Goal: Task Accomplishment & Management: Use online tool/utility

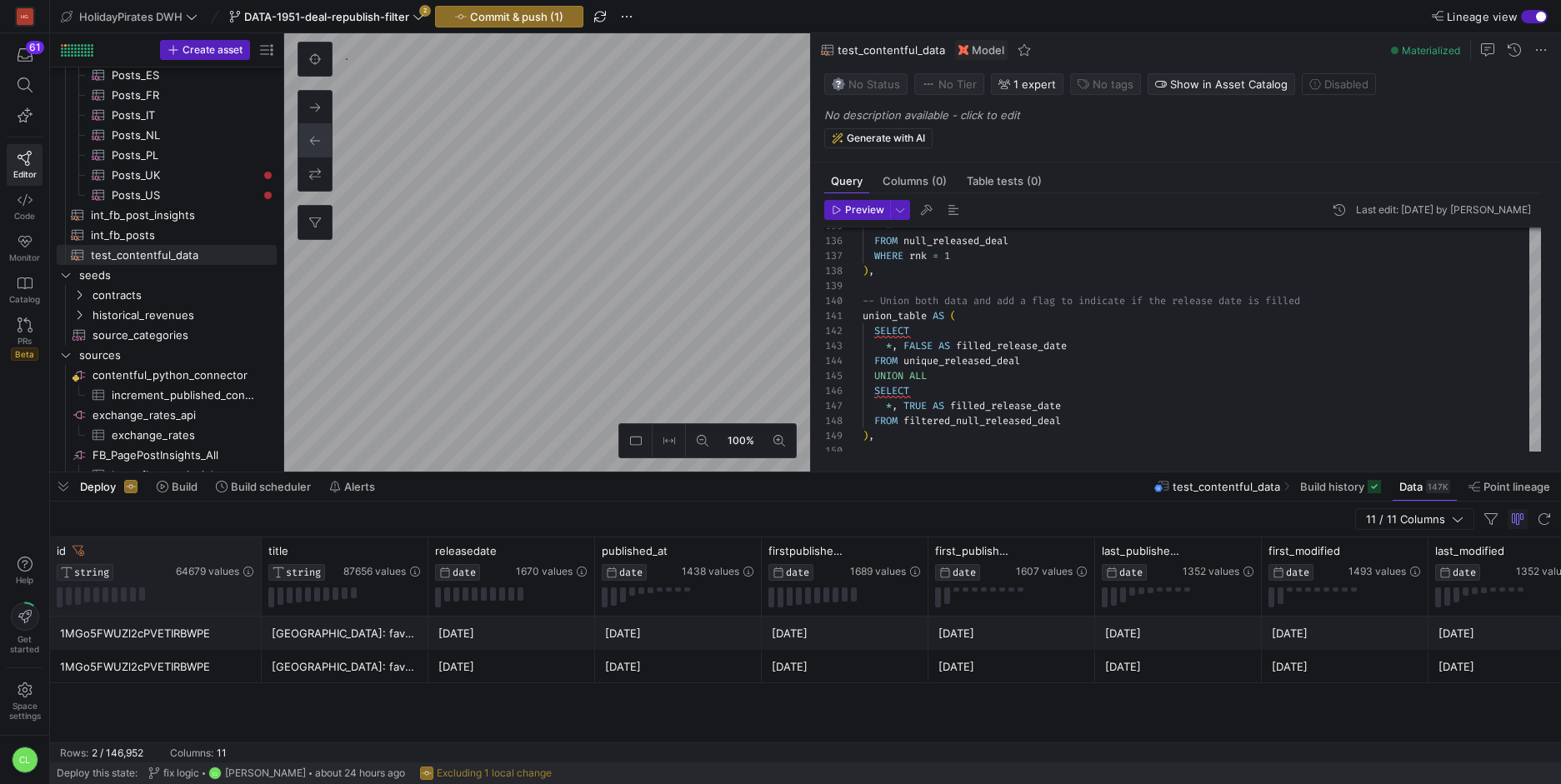
drag, startPoint x: 214, startPoint y: 554, endPoint x: 258, endPoint y: 556, distance: 44.0
click at [258, 556] on div at bounding box center [261, 575] width 7 height 78
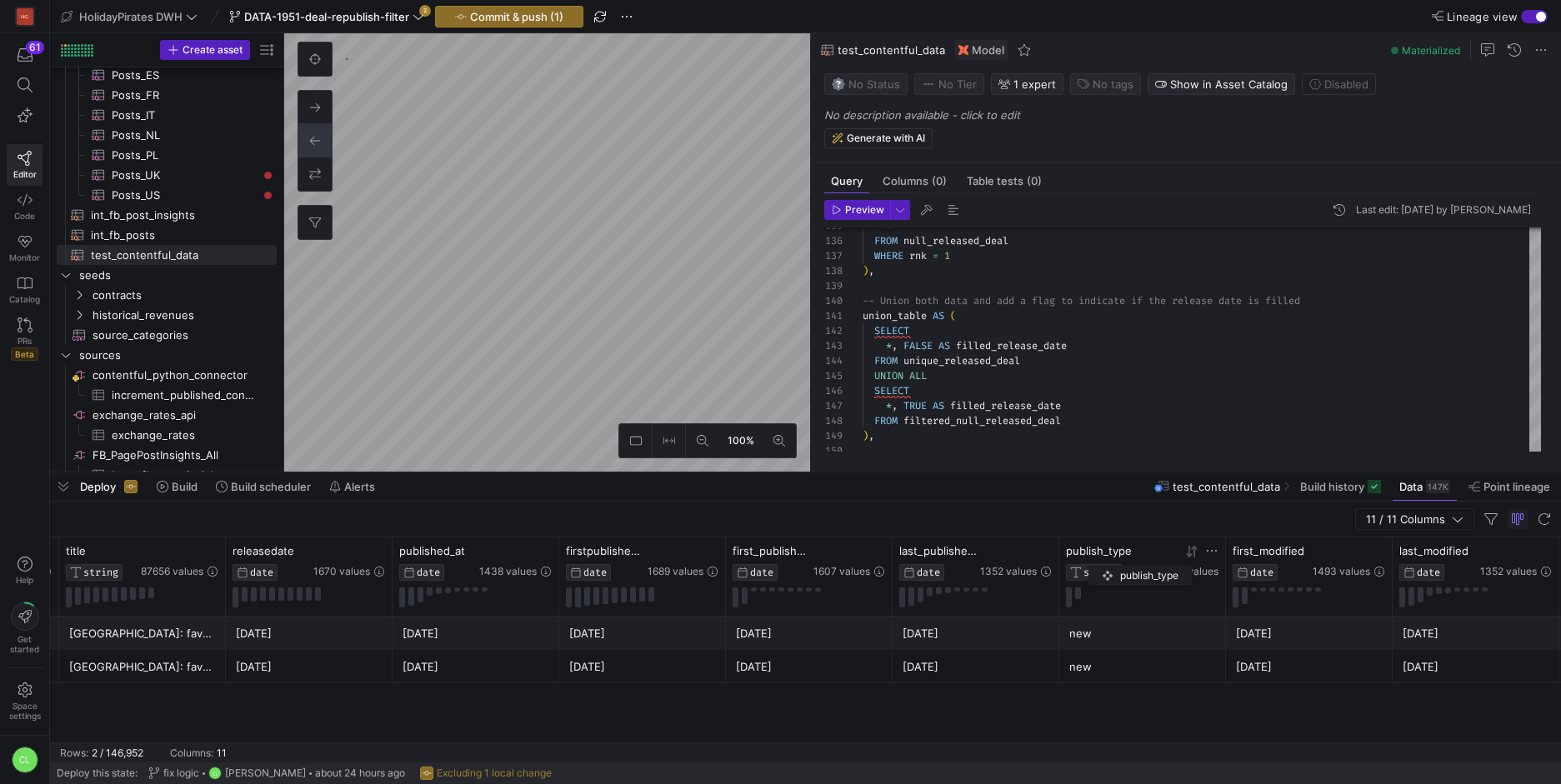
drag, startPoint x: 1446, startPoint y: 556, endPoint x: 1092, endPoint y: 562, distance: 354.1
click at [1092, 562] on div "publish_type STRING" at bounding box center [1121, 562] width 110 height 37
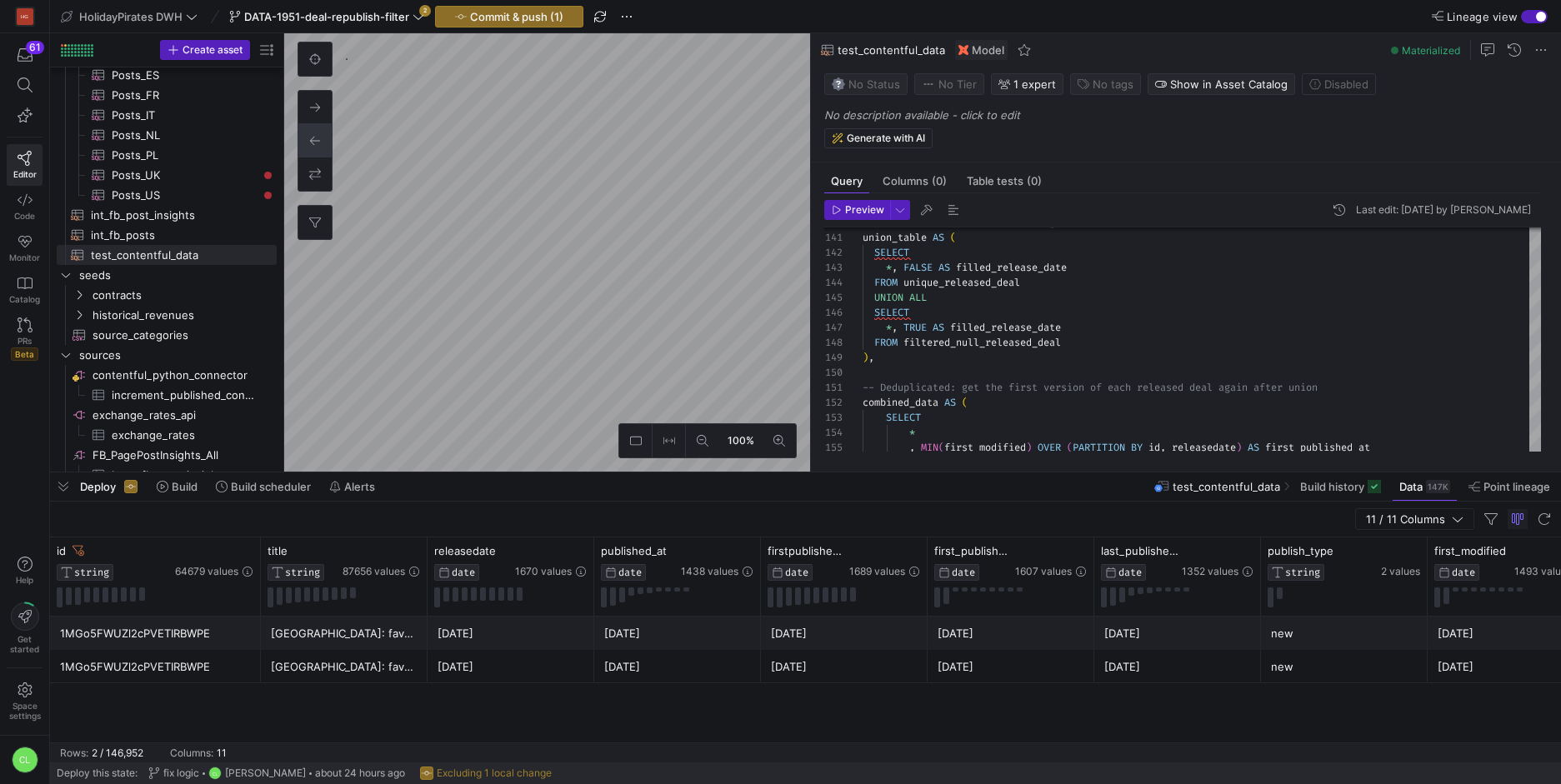
click at [193, 618] on div "1MGo5FWUZl2cPVETIRBWPE" at bounding box center [154, 633] width 190 height 32
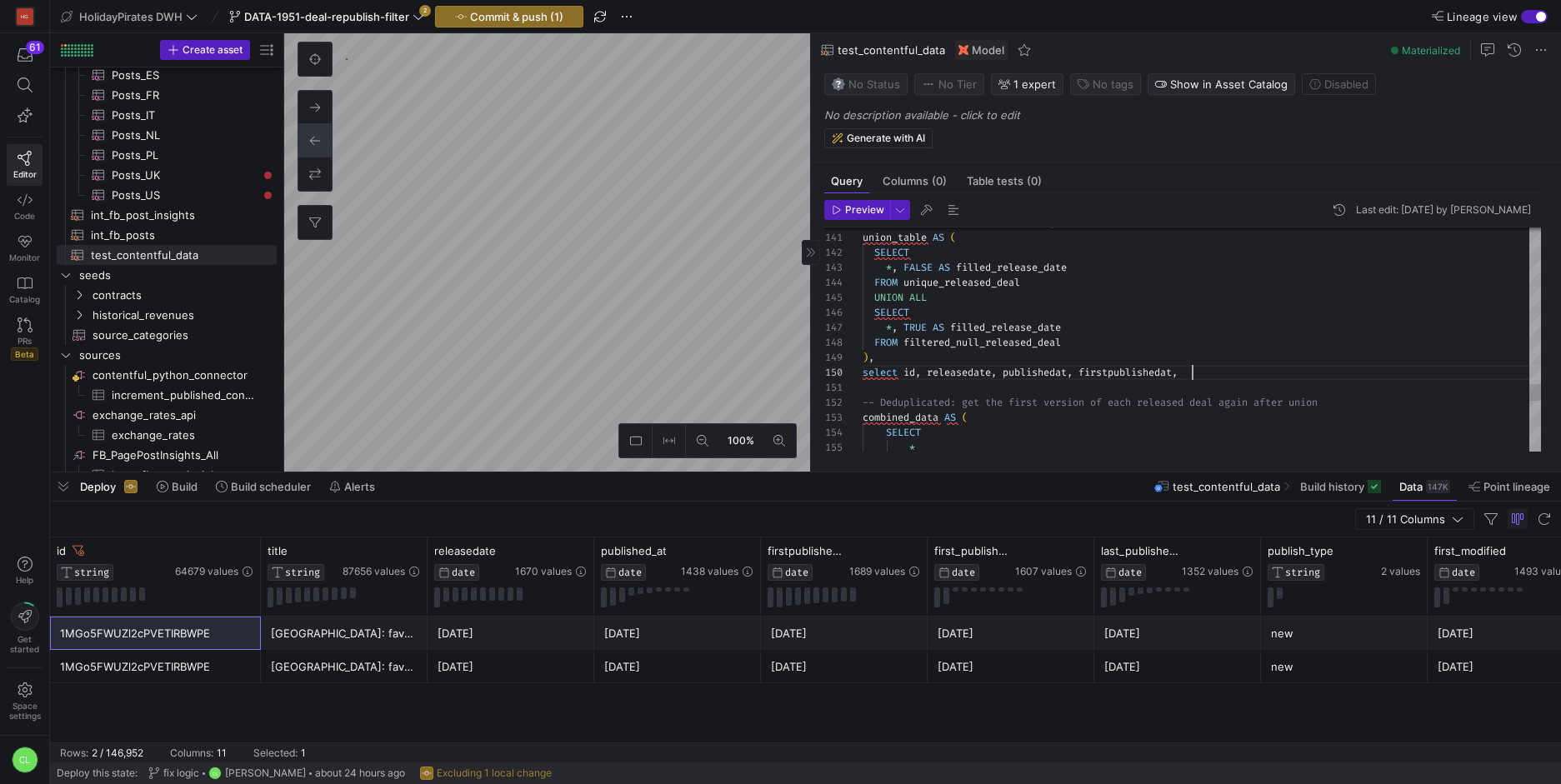
scroll to position [135, 329]
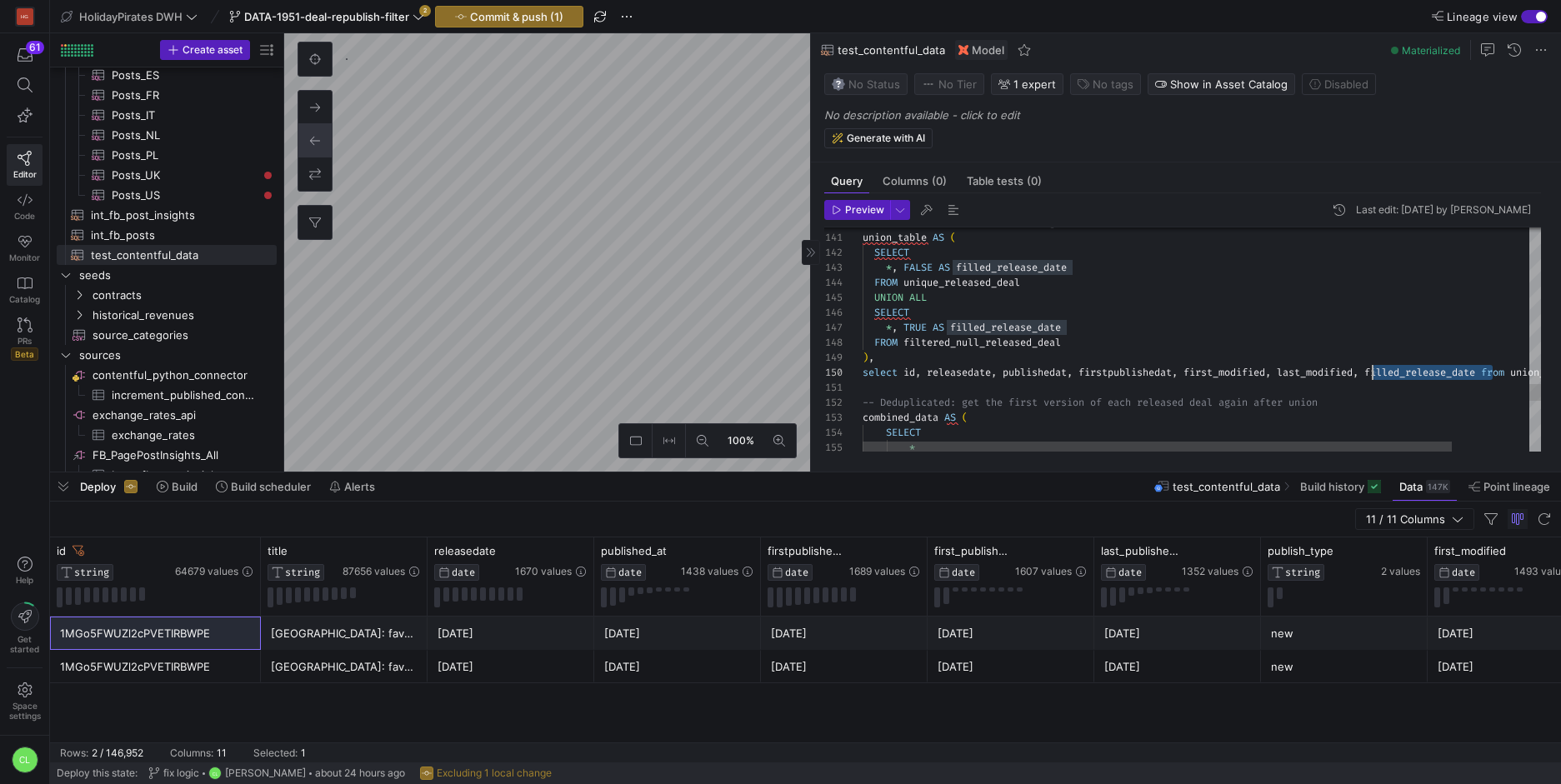
drag, startPoint x: 1492, startPoint y: 368, endPoint x: 1371, endPoint y: 372, distance: 121.1
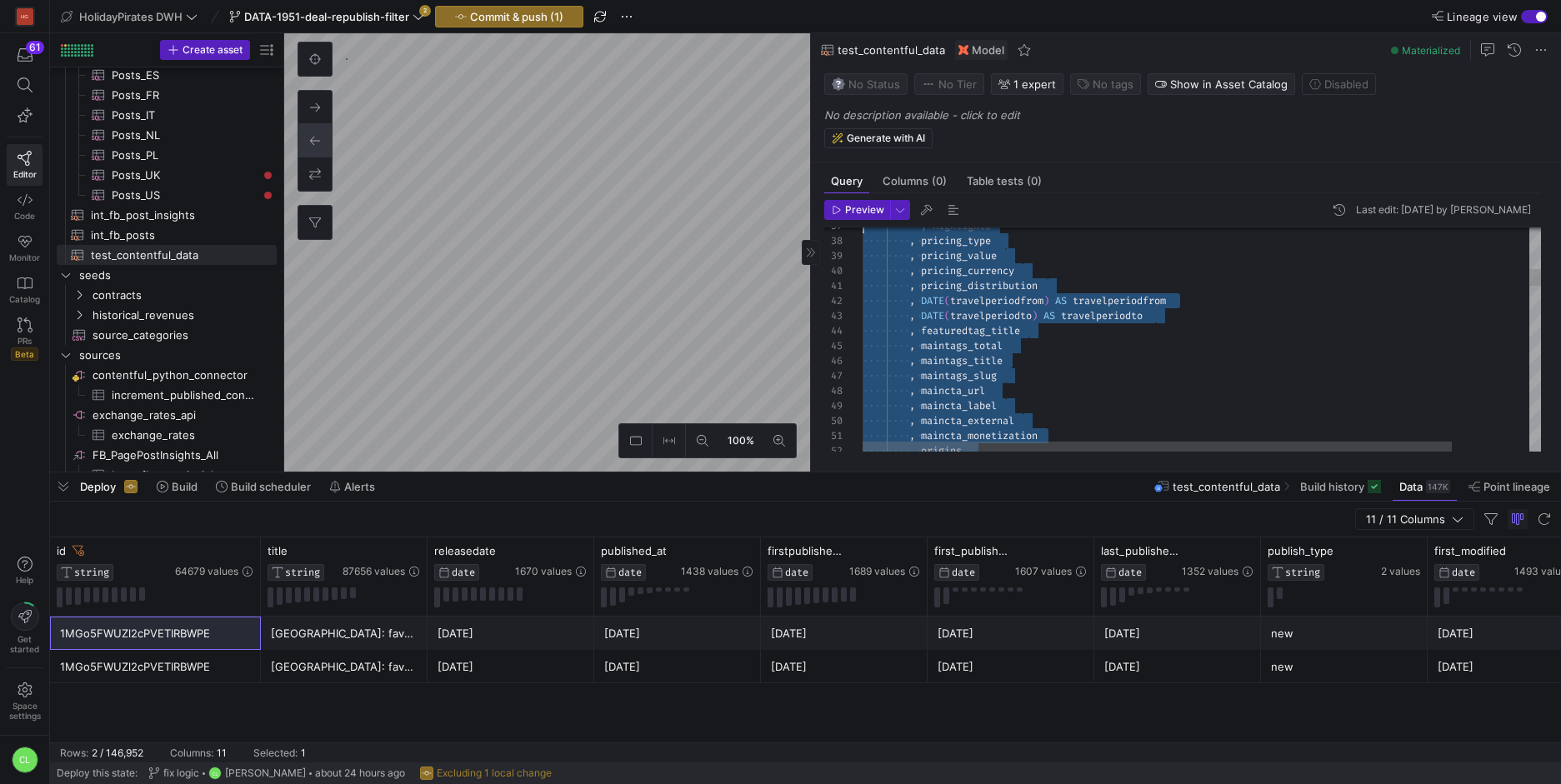
scroll to position [0, 0]
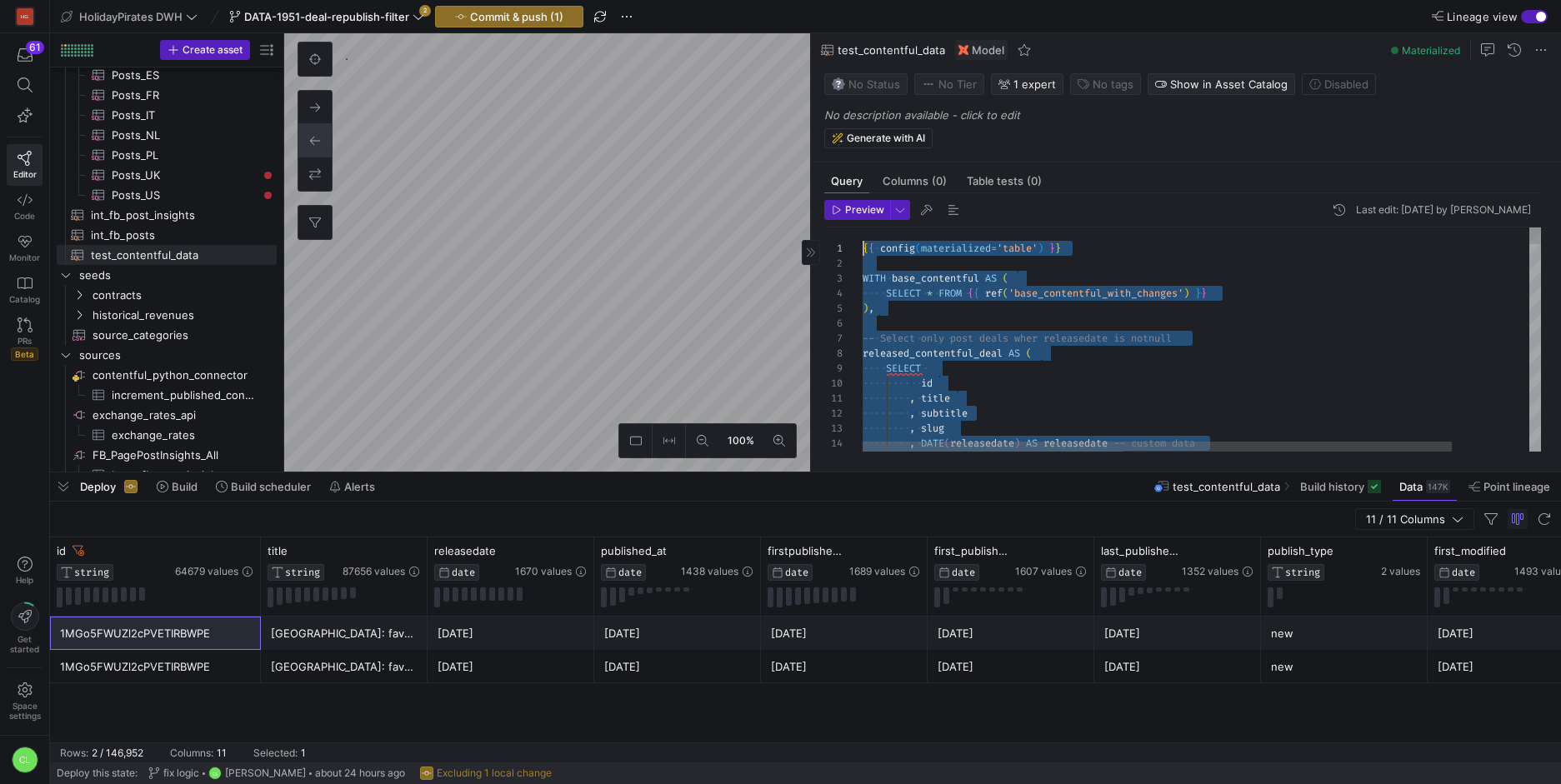
drag, startPoint x: 1109, startPoint y: 396, endPoint x: 770, endPoint y: 75, distance: 466.9
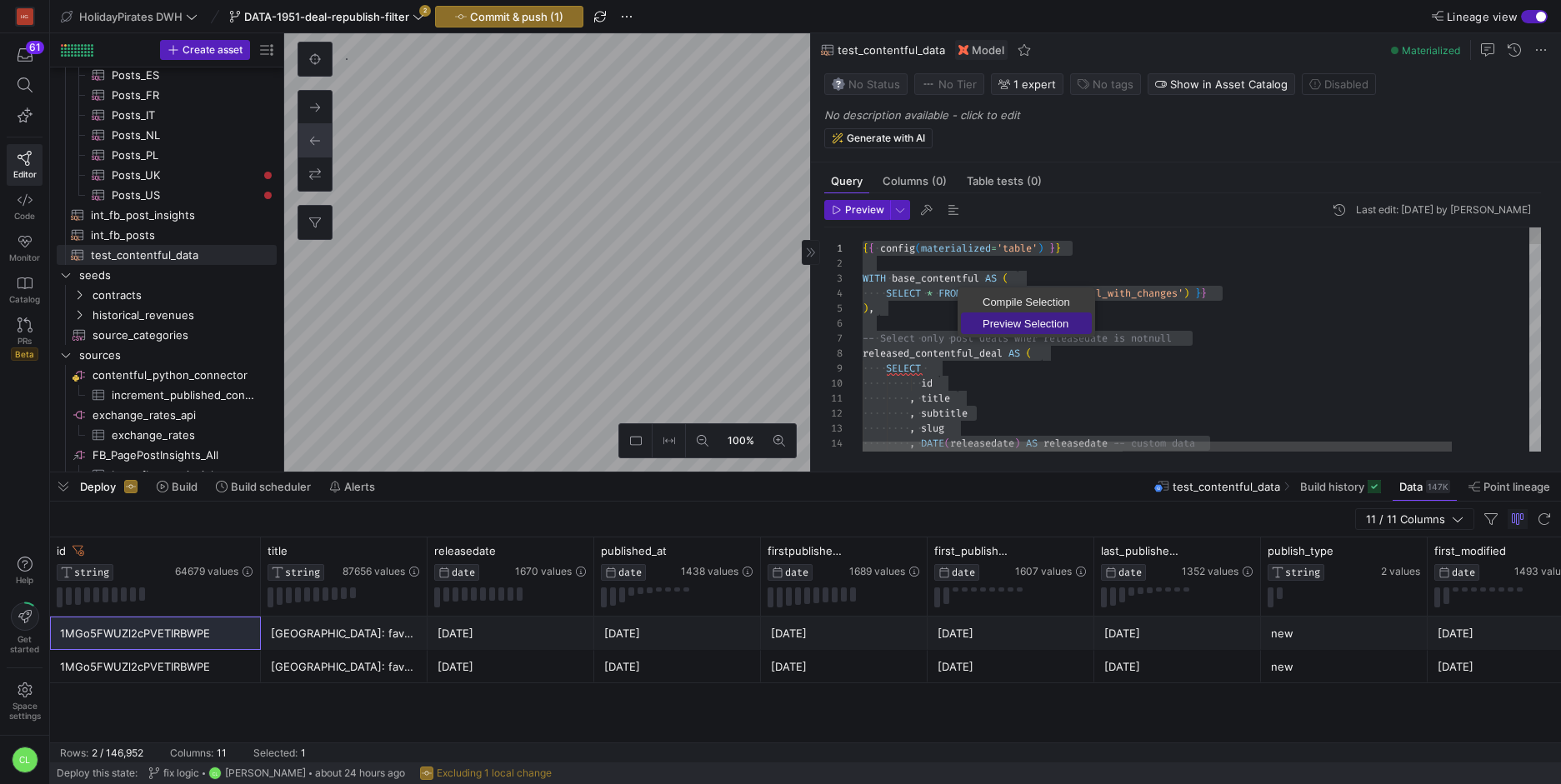
click at [1012, 324] on span "Preview Selection" at bounding box center [1026, 324] width 131 height 11
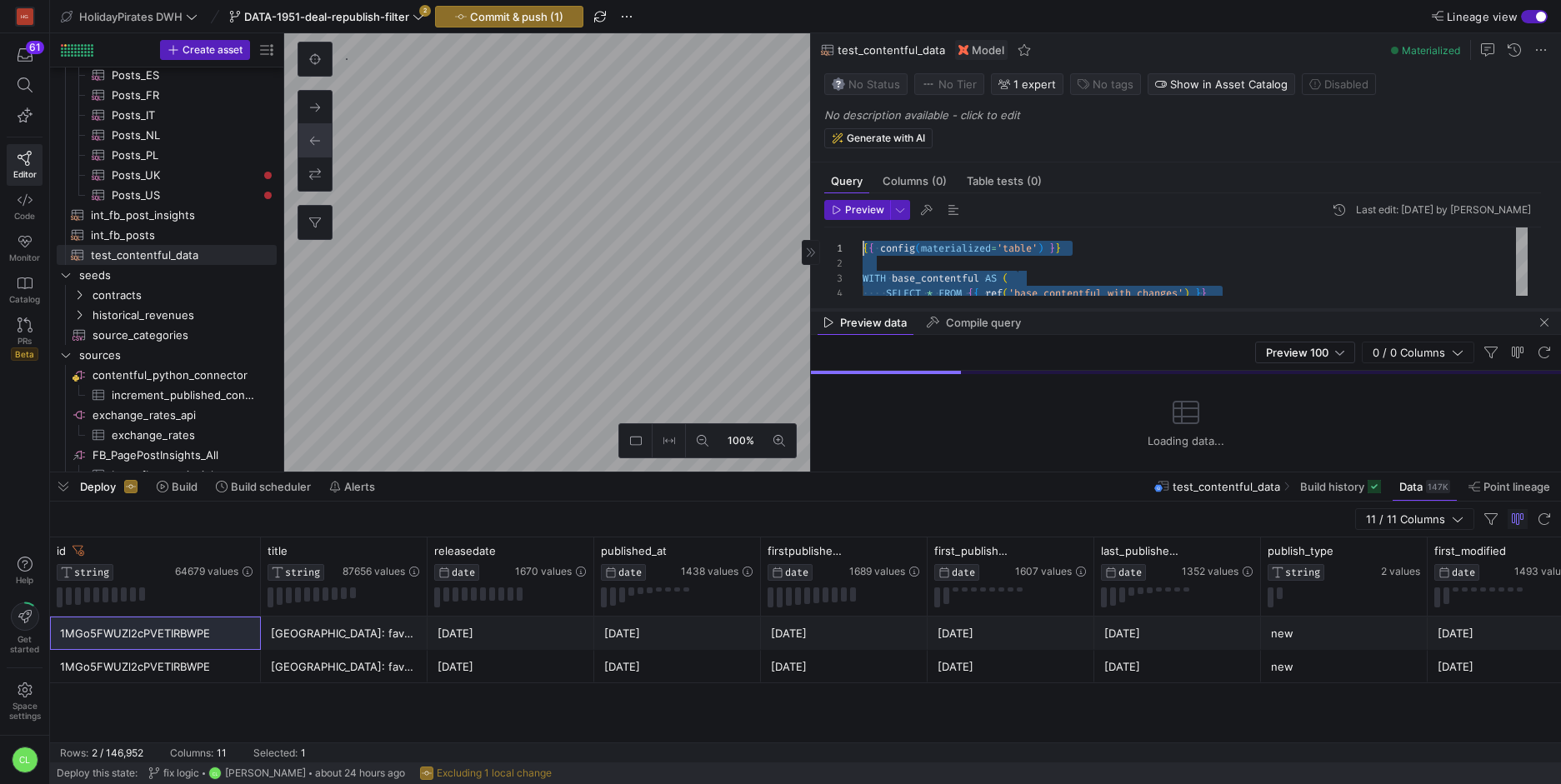
drag, startPoint x: 1062, startPoint y: 178, endPoint x: 1053, endPoint y: 309, distance: 131.3
click at [1053, 309] on div at bounding box center [1185, 310] width 750 height 7
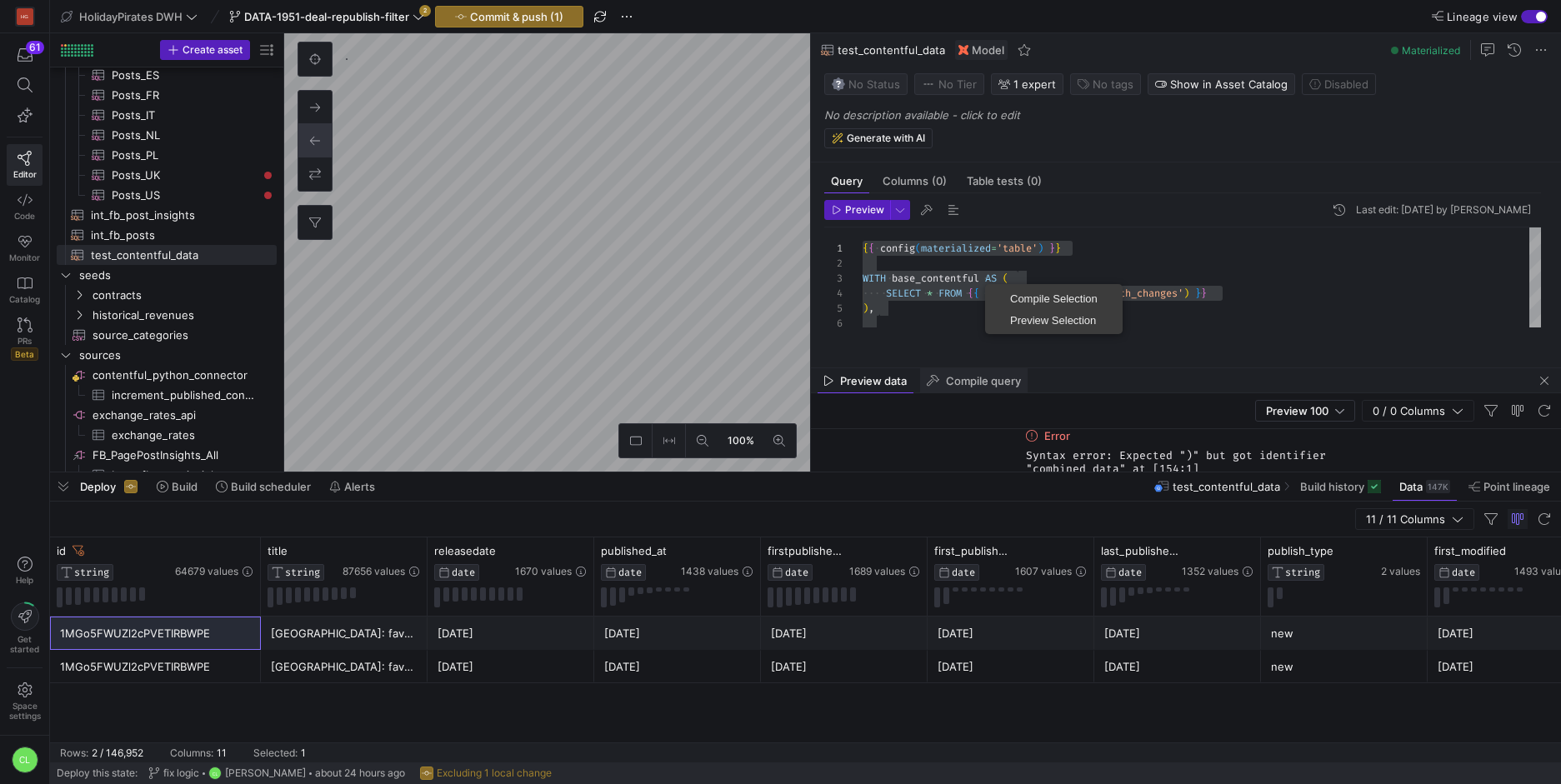
drag, startPoint x: 935, startPoint y: 313, endPoint x: 933, endPoint y: 371, distance: 58.0
click at [933, 371] on as-split "Query Columns (0) Table tests (0) Preview Last edit: Tuesday 19 August 2025 by …" at bounding box center [1185, 252] width 750 height 438
click at [1022, 315] on span "Preview Selection" at bounding box center [1053, 320] width 131 height 11
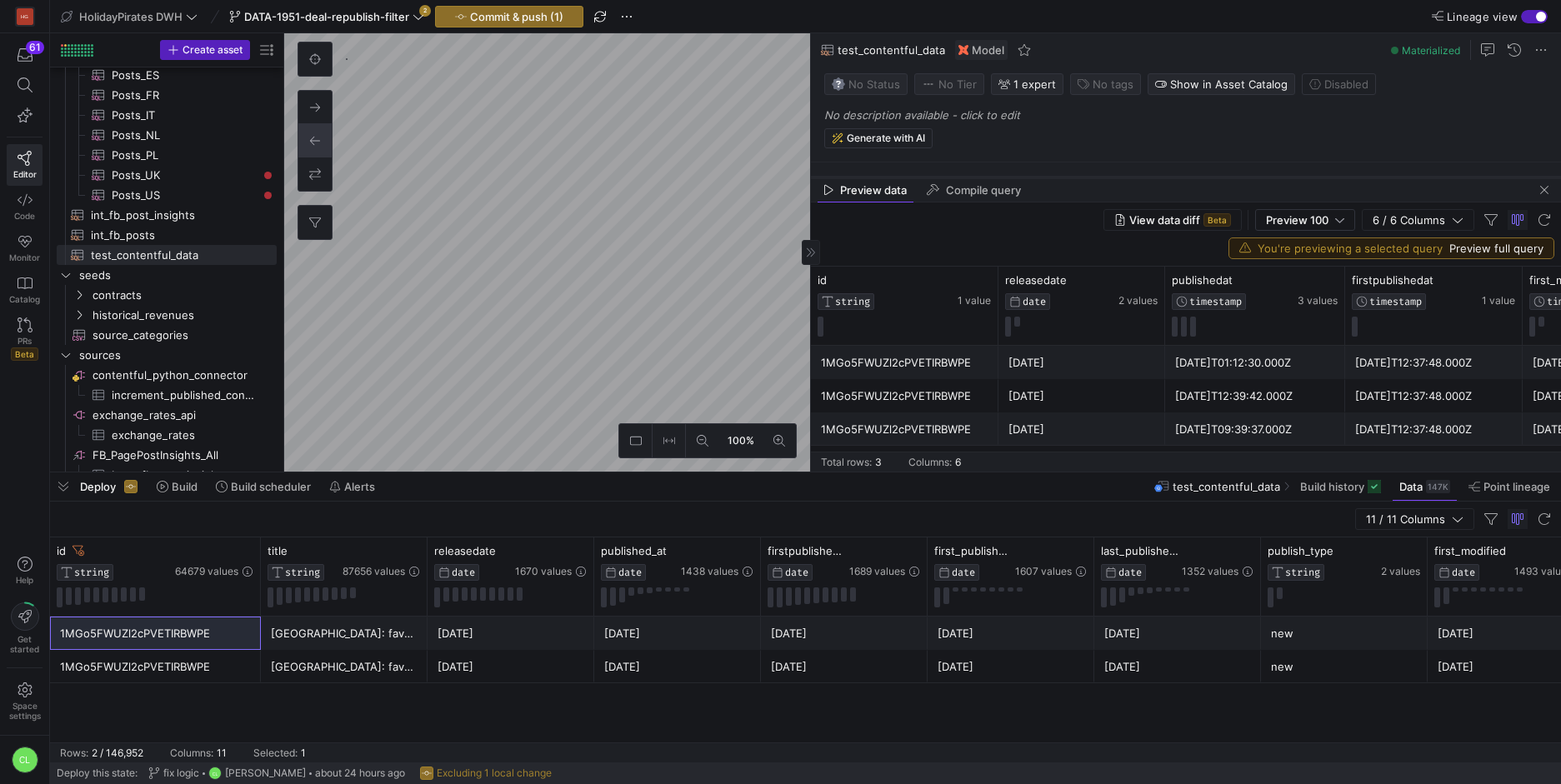
drag, startPoint x: 1028, startPoint y: 364, endPoint x: 1115, endPoint y: 174, distance: 209.0
click at [1115, 174] on div at bounding box center [1185, 177] width 750 height 7
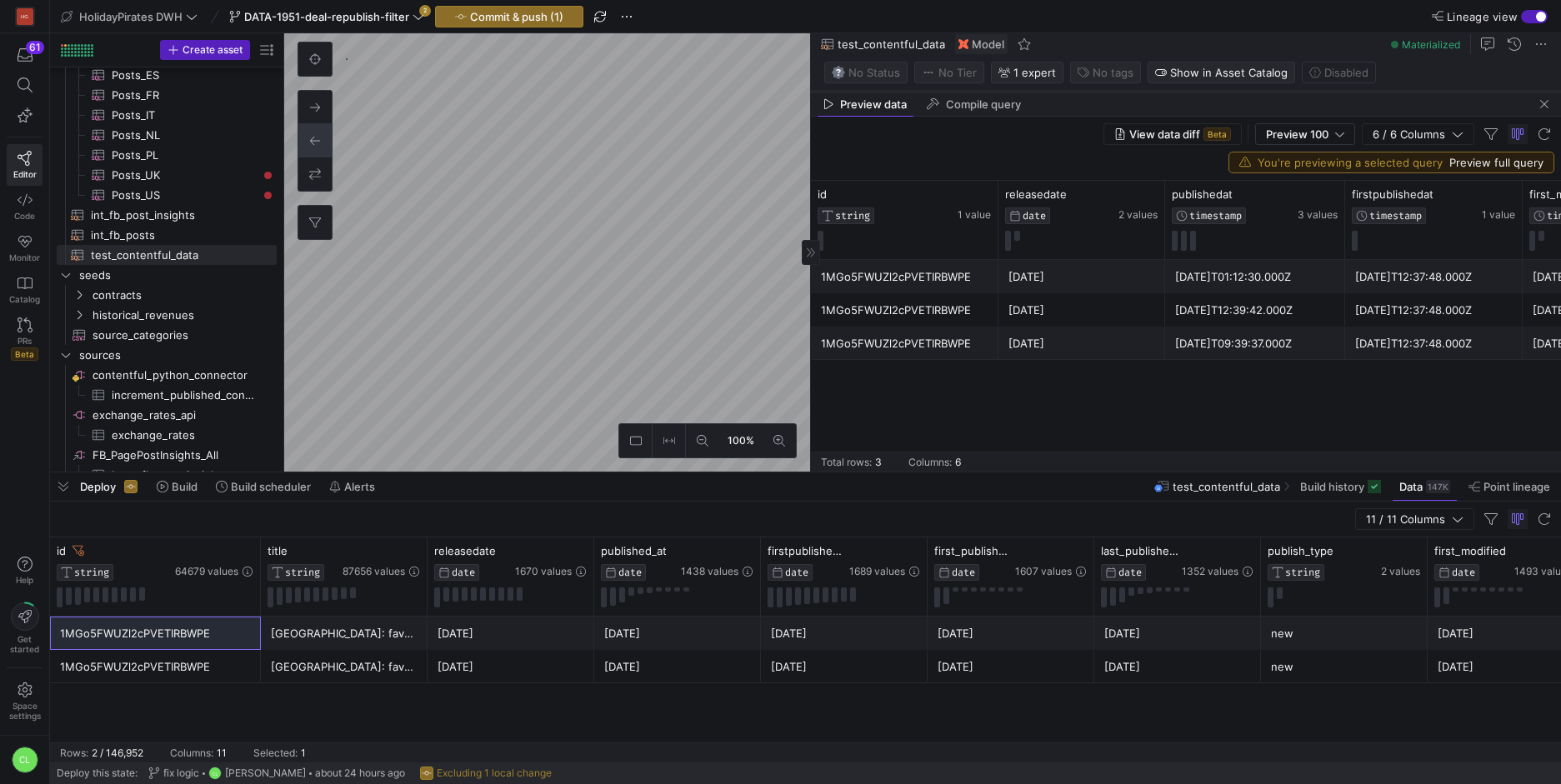
drag, startPoint x: 942, startPoint y: 174, endPoint x: 1027, endPoint y: 88, distance: 120.9
click at [1027, 89] on div at bounding box center [1185, 92] width 750 height 7
click at [1132, 198] on icon at bounding box center [1130, 195] width 13 height 13
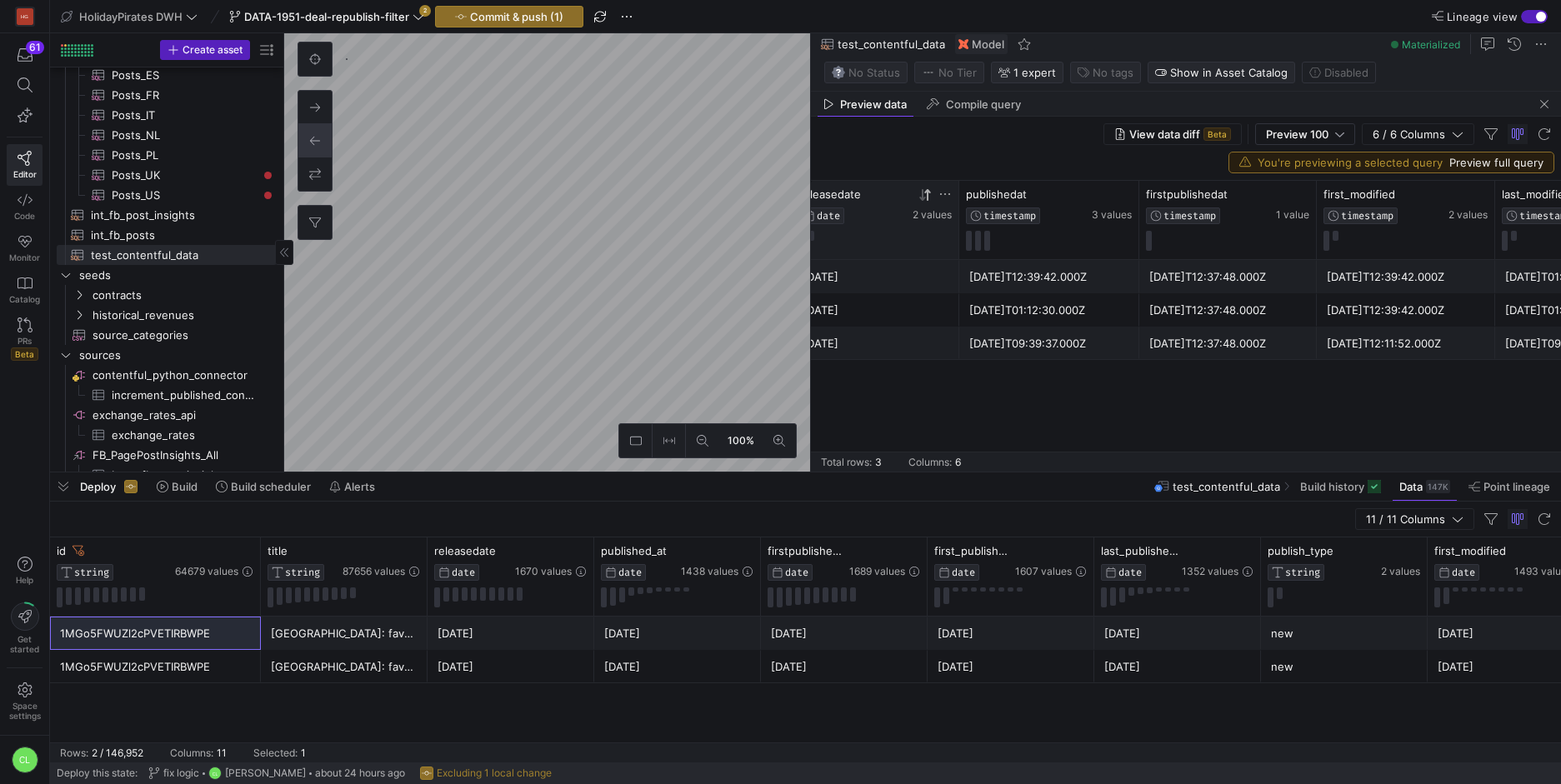
scroll to position [0, 153]
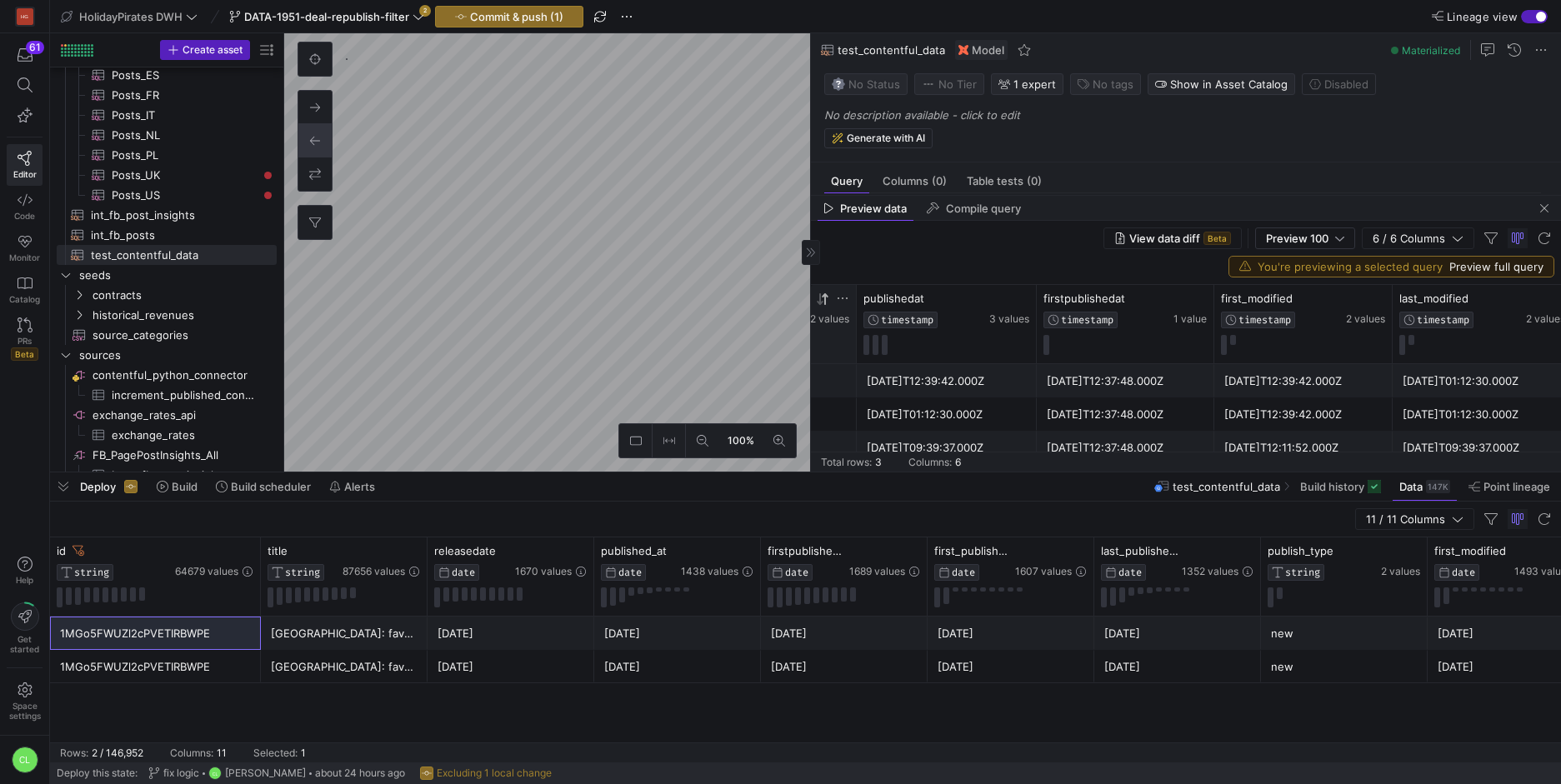
drag, startPoint x: 1190, startPoint y: 91, endPoint x: 1191, endPoint y: 196, distance: 105.0
click at [1191, 196] on div at bounding box center [1185, 196] width 750 height 7
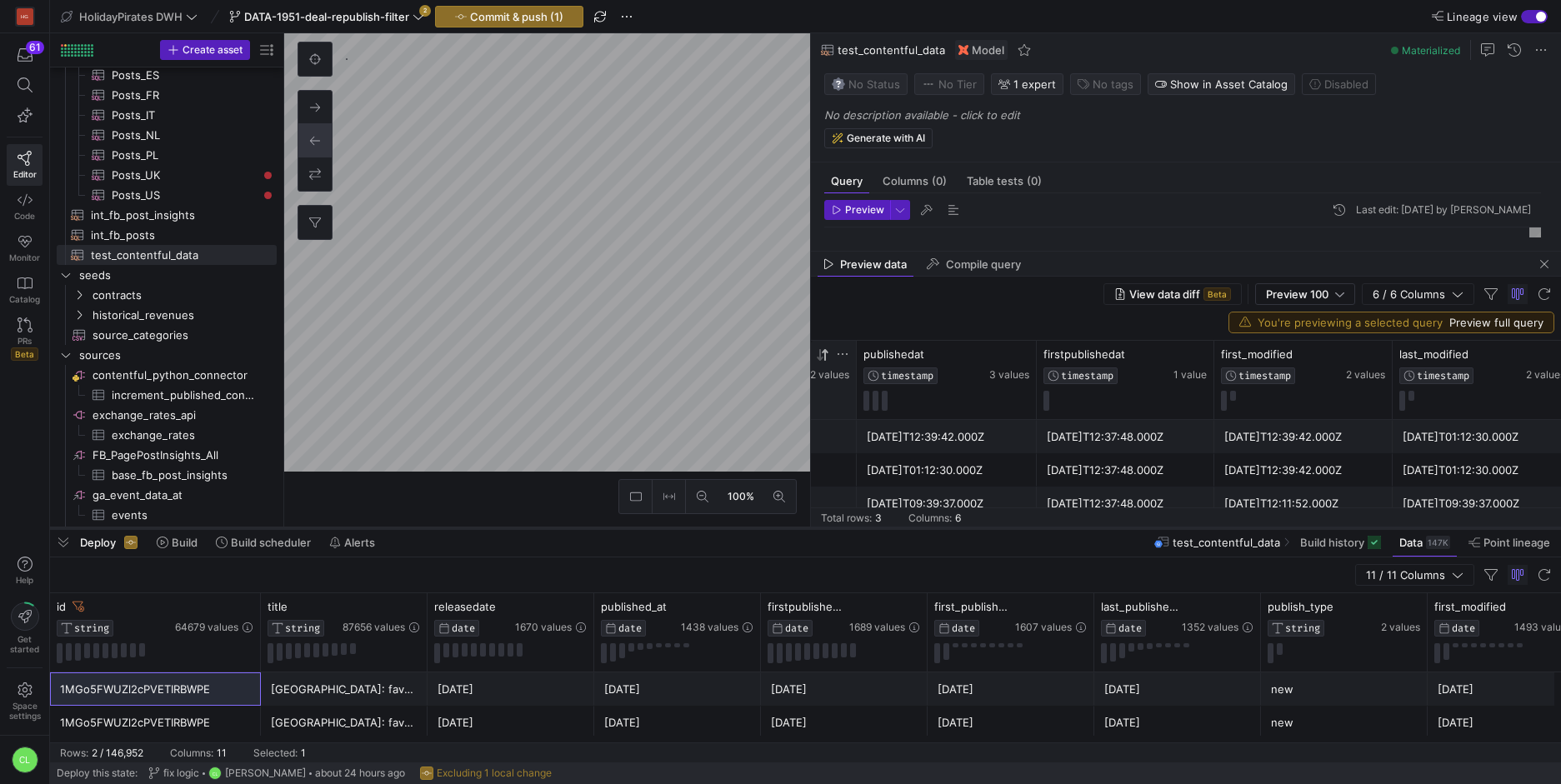
drag, startPoint x: 942, startPoint y: 470, endPoint x: 941, endPoint y: 525, distance: 55.0
click at [941, 525] on div at bounding box center [806, 528] width 1511 height 7
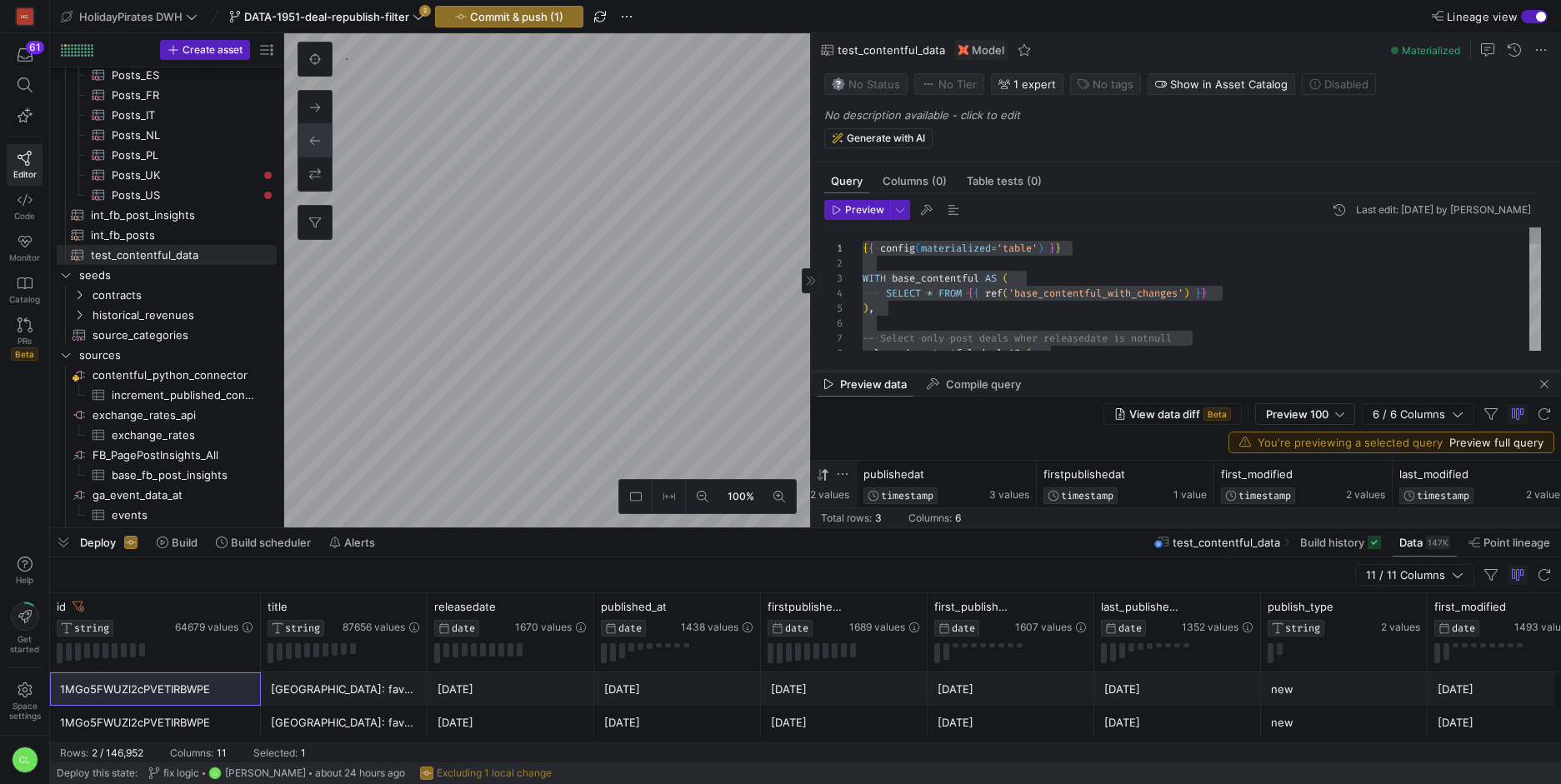
drag, startPoint x: 1097, startPoint y: 249, endPoint x: 1106, endPoint y: 369, distance: 120.3
click at [1106, 369] on div at bounding box center [1185, 372] width 750 height 7
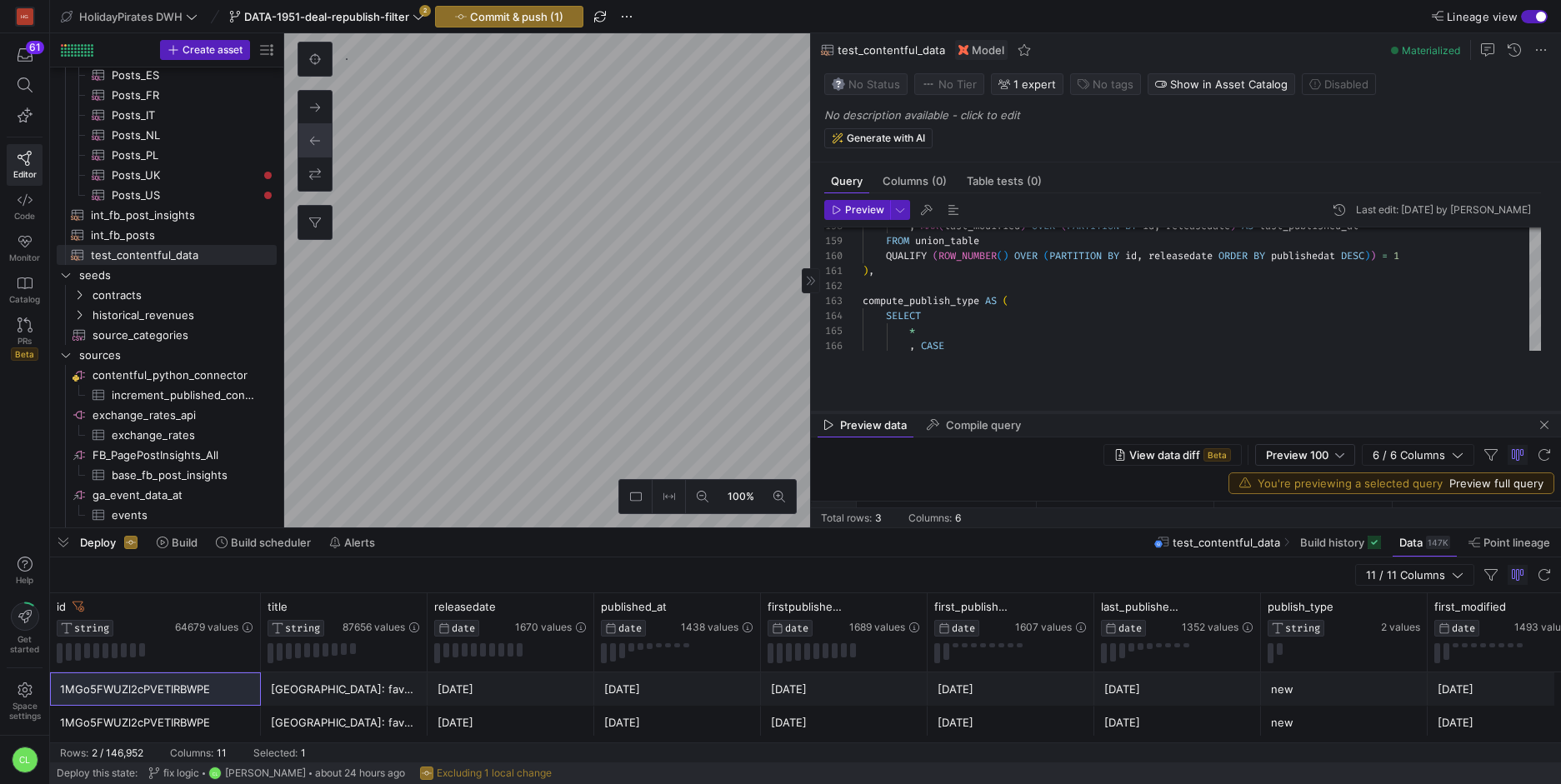
drag, startPoint x: 1045, startPoint y: 370, endPoint x: 1046, endPoint y: 410, distance: 40.0
click at [1046, 410] on div at bounding box center [1185, 412] width 750 height 7
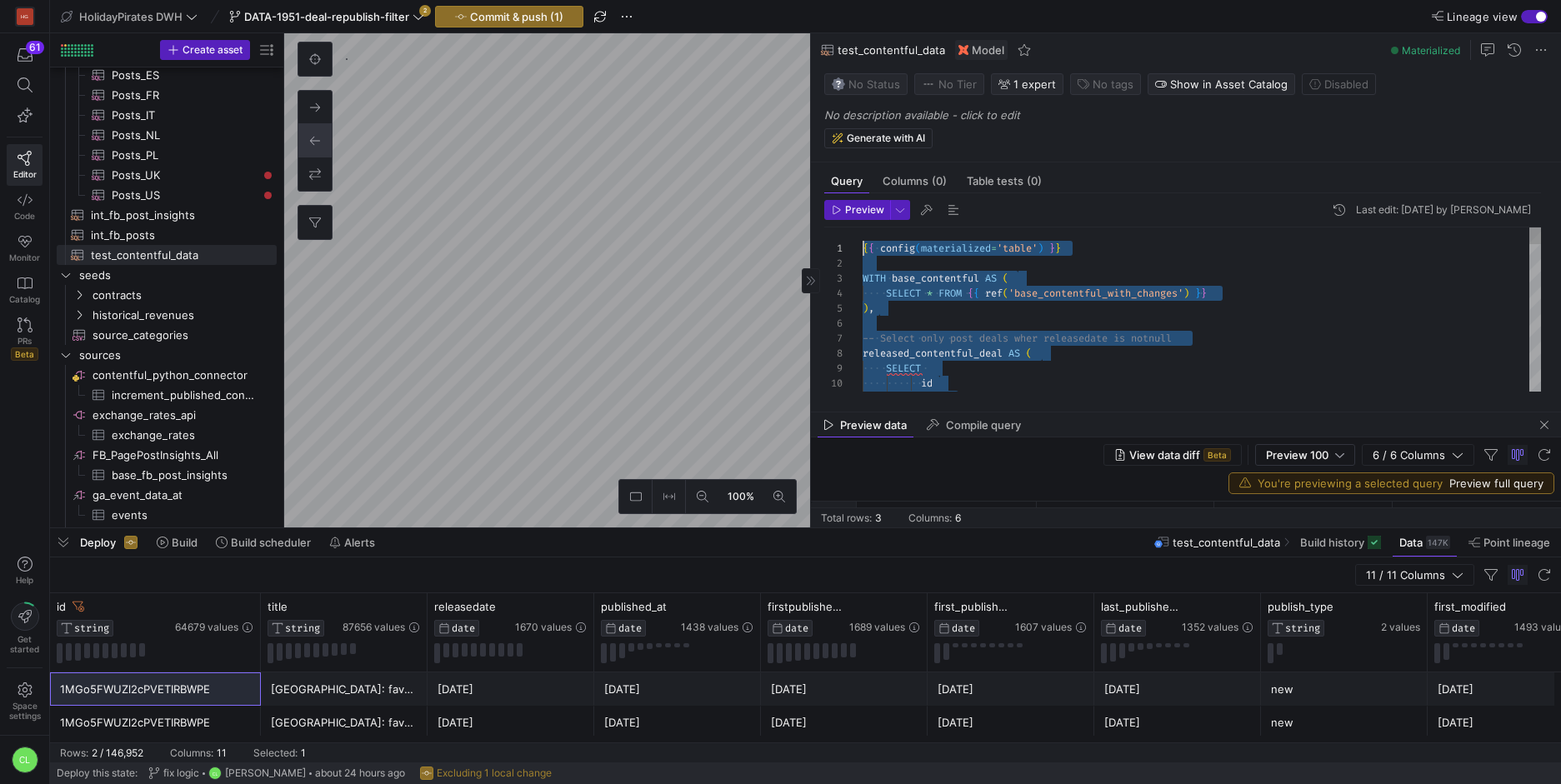
scroll to position [0, 0]
drag, startPoint x: 1022, startPoint y: 341, endPoint x: 860, endPoint y: 248, distance: 186.8
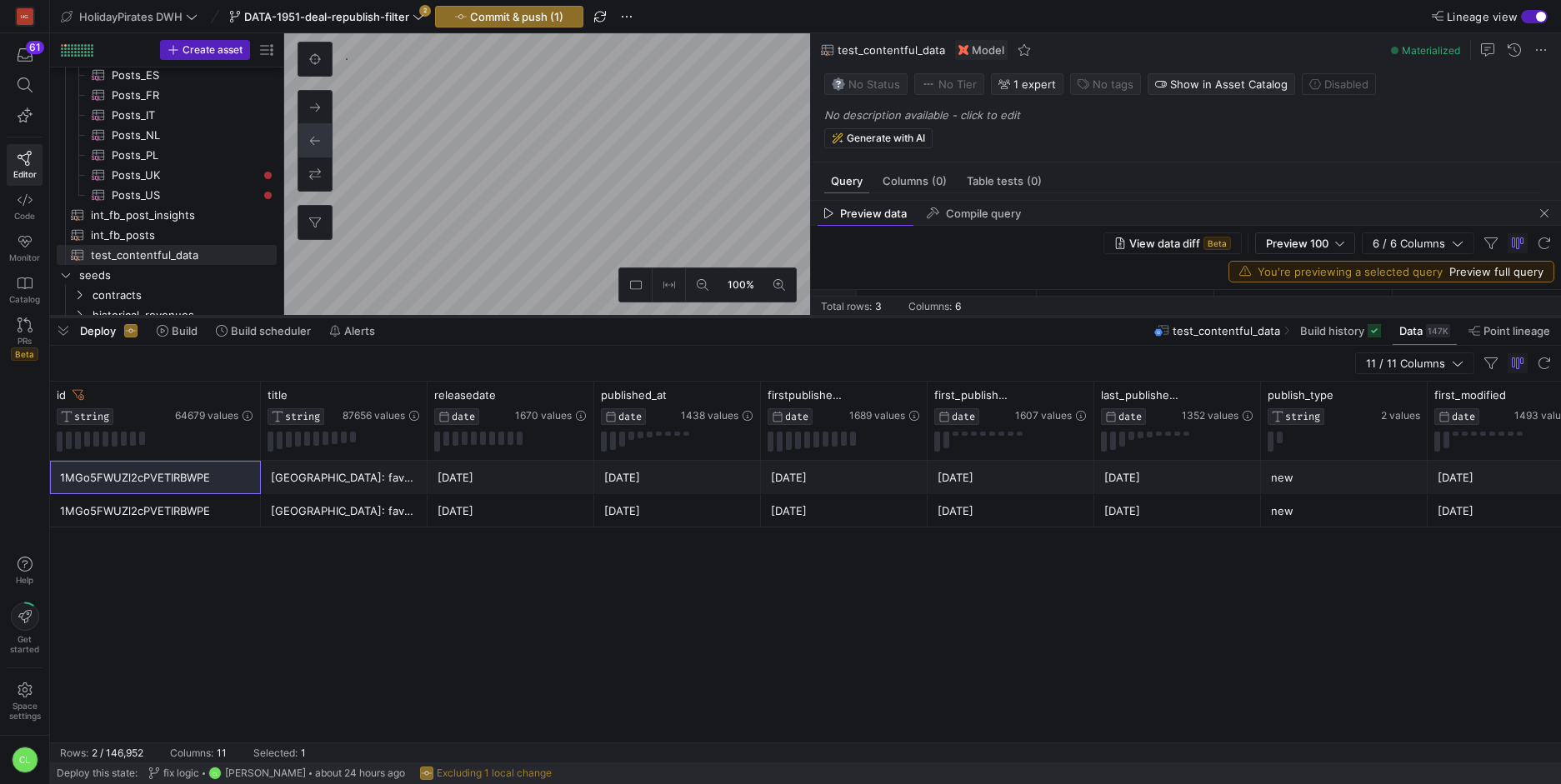
drag, startPoint x: 710, startPoint y: 530, endPoint x: 743, endPoint y: 318, distance: 214.6
click at [743, 318] on div at bounding box center [806, 317] width 1511 height 7
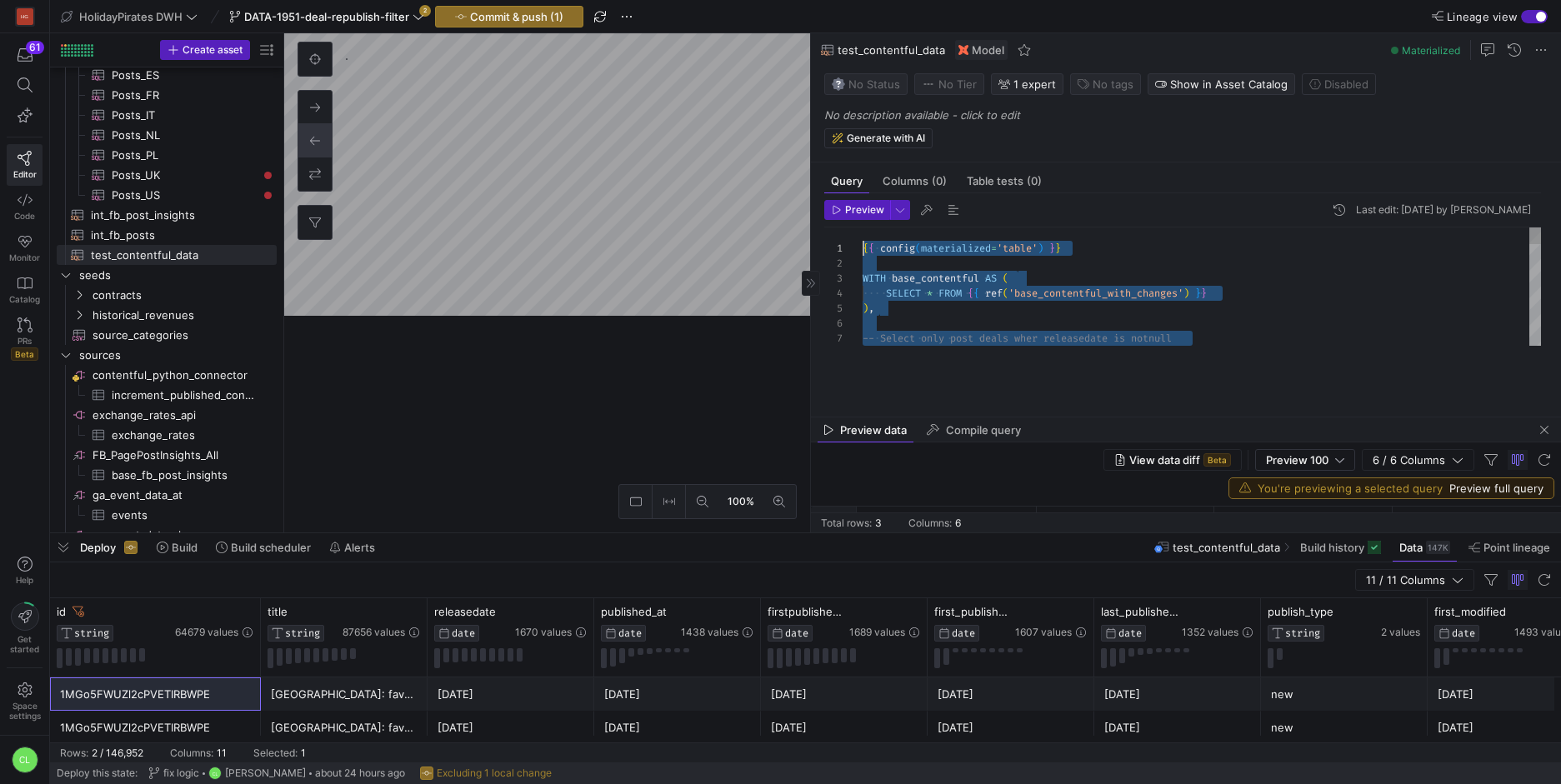
drag, startPoint x: 743, startPoint y: 318, endPoint x: 1013, endPoint y: 345, distance: 271.3
click at [782, 530] on div at bounding box center [806, 533] width 1511 height 7
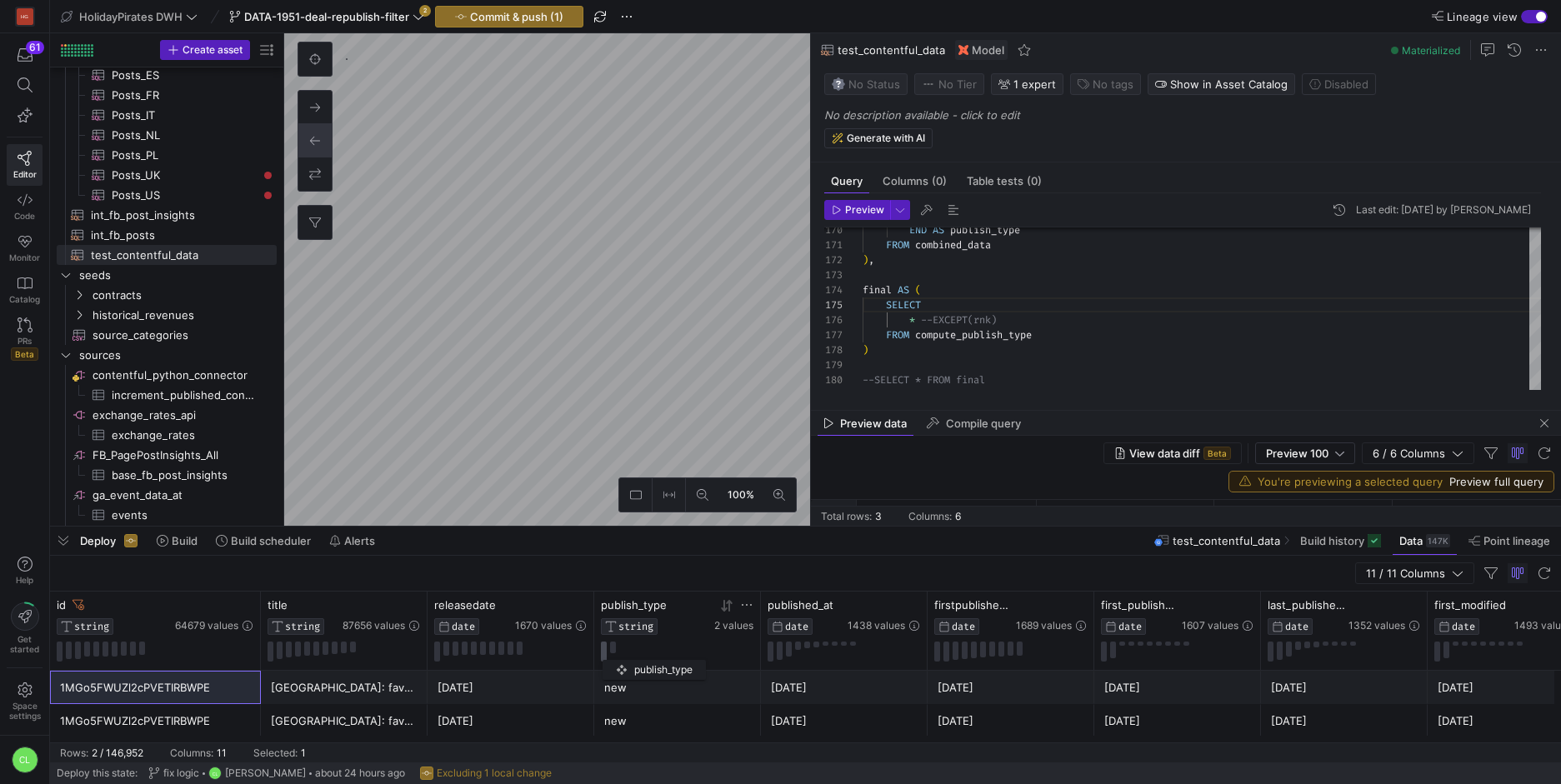
drag, startPoint x: 1347, startPoint y: 614, endPoint x: 605, endPoint y: 656, distance: 743.2
click at [605, 656] on div "publish_type STRING 2 values" at bounding box center [677, 630] width 153 height 63
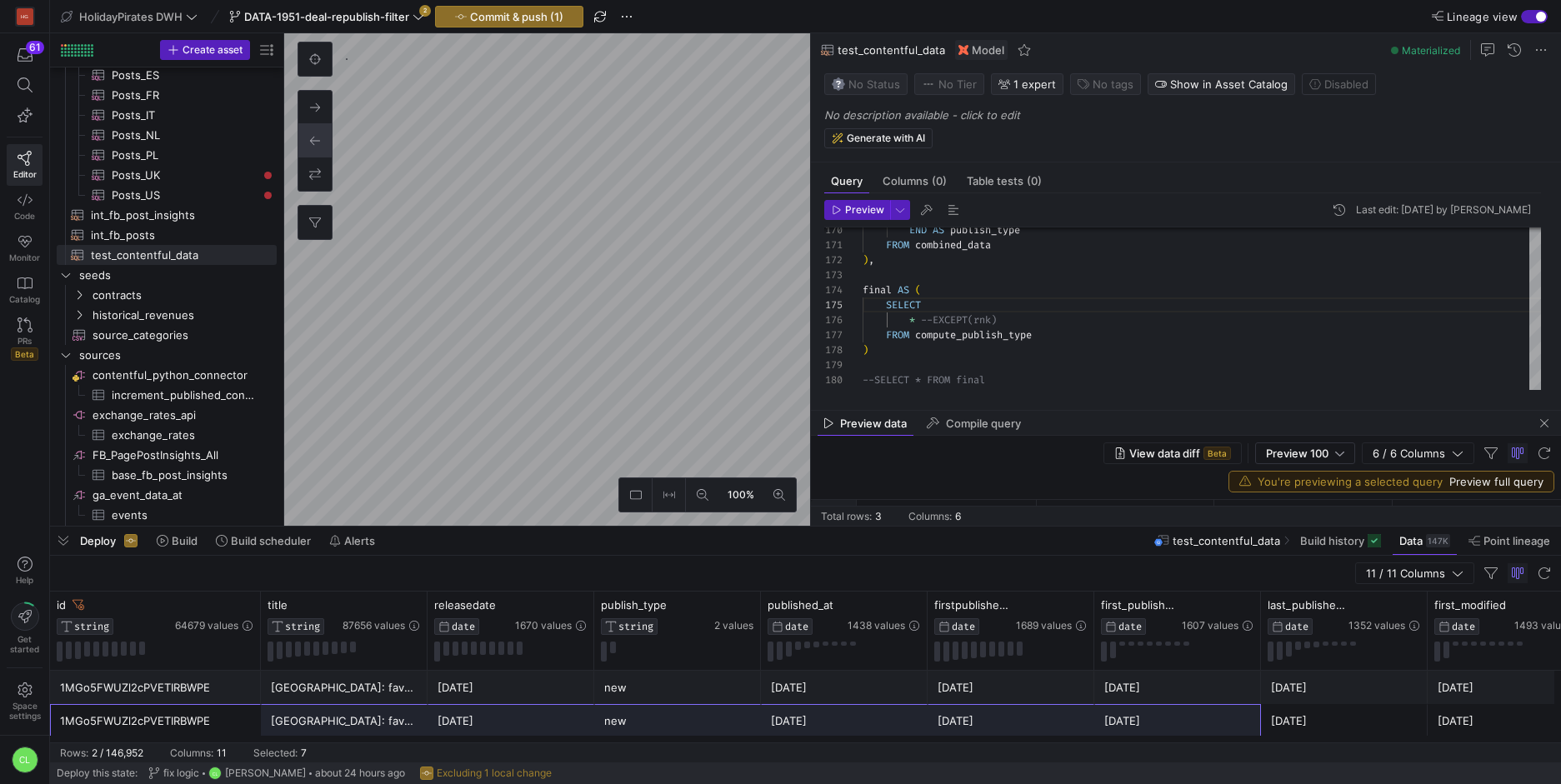
scroll to position [2, 0]
drag, startPoint x: 247, startPoint y: 734, endPoint x: 1485, endPoint y: 715, distance: 1238.1
click at [1485, 715] on div "1MGo5FWUZl2cPVETIRBWPE Abruzzo: favolosa Yurta in primavera 2023-04-20 2024-07-…" at bounding box center [990, 718] width 1880 height 33
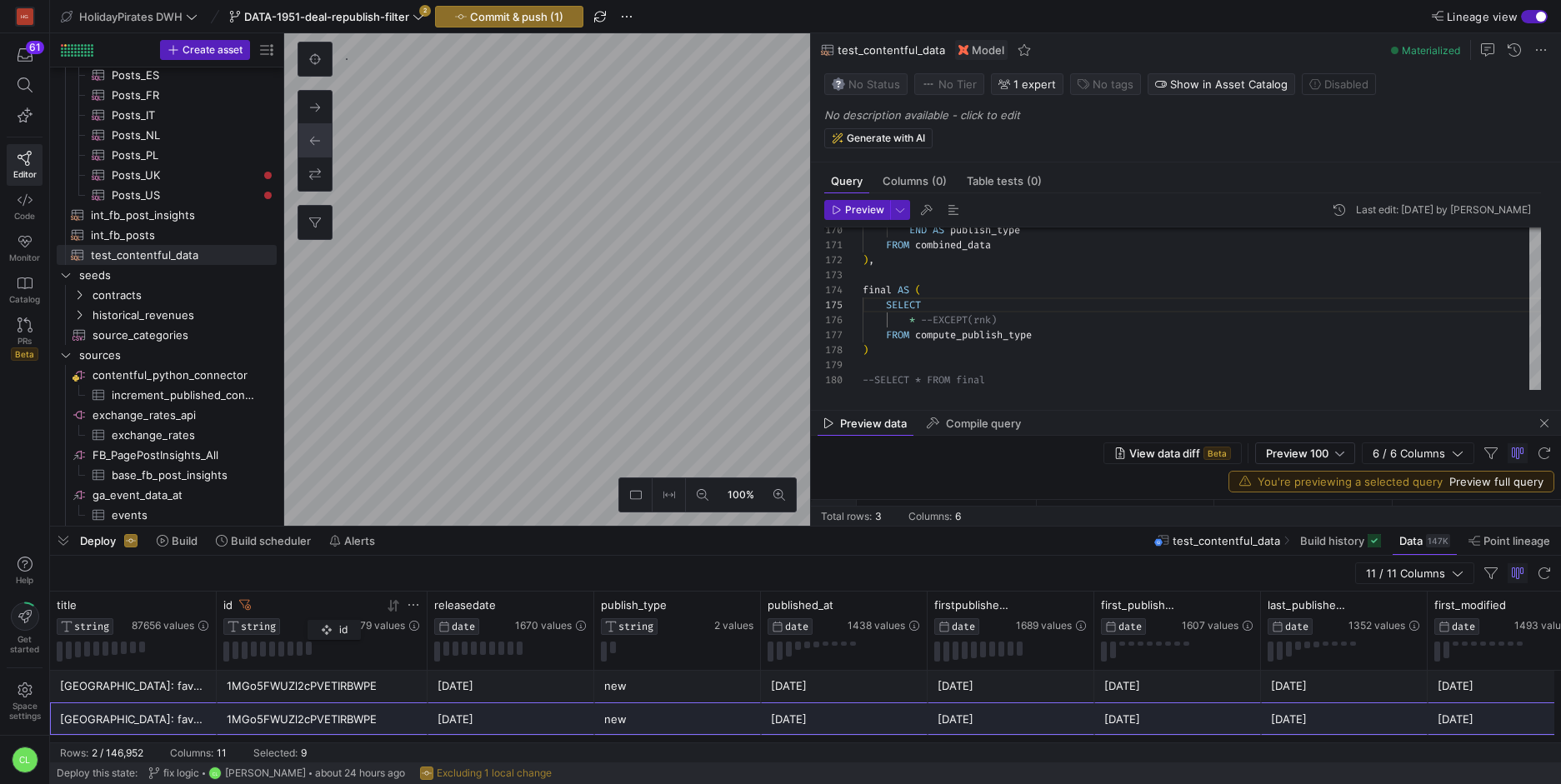
drag, startPoint x: 181, startPoint y: 599, endPoint x: 319, endPoint y: 617, distance: 139.2
click at [319, 617] on div "id STRING 64679 values" at bounding box center [321, 617] width 197 height 37
click at [431, 714] on div "[DATE]" at bounding box center [511, 717] width 167 height 32
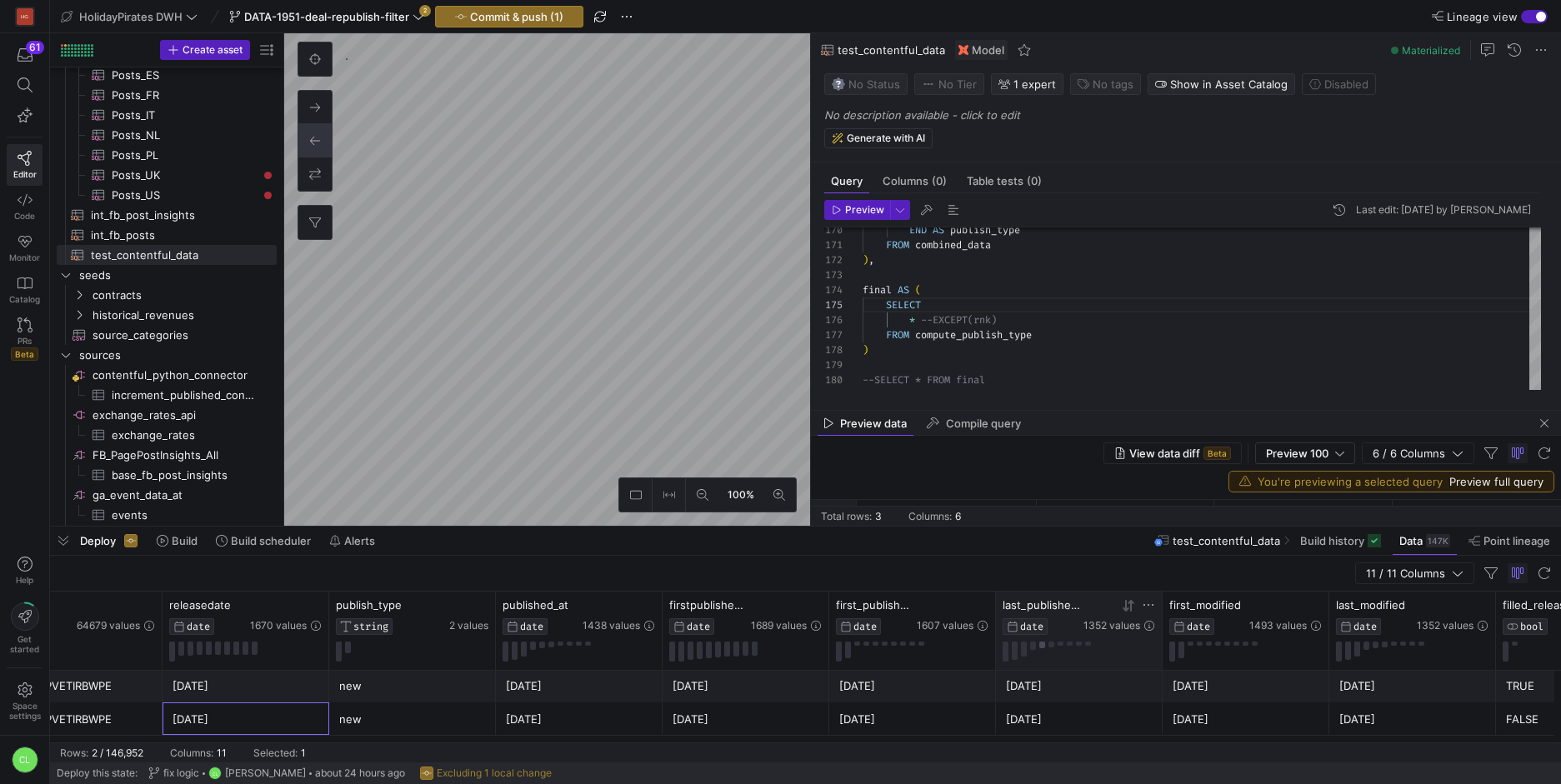
scroll to position [0, 288]
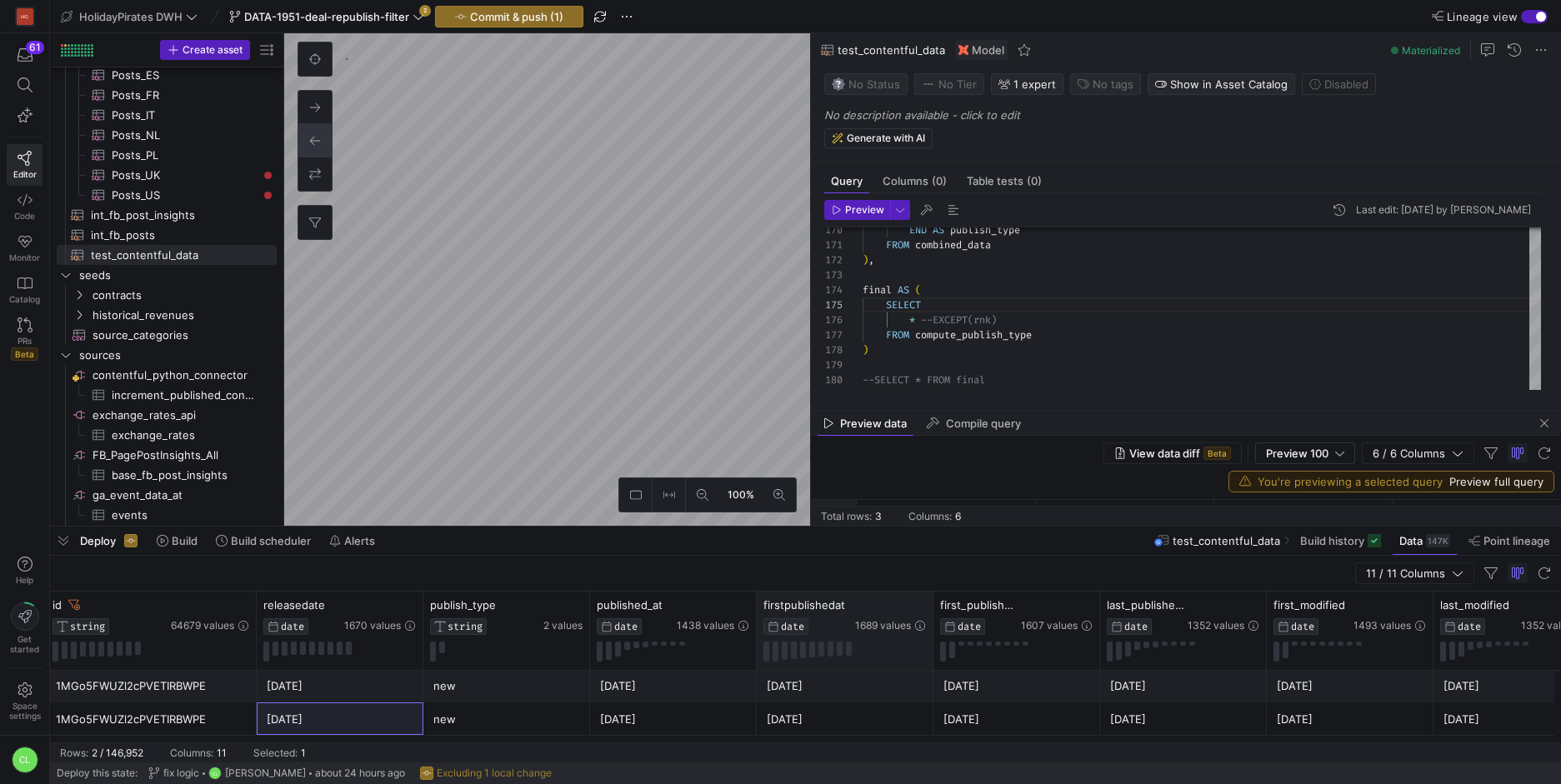
drag, startPoint x: 918, startPoint y: 604, endPoint x: 928, endPoint y: 604, distance: 10.0
click at [929, 604] on div at bounding box center [933, 630] width 7 height 78
drag, startPoint x: 1098, startPoint y: 602, endPoint x: 1111, endPoint y: 601, distance: 13.0
click at [1111, 601] on div at bounding box center [1113, 630] width 7 height 78
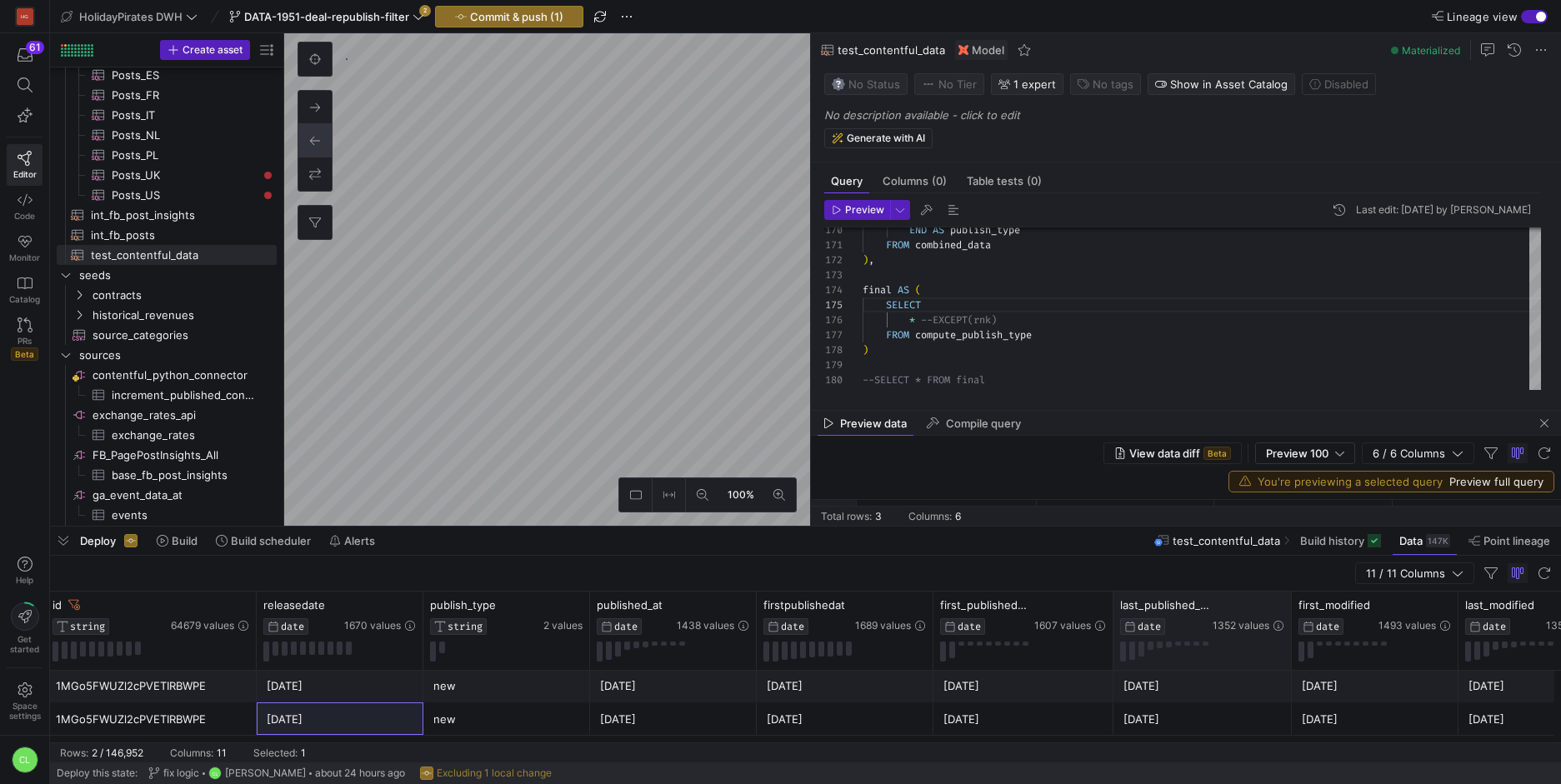
drag, startPoint x: 1278, startPoint y: 608, endPoint x: 1289, endPoint y: 607, distance: 11.0
click at [1289, 607] on div at bounding box center [1291, 630] width 7 height 78
click at [1445, 608] on div "first_modified DATE 1493 values" at bounding box center [1376, 630] width 168 height 78
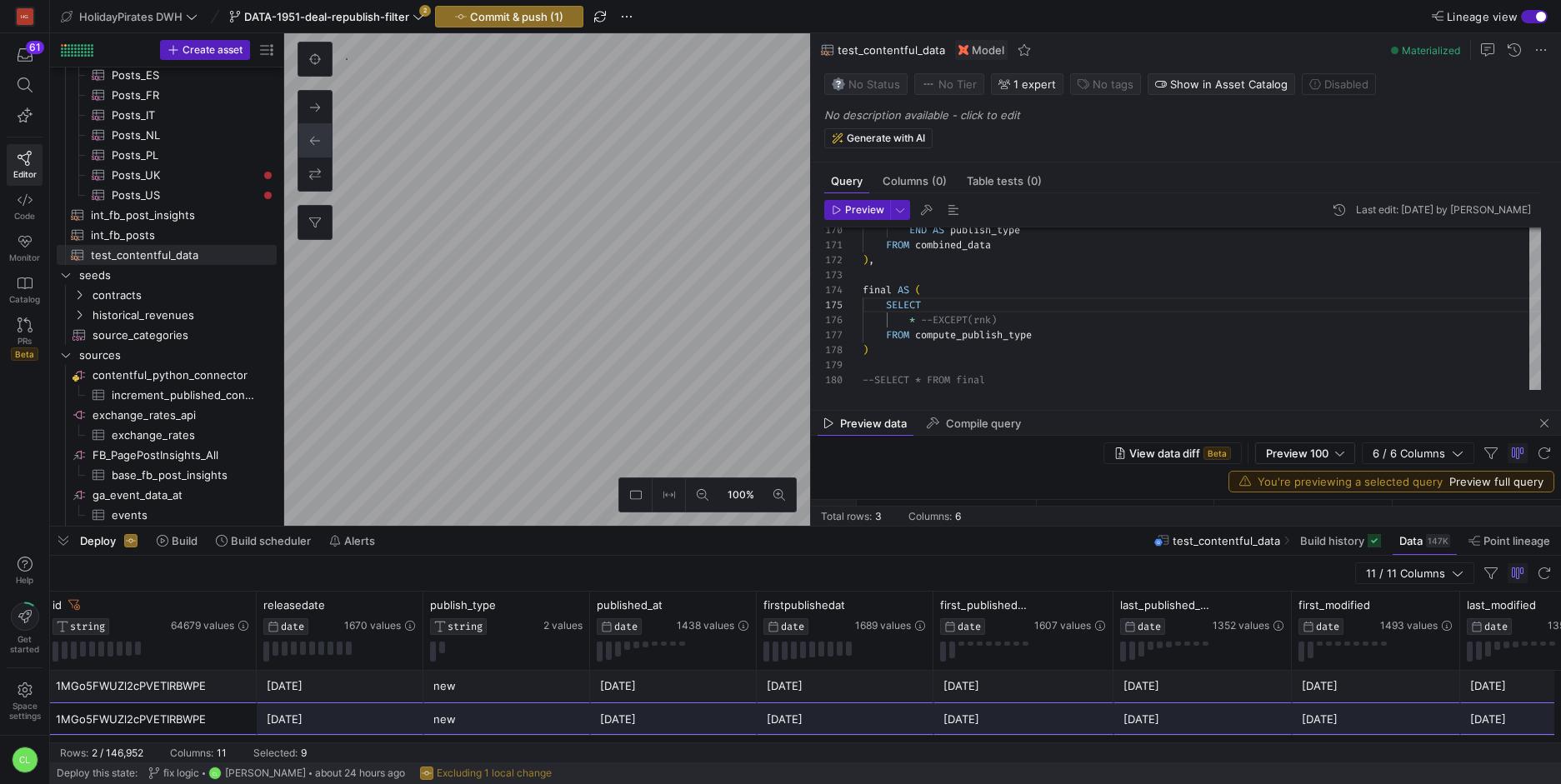
drag, startPoint x: 211, startPoint y: 724, endPoint x: 1468, endPoint y: 714, distance: 1257.0
click at [1468, 714] on div "1MGo5FWUZl2cPVETIRBWPE 2023-04-20 2024-07-11 2020-12-10 2023-06-13 2024-07-11 2…" at bounding box center [837, 718] width 1916 height 33
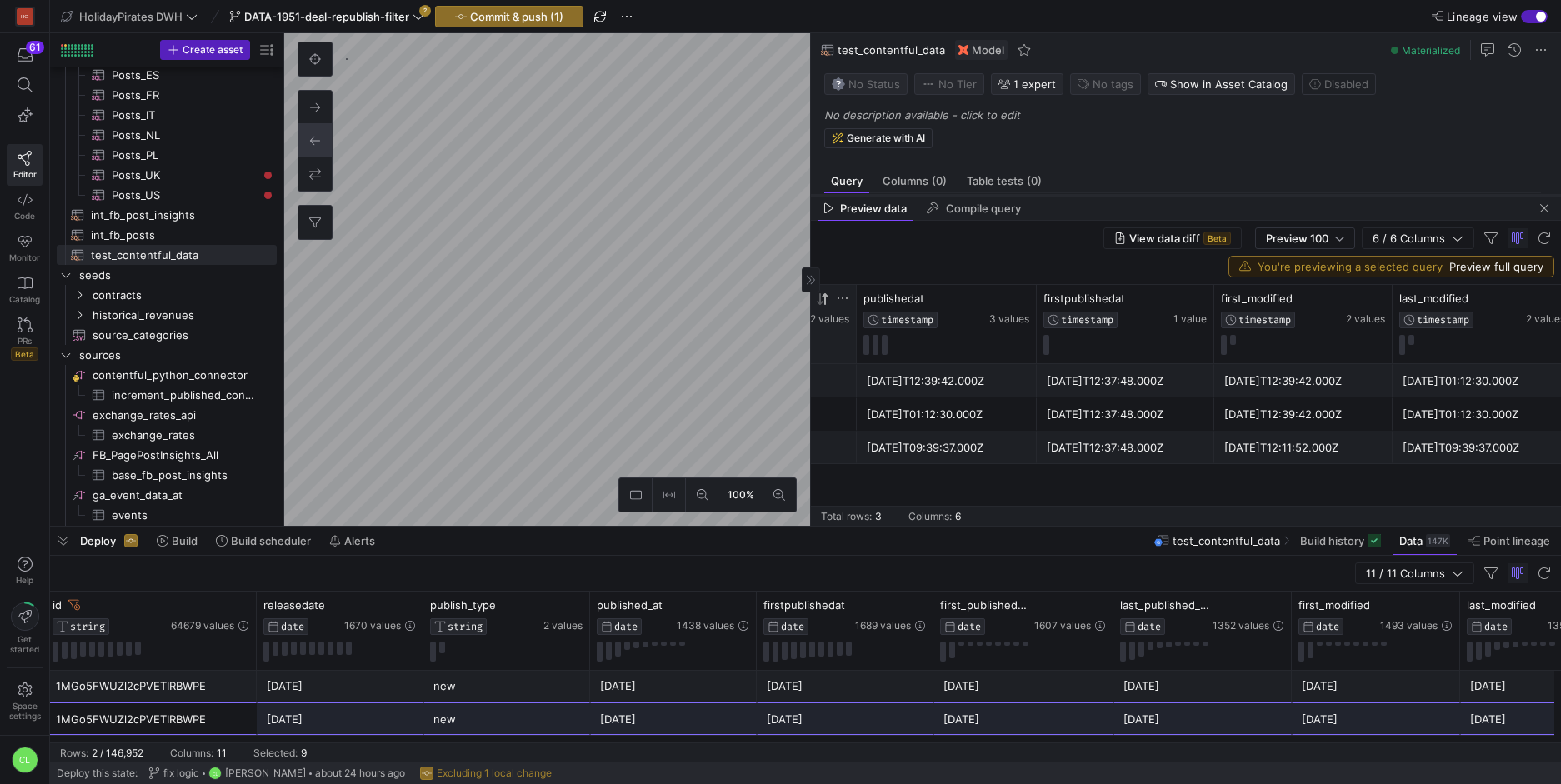
drag, startPoint x: 1216, startPoint y: 410, endPoint x: 1287, endPoint y: 172, distance: 248.4
click at [1287, 192] on div at bounding box center [1185, 196] width 750 height 7
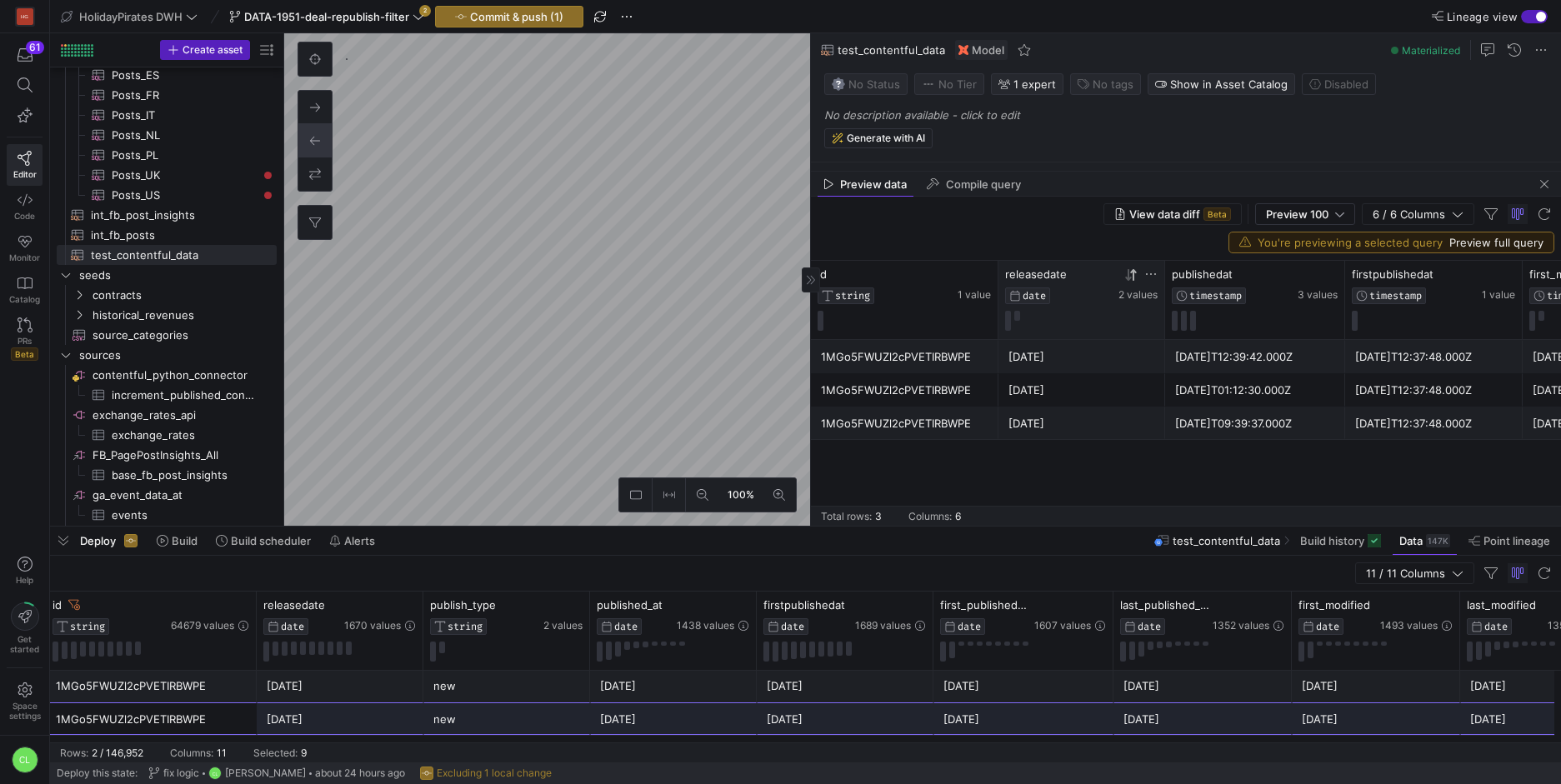
scroll to position [0, 320]
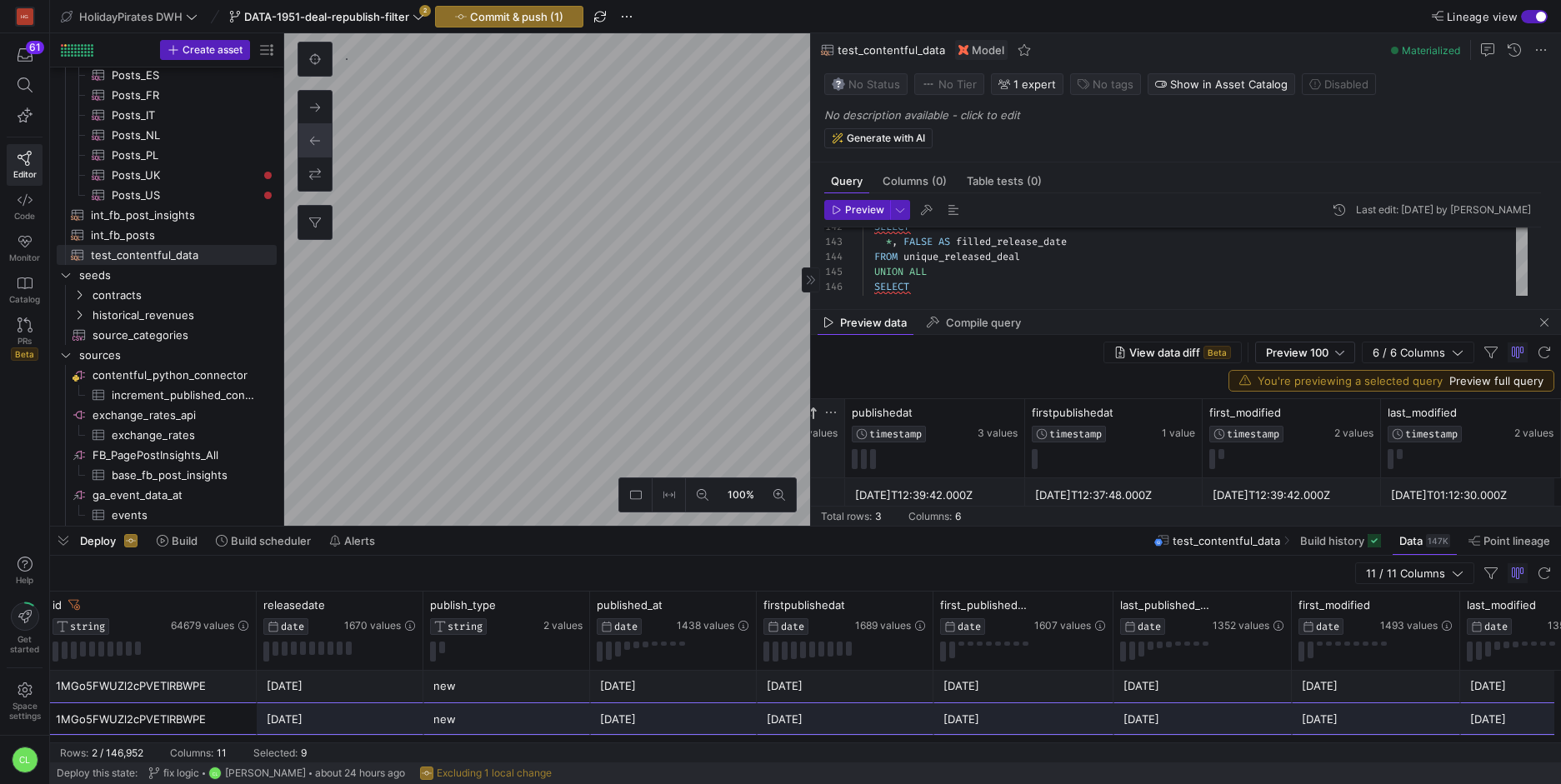
drag, startPoint x: 1164, startPoint y: 173, endPoint x: 1171, endPoint y: 308, distance: 135.2
click at [1178, 313] on div at bounding box center [1185, 310] width 750 height 7
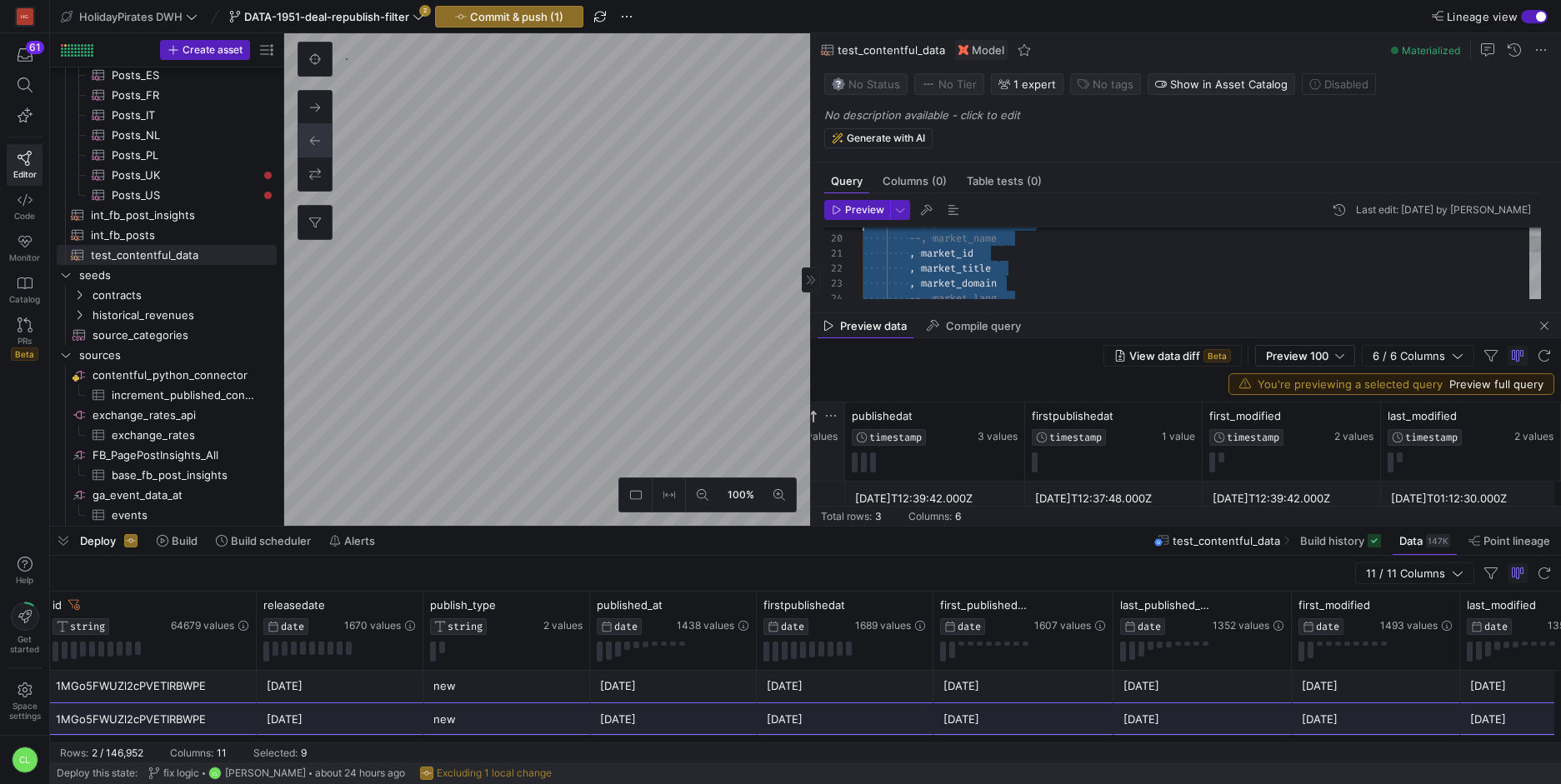
scroll to position [0, 0]
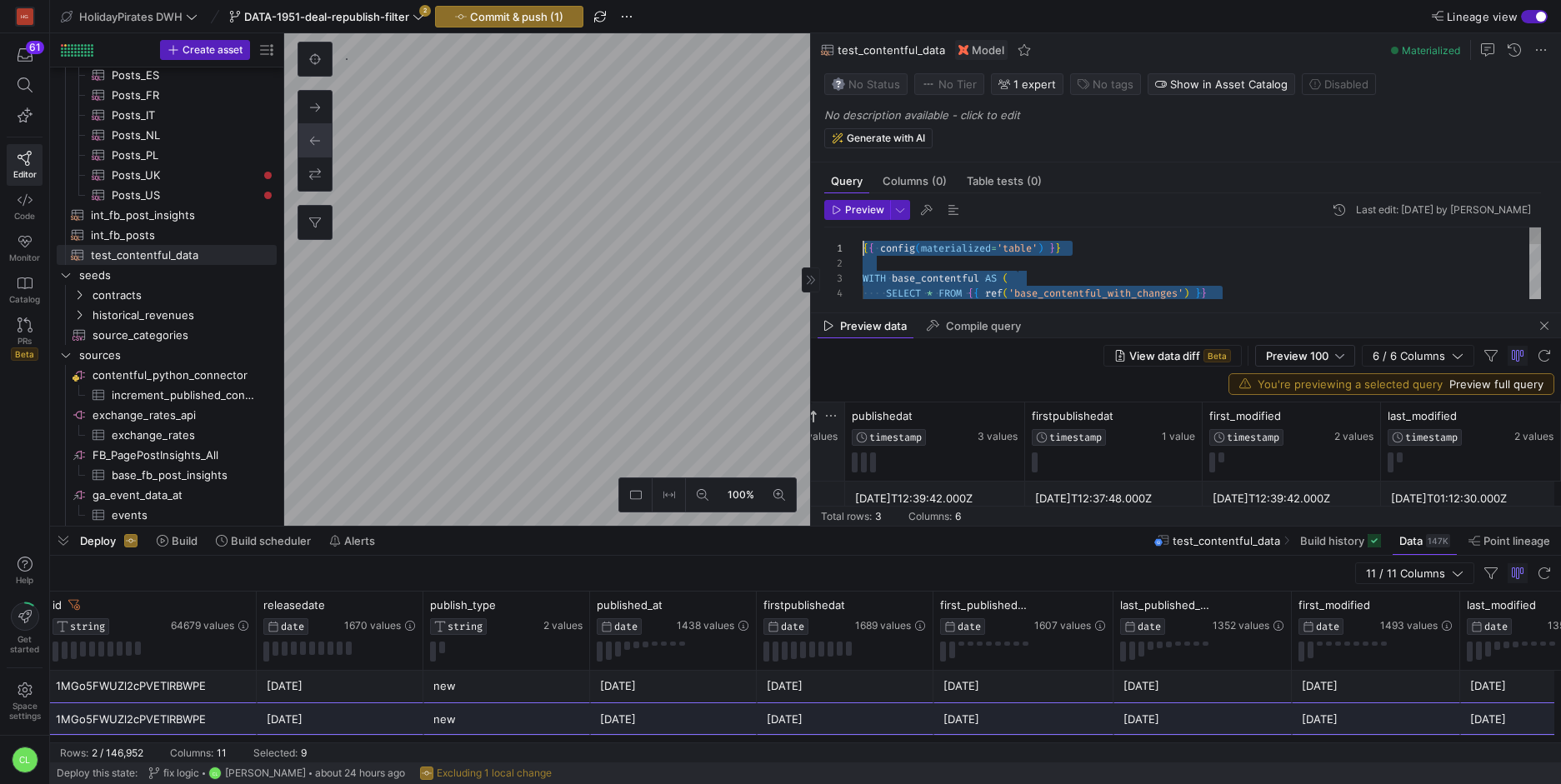
drag, startPoint x: 1360, startPoint y: 273, endPoint x: 696, endPoint y: 59, distance: 697.6
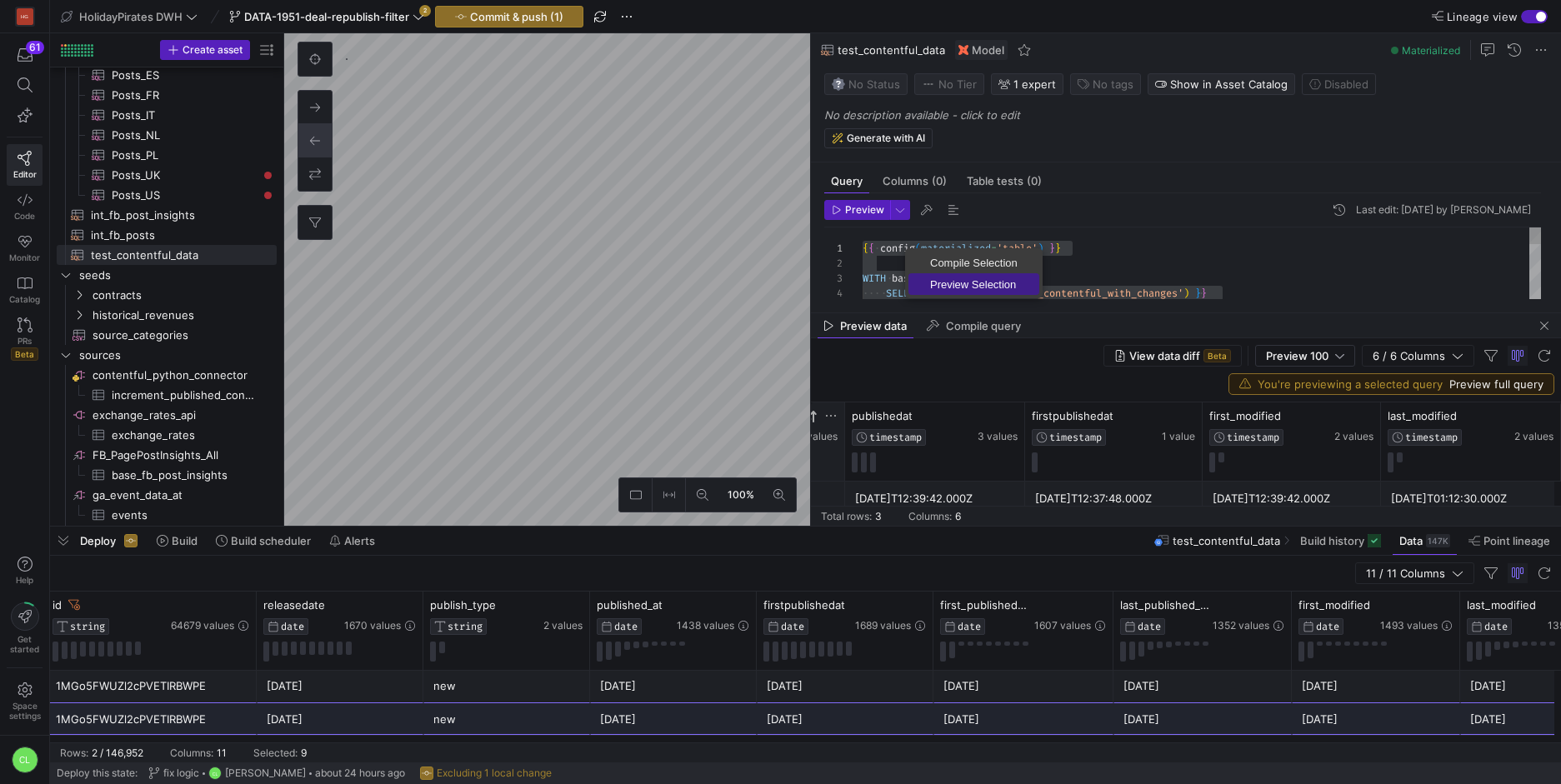
click at [977, 283] on span "Preview Selection" at bounding box center [973, 284] width 131 height 11
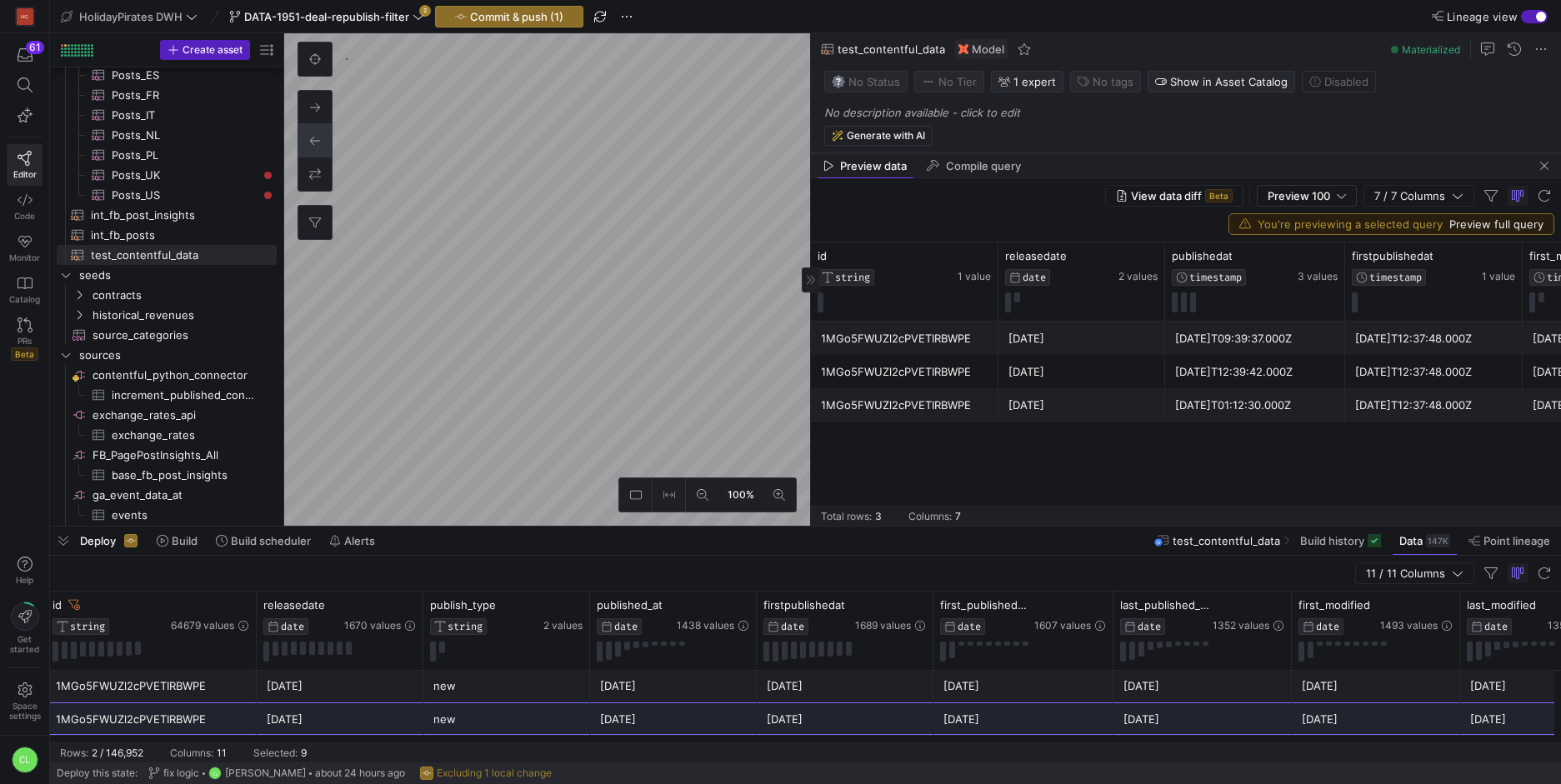
drag, startPoint x: 1124, startPoint y: 312, endPoint x: 1173, endPoint y: 198, distance: 124.1
click at [1173, 157] on div at bounding box center [1185, 153] width 750 height 7
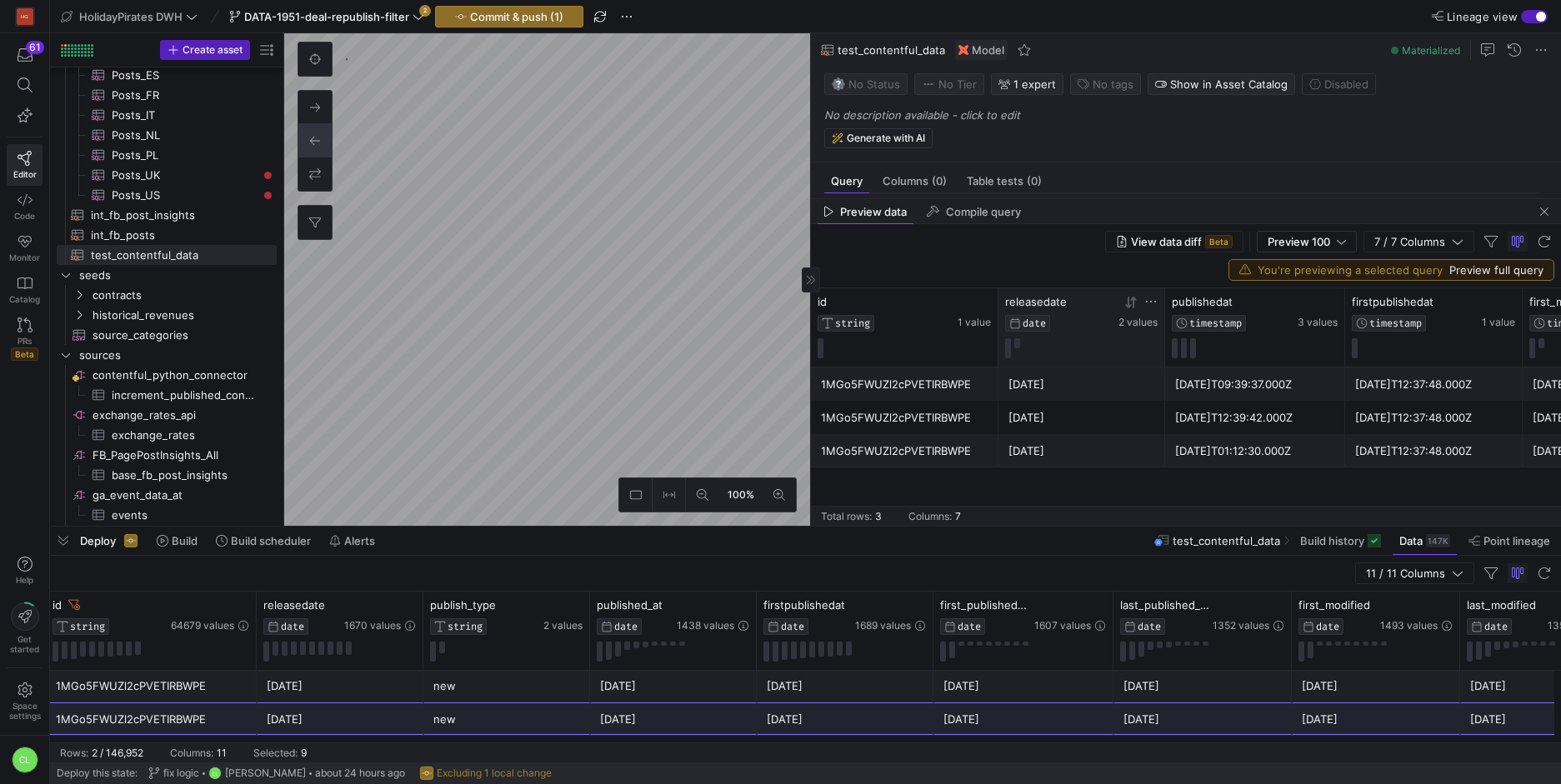
click at [1133, 301] on icon at bounding box center [1133, 301] width 6 height 11
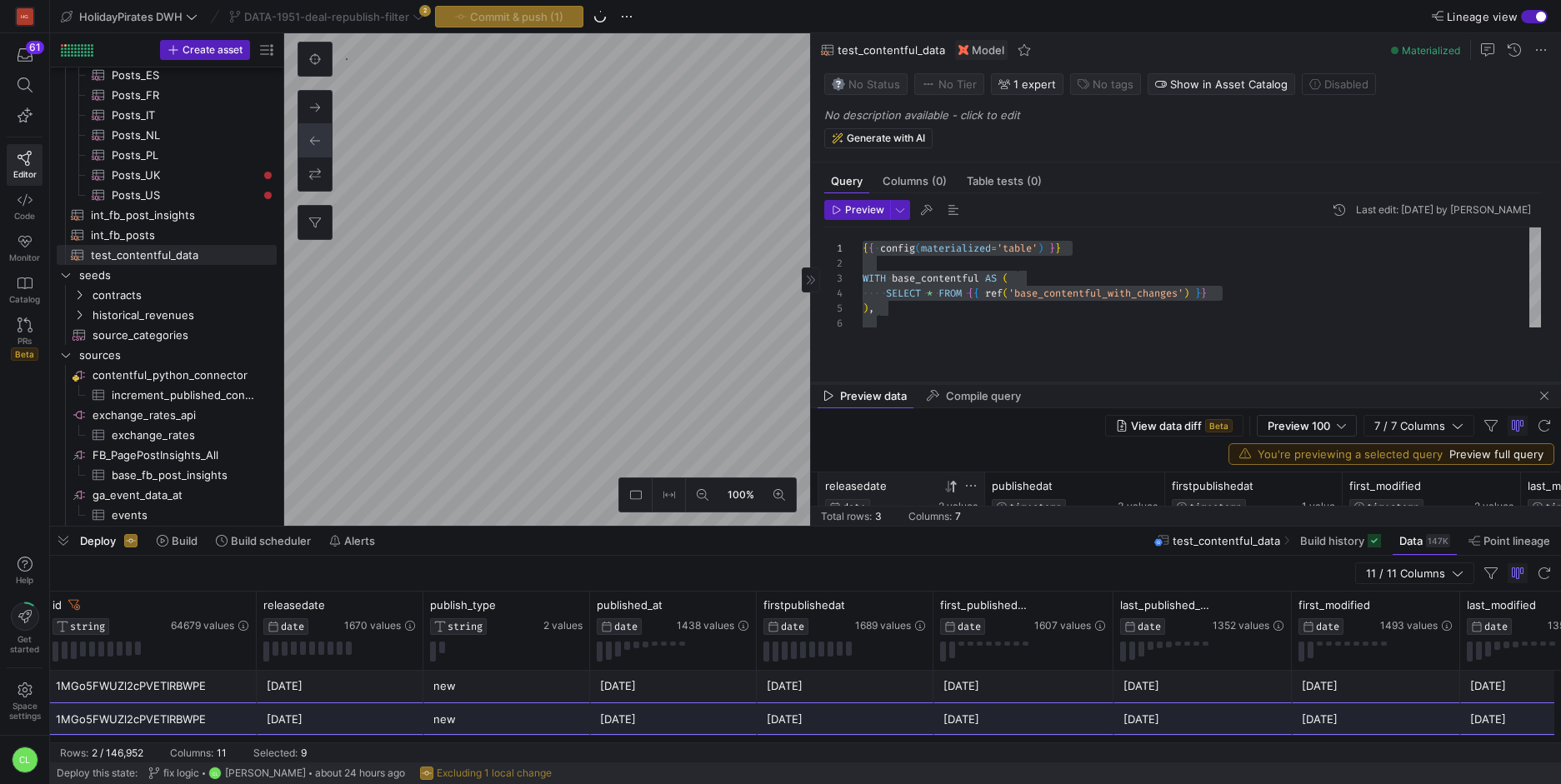
drag, startPoint x: 1215, startPoint y: 196, endPoint x: 1209, endPoint y: 389, distance: 193.1
click at [1209, 387] on div at bounding box center [1185, 383] width 750 height 7
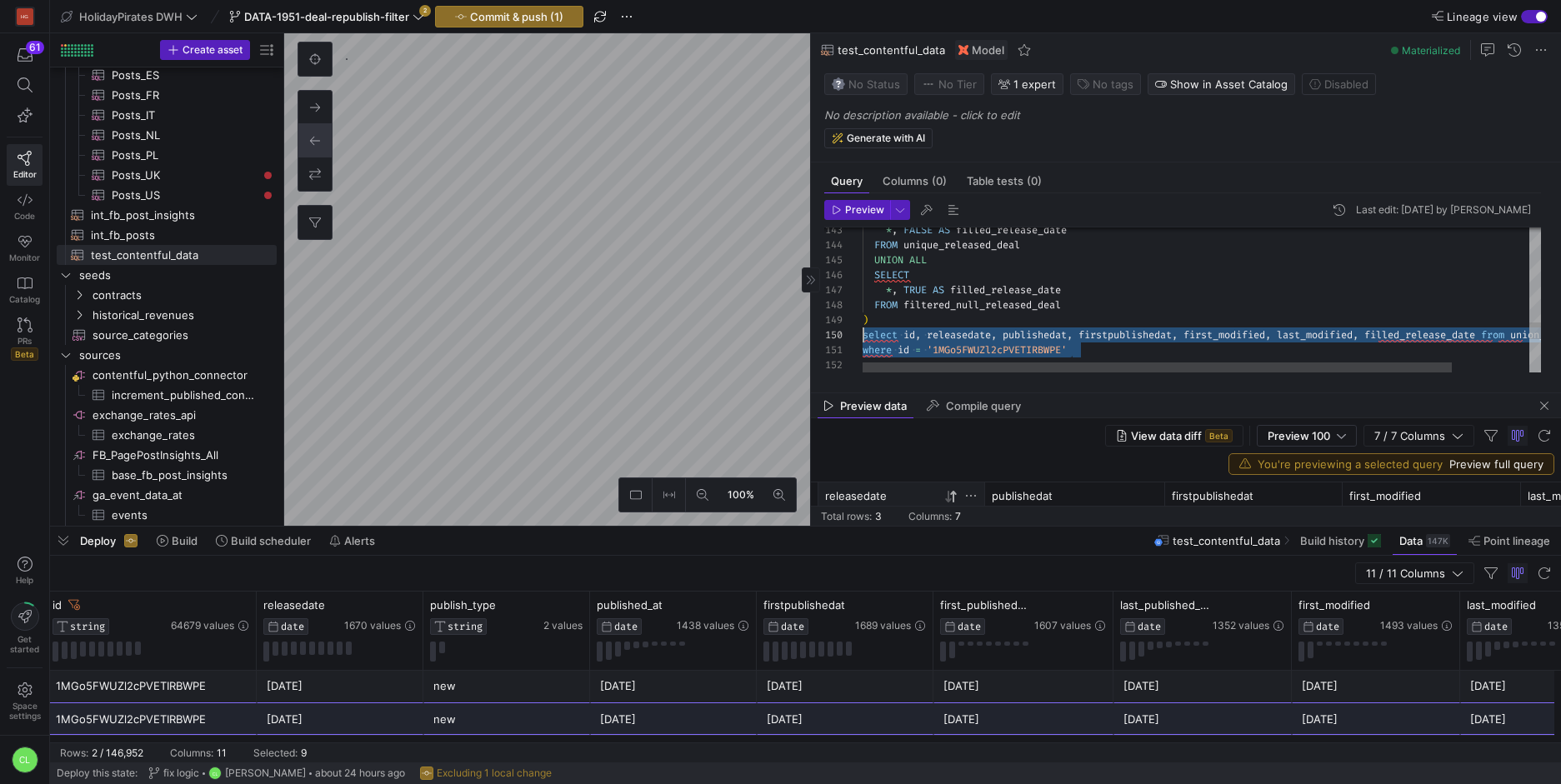
drag, startPoint x: 1156, startPoint y: 349, endPoint x: 840, endPoint y: 333, distance: 316.4
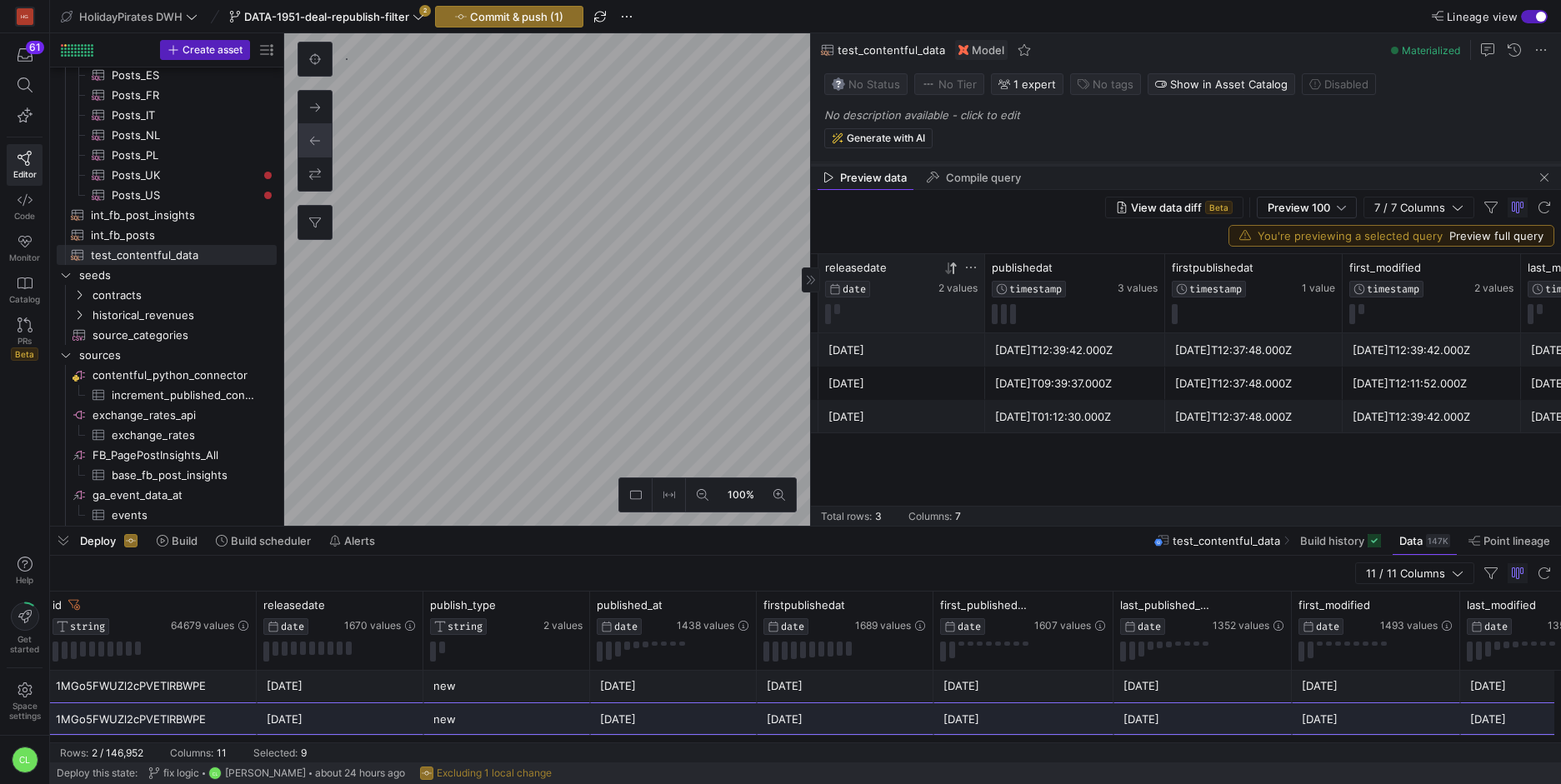
drag, startPoint x: 1132, startPoint y: 391, endPoint x: 1135, endPoint y: 163, distance: 228.0
click at [1135, 163] on div at bounding box center [1185, 165] width 750 height 7
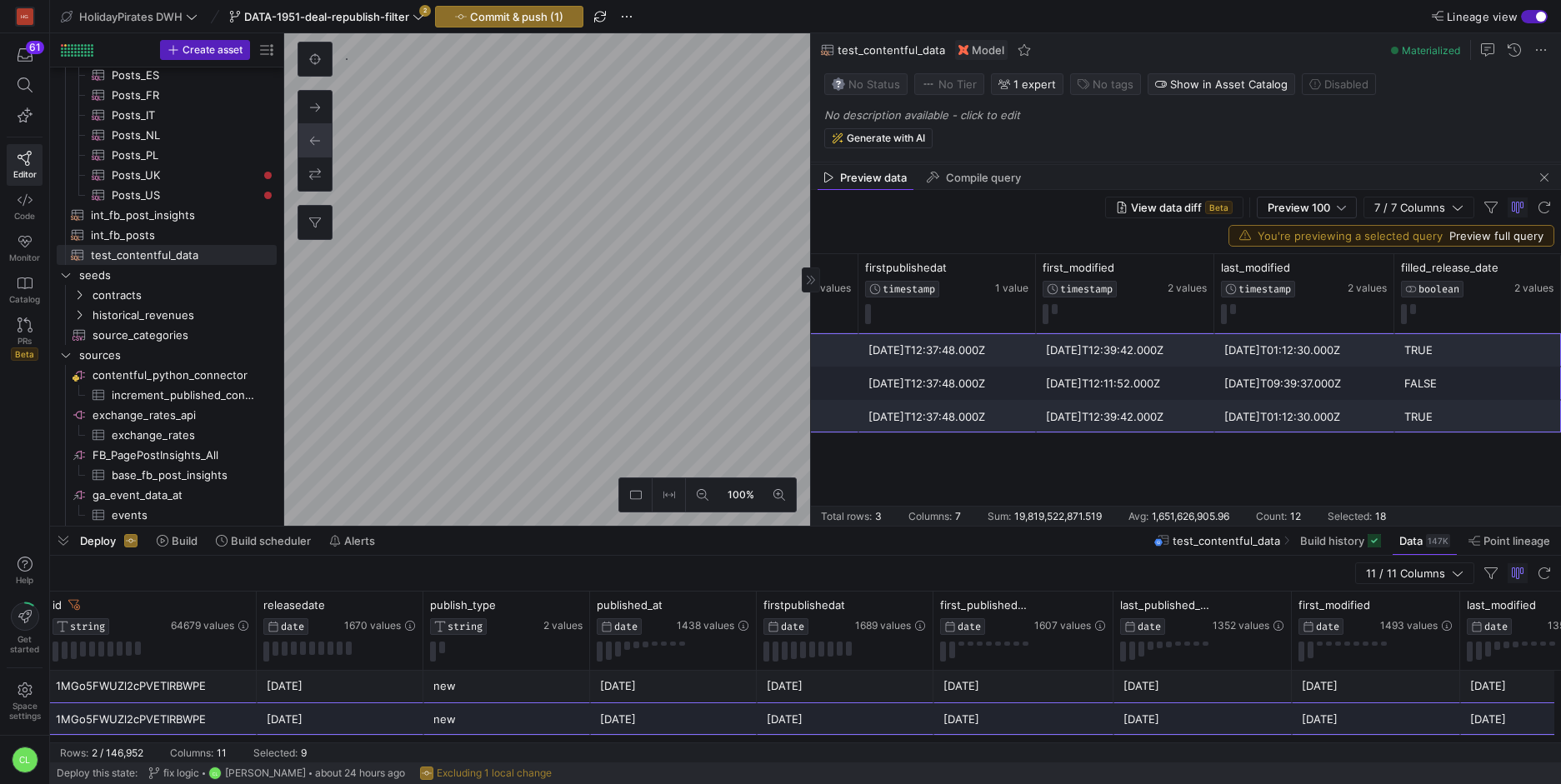
drag, startPoint x: 941, startPoint y: 366, endPoint x: 1450, endPoint y: 410, distance: 510.9
click at [1450, 410] on div "2023-04-20 2024-07-11T09:39:37.000Z 2020-12-10T12:37:48.000Z 2023-06-13T12:11:5…" at bounding box center [942, 383] width 1236 height 100
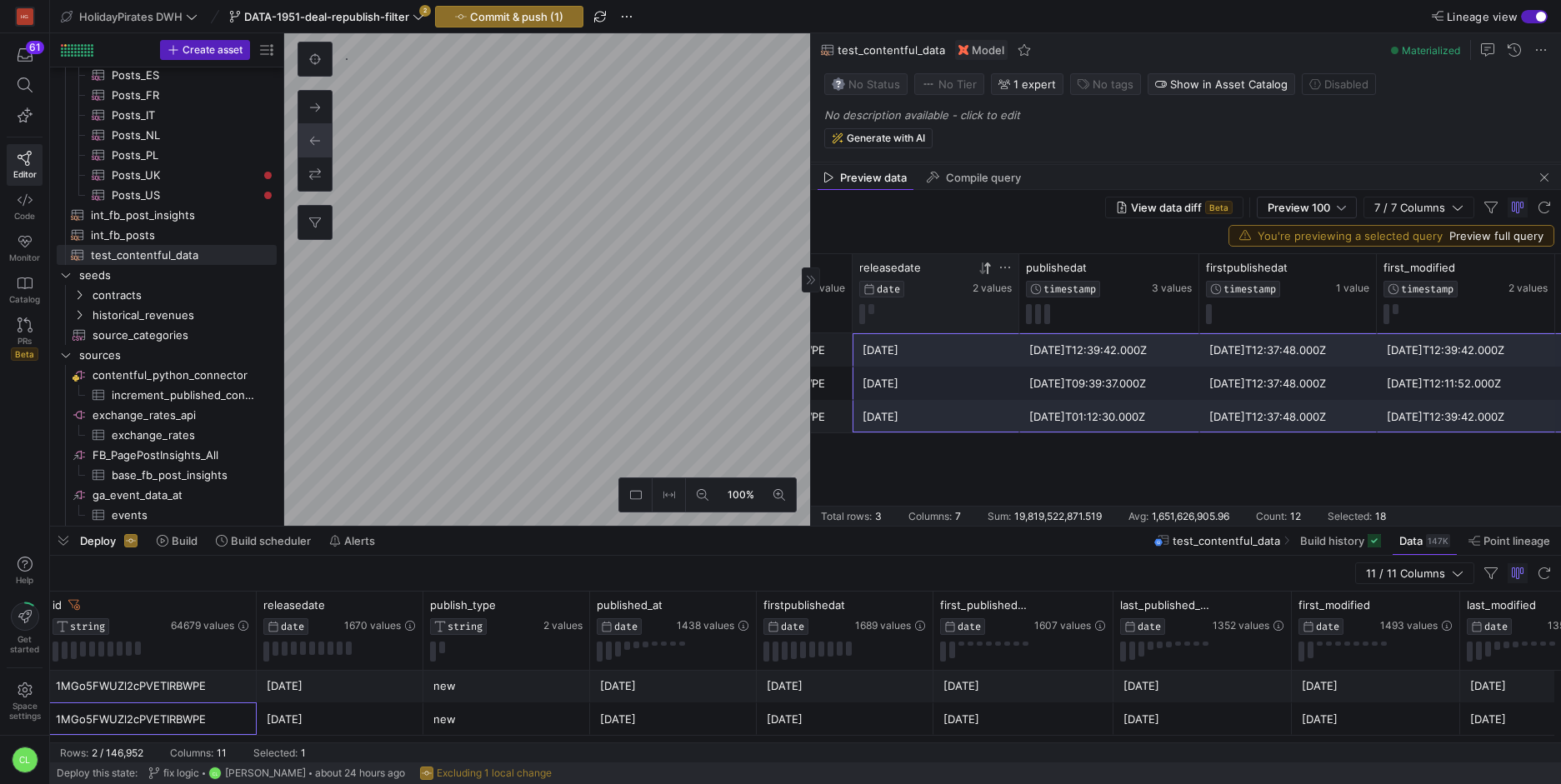
click at [199, 714] on div "1MGo5FWUZl2cPVETIRBWPE" at bounding box center [151, 718] width 190 height 32
type textarea "{{ config(materialized='table') }} WITH base_contentful AS ( select * from {{ r…"
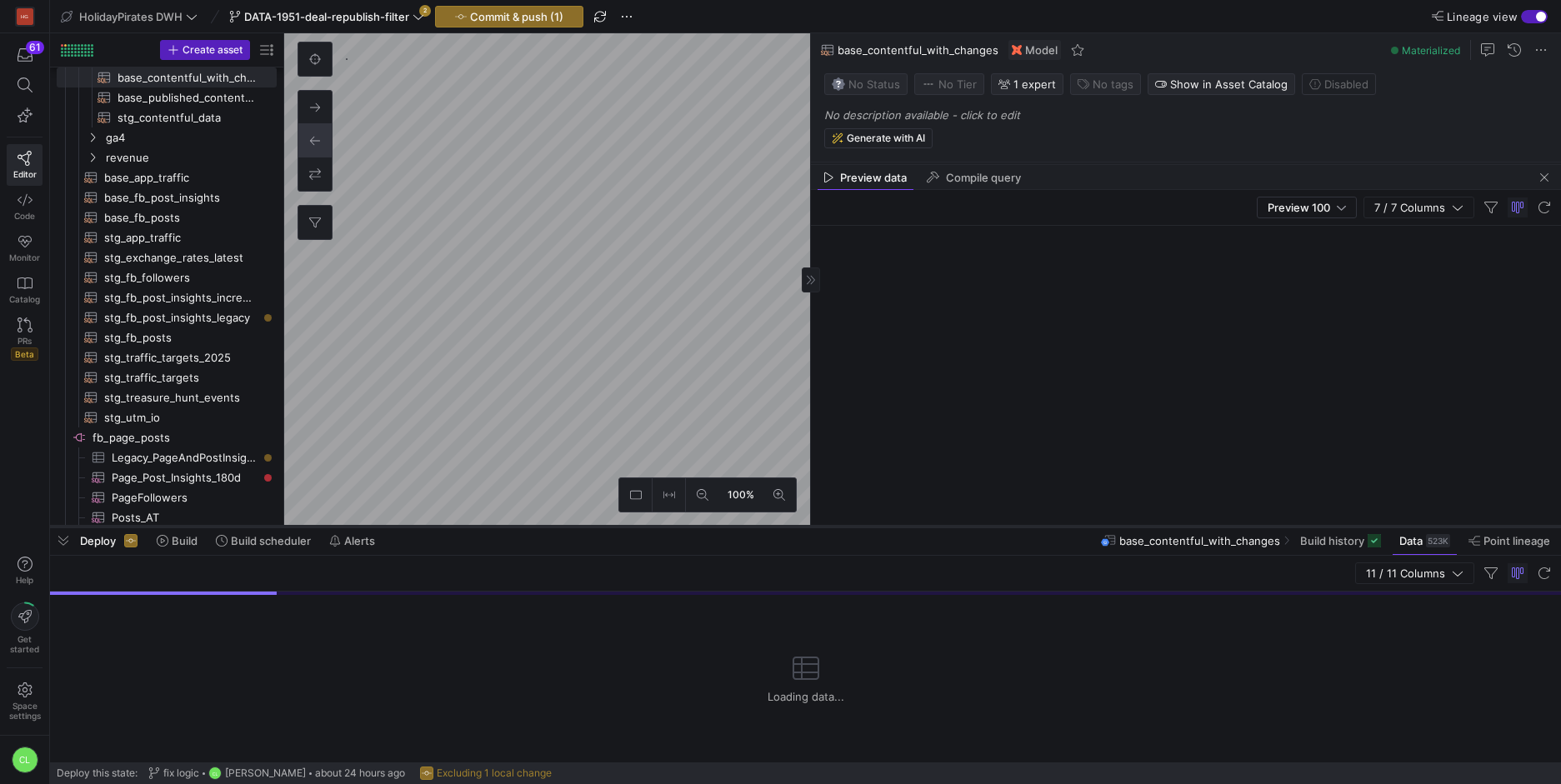
scroll to position [520, 0]
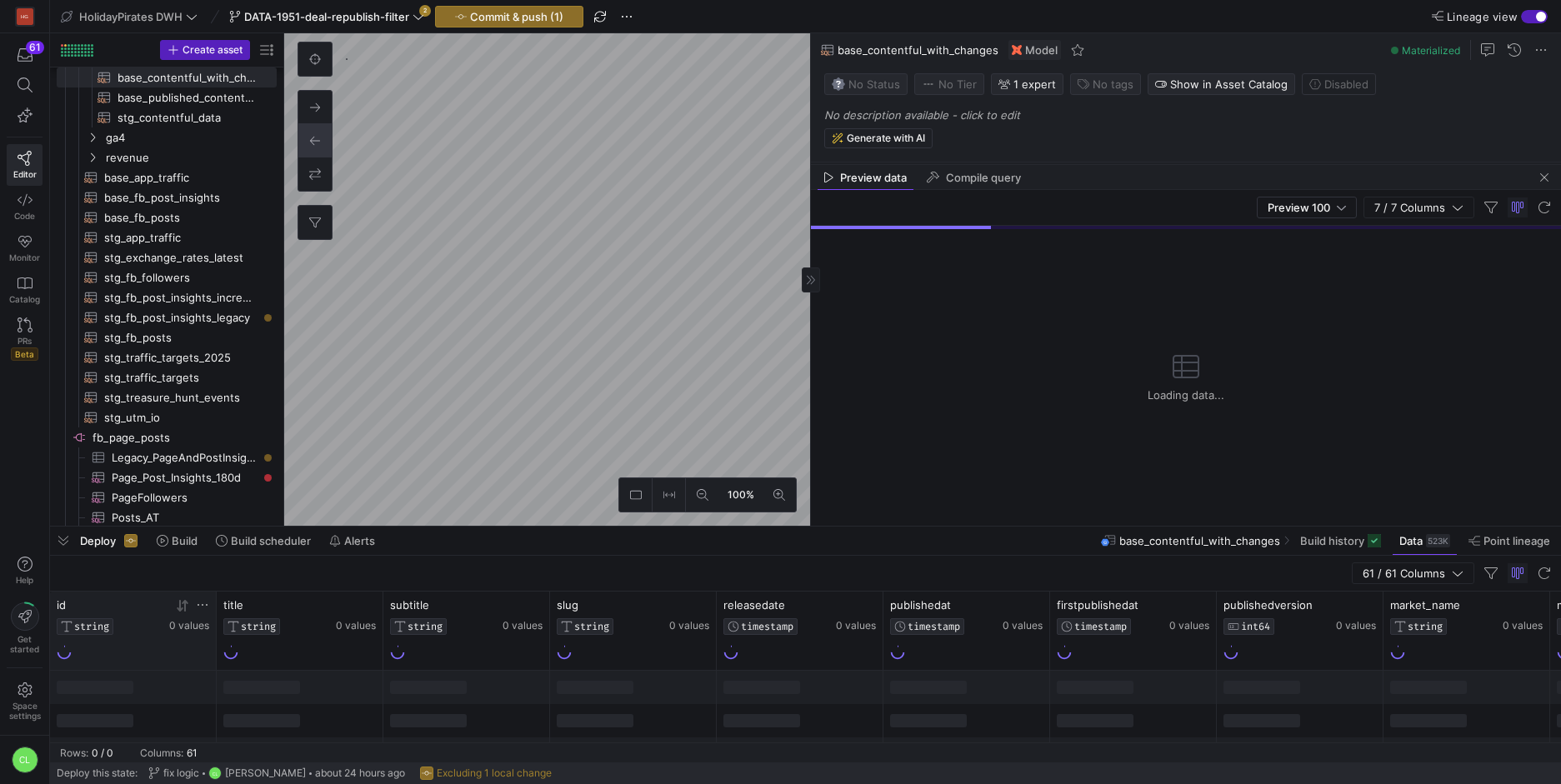
click at [201, 605] on icon at bounding box center [202, 604] width 13 height 13
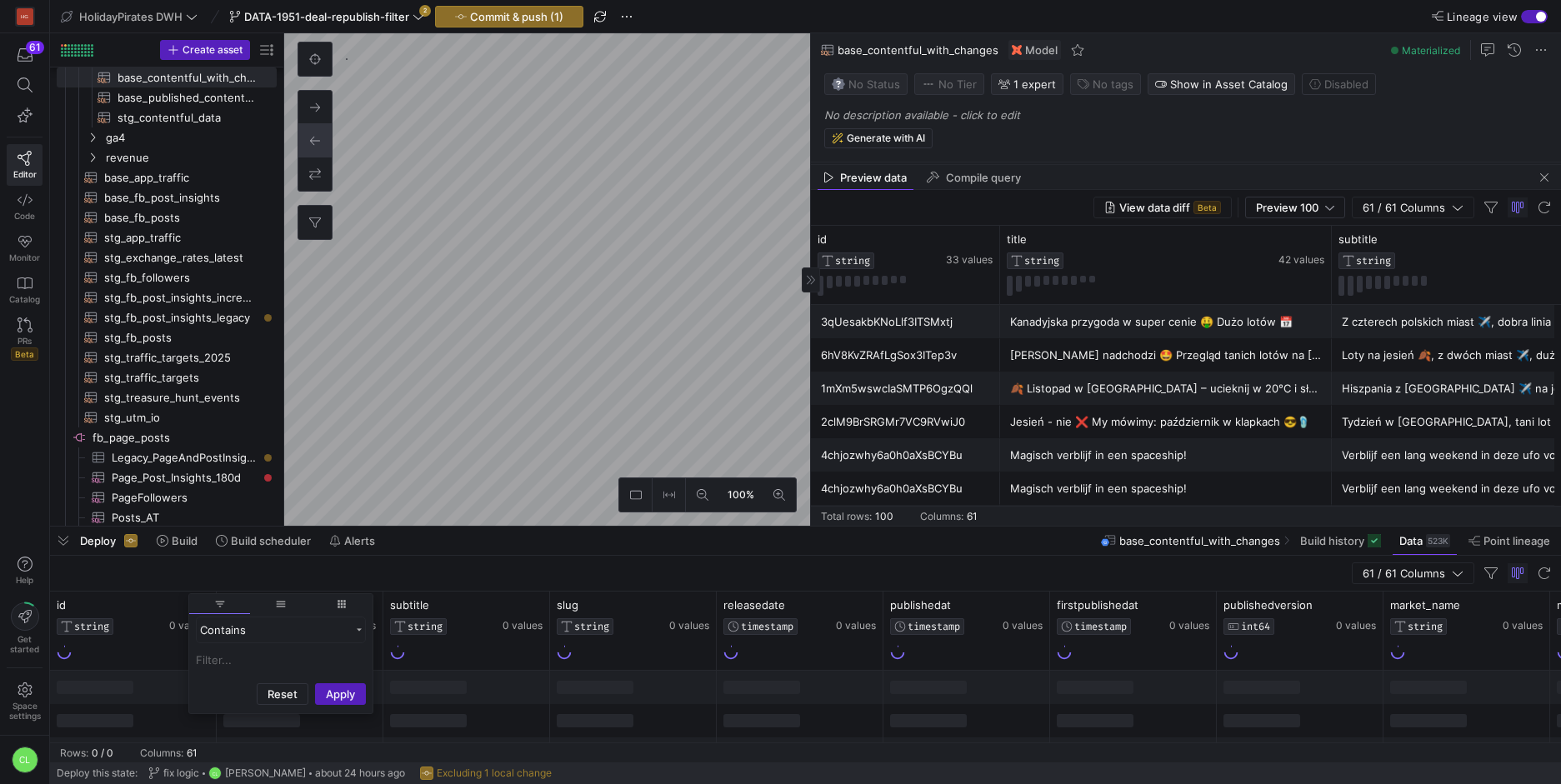
type input "1MGo5FWUZl2cPVETIRBWPE"
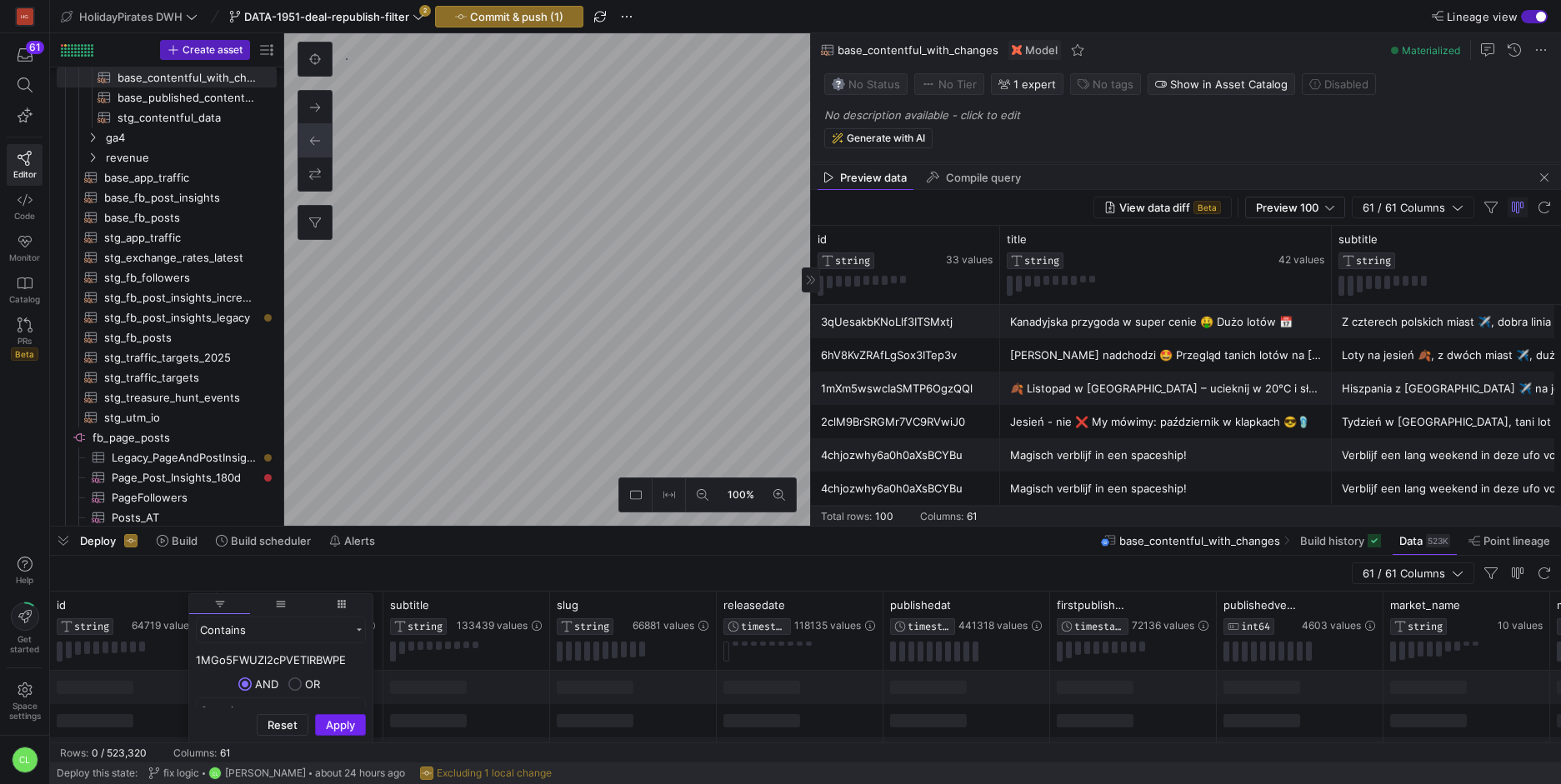
click at [337, 731] on button "Apply" at bounding box center [340, 724] width 51 height 22
click at [1550, 178] on span "button" at bounding box center [1543, 177] width 20 height 20
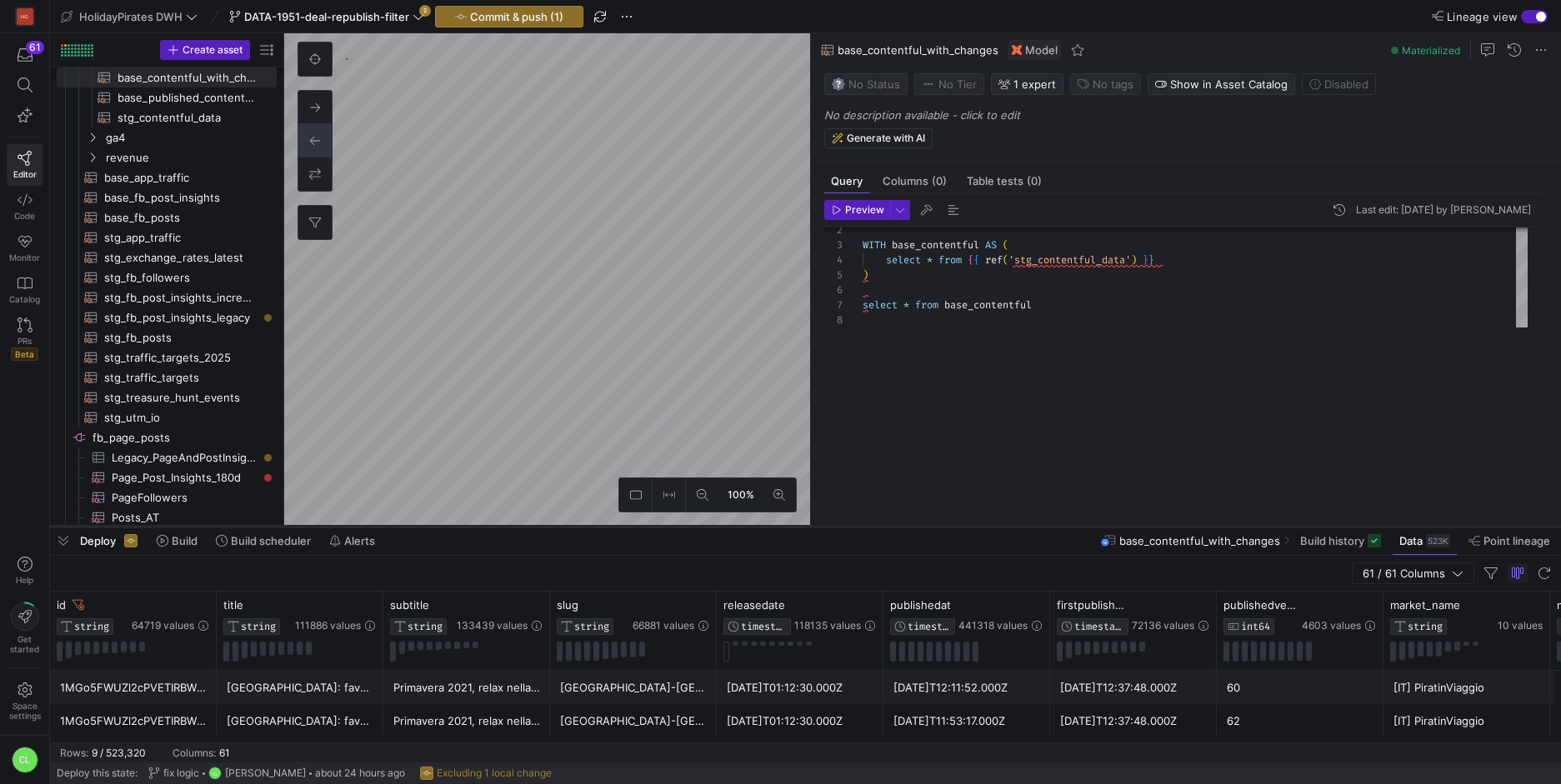
scroll to position [0, 0]
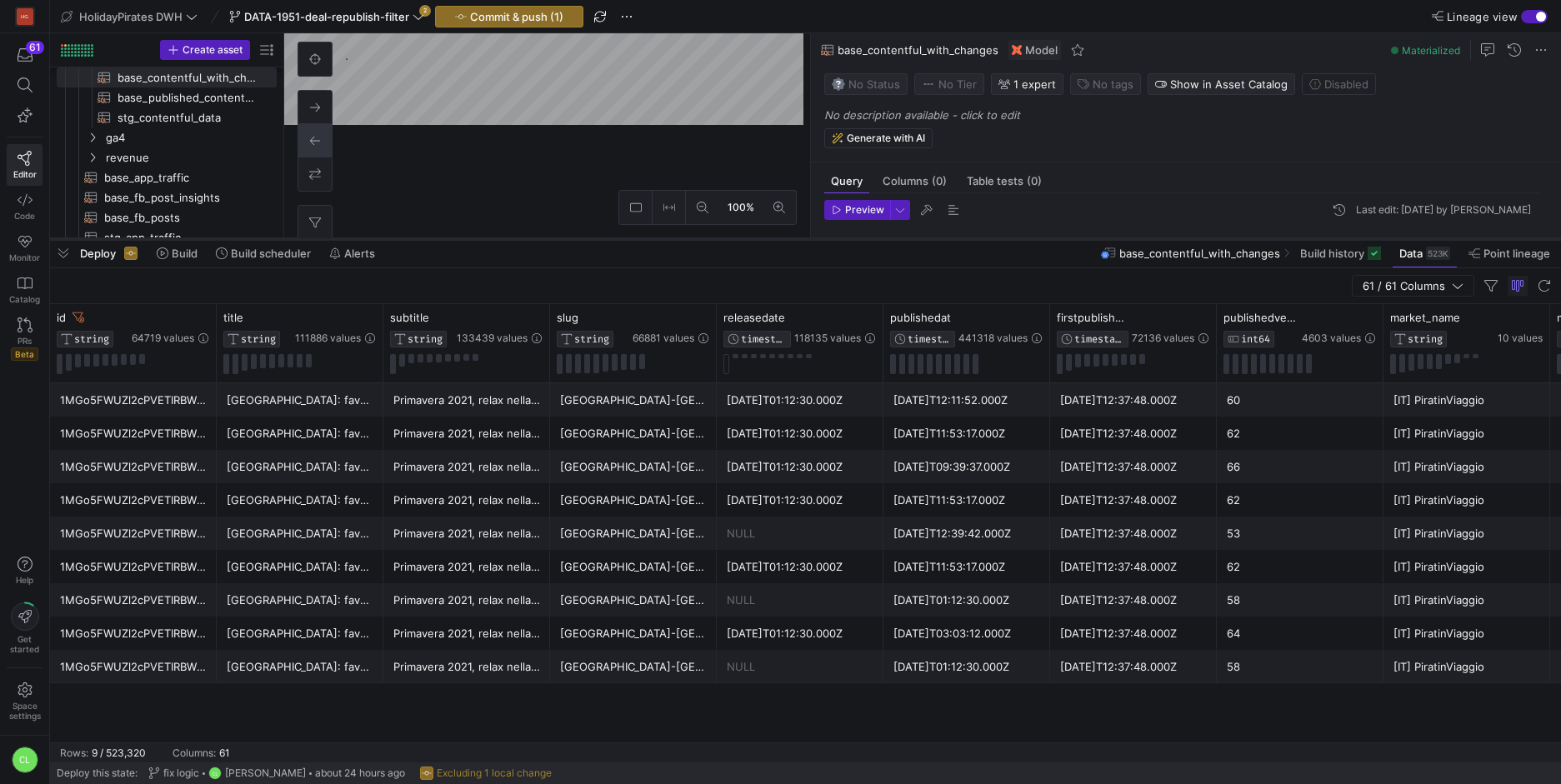
drag, startPoint x: 544, startPoint y: 524, endPoint x: 583, endPoint y: 237, distance: 289.6
click at [583, 237] on div at bounding box center [806, 239] width 1511 height 7
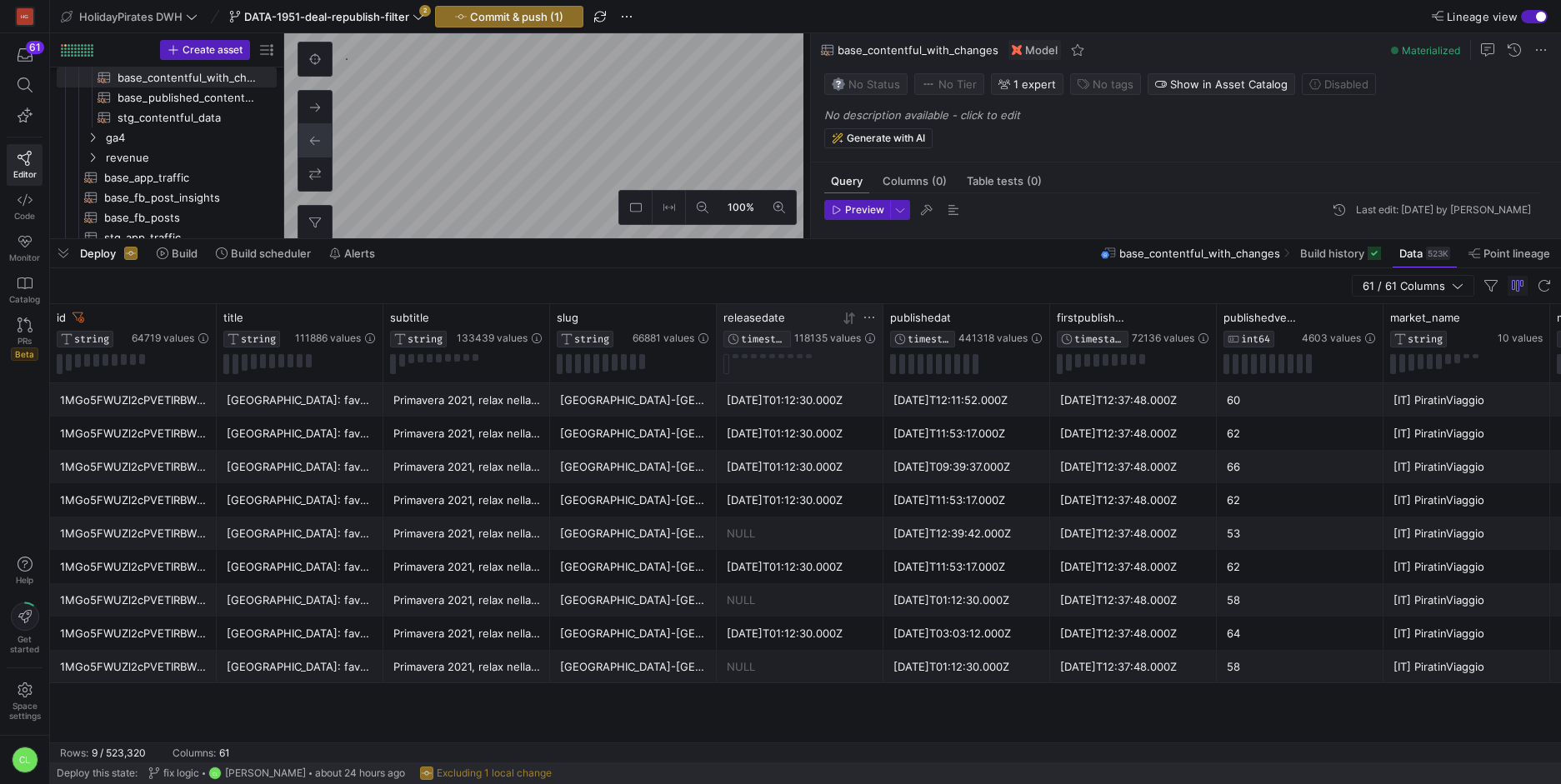
click at [853, 319] on icon at bounding box center [849, 317] width 13 height 13
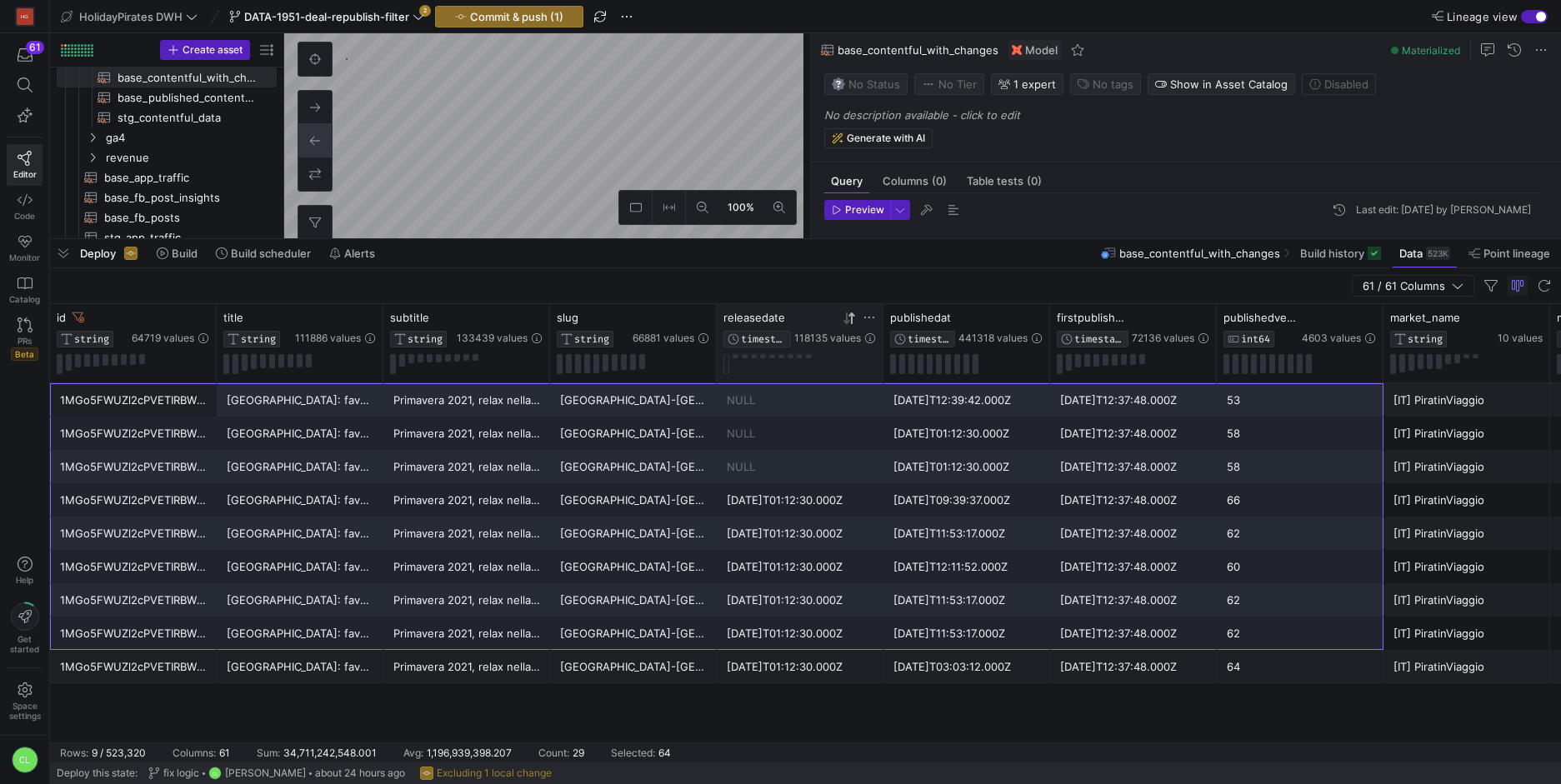
drag, startPoint x: 181, startPoint y: 409, endPoint x: 1348, endPoint y: 642, distance: 1190.0
click at [972, 253] on div "Deploy Build Build scheduler Alerts base_contentful_with_changes Build history …" at bounding box center [806, 253] width 1511 height 28
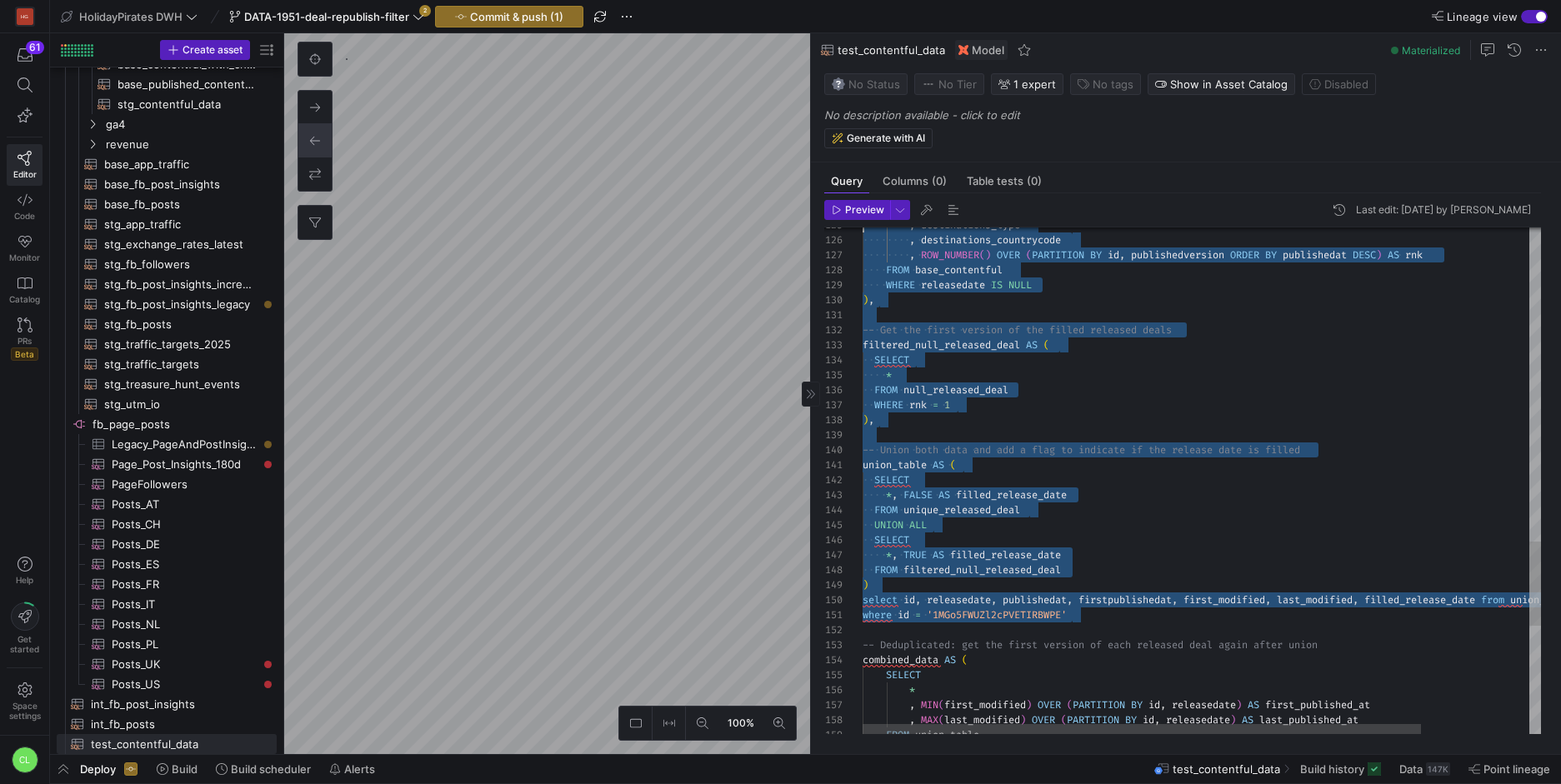
scroll to position [45, 0]
drag, startPoint x: 1113, startPoint y: 610, endPoint x: 679, endPoint y: 57, distance: 703.0
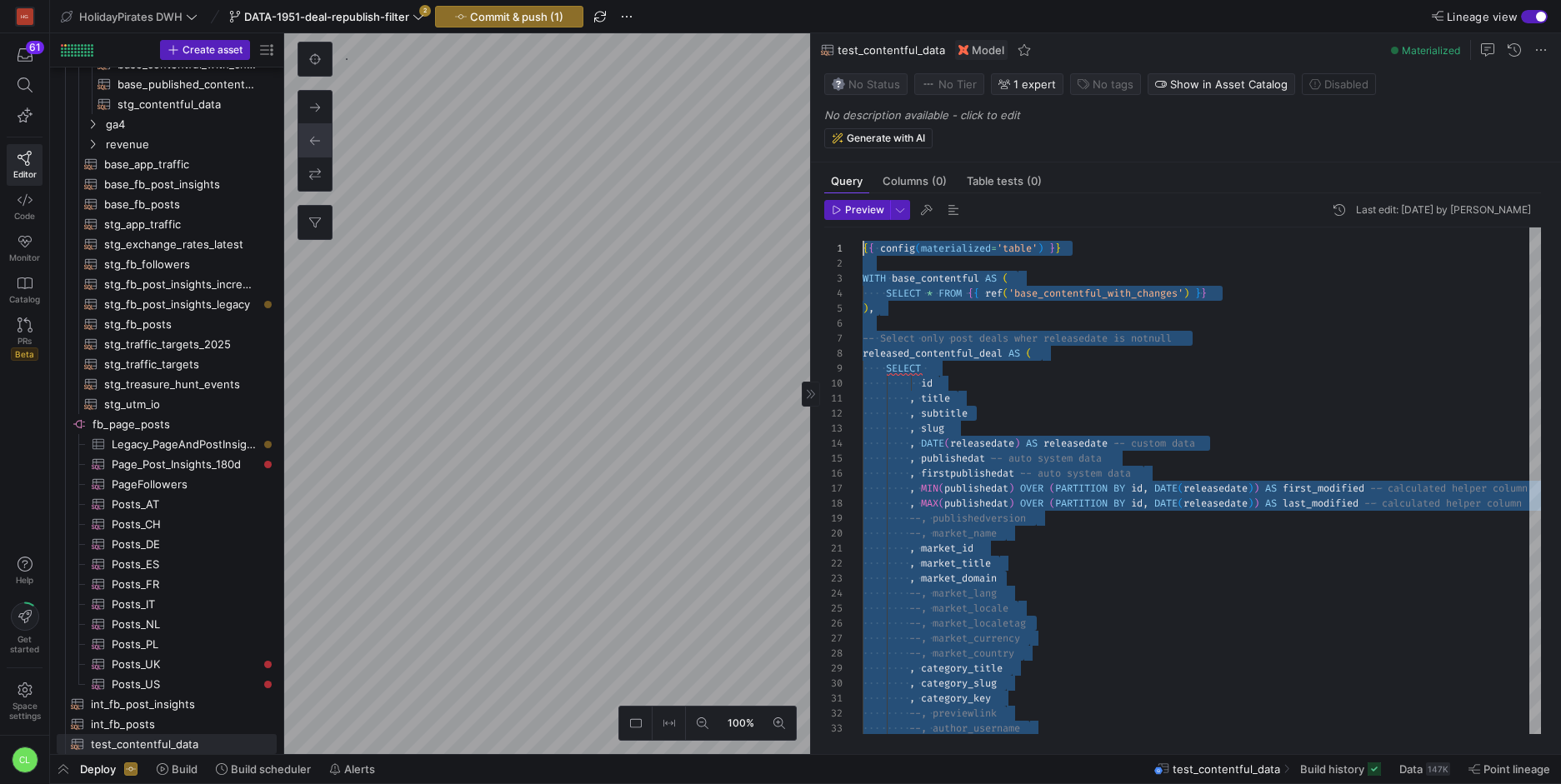
type textarea "{{ config(materialized='table') }} WITH base_contentful AS ( SELECT * FROM {{ r…"
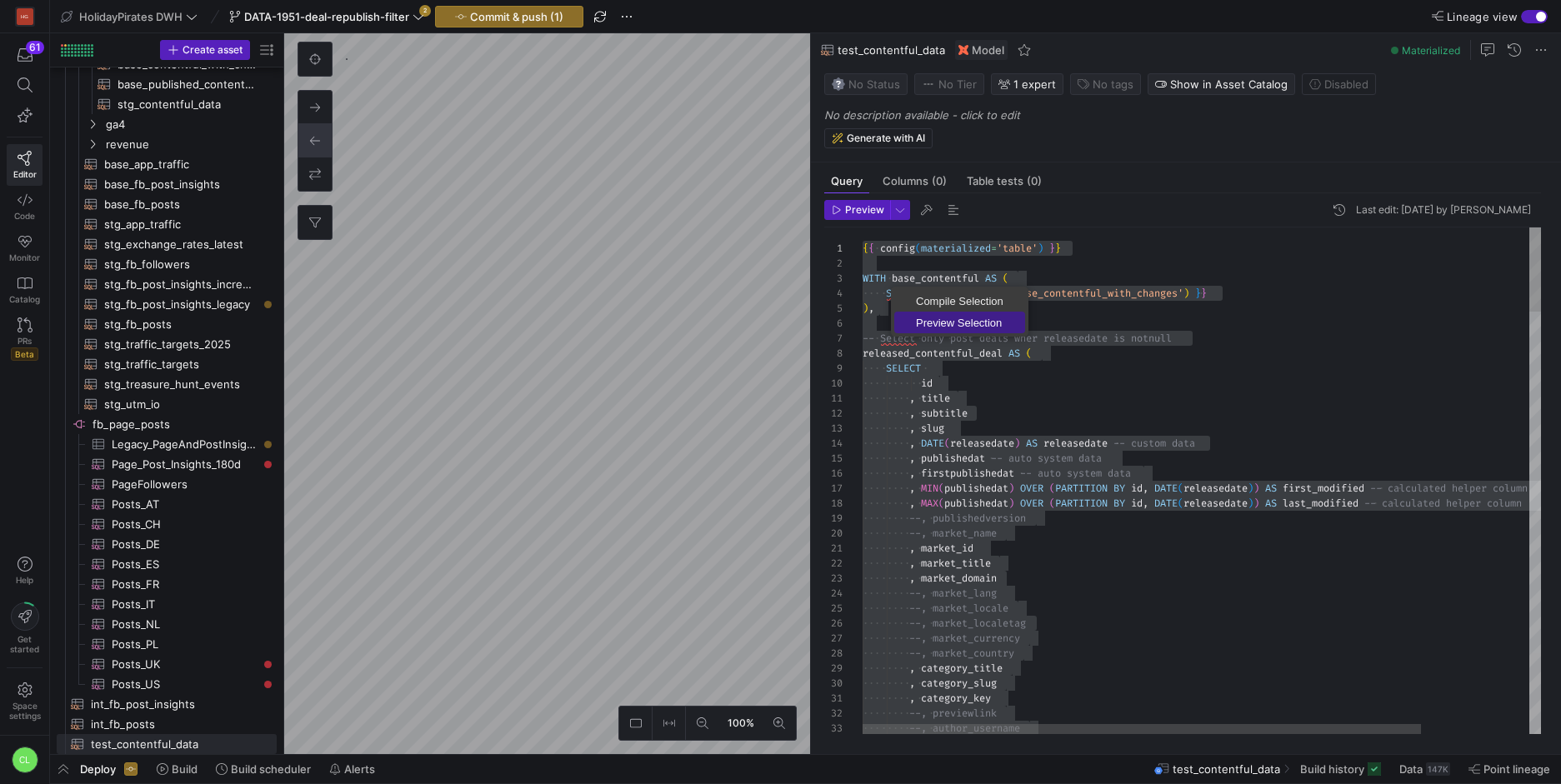
click at [965, 321] on span "Preview Selection" at bounding box center [959, 323] width 131 height 11
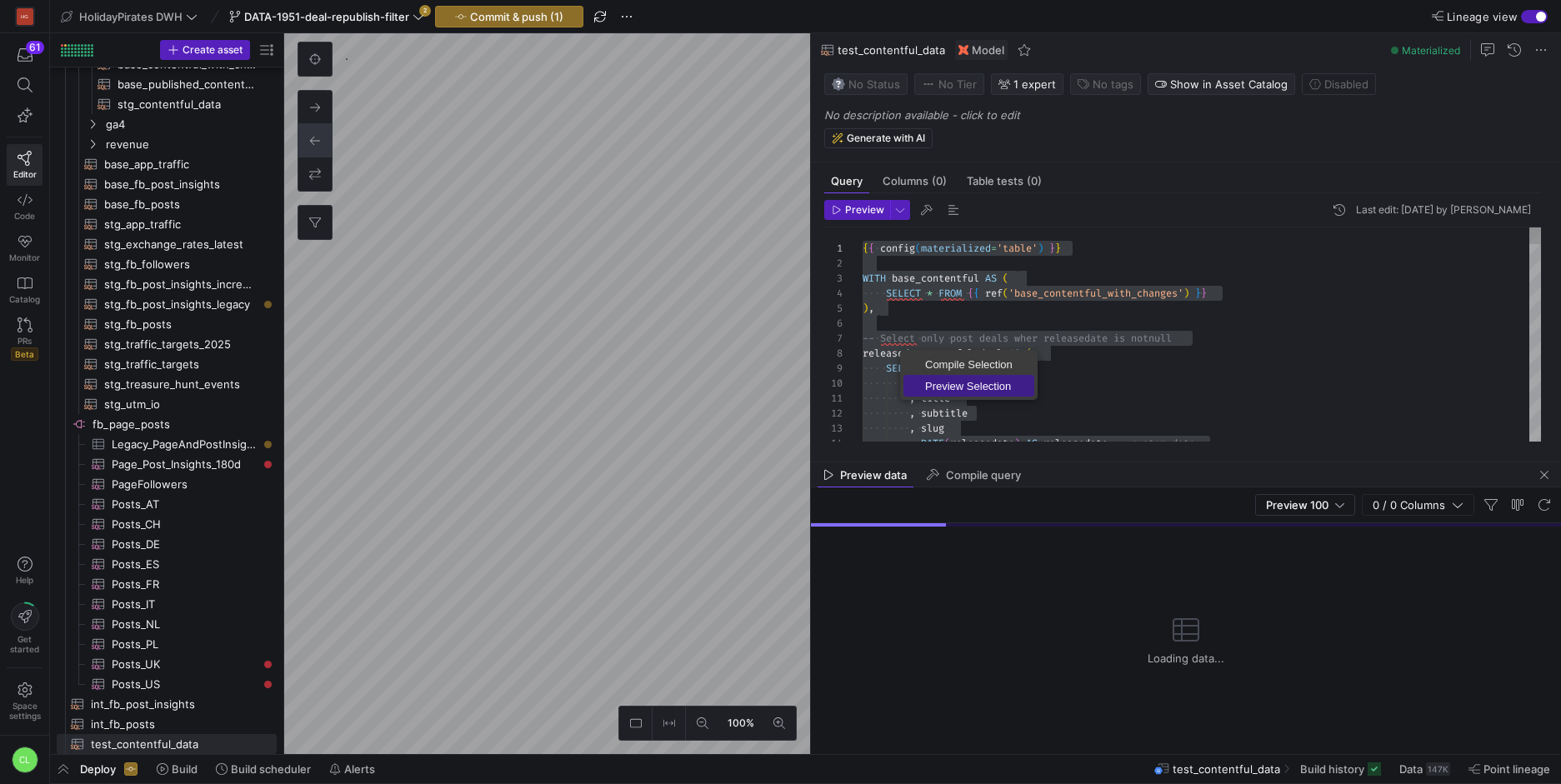
click at [943, 387] on span "Preview Selection" at bounding box center [968, 386] width 131 height 11
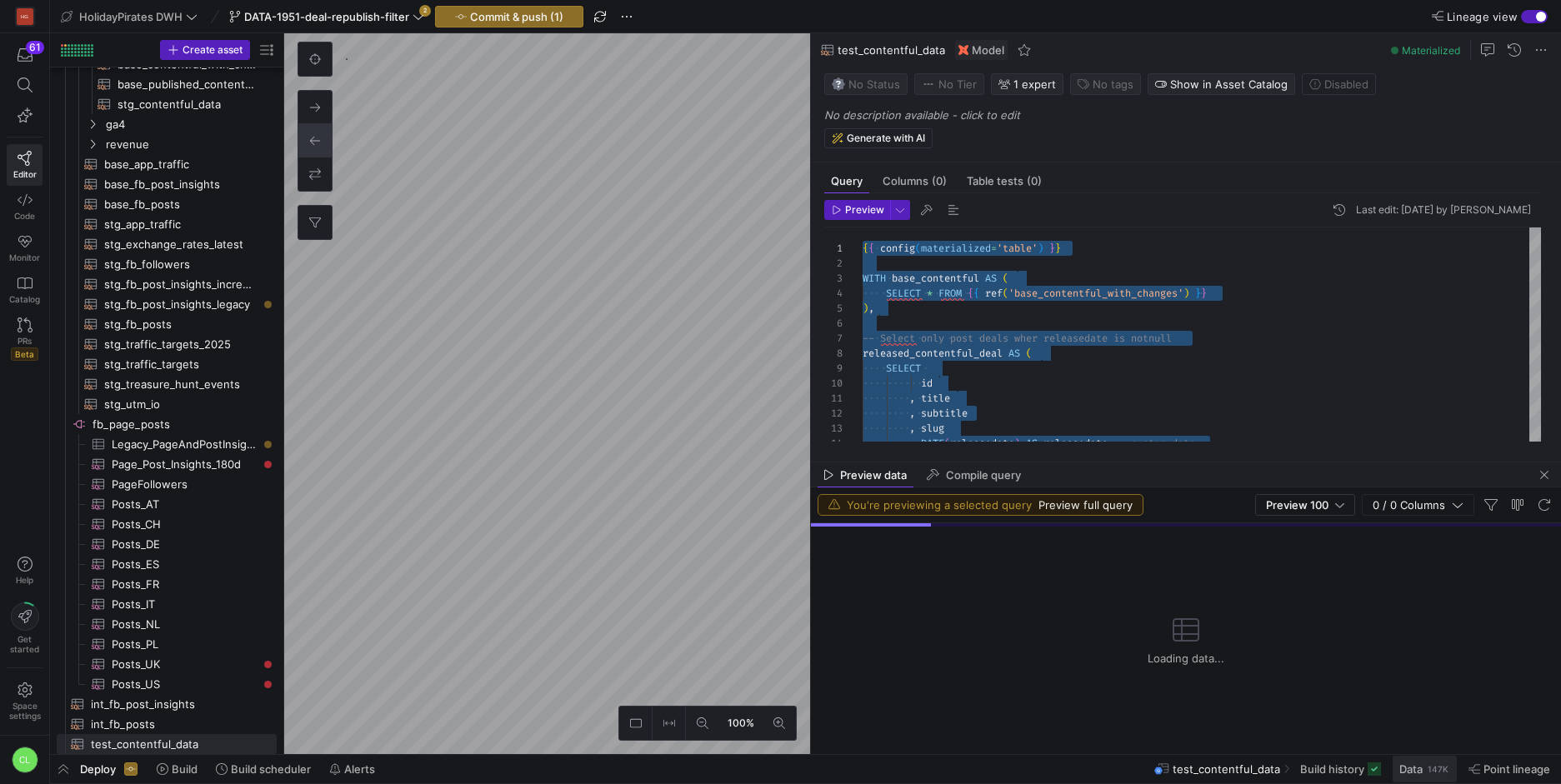
click at [1435, 770] on div "147K" at bounding box center [1438, 768] width 25 height 13
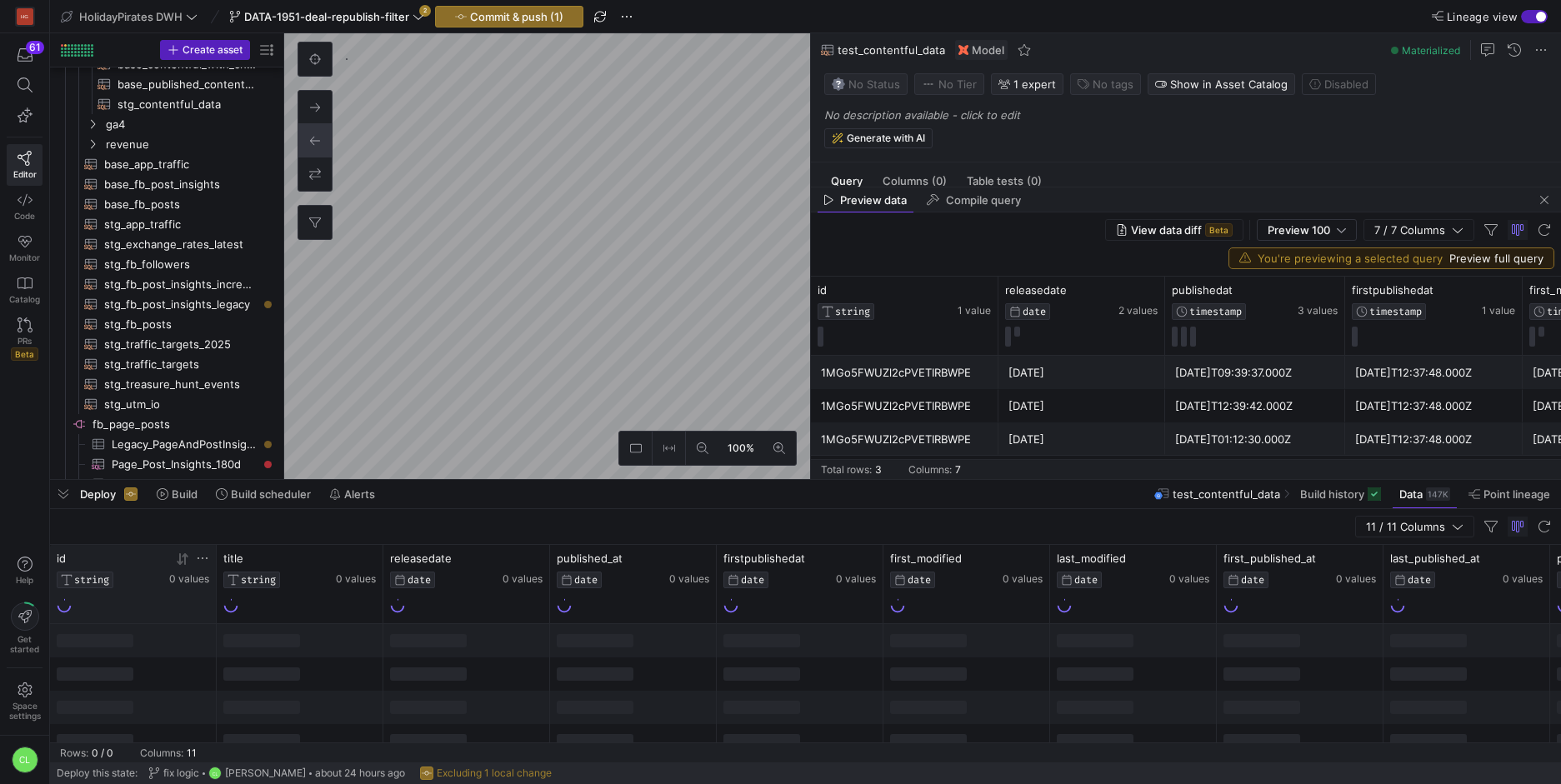
click at [203, 559] on icon at bounding box center [202, 558] width 13 height 13
click at [198, 556] on icon at bounding box center [202, 558] width 13 height 13
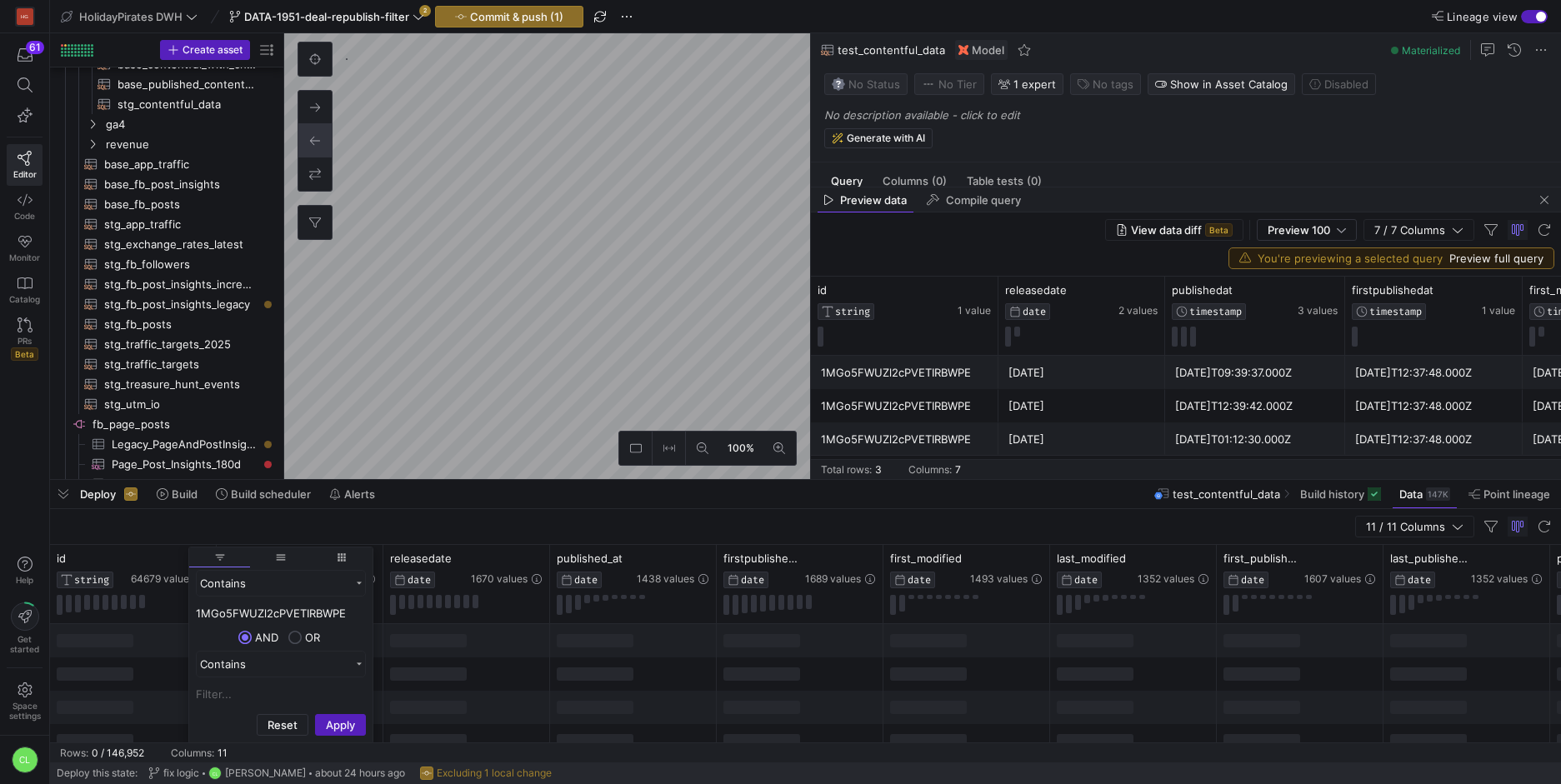
type input "1MGo5FWUZl2cPVETIRBWPE"
drag, startPoint x: 323, startPoint y: 709, endPoint x: 326, endPoint y: 720, distance: 11.4
click at [323, 709] on div "Reset Apply" at bounding box center [281, 724] width 183 height 35
click at [326, 723] on button "Apply" at bounding box center [340, 724] width 51 height 22
click at [505, 685] on div at bounding box center [467, 674] width 167 height 33
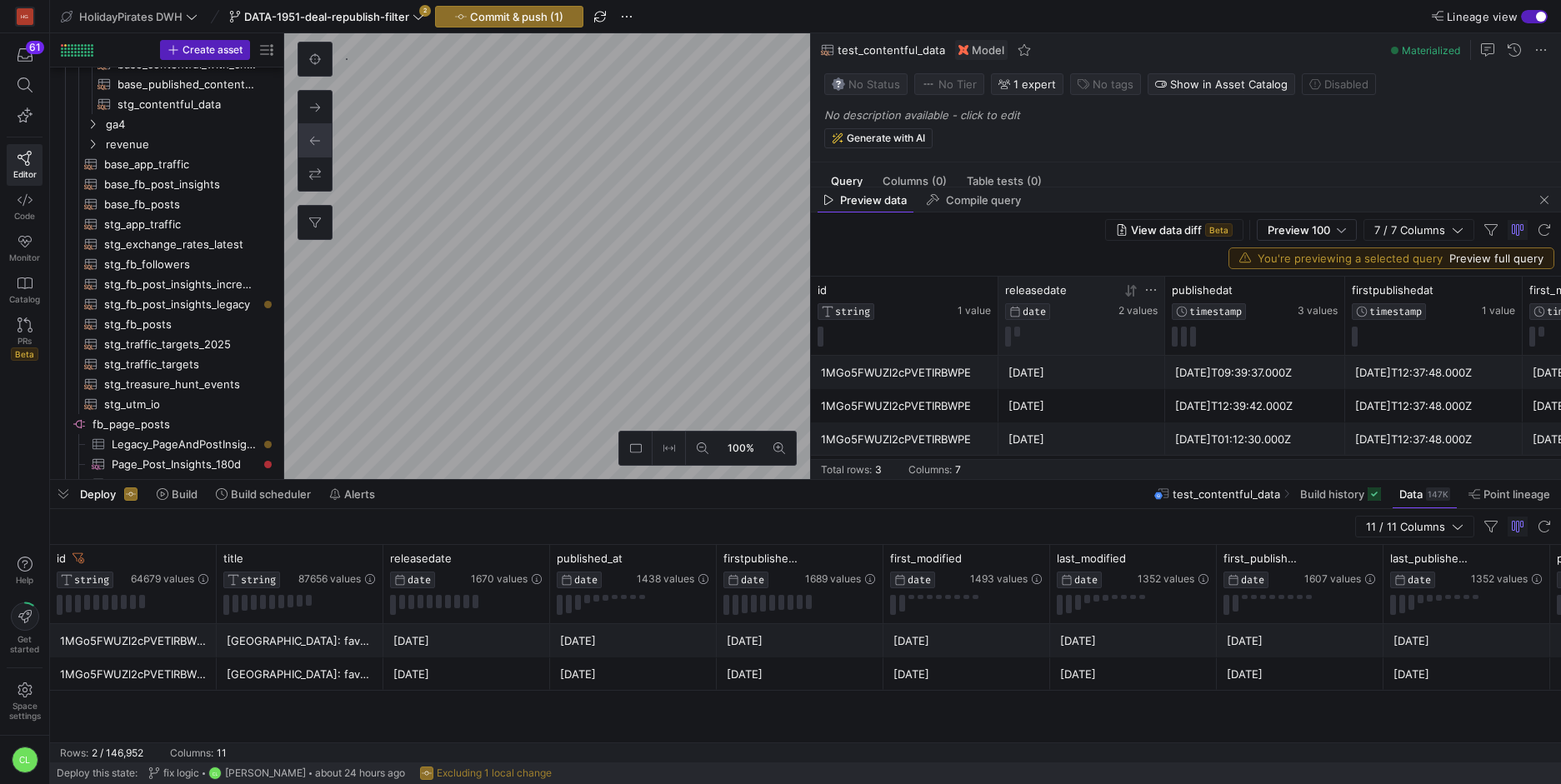
click at [1131, 292] on icon at bounding box center [1128, 290] width 6 height 11
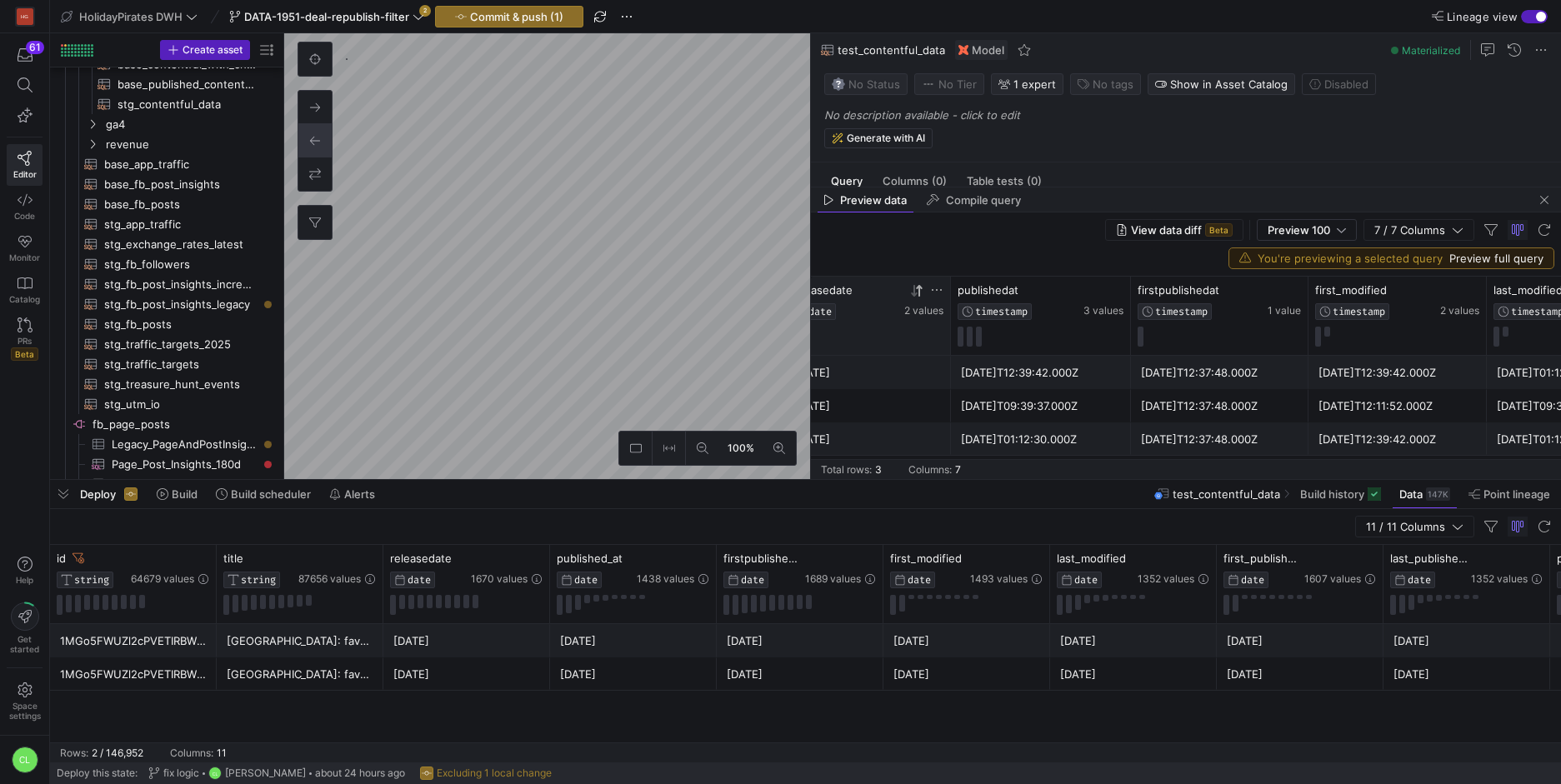
scroll to position [0, 365]
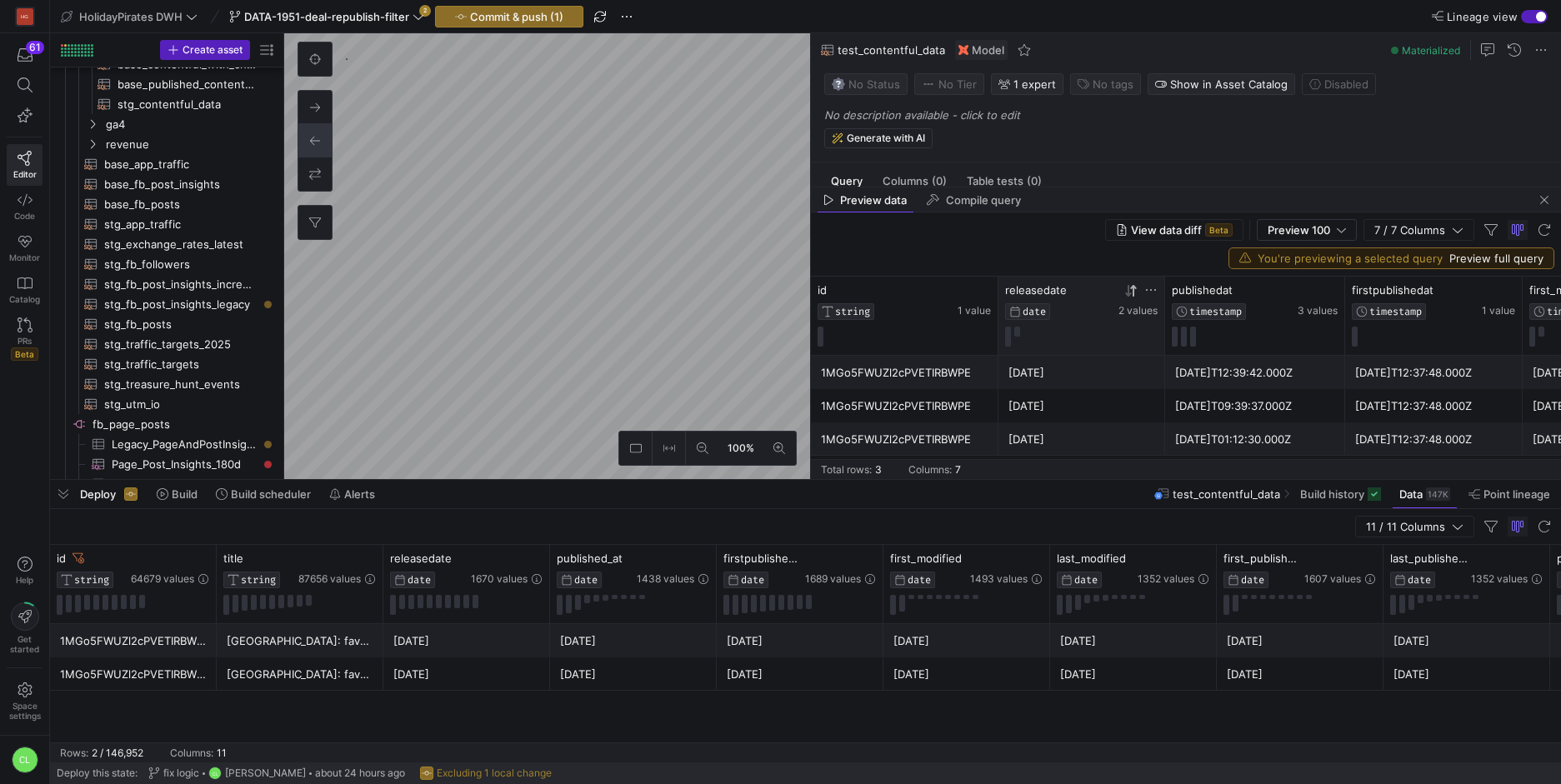
click at [1446, 192] on div "Preview data Compile query" at bounding box center [1185, 200] width 750 height 25
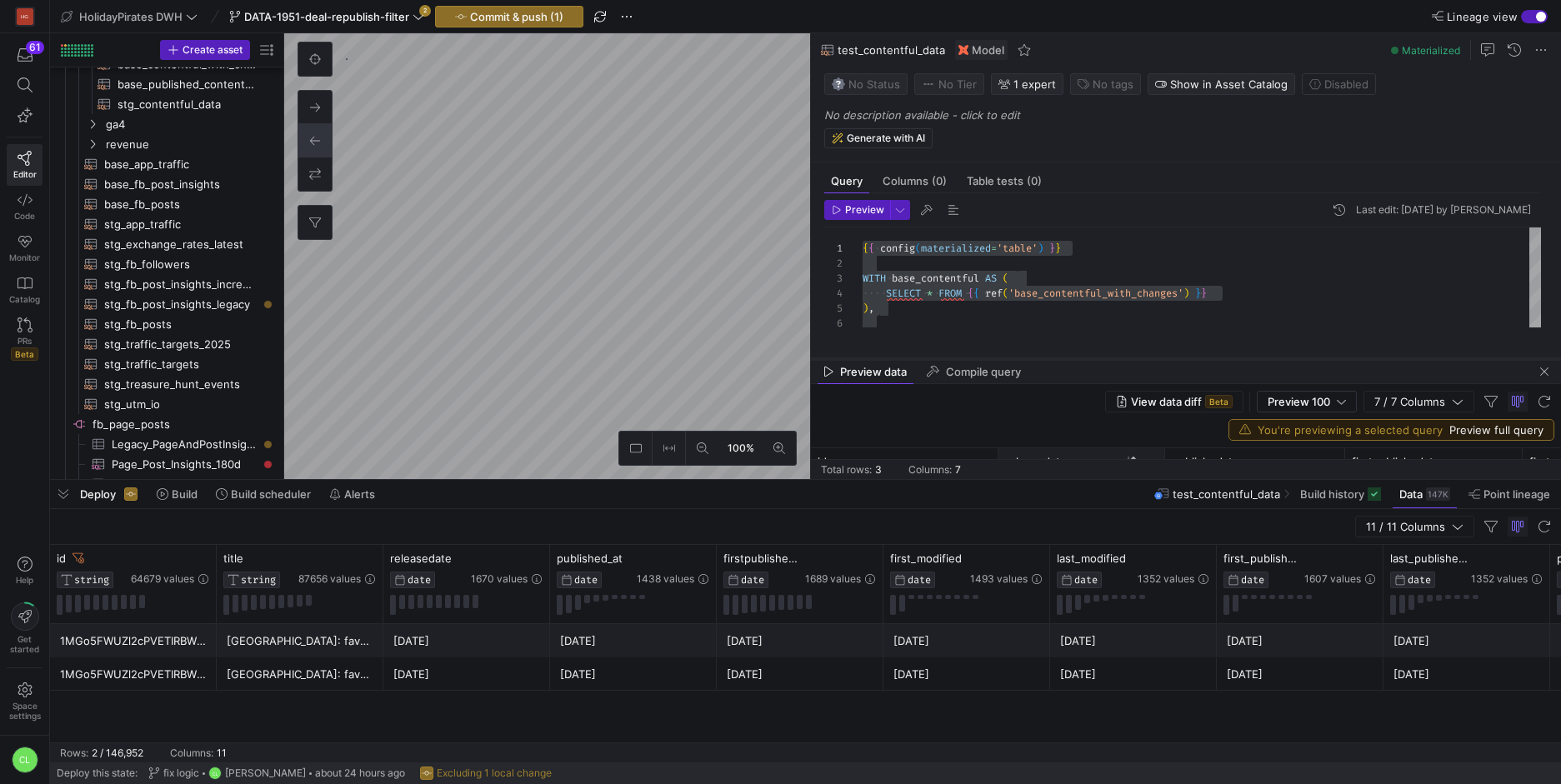
drag, startPoint x: 1451, startPoint y: 188, endPoint x: 1439, endPoint y: 360, distance: 172.4
click at [1439, 360] on div at bounding box center [1185, 359] width 750 height 7
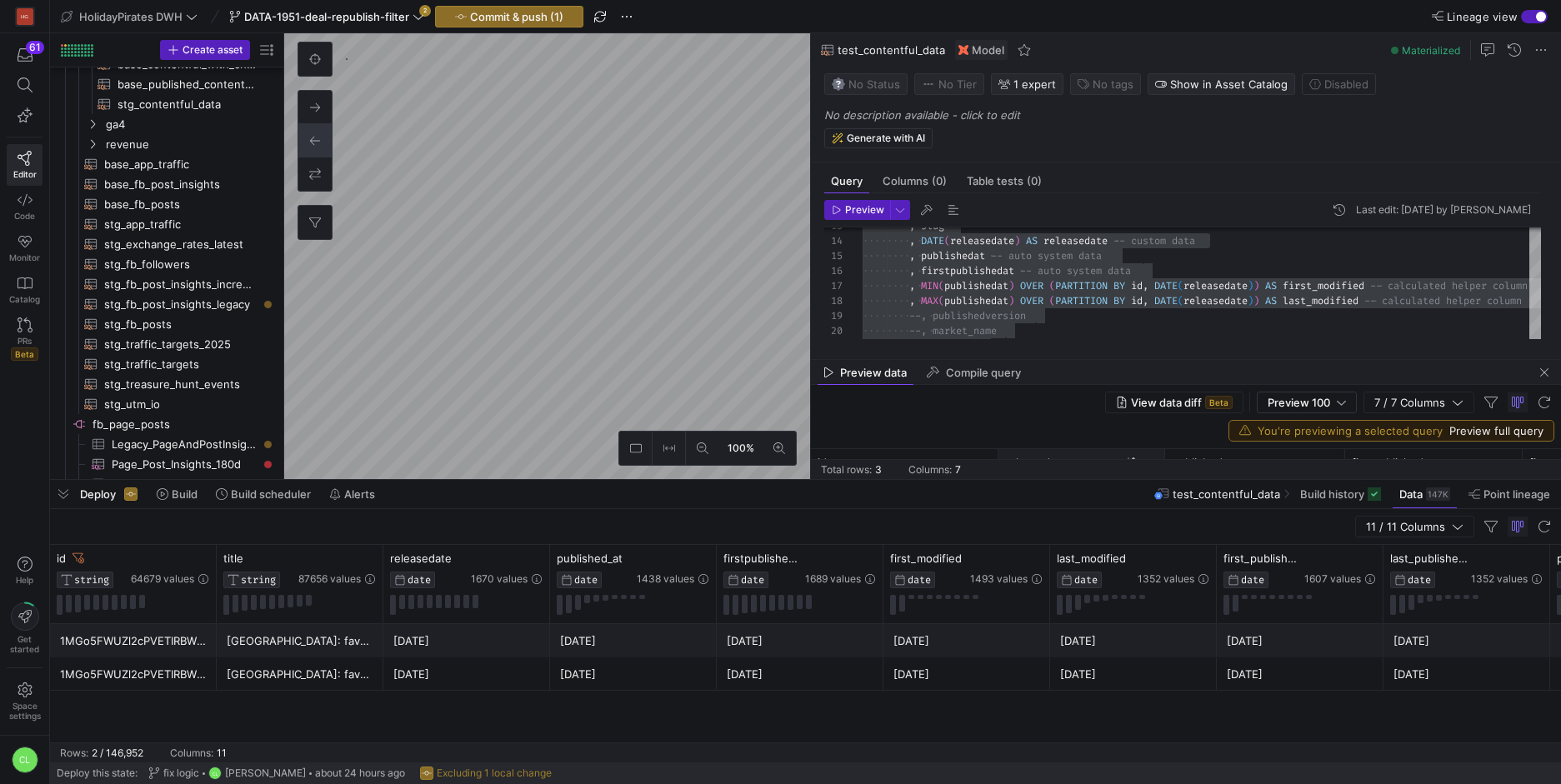
click at [1169, 367] on div "Preview data Compile query" at bounding box center [1185, 372] width 750 height 25
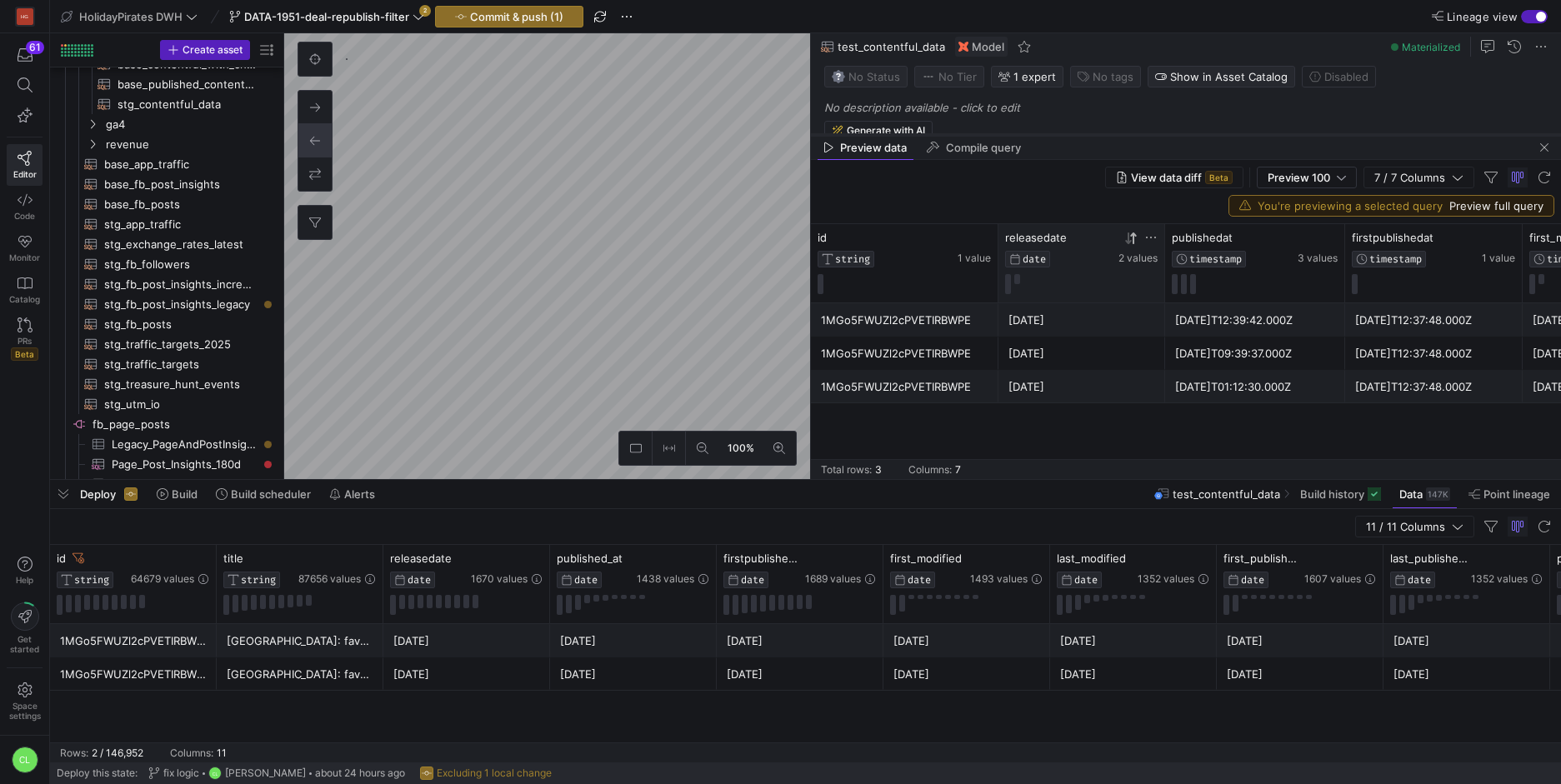
drag, startPoint x: 1197, startPoint y: 359, endPoint x: 1291, endPoint y: 123, distance: 254.0
click at [1291, 132] on div at bounding box center [1185, 135] width 750 height 7
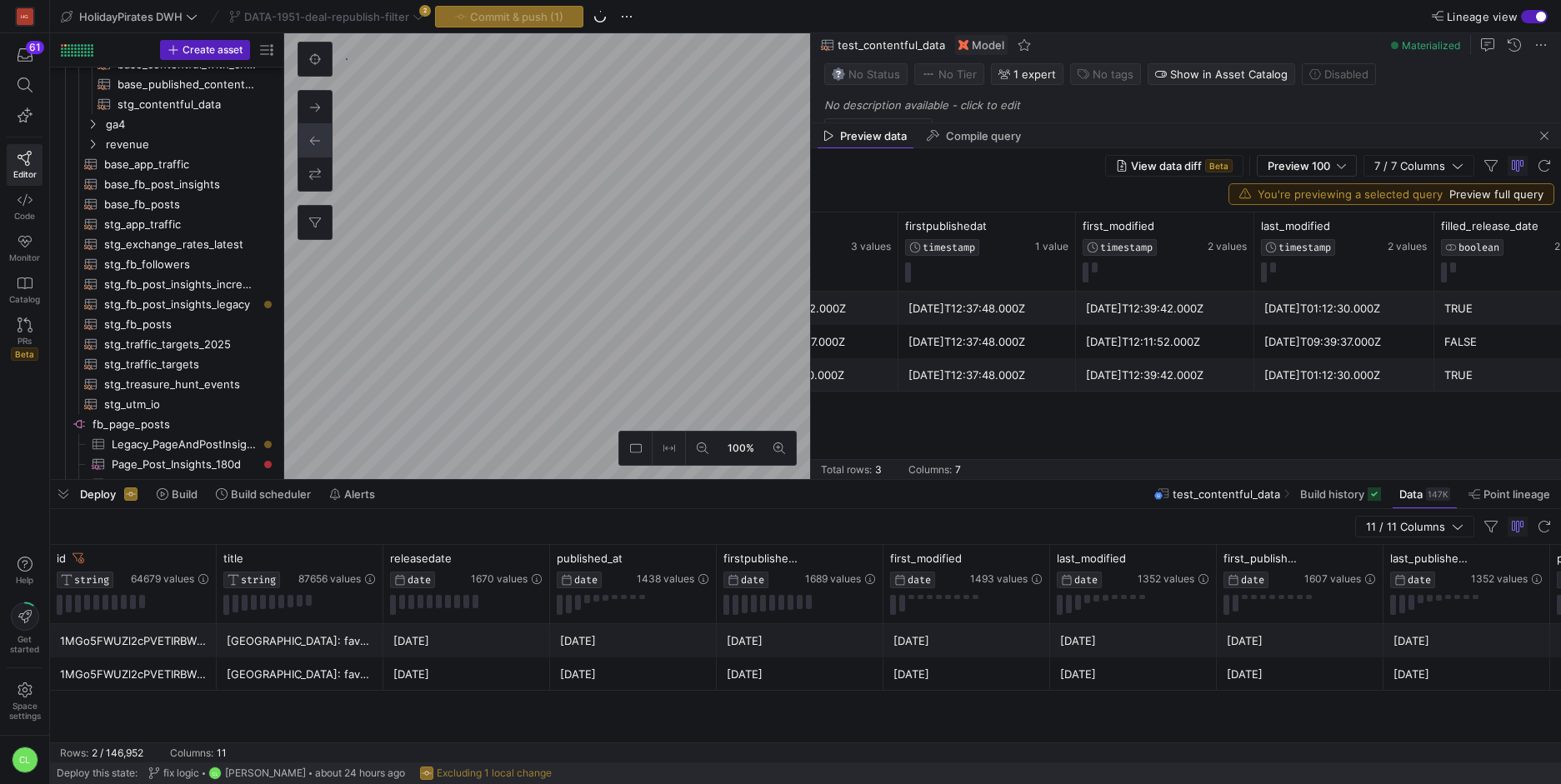
scroll to position [0, 403]
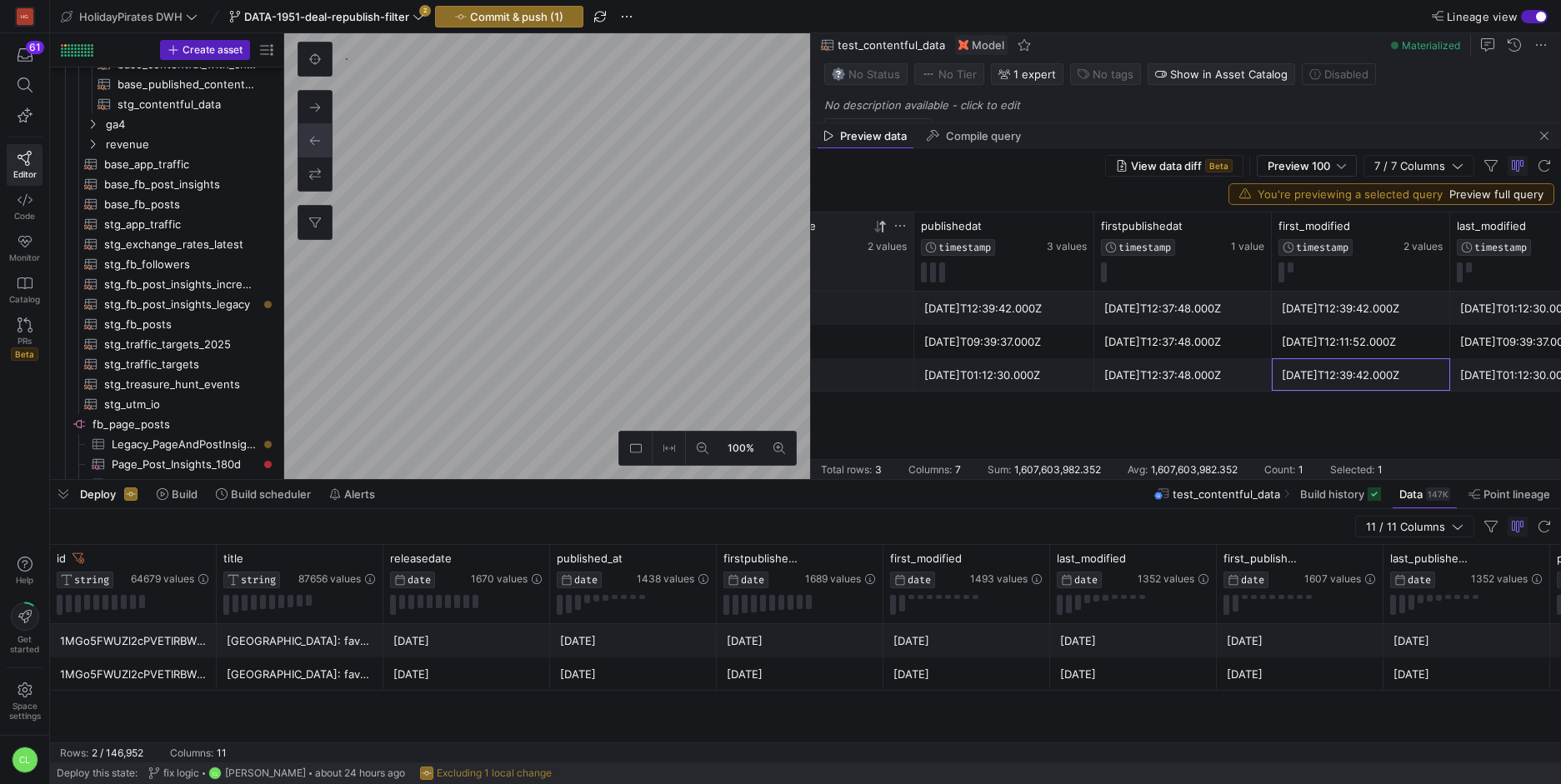
drag, startPoint x: 1261, startPoint y: 382, endPoint x: 1350, endPoint y: 384, distance: 89.0
click at [1350, 384] on div "[DATE]T12:39:42.000Z" at bounding box center [1360, 374] width 158 height 32
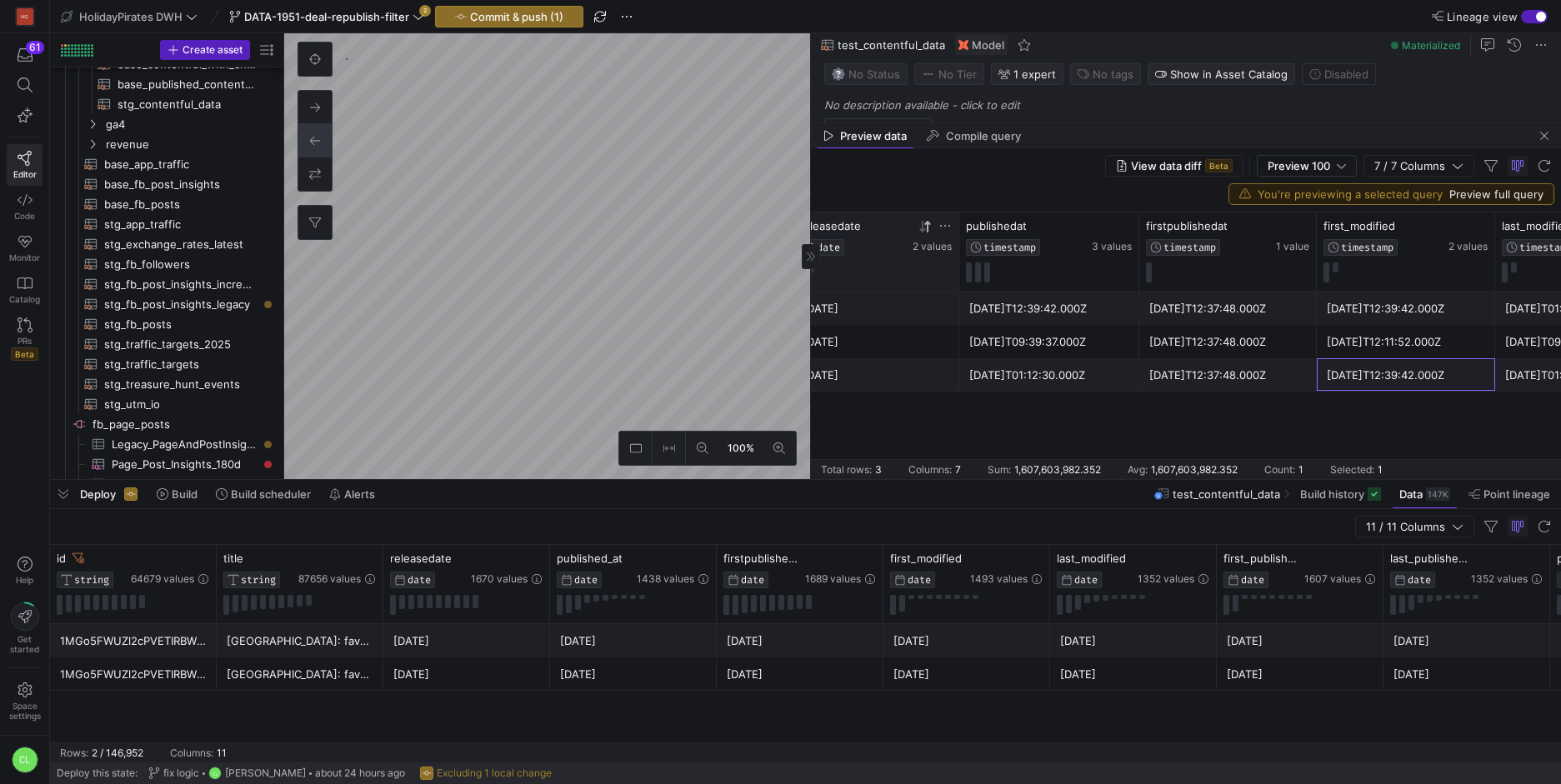
scroll to position [0, 197]
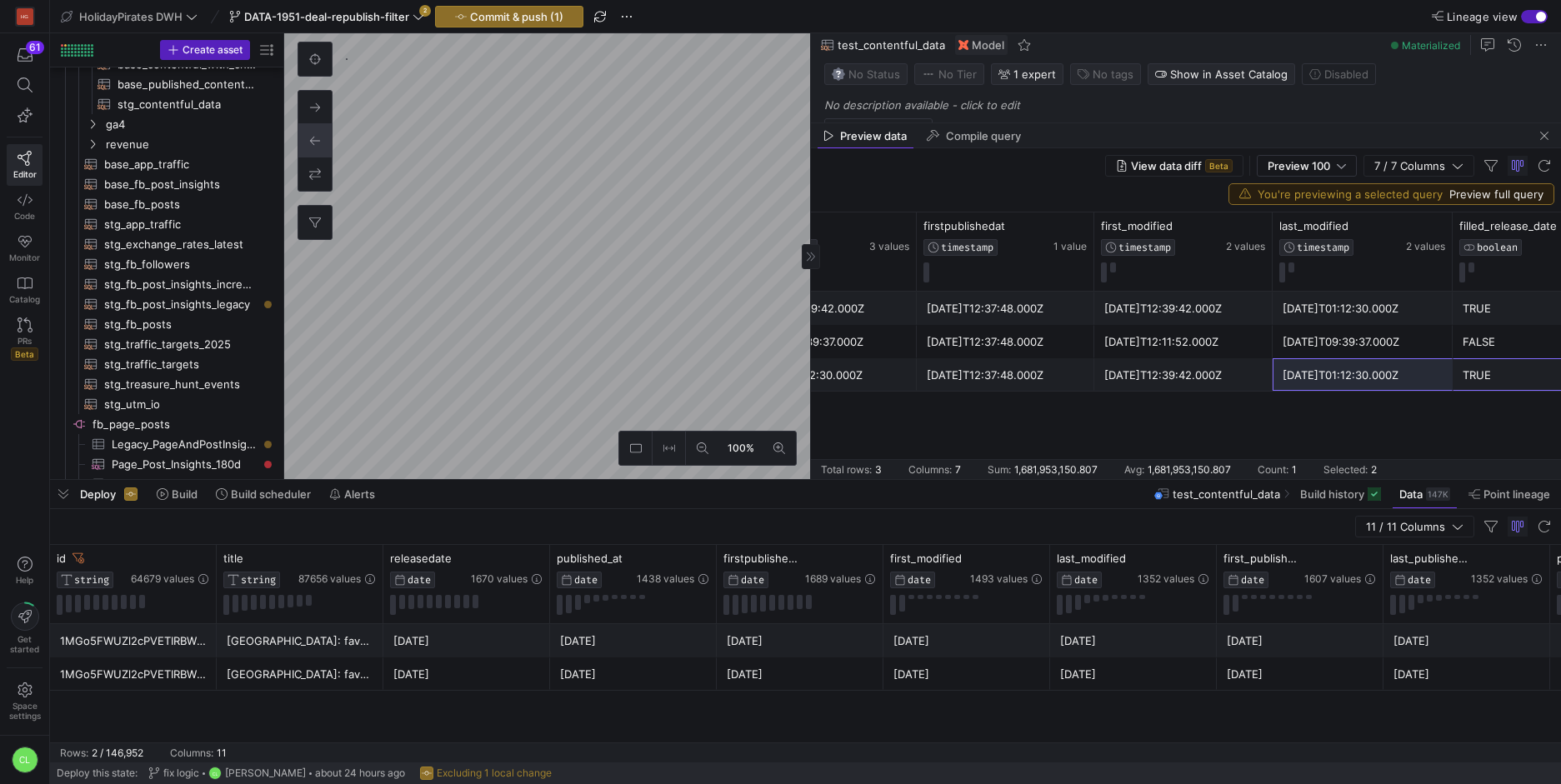
drag, startPoint x: 1428, startPoint y: 382, endPoint x: 1228, endPoint y: 380, distance: 200.0
click at [1228, 380] on div "2023-04-20 2023-04-20T01:12:30.000Z 2020-12-10T12:37:48.000Z 2020-12-10T12:39:4…" at bounding box center [1000, 374] width 1236 height 33
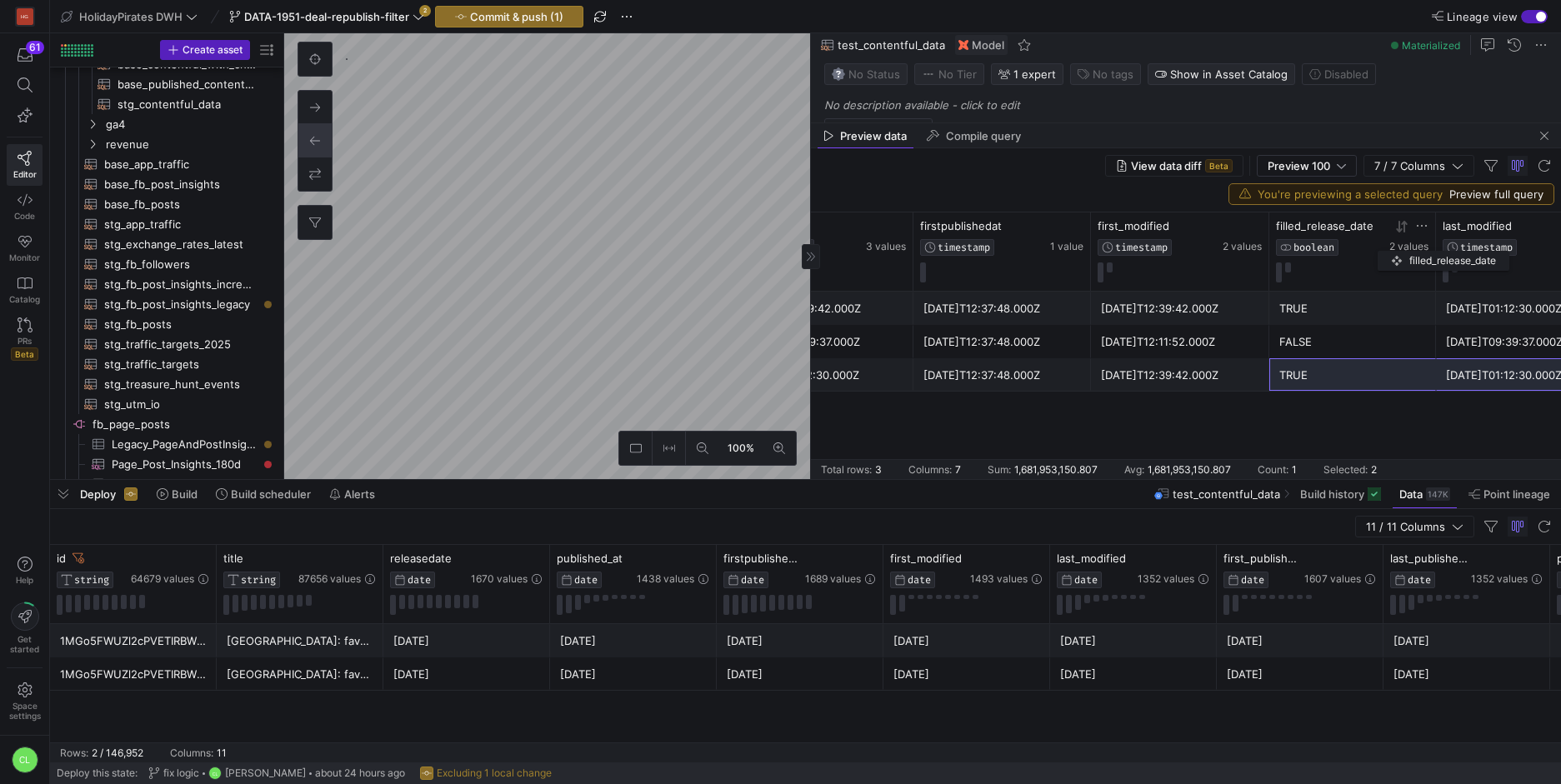
drag, startPoint x: 1501, startPoint y: 239, endPoint x: 1386, endPoint y: 247, distance: 115.3
click at [1386, 247] on div "filled_release_date BOOLEAN 2 values" at bounding box center [1352, 238] width 153 height 37
click at [1257, 391] on div "2023-04-20 2024-07-11T09:39:37.000Z 2020-12-10T12:37:48.000Z 2023-06-13T12:11:5…" at bounding box center [1185, 385] width 750 height 188
click at [1153, 410] on div "2023-04-20 2024-07-11T09:39:37.000Z 2020-12-10T12:37:48.000Z 2023-06-13T12:11:5…" at bounding box center [1185, 385] width 750 height 188
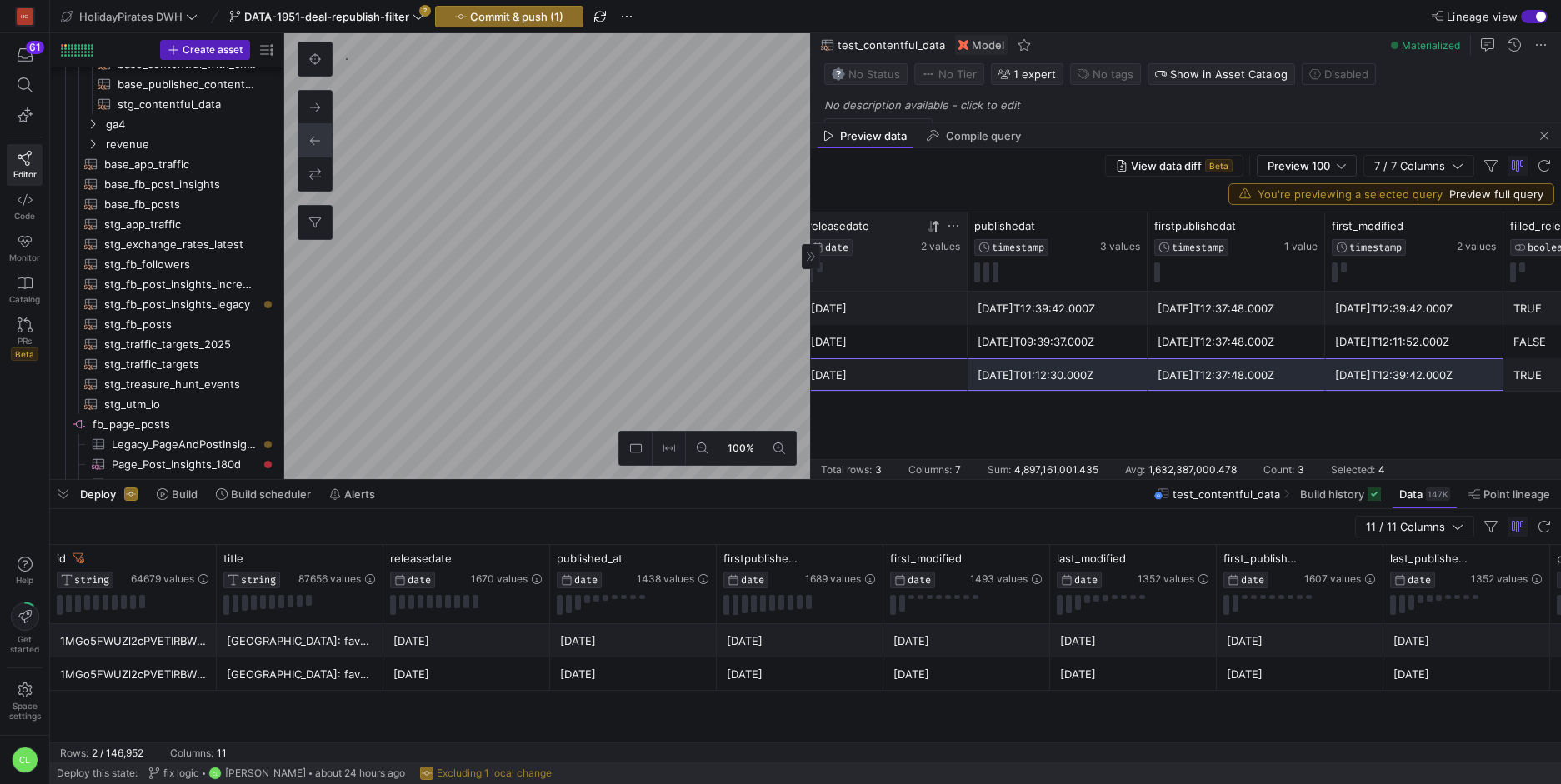
drag, startPoint x: 905, startPoint y: 382, endPoint x: 1489, endPoint y: 380, distance: 584.0
click at [1489, 380] on div "2023-04-20 2023-04-20T01:12:30.000Z 2020-12-10T12:37:48.000Z 2020-12-10T12:39:4…" at bounding box center [1231, 374] width 1236 height 33
drag, startPoint x: 1529, startPoint y: 374, endPoint x: 927, endPoint y: 421, distance: 603.8
click at [899, 382] on div "2023-04-20 2023-04-20T01:12:30.000Z 2020-12-10T12:37:48.000Z 2020-12-10T12:39:4…" at bounding box center [1231, 374] width 1236 height 33
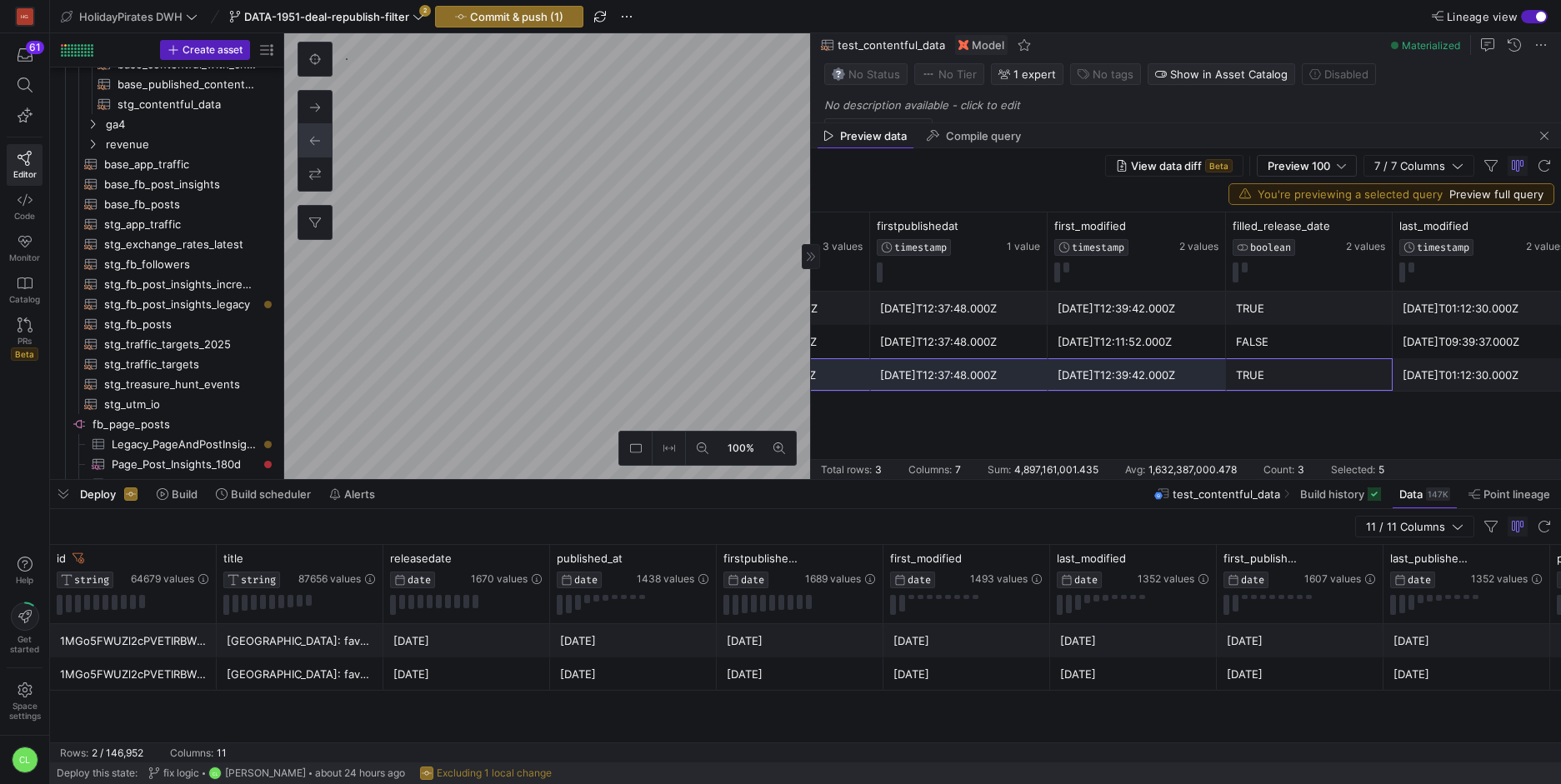
scroll to position [0, 431]
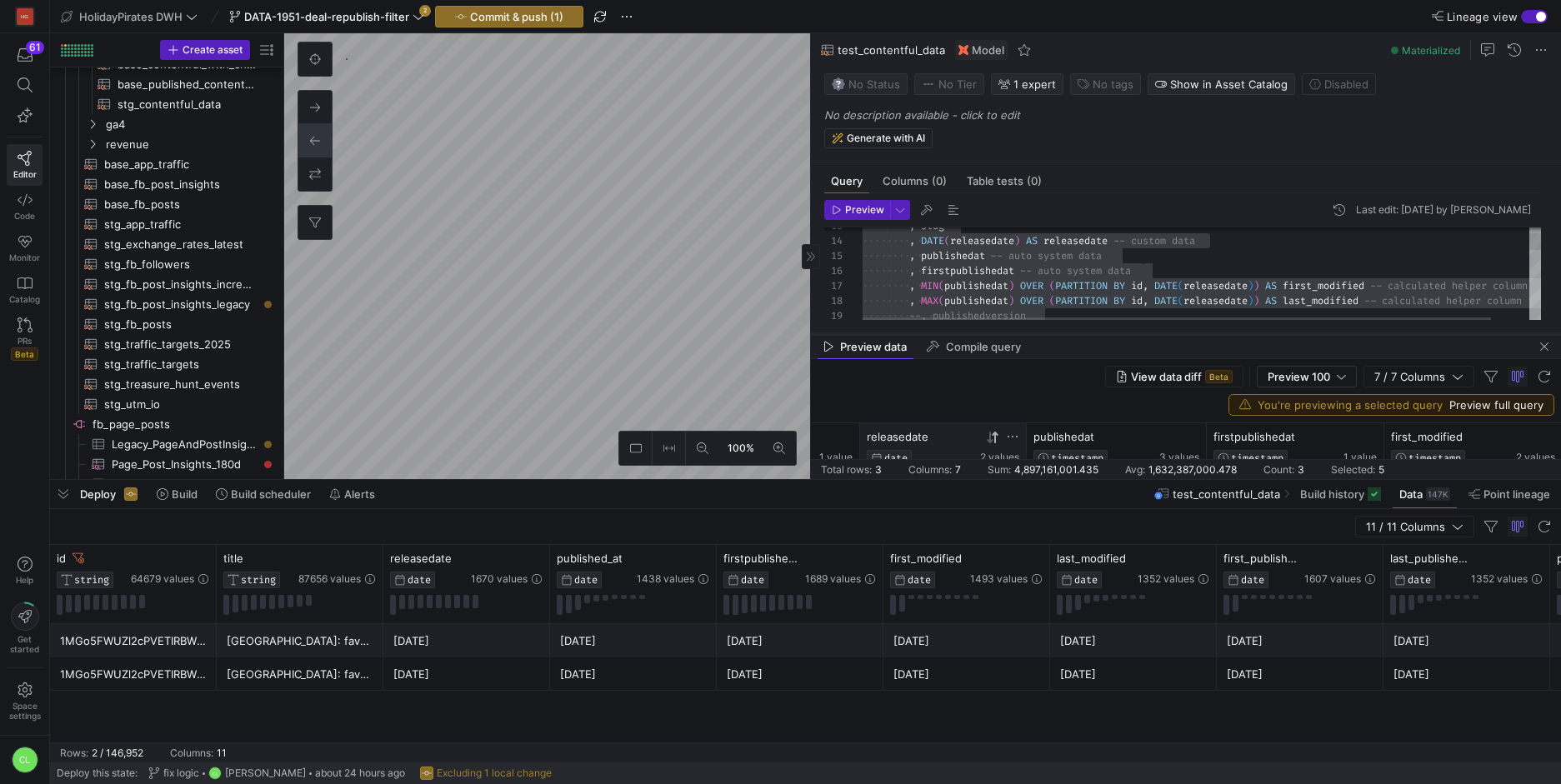
drag, startPoint x: 1150, startPoint y: 124, endPoint x: 1126, endPoint y: 334, distance: 211.4
click at [1126, 334] on div at bounding box center [1185, 334] width 750 height 7
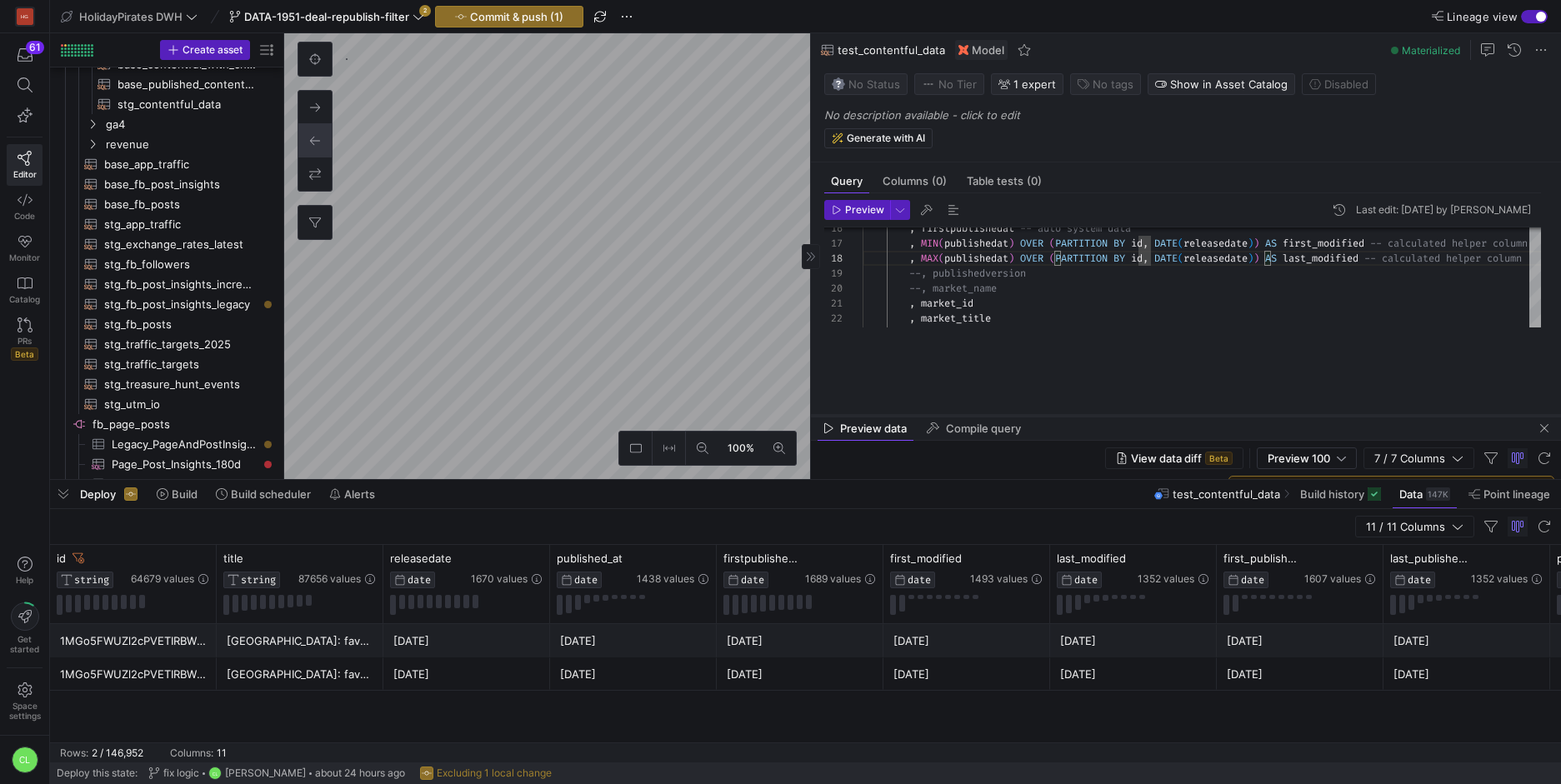
drag, startPoint x: 1101, startPoint y: 332, endPoint x: 1098, endPoint y: 428, distance: 96.0
click at [1098, 419] on div at bounding box center [1185, 416] width 750 height 7
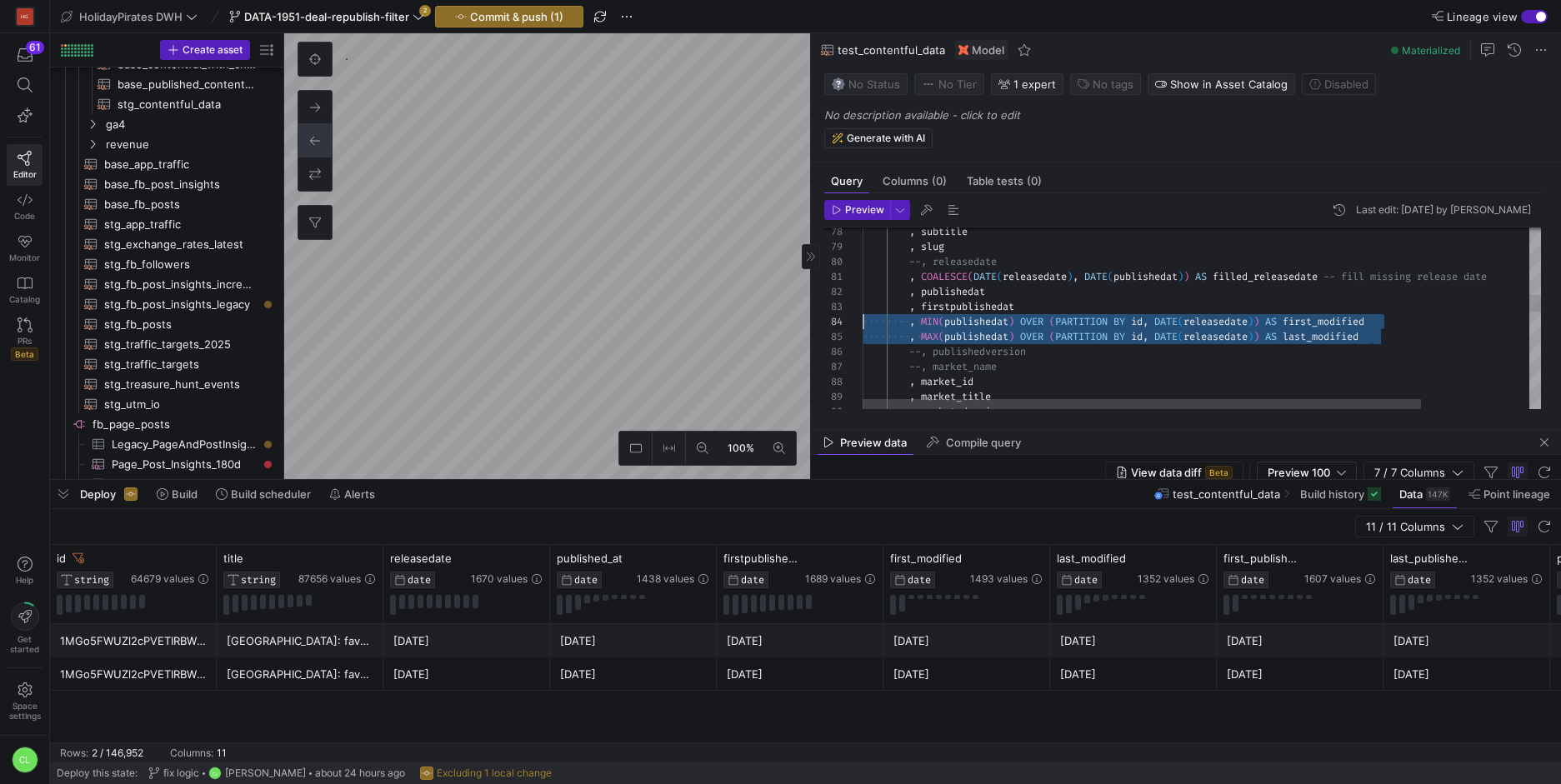
drag, startPoint x: 1398, startPoint y: 336, endPoint x: 851, endPoint y: 323, distance: 547.2
click at [863, 323] on div ", subtitle , slug --, releasedate , COALESCE ( DATE ( releasedate ) , DATE ( pu…" at bounding box center [1267, 574] width 809 height 3036
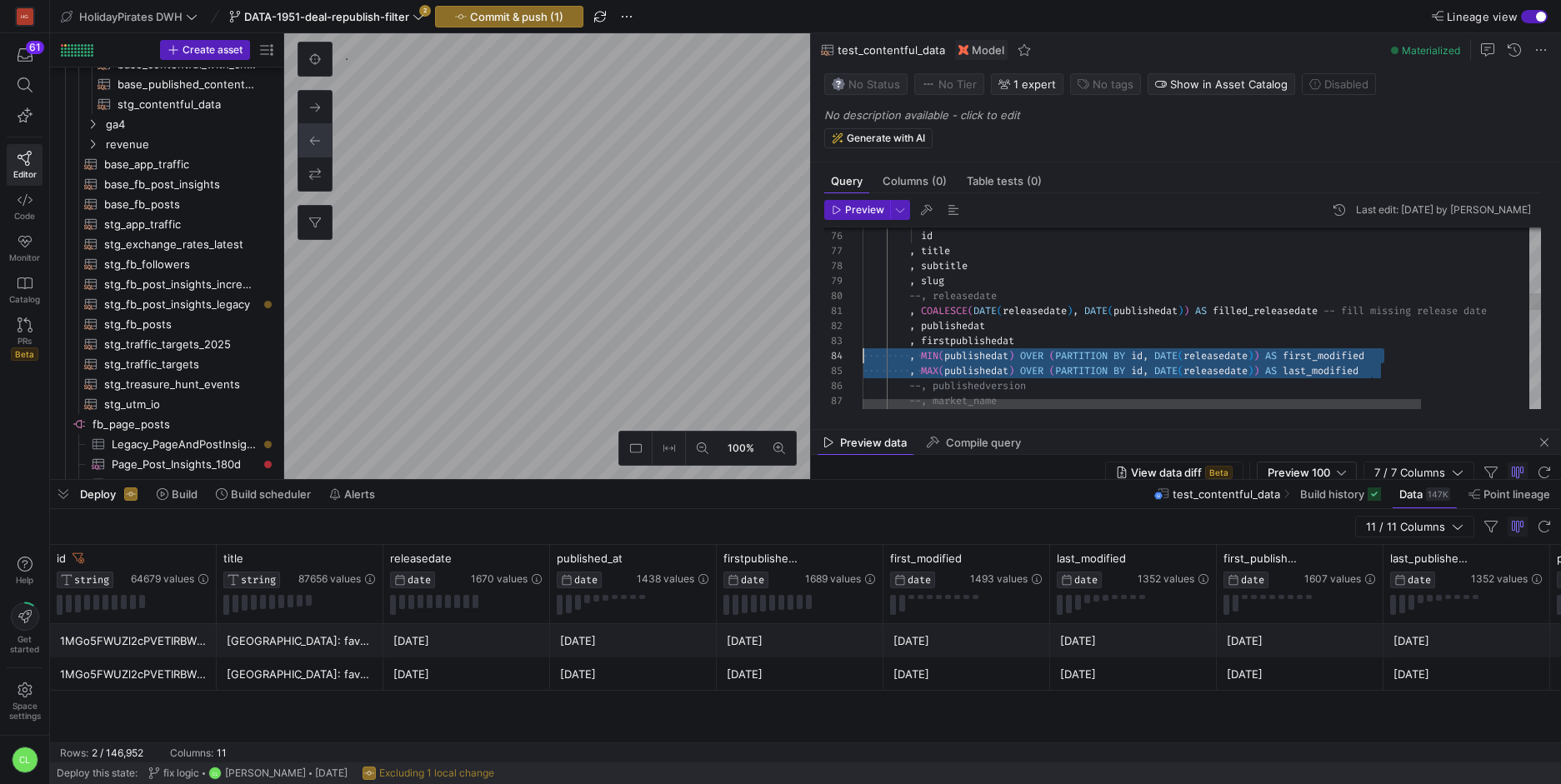
click at [905, 346] on div "SELECT id , title , subtitle , slug --, releasedate , COALESCE ( DATE ( release…" at bounding box center [1267, 609] width 809 height 3036
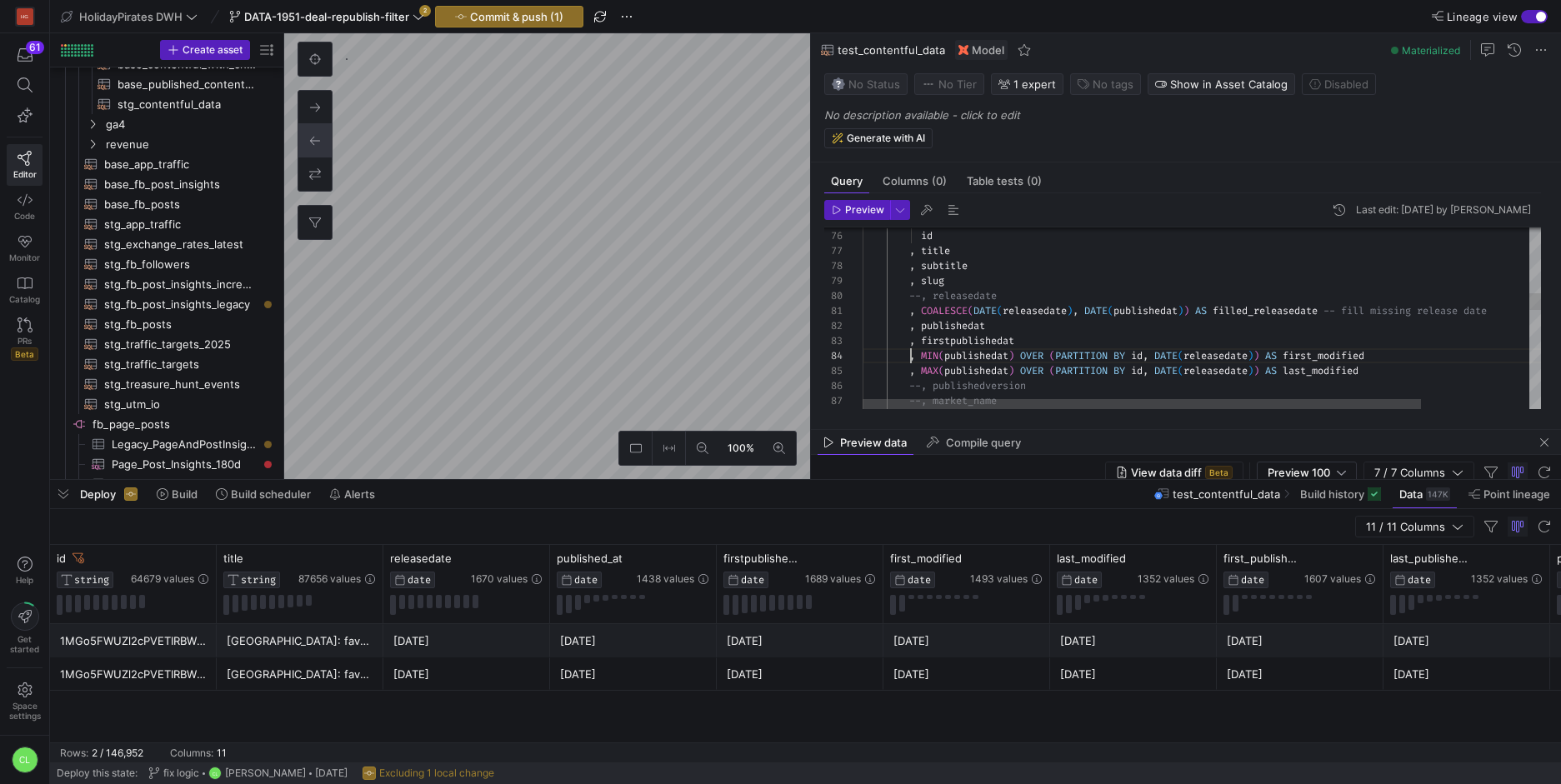
click at [908, 354] on div "SELECT id , title , subtitle , slug --, releasedate , COALESCE ( DATE ( release…" at bounding box center [1267, 609] width 809 height 3036
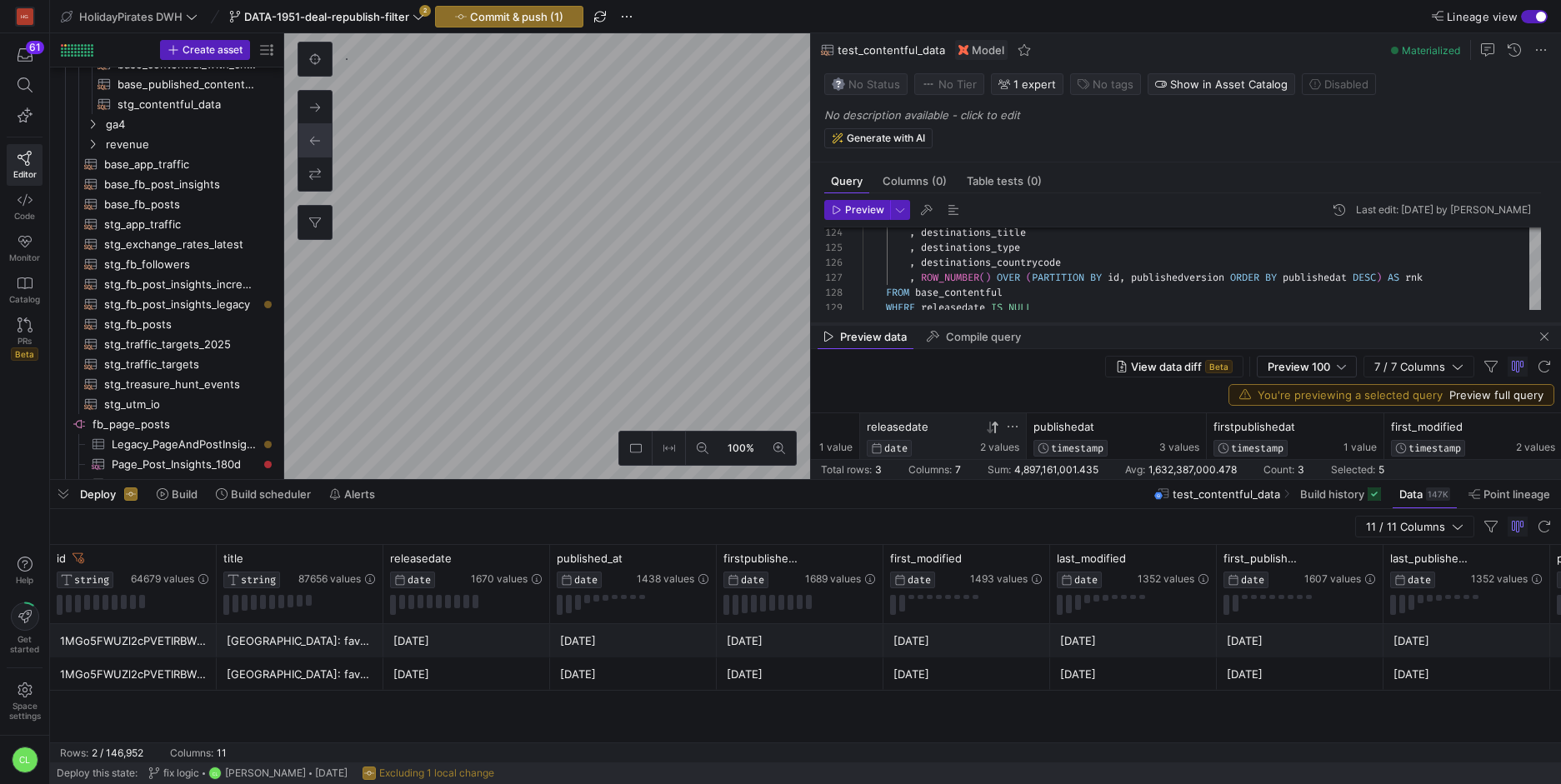
drag, startPoint x: 1140, startPoint y: 431, endPoint x: 1207, endPoint y: 324, distance: 126.2
click at [1207, 324] on div at bounding box center [1185, 324] width 750 height 7
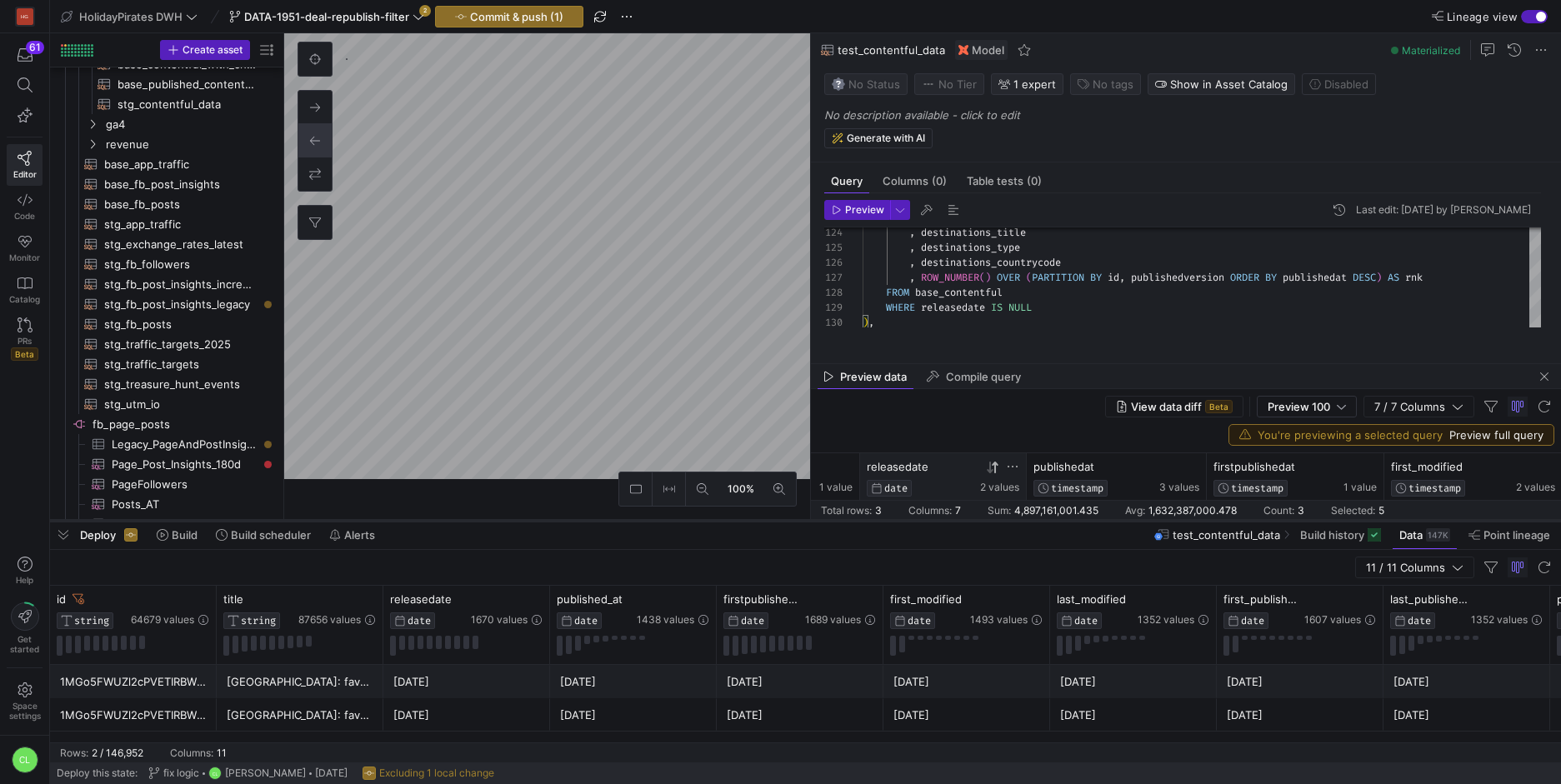
drag, startPoint x: 1051, startPoint y: 480, endPoint x: 1074, endPoint y: 521, distance: 47.0
click at [1074, 521] on div at bounding box center [806, 521] width 1511 height 7
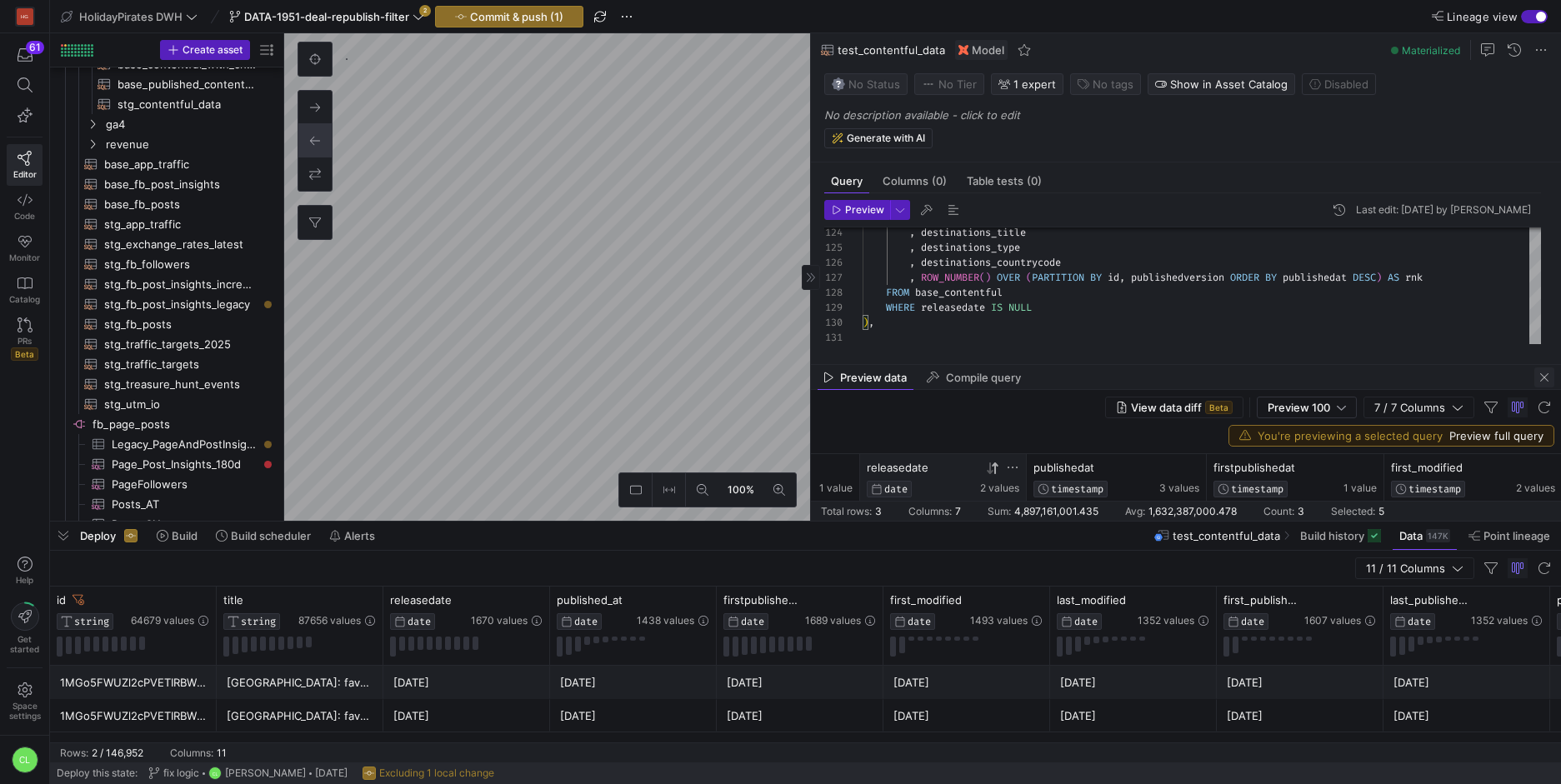
click at [1547, 373] on span "button" at bounding box center [1543, 377] width 20 height 20
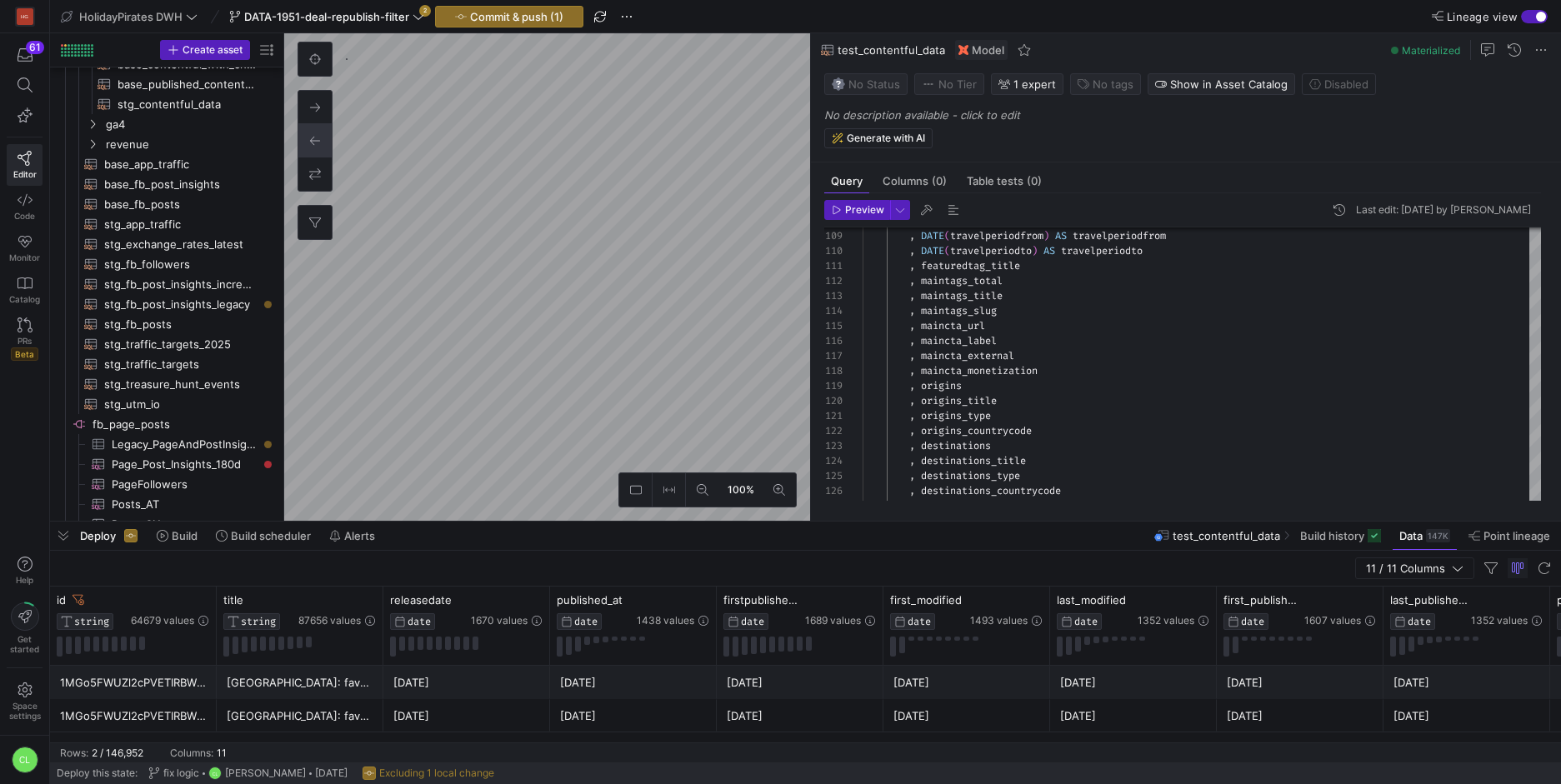
click at [1057, 537] on div "Deploy Build Build scheduler Alerts test_contentful_data Build history Data 147…" at bounding box center [806, 535] width 1511 height 28
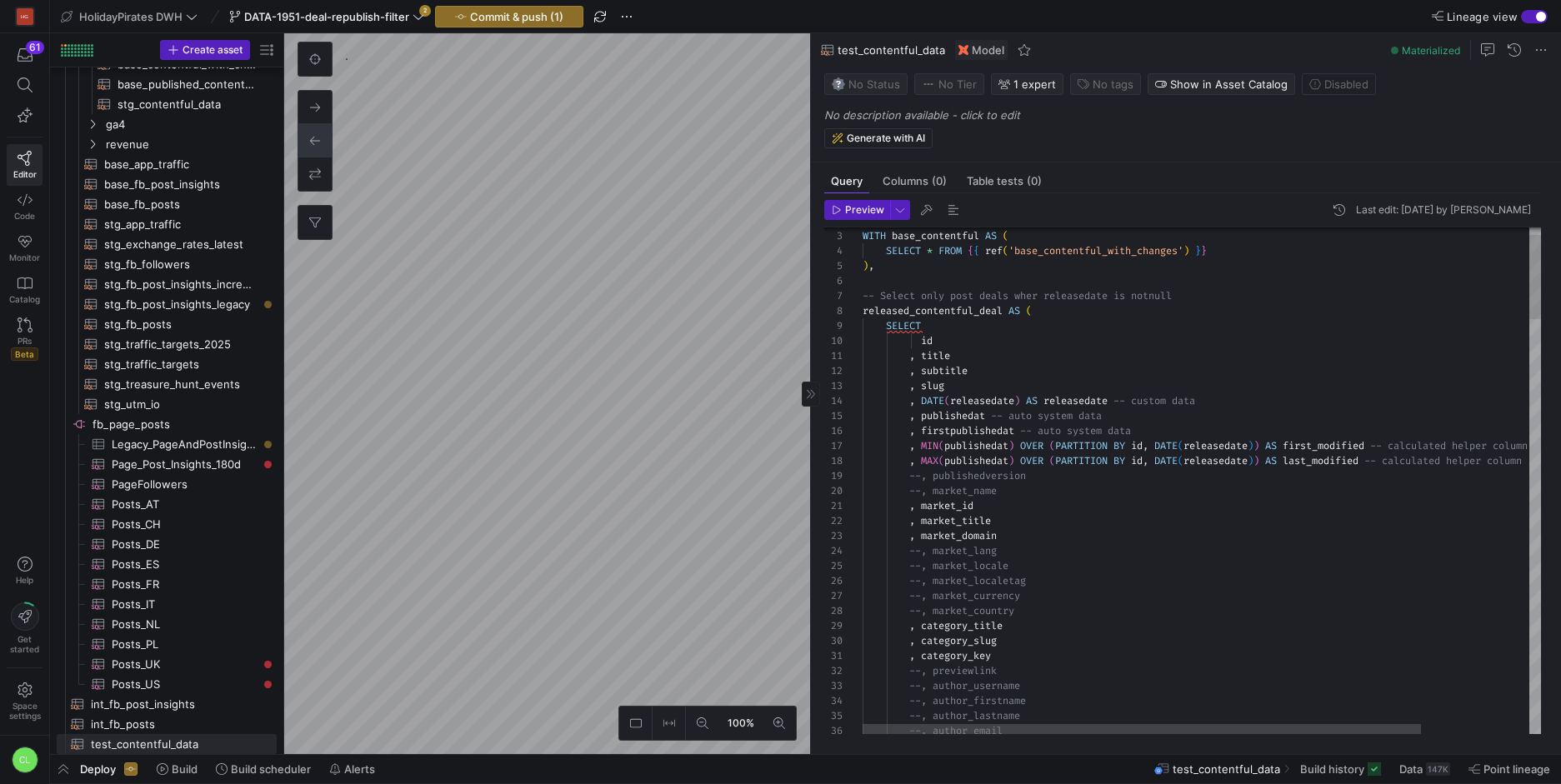
drag, startPoint x: 1364, startPoint y: 400, endPoint x: 1271, endPoint y: 400, distance: 93.0
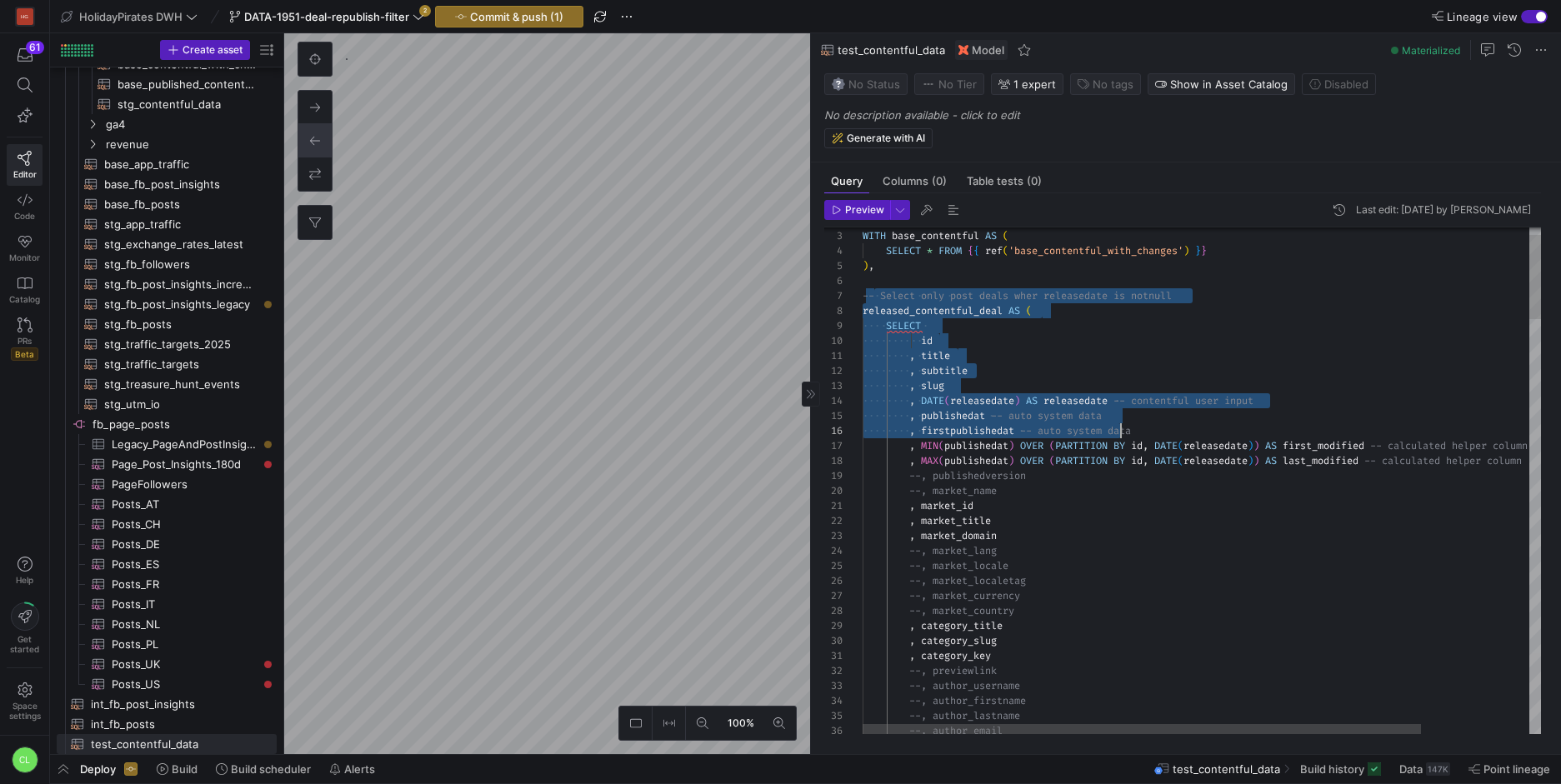
drag, startPoint x: 875, startPoint y: 295, endPoint x: 1118, endPoint y: 437, distance: 281.4
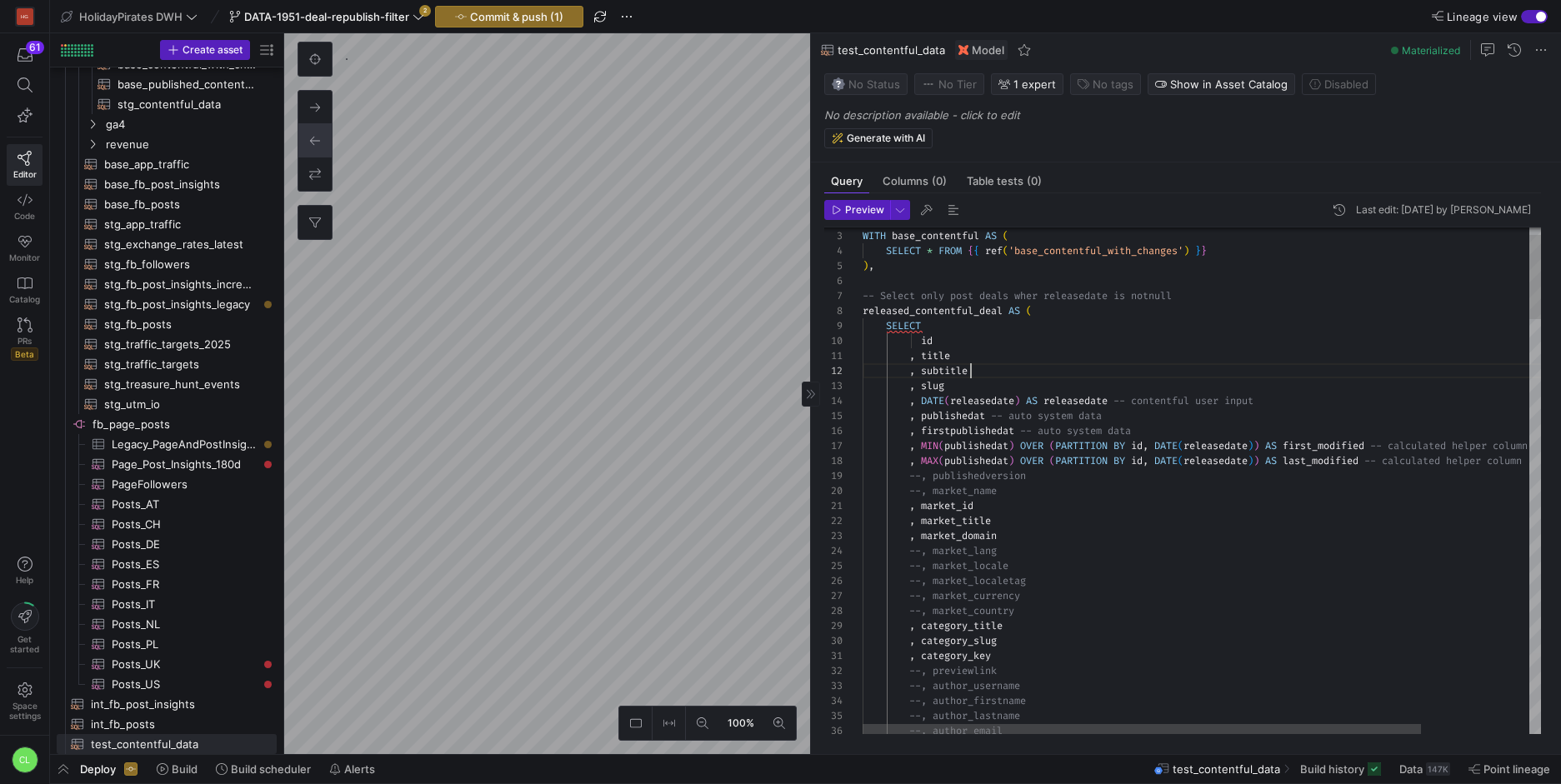
scroll to position [15, 108]
drag, startPoint x: 1042, startPoint y: 292, endPoint x: 1113, endPoint y: 339, distance: 85.1
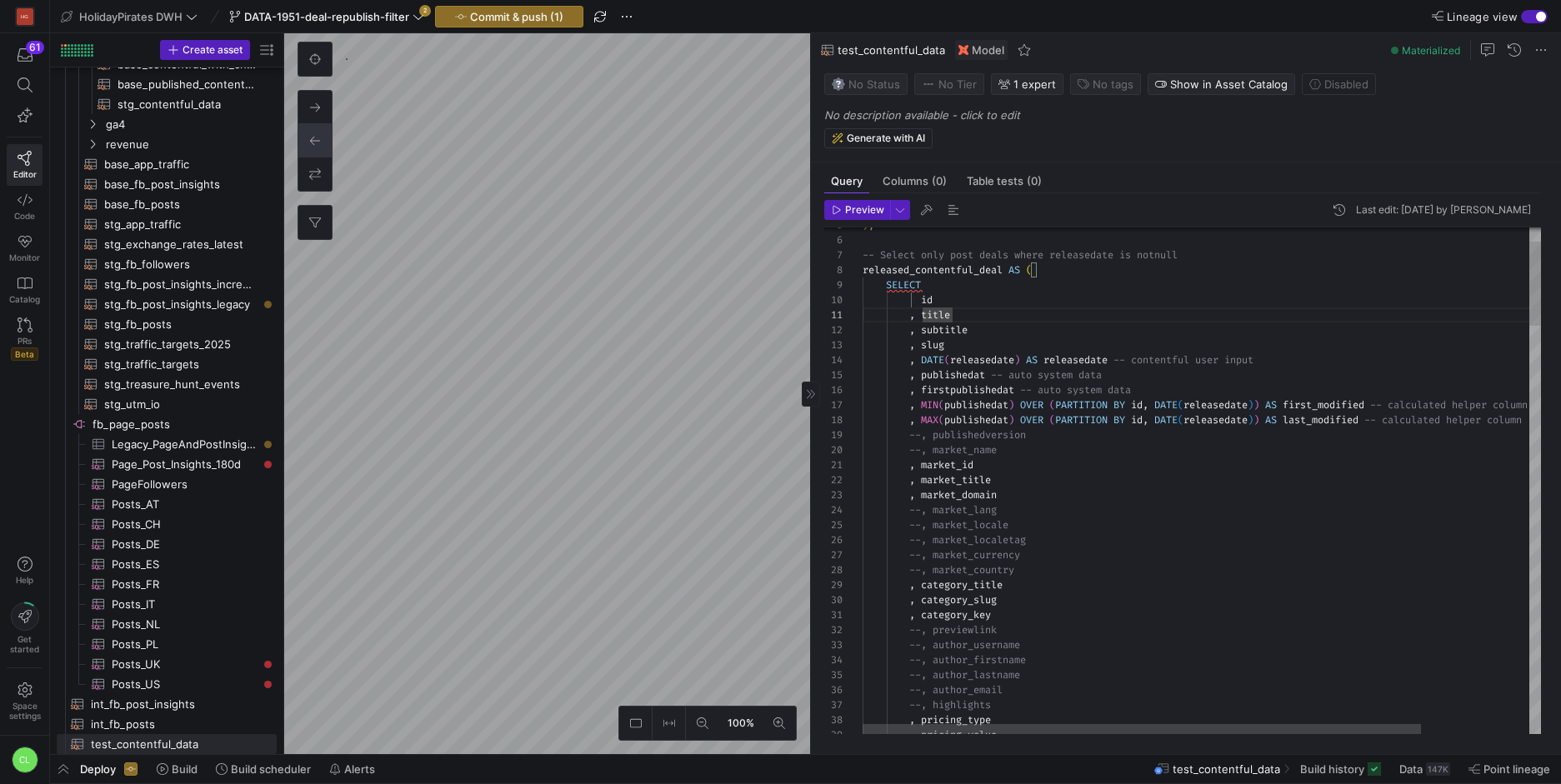
scroll to position [90, 258]
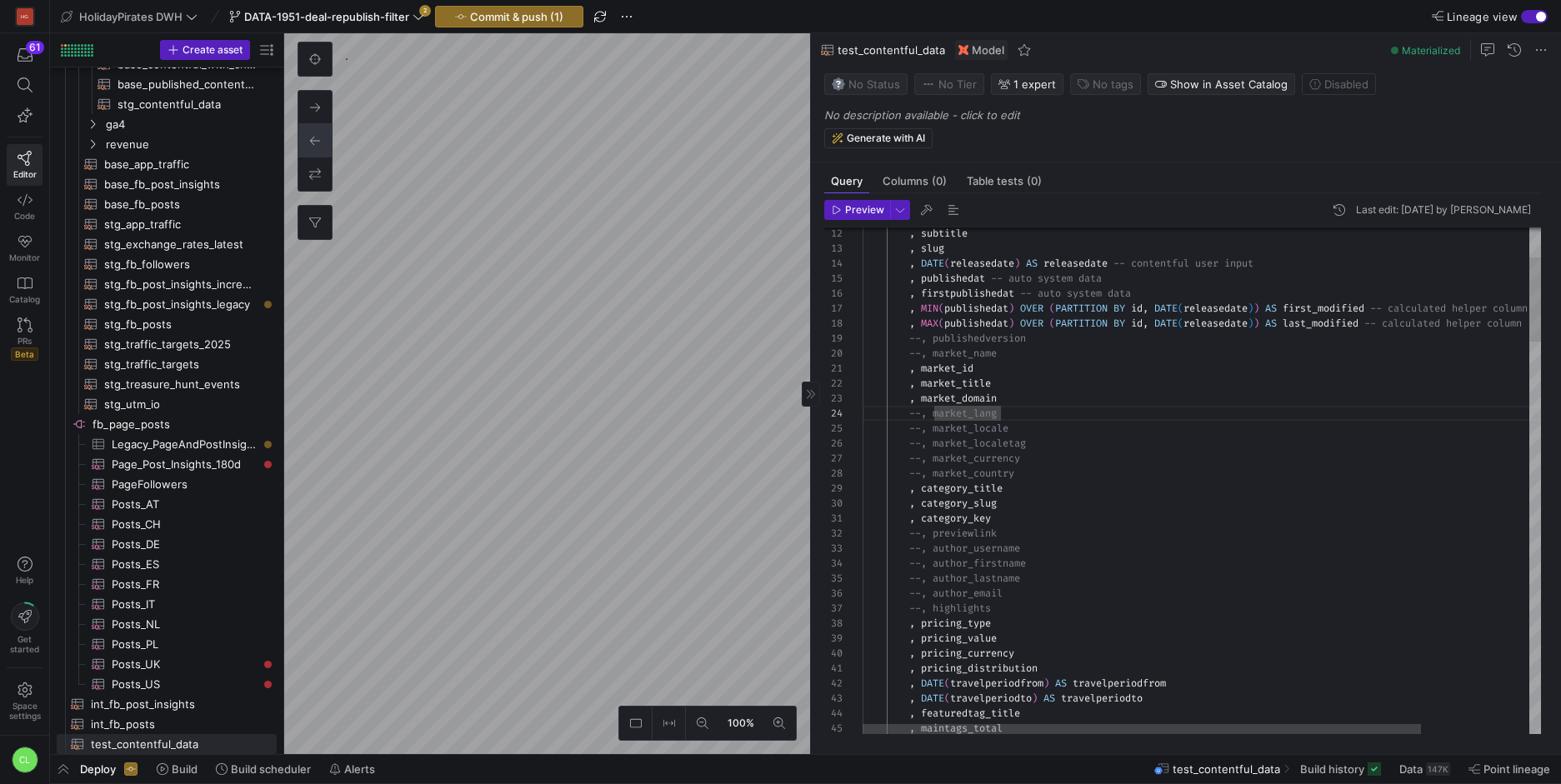
scroll to position [0, 114]
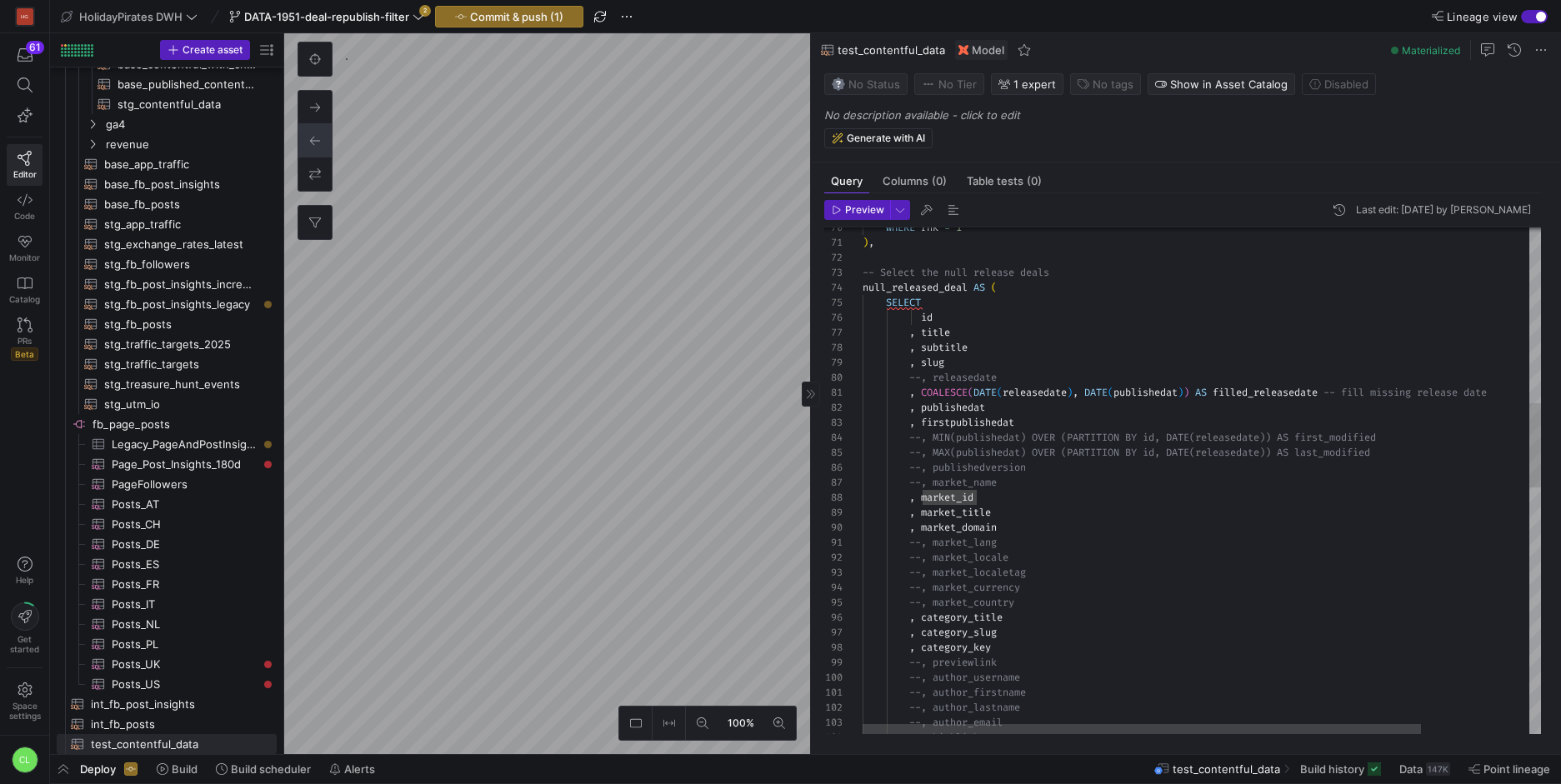
scroll to position [105, 114]
click at [1022, 495] on div "WHERE rnk = 1 ) , -- Select the null release deals null_released_deal AS ( SELE…" at bounding box center [1267, 690] width 809 height 3036
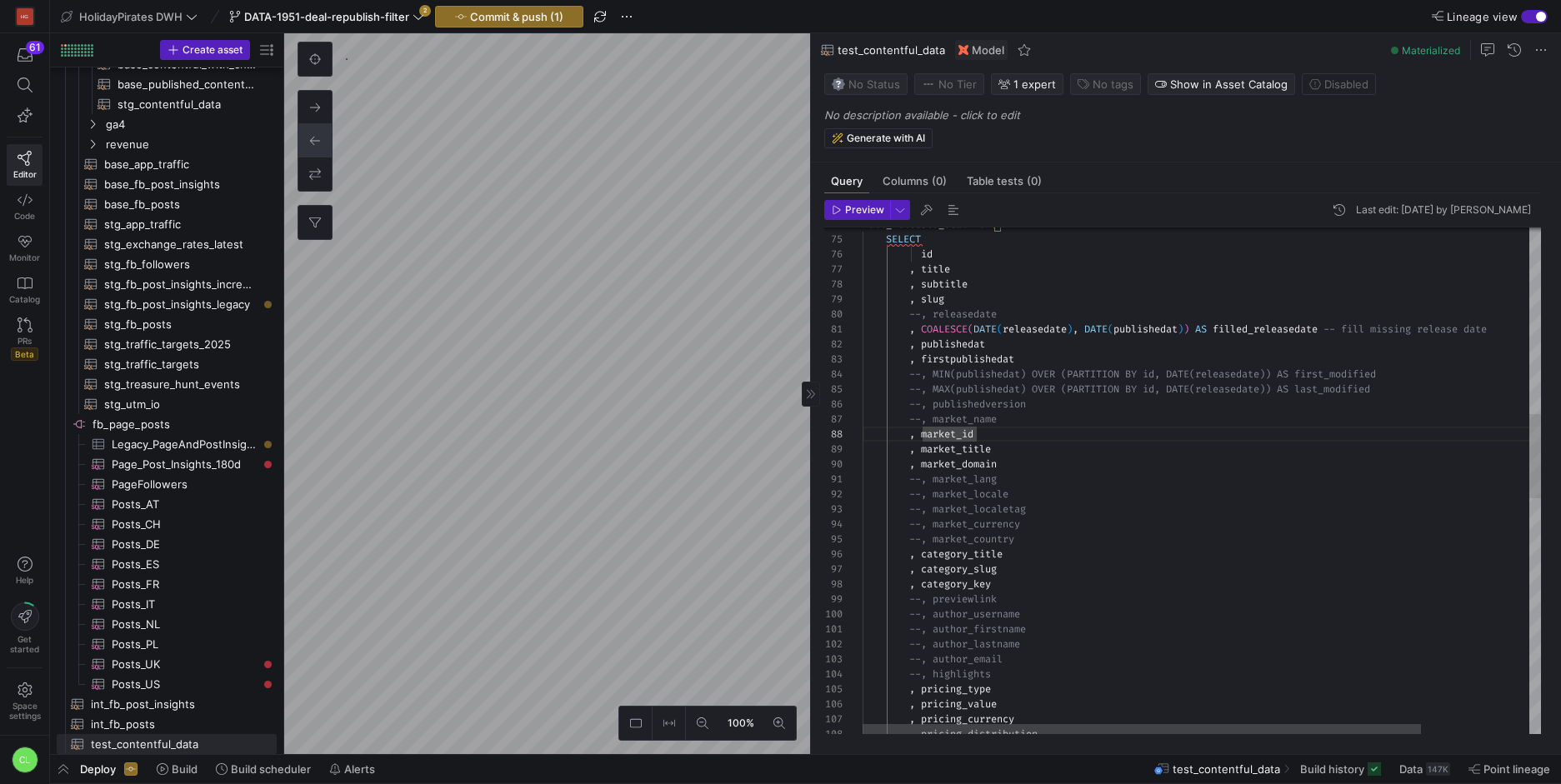
click at [955, 414] on div "null_released_deal AS ( SELECT id , title , subtitle , slug --, releasedate , C…" at bounding box center [1267, 627] width 809 height 3036
click at [971, 413] on div "null_released_deal AS ( SELECT id , title , subtitle , slug --, releasedate , C…" at bounding box center [1267, 627] width 809 height 3036
click at [935, 408] on div "null_released_deal AS ( SELECT id , title , subtitle , slug --, releasedate , C…" at bounding box center [1267, 627] width 809 height 3036
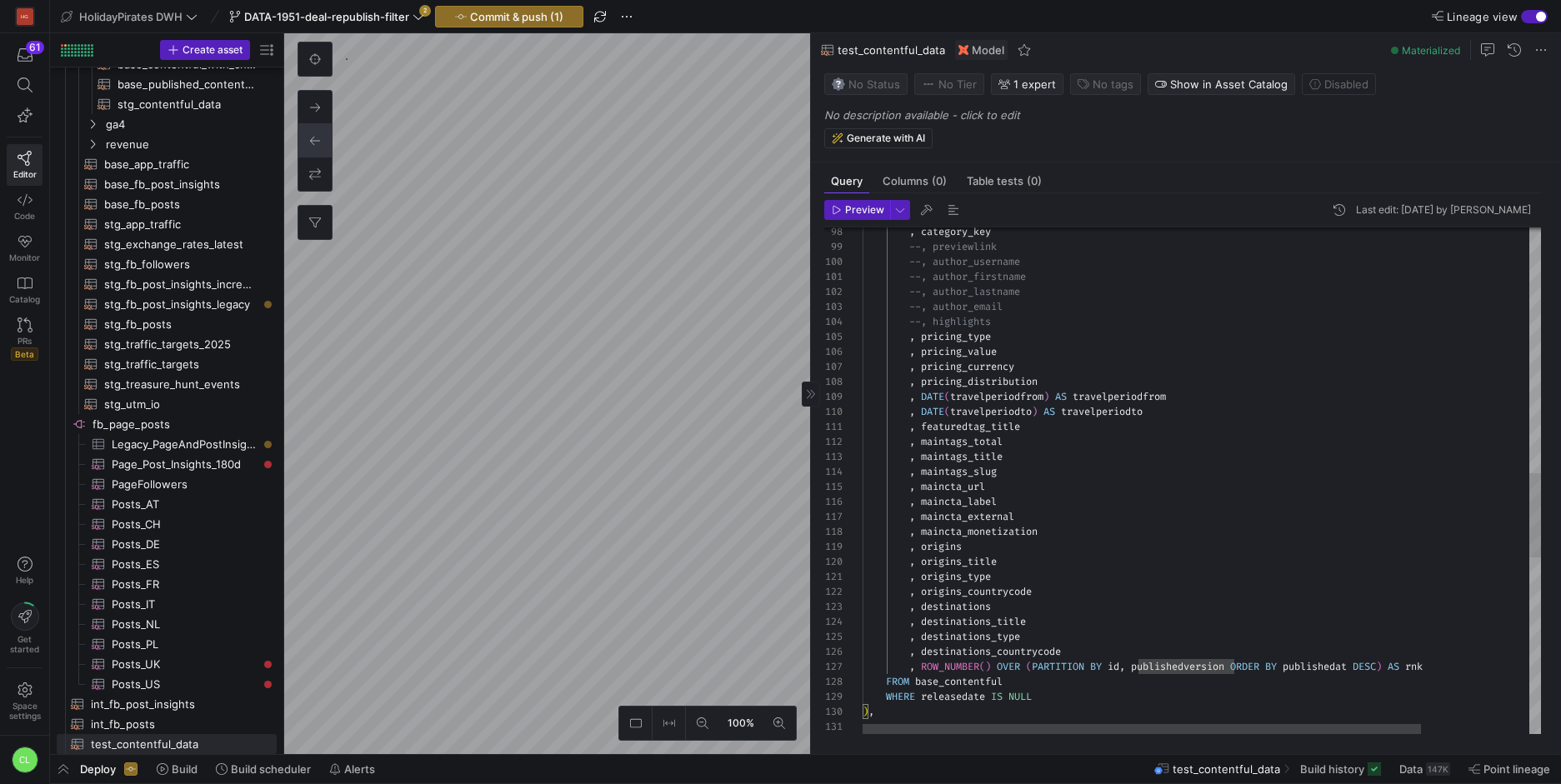
click at [1243, 667] on div "--, author_firstname --, author_lastname --, author_email --, highlights , pric…" at bounding box center [1267, 274] width 809 height 3036
drag, startPoint x: 1453, startPoint y: 665, endPoint x: 911, endPoint y: 660, distance: 542.0
click at [911, 660] on div "--, author_firstname --, author_lastname --, author_email --, highlights , pric…" at bounding box center [1267, 274] width 809 height 3036
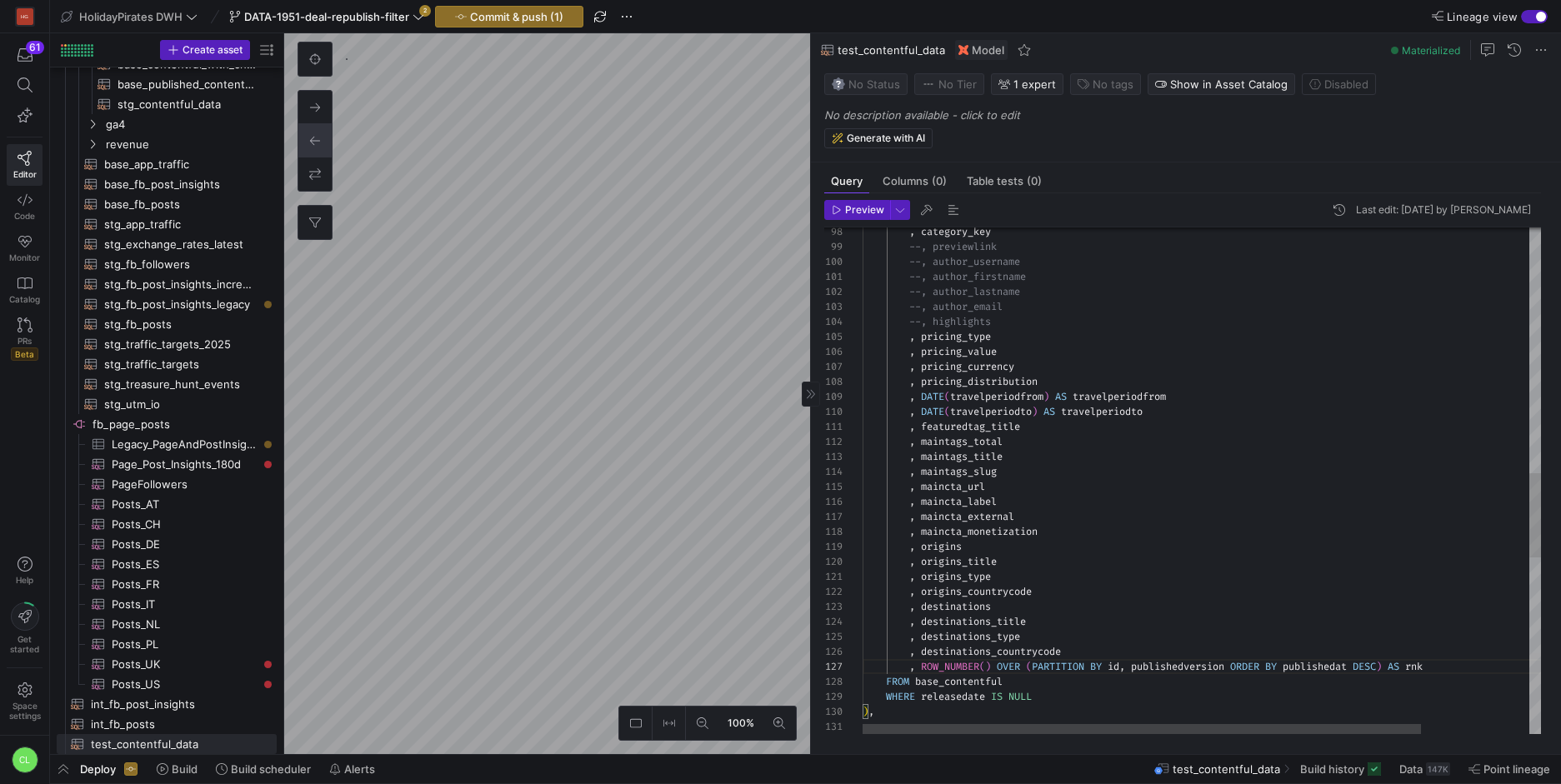
scroll to position [90, 60]
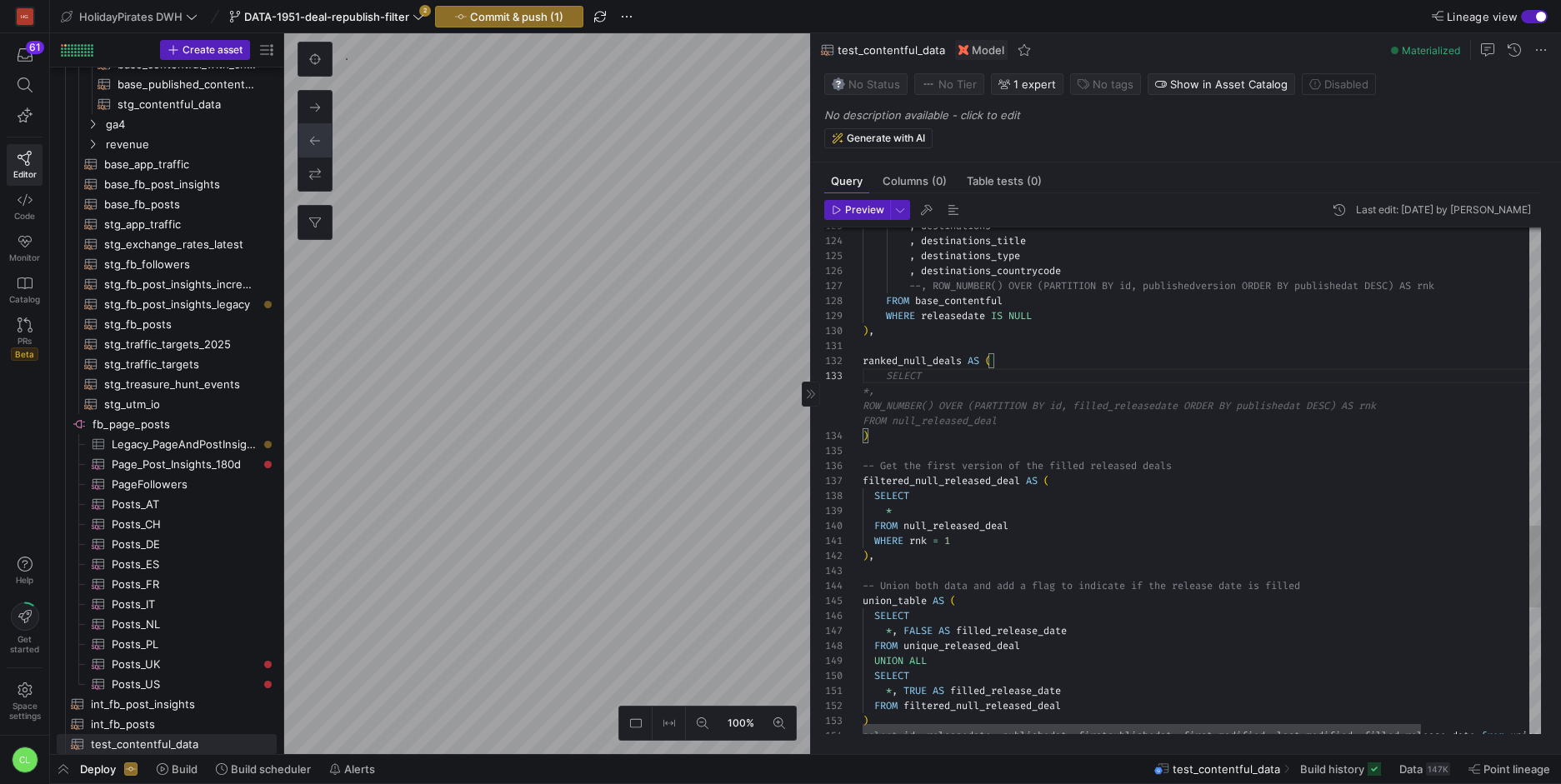
scroll to position [75, 161]
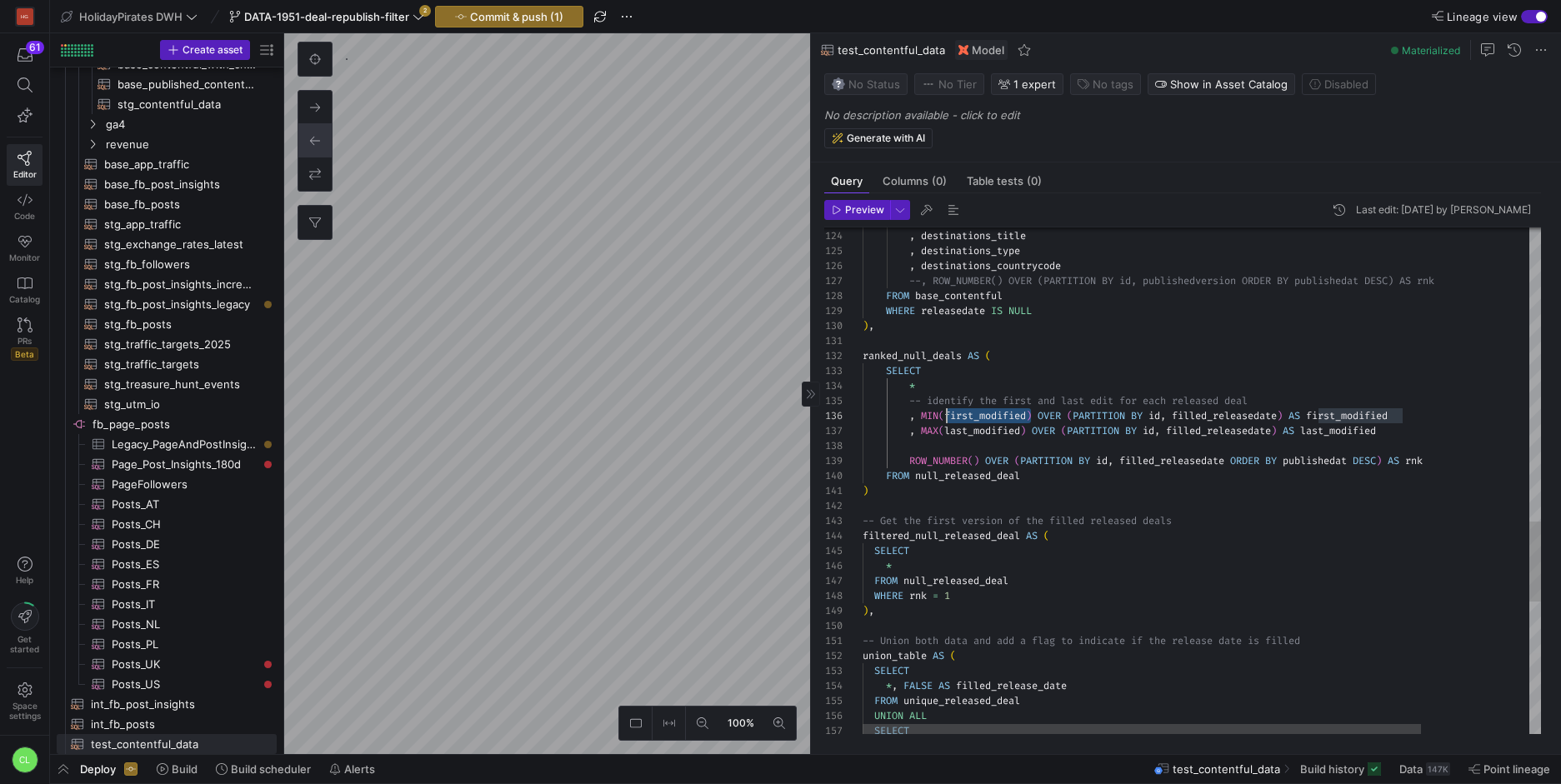
scroll to position [75, 84]
drag, startPoint x: 1028, startPoint y: 415, endPoint x: 949, endPoint y: 421, distance: 79.2
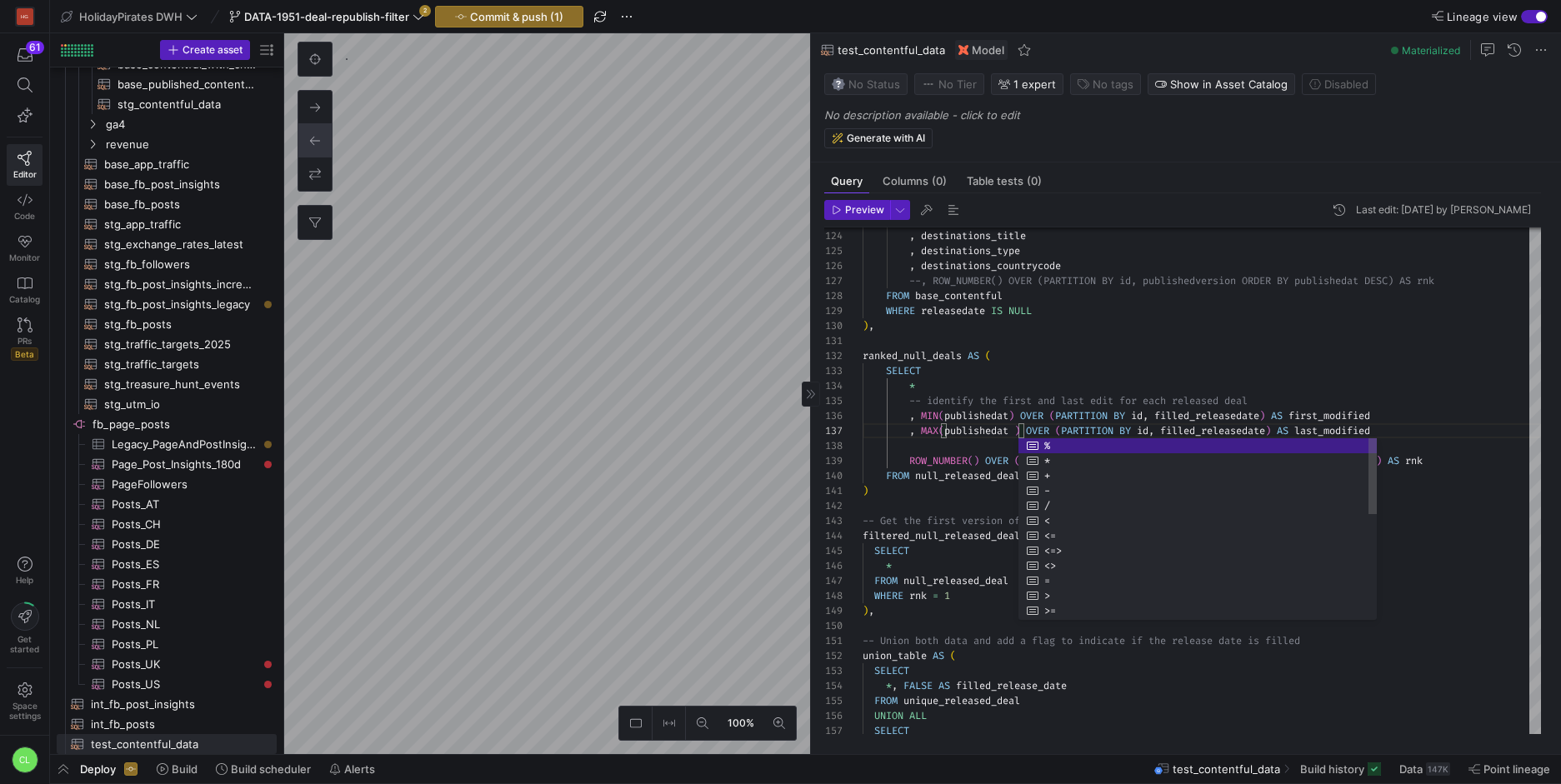
scroll to position [90, 150]
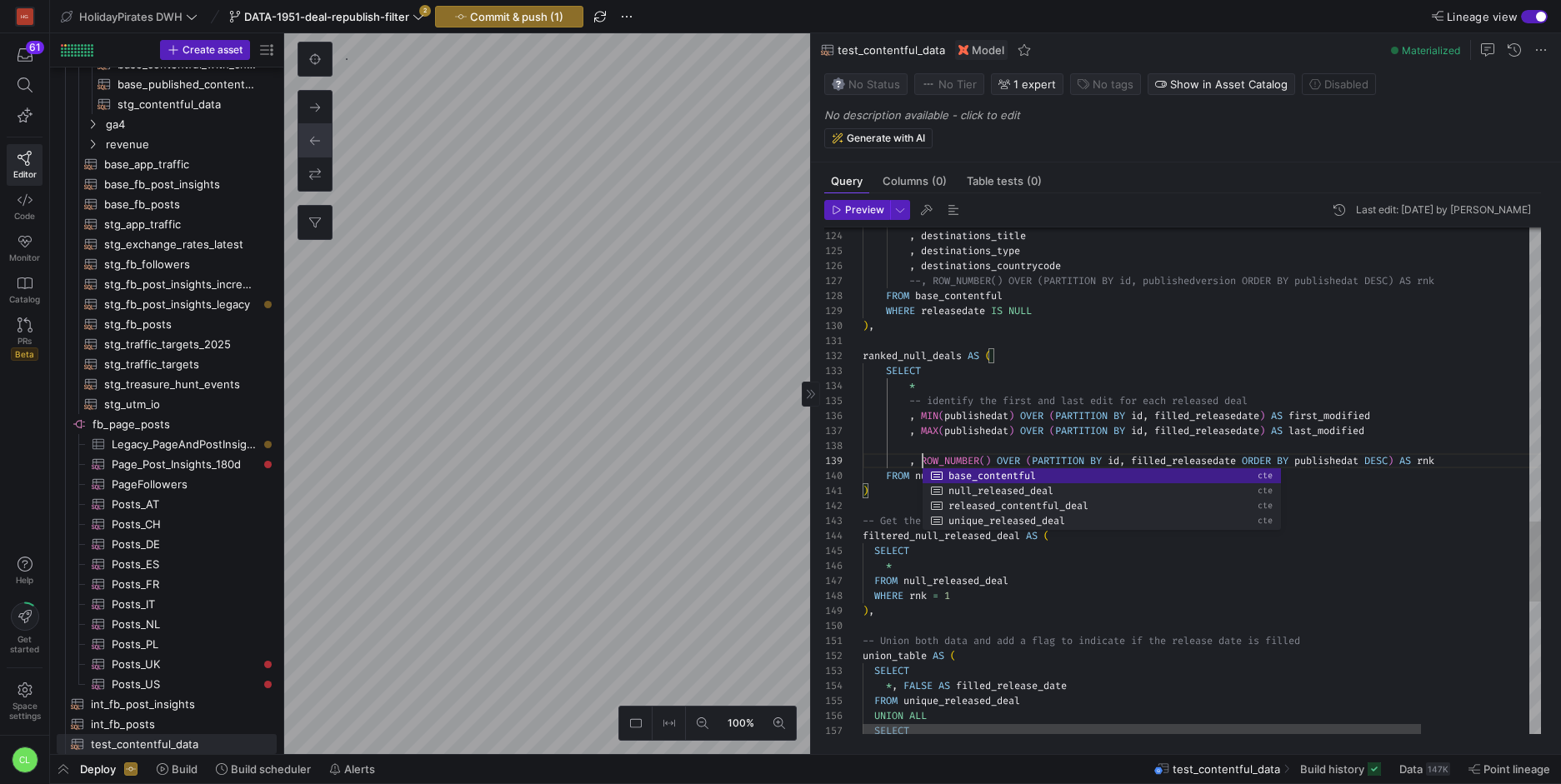
scroll to position [120, 60]
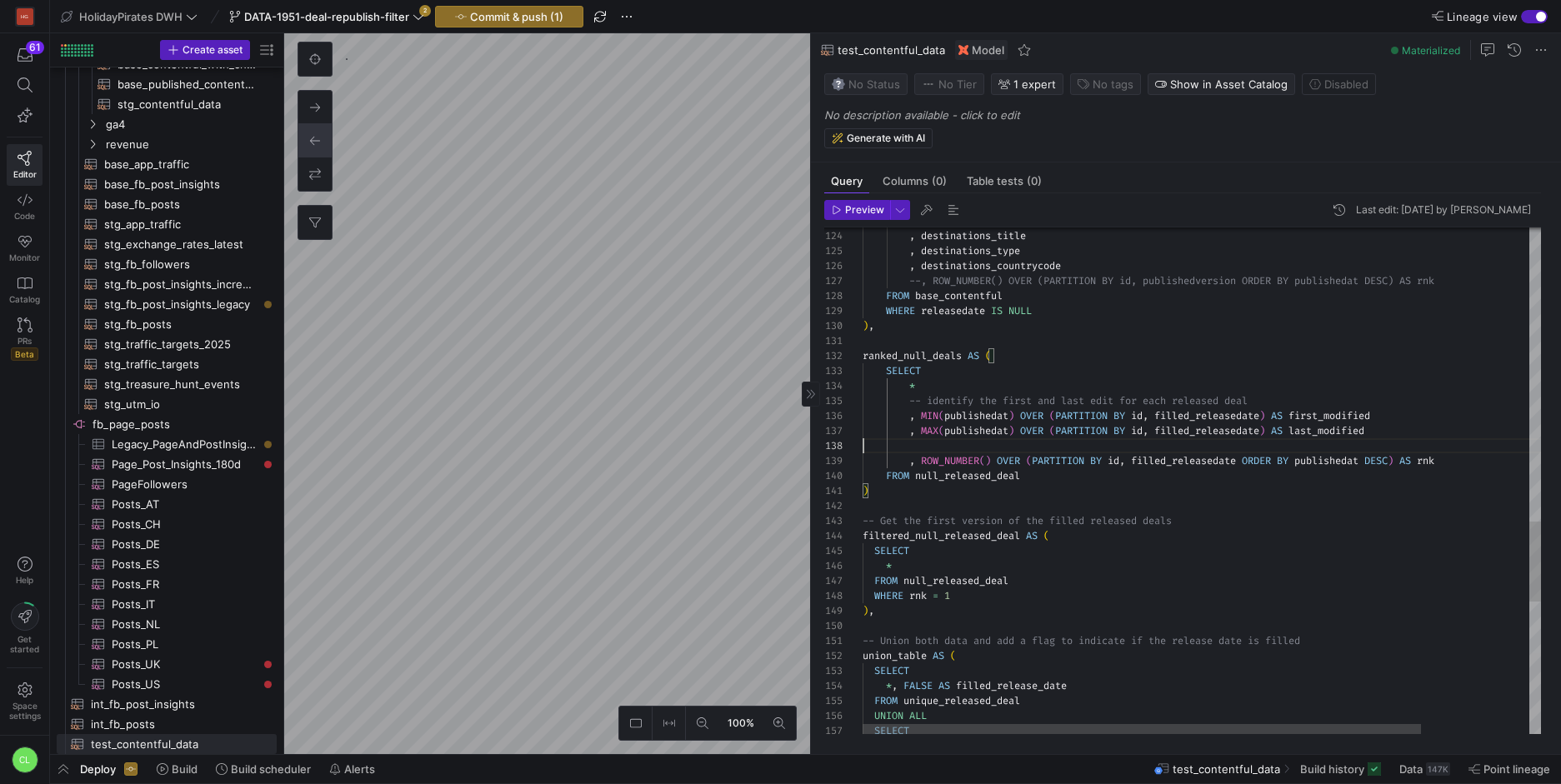
drag, startPoint x: 1285, startPoint y: 441, endPoint x: 1142, endPoint y: 449, distance: 143.2
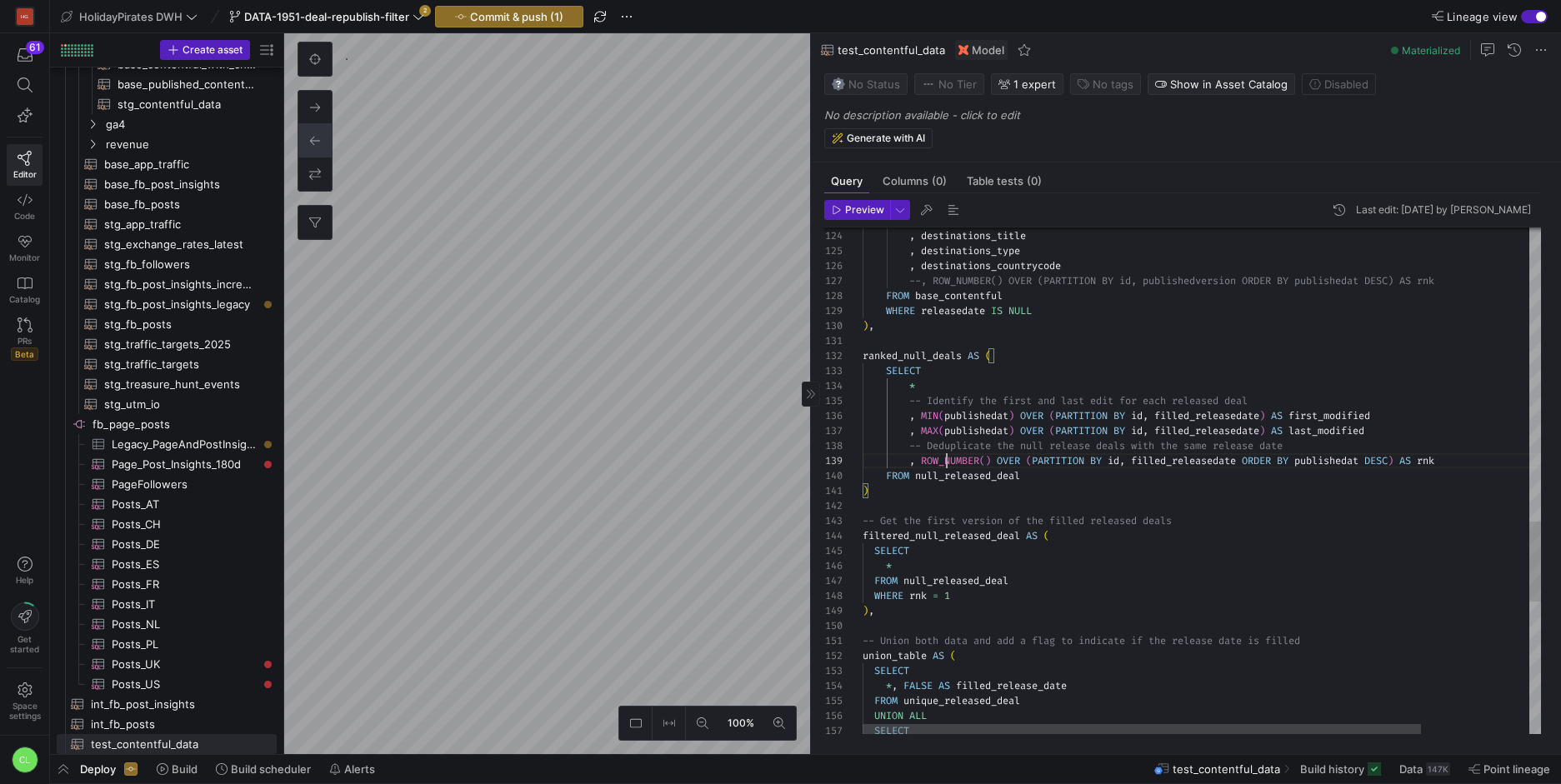
drag, startPoint x: 920, startPoint y: 459, endPoint x: 1130, endPoint y: 458, distance: 210.0
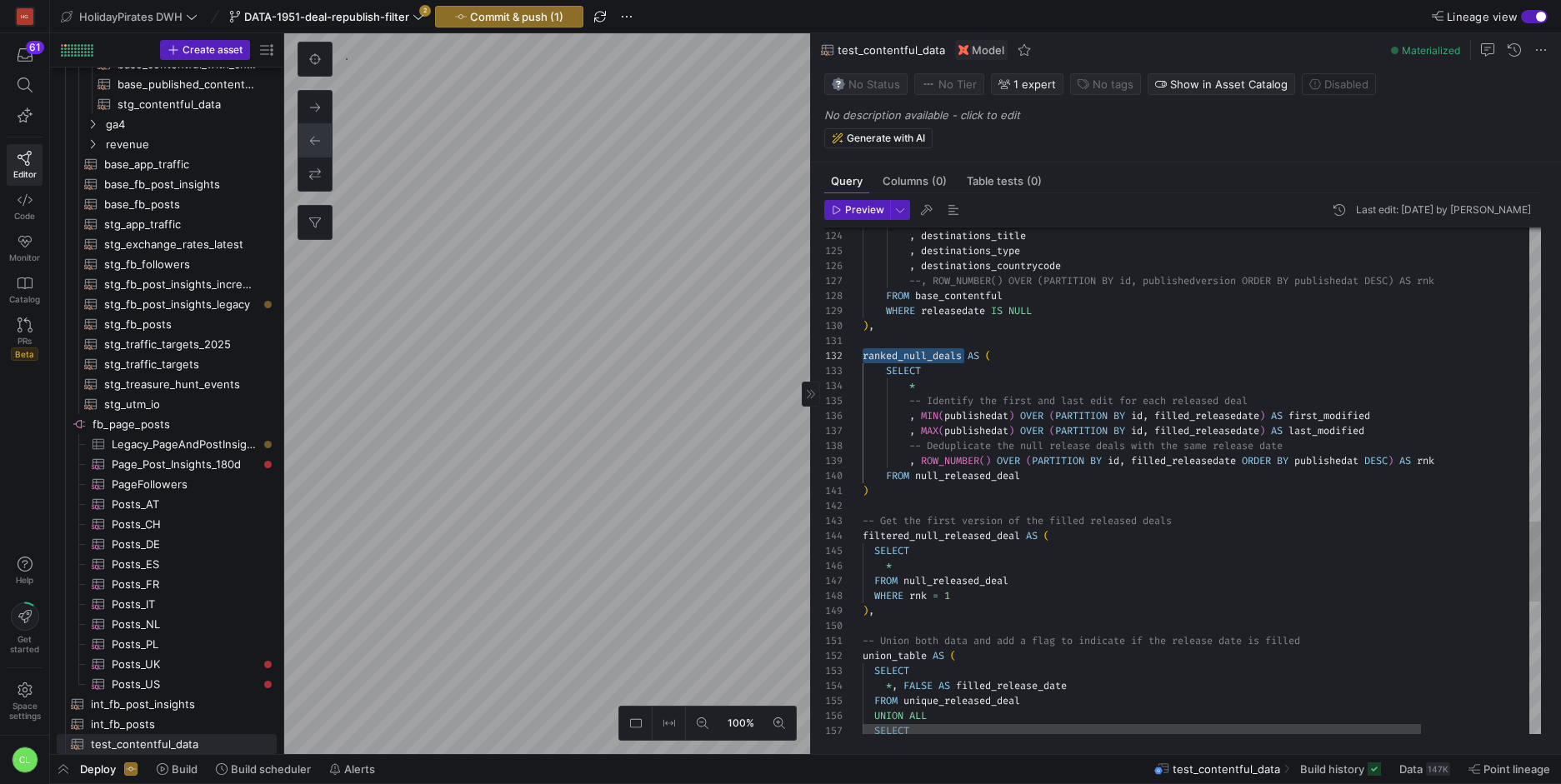
drag, startPoint x: 965, startPoint y: 355, endPoint x: 859, endPoint y: 354, distance: 106.0
drag, startPoint x: 1033, startPoint y: 584, endPoint x: 906, endPoint y: 576, distance: 127.3
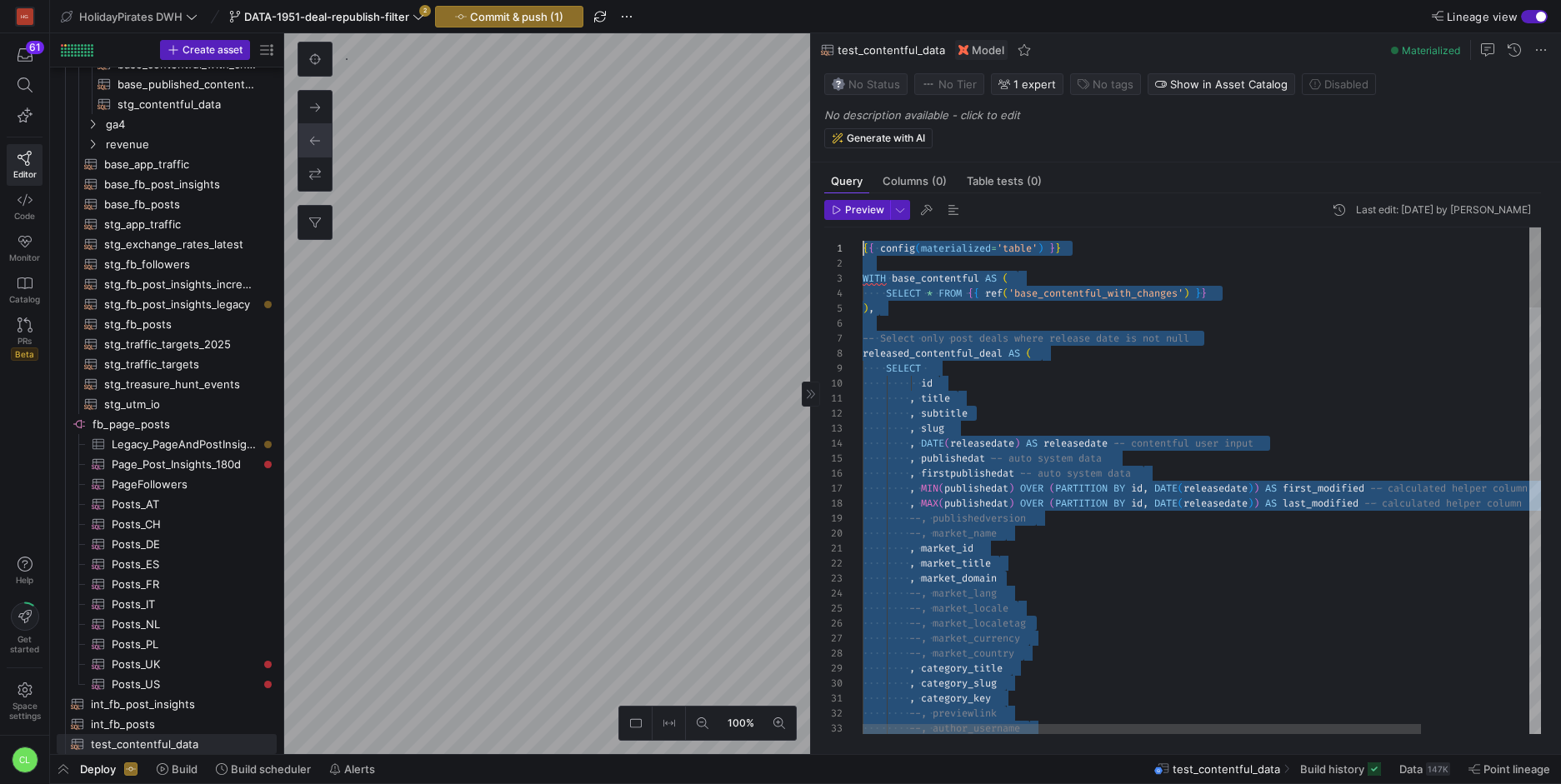
scroll to position [0, 0]
drag, startPoint x: 1169, startPoint y: 640, endPoint x: 712, endPoint y: 145, distance: 673.7
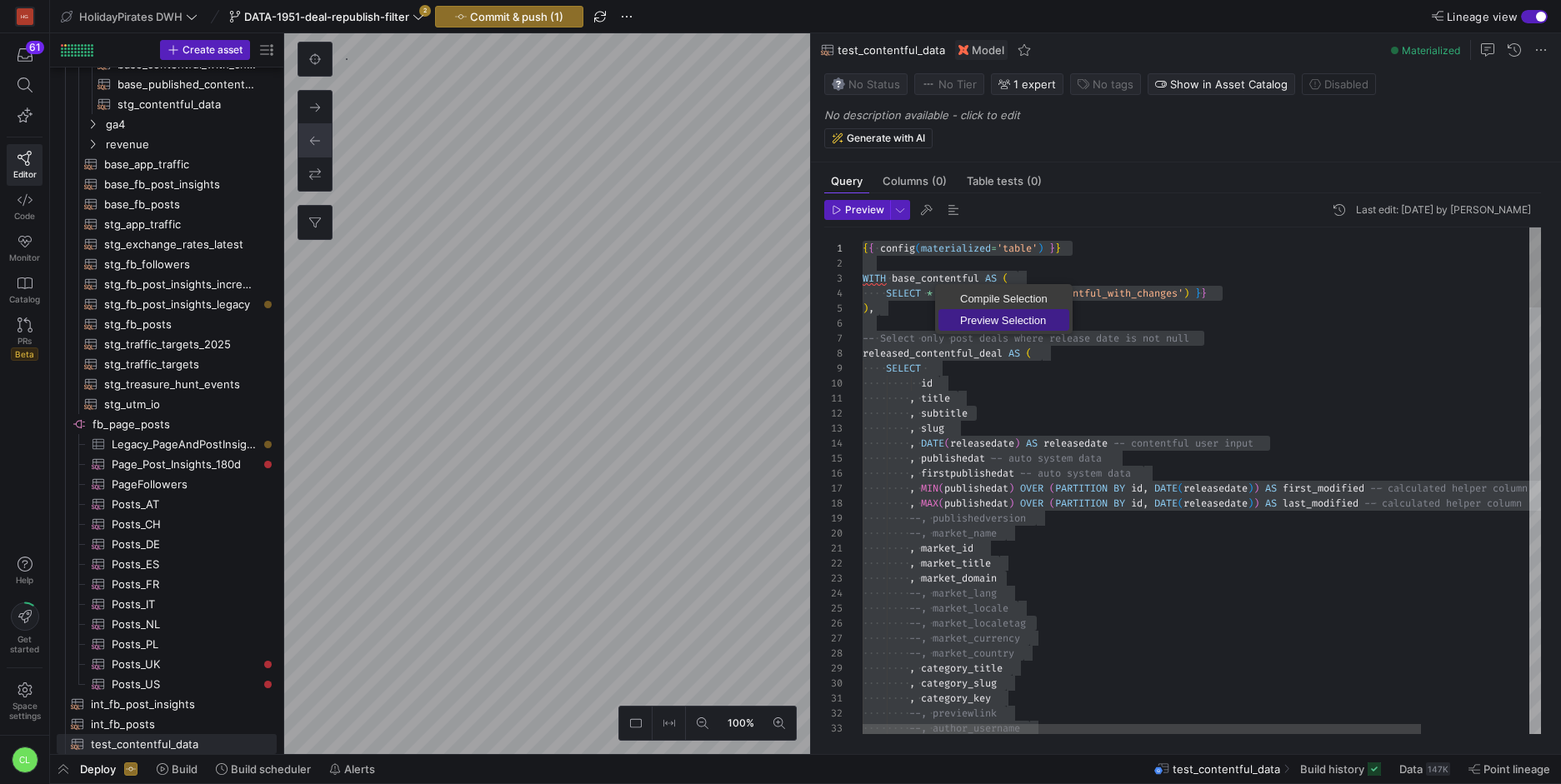
click at [999, 323] on span "Preview Selection" at bounding box center [1003, 320] width 131 height 11
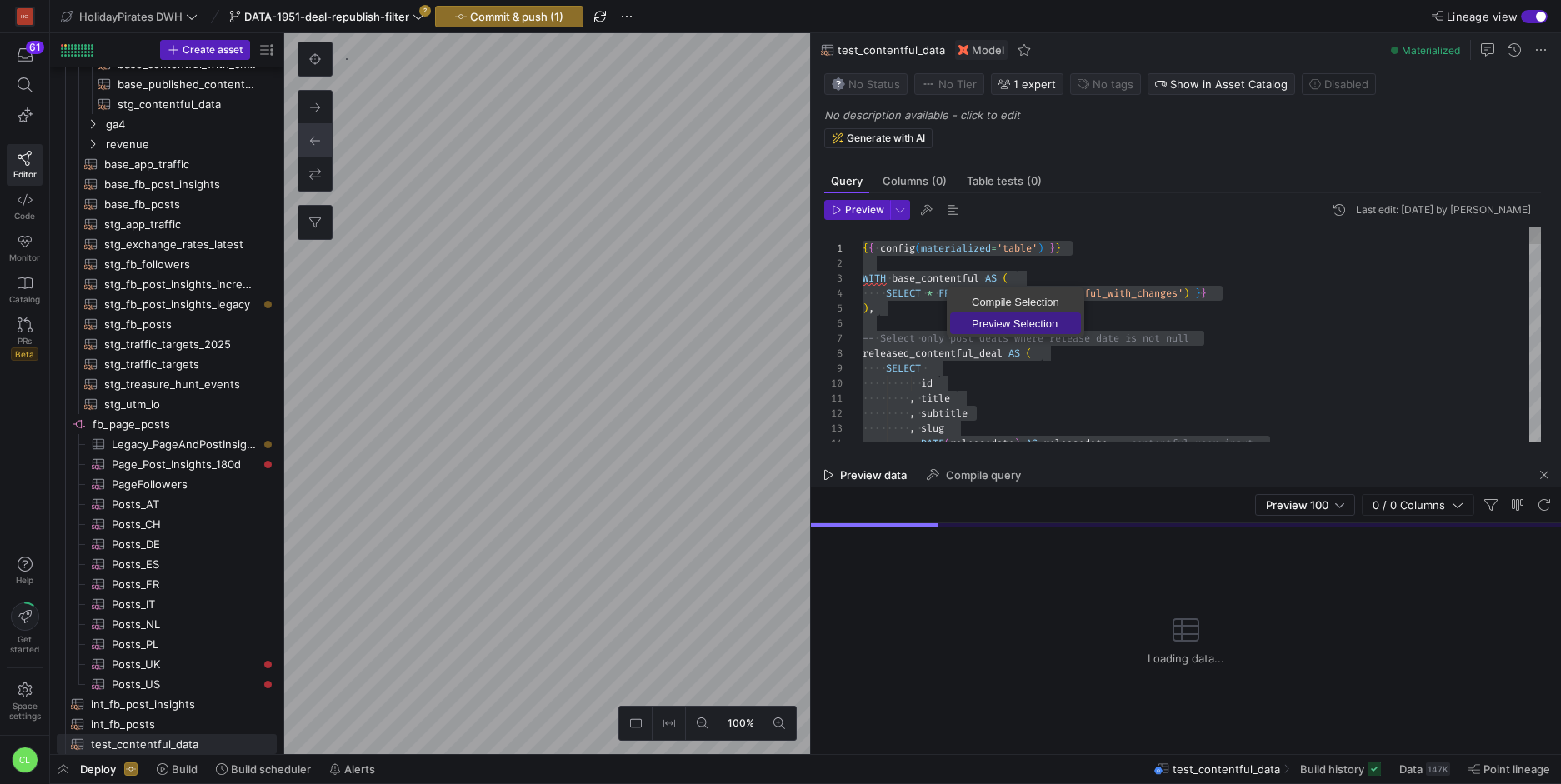
click at [978, 322] on span "Preview Selection" at bounding box center [1015, 324] width 131 height 11
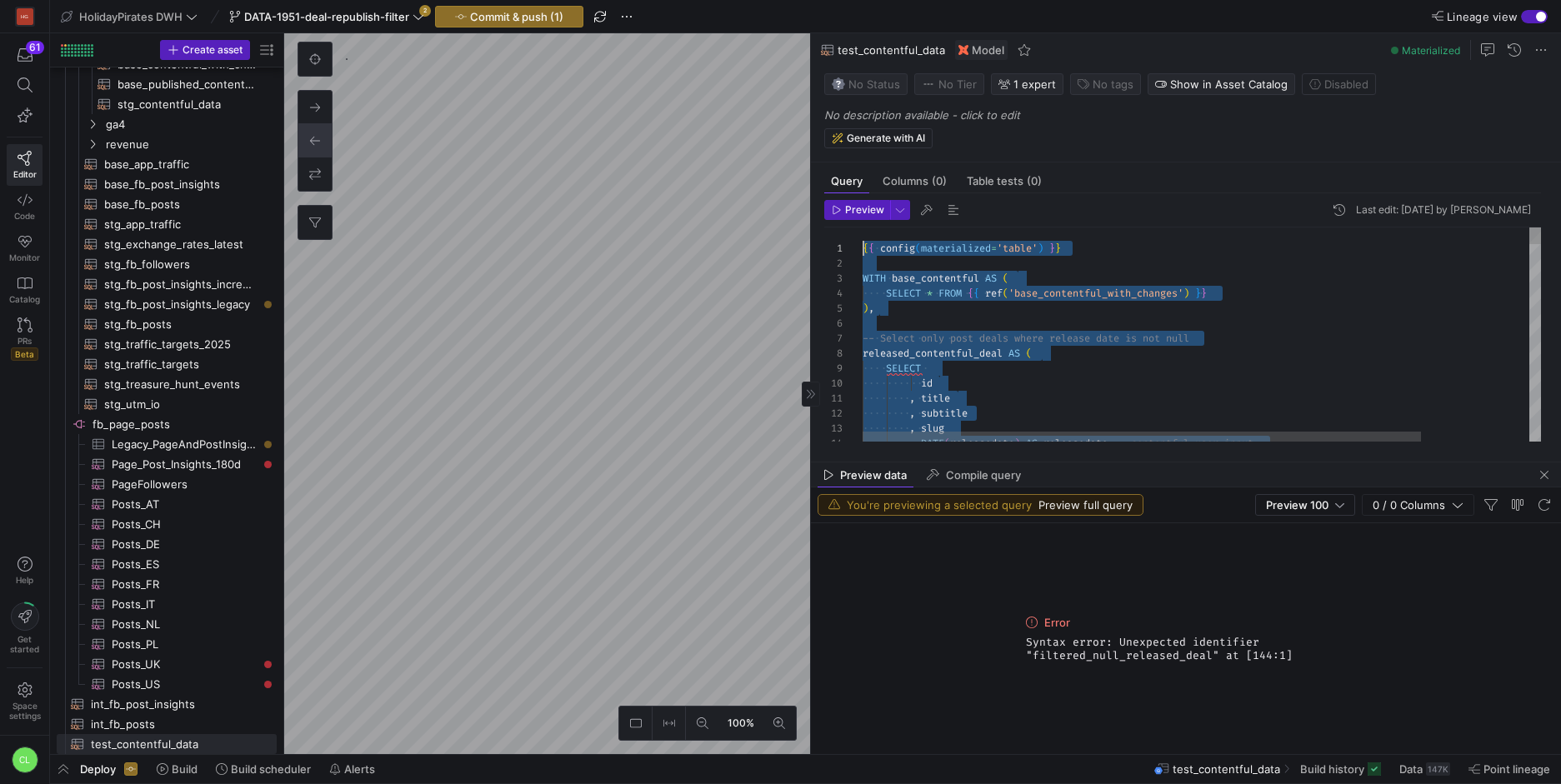
drag, startPoint x: 1112, startPoint y: 324, endPoint x: 834, endPoint y: 70, distance: 376.6
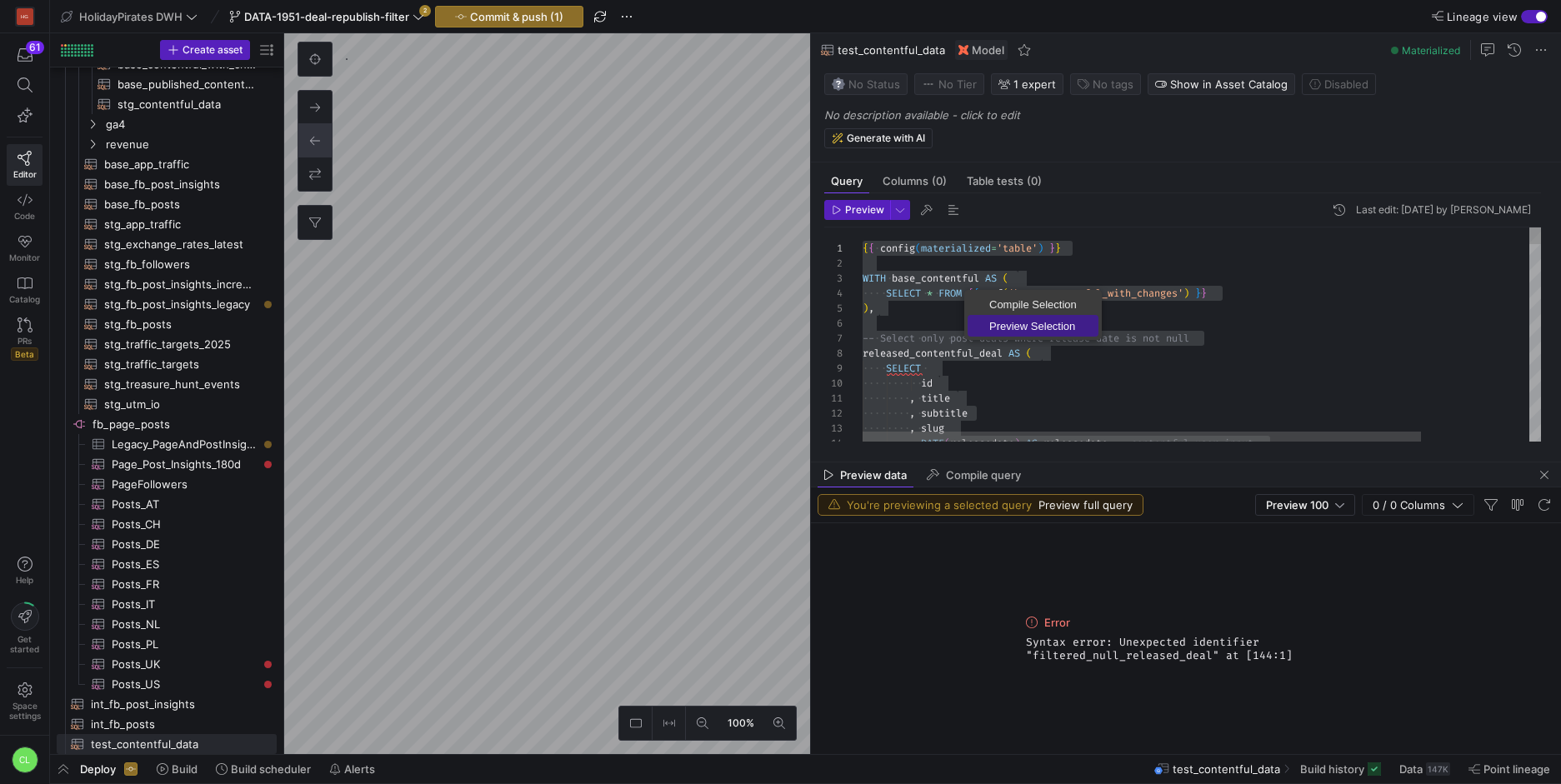
click at [1048, 321] on span "Preview Selection" at bounding box center [1032, 326] width 131 height 11
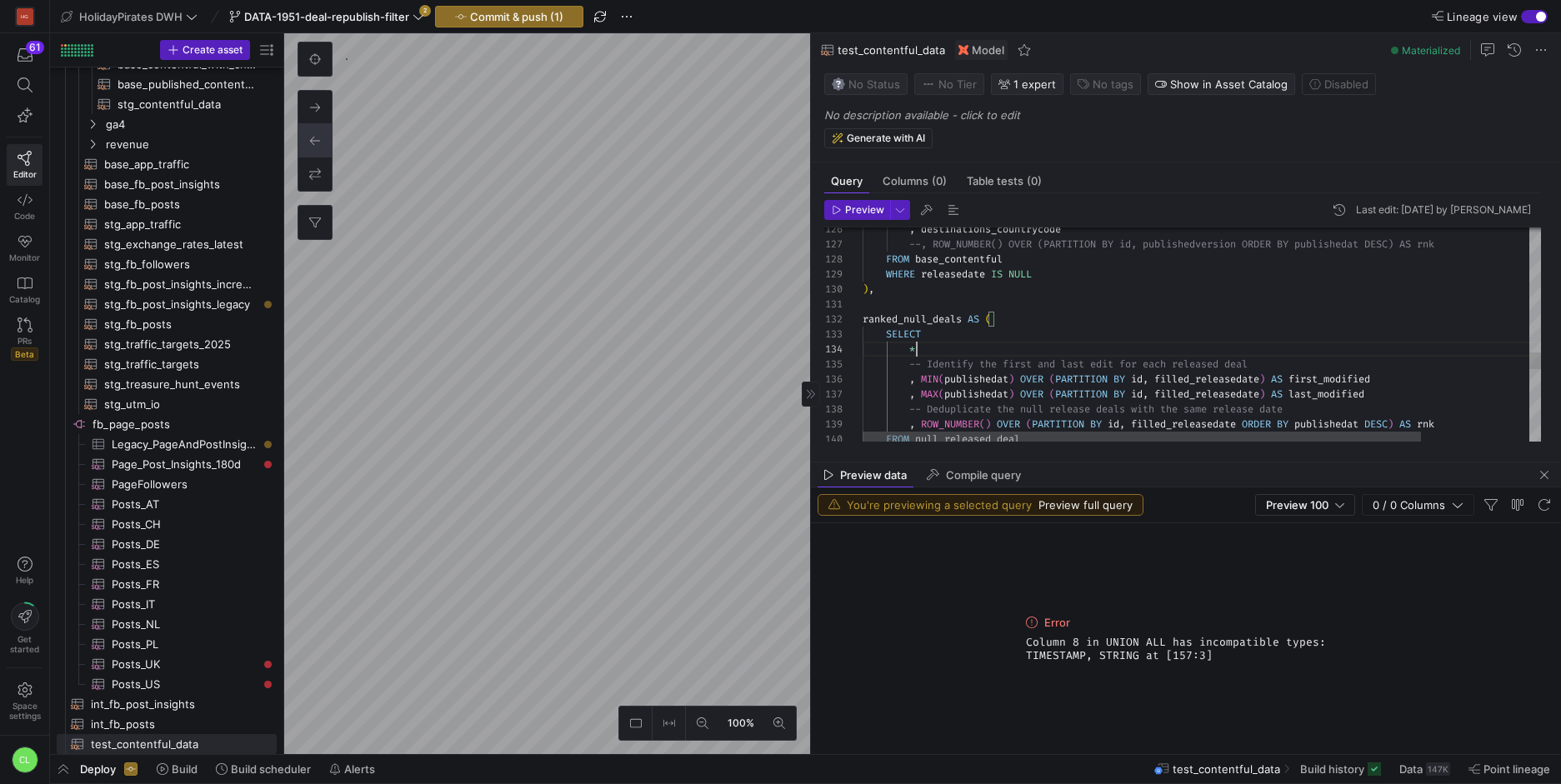
scroll to position [45, 54]
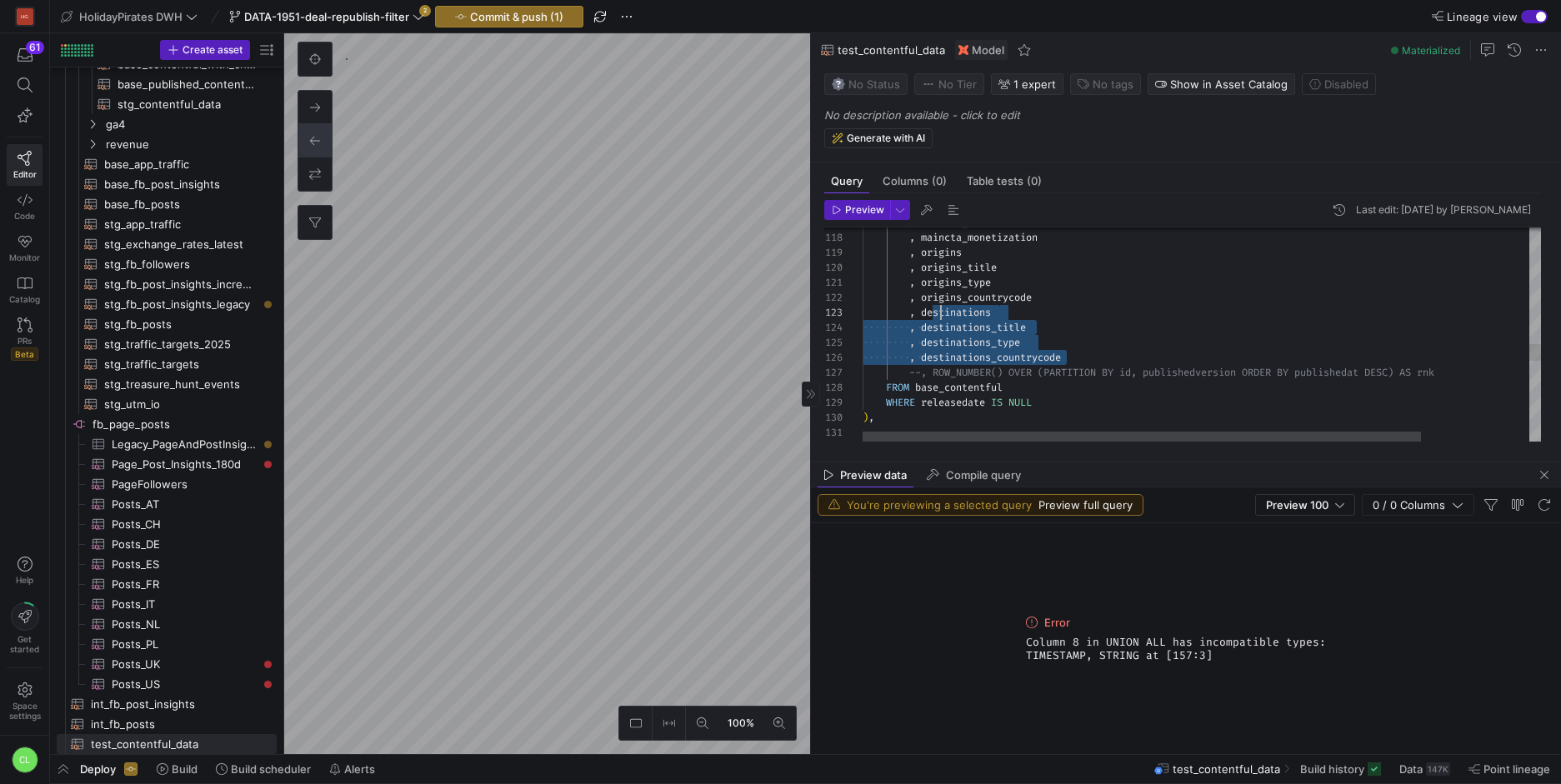
scroll to position [30, 78]
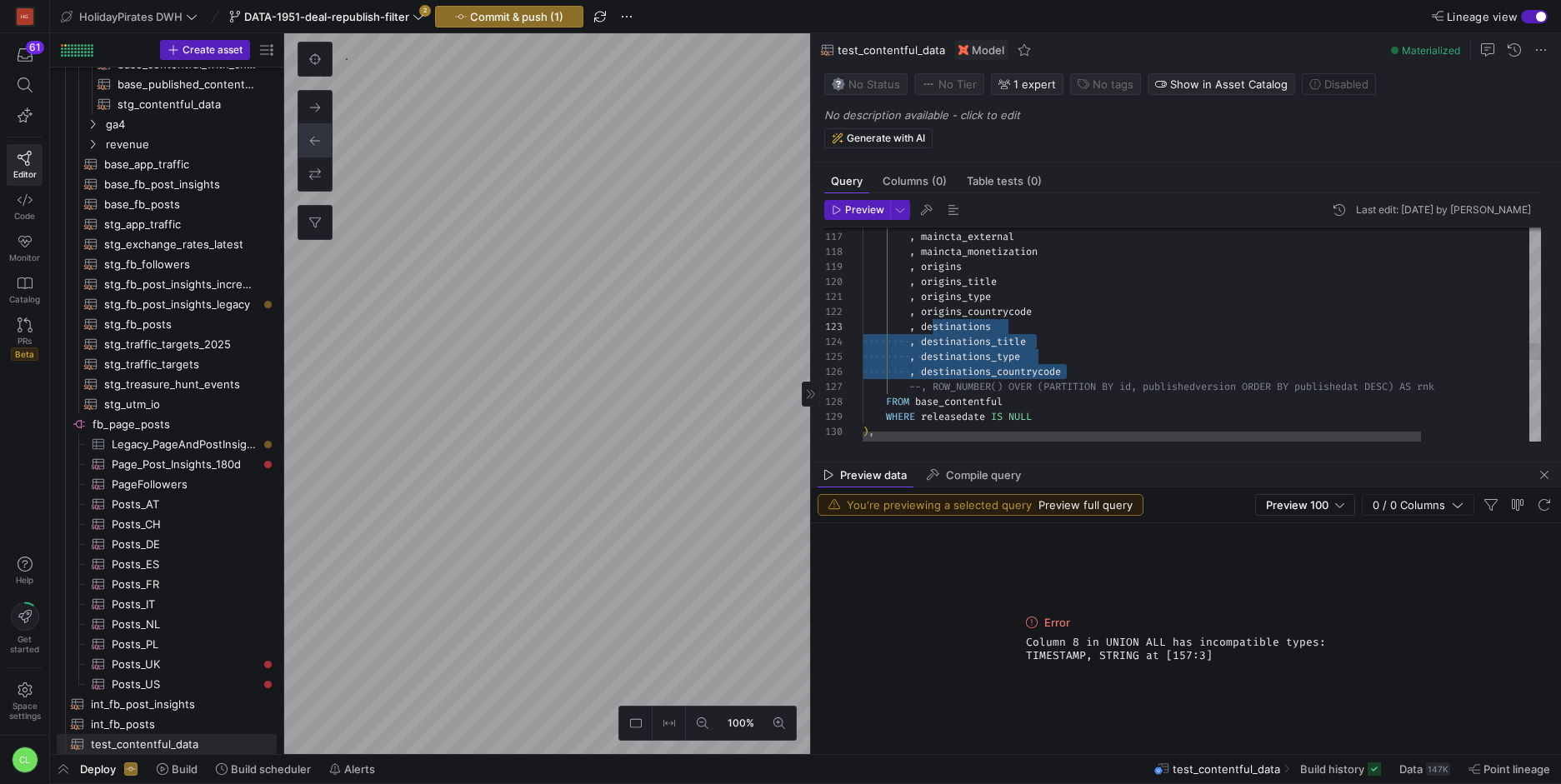
drag, startPoint x: 1074, startPoint y: 351, endPoint x: 939, endPoint y: 319, distance: 138.7
click at [939, 319] on div "FROM base_contentful WHERE releasedate IS NULL --, ROW_NUMBER() OVER (PARTITION…" at bounding box center [1267, 77] width 809 height 3201
click at [1145, 371] on div "FROM base_contentful WHERE releasedate IS NULL --, ROW_NUMBER() OVER (PARTITION…" at bounding box center [1267, 77] width 809 height 3201
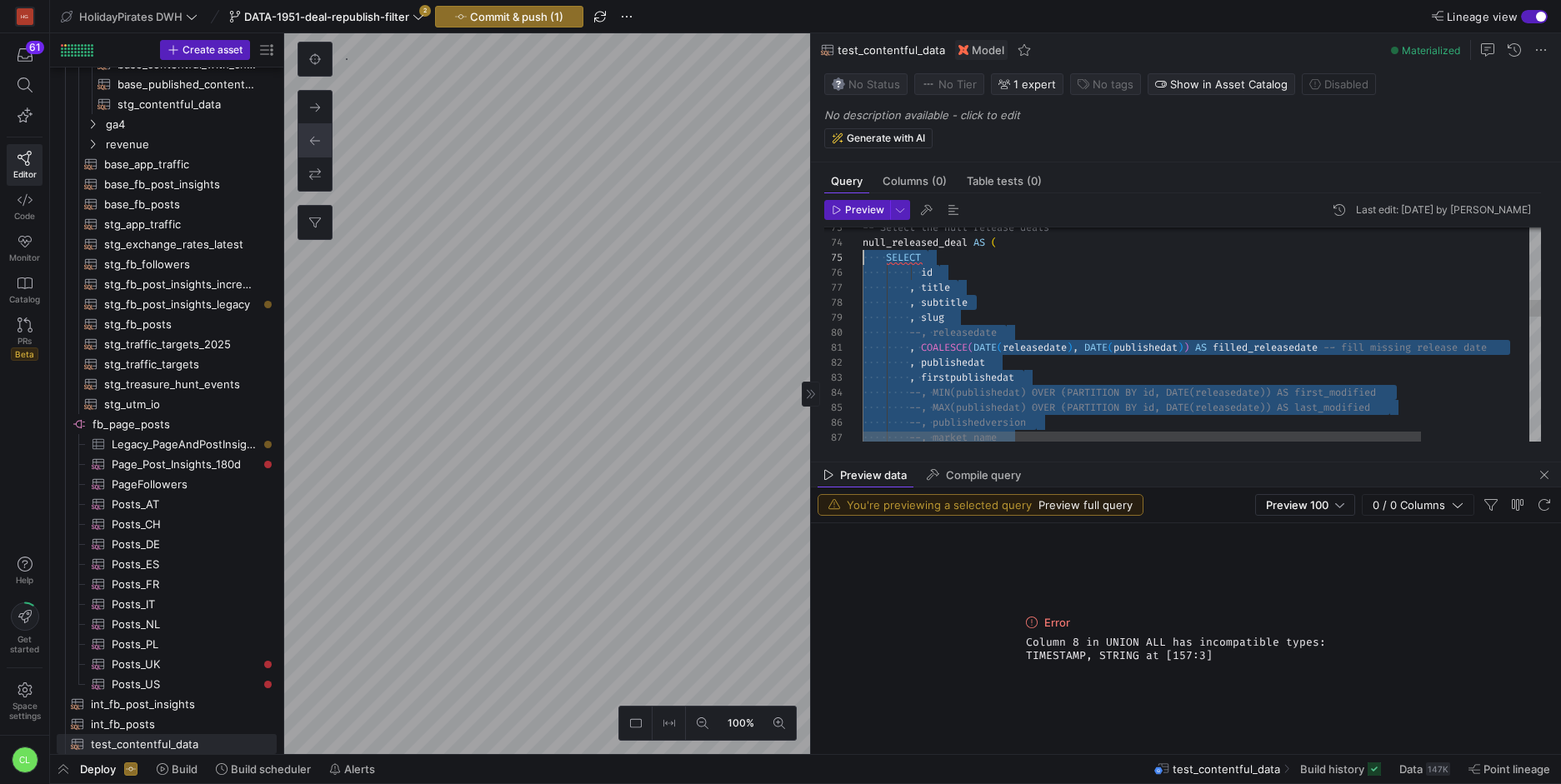
scroll to position [75, 0]
drag, startPoint x: 1475, startPoint y: 337, endPoint x: 828, endPoint y: 273, distance: 650.2
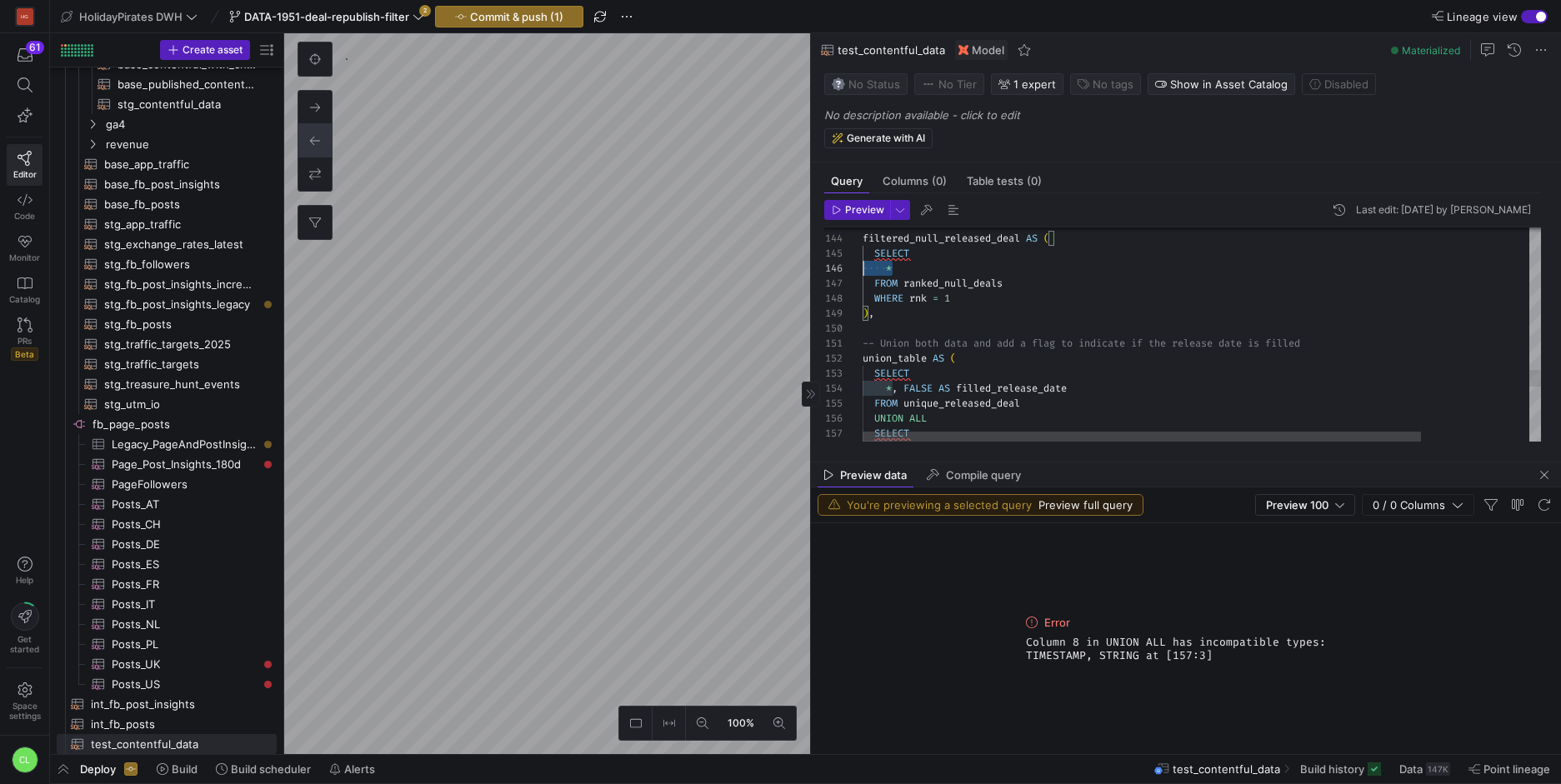
drag, startPoint x: 937, startPoint y: 271, endPoint x: 836, endPoint y: 268, distance: 101.0
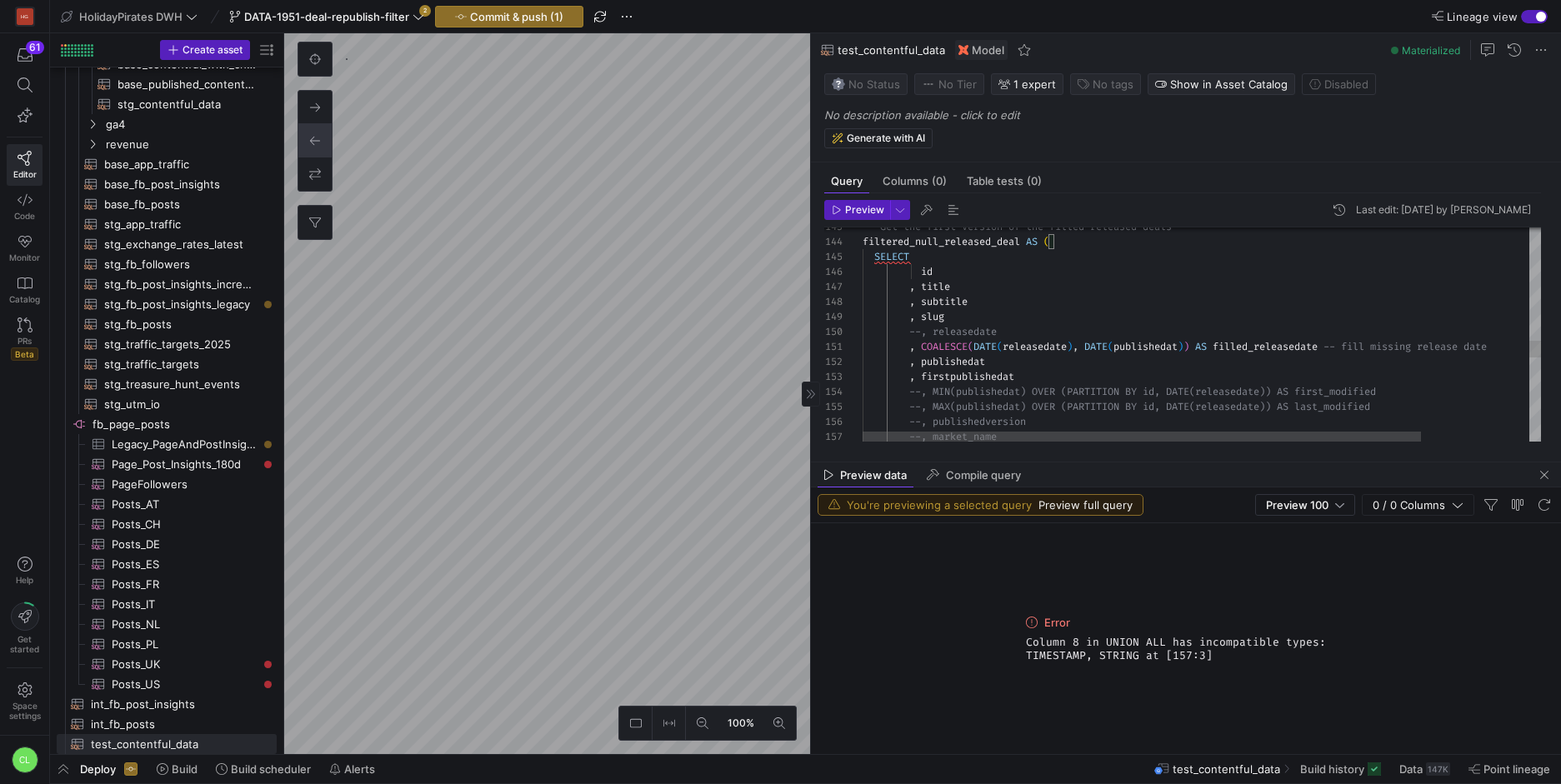
click at [913, 400] on div ", firstpublishedat id , title , subtitle , slug --, releasedate , COALESCE ( DA…" at bounding box center [1267, 60] width 809 height 3966
drag, startPoint x: 910, startPoint y: 392, endPoint x: 1306, endPoint y: 392, distance: 396.0
click at [1306, 392] on div ", firstpublishedat id , title , subtitle , slug --, releasedate , COALESCE ( DA…" at bounding box center [1267, 60] width 809 height 3966
drag, startPoint x: 910, startPoint y: 406, endPoint x: 1306, endPoint y: 402, distance: 396.0
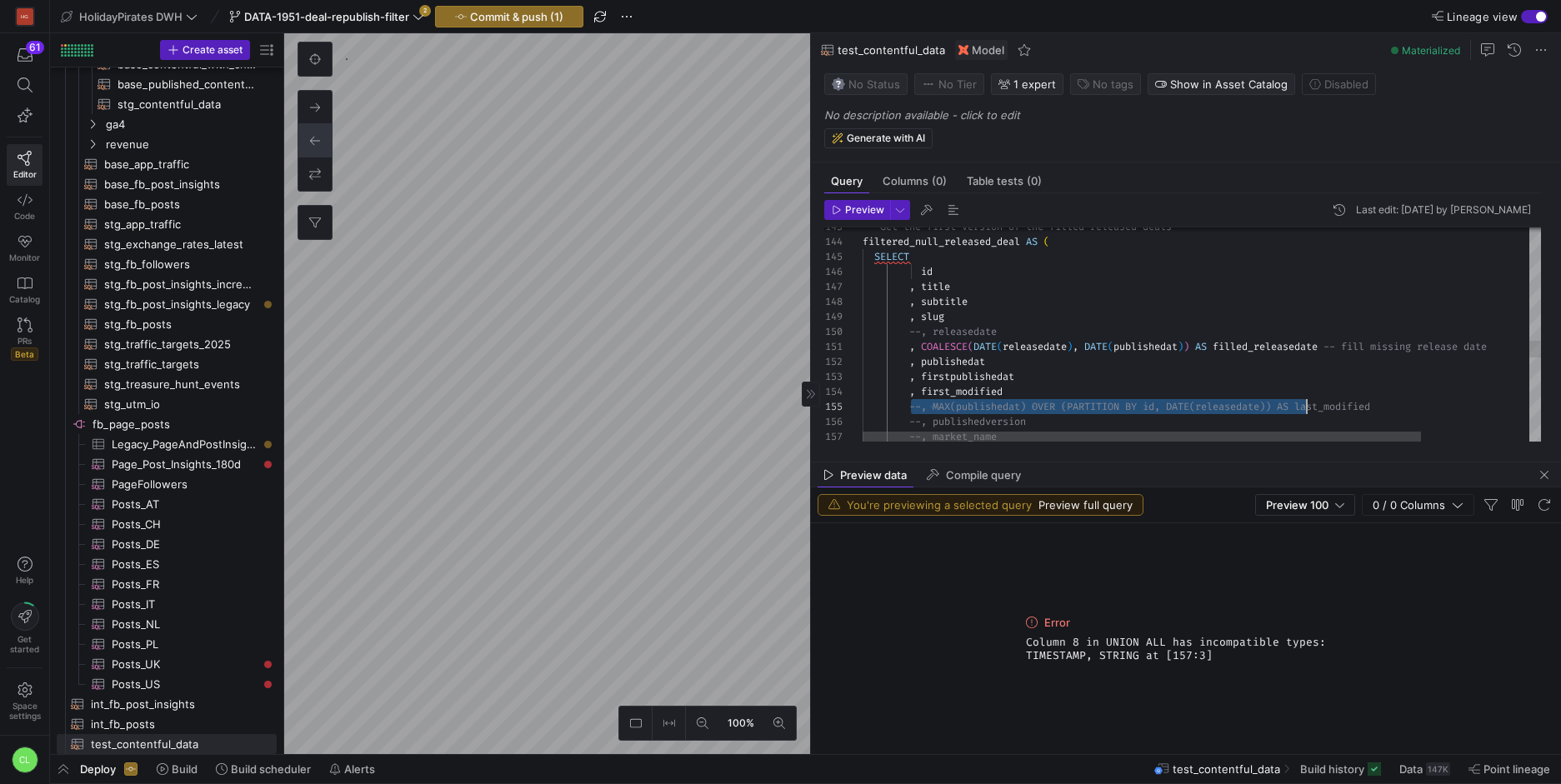
click at [1306, 402] on div ", firstpublishedat id , title , subtitle , slug --, releasedate , COALESCE ( DA…" at bounding box center [1267, 60] width 809 height 3966
click at [1047, 390] on div ", firstpublishedat id , title , subtitle , slug --, releasedate , COALESCE ( DA…" at bounding box center [1267, 60] width 809 height 3966
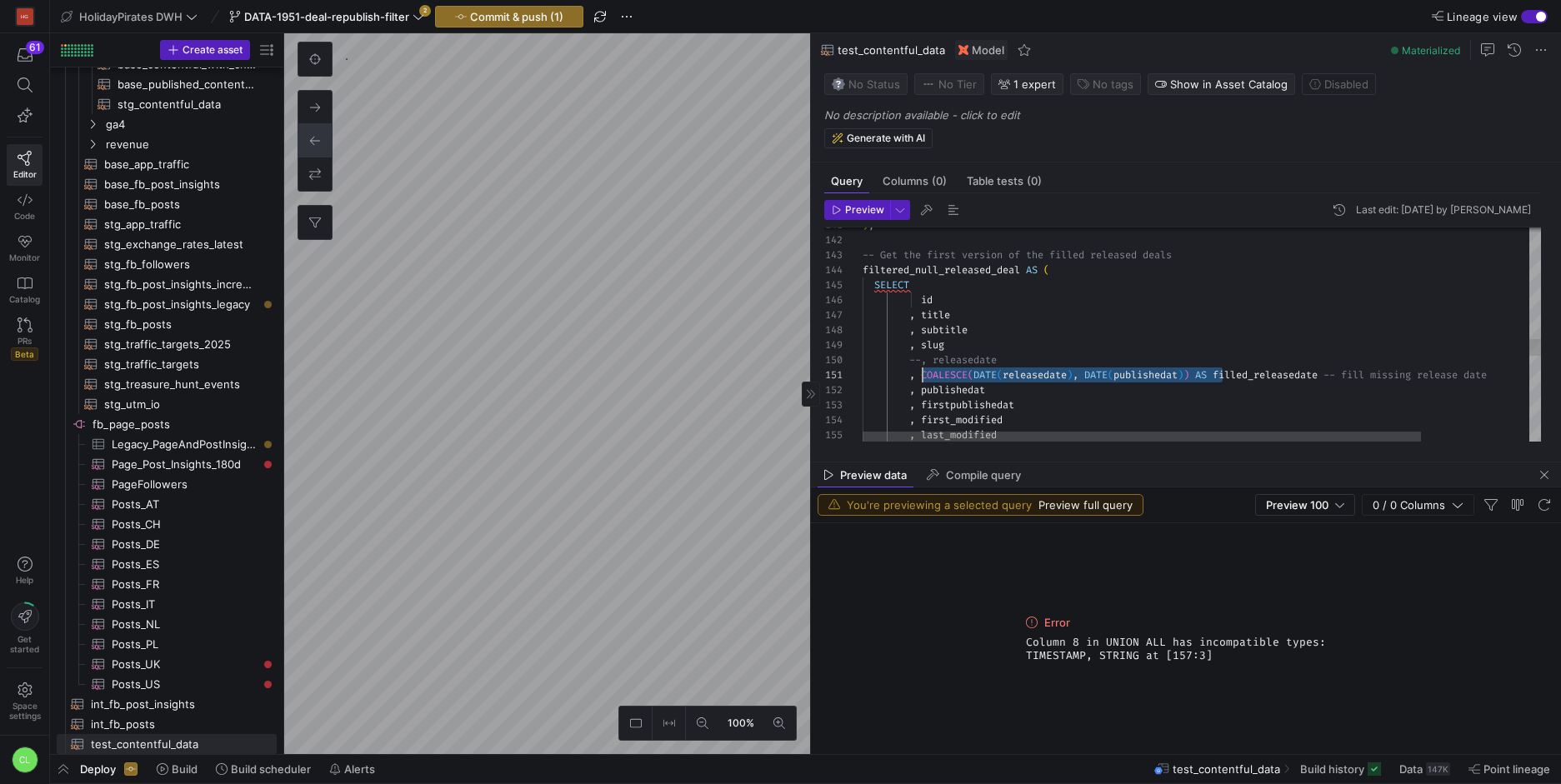
scroll to position [0, 60]
drag, startPoint x: 1222, startPoint y: 372, endPoint x: 922, endPoint y: 374, distance: 300.0
click at [922, 374] on div ", firstpublishedat id , title , subtitle , slug --, releasedate , COALESCE ( DA…" at bounding box center [1267, 89] width 809 height 3966
click at [1020, 355] on div ", firstpublishedat id , title , subtitle , slug --, releasedate , filled_releas…" at bounding box center [1267, 89] width 809 height 3966
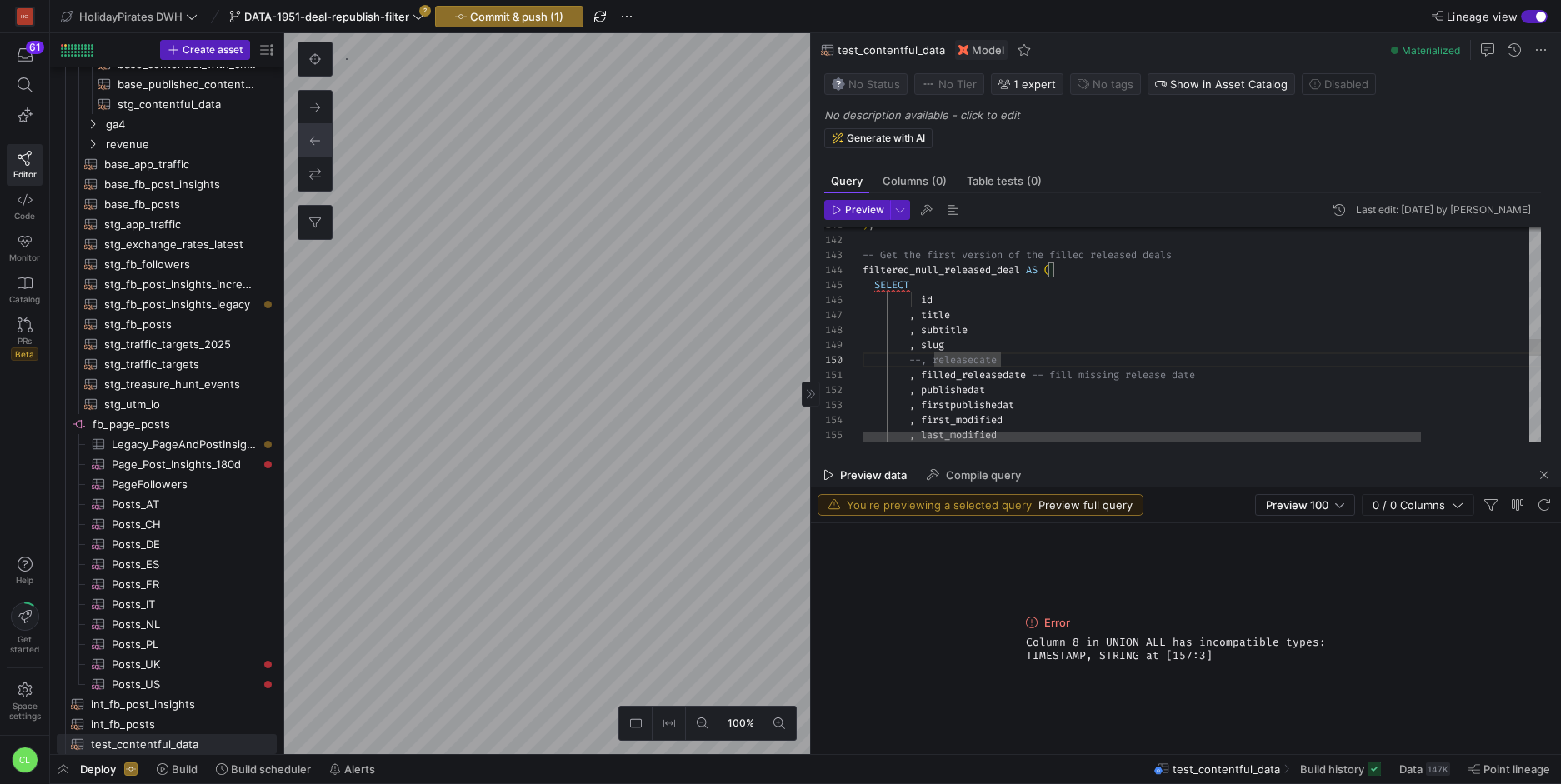
click at [1072, 355] on div ", firstpublishedat id , title , subtitle , slug --, releasedate , filled_releas…" at bounding box center [1267, 89] width 809 height 3966
click at [1078, 392] on div ", firstpublishedat id , title , subtitle , slug --, releasedate , filled_releas…" at bounding box center [1267, 89] width 809 height 3966
drag, startPoint x: 1237, startPoint y: 365, endPoint x: 1091, endPoint y: 372, distance: 146.2
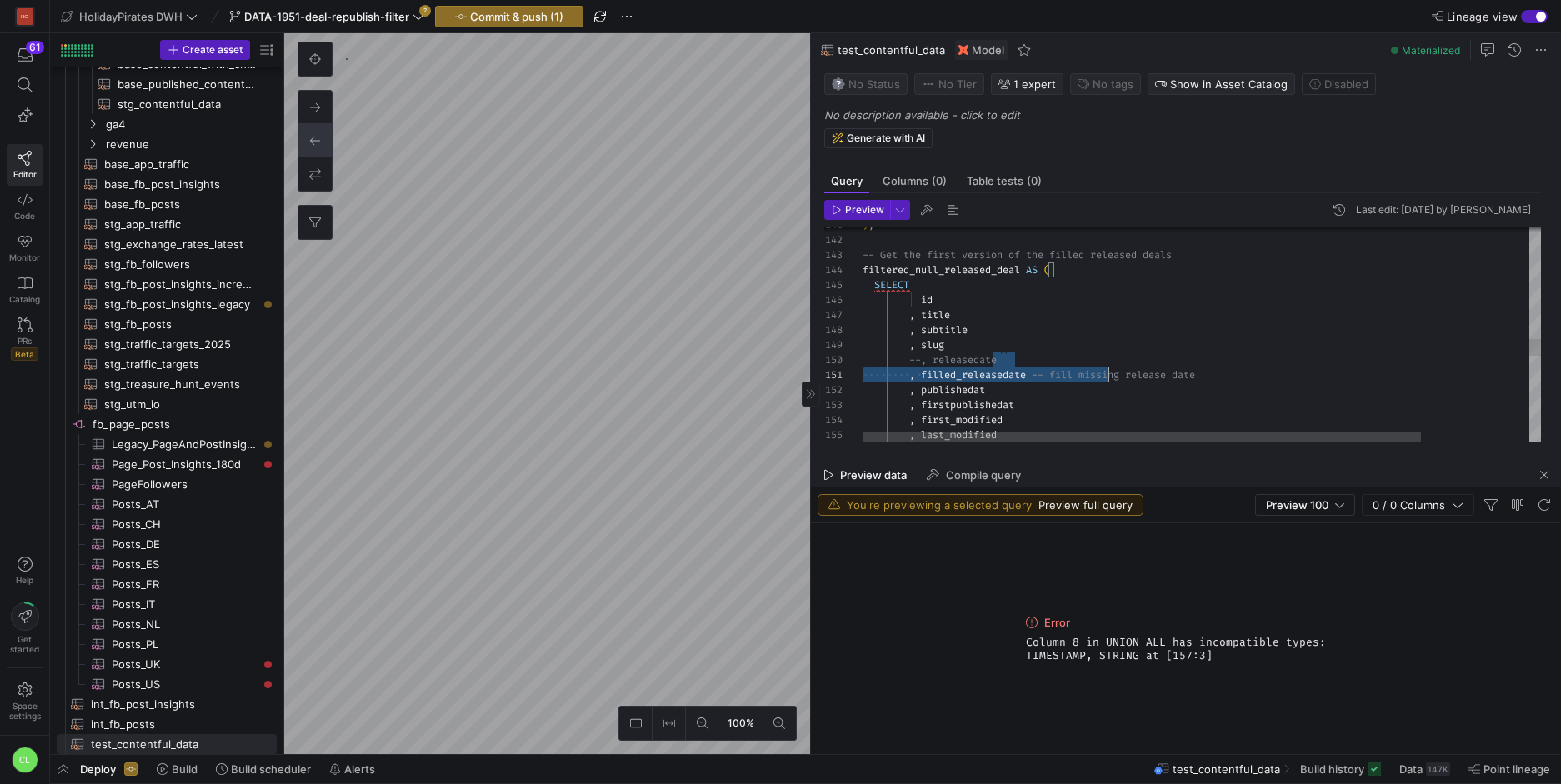
click at [1091, 372] on div ", firstpublishedat id , title , subtitle , slug --, releasedate , filled_releas…" at bounding box center [1267, 89] width 809 height 3966
click at [1108, 372] on div ", firstpublishedat id , title , subtitle , slug --, releasedate , filled_releas…" at bounding box center [1267, 89] width 809 height 3966
drag, startPoint x: 1207, startPoint y: 371, endPoint x: 1050, endPoint y: 377, distance: 157.1
click at [1050, 377] on div ", firstpublishedat id , title , subtitle , slug --, releasedate , filled_releas…" at bounding box center [1267, 89] width 809 height 3966
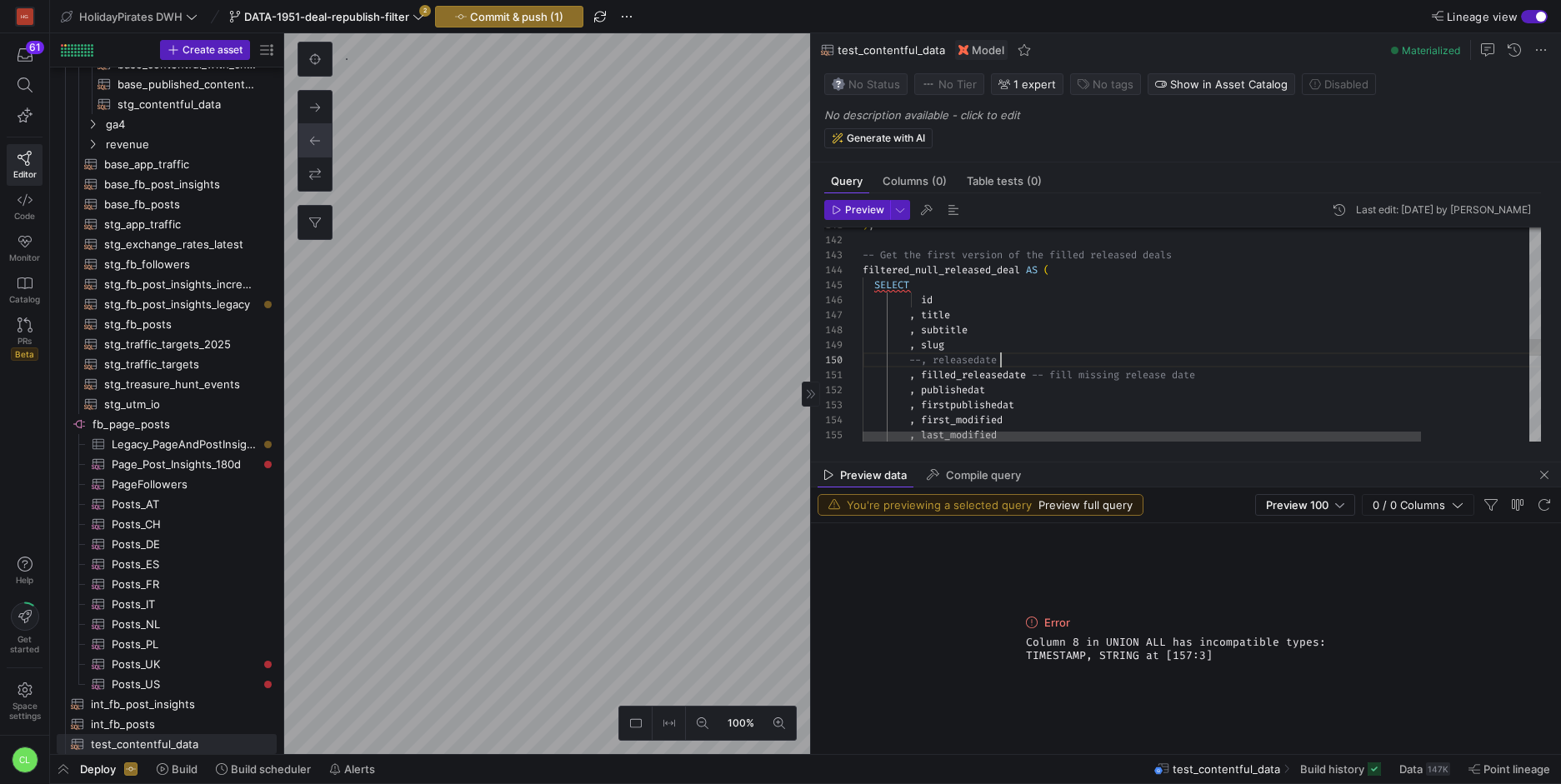
click at [1252, 366] on div ", firstpublishedat id , title , subtitle , slug --, releasedate , filled_releas…" at bounding box center [1267, 89] width 809 height 3966
drag, startPoint x: 1225, startPoint y: 381, endPoint x: 1039, endPoint y: 381, distance: 186.0
click at [1039, 381] on div ", firstpublishedat id , title , subtitle , slug --, releasedate , filled_releas…" at bounding box center [1267, 89] width 809 height 3966
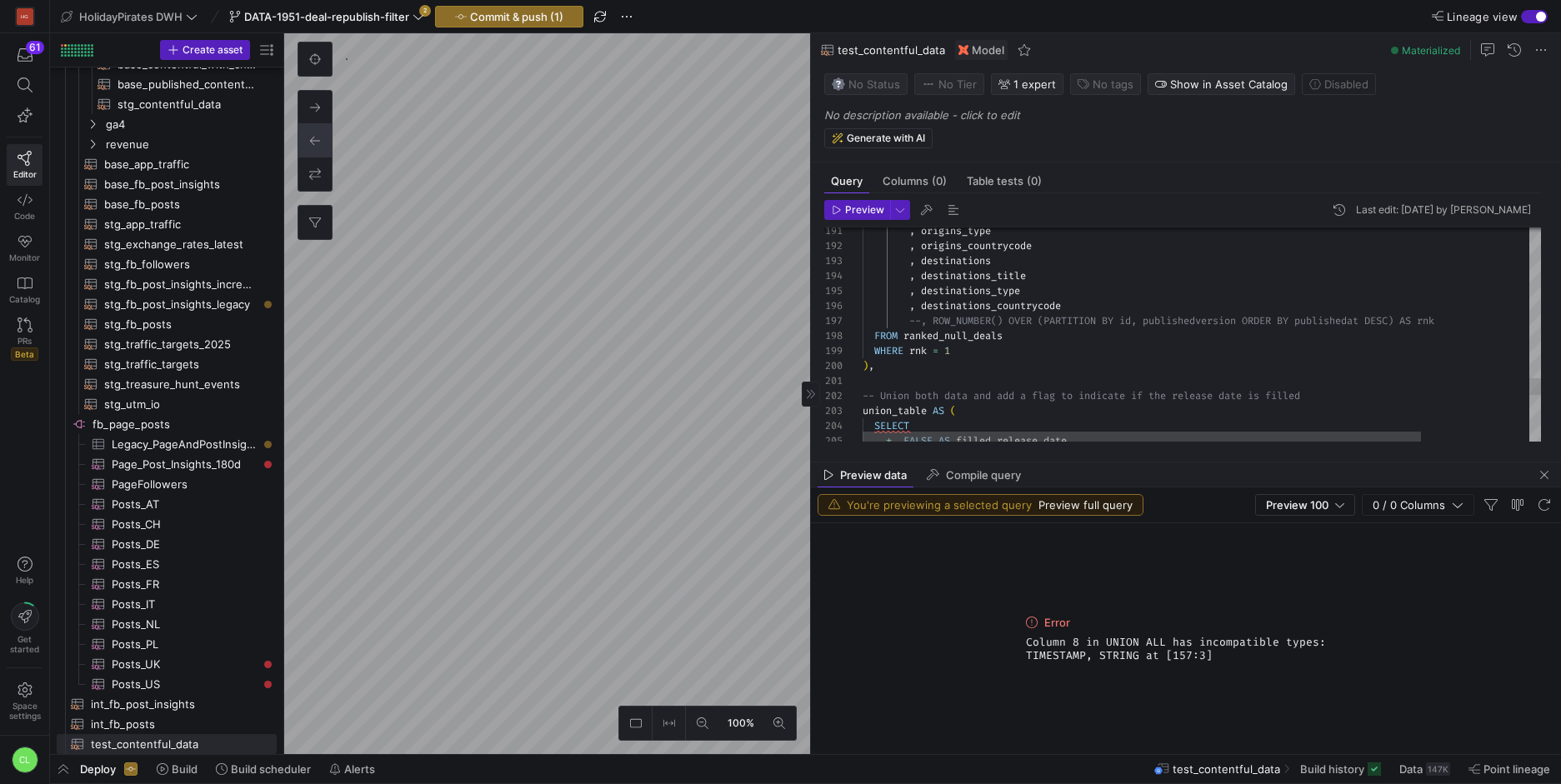
scroll to position [90, 60]
drag, startPoint x: 913, startPoint y: 322, endPoint x: 925, endPoint y: 322, distance: 12.0
drag, startPoint x: 913, startPoint y: 321, endPoint x: 1426, endPoint y: 313, distance: 513.1
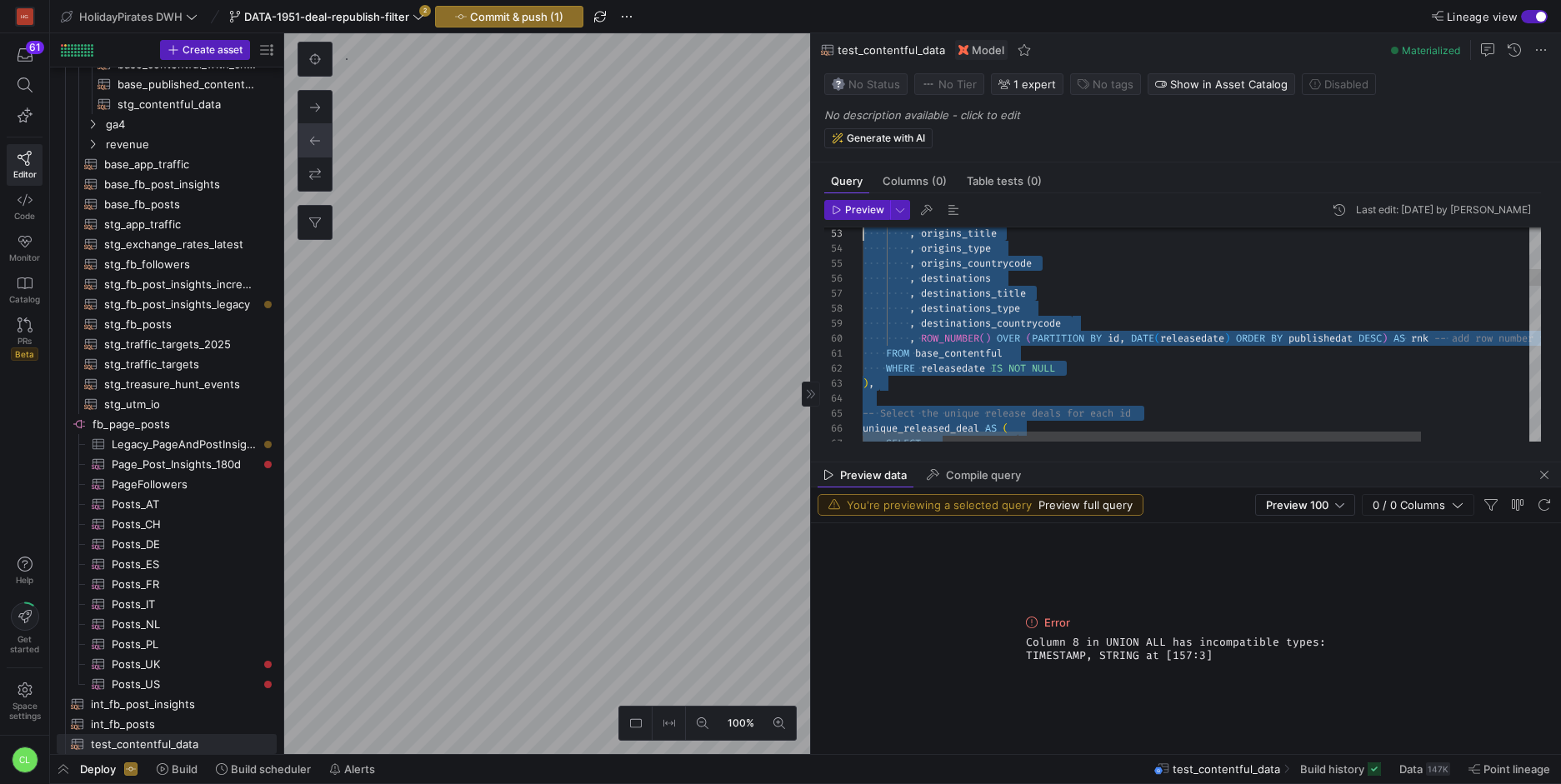
scroll to position [0, 0]
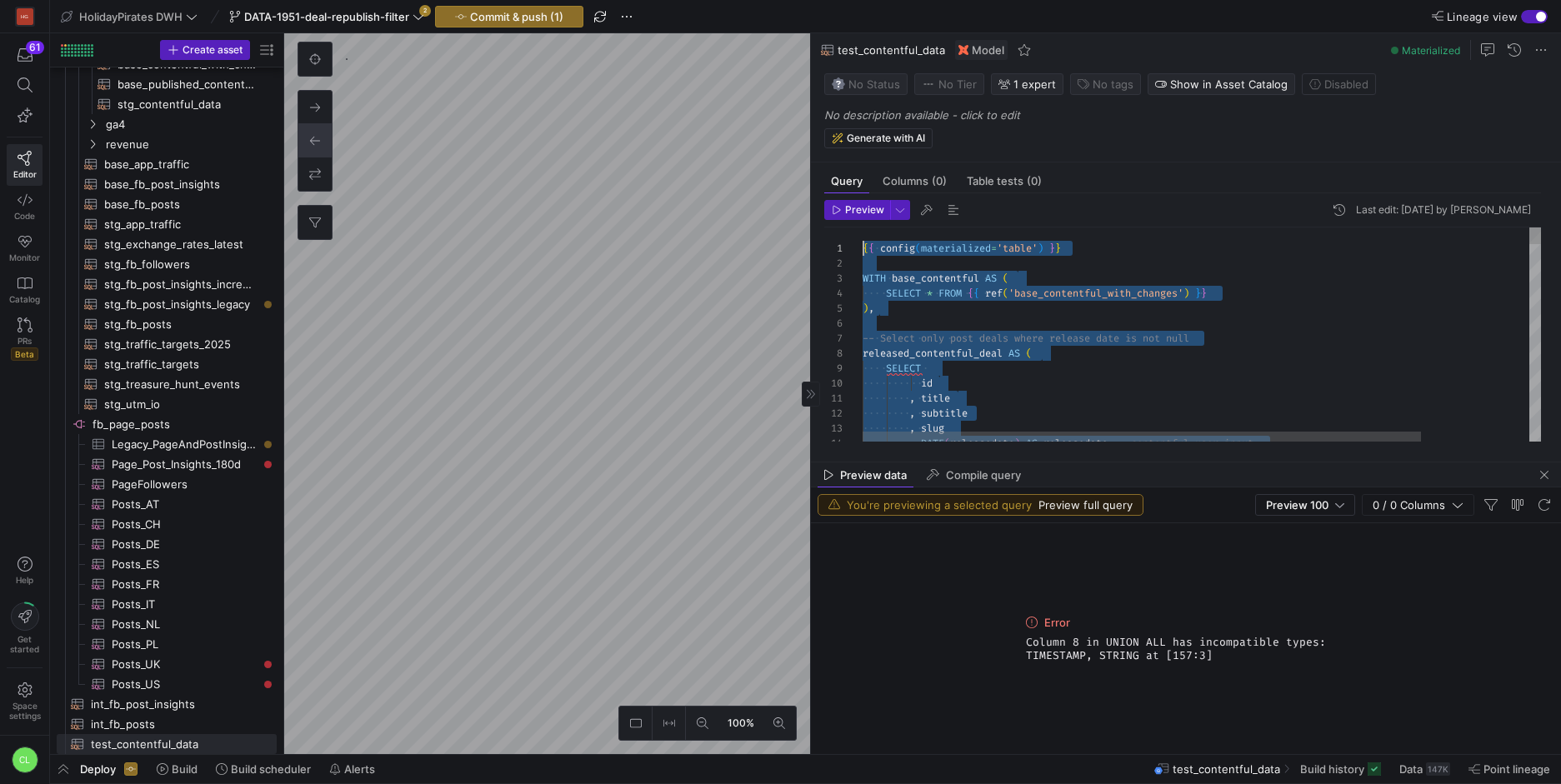
drag, startPoint x: 1100, startPoint y: 390, endPoint x: 731, endPoint y: 97, distance: 471.2
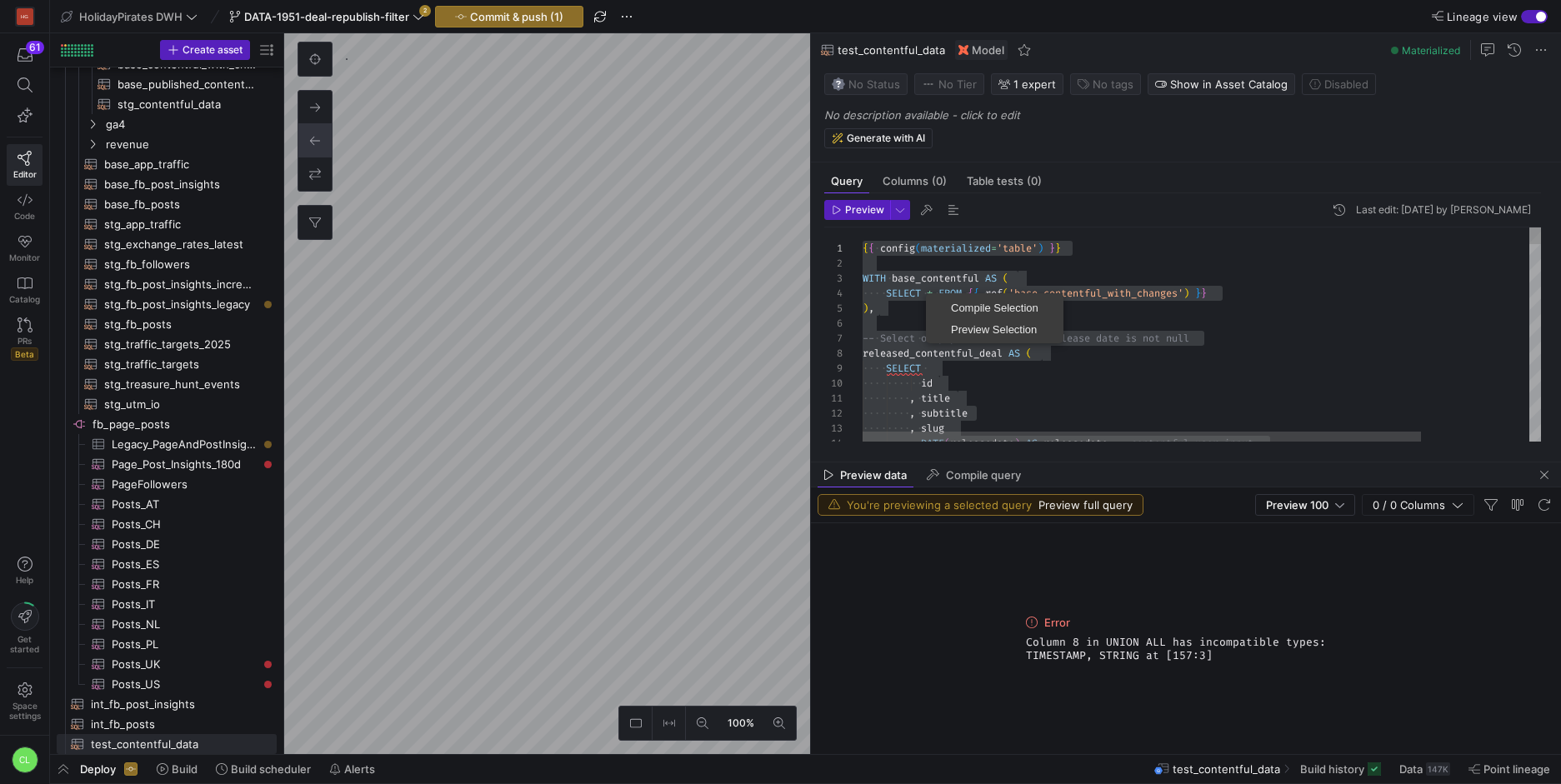
click at [1001, 327] on span "Preview Selection" at bounding box center [994, 329] width 131 height 11
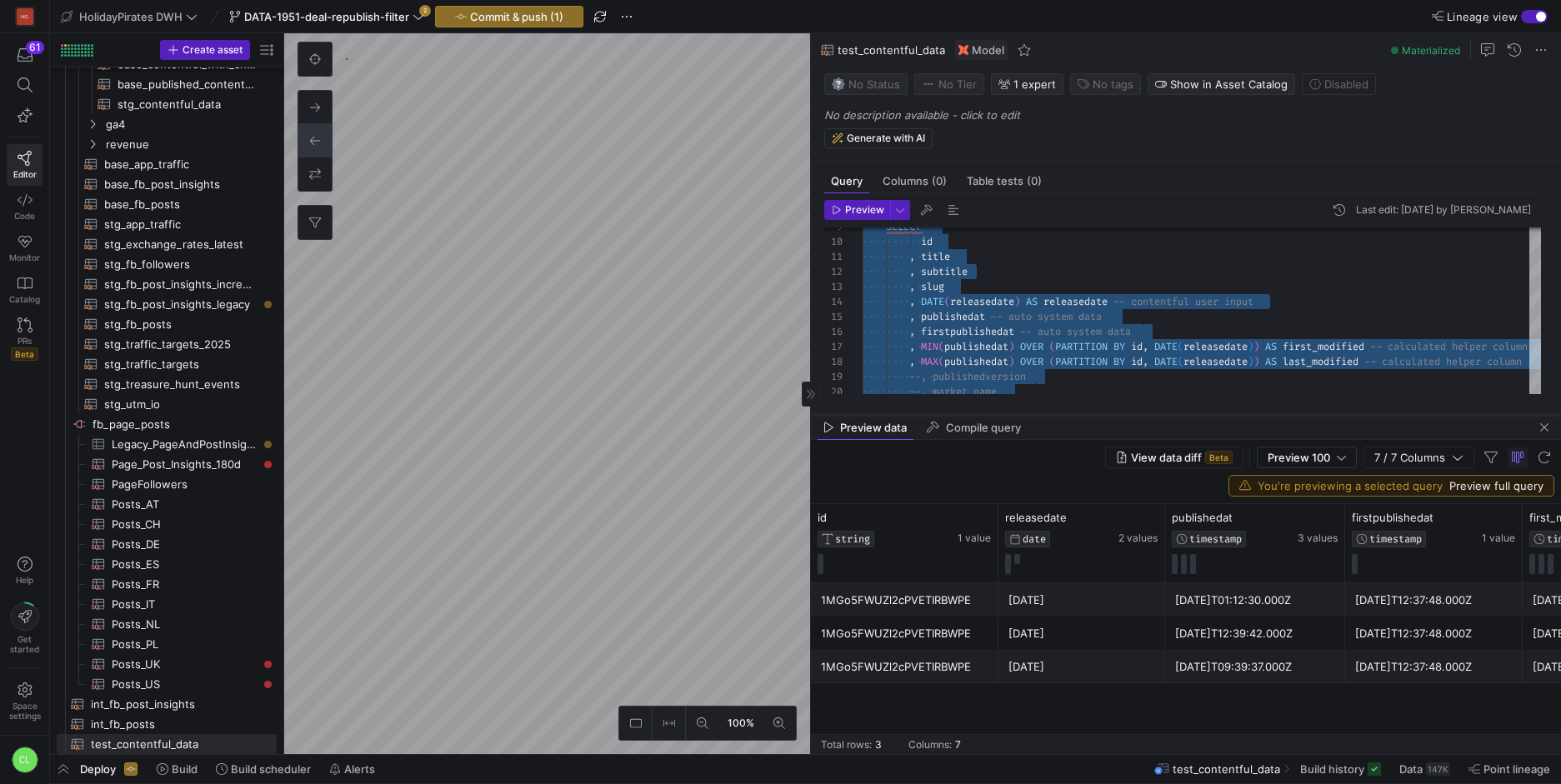
drag, startPoint x: 1224, startPoint y: 461, endPoint x: 1265, endPoint y: 298, distance: 168.1
click at [1265, 411] on div at bounding box center [1185, 415] width 750 height 7
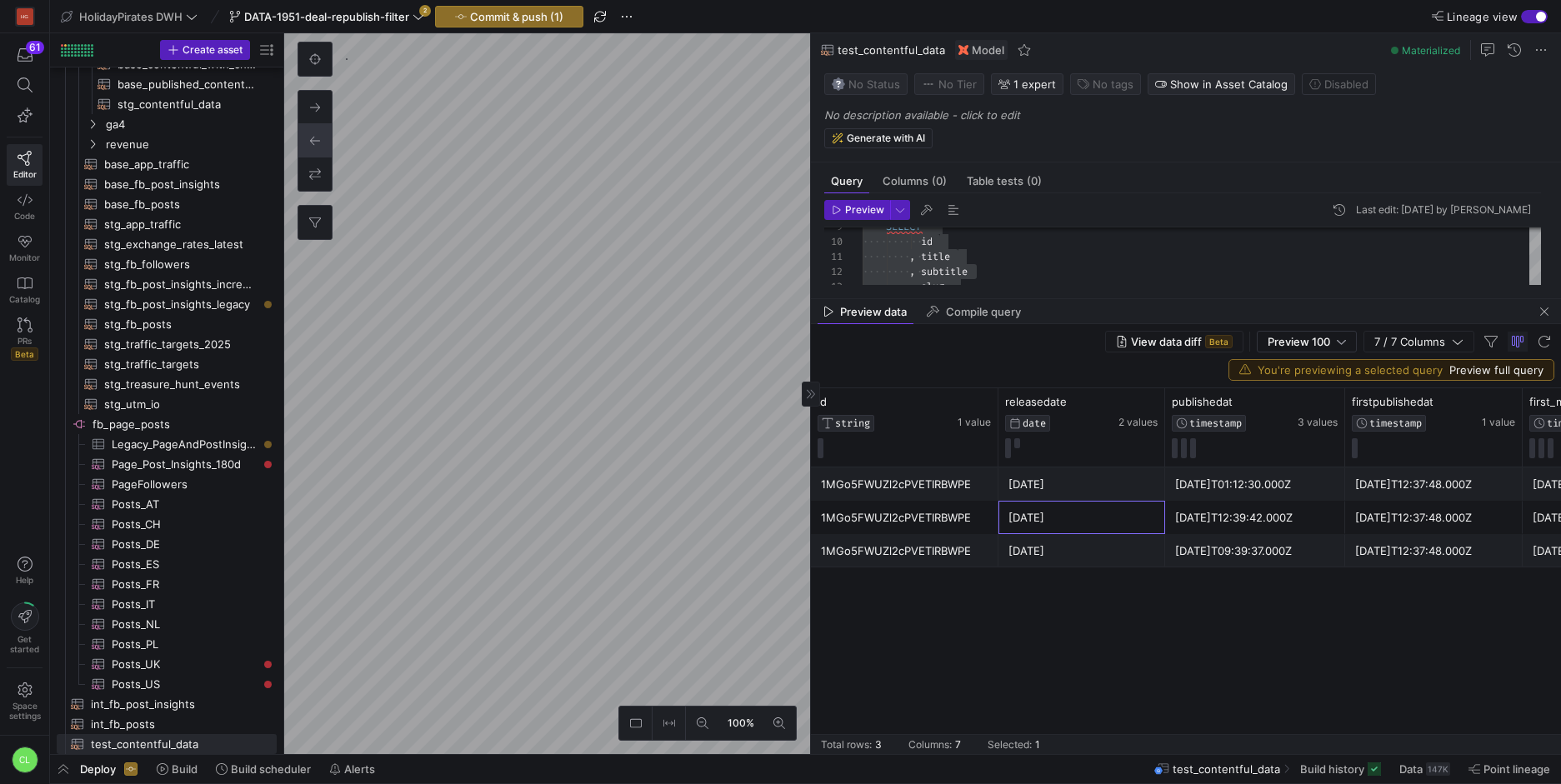
click at [1012, 531] on div "[DATE]" at bounding box center [1081, 517] width 147 height 32
click at [1115, 566] on div "[DATE]" at bounding box center [1081, 551] width 147 height 32
click at [1135, 403] on icon at bounding box center [1130, 402] width 13 height 13
click at [1117, 521] on div "[DATE]" at bounding box center [1081, 517] width 147 height 32
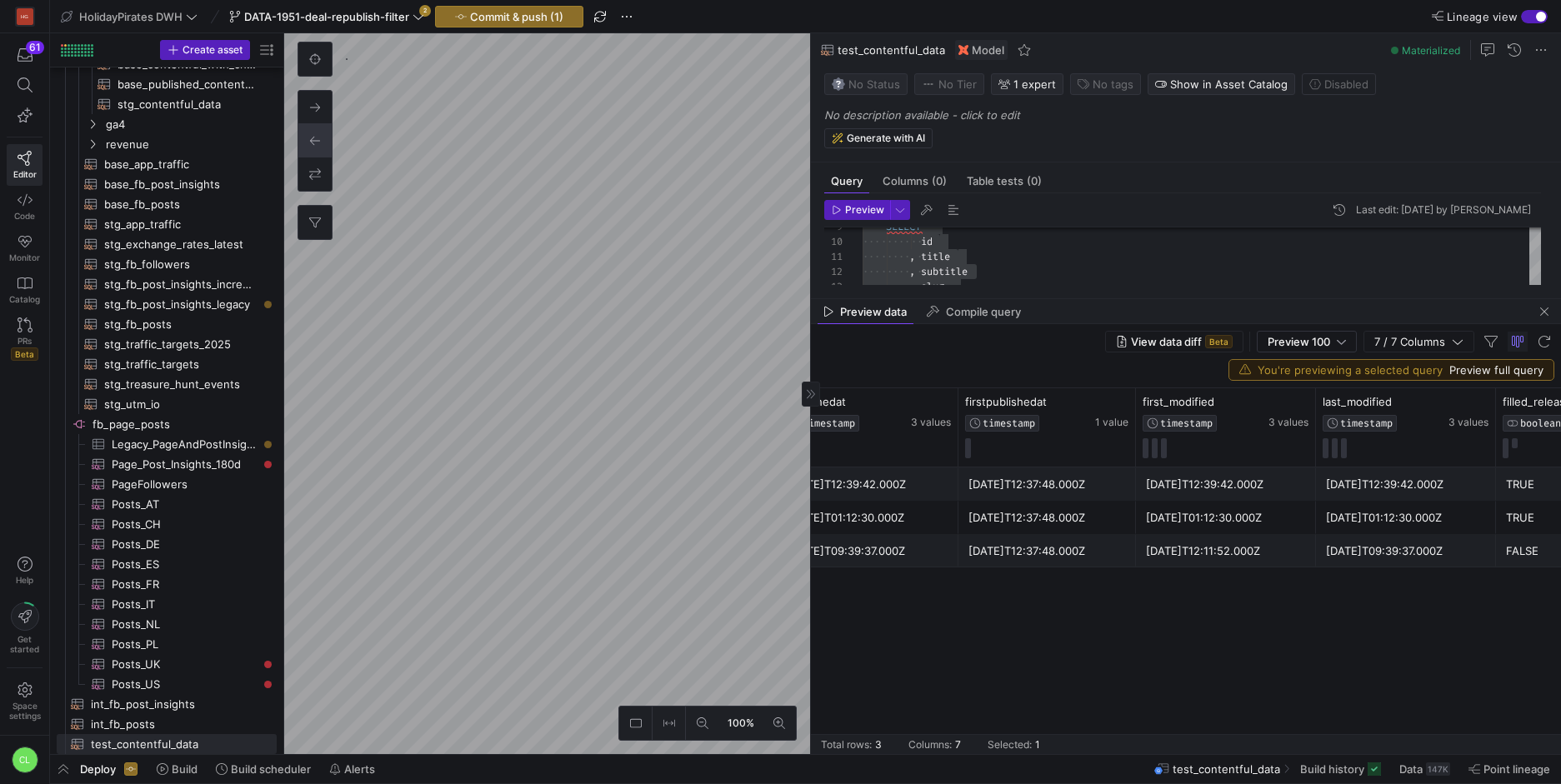
scroll to position [0, 488]
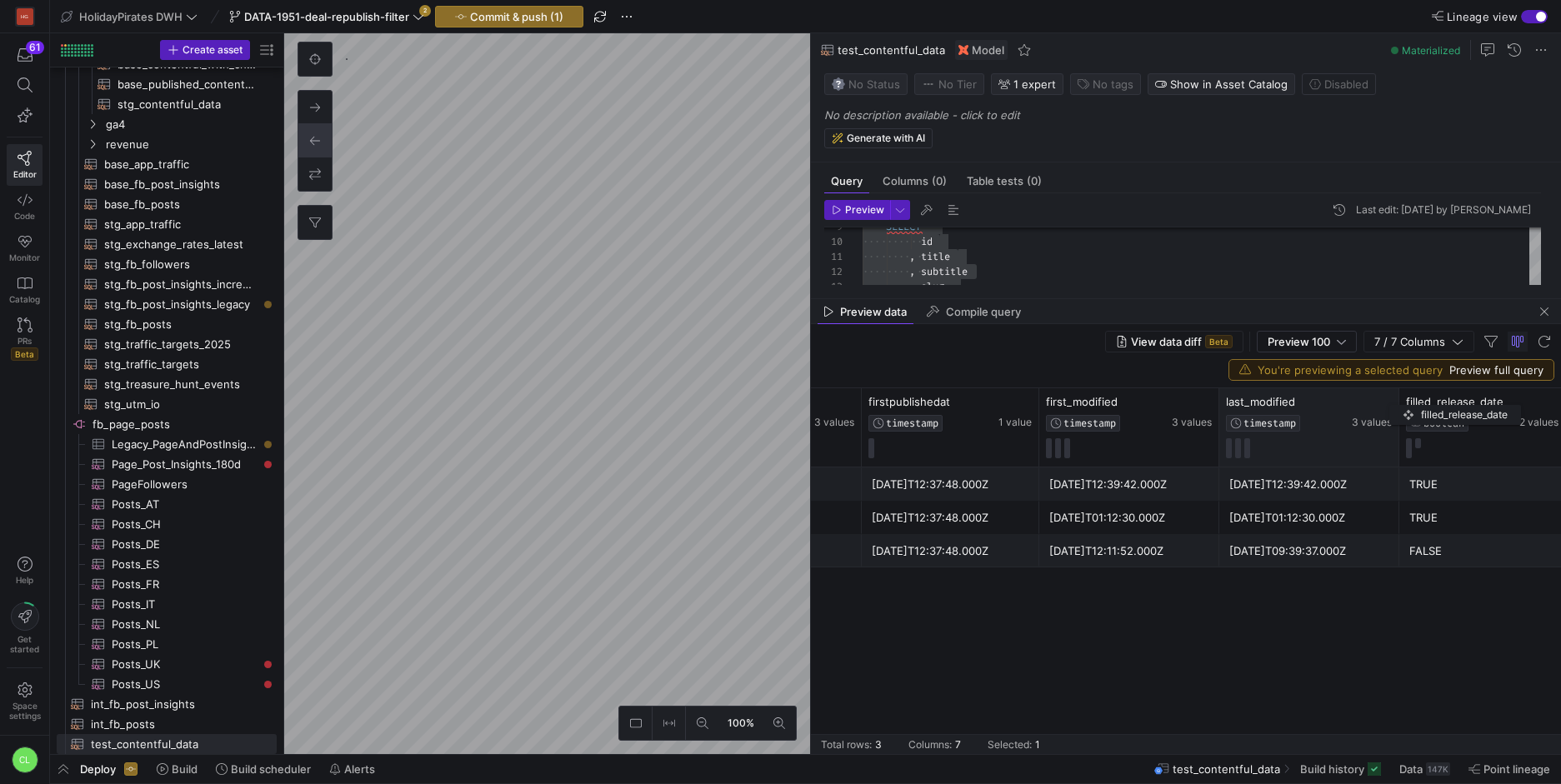
drag, startPoint x: 1474, startPoint y: 416, endPoint x: 1397, endPoint y: 402, distance: 78.3
click at [1397, 402] on div "releasedate DATE 2 values publishedat TIMESTAMP 3 values firstpublishedat TIMES…" at bounding box center [946, 427] width 1238 height 78
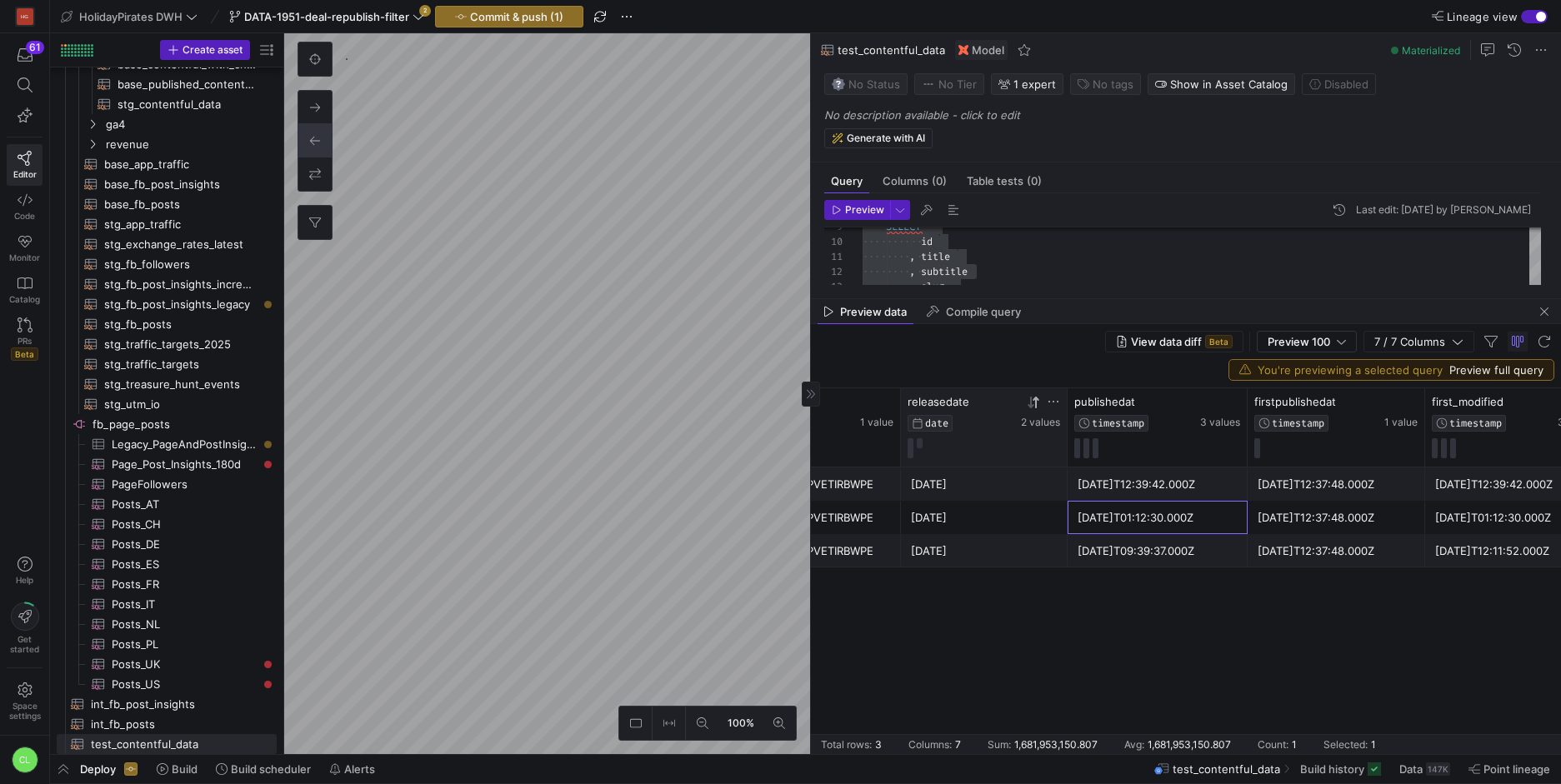
click at [1099, 521] on div "[DATE]T01:12:30.000Z" at bounding box center [1157, 517] width 160 height 32
click at [1046, 519] on div "[DATE]" at bounding box center [984, 517] width 147 height 32
click at [1053, 520] on div "[DATE]" at bounding box center [984, 517] width 147 height 32
drag, startPoint x: 1033, startPoint y: 518, endPoint x: 1191, endPoint y: 520, distance: 158.0
click at [1191, 520] on div "2023-04-20 2023-04-20T01:12:30.000Z 2020-12-10T12:37:48.000Z 2023-04-20T01:12:3…" at bounding box center [1332, 517] width 1238 height 33
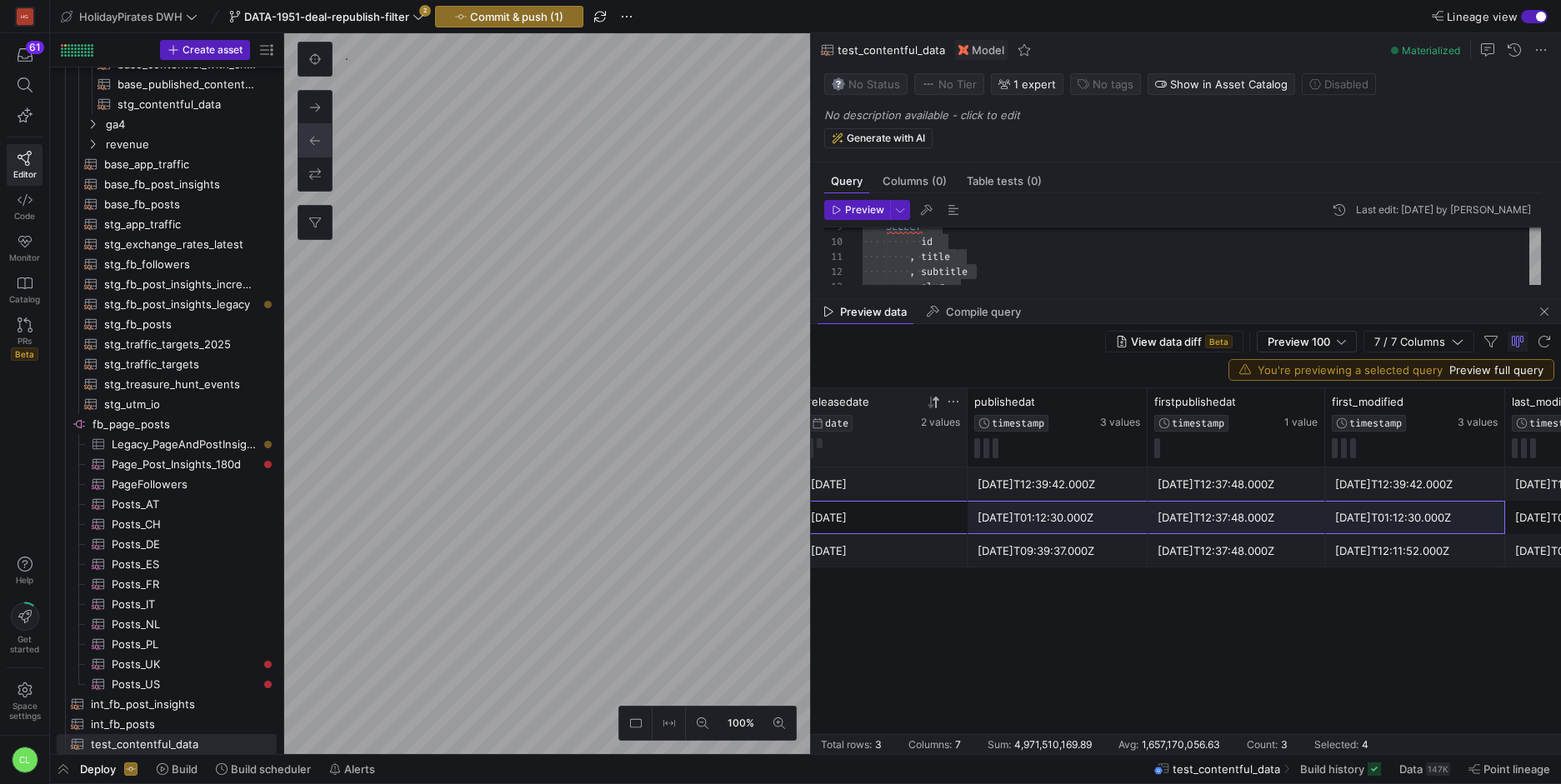
scroll to position [0, 231]
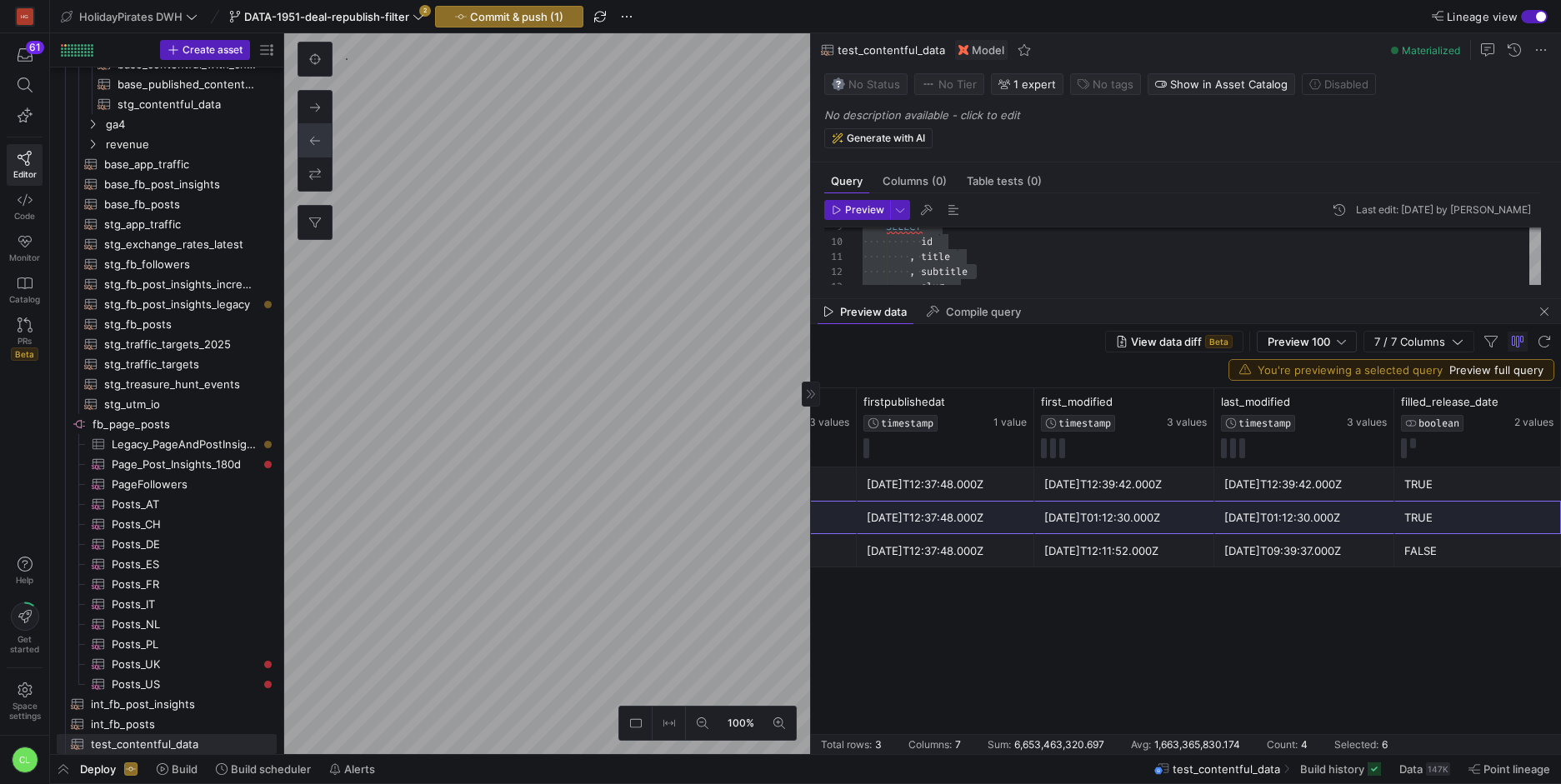
drag, startPoint x: 902, startPoint y: 511, endPoint x: 1493, endPoint y: 509, distance: 591.0
click at [1493, 509] on div "2023-04-20 2023-04-20T01:12:30.000Z 2020-12-10T12:37:48.000Z 2023-04-20T01:12:3…" at bounding box center [941, 517] width 1238 height 33
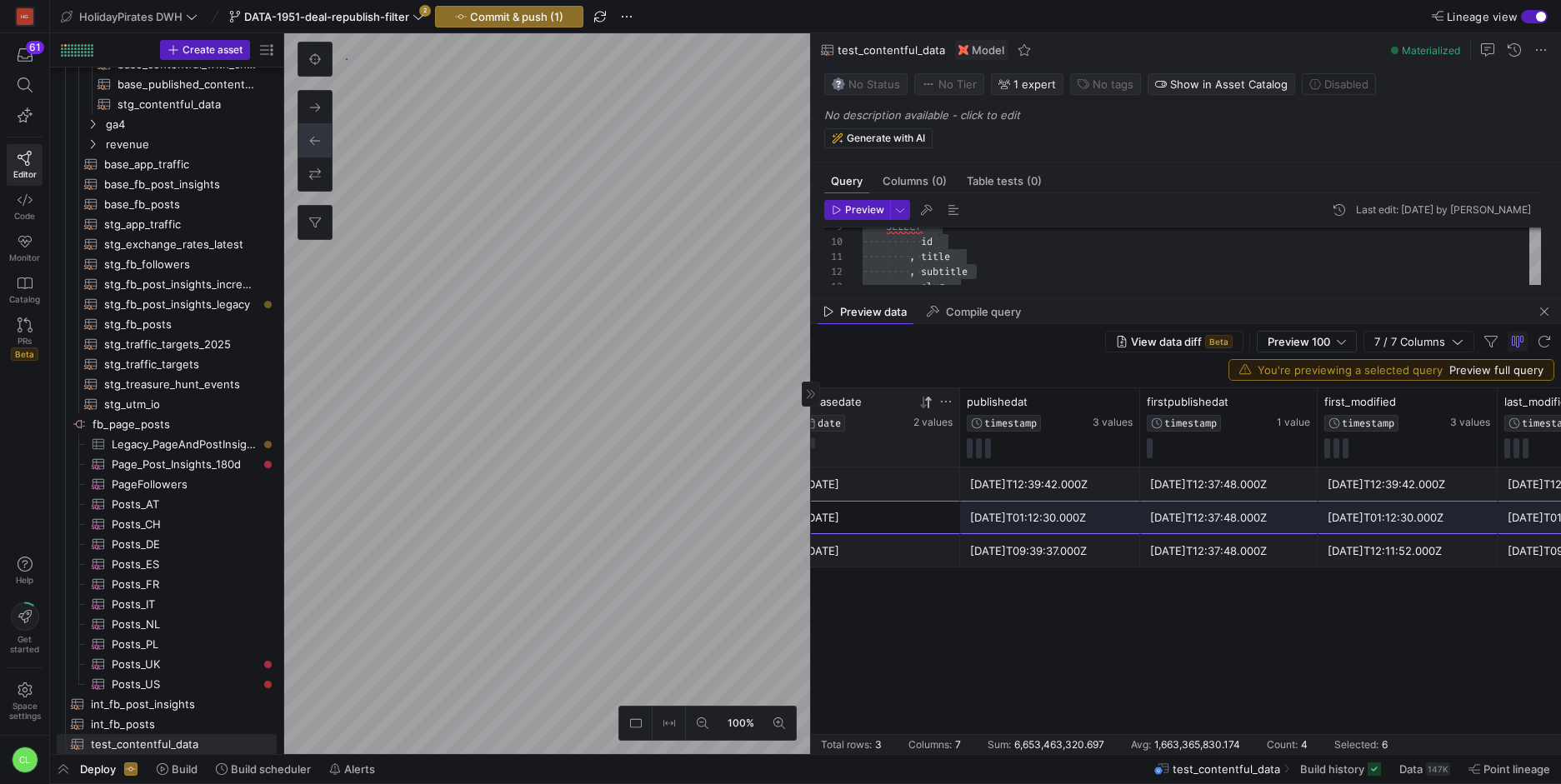
click at [1327, 303] on div "Preview data Compile query" at bounding box center [1185, 311] width 750 height 25
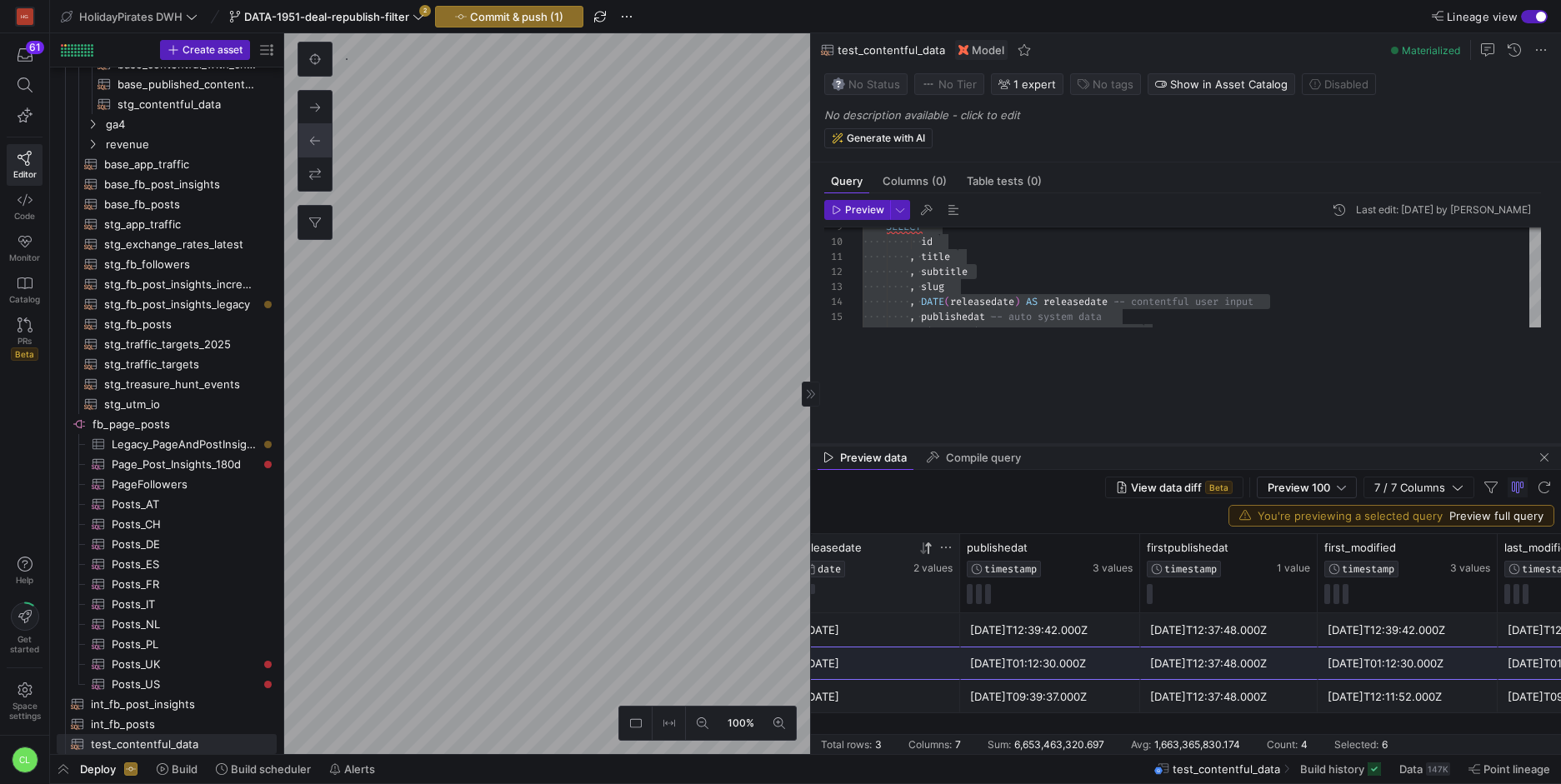
drag, startPoint x: 1324, startPoint y: 300, endPoint x: 1316, endPoint y: 445, distance: 145.2
click at [1316, 445] on div at bounding box center [1185, 445] width 750 height 7
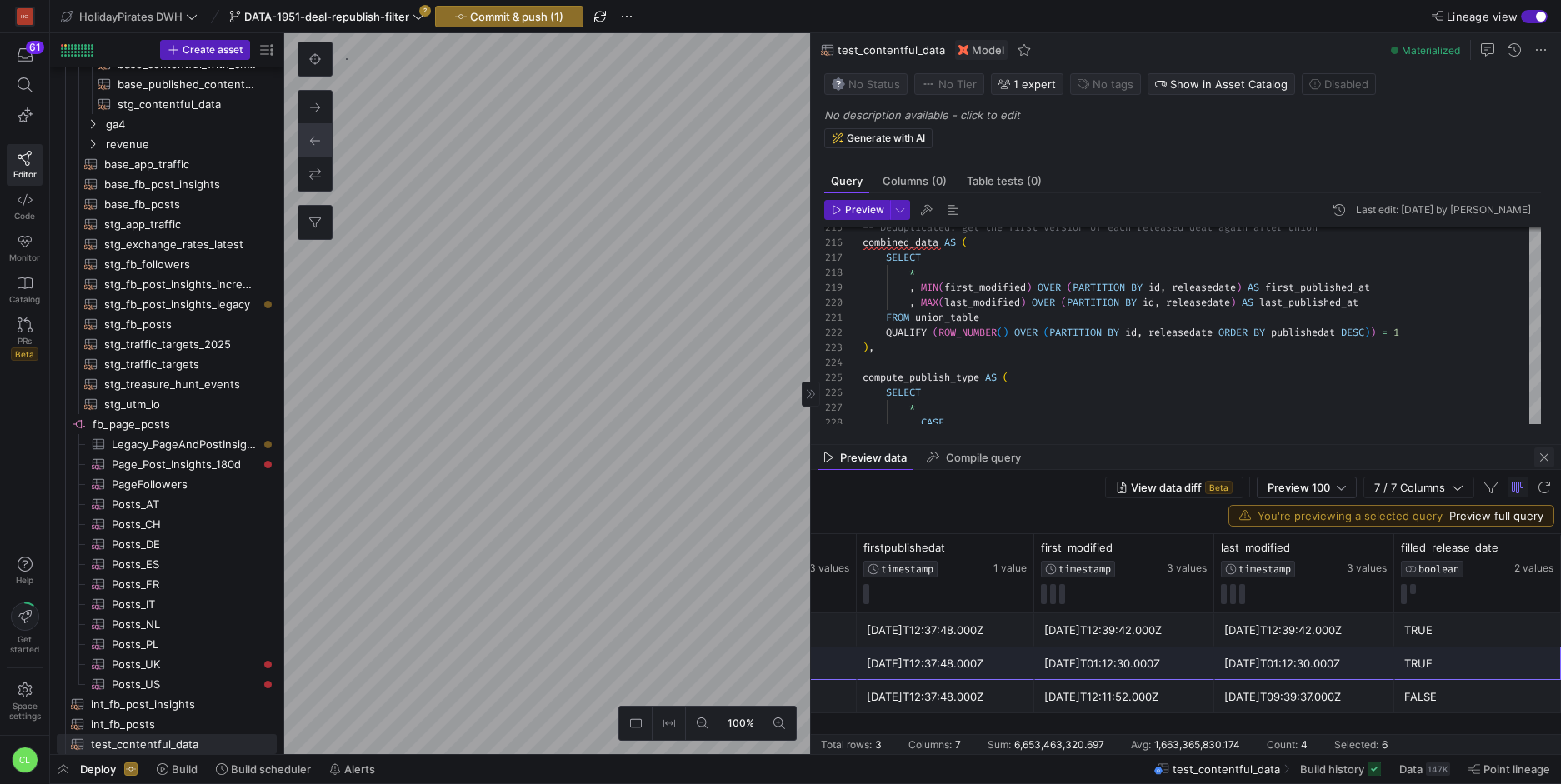
click at [1545, 461] on span "button" at bounding box center [1543, 457] width 20 height 20
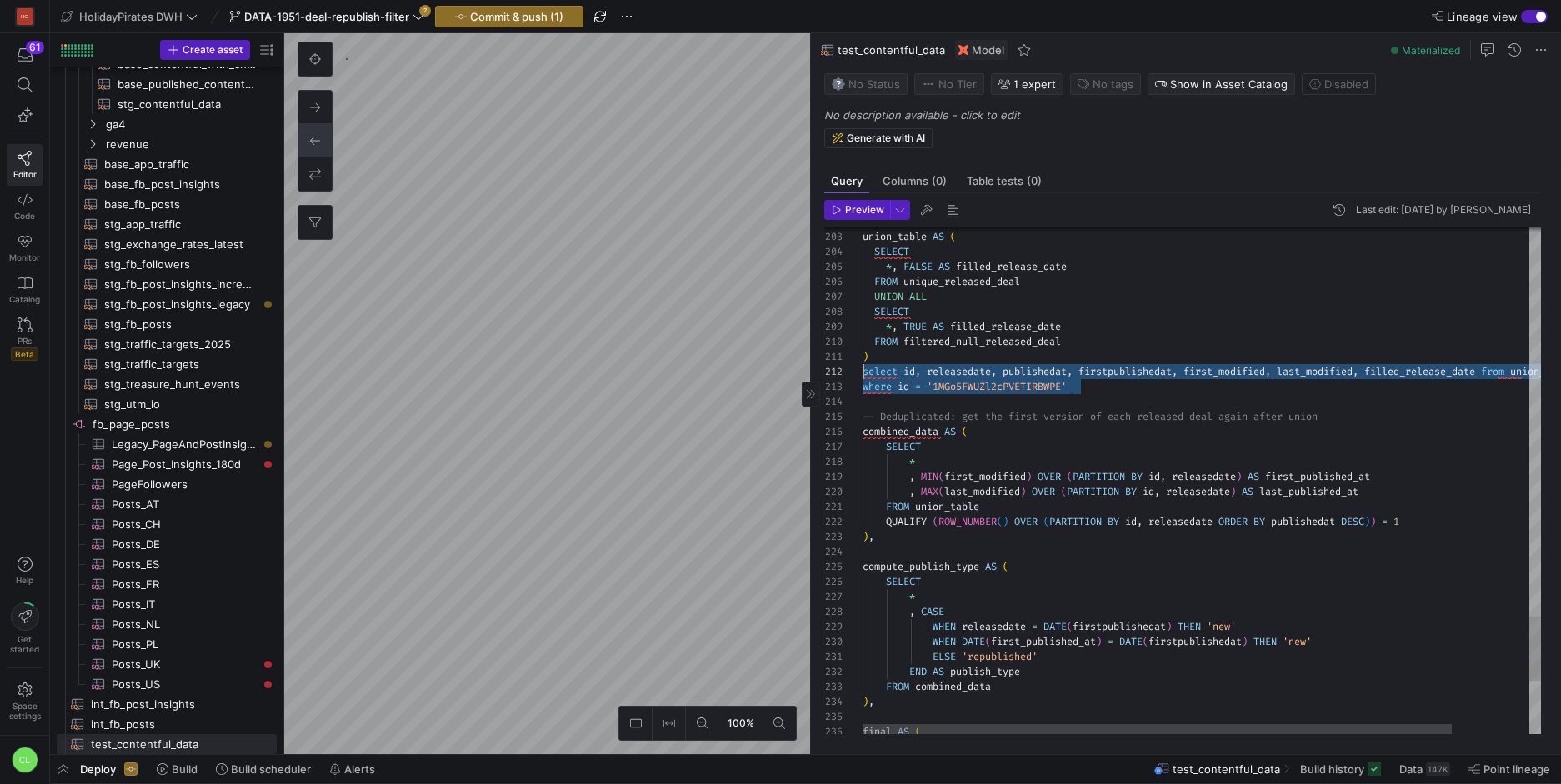
drag, startPoint x: 1152, startPoint y: 382, endPoint x: 818, endPoint y: 374, distance: 334.1
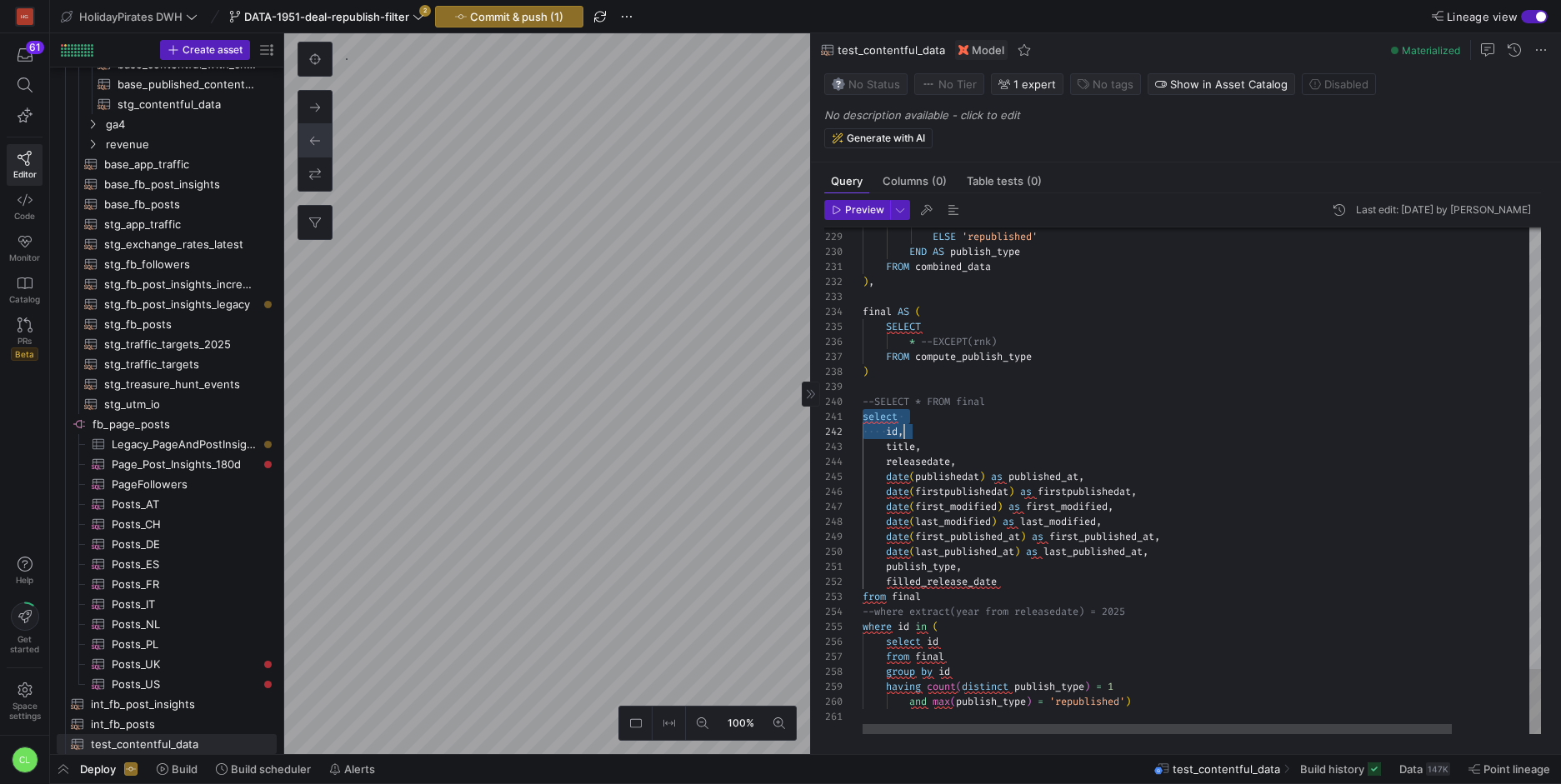
type textarea "select id, title, releasedate, date(publishedat) as published_at, date(firstpub…"
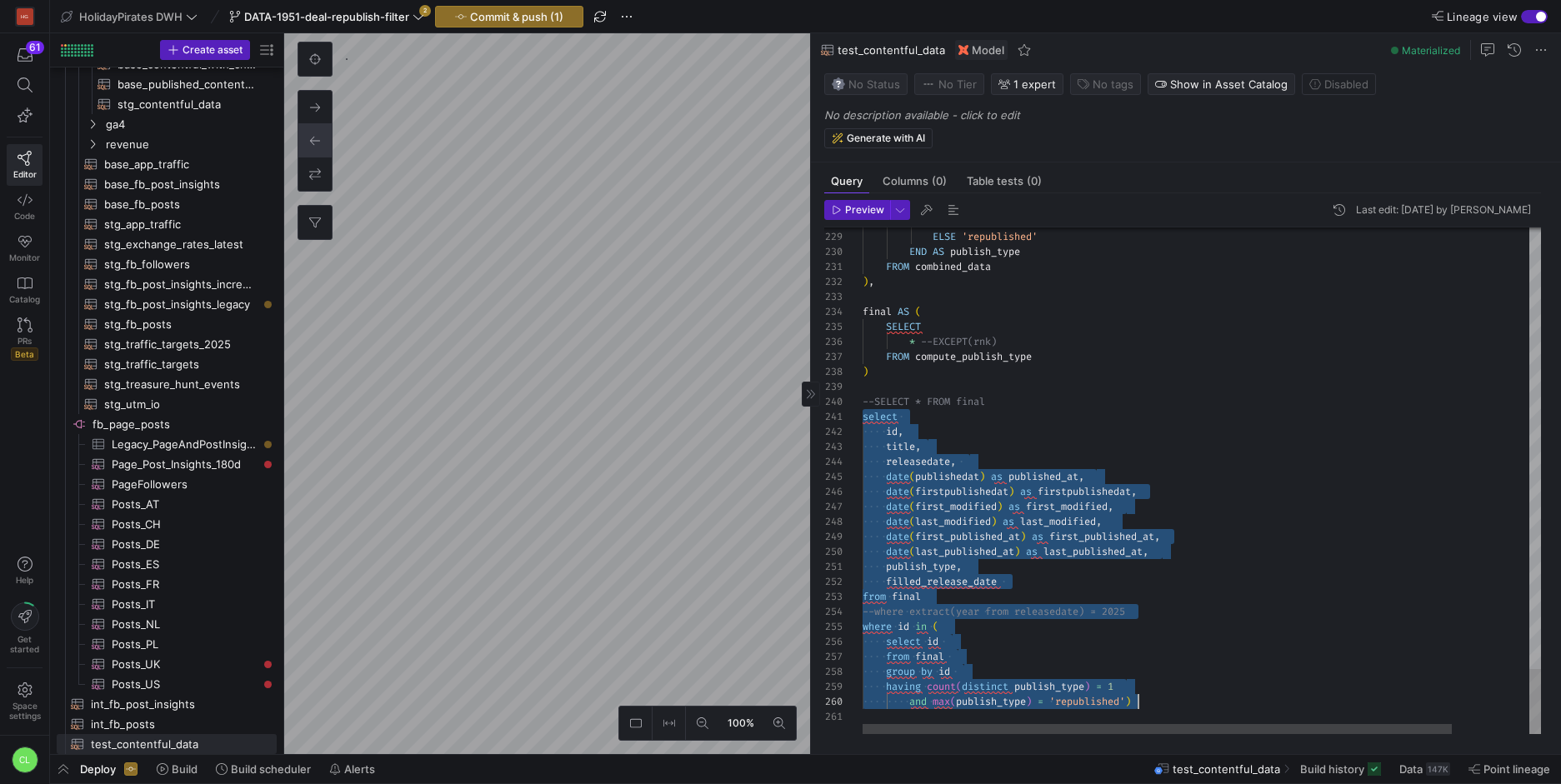
drag, startPoint x: 863, startPoint y: 415, endPoint x: 1176, endPoint y: 695, distance: 420.0
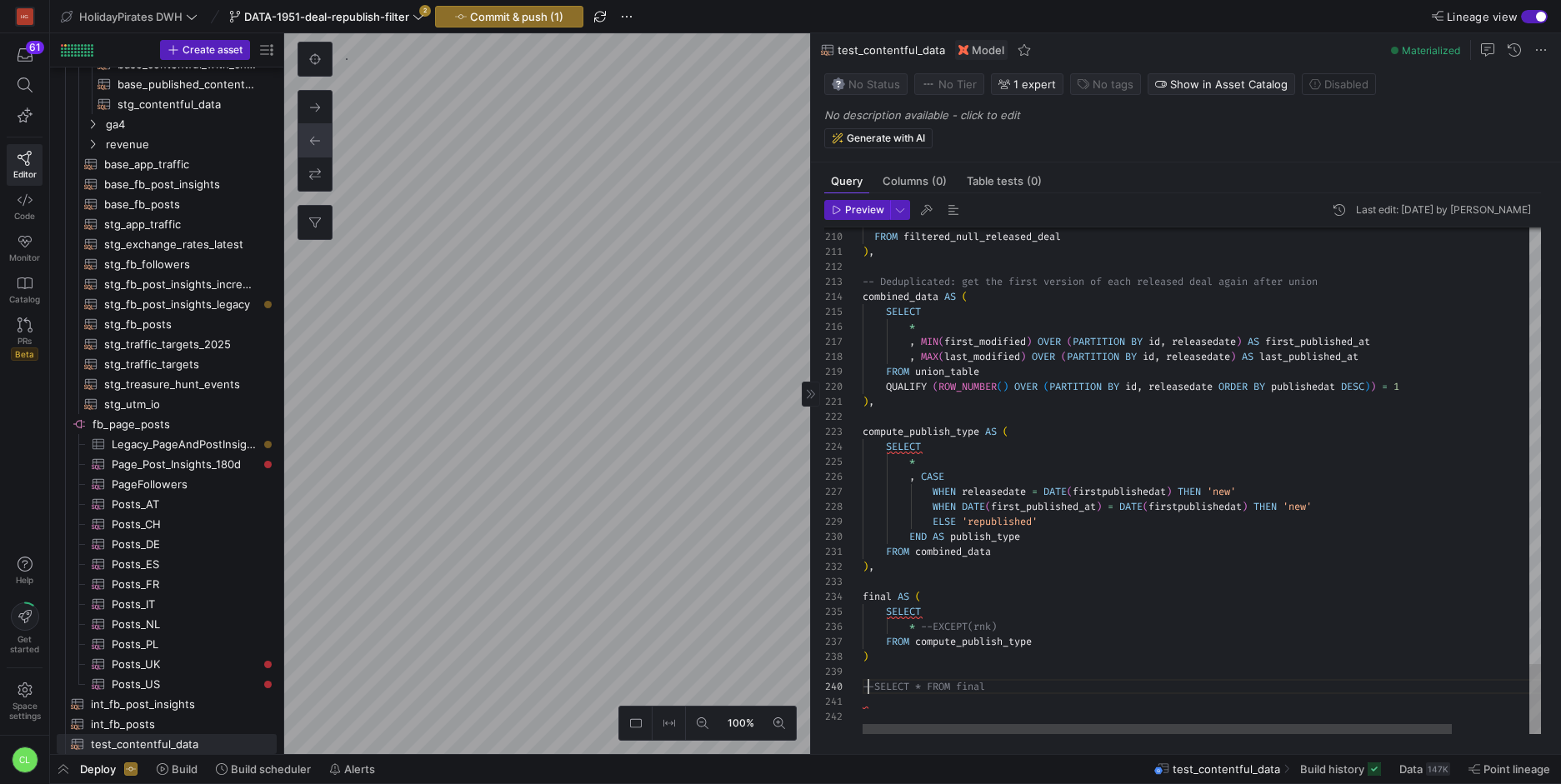
type textarea "FROM combined_data ), final AS ( SELECT * --EXCEPT(rnk) FROM compute_publish_ty…"
click at [555, 25] on span "button" at bounding box center [509, 17] width 147 height 20
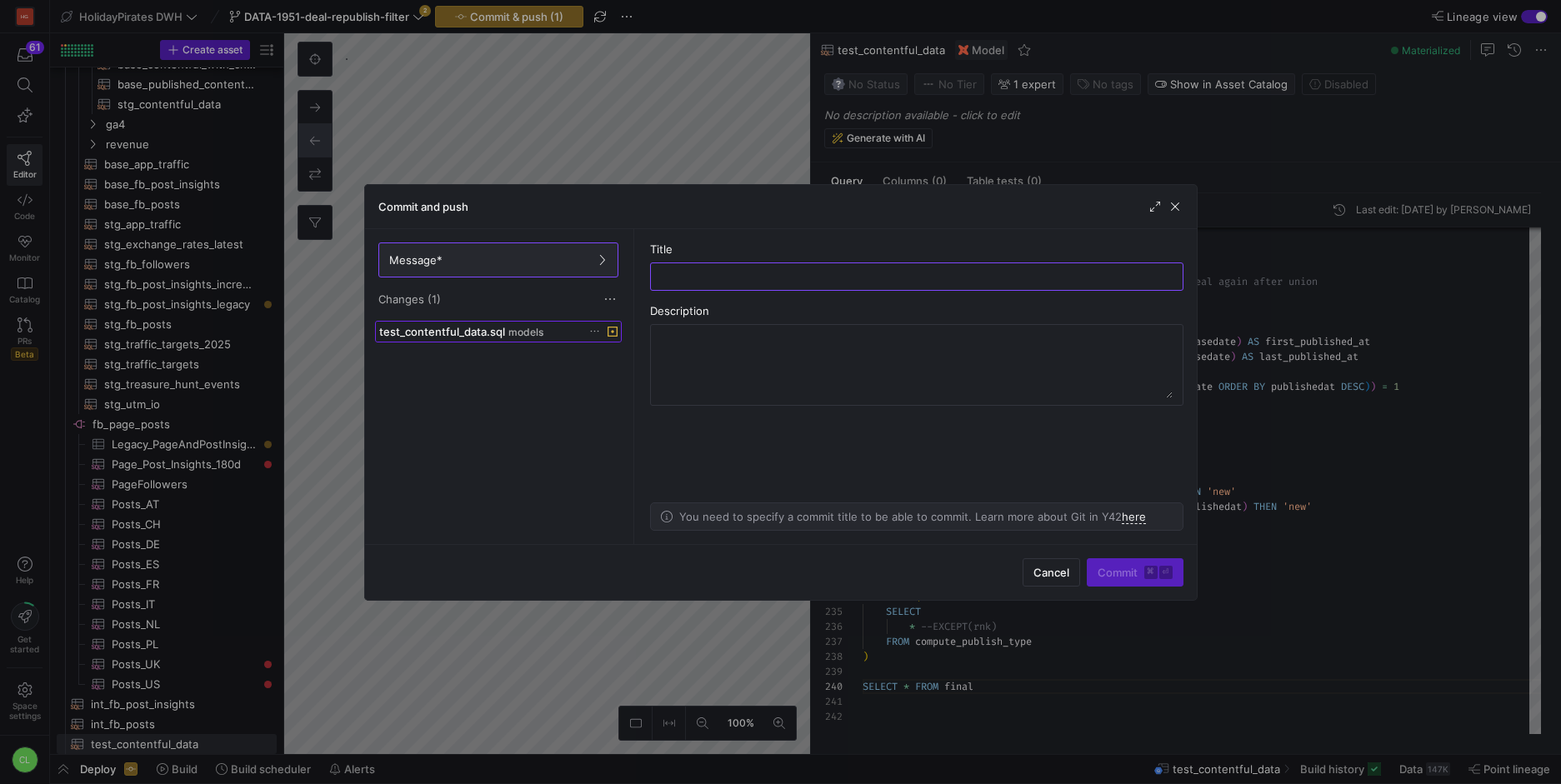
click at [522, 332] on span "models" at bounding box center [526, 331] width 35 height 11
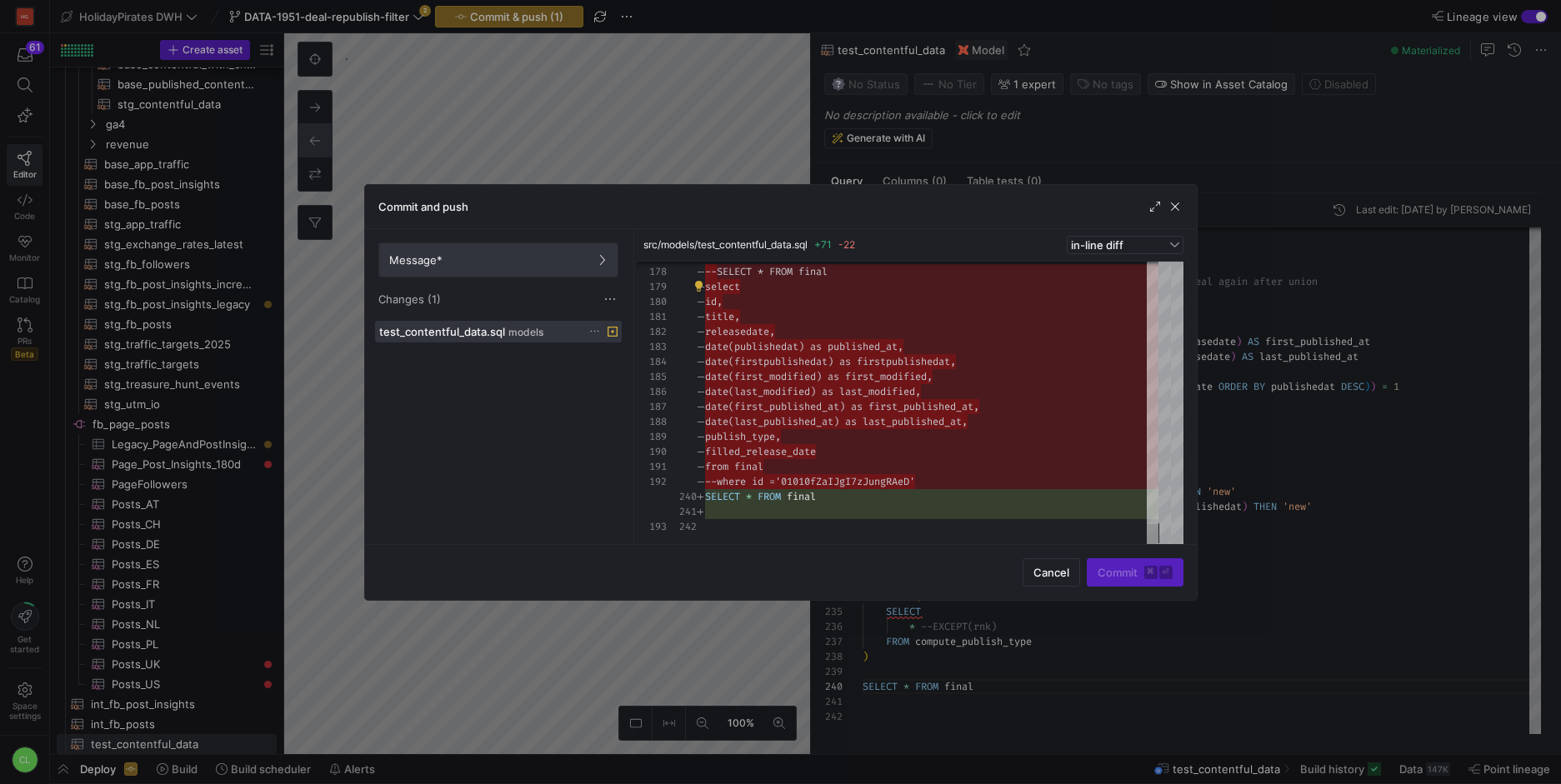
click at [606, 261] on span at bounding box center [498, 260] width 239 height 33
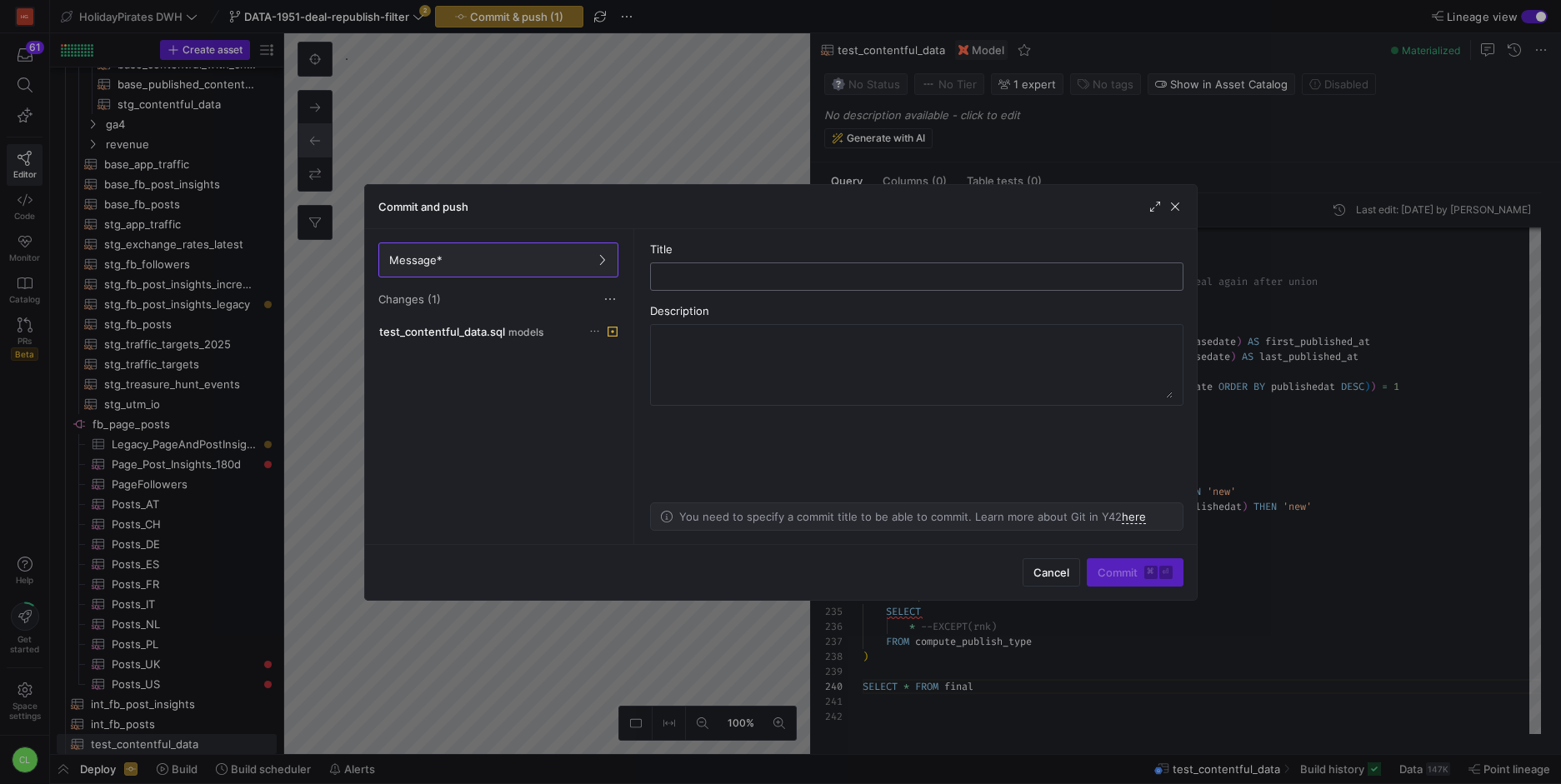
click at [739, 276] on input "text" at bounding box center [916, 276] width 505 height 13
type input "minor change"
click at [1126, 573] on span "Commit ⌘ ⏎" at bounding box center [1135, 572] width 75 height 13
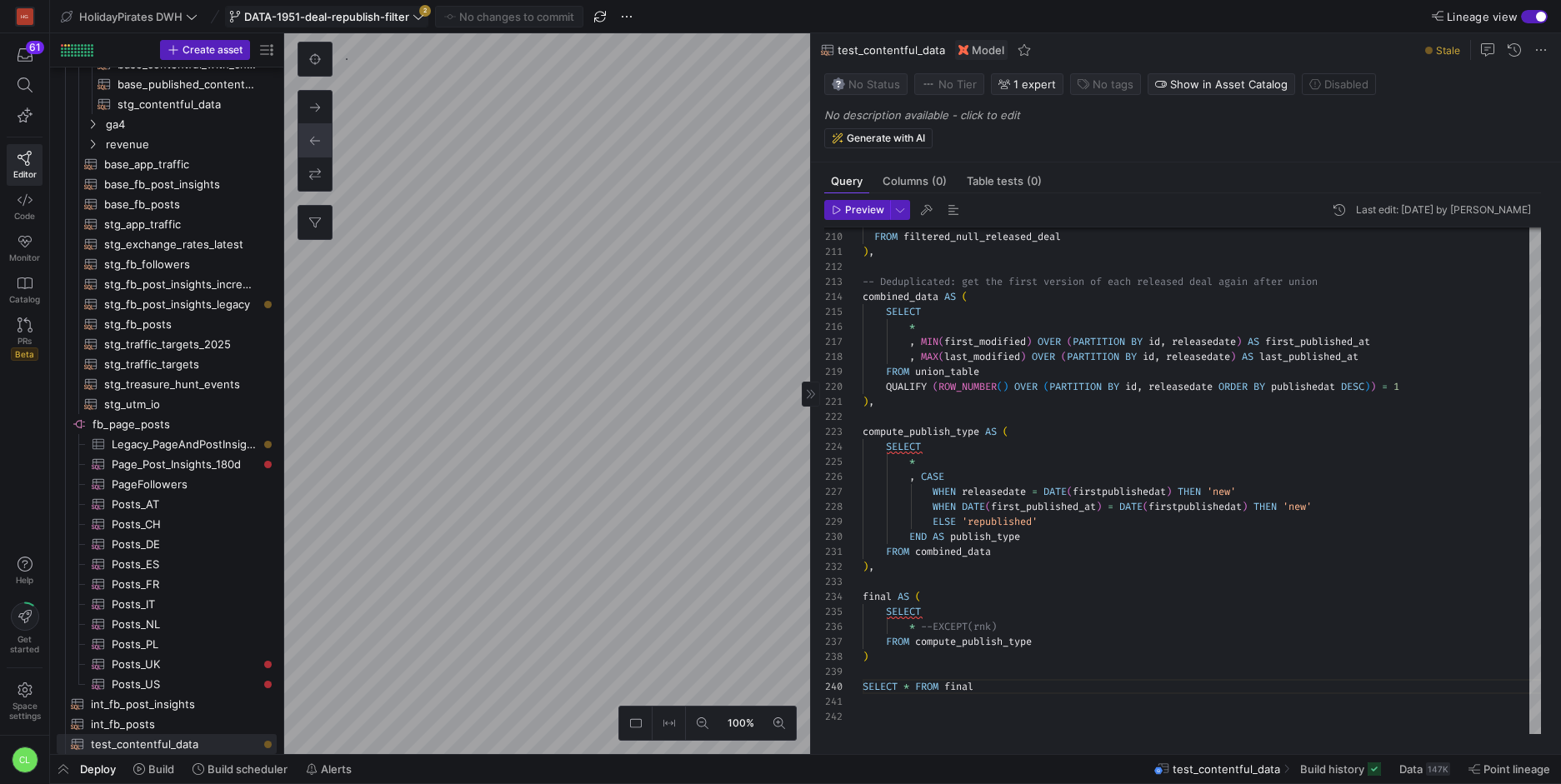
click at [398, 17] on span "DATA-1951-deal-republish-filter" at bounding box center [326, 16] width 165 height 13
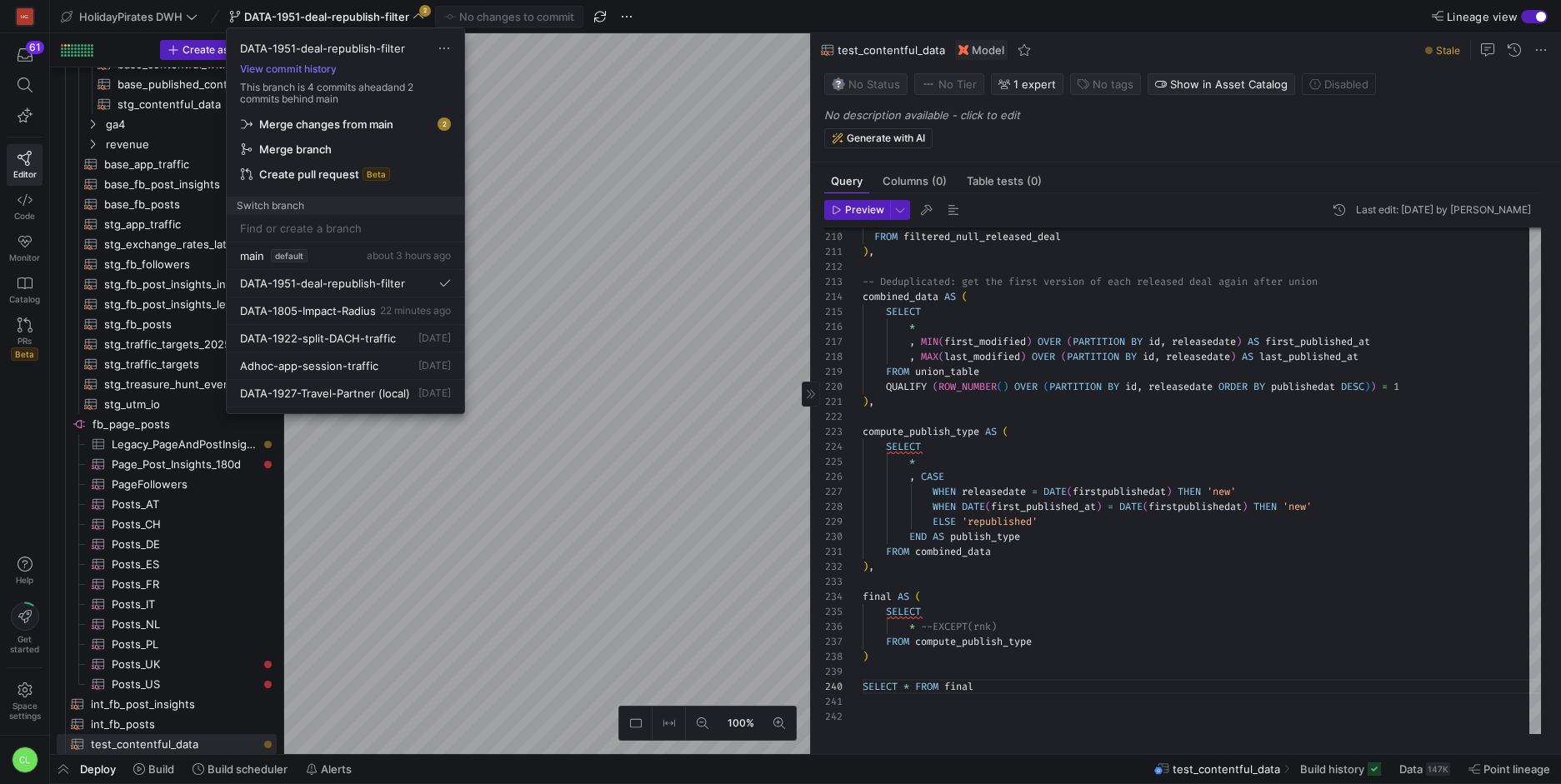
click at [541, 91] on div at bounding box center [780, 392] width 1561 height 784
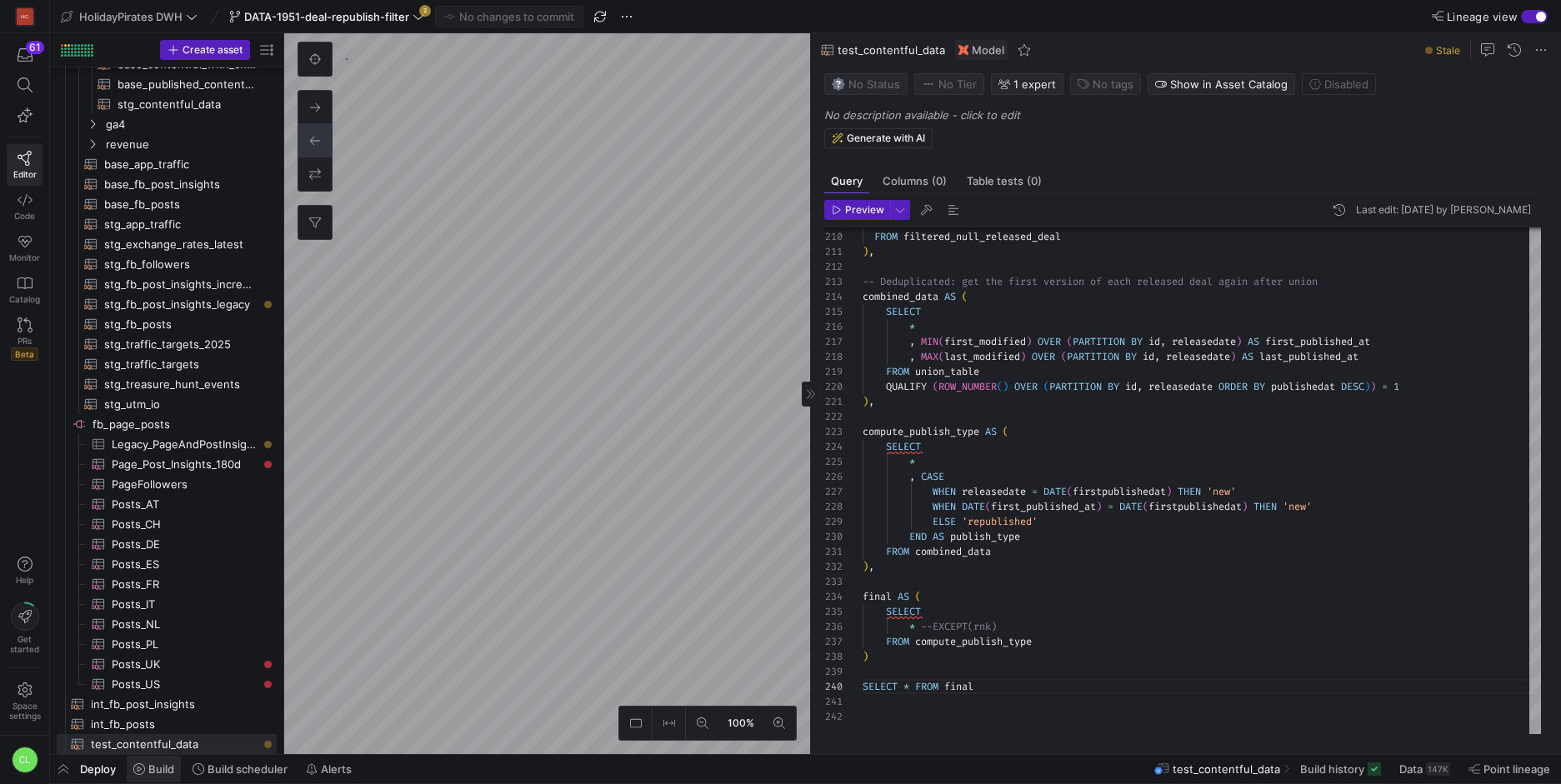
click at [173, 763] on span "Build" at bounding box center [161, 768] width 25 height 13
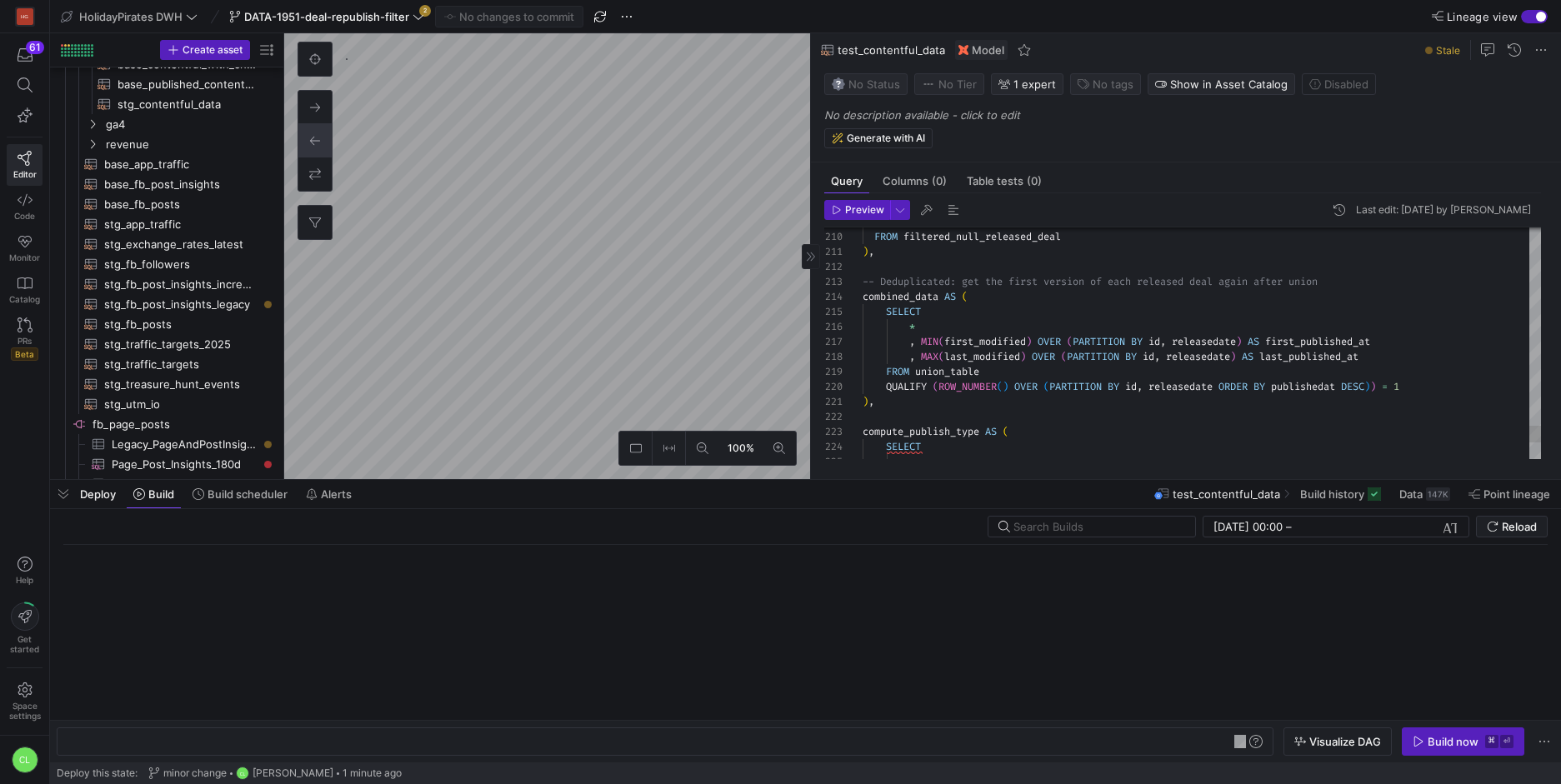
scroll to position [0, 182]
click at [1445, 752] on span "button" at bounding box center [1463, 741] width 121 height 26
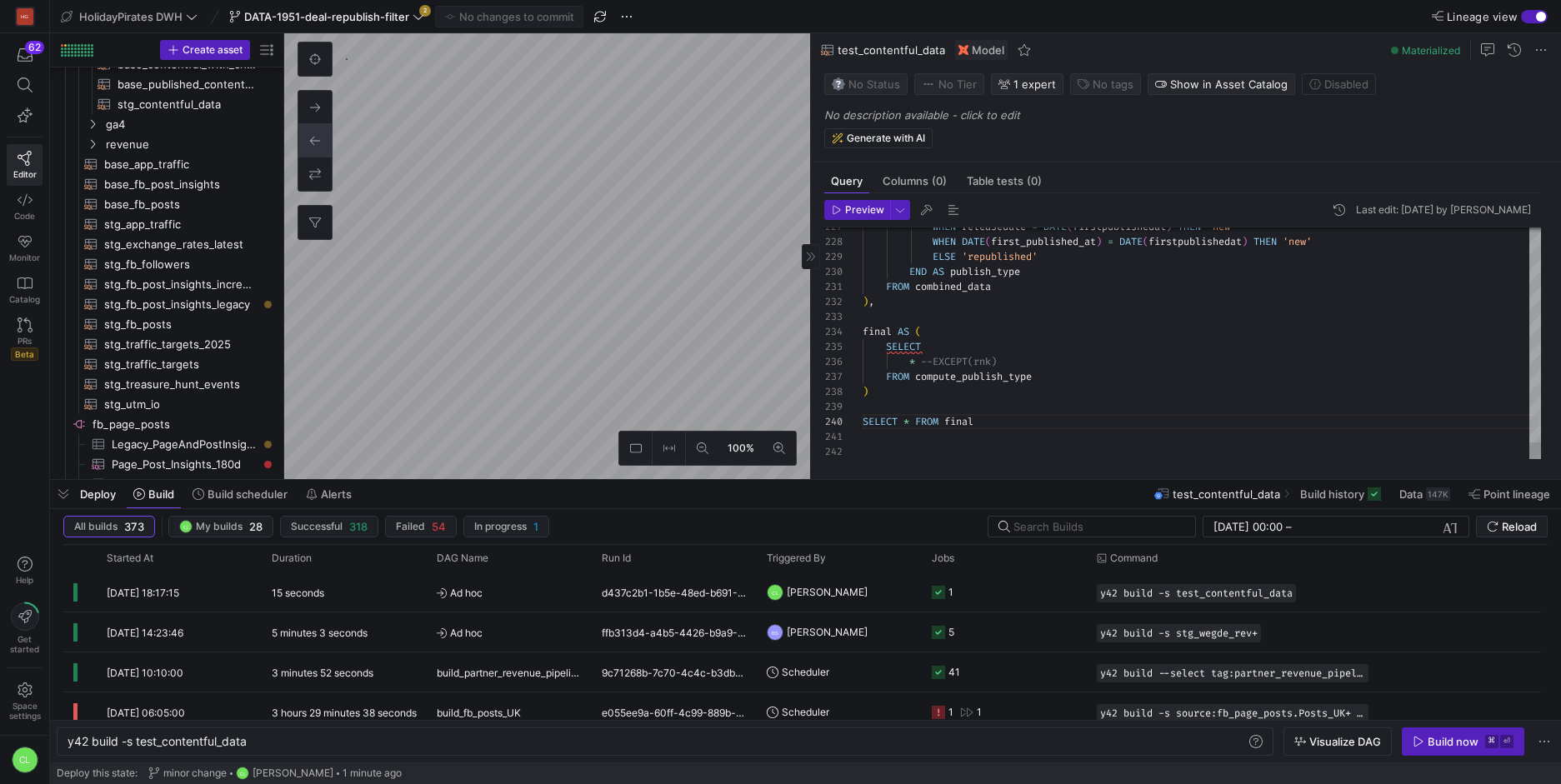
scroll to position [135, 114]
drag, startPoint x: 1061, startPoint y: 418, endPoint x: 870, endPoint y: 420, distance: 191.0
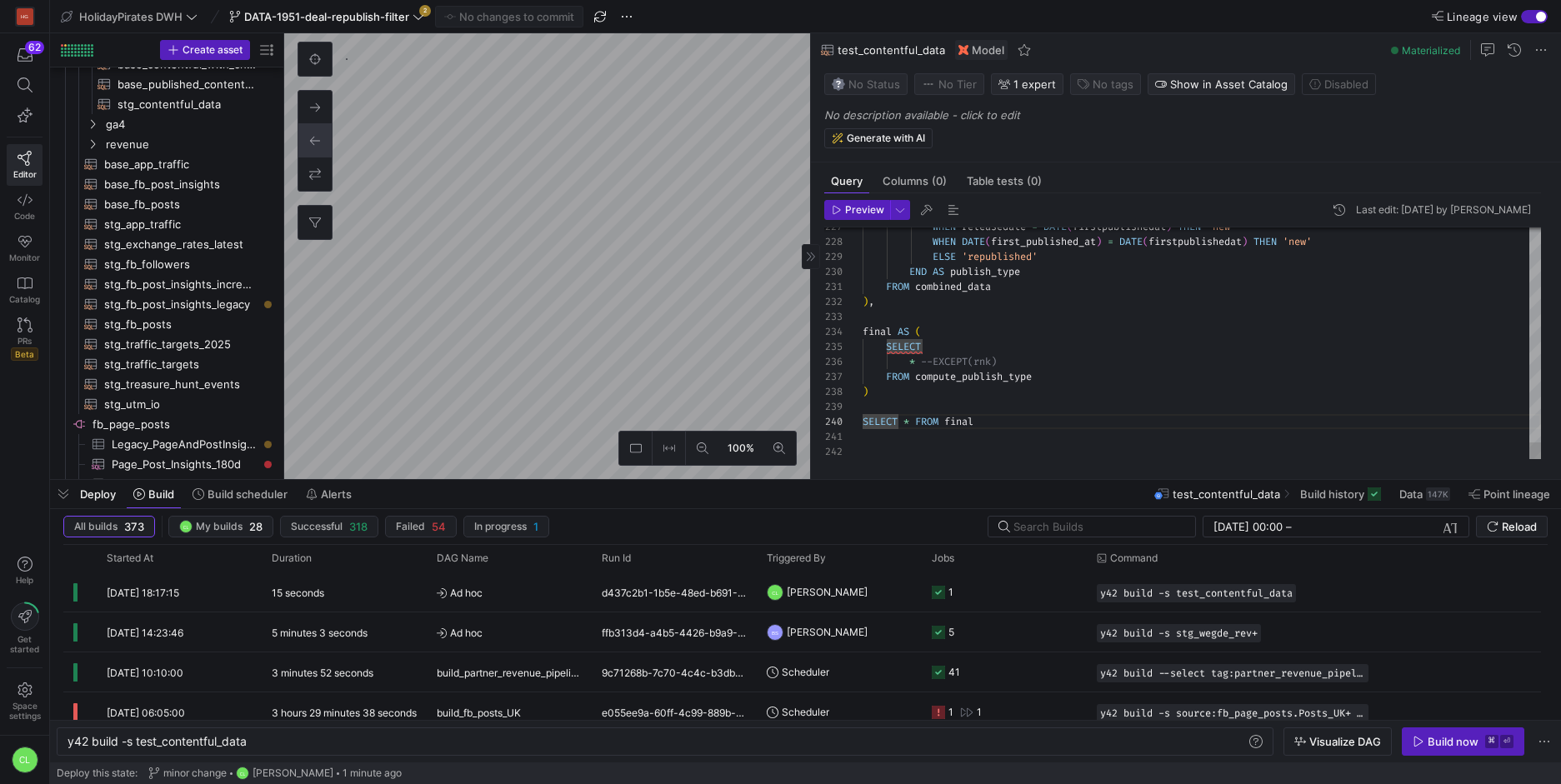
type textarea "FROM combined_data ), final AS ( SELECT * --EXCEPT(rnk) FROM compute_publish_ty…"
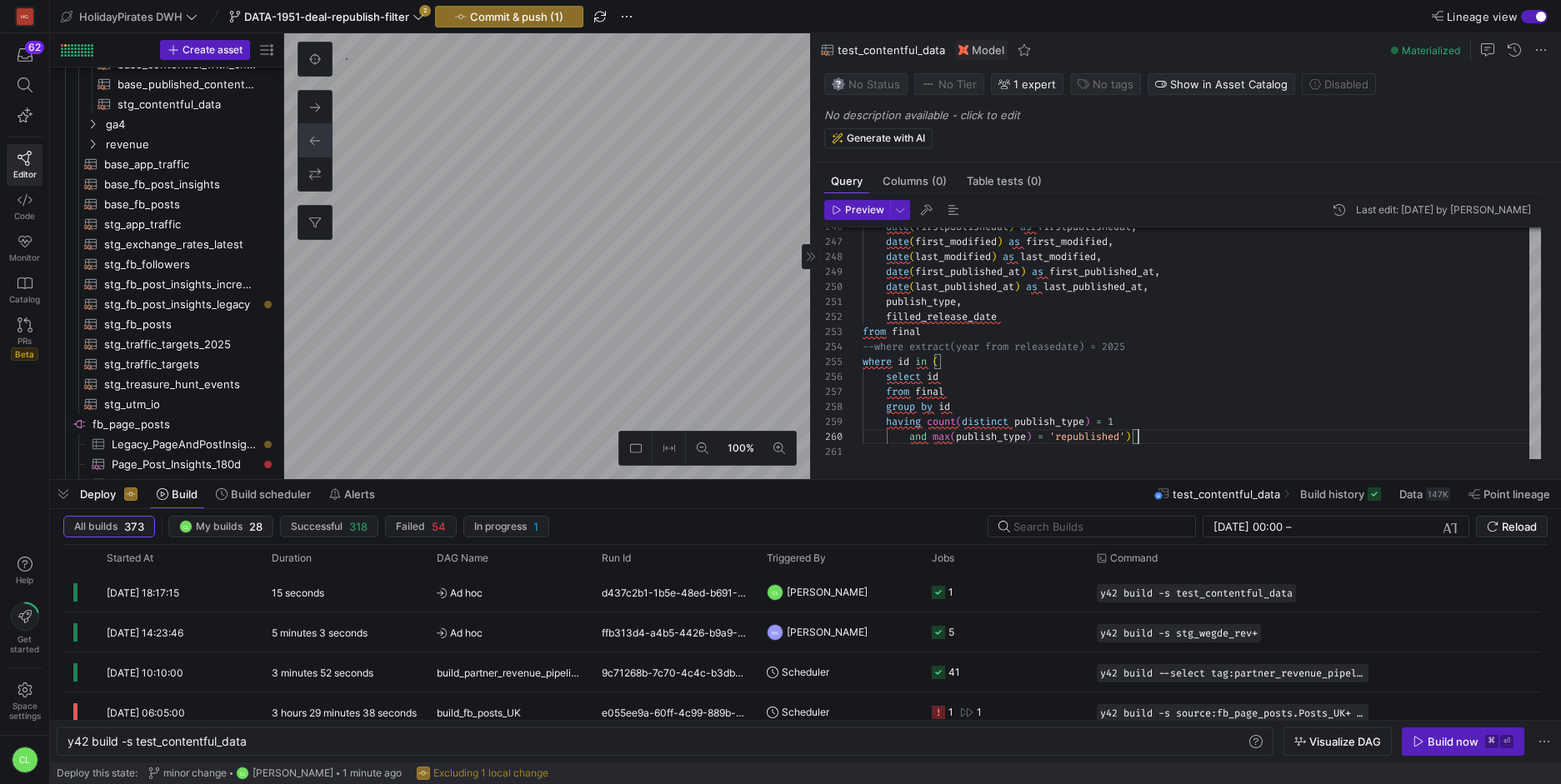
type textarea "publish_type, filled_release_date from final --where extract(year from released…"
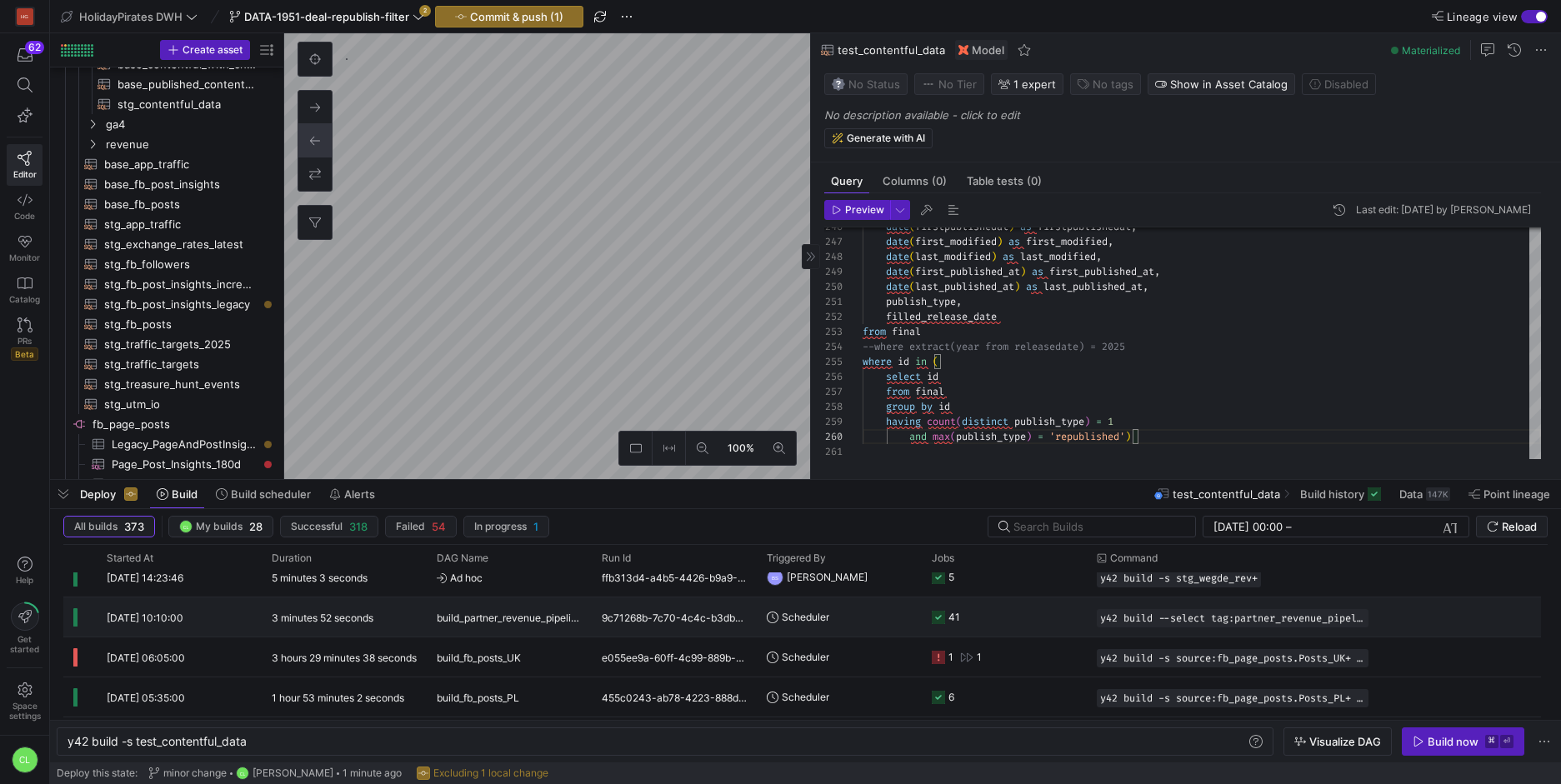
scroll to position [0, 0]
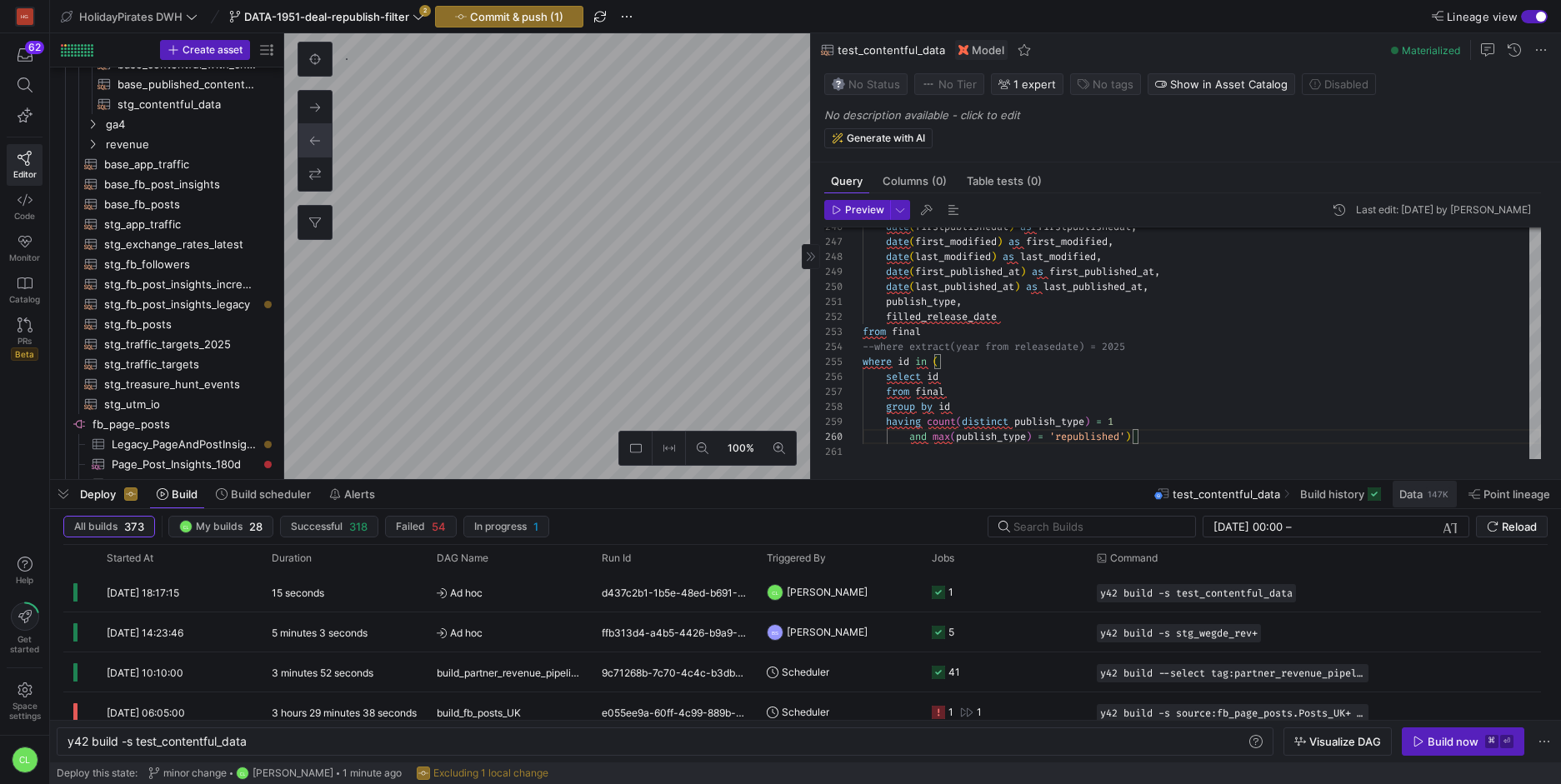
click at [1418, 497] on span "Data" at bounding box center [1410, 494] width 24 height 13
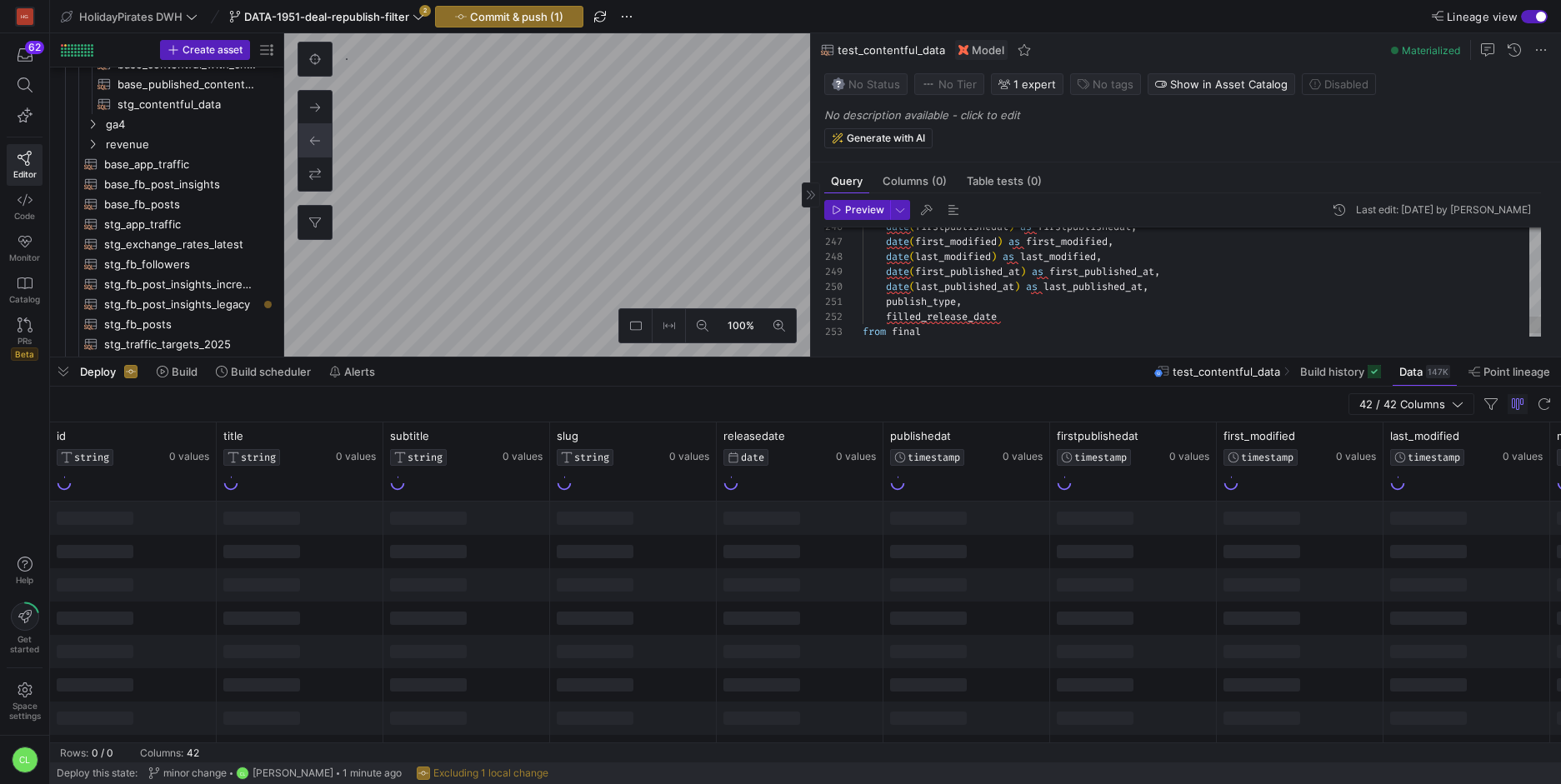
drag, startPoint x: 877, startPoint y: 479, endPoint x: 1033, endPoint y: 356, distance: 198.7
click at [1033, 356] on div at bounding box center [806, 358] width 1511 height 7
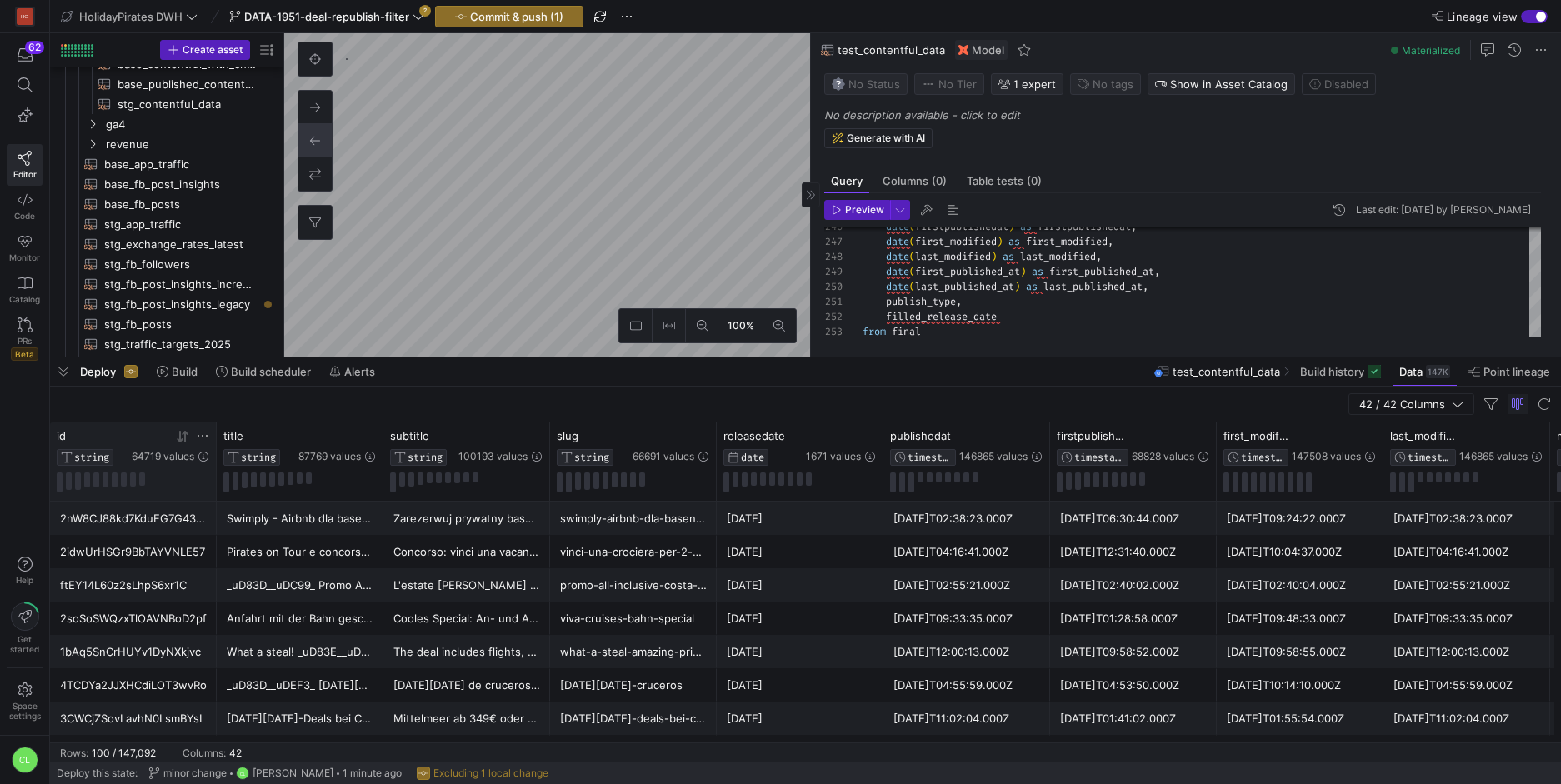
click at [204, 431] on icon at bounding box center [202, 435] width 13 height 13
click at [204, 431] on span "filter" at bounding box center [219, 434] width 61 height 20
click at [204, 431] on icon at bounding box center [202, 435] width 13 height 13
type input "1MGo5FWUZ"
click at [315, 595] on button "Apply" at bounding box center [340, 605] width 51 height 22
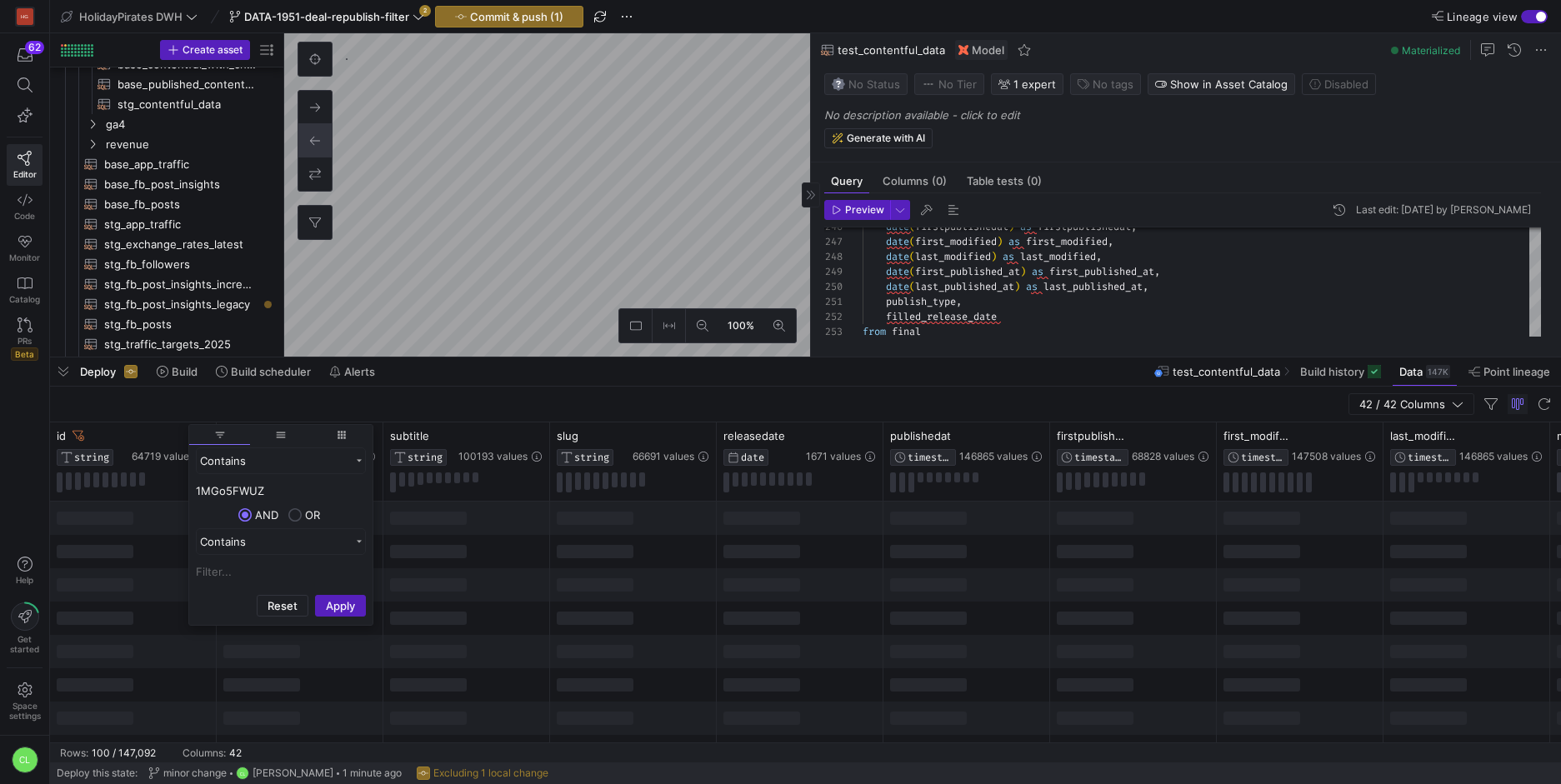
click at [493, 583] on div at bounding box center [467, 585] width 167 height 33
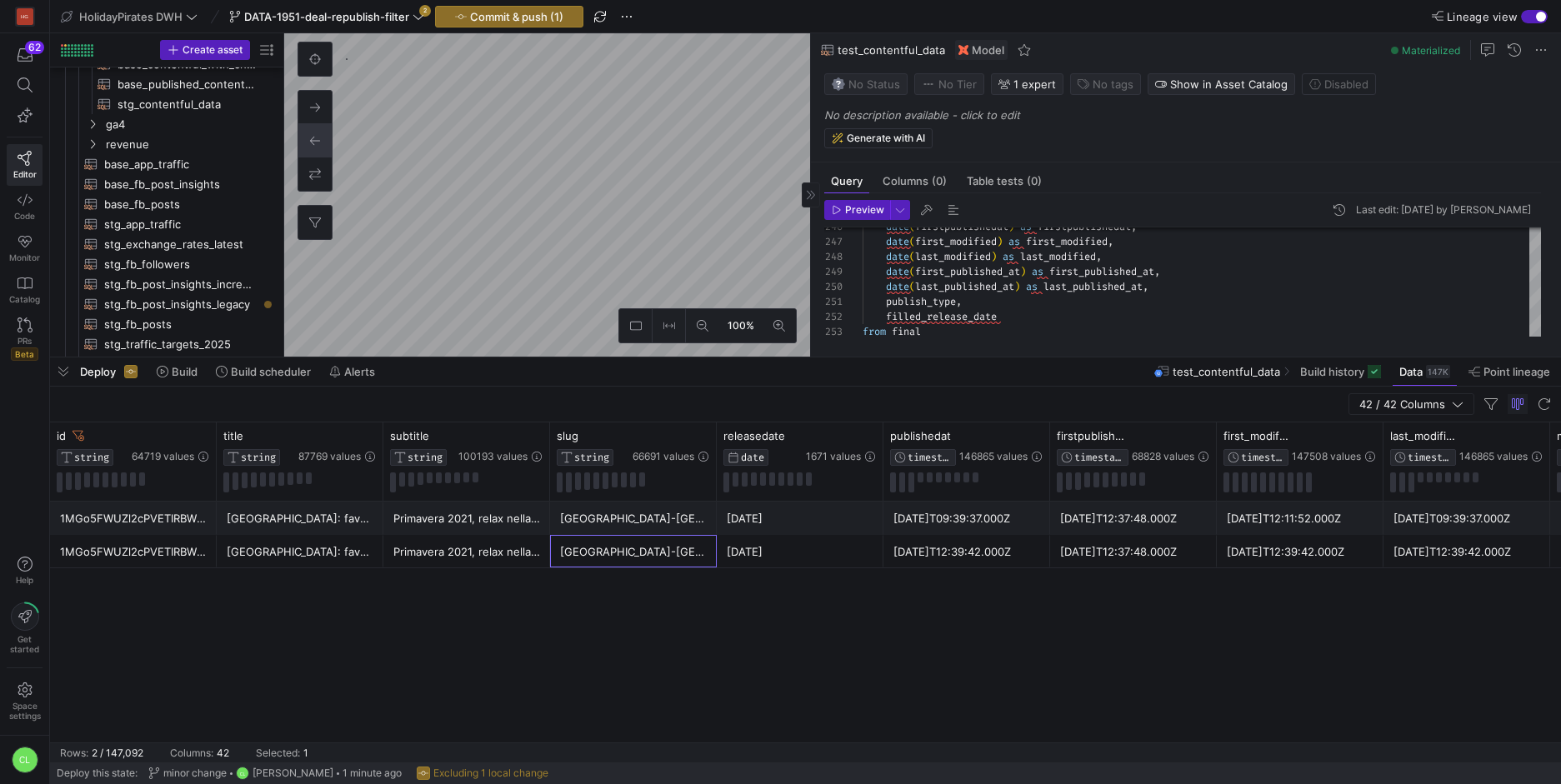
click at [667, 545] on div "[GEOGRAPHIC_DATA]-[GEOGRAPHIC_DATA]-yurta-in-primavera" at bounding box center [633, 552] width 147 height 32
click at [502, 537] on div "Primavera 2021, relax nella natura in [GEOGRAPHIC_DATA]: favolosa yurta con idr…" at bounding box center [466, 552] width 147 height 32
drag, startPoint x: 449, startPoint y: 525, endPoint x: 662, endPoint y: 545, distance: 213.9
click at [763, 545] on div "[DATE]" at bounding box center [799, 552] width 147 height 32
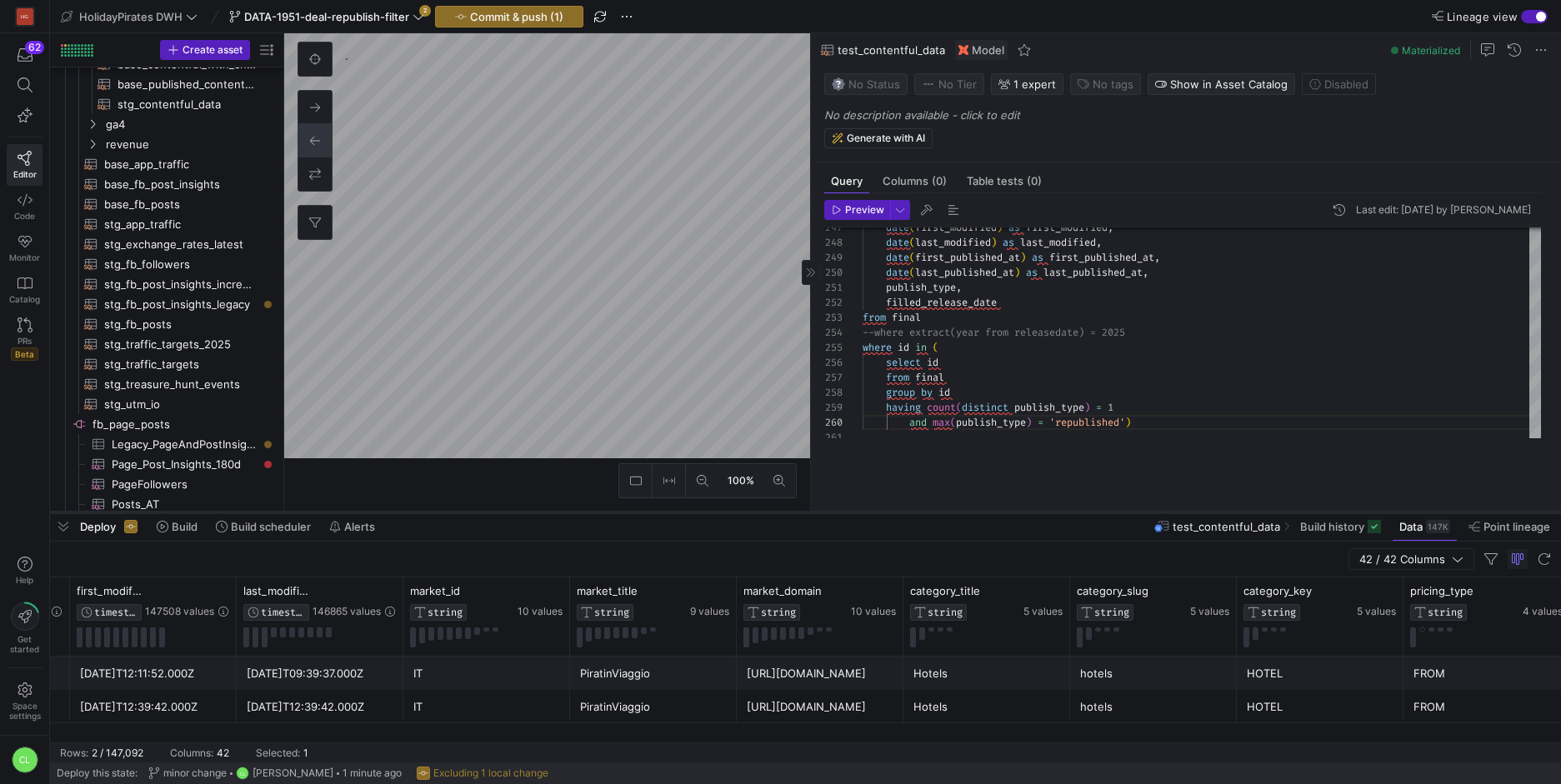
drag, startPoint x: 1000, startPoint y: 357, endPoint x: 1006, endPoint y: 511, distance: 154.1
click at [1005, 512] on div at bounding box center [806, 512] width 1511 height 7
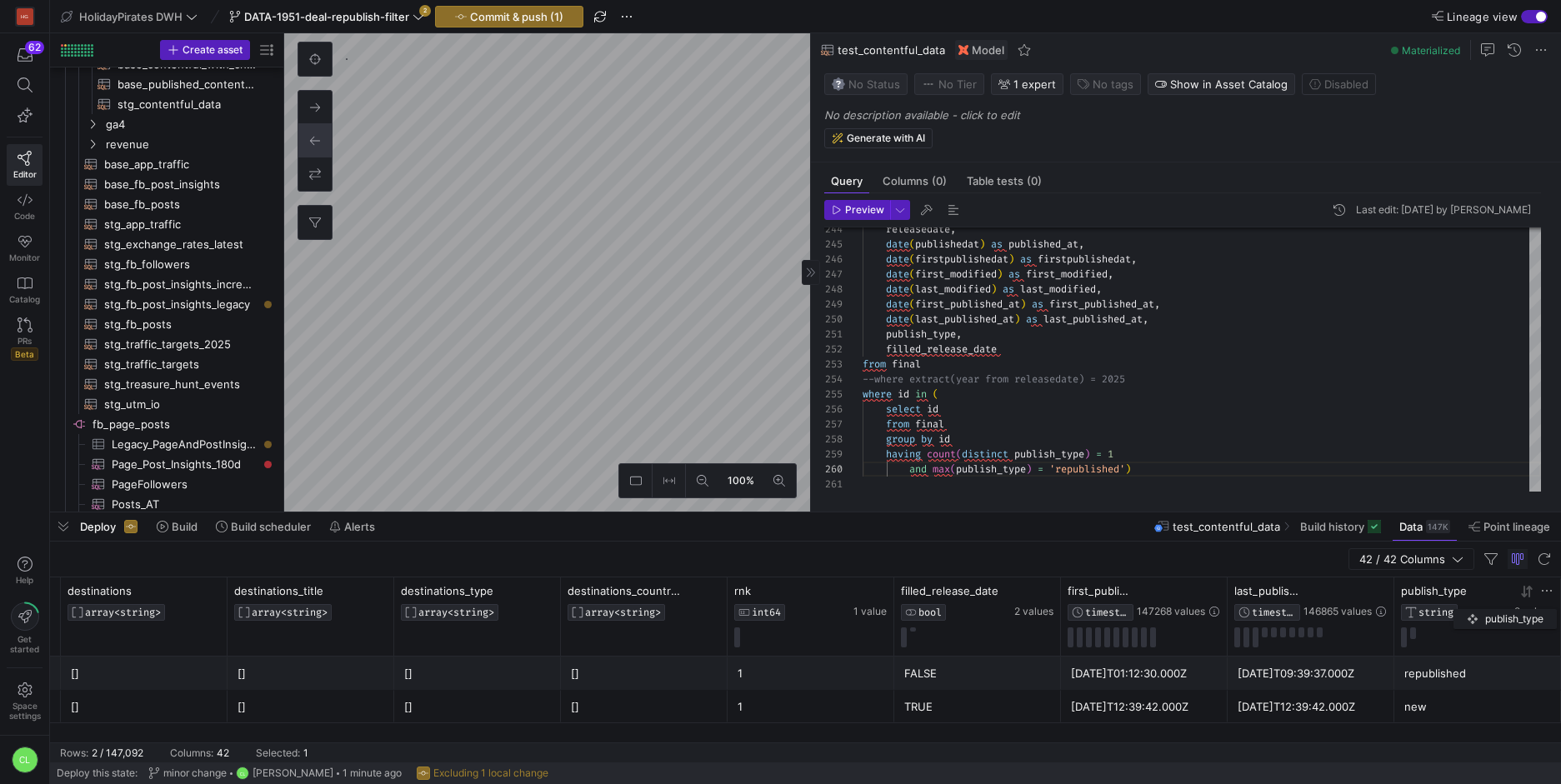
drag, startPoint x: 1466, startPoint y: 596, endPoint x: 1462, endPoint y: 605, distance: 9.8
click at [1462, 605] on div "publish_type STRING" at bounding box center [1455, 602] width 110 height 37
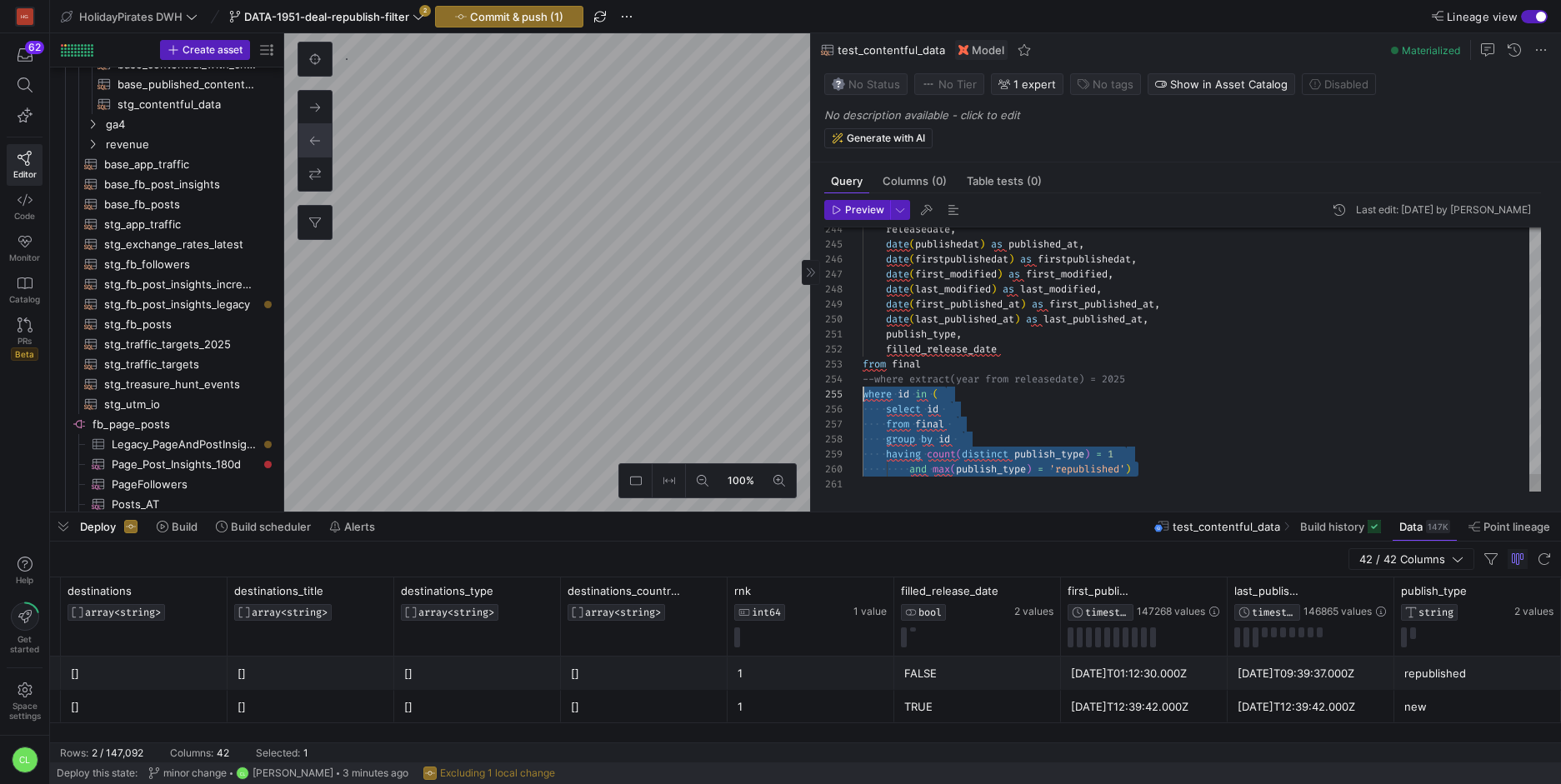
drag, startPoint x: 873, startPoint y: 418, endPoint x: 841, endPoint y: 390, distance: 42.5
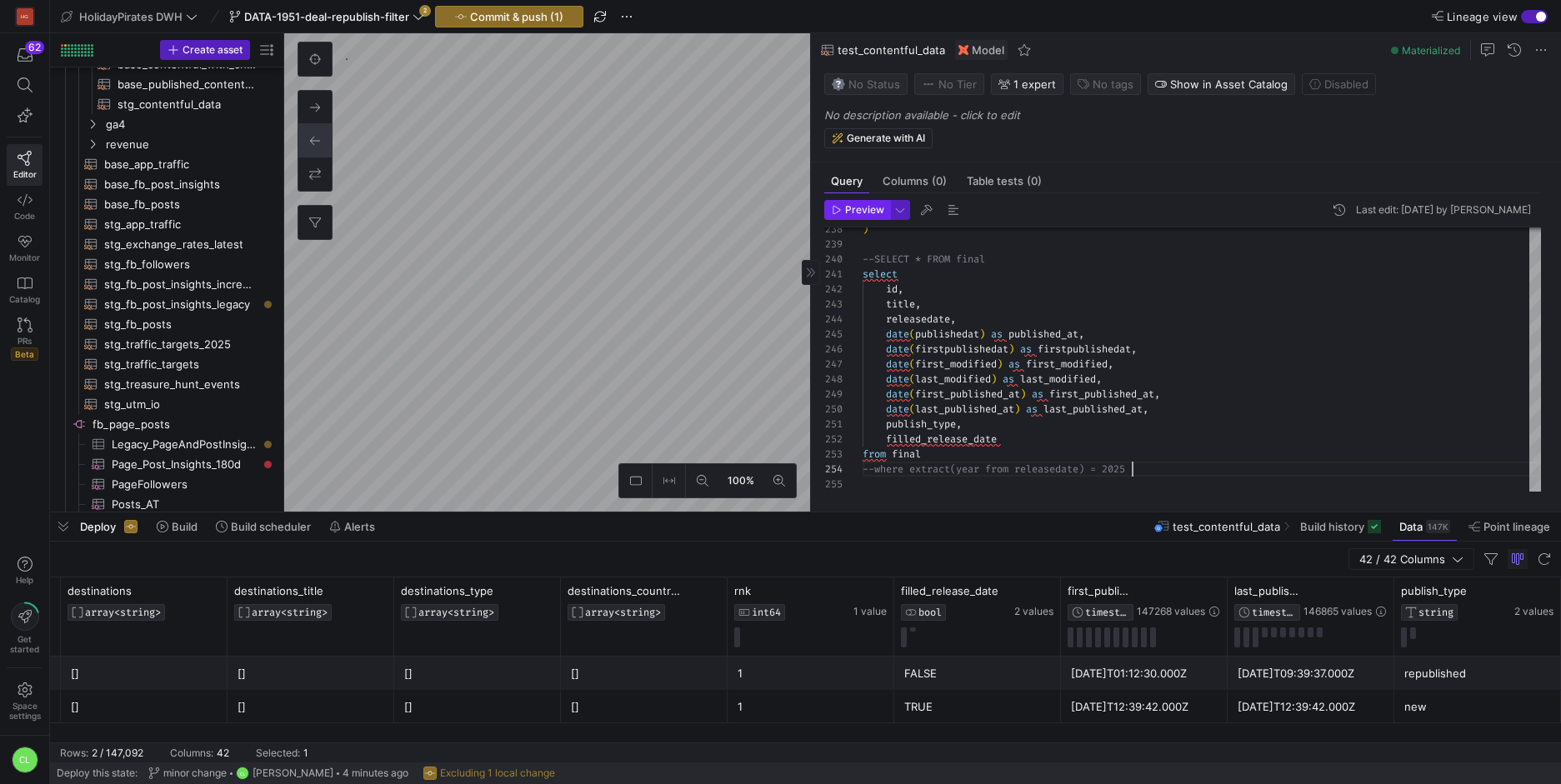
click at [874, 211] on span "Preview" at bounding box center [864, 210] width 39 height 11
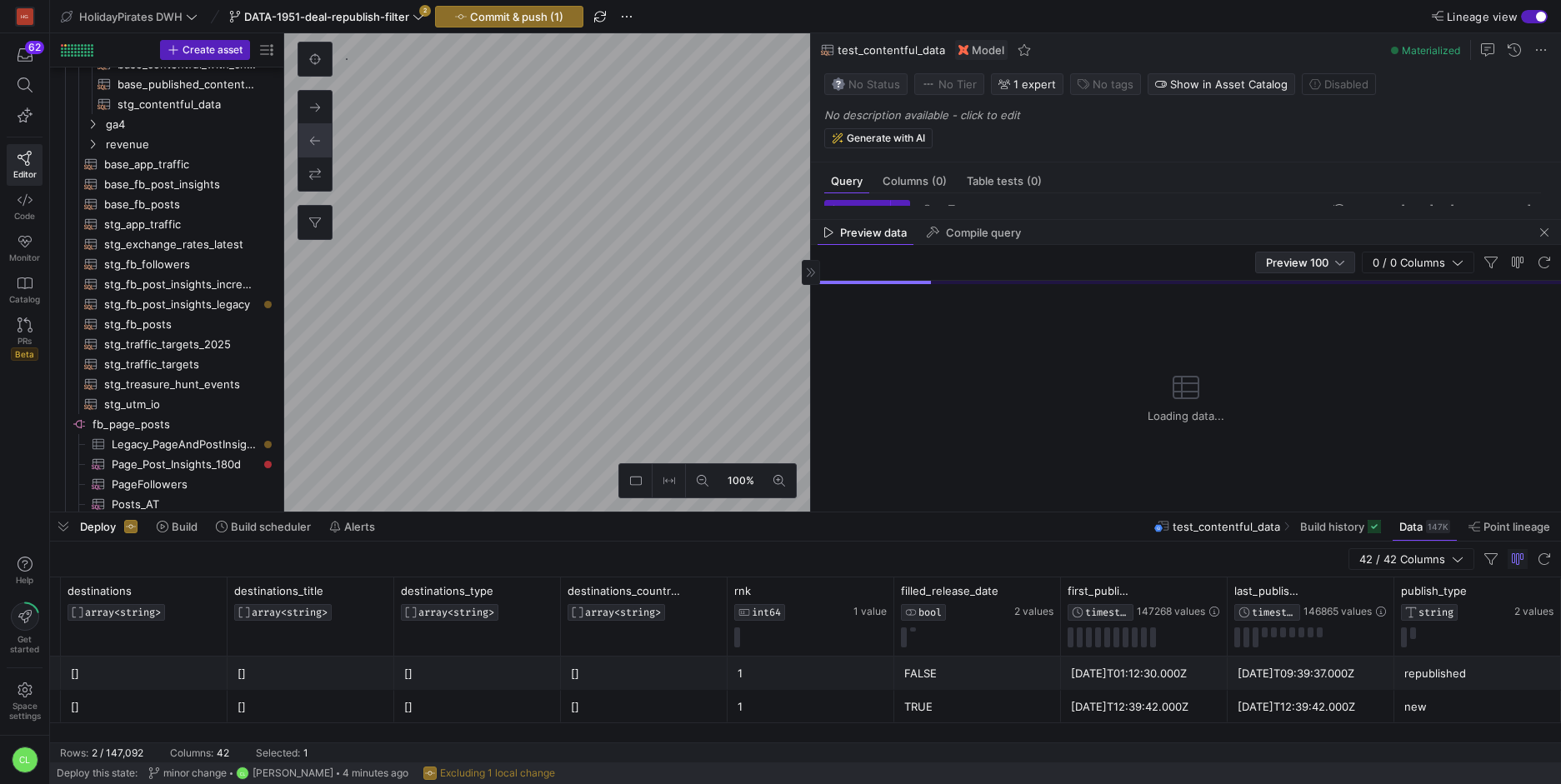
click at [1312, 265] on span "Preview 100" at bounding box center [1296, 262] width 62 height 13
click at [1328, 312] on span "Full Preview" at bounding box center [1306, 316] width 86 height 13
click at [1061, 522] on div "Deploy Build Build scheduler Alerts test_contentful_data Build history Data 147…" at bounding box center [806, 526] width 1511 height 28
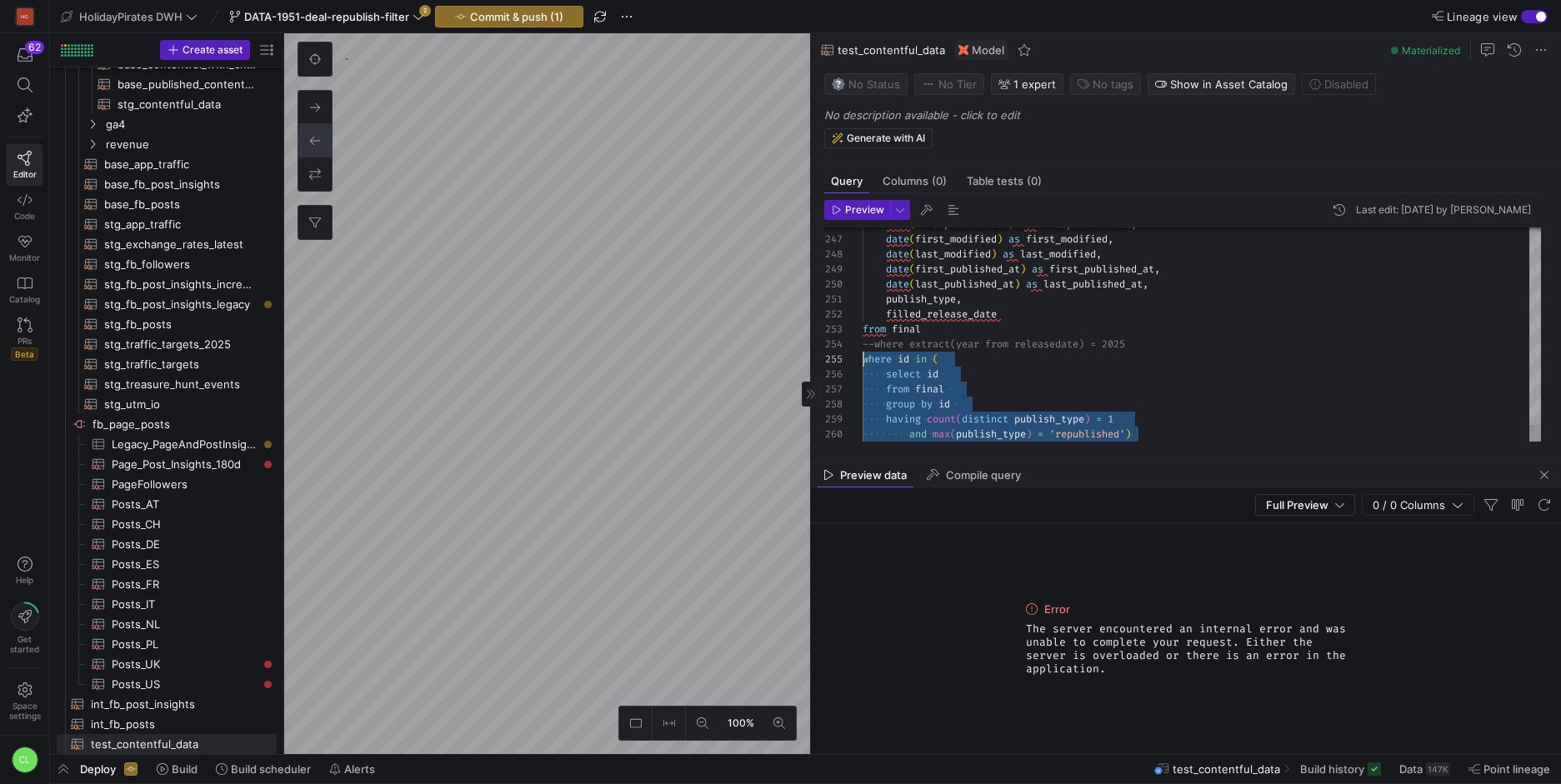
drag, startPoint x: 1222, startPoint y: 435, endPoint x: 784, endPoint y: 356, distance: 445.1
type textarea "publish_type, filled_release_date from final --where extract(year from released…"
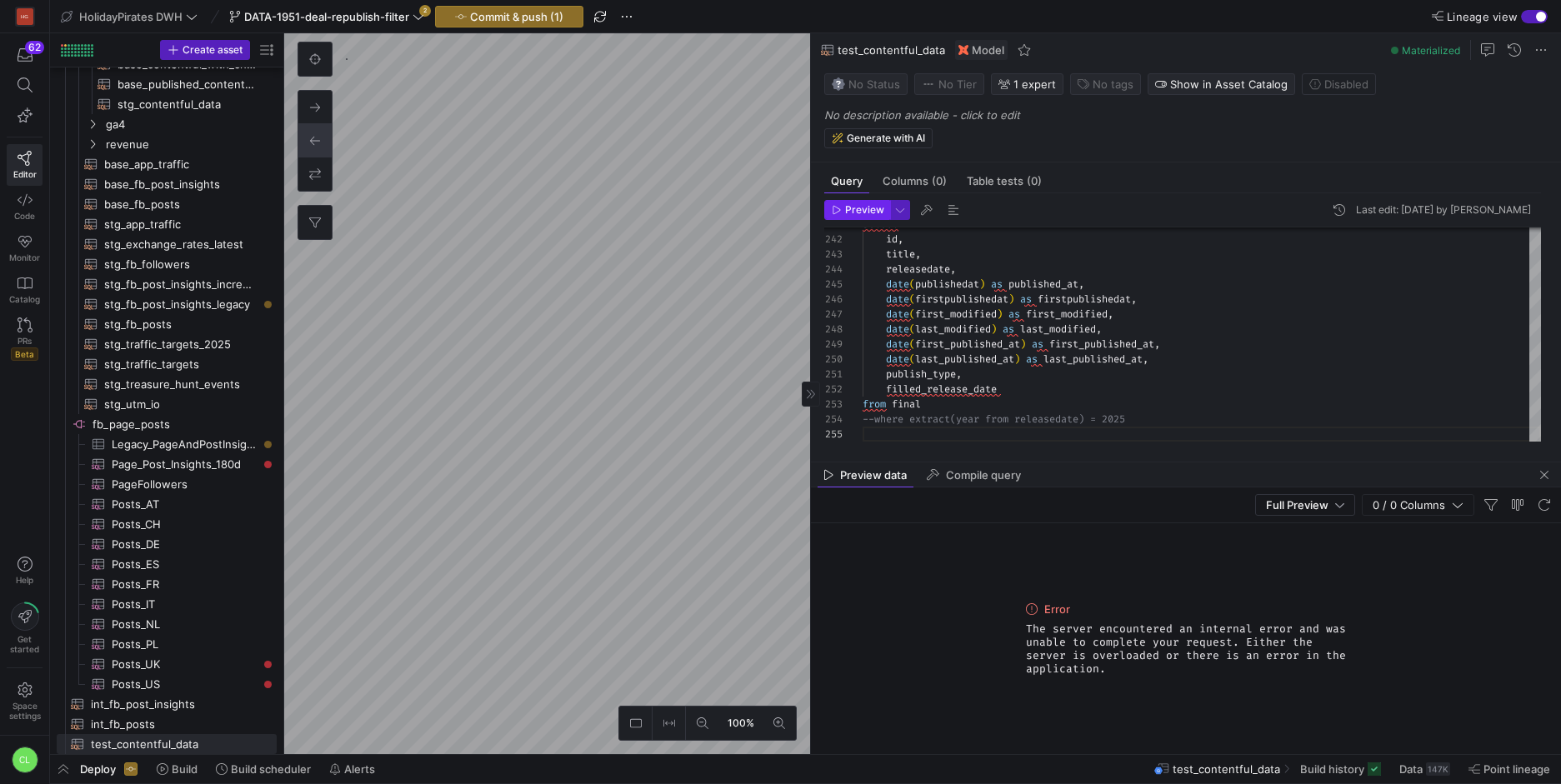
click at [863, 206] on span "Preview" at bounding box center [864, 210] width 39 height 11
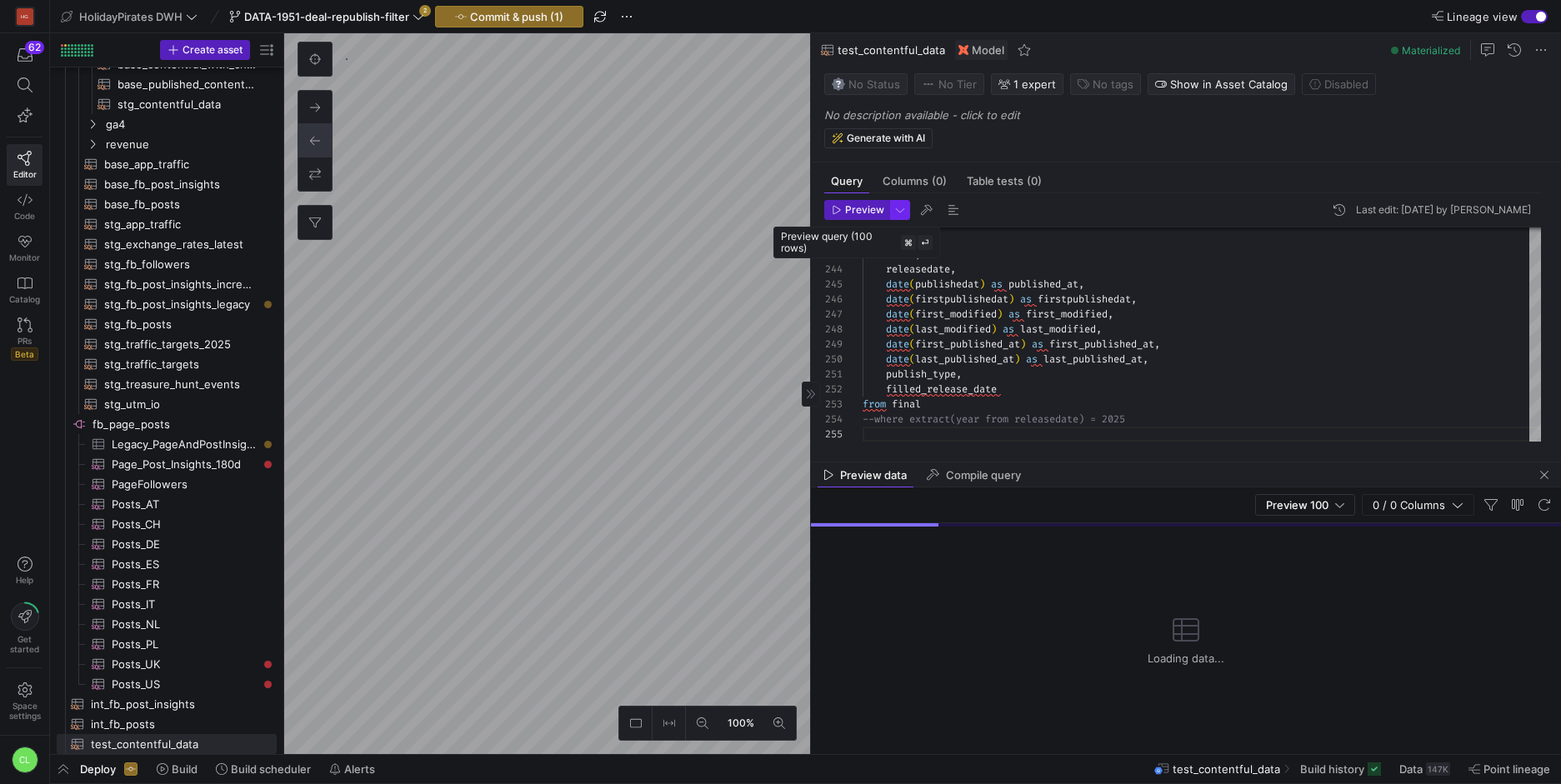
click at [891, 216] on span "button" at bounding box center [899, 210] width 18 height 18
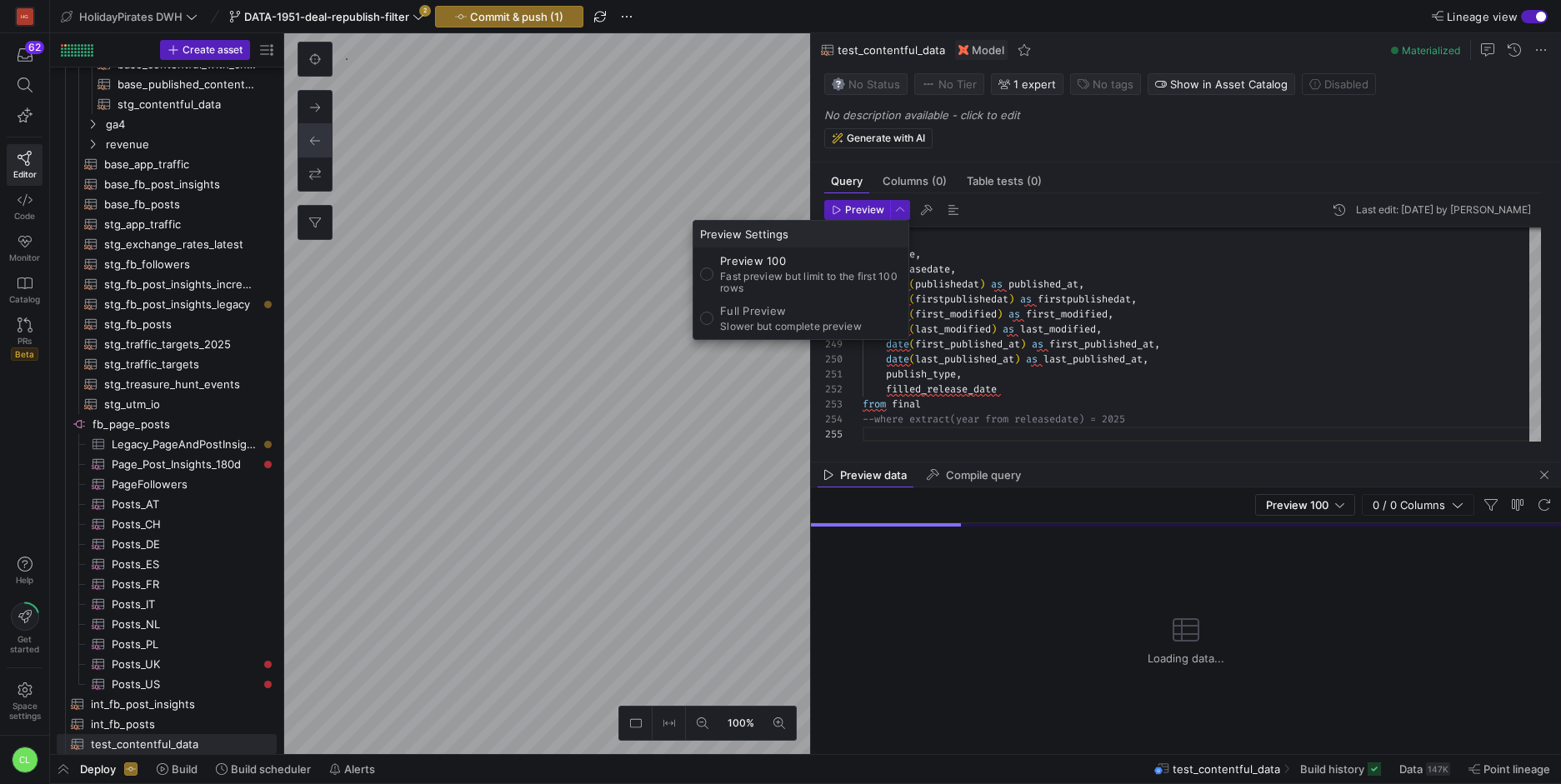
click at [829, 311] on p "Full Preview" at bounding box center [790, 310] width 141 height 13
click at [713, 311] on input "Full Preview Slower but complete preview" at bounding box center [706, 317] width 13 height 13
radio input "true"
click at [1221, 372] on div at bounding box center [780, 392] width 1561 height 784
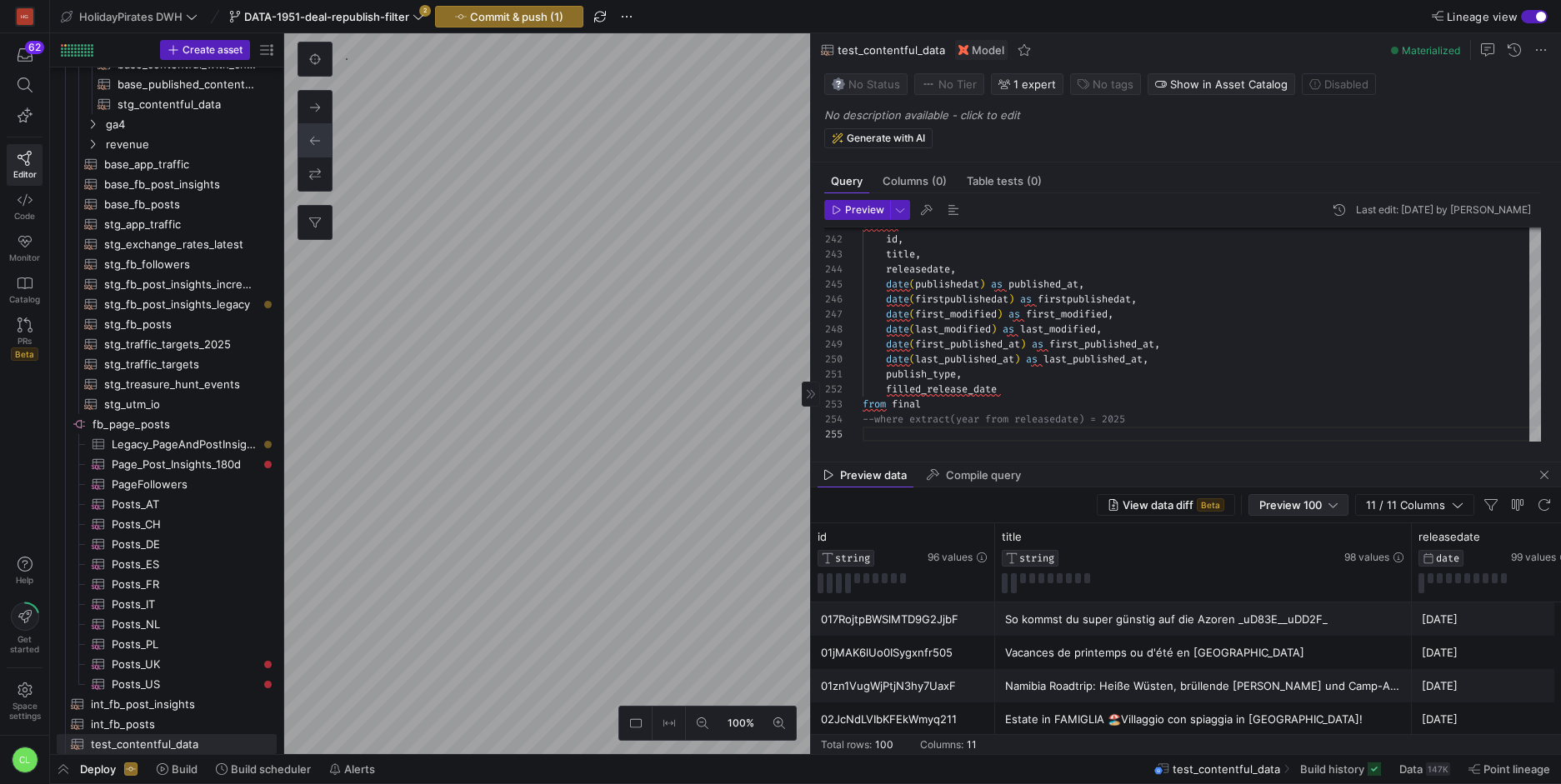
click at [1335, 500] on div at bounding box center [1333, 504] width 9 height 13
click at [1304, 563] on span "Full Preview" at bounding box center [1300, 559] width 86 height 13
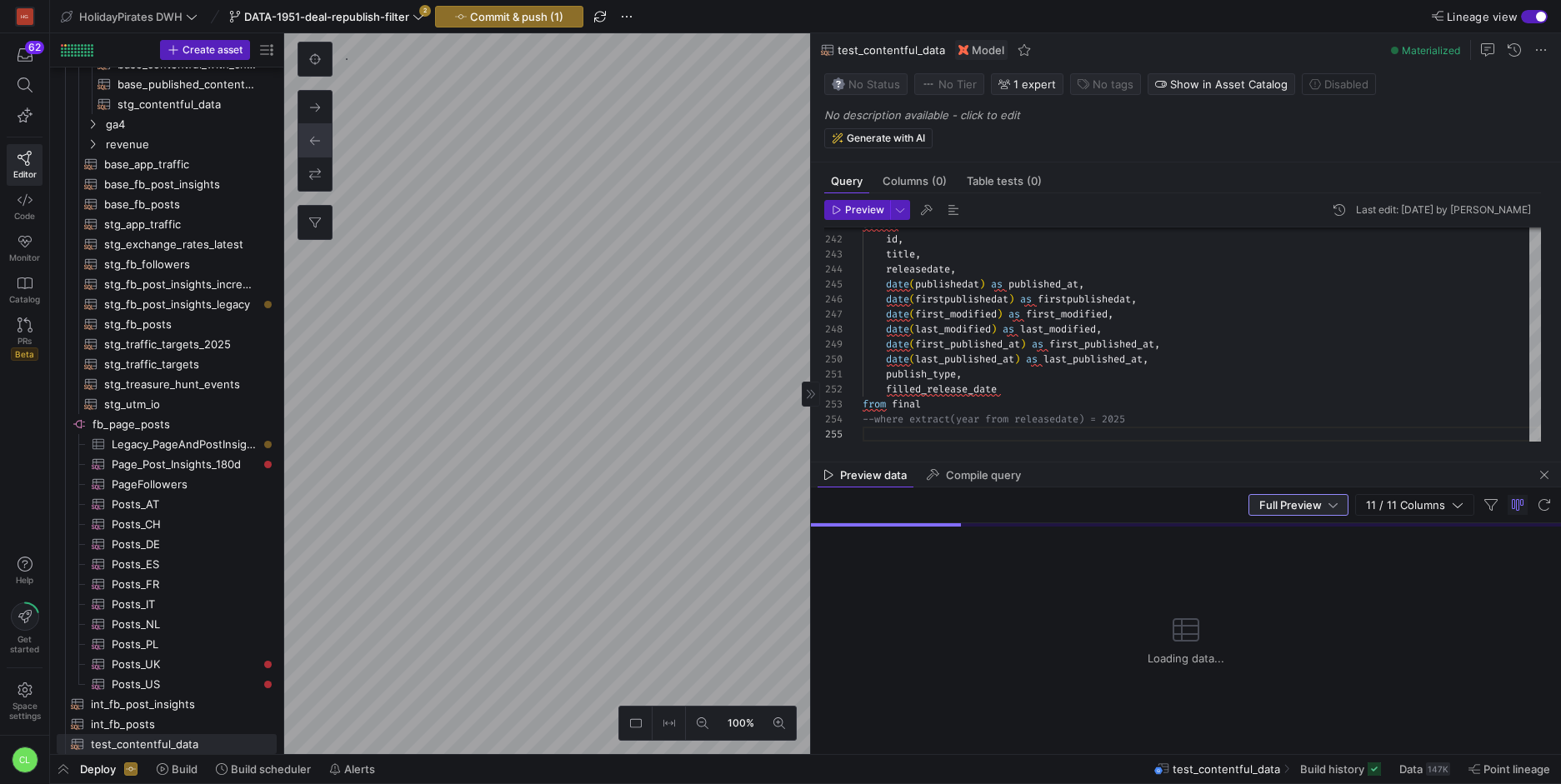
click at [1071, 446] on div "Preview Last edit: [DATE] by [PERSON_NAME] 246 247 248 249 250 251 252 253 254 …" at bounding box center [1182, 320] width 743 height 255
click at [1078, 441] on div "Preview Last edit: [DATE] by [PERSON_NAME] 246 247 248 249 250 251 252 253 254 …" at bounding box center [1182, 320] width 743 height 255
type textarea "publish_type, filled_release_date from final --where extract(year from released…"
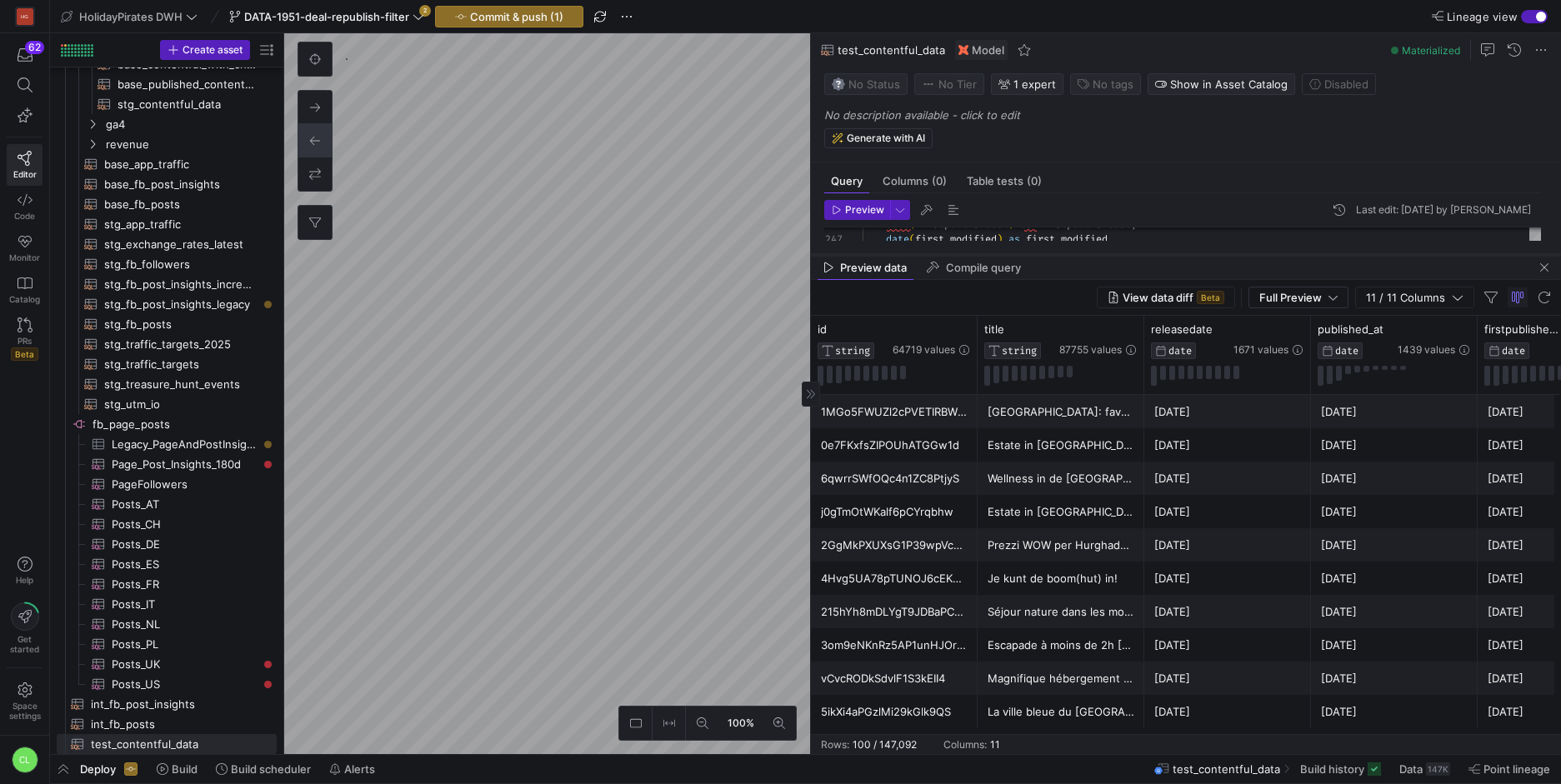
drag, startPoint x: 1199, startPoint y: 464, endPoint x: 1240, endPoint y: 255, distance: 213.0
click at [1240, 255] on div at bounding box center [1185, 255] width 750 height 7
click at [919, 411] on div "1MGo5FWUZl2cPVETIRBWPE" at bounding box center [893, 410] width 147 height 32
click at [950, 417] on div "1MGo5FWUZl2cPVETIRBWPE" at bounding box center [893, 410] width 147 height 32
click at [965, 326] on icon at bounding box center [963, 327] width 13 height 13
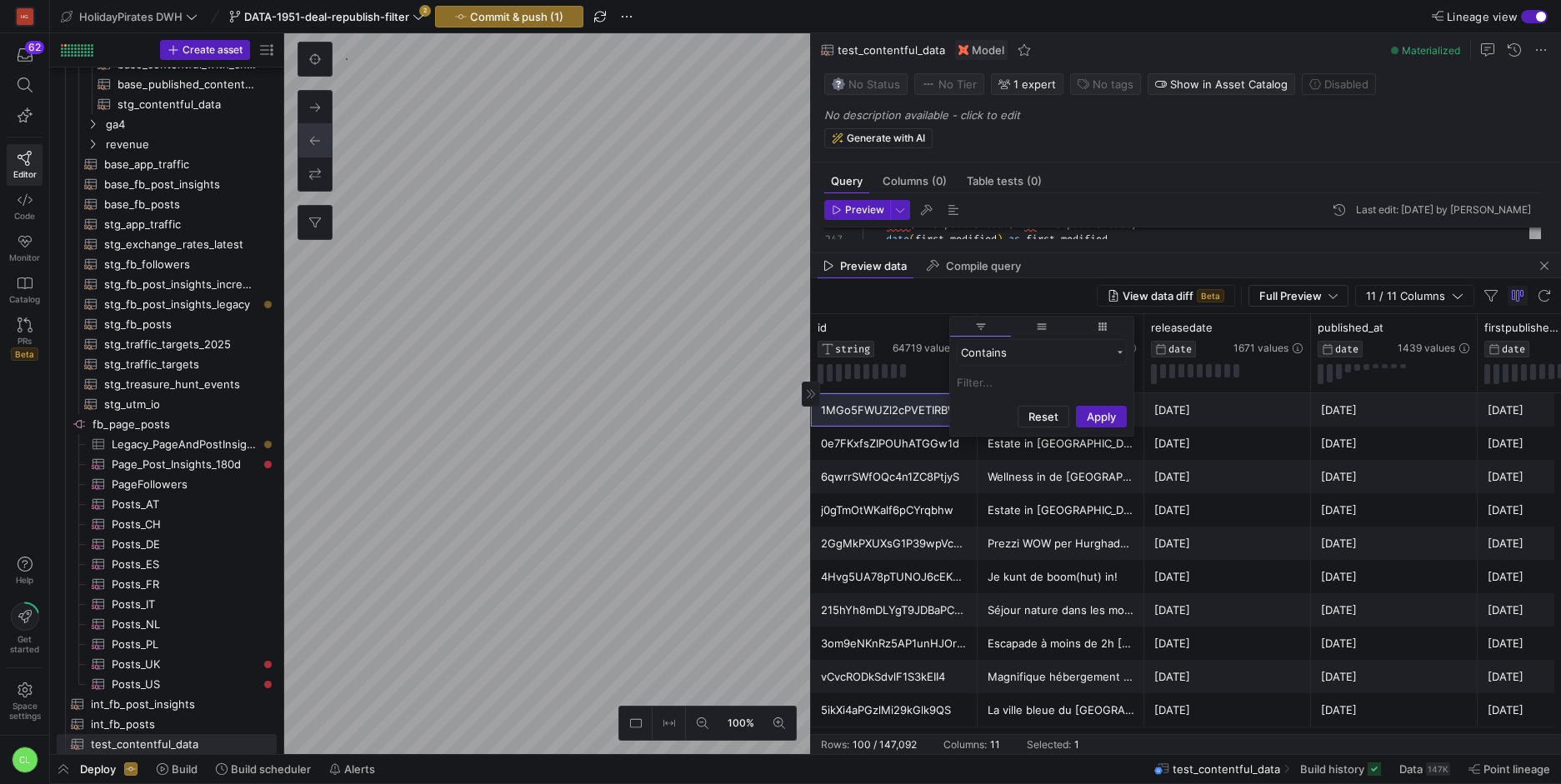
click at [997, 379] on input "Filter Value" at bounding box center [1042, 381] width 170 height 20
type input "1MGo5FWUZl2cPVETIRBWPE"
click at [1102, 495] on button "Apply" at bounding box center [1101, 497] width 51 height 22
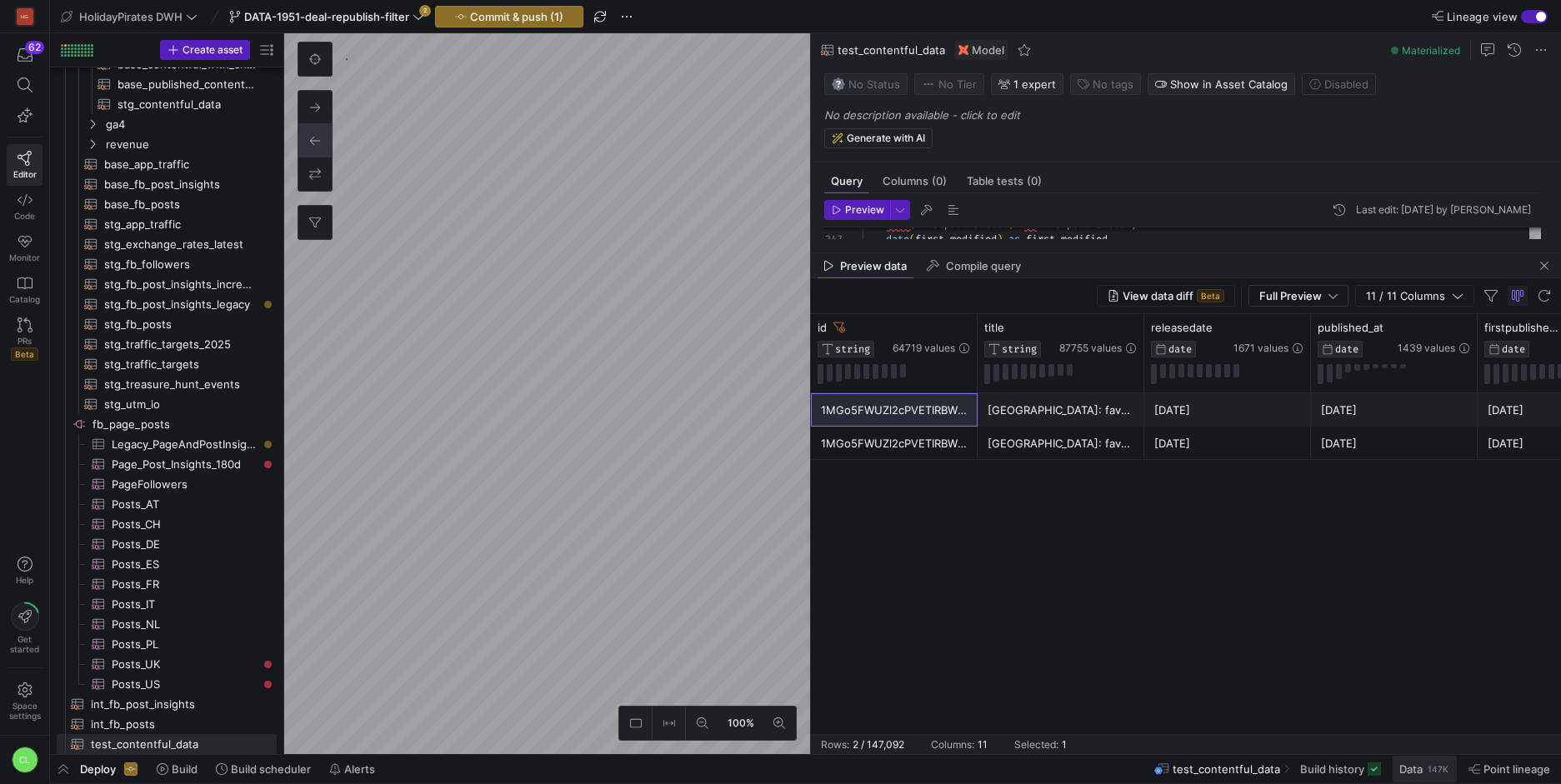
click at [1431, 768] on div "147K" at bounding box center [1438, 768] width 25 height 13
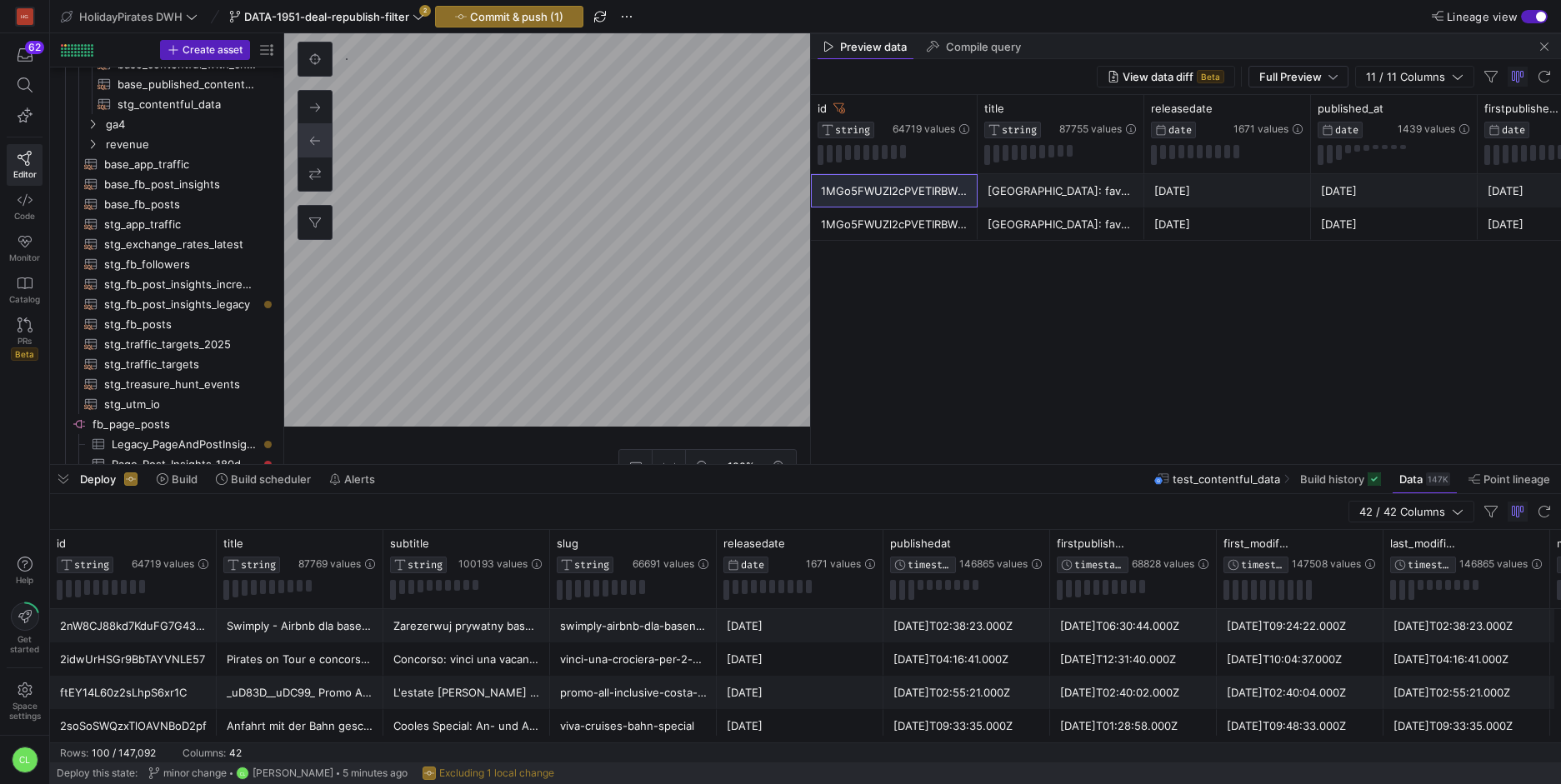
drag, startPoint x: 1016, startPoint y: 482, endPoint x: 683, endPoint y: 448, distance: 334.7
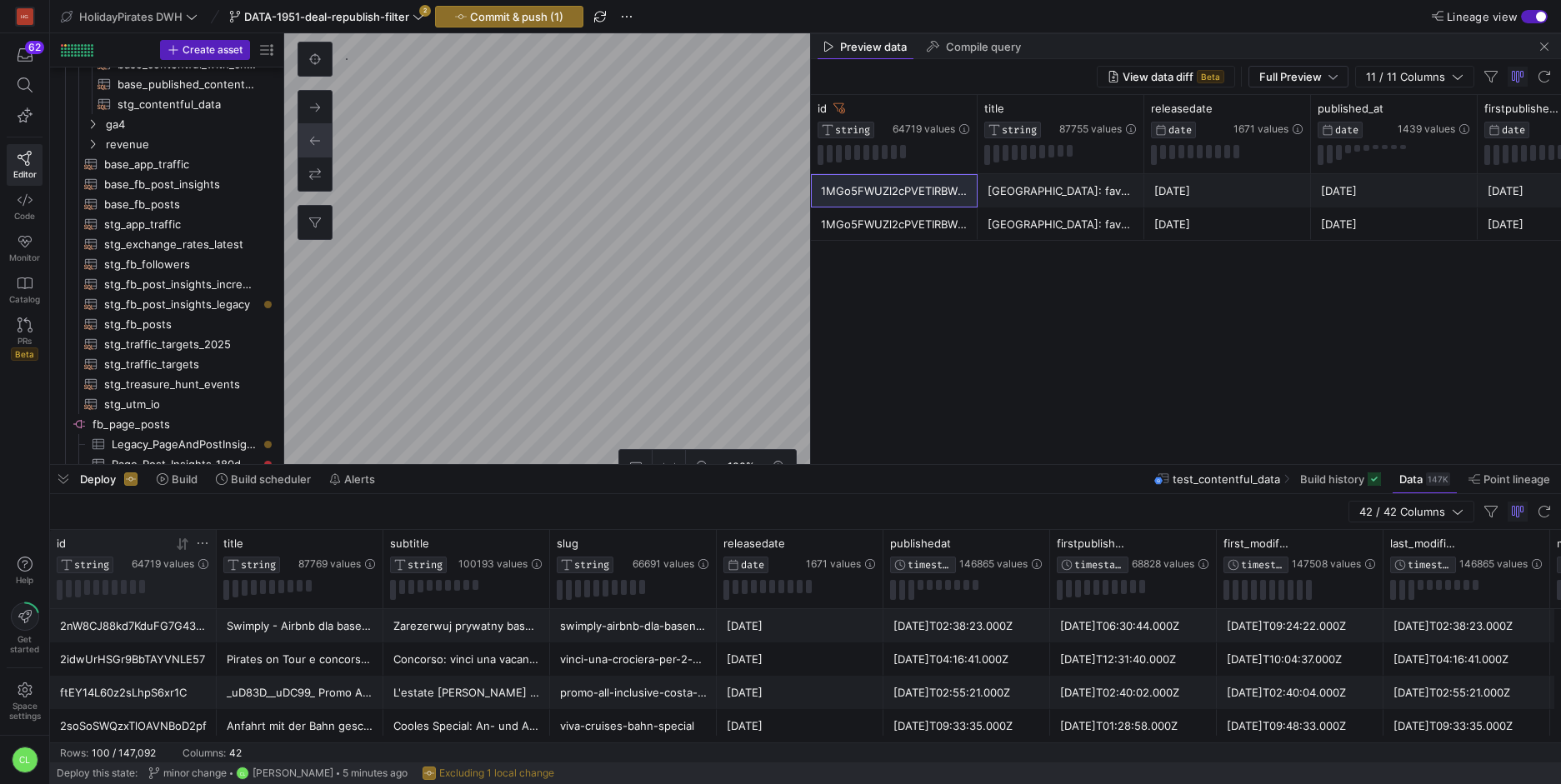
click at [201, 538] on icon at bounding box center [202, 543] width 13 height 13
click at [269, 593] on input "Filter Value" at bounding box center [281, 597] width 170 height 20
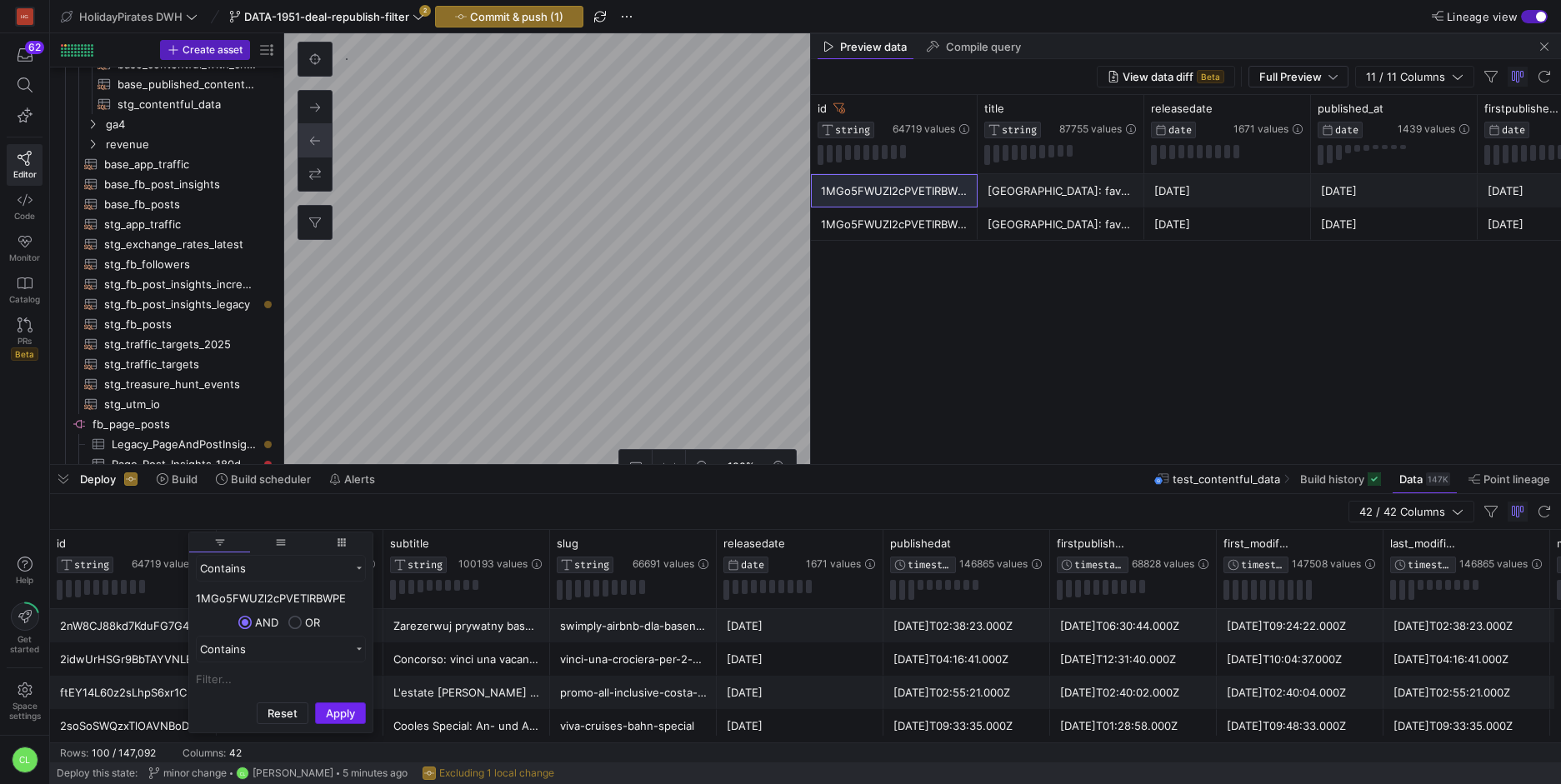
type input "1MGo5FWUZl2cPVETIRBWPE"
click at [339, 703] on button "Apply" at bounding box center [340, 712] width 51 height 22
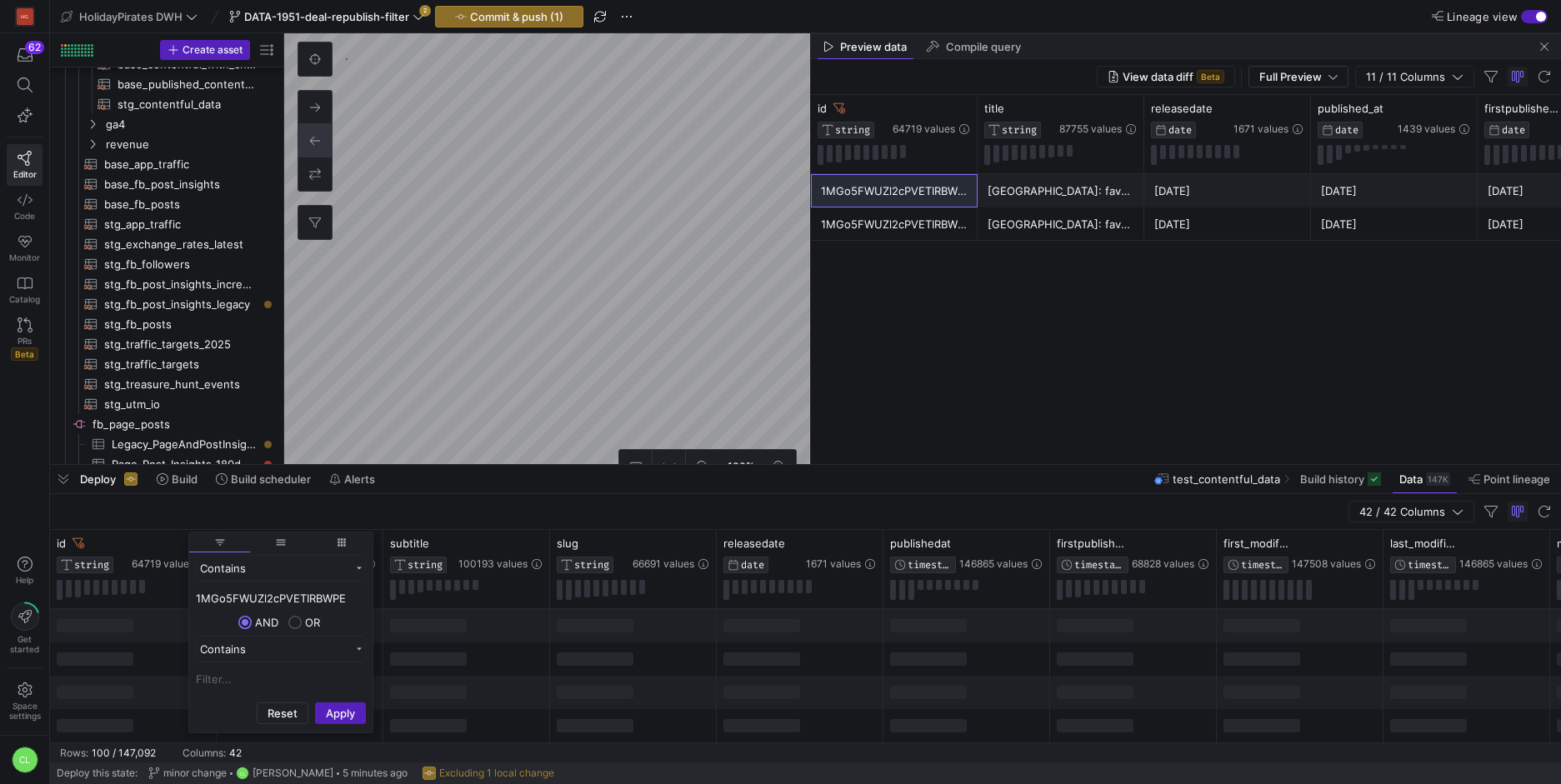
click at [473, 514] on div "42 / 42 Columns" at bounding box center [806, 511] width 1511 height 36
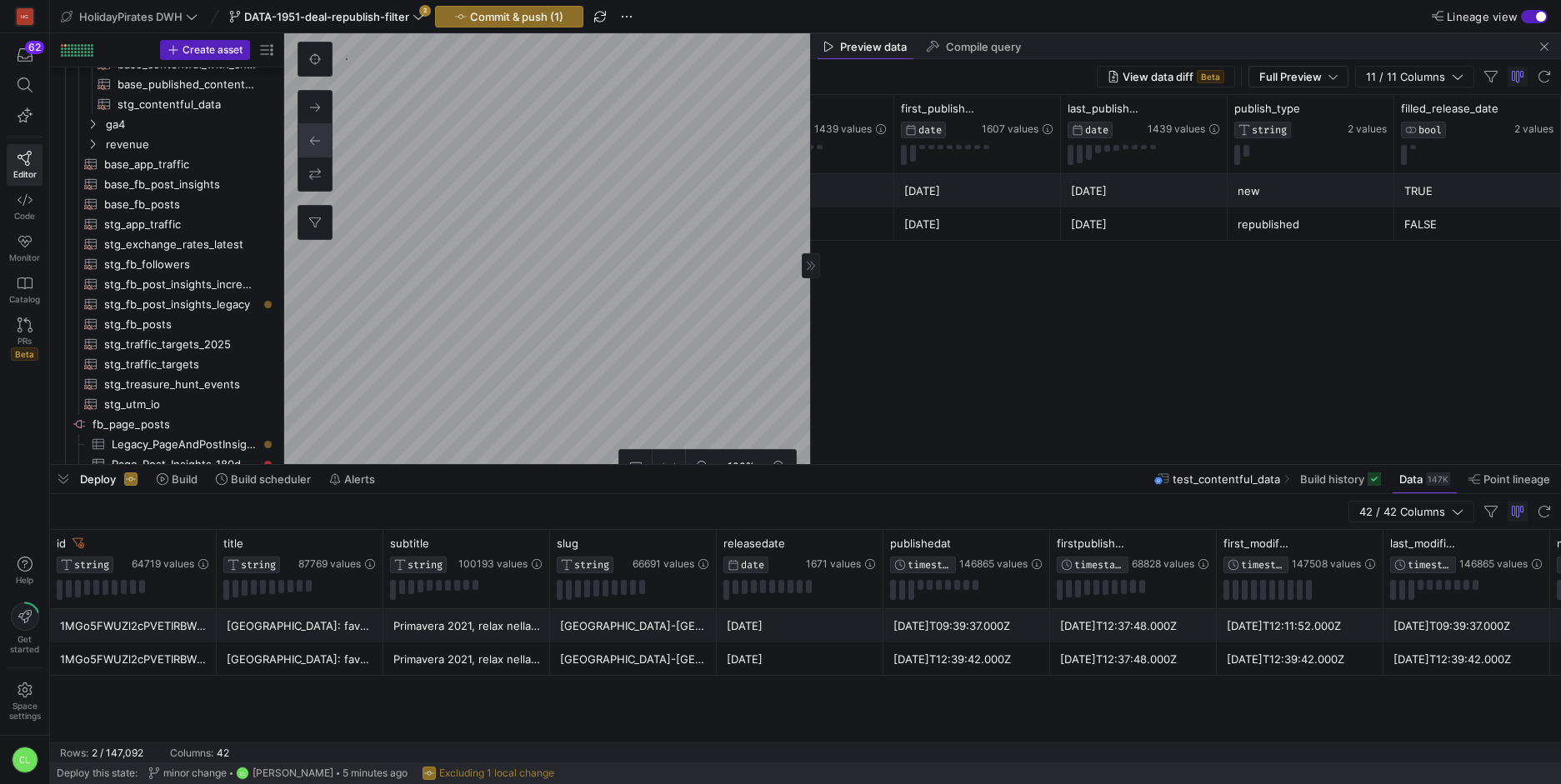
scroll to position [0, 1066]
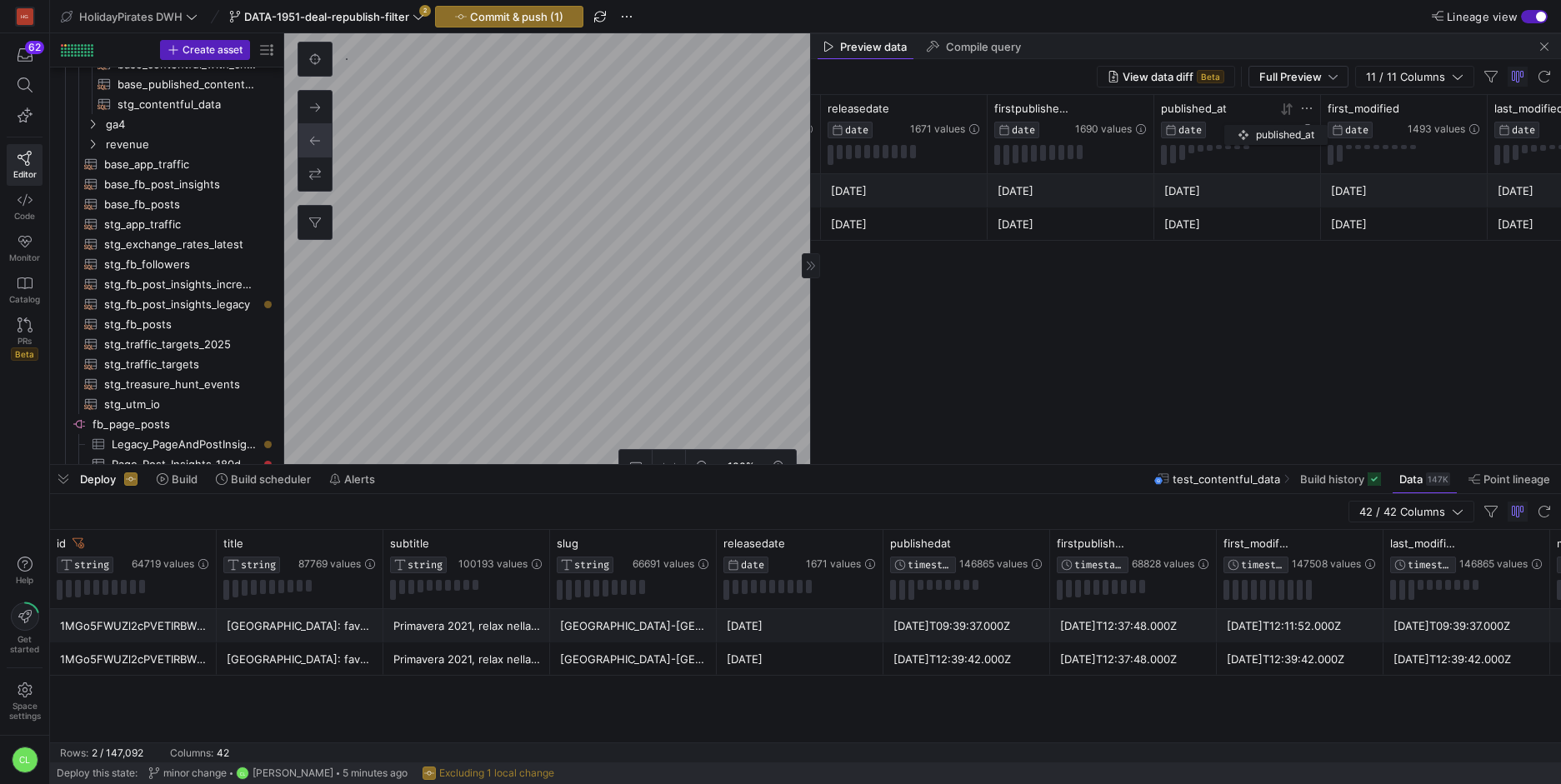
drag, startPoint x: 1045, startPoint y: 118, endPoint x: 1232, endPoint y: 122, distance: 187.0
click at [1232, 122] on div "published_at DATE" at bounding box center [1199, 120] width 76 height 37
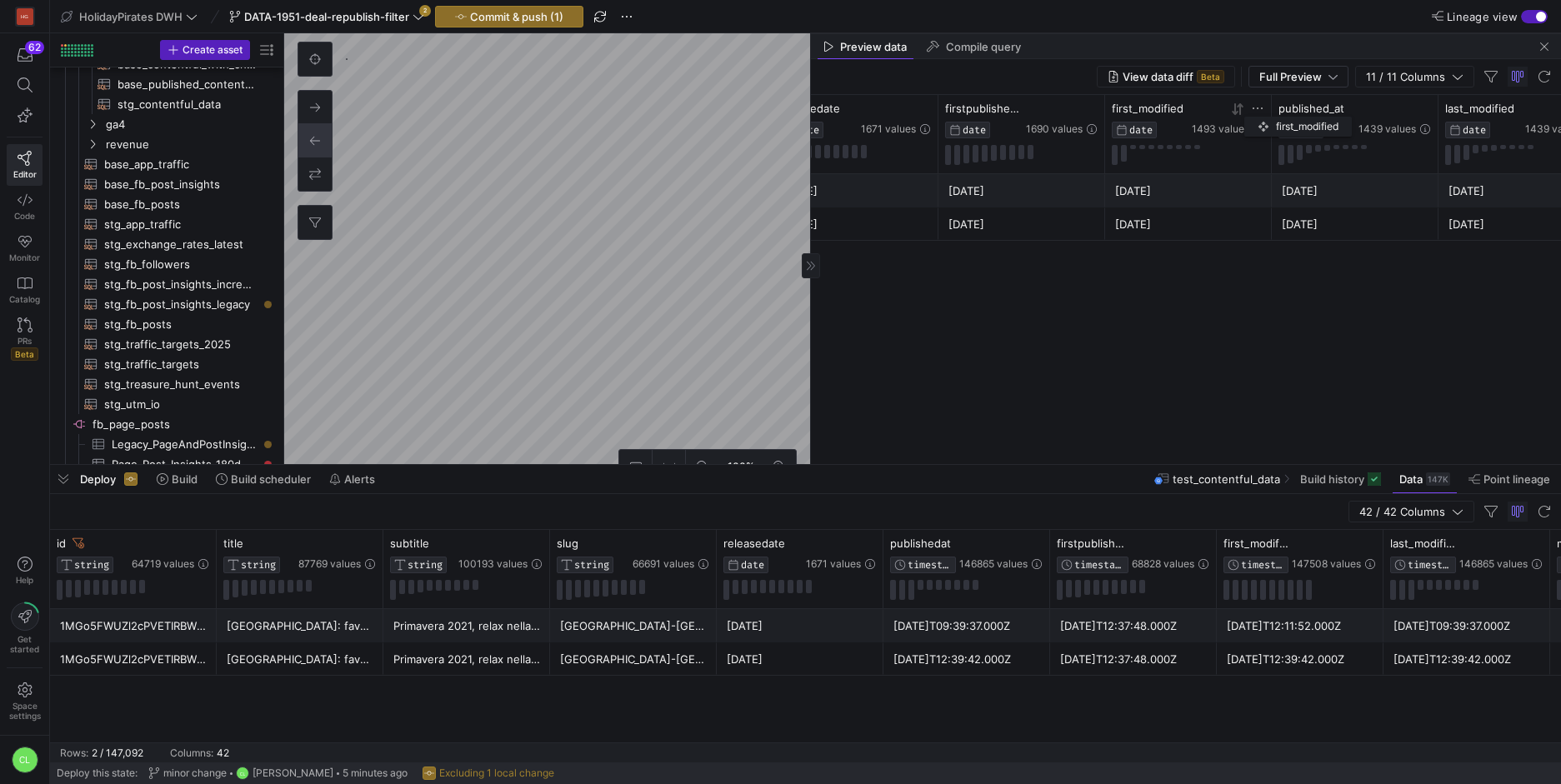
drag, startPoint x: 1311, startPoint y: 114, endPoint x: 1248, endPoint y: 113, distance: 63.0
click at [1248, 113] on div "first_modified DATE 1493 values" at bounding box center [1188, 120] width 153 height 37
drag, startPoint x: 1479, startPoint y: 107, endPoint x: 1224, endPoint y: 111, distance: 255.0
click at [1224, 111] on div "last_modified DATE 1439 values" at bounding box center [1188, 120] width 153 height 37
drag, startPoint x: 1165, startPoint y: 96, endPoint x: 1310, endPoint y: 110, distance: 145.7
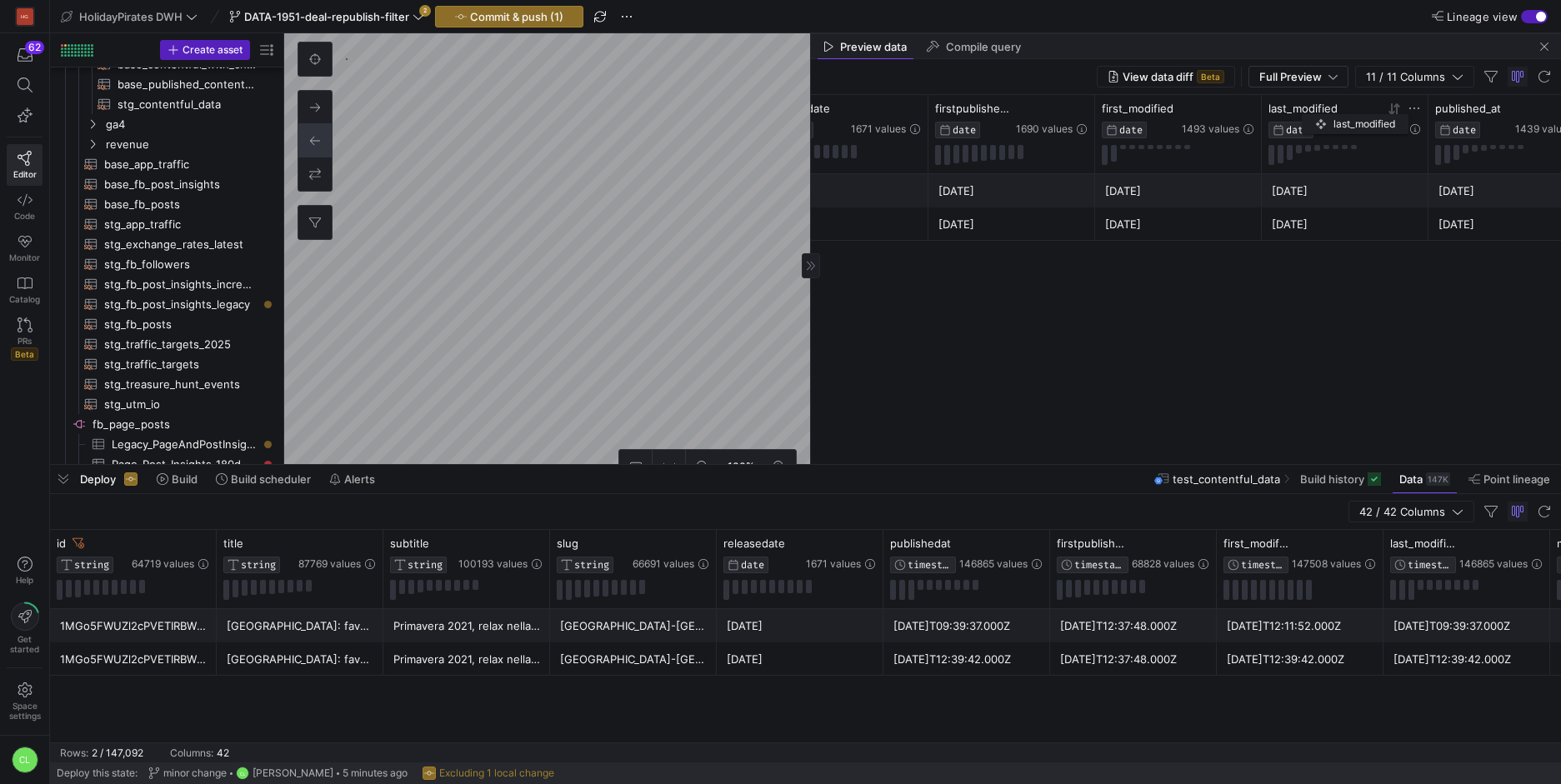
click at [1310, 110] on div "last_modified DATE 1439 values" at bounding box center [1345, 133] width 167 height 78
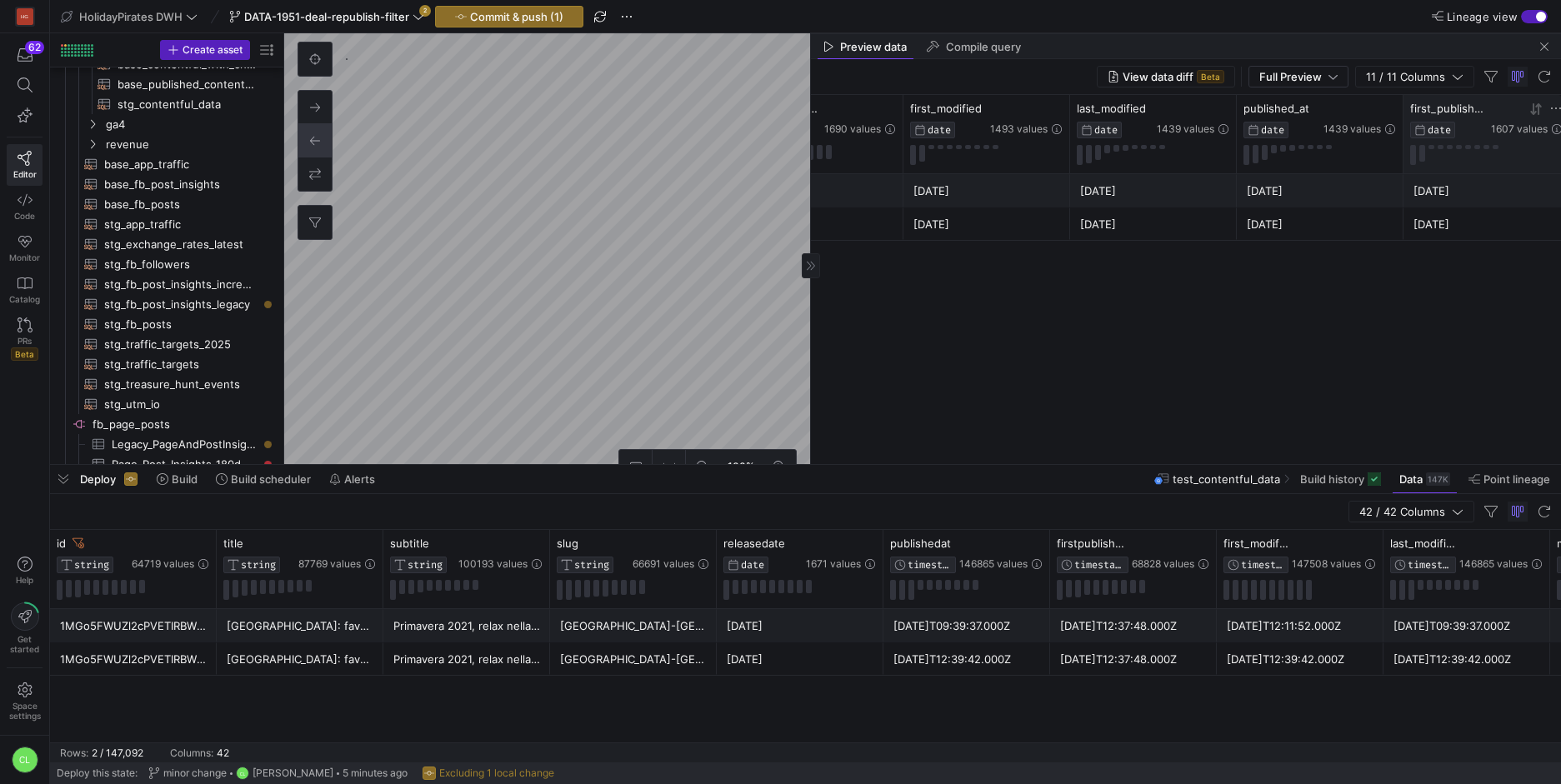
click at [1463, 112] on span "first_published_at" at bounding box center [1449, 108] width 77 height 13
drag, startPoint x: 1484, startPoint y: 110, endPoint x: 1003, endPoint y: 126, distance: 481.3
click at [1003, 126] on div "first_published_at DATE 1607 values" at bounding box center [986, 120] width 153 height 37
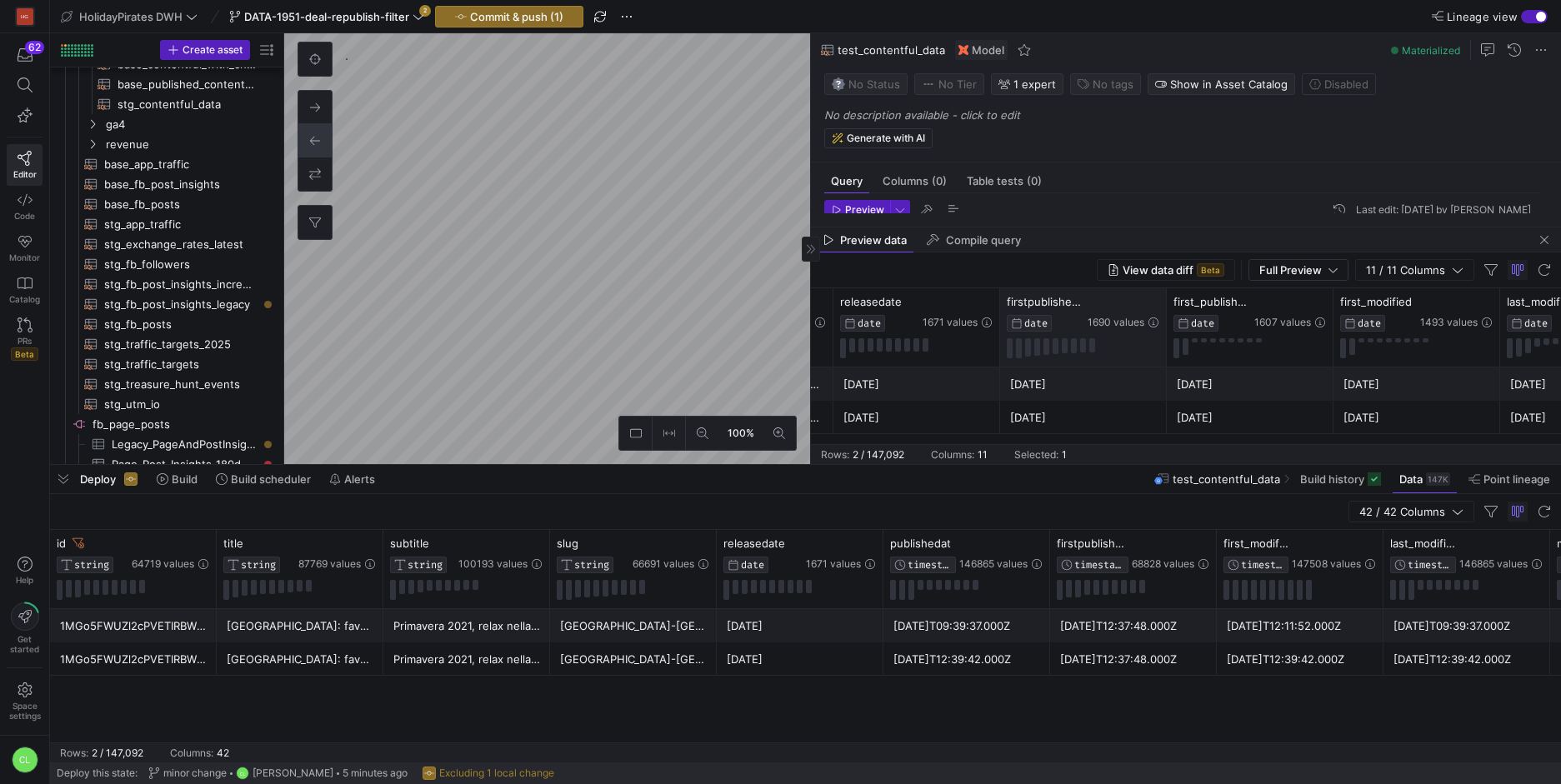
drag, startPoint x: 1146, startPoint y: 32, endPoint x: 1165, endPoint y: 311, distance: 279.6
click at [1165, 311] on as-split "Query Columns (0) Table tests (0) Preview Last edit: [DATE] by Chayanon Laowiwa…" at bounding box center [1185, 248] width 750 height 431
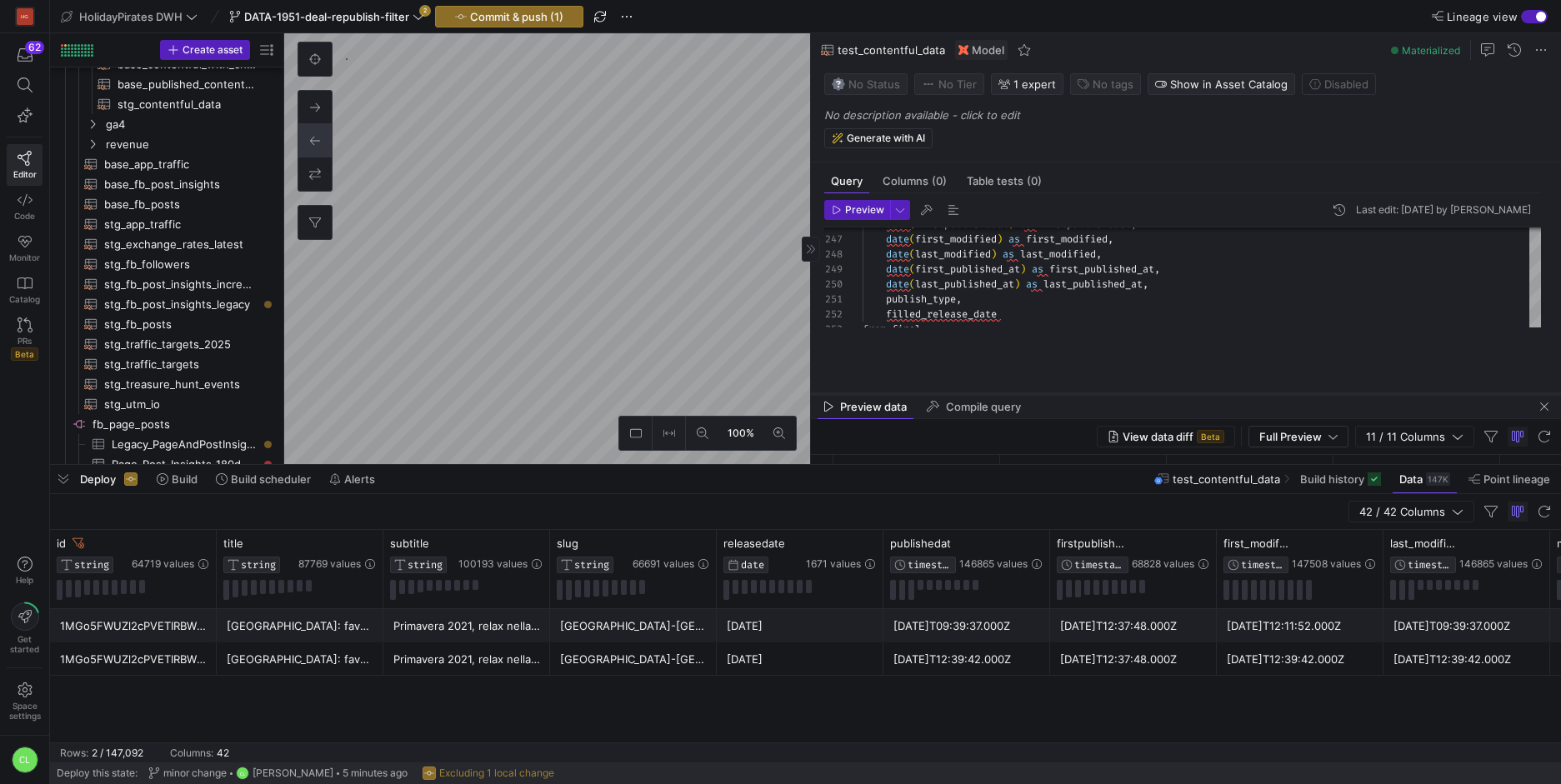
drag, startPoint x: 1088, startPoint y: 242, endPoint x: 1088, endPoint y: 394, distance: 152.0
click at [1088, 394] on div at bounding box center [1185, 394] width 750 height 7
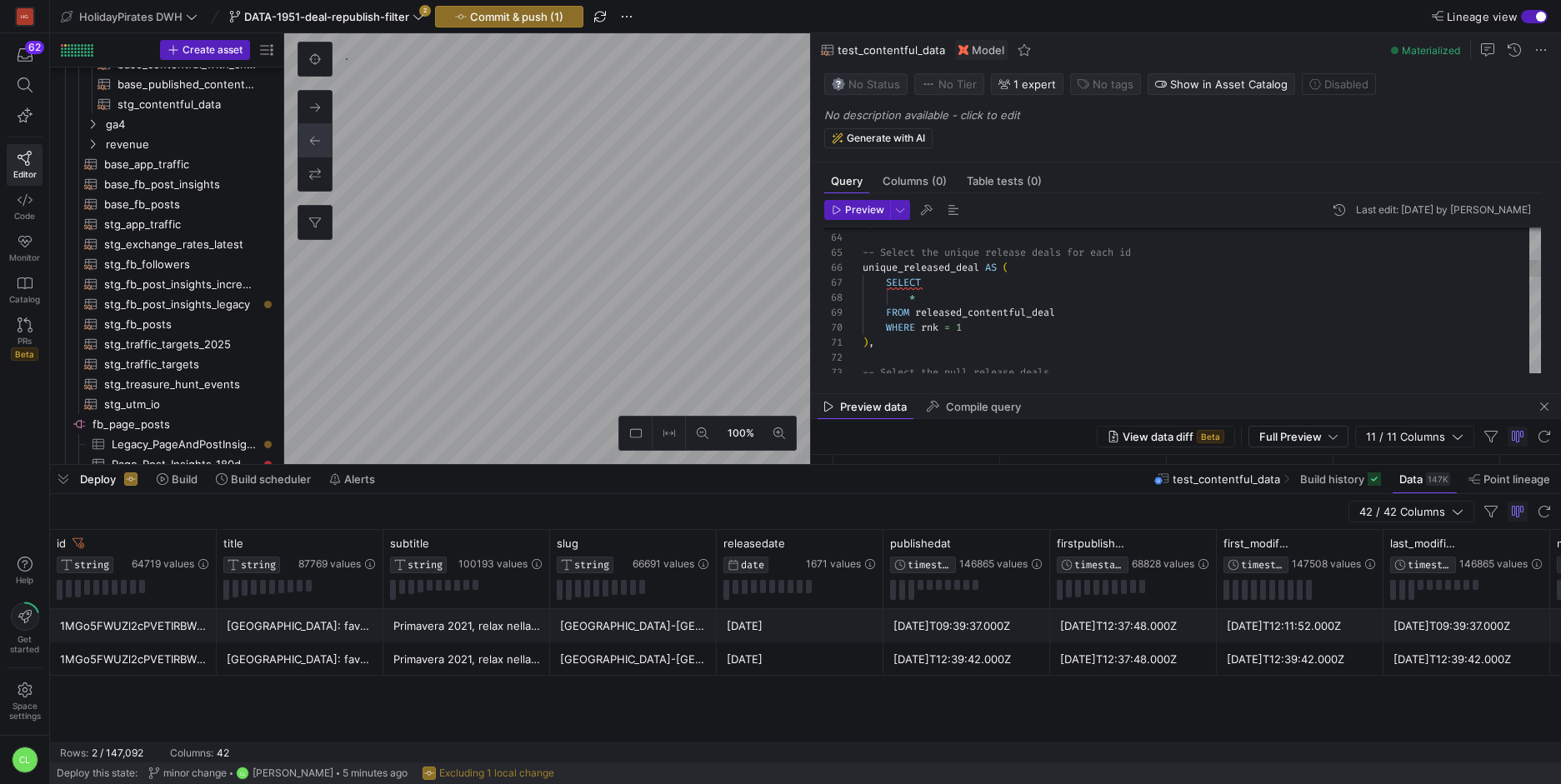
drag, startPoint x: 1206, startPoint y: 370, endPoint x: 900, endPoint y: 319, distance: 310.2
drag, startPoint x: 863, startPoint y: 252, endPoint x: 1063, endPoint y: 349, distance: 222.3
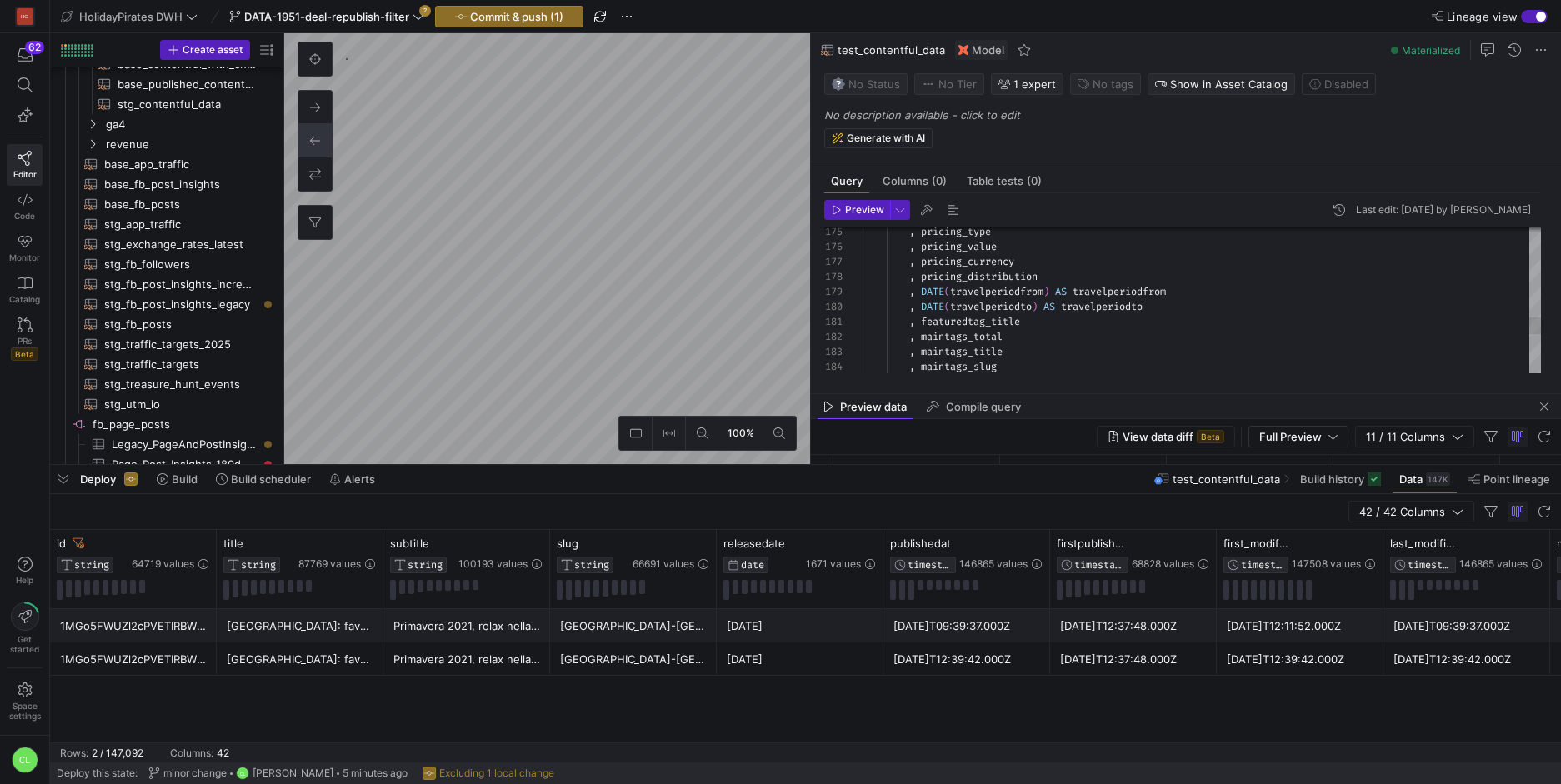
drag, startPoint x: 863, startPoint y: 245, endPoint x: 996, endPoint y: 316, distance: 150.8
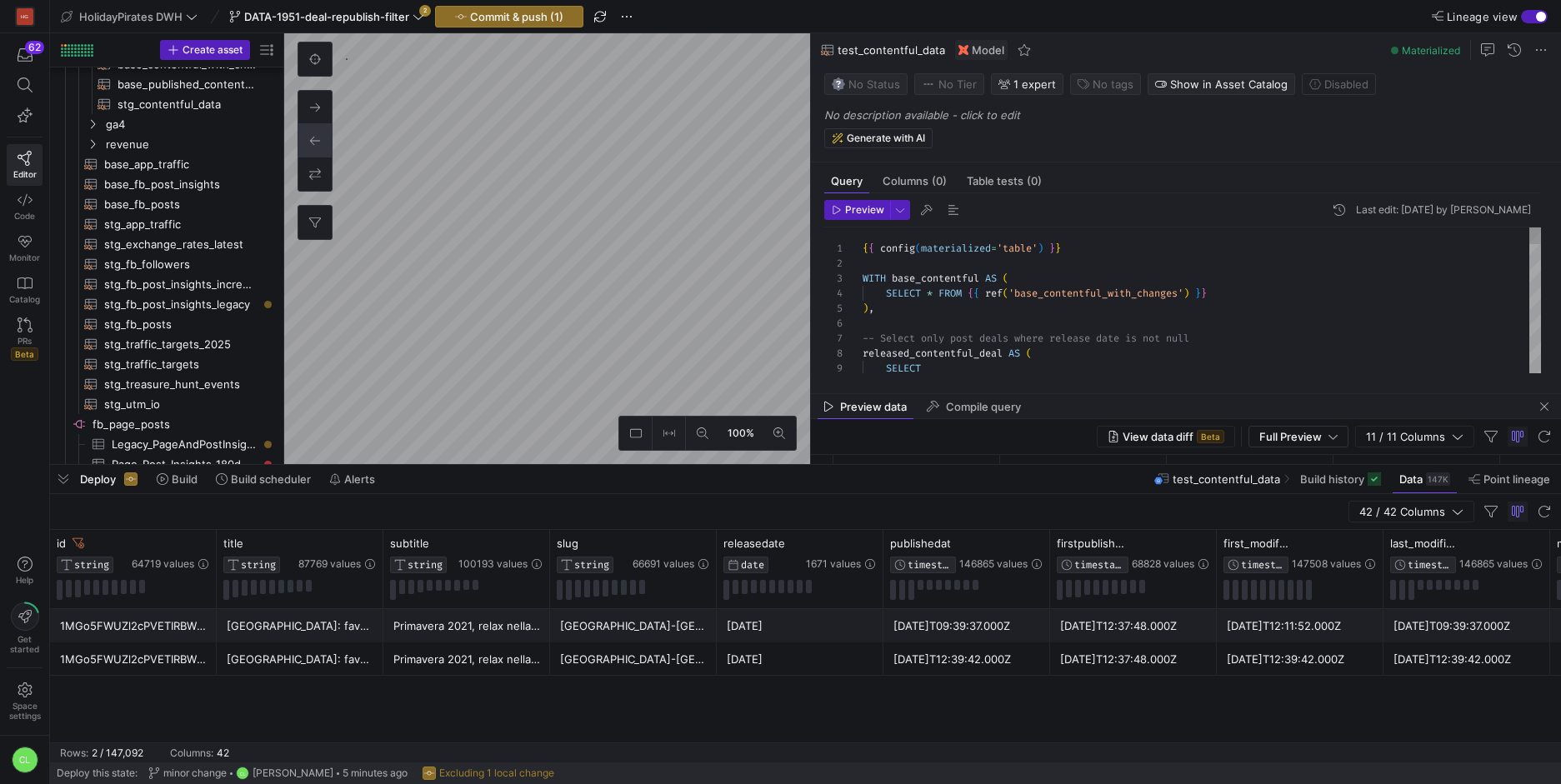
drag, startPoint x: 862, startPoint y: 243, endPoint x: 980, endPoint y: 324, distance: 143.1
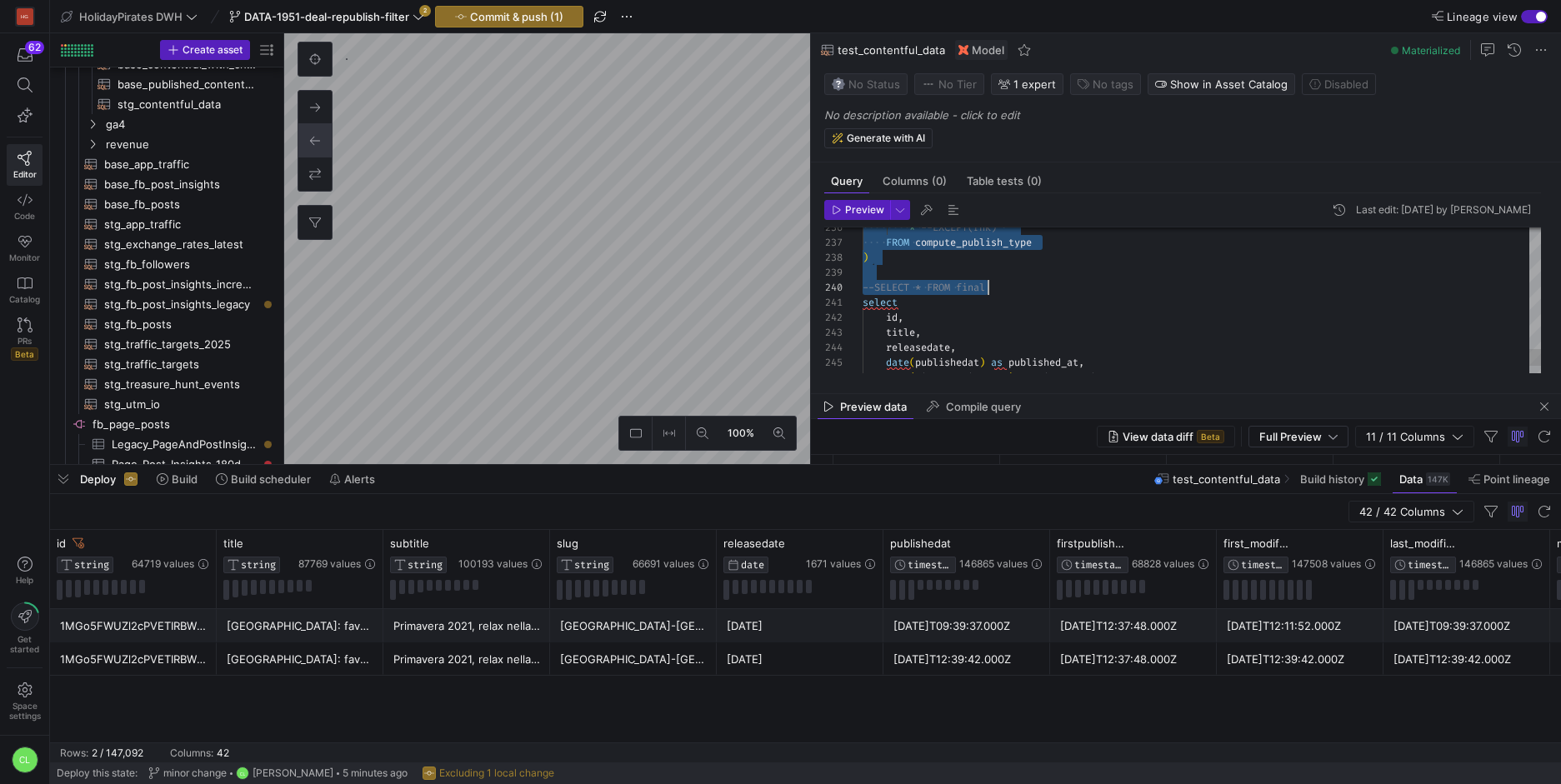
drag, startPoint x: 863, startPoint y: 245, endPoint x: 1081, endPoint y: 283, distance: 221.3
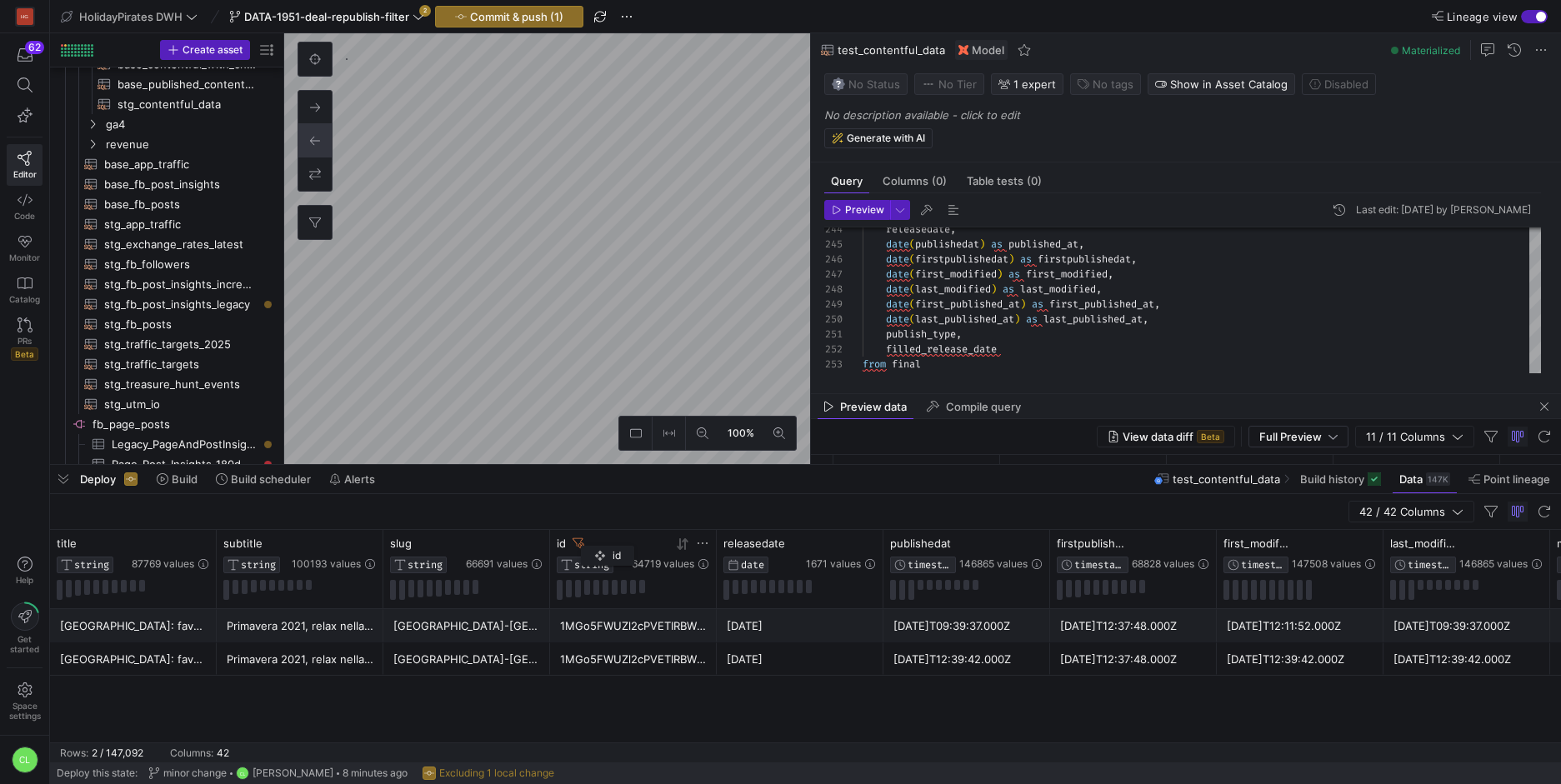
drag, startPoint x: 156, startPoint y: 545, endPoint x: 590, endPoint y: 545, distance: 434.0
click at [589, 542] on div "id STRING 64719 values" at bounding box center [633, 555] width 153 height 37
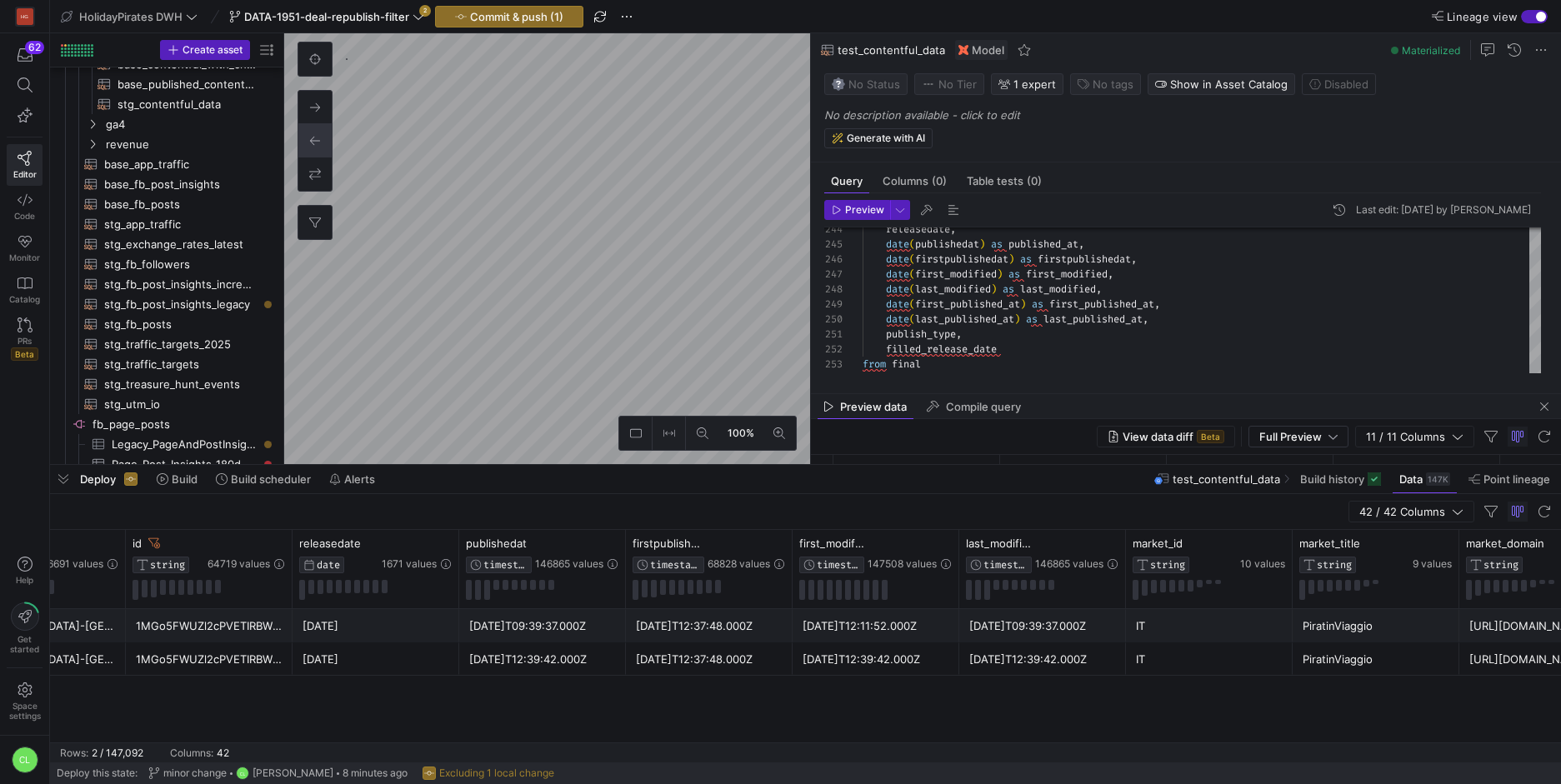
scroll to position [0, 423]
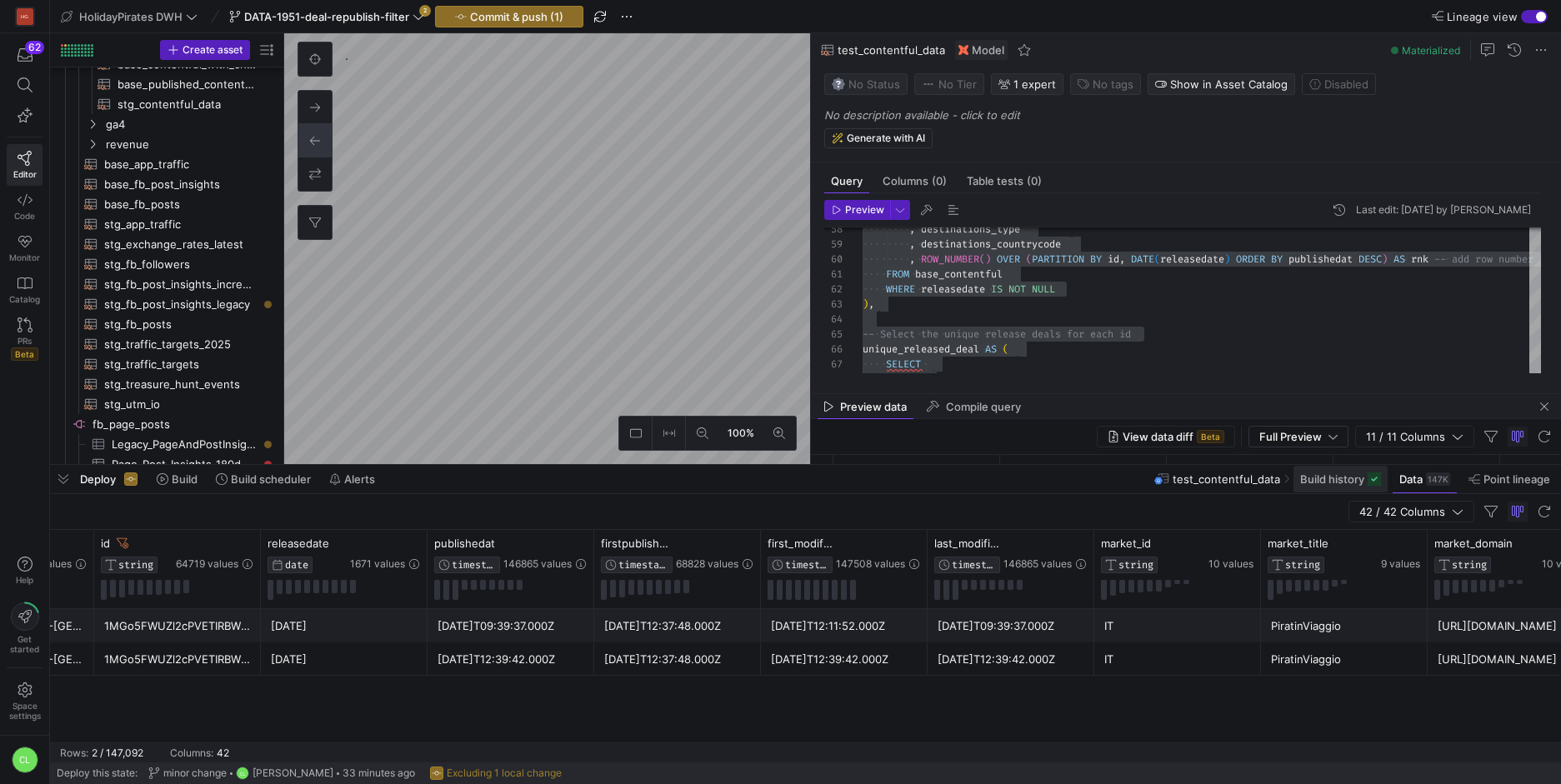
click at [1339, 484] on span "Build history" at bounding box center [1331, 478] width 64 height 13
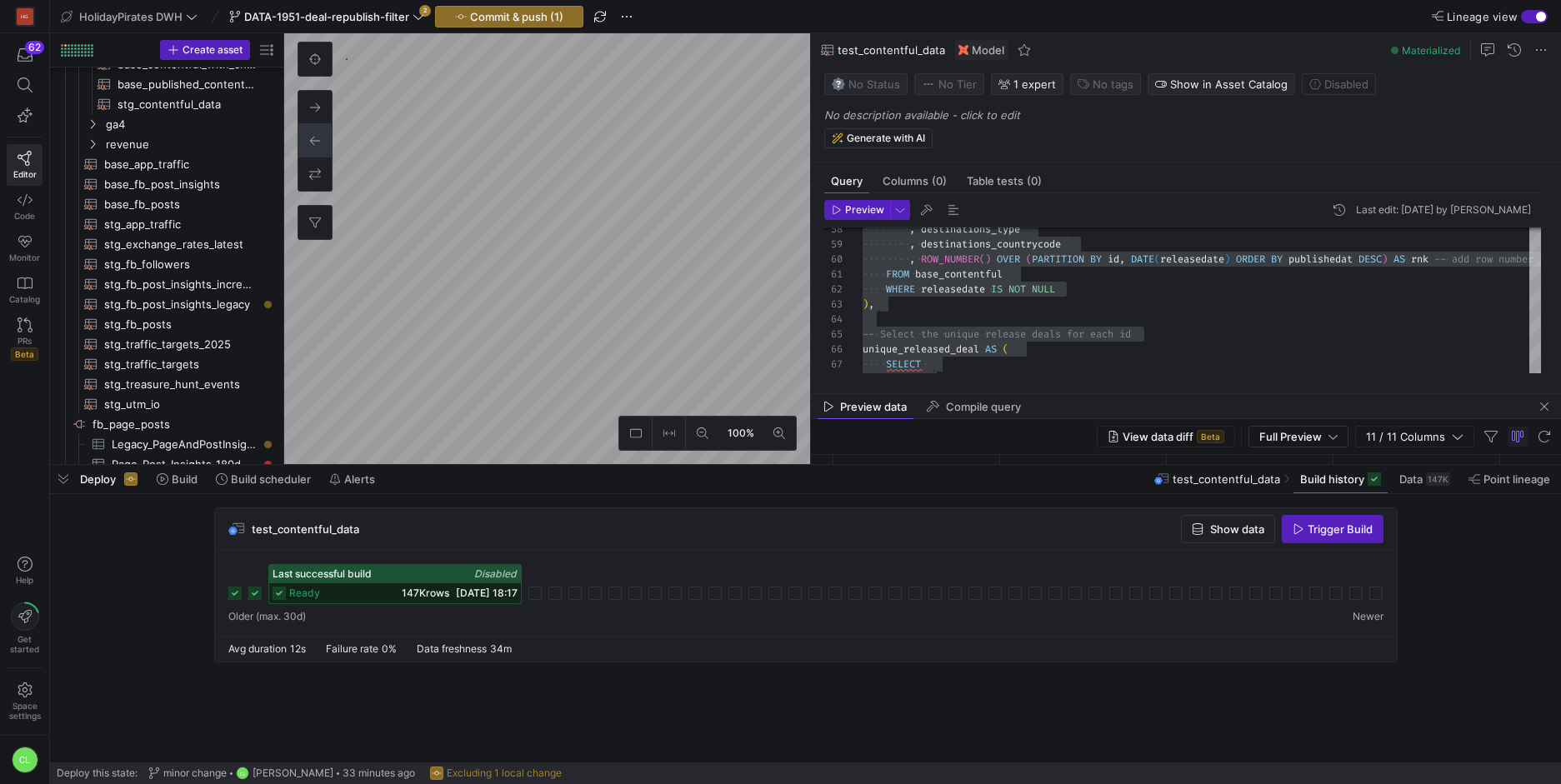
click at [254, 591] on icon at bounding box center [254, 592] width 13 height 13
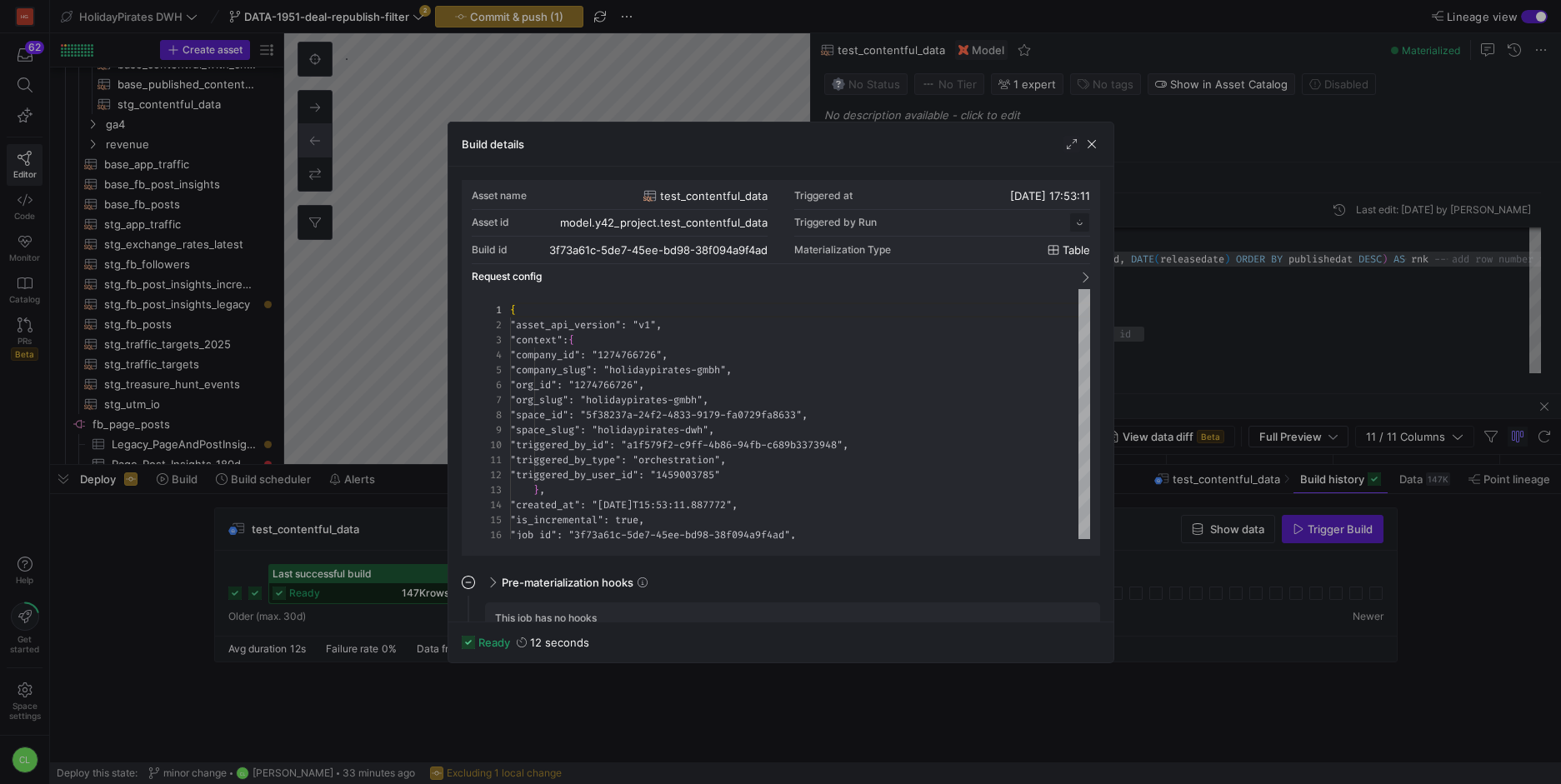
scroll to position [150, 0]
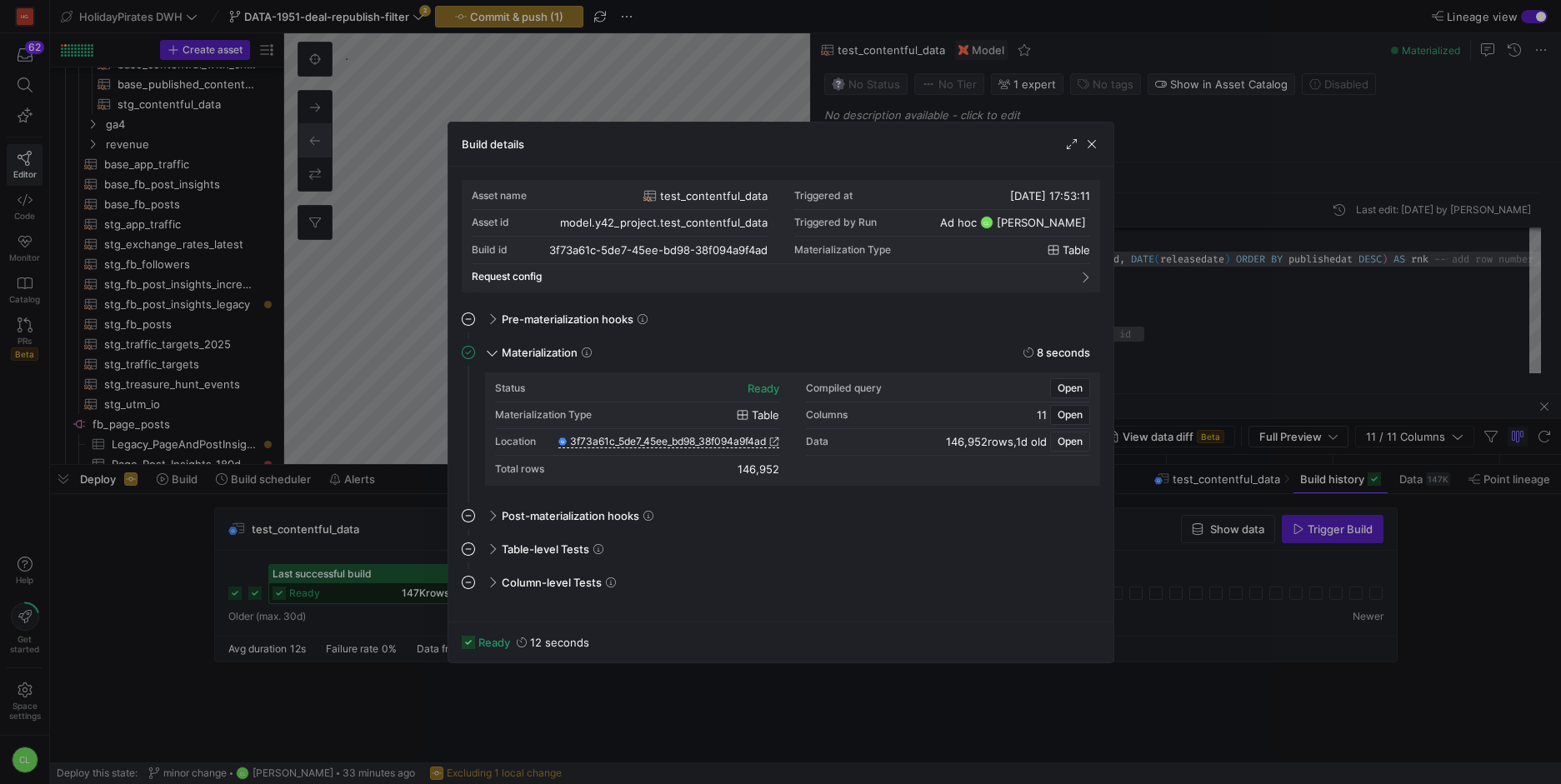
click at [1075, 445] on span "Open" at bounding box center [1070, 441] width 25 height 11
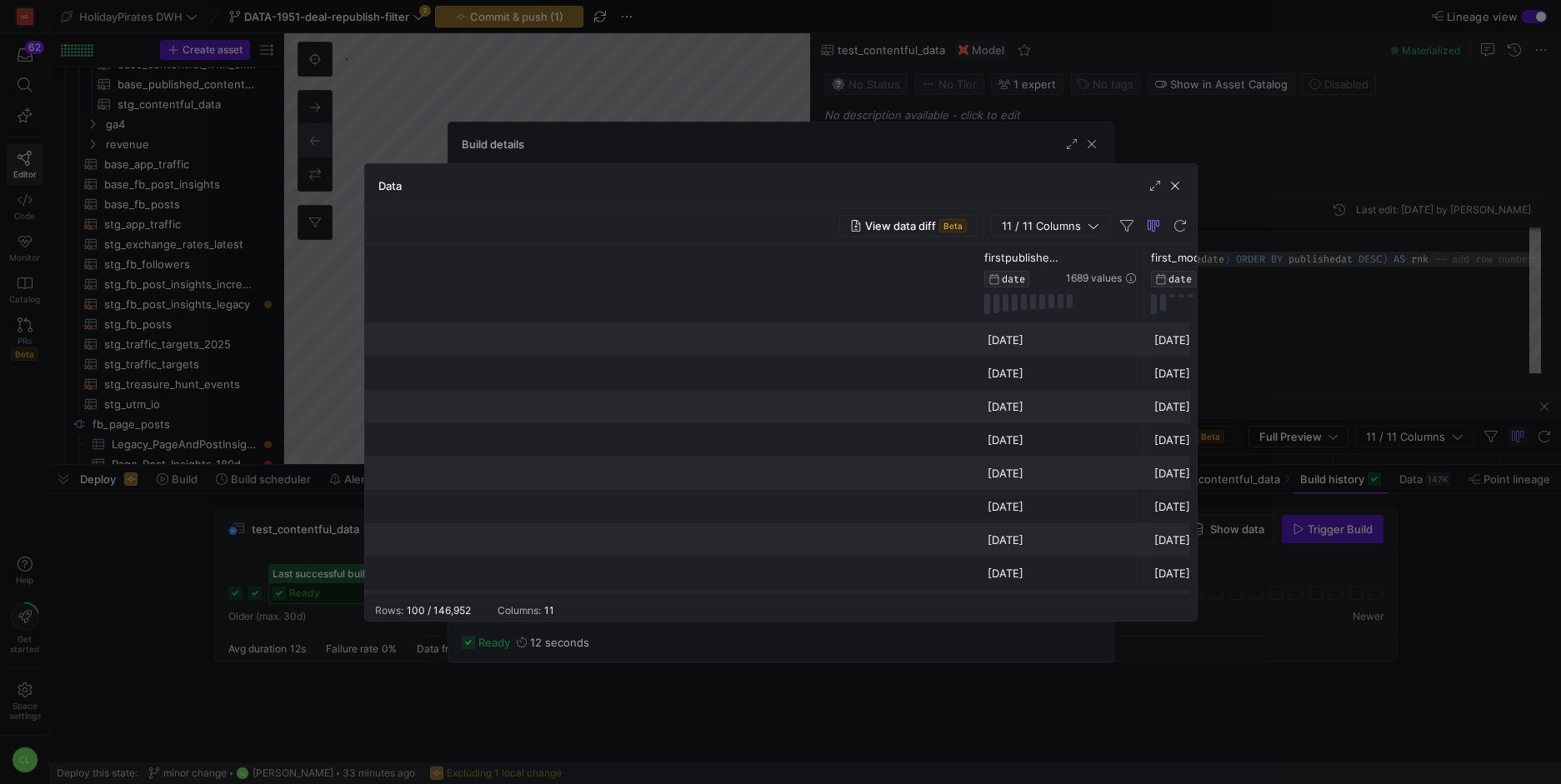
scroll to position [0, 0]
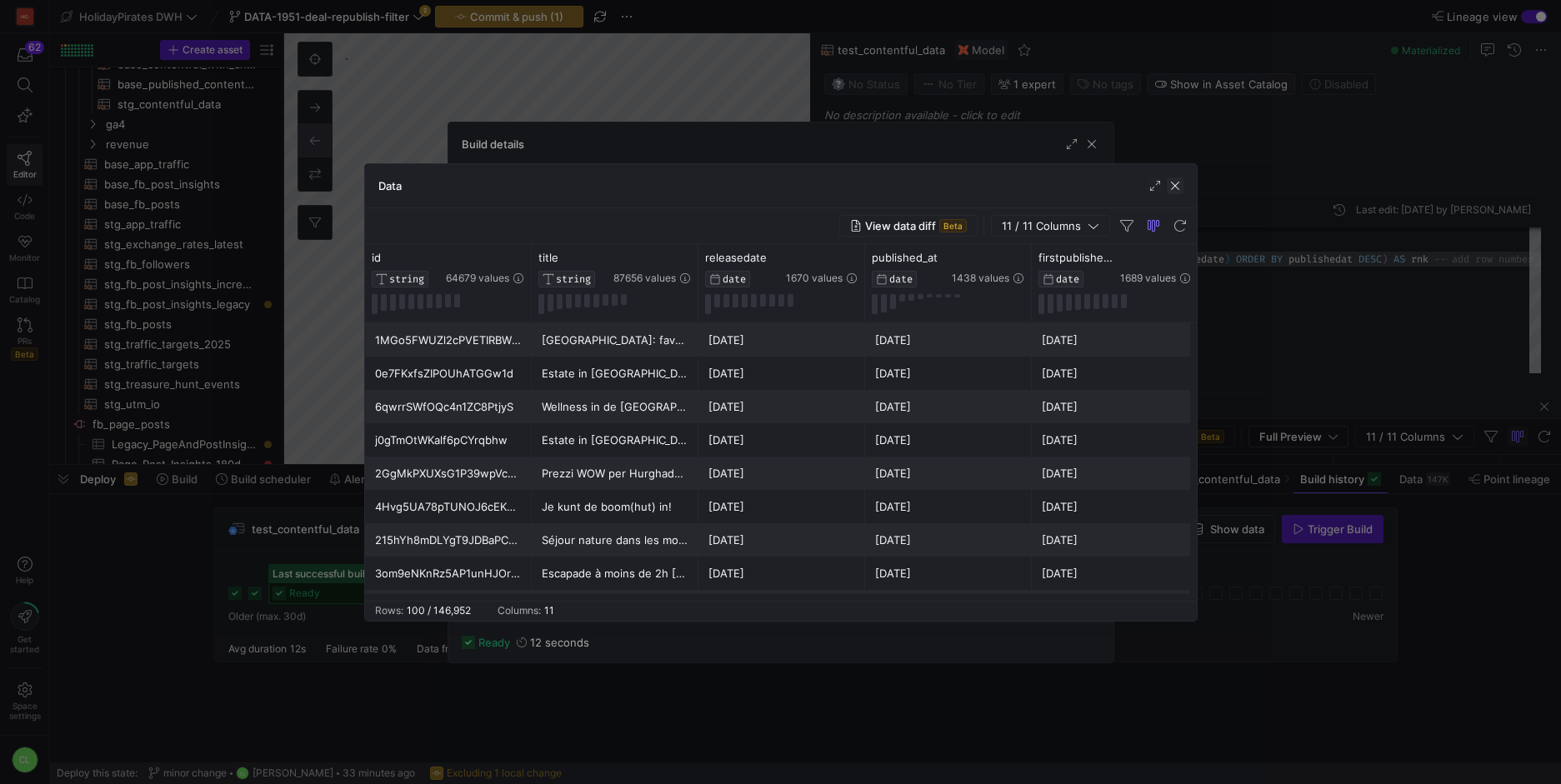
click at [1171, 182] on span "button" at bounding box center [1174, 185] width 17 height 17
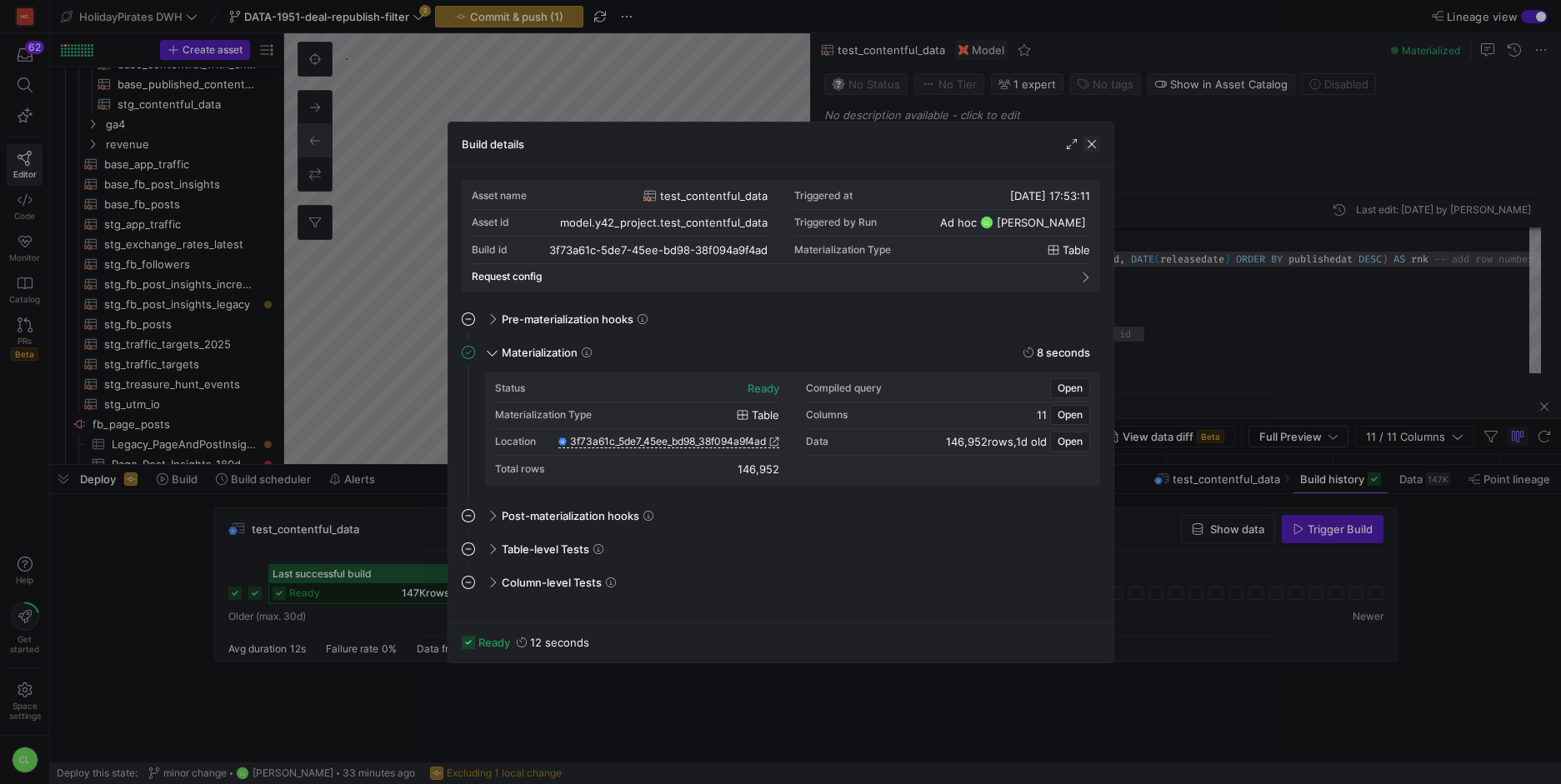
click at [1088, 145] on span "button" at bounding box center [1091, 144] width 17 height 17
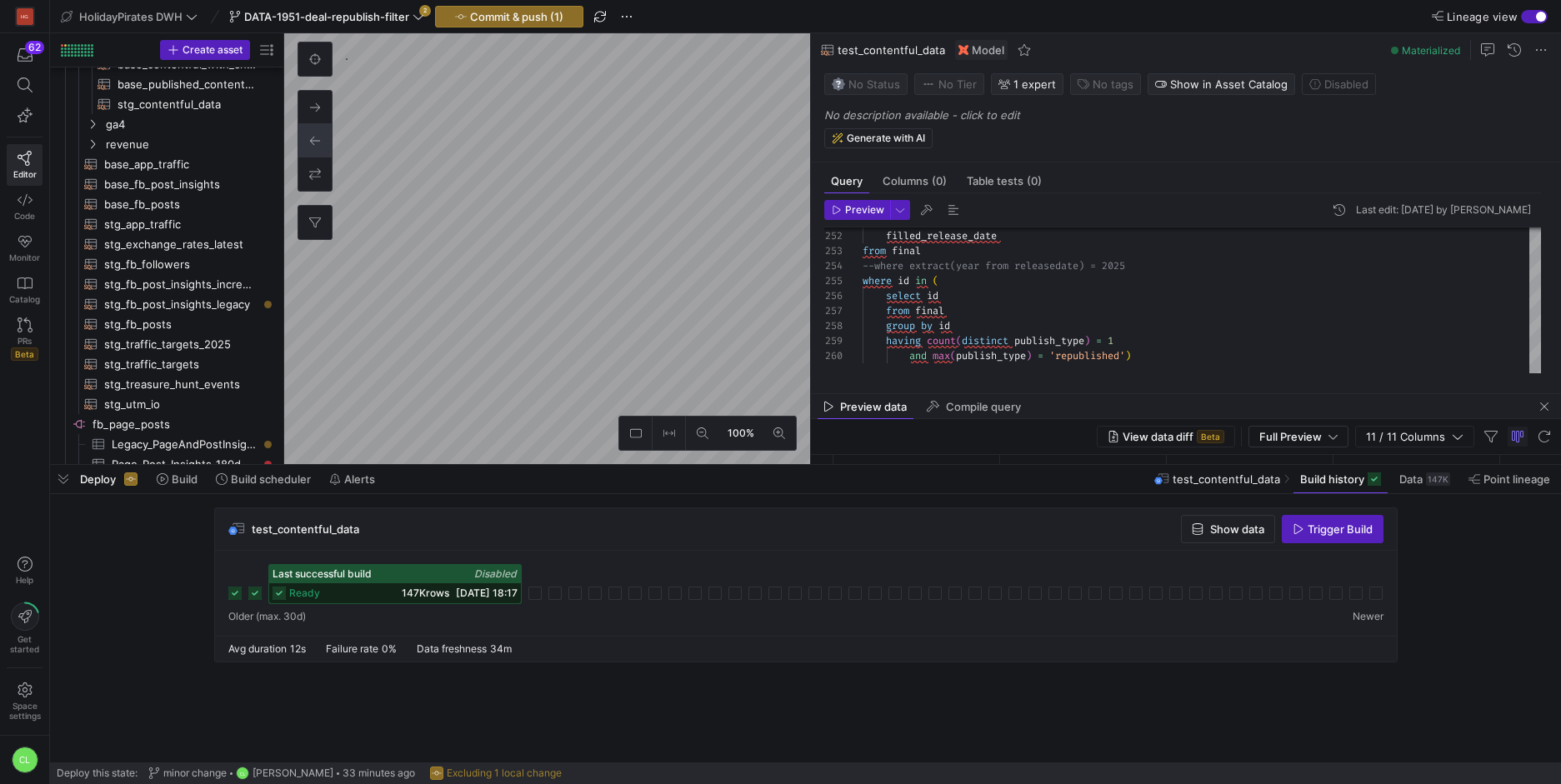
click at [1043, 479] on div "Deploy Build Build scheduler Alerts test_contentful_data Build history Data 147…" at bounding box center [806, 479] width 1511 height 28
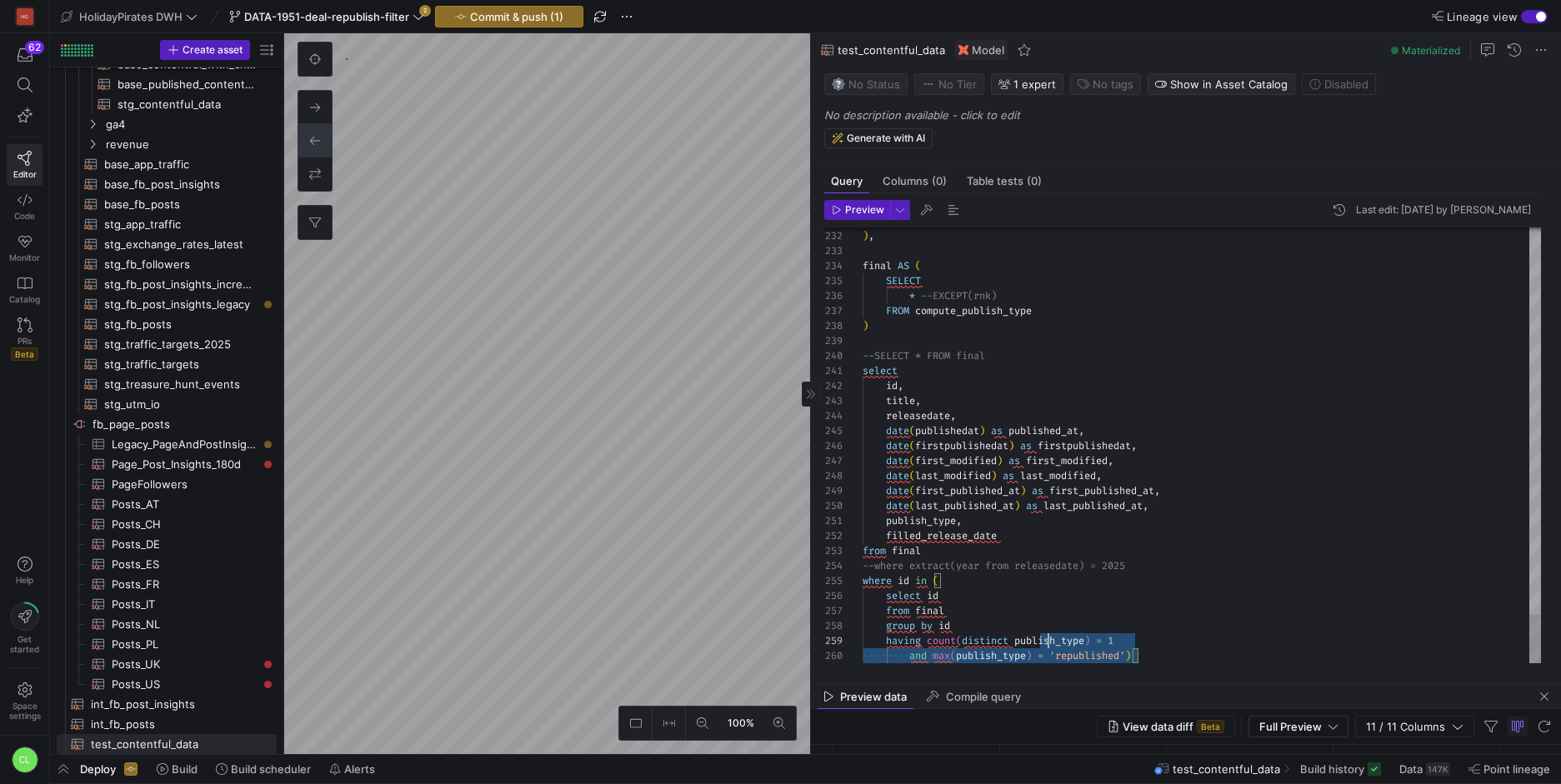
drag, startPoint x: 1210, startPoint y: 654, endPoint x: 909, endPoint y: 599, distance: 306.0
drag, startPoint x: 1182, startPoint y: 660, endPoint x: 807, endPoint y: 574, distance: 384.7
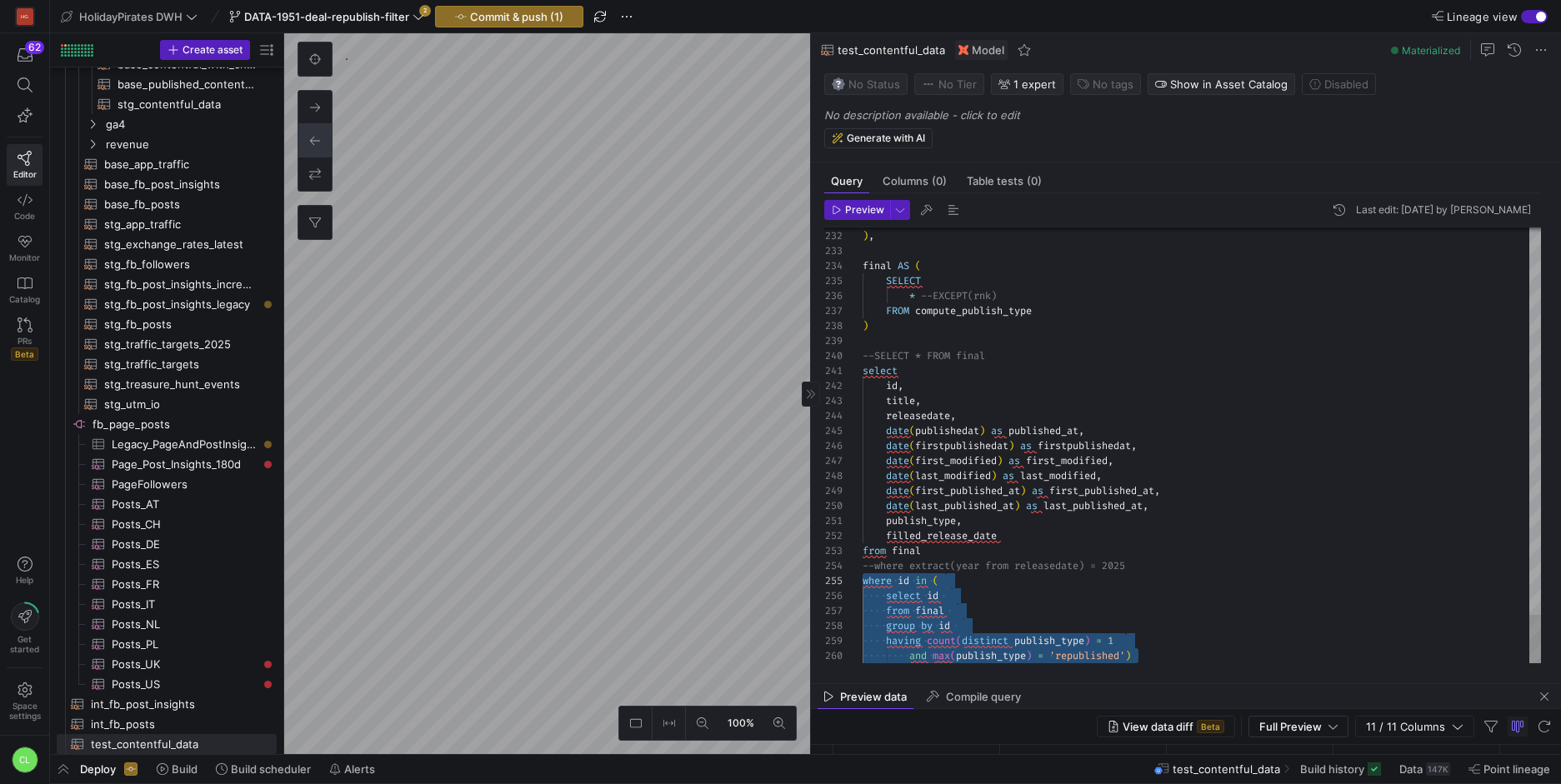
drag, startPoint x: 1198, startPoint y: 660, endPoint x: 824, endPoint y: 576, distance: 383.3
type textarea "publish_type, filled_release_date from final --where extract(year from released…"
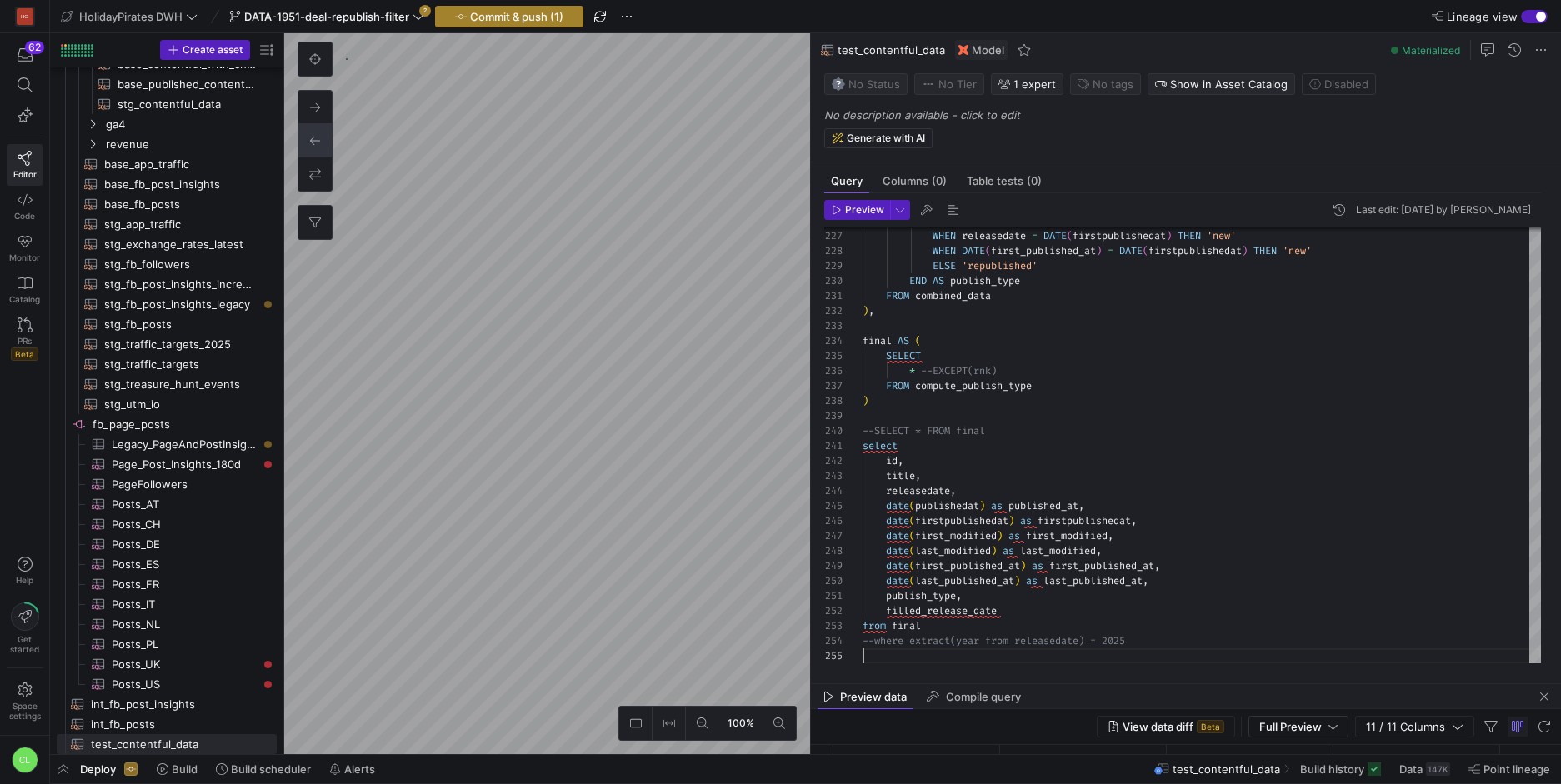
click at [512, 25] on span "button" at bounding box center [509, 17] width 147 height 20
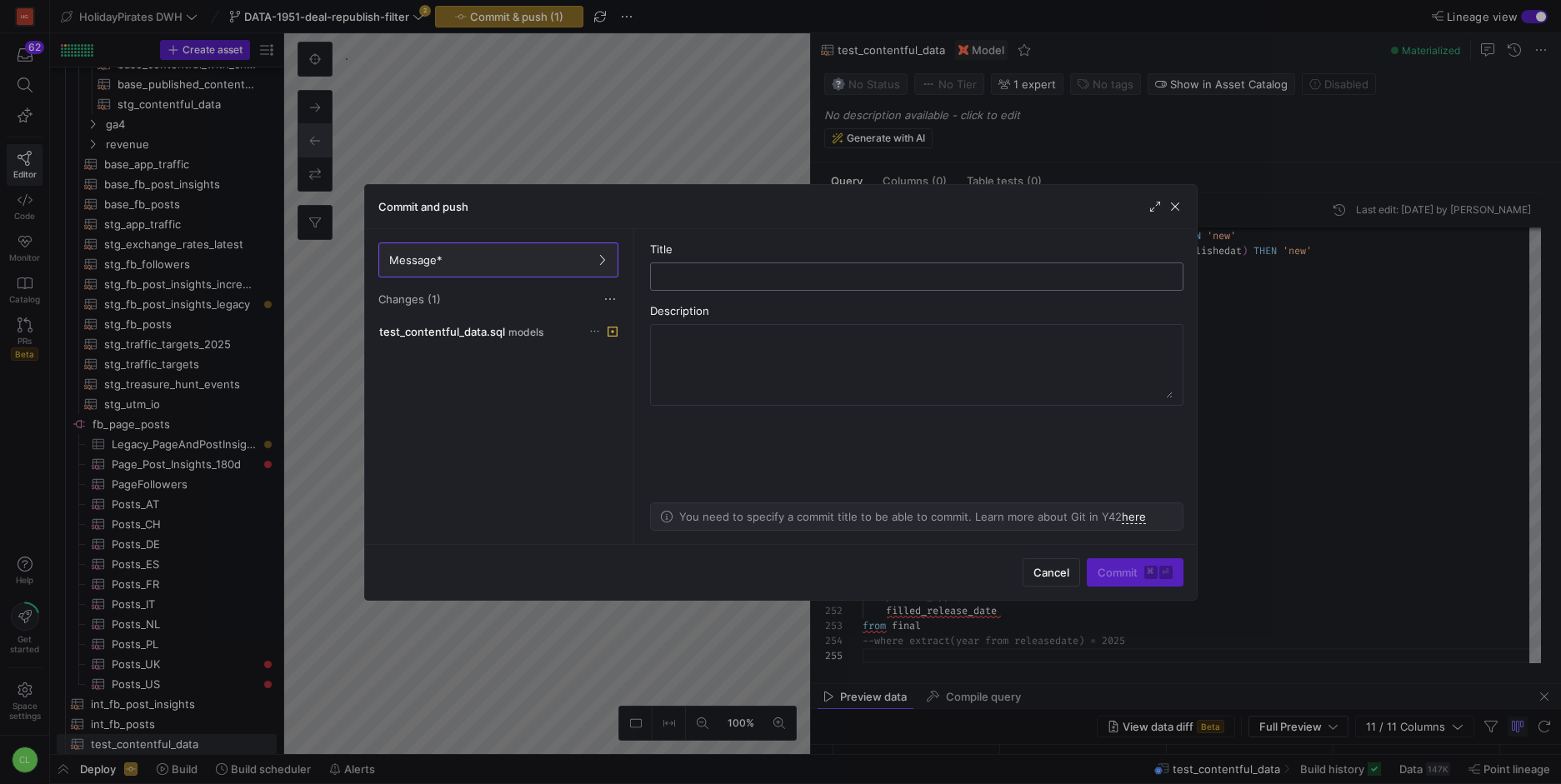
click at [767, 281] on input "text" at bounding box center [916, 276] width 505 height 13
type input "test"
click at [1121, 584] on span "submit" at bounding box center [1135, 572] width 95 height 26
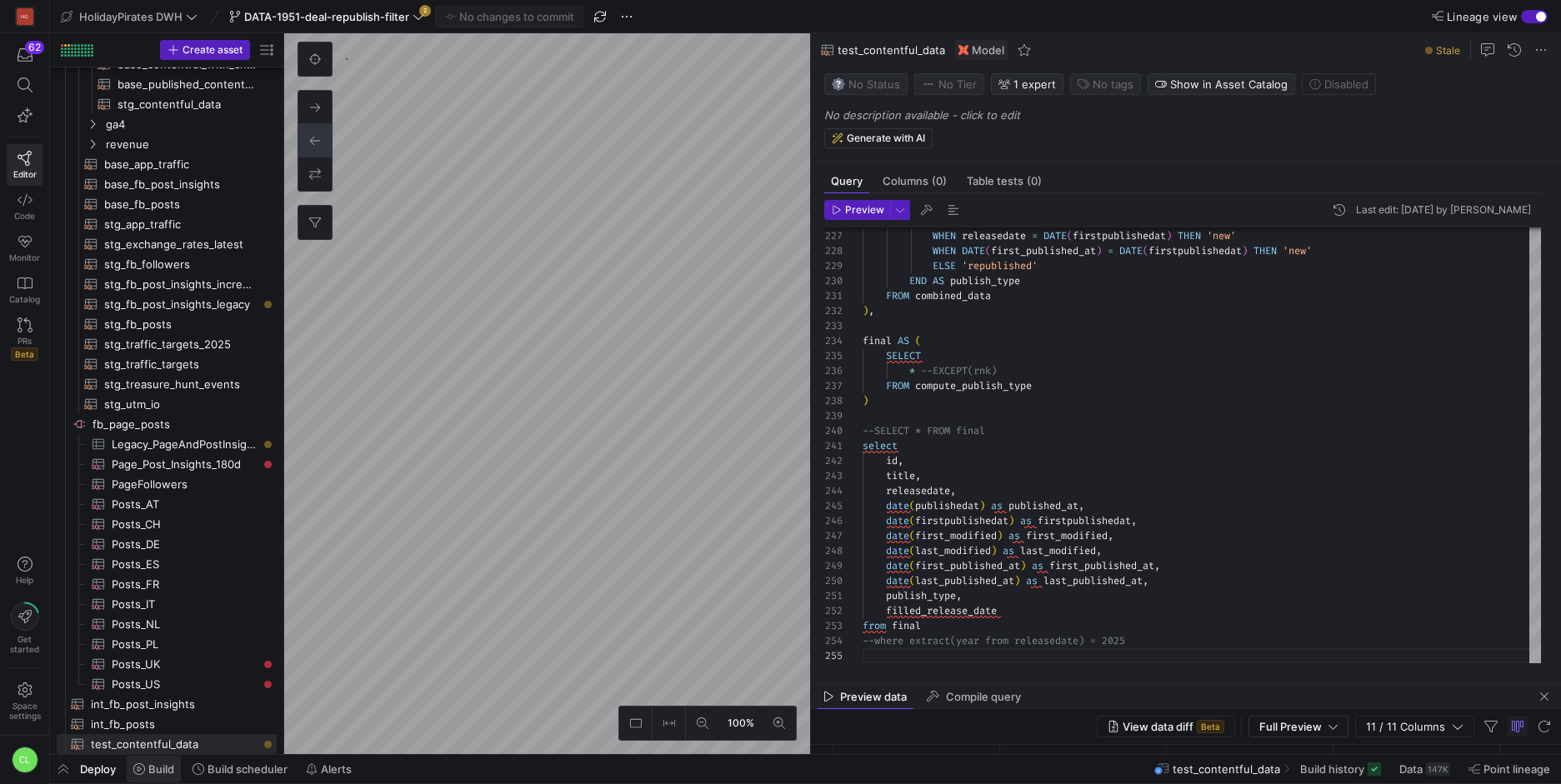
click at [154, 766] on span "Build" at bounding box center [161, 768] width 25 height 13
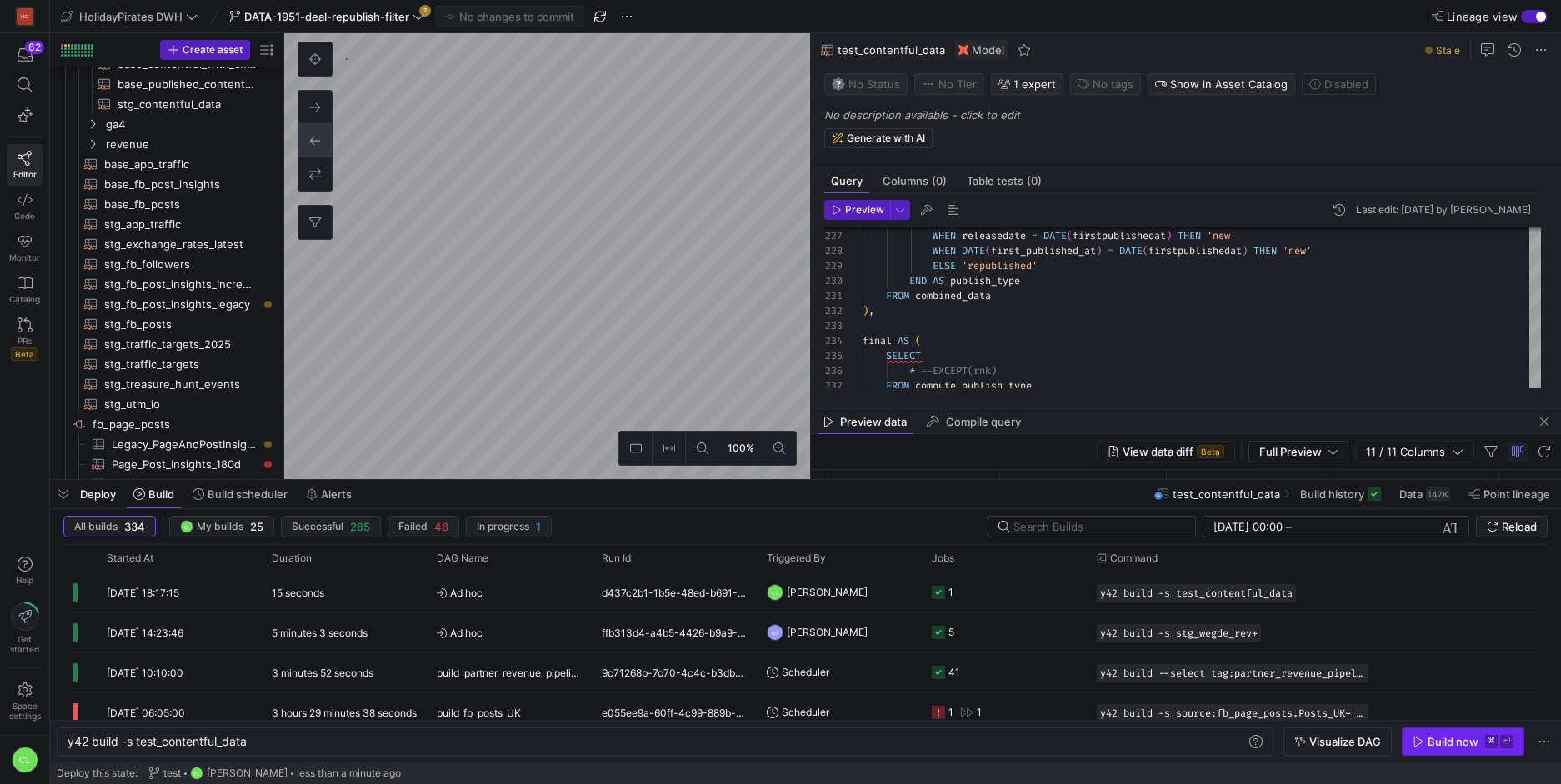
click at [1438, 732] on span "button" at bounding box center [1463, 741] width 121 height 26
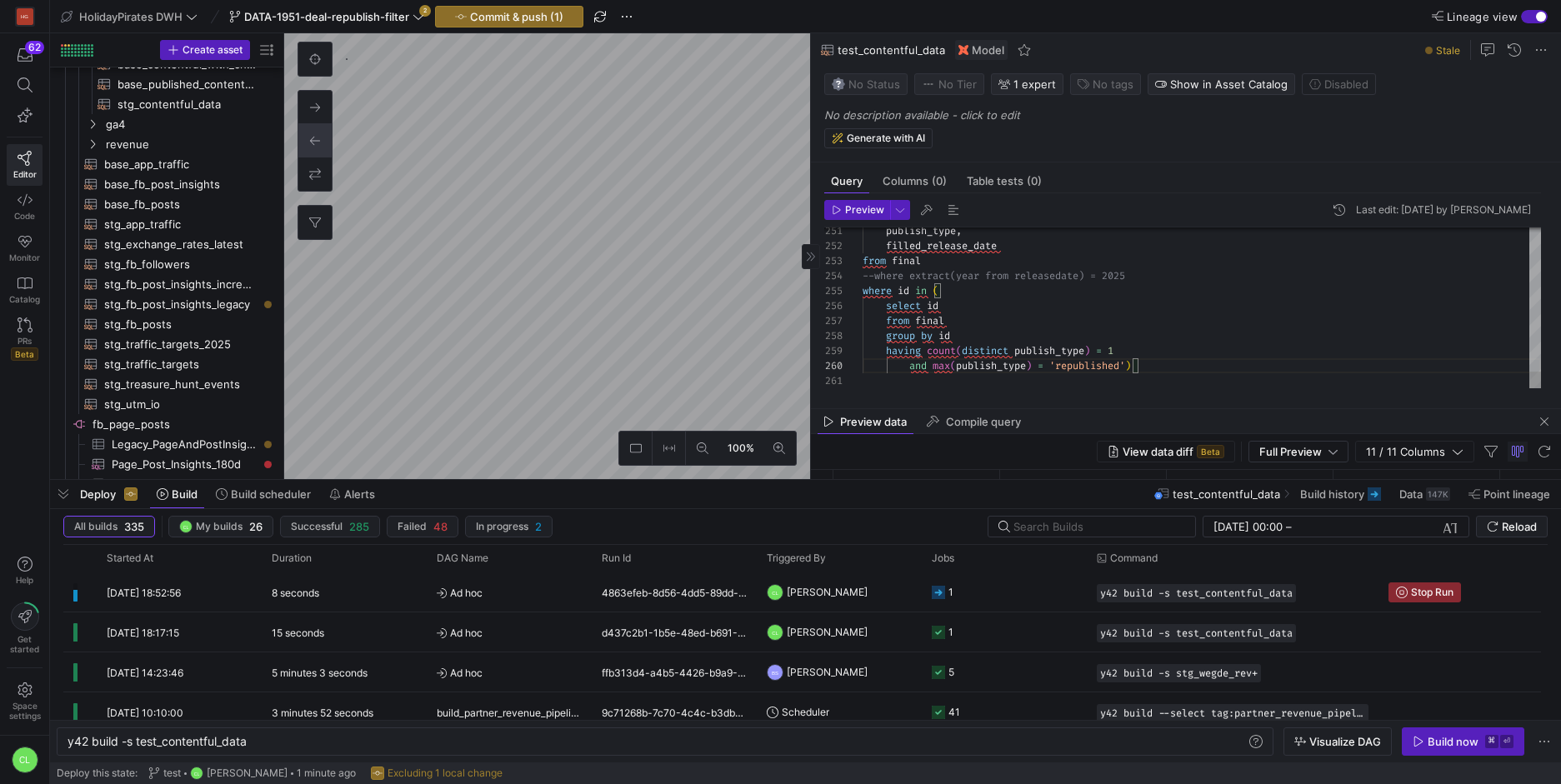
type textarea "publish_type, filled_release_date from final --where extract(year from released…"
click at [1241, 390] on div "Preview Last edit: [DATE] by Chayanon Laowiwat 251 252 253 254 255 256 257 258 …" at bounding box center [1182, 294] width 743 height 202
click at [1240, 391] on div "Preview Last edit: [DATE] by Chayanon Laowiwat 251 252 253 254 255 256 257 258 …" at bounding box center [1182, 294] width 743 height 202
click at [1429, 497] on div "147K" at bounding box center [1438, 494] width 25 height 13
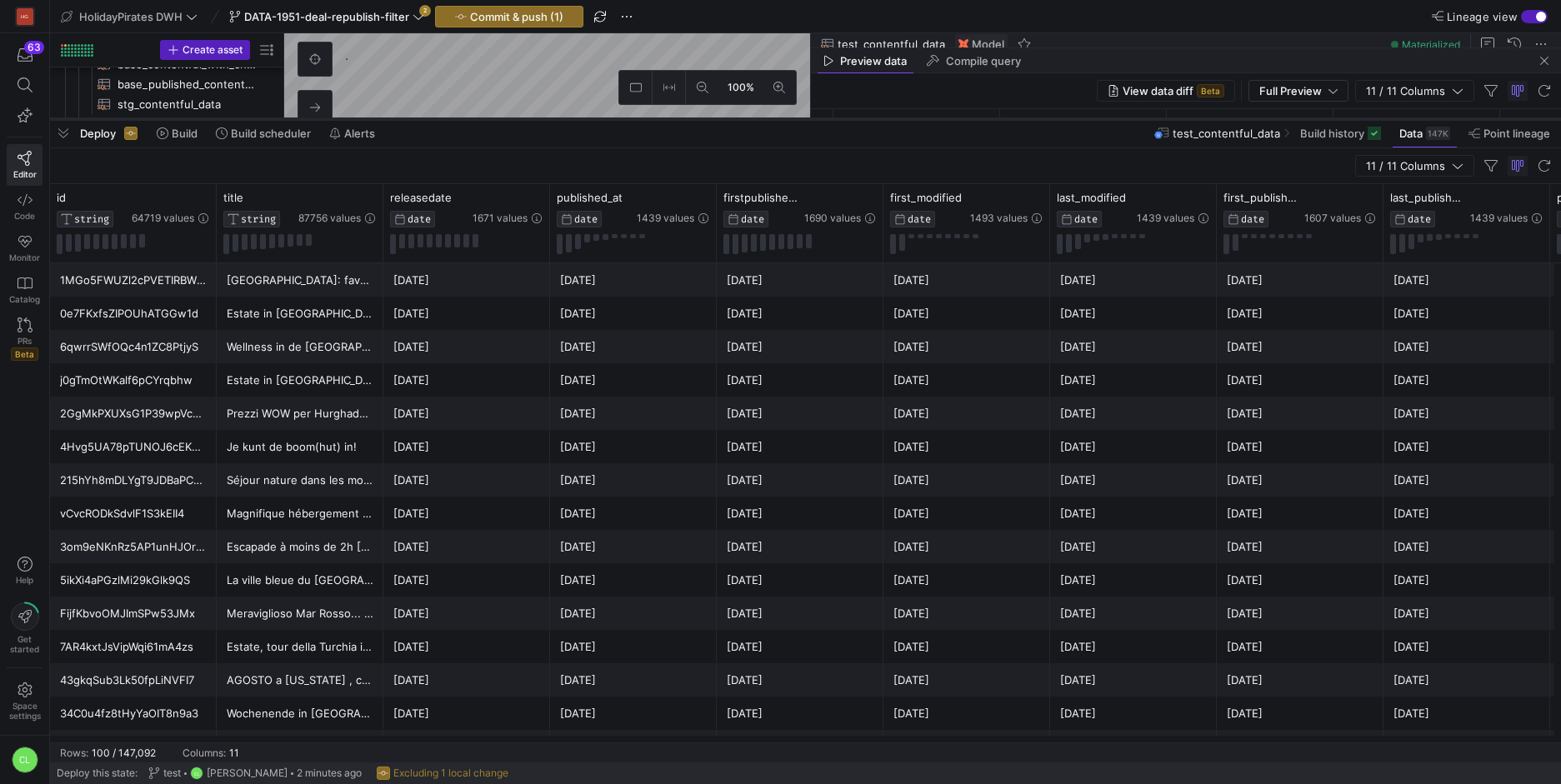
drag, startPoint x: 283, startPoint y: 480, endPoint x: 375, endPoint y: 119, distance: 372.5
click at [375, 119] on div at bounding box center [806, 119] width 1511 height 7
click at [589, 354] on div "[DATE]" at bounding box center [633, 346] width 147 height 32
click at [348, 365] on div "Estate in [GEOGRAPHIC_DATA] sotto i 100€!" at bounding box center [299, 380] width 147 height 32
click at [187, 289] on div "1MGo5FWUZl2cPVETIRBWPE" at bounding box center [132, 280] width 147 height 32
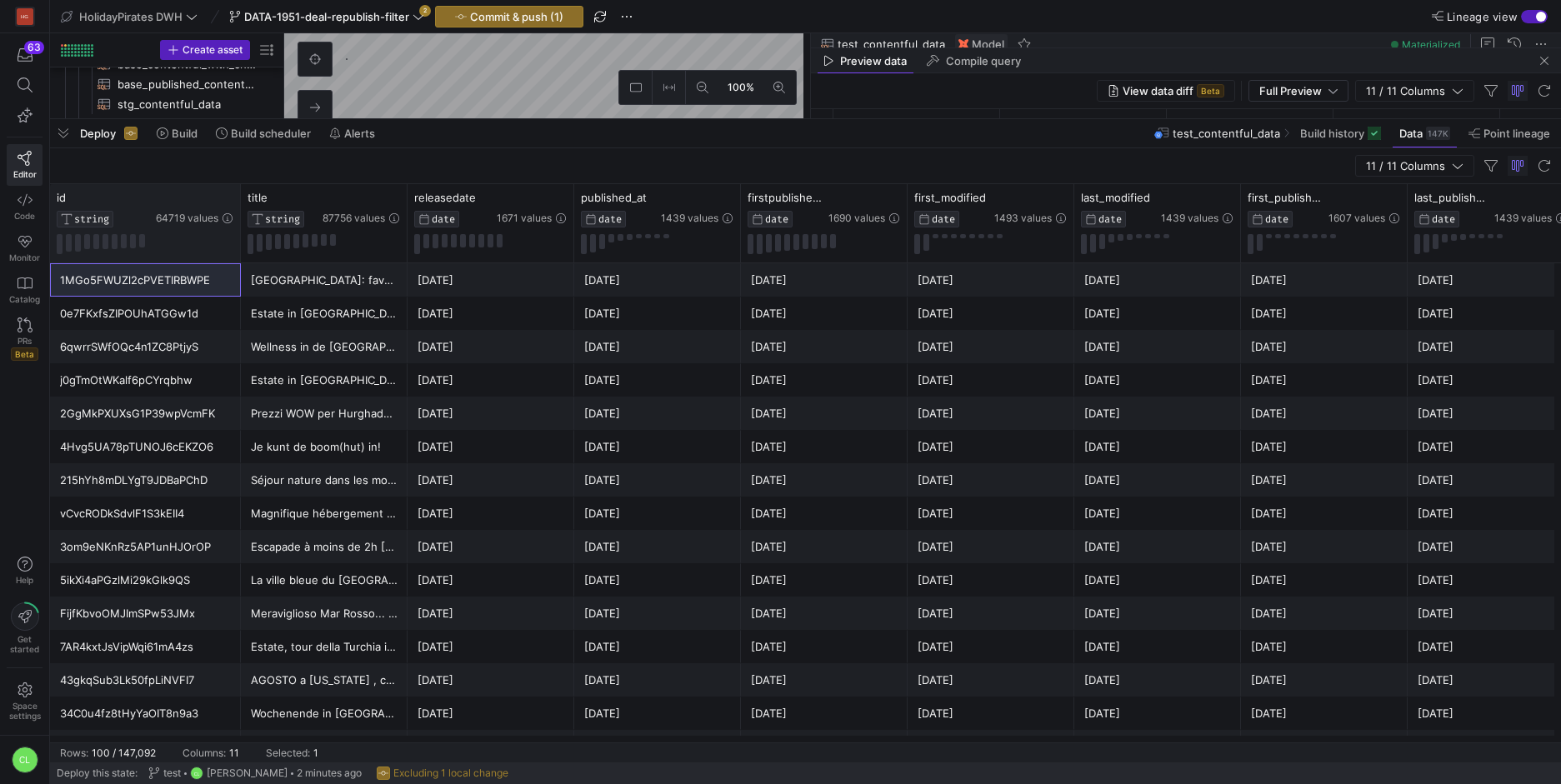
drag, startPoint x: 215, startPoint y: 197, endPoint x: 240, endPoint y: 198, distance: 25.0
click at [240, 198] on div at bounding box center [240, 223] width 7 height 78
click at [226, 202] on icon at bounding box center [226, 196] width 13 height 13
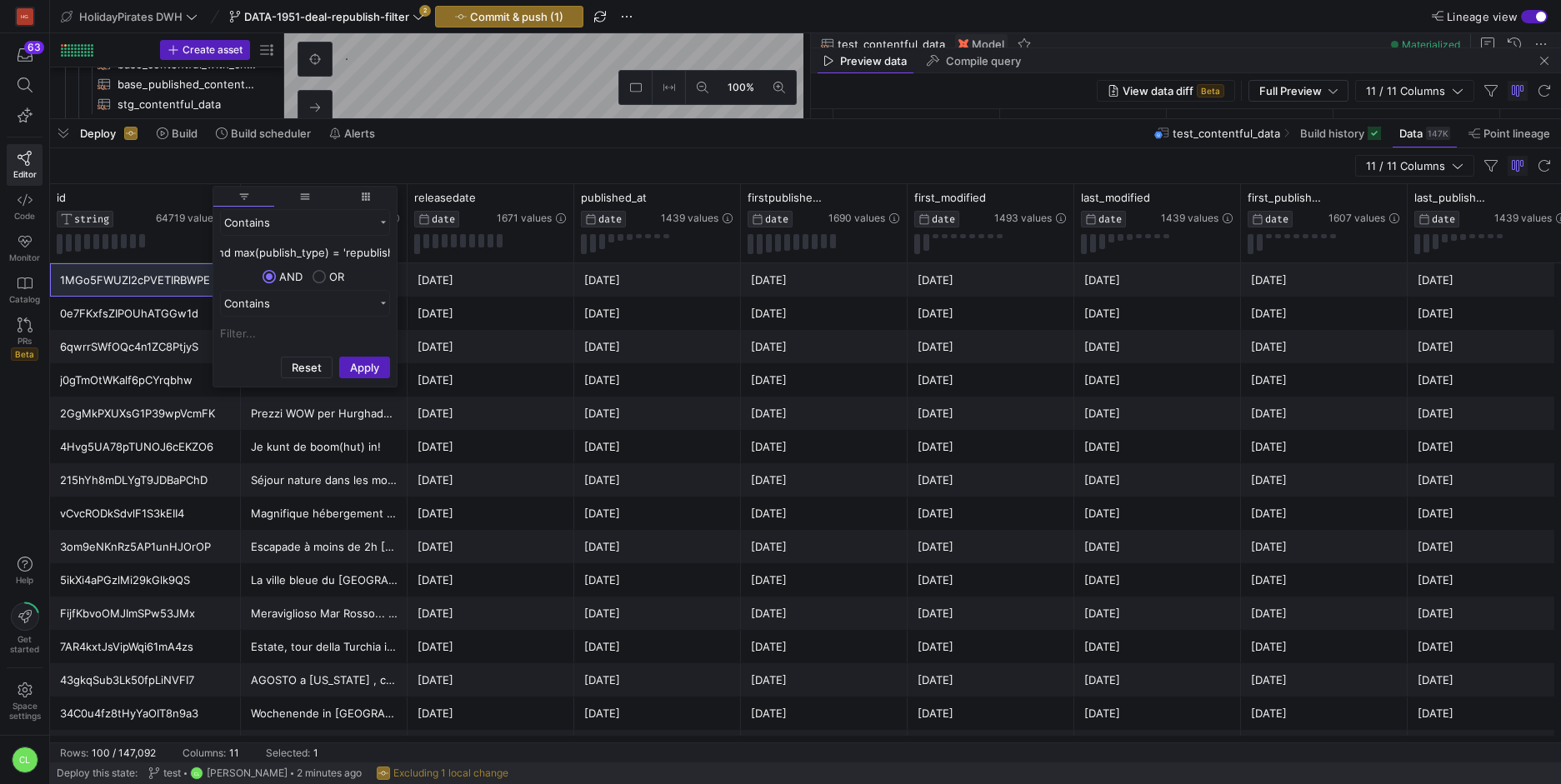
type input "where id in ( select id from final group by id having count(distinct publish_ty…"
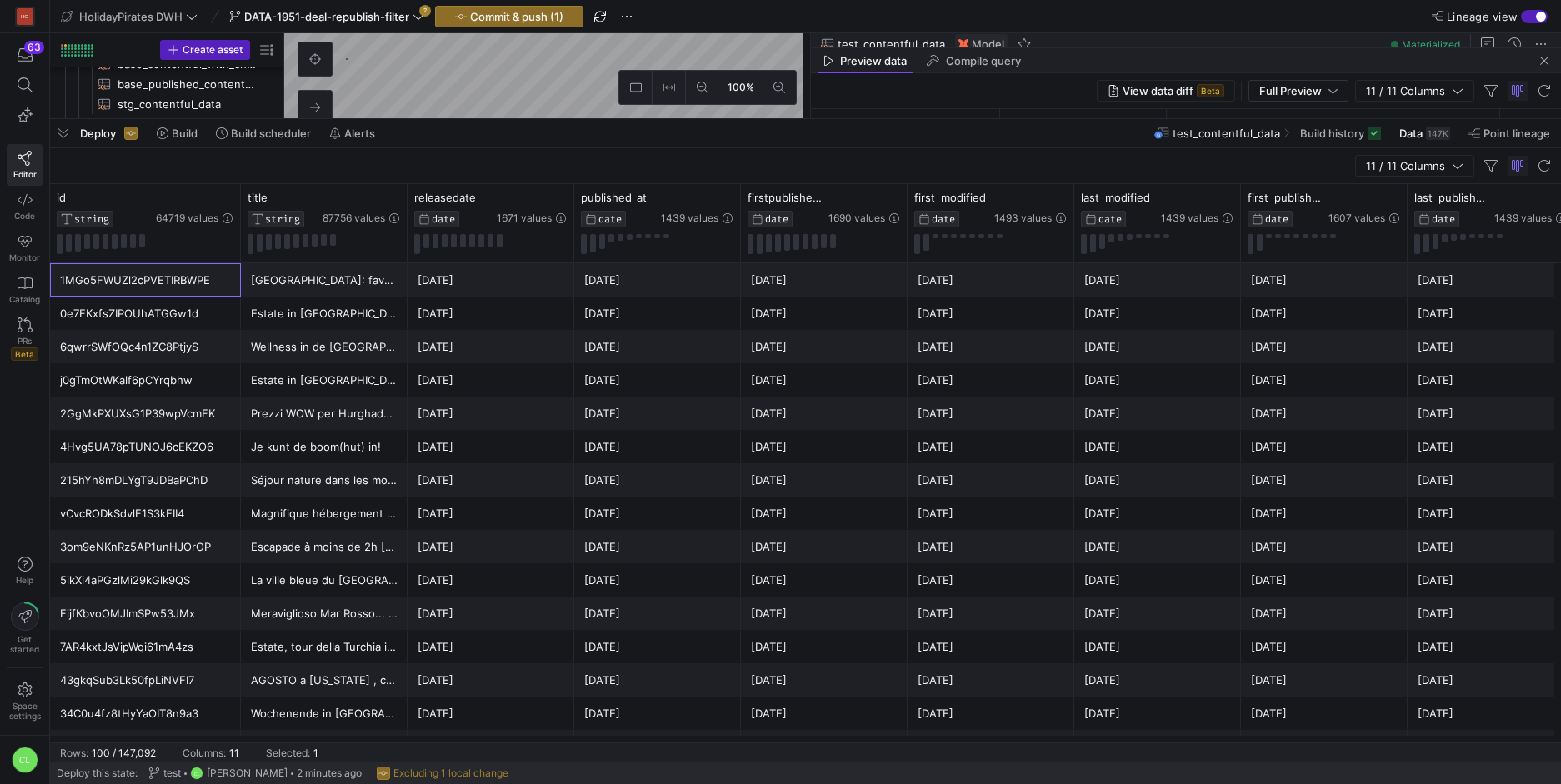
click at [192, 267] on div "1MGo5FWUZl2cPVETIRBWPE" at bounding box center [145, 280] width 171 height 32
click at [224, 196] on icon at bounding box center [226, 196] width 13 height 13
click at [329, 250] on input "Filter Value" at bounding box center [305, 252] width 170 height 20
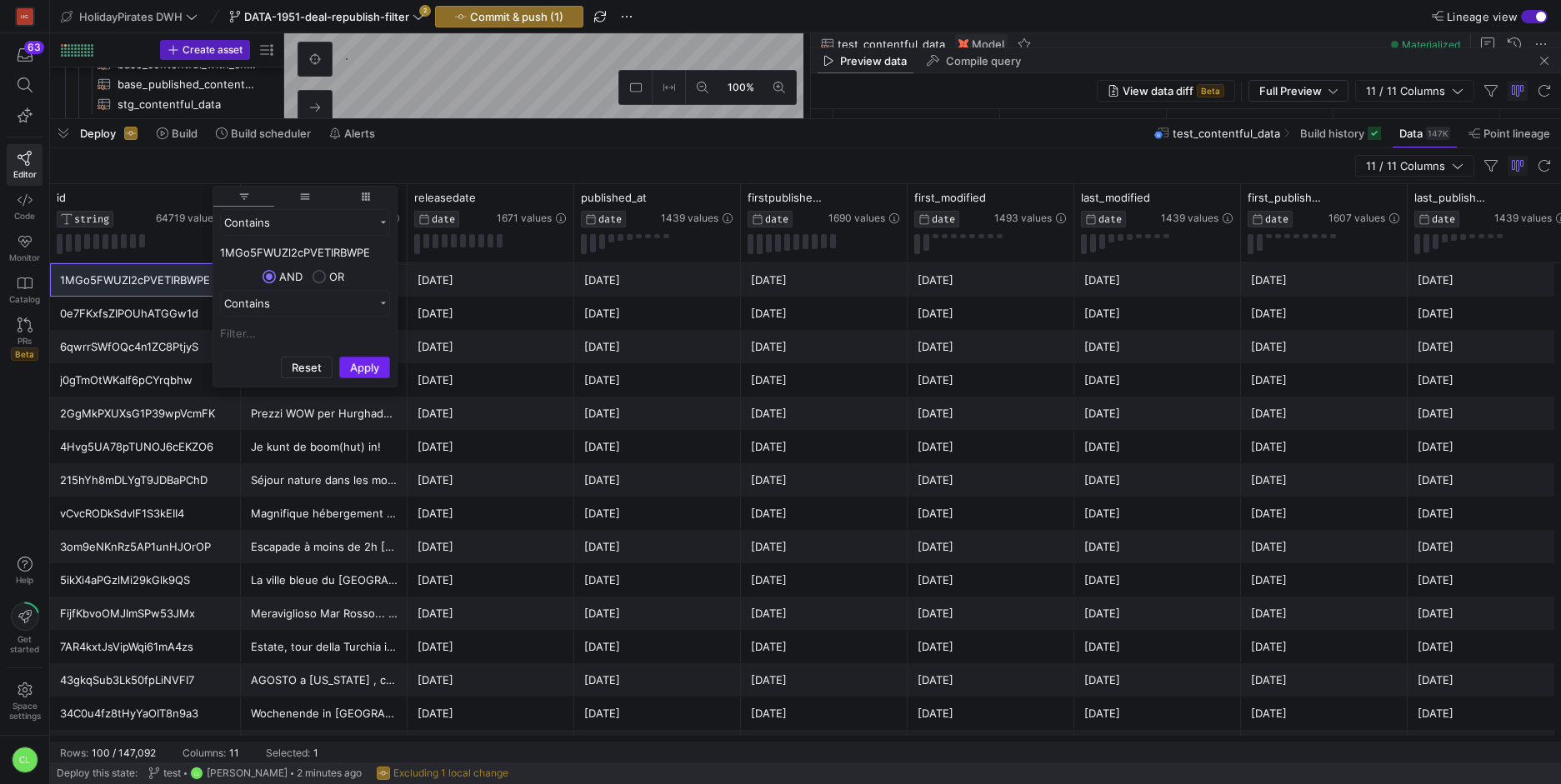
type input "1MGo5FWUZl2cPVETIRBWPE"
click at [371, 358] on button "Apply" at bounding box center [364, 367] width 51 height 22
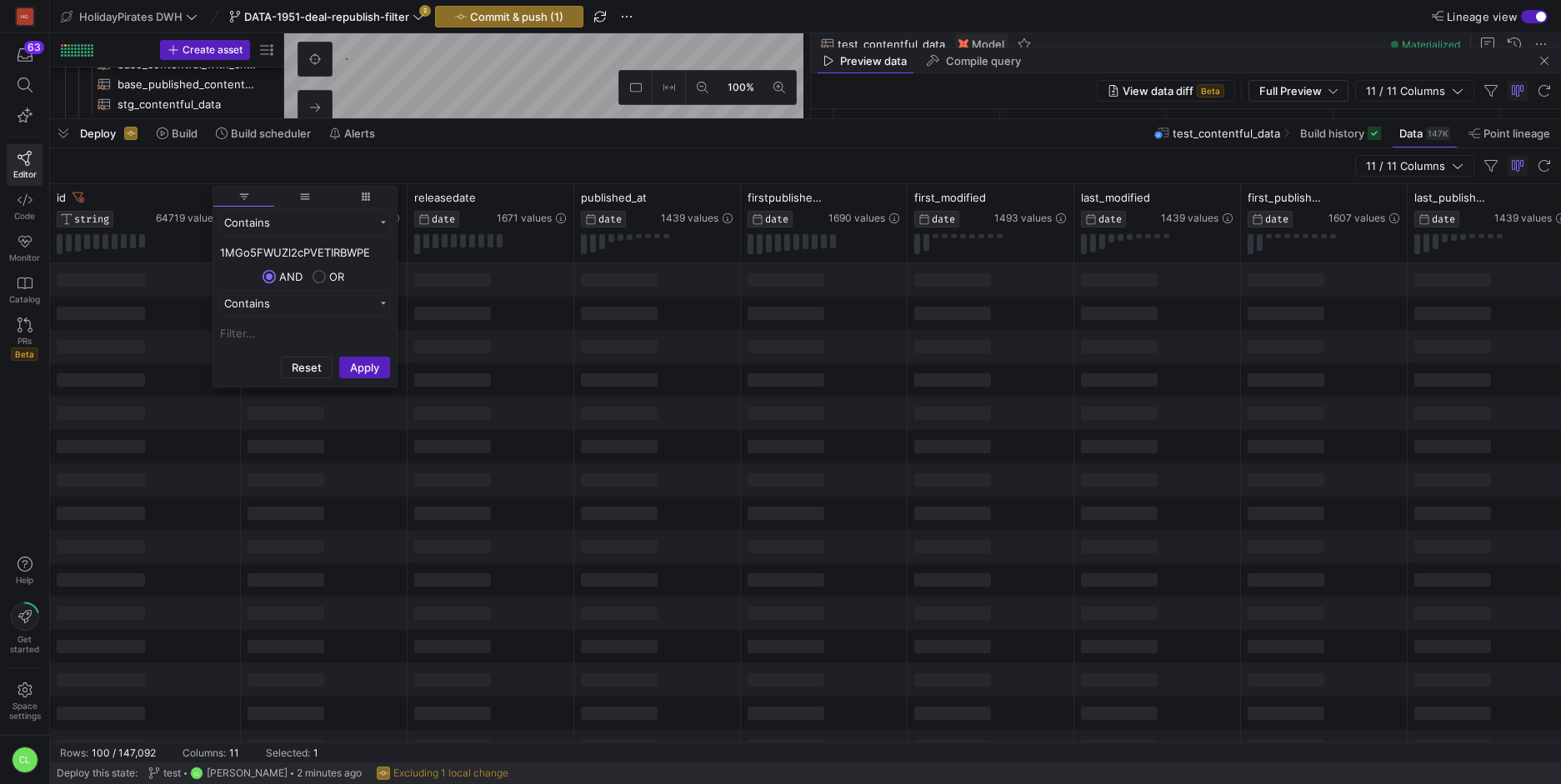
click at [734, 359] on div at bounding box center [657, 346] width 167 height 33
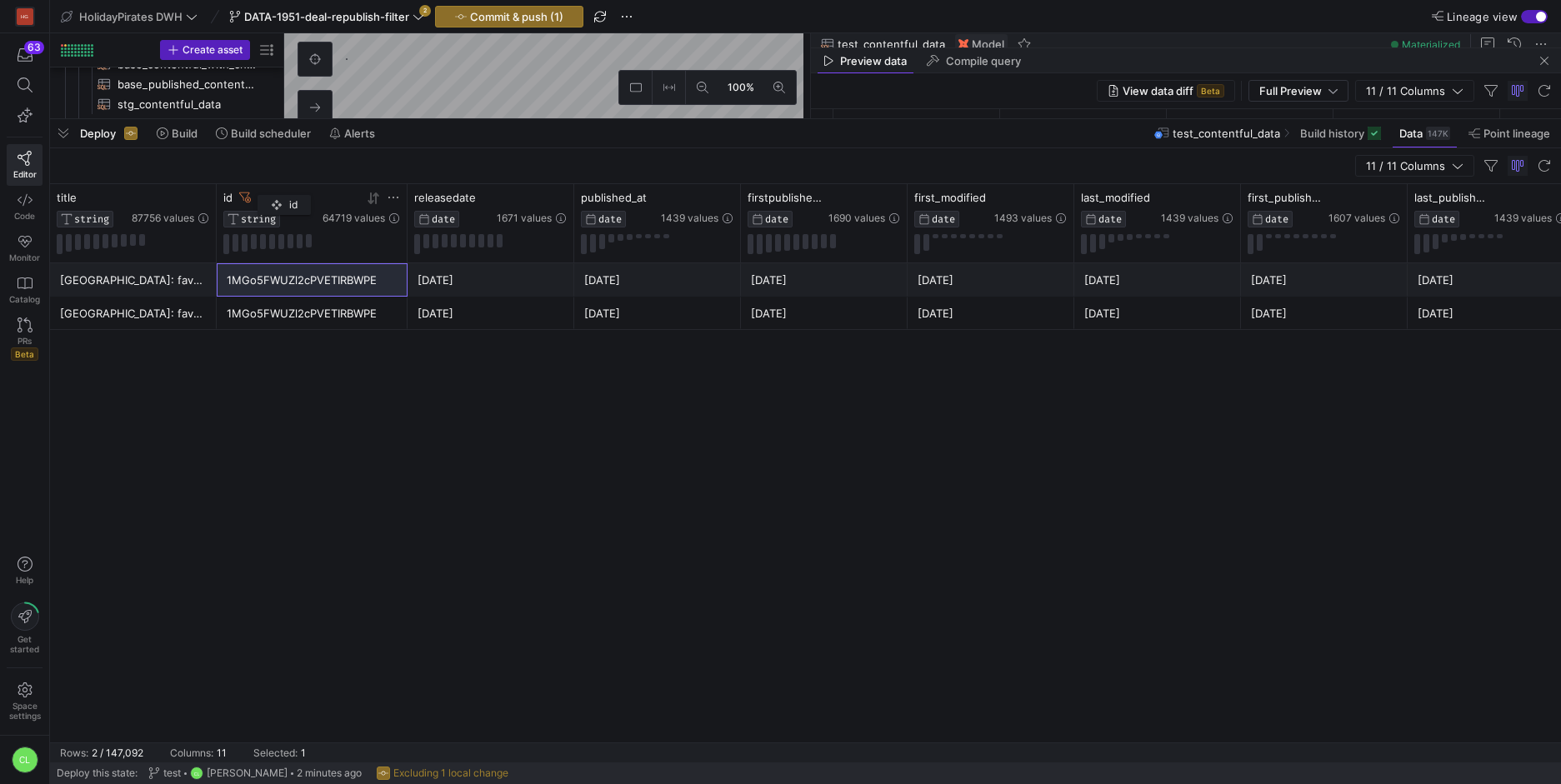
drag, startPoint x: 156, startPoint y: 194, endPoint x: 299, endPoint y: 195, distance: 143.0
click at [299, 195] on div "id STRING 64719 values" at bounding box center [311, 209] width 176 height 37
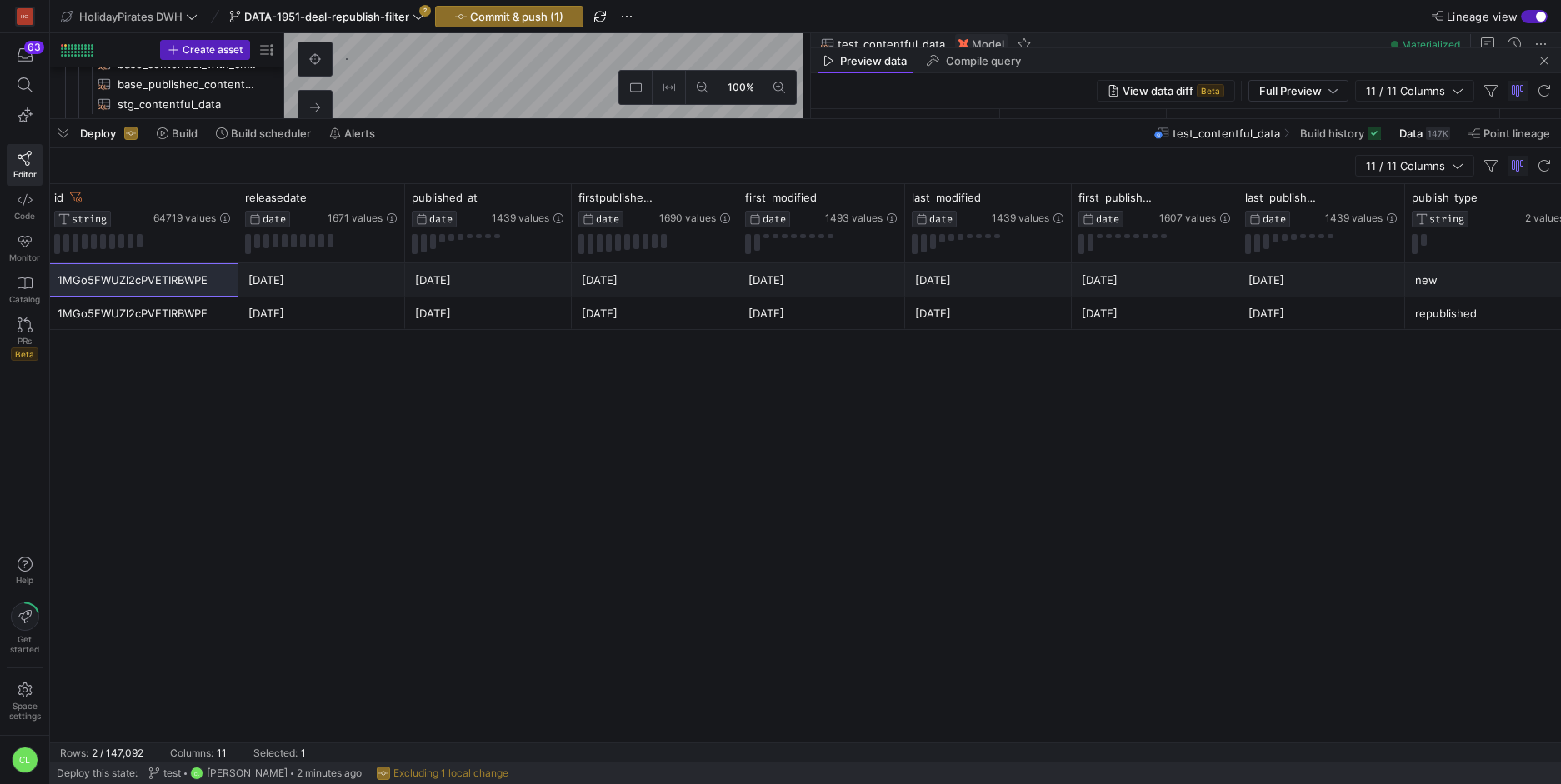
scroll to position [0, 175]
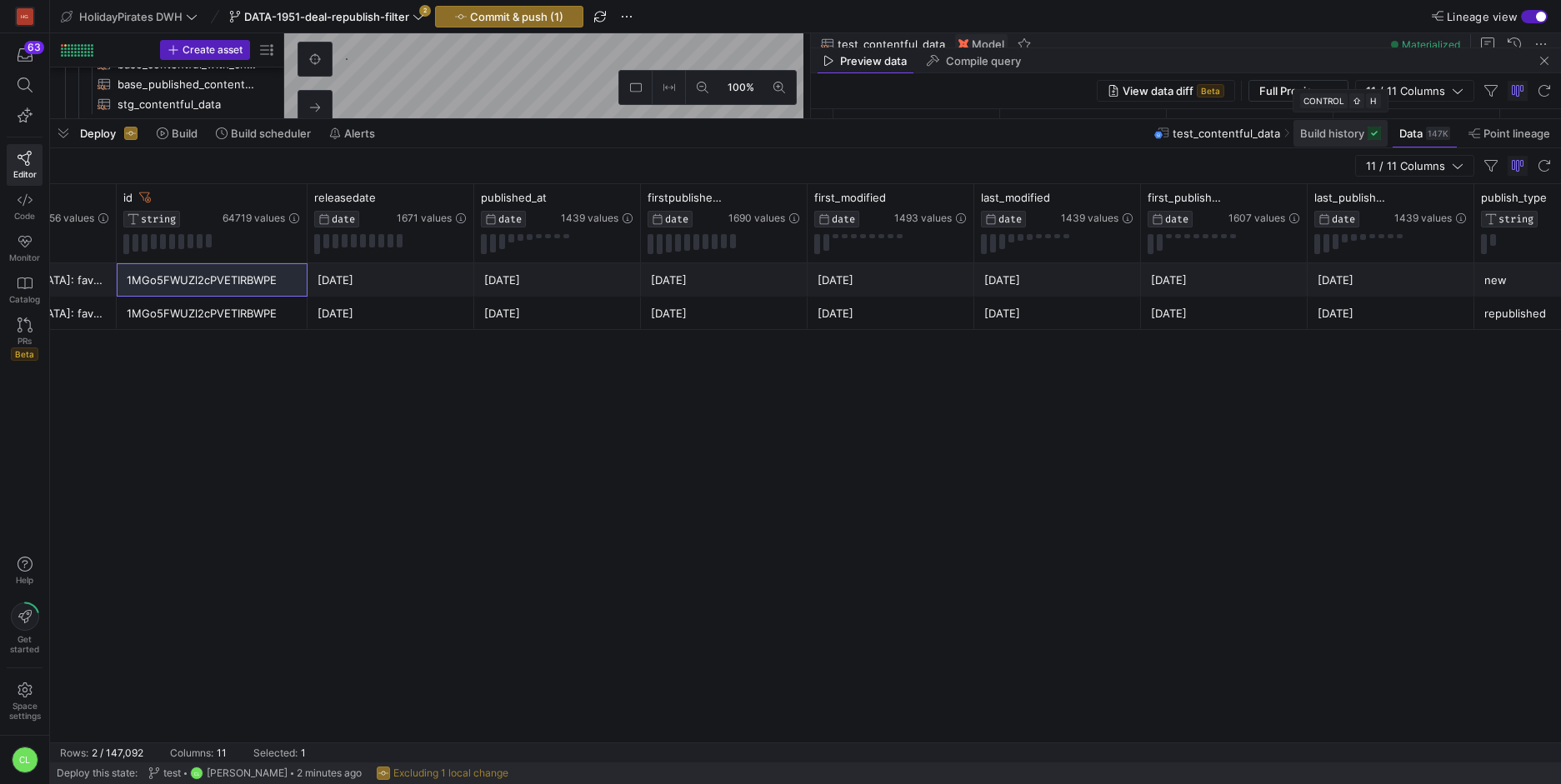
click at [1332, 138] on span "Build history" at bounding box center [1331, 132] width 64 height 13
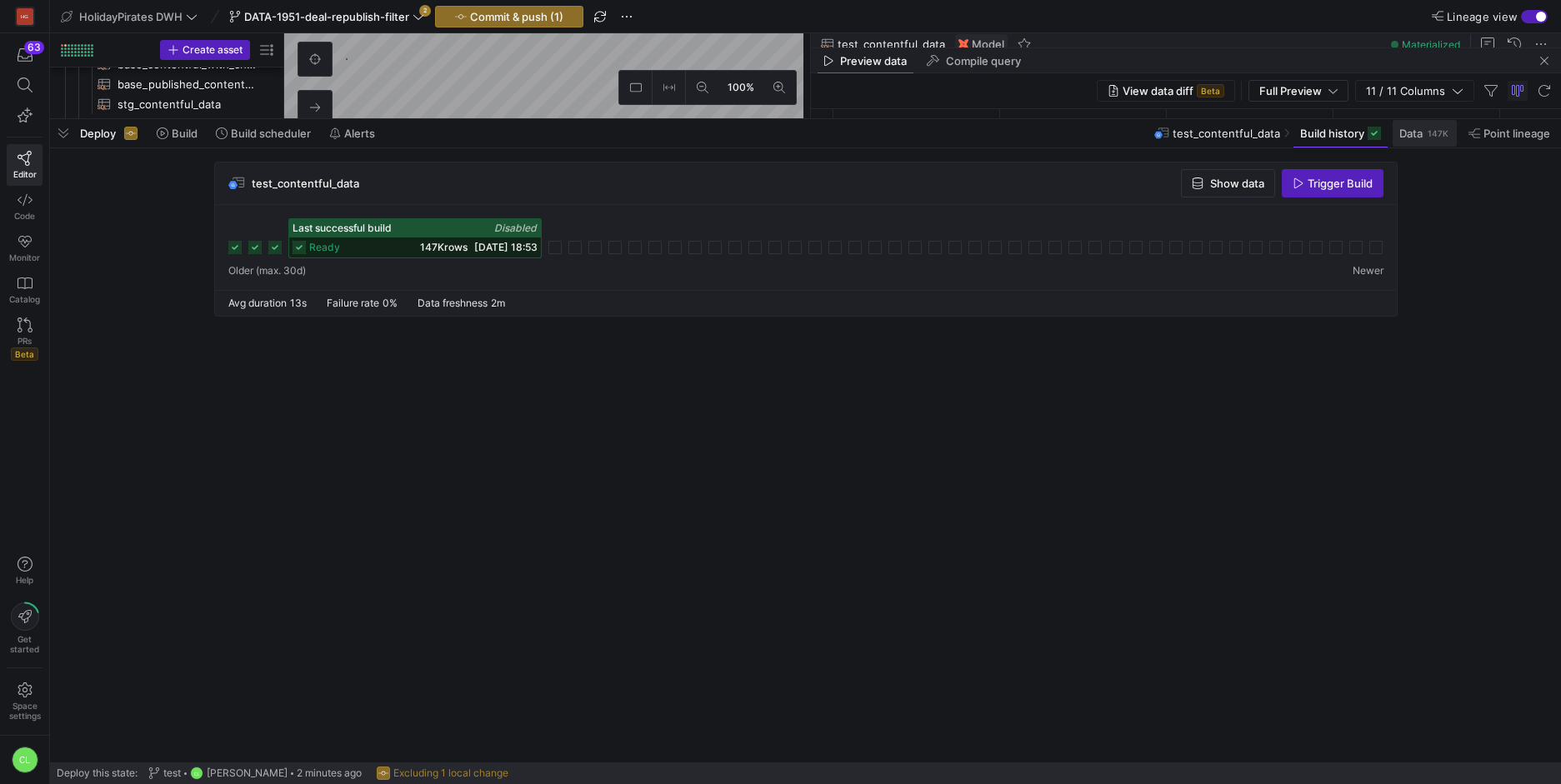
click at [1429, 139] on div "147K" at bounding box center [1438, 132] width 25 height 13
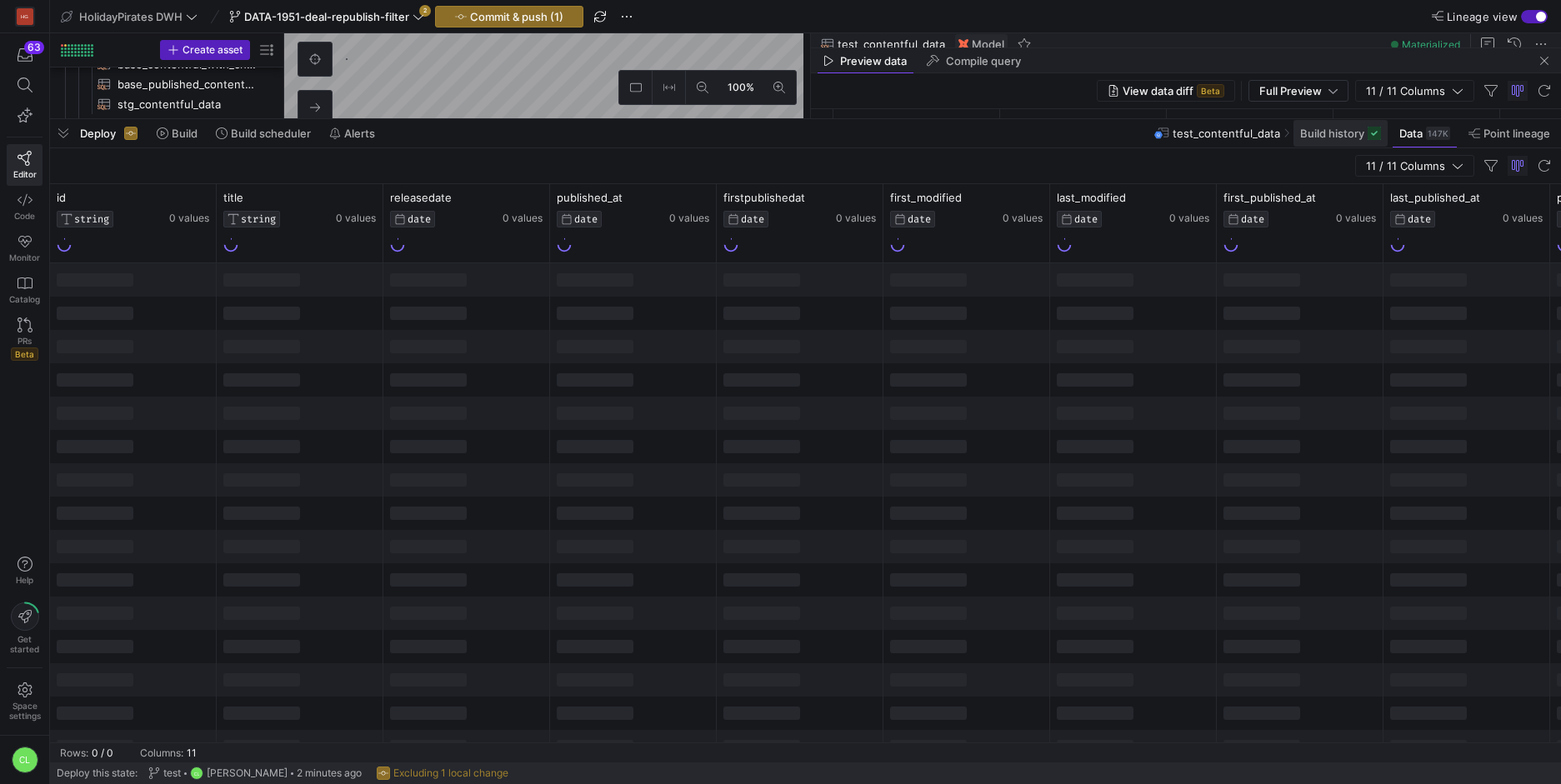
click at [1350, 143] on span at bounding box center [1340, 133] width 94 height 26
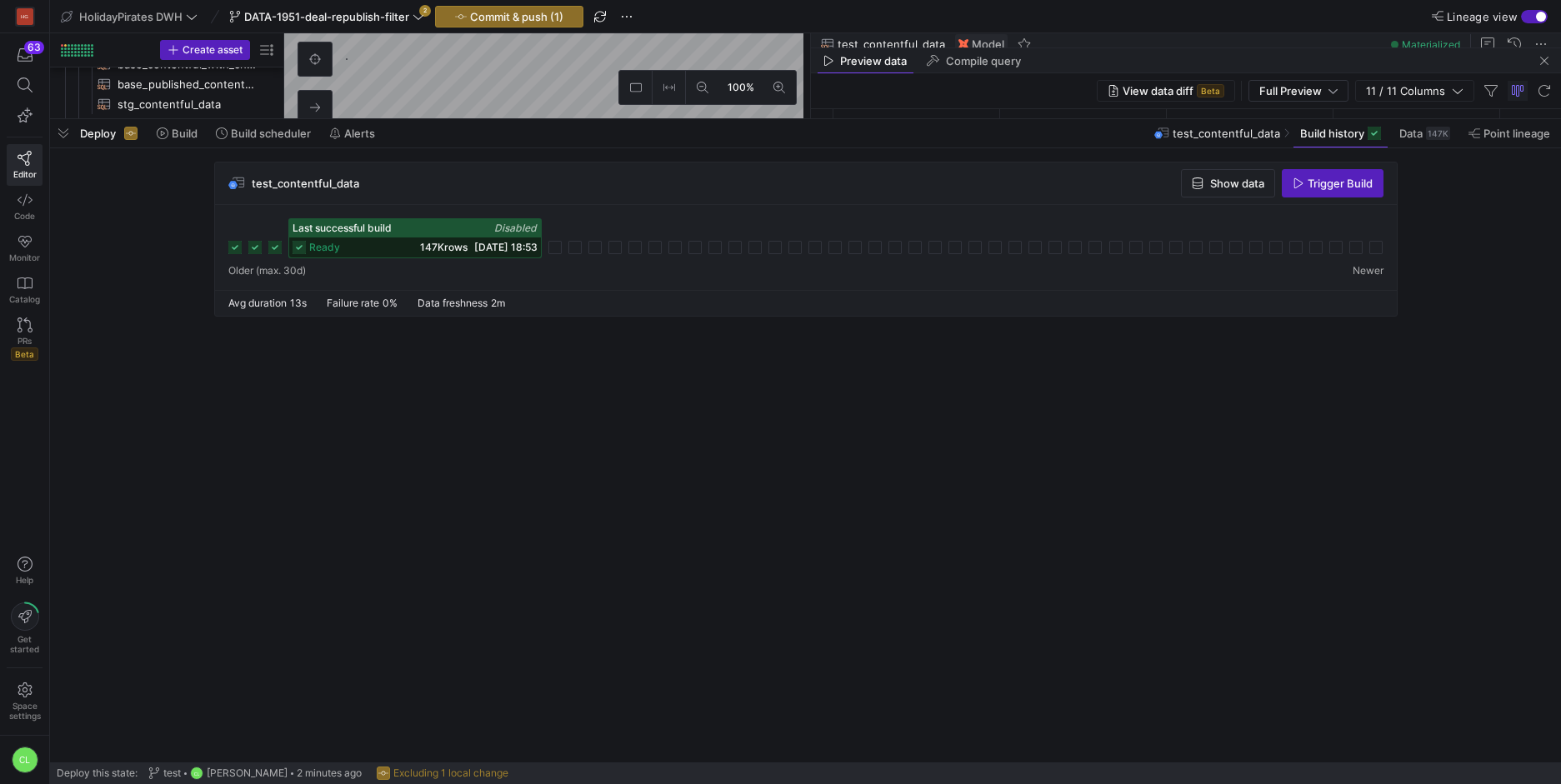
click at [252, 251] on icon at bounding box center [254, 246] width 13 height 13
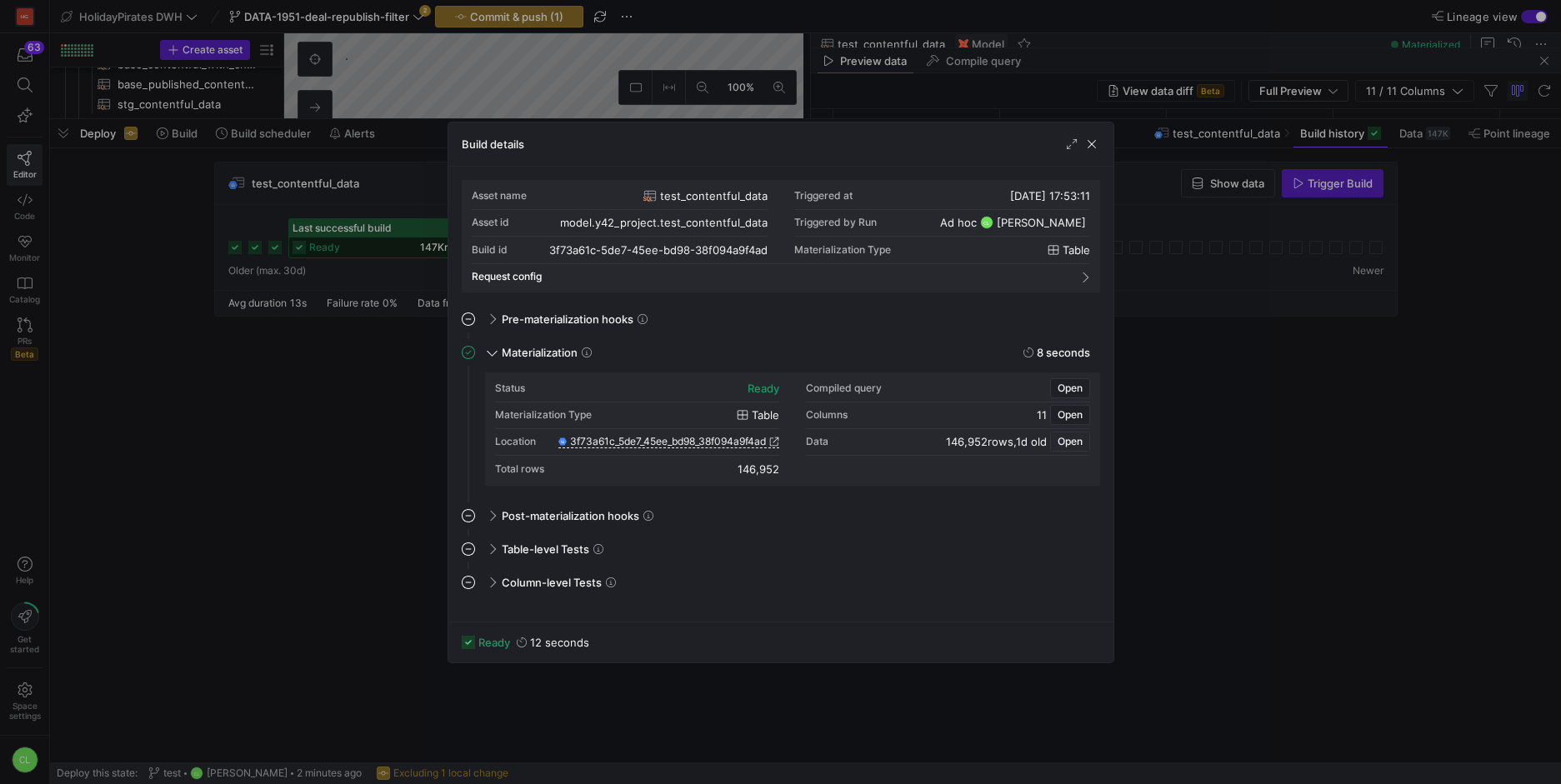
click at [1069, 447] on span "button" at bounding box center [1070, 441] width 39 height 18
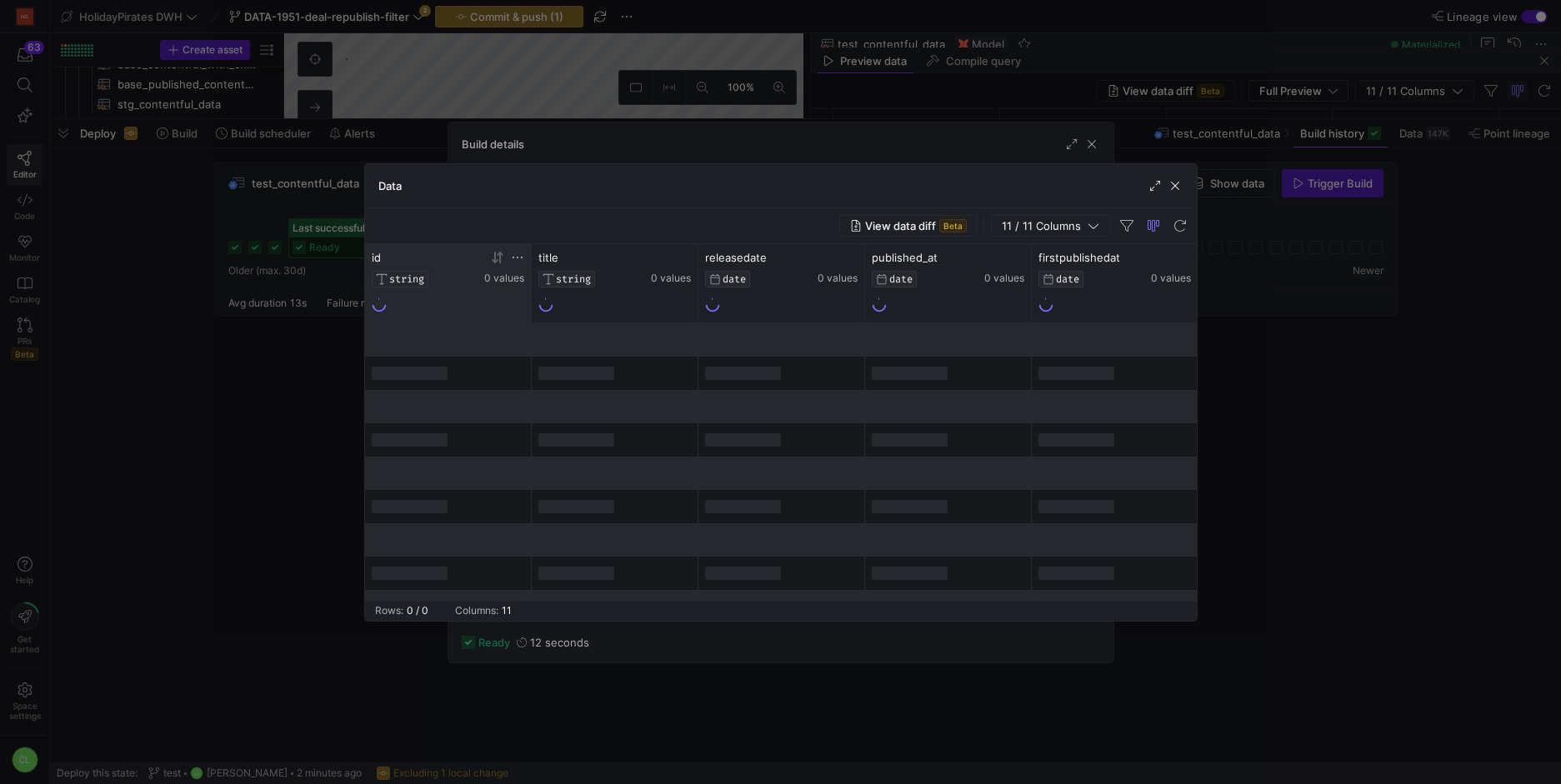
click at [511, 262] on icon at bounding box center [517, 257] width 13 height 13
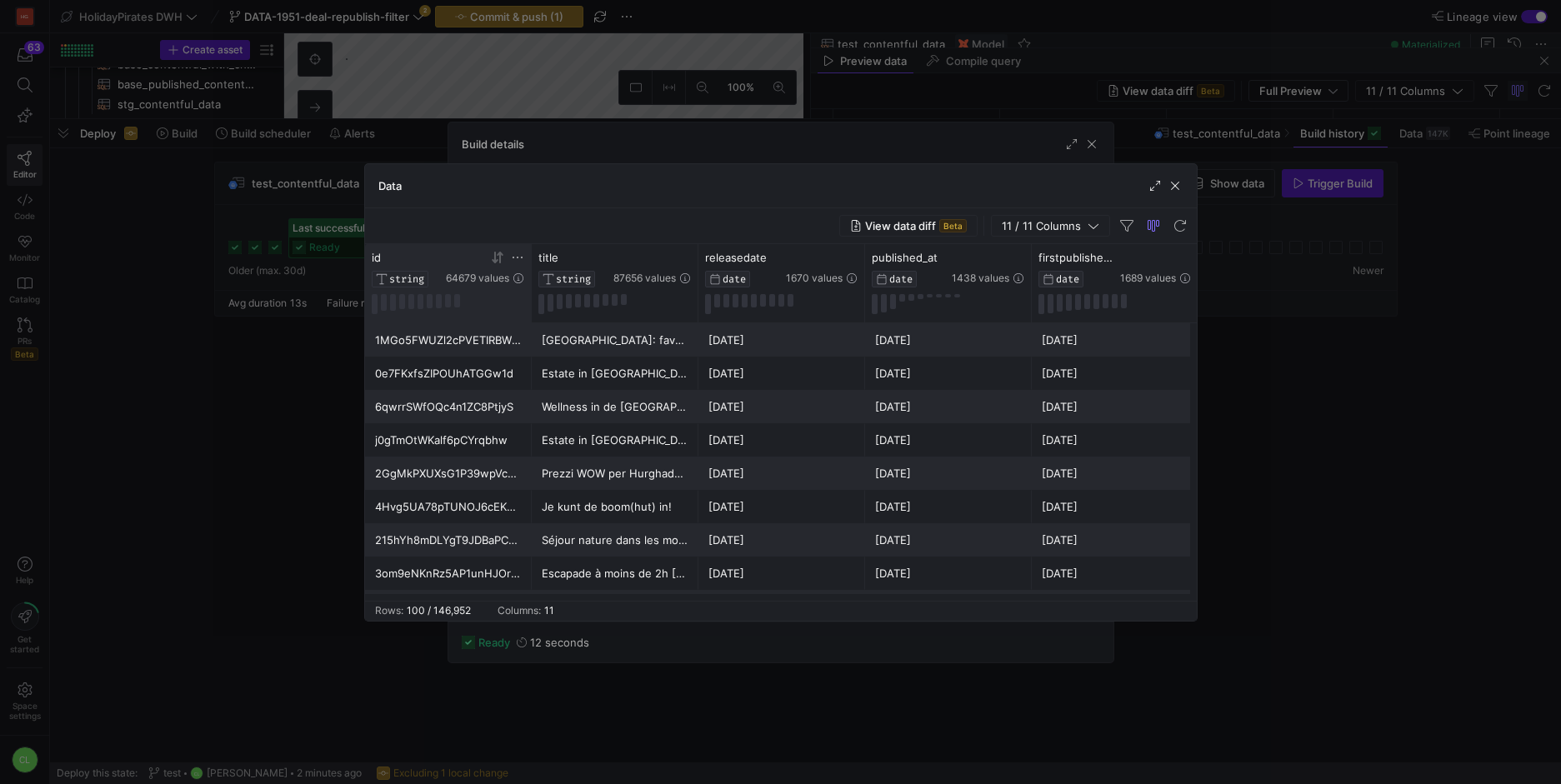
click at [518, 259] on icon at bounding box center [517, 257] width 13 height 13
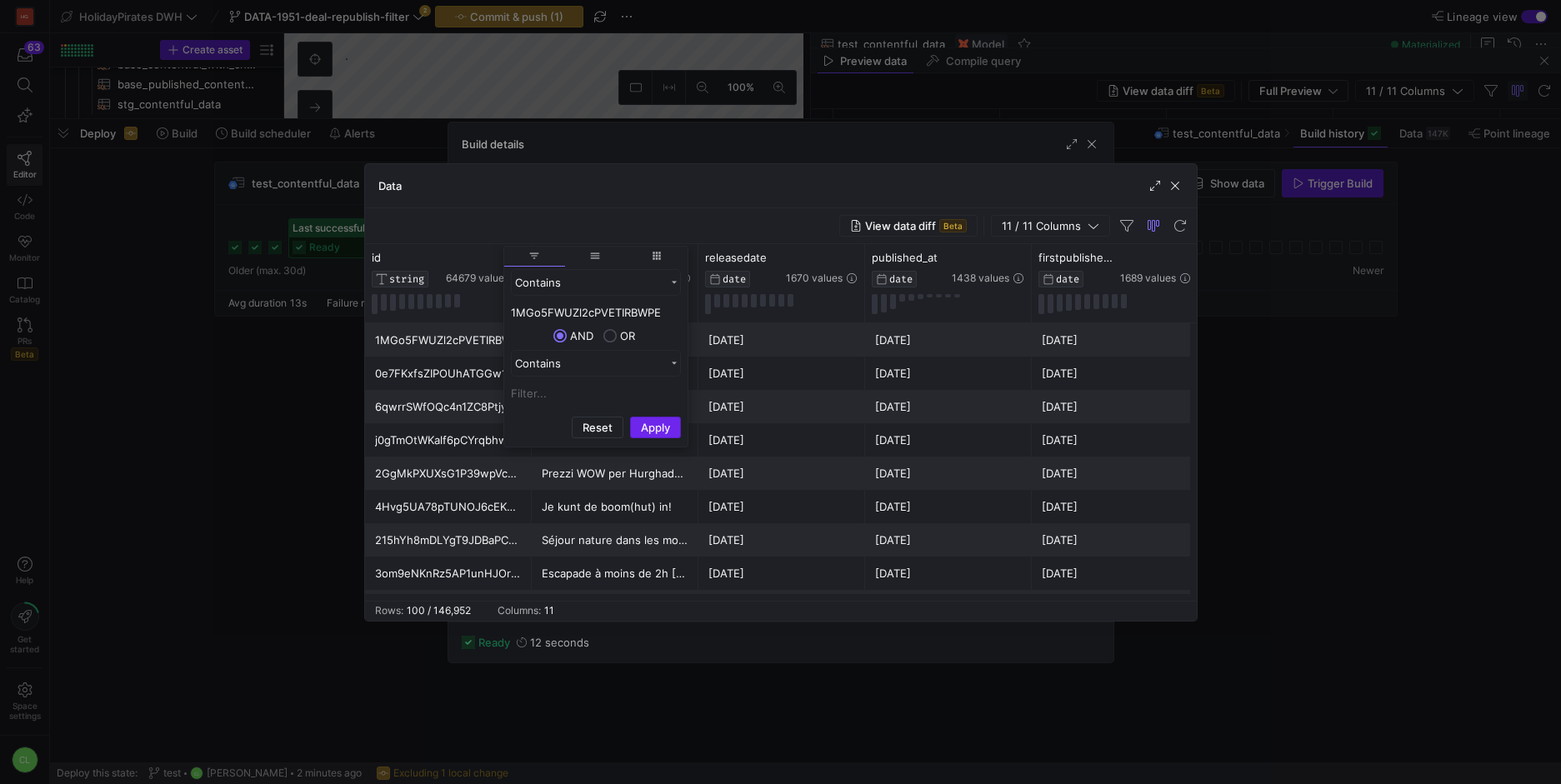
type input "1MGo5FWUZl2cPVETIRBWPE"
click at [659, 418] on button "Apply" at bounding box center [655, 427] width 51 height 22
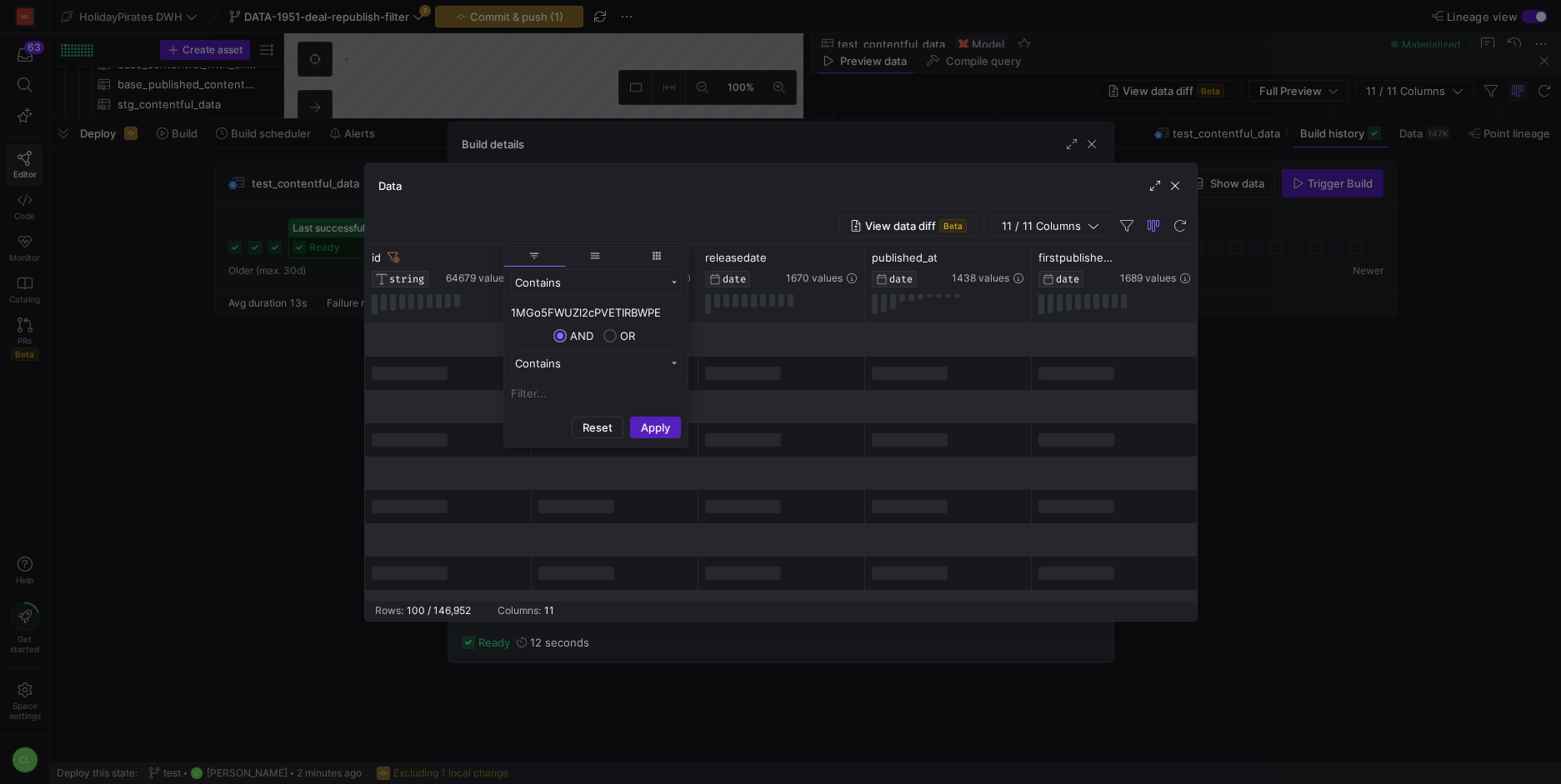
click at [712, 398] on div at bounding box center [782, 406] width 167 height 33
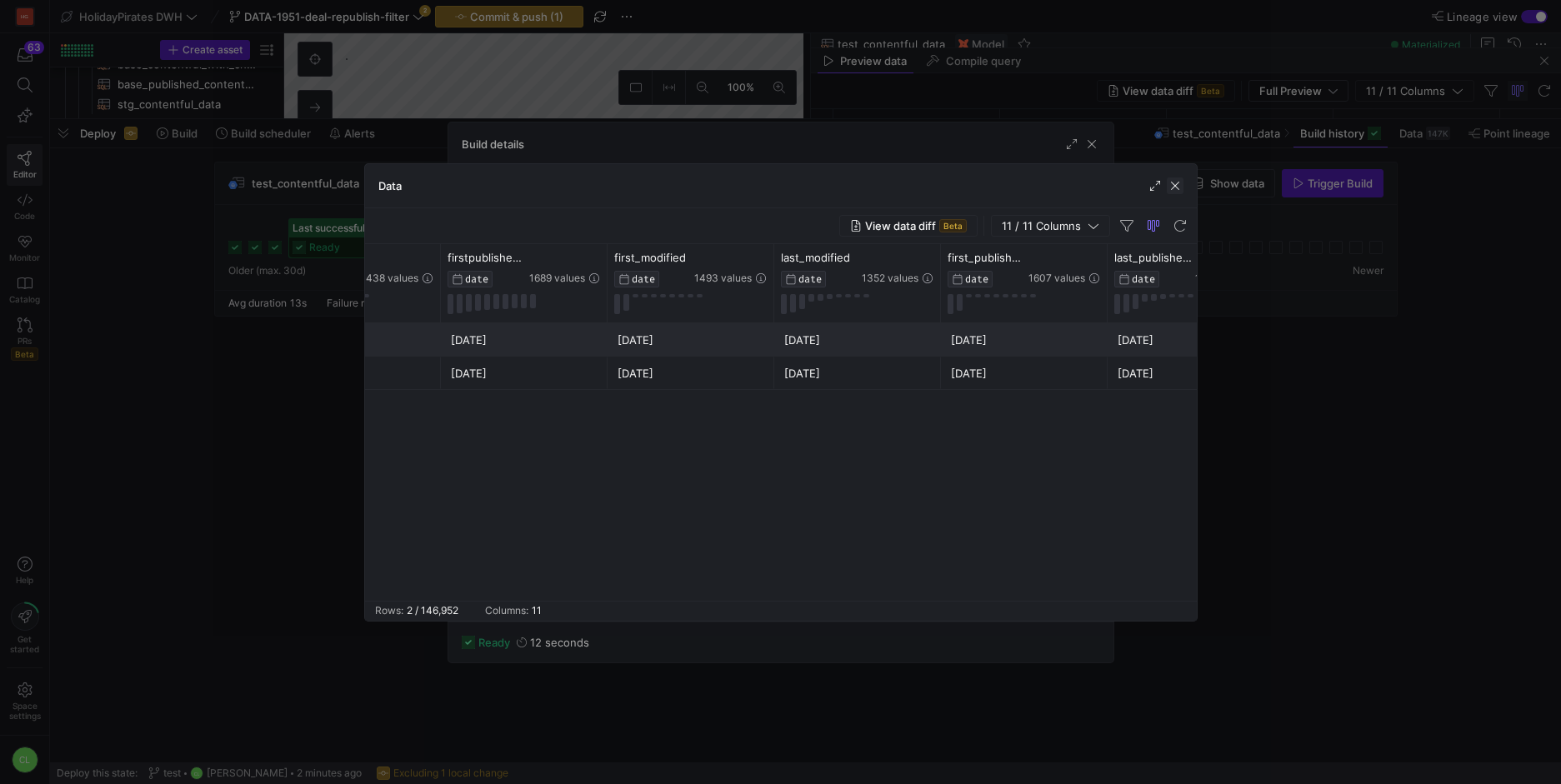
click at [1171, 193] on span "button" at bounding box center [1174, 185] width 17 height 17
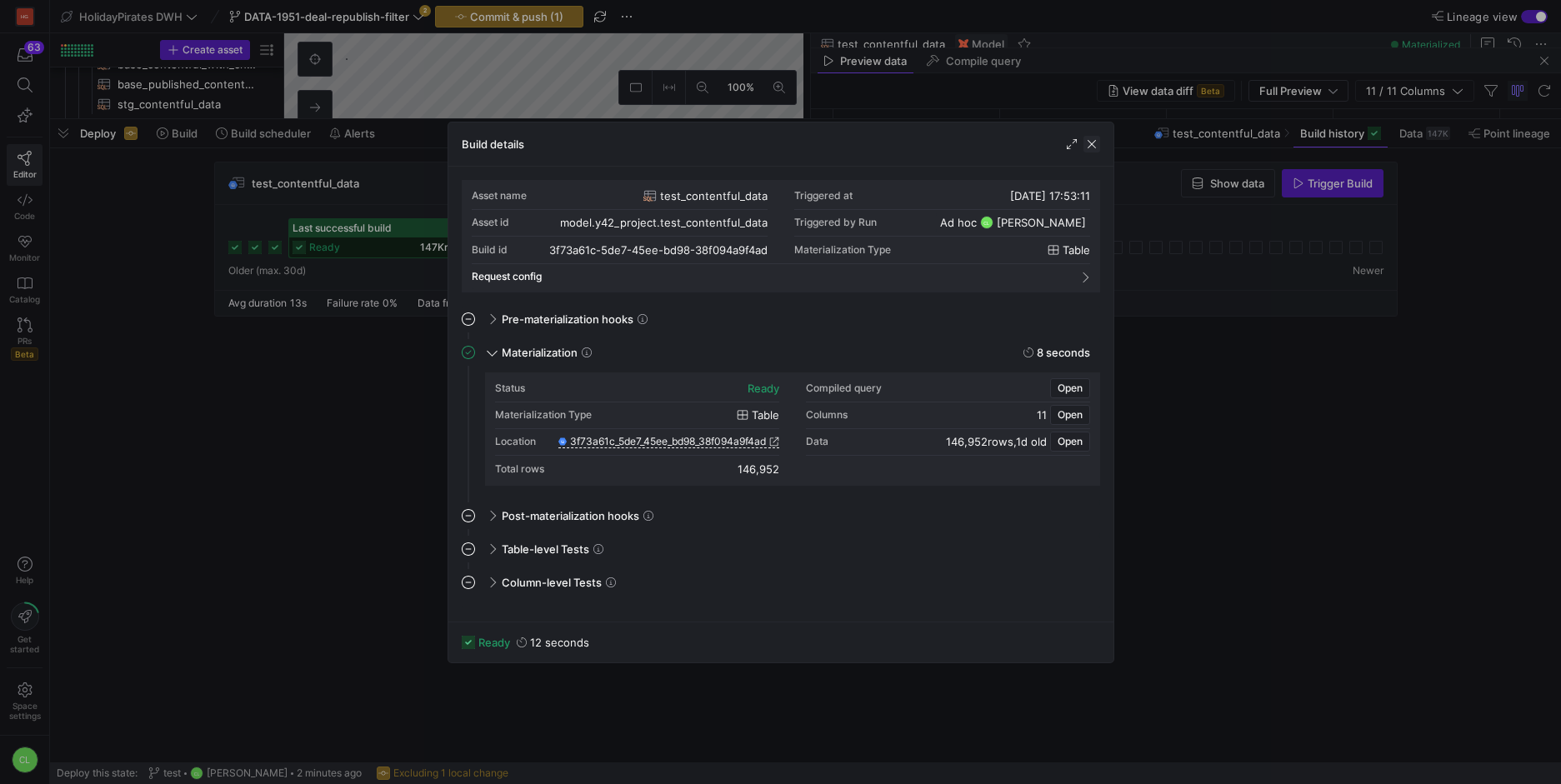
click at [1085, 147] on span "button" at bounding box center [1091, 144] width 17 height 17
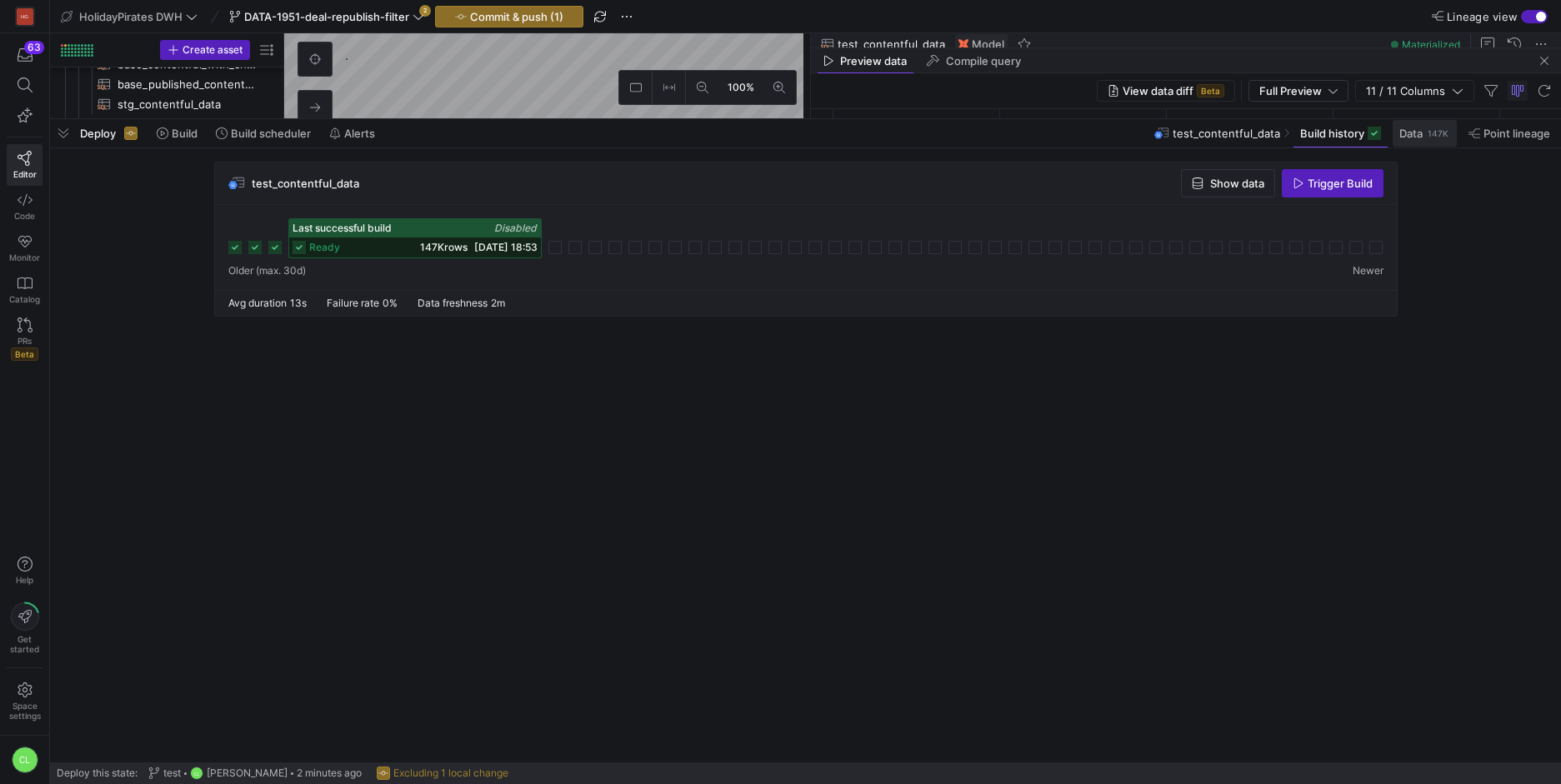
click at [1414, 140] on span at bounding box center [1424, 133] width 64 height 26
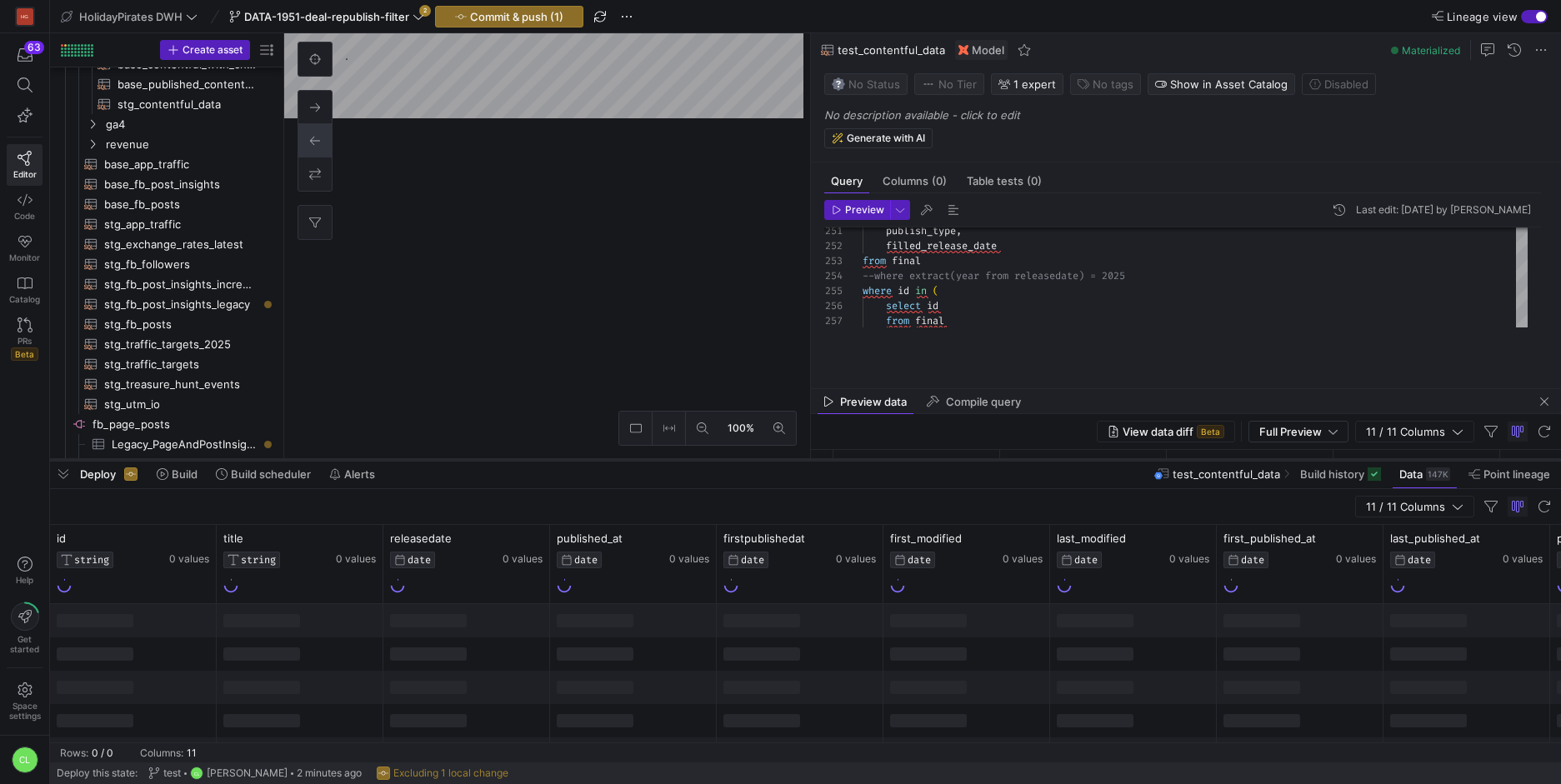
drag, startPoint x: 881, startPoint y: 120, endPoint x: 921, endPoint y: 507, distance: 389.1
click at [918, 463] on div at bounding box center [806, 460] width 1511 height 7
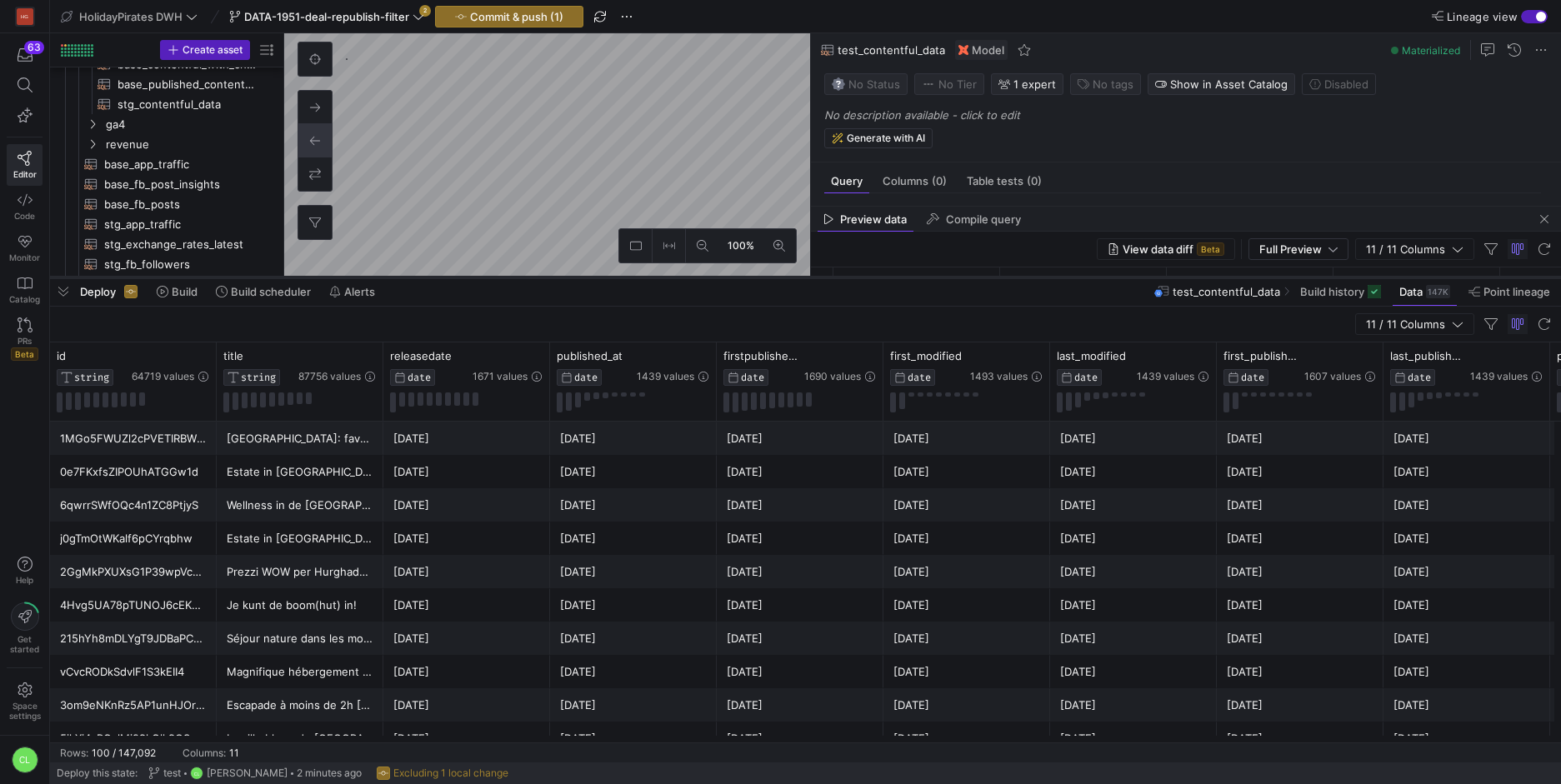
drag, startPoint x: 499, startPoint y: 503, endPoint x: 539, endPoint y: 274, distance: 232.5
click at [539, 274] on div at bounding box center [806, 277] width 1511 height 7
click at [184, 358] on icon at bounding box center [184, 355] width 6 height 11
click at [272, 465] on div "3 nights in [GEOGRAPHIC_DATA] at [GEOGRAPHIC_DATA] with flights _uD83C__uDDE6__…" at bounding box center [299, 471] width 147 height 32
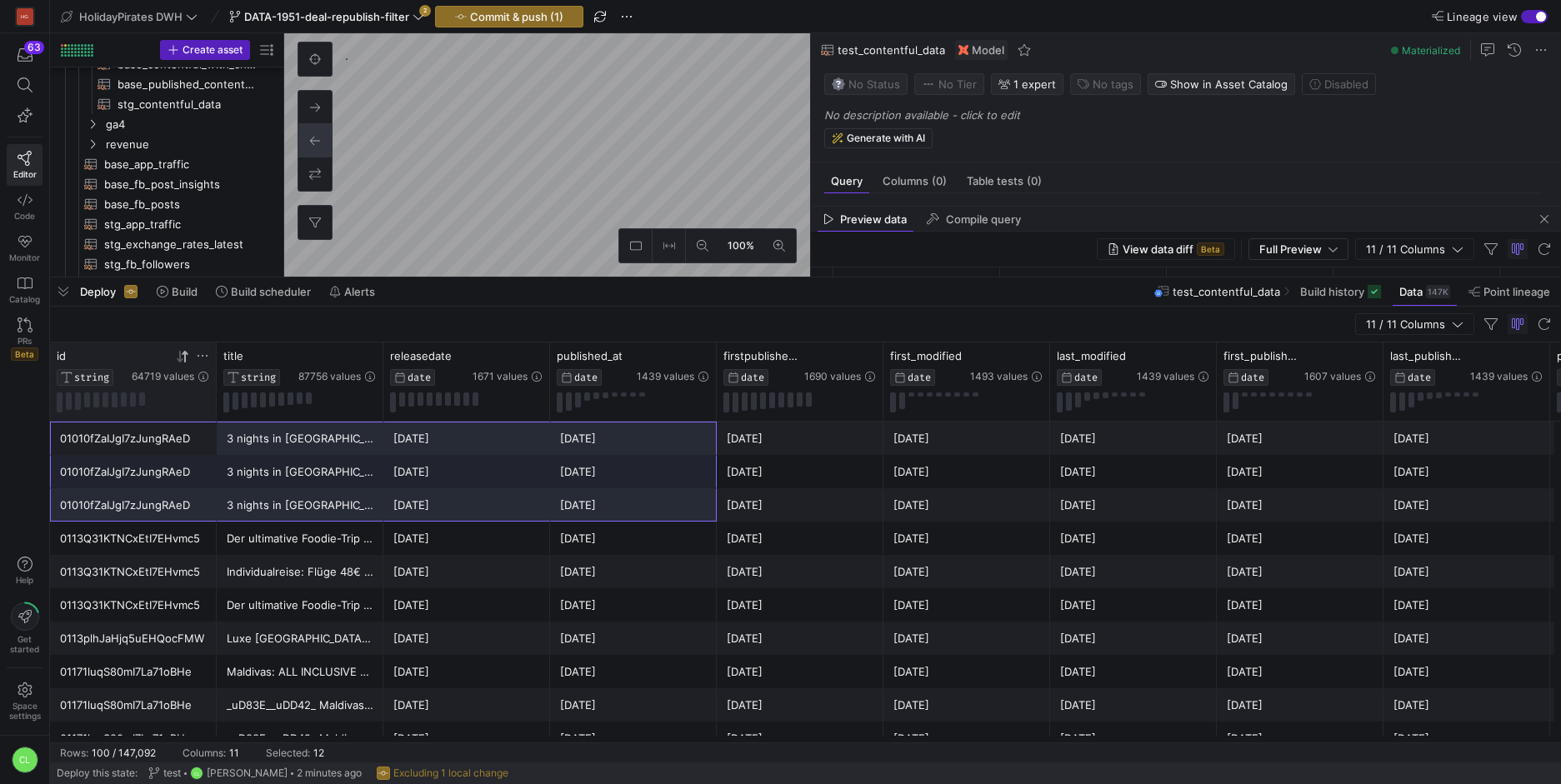
drag, startPoint x: 174, startPoint y: 442, endPoint x: 593, endPoint y: 513, distance: 425.0
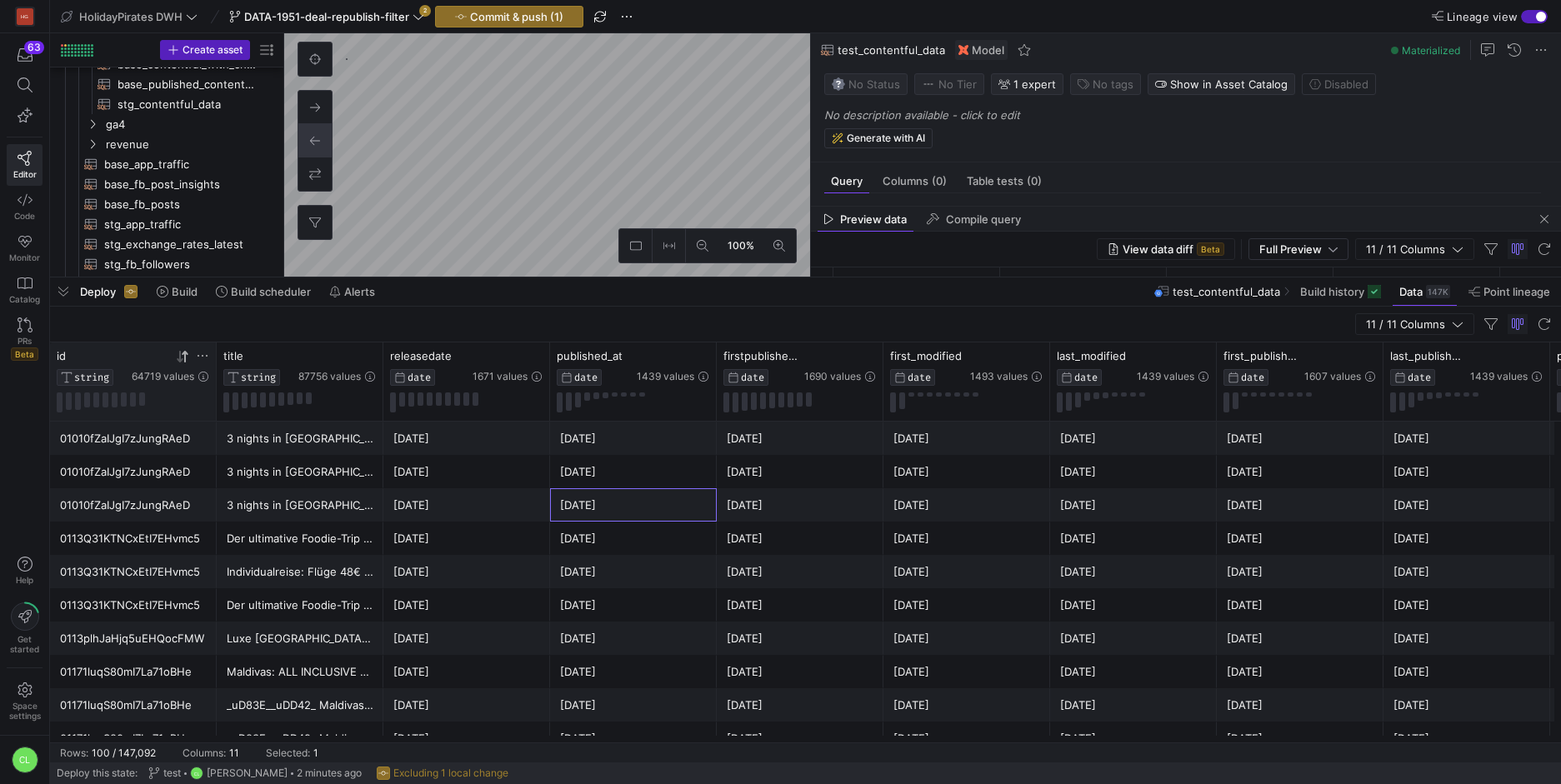
click at [593, 513] on div "[DATE]" at bounding box center [633, 504] width 147 height 32
click at [629, 475] on div "[DATE]" at bounding box center [633, 471] width 147 height 32
click at [734, 464] on div "[DATE]" at bounding box center [799, 471] width 147 height 32
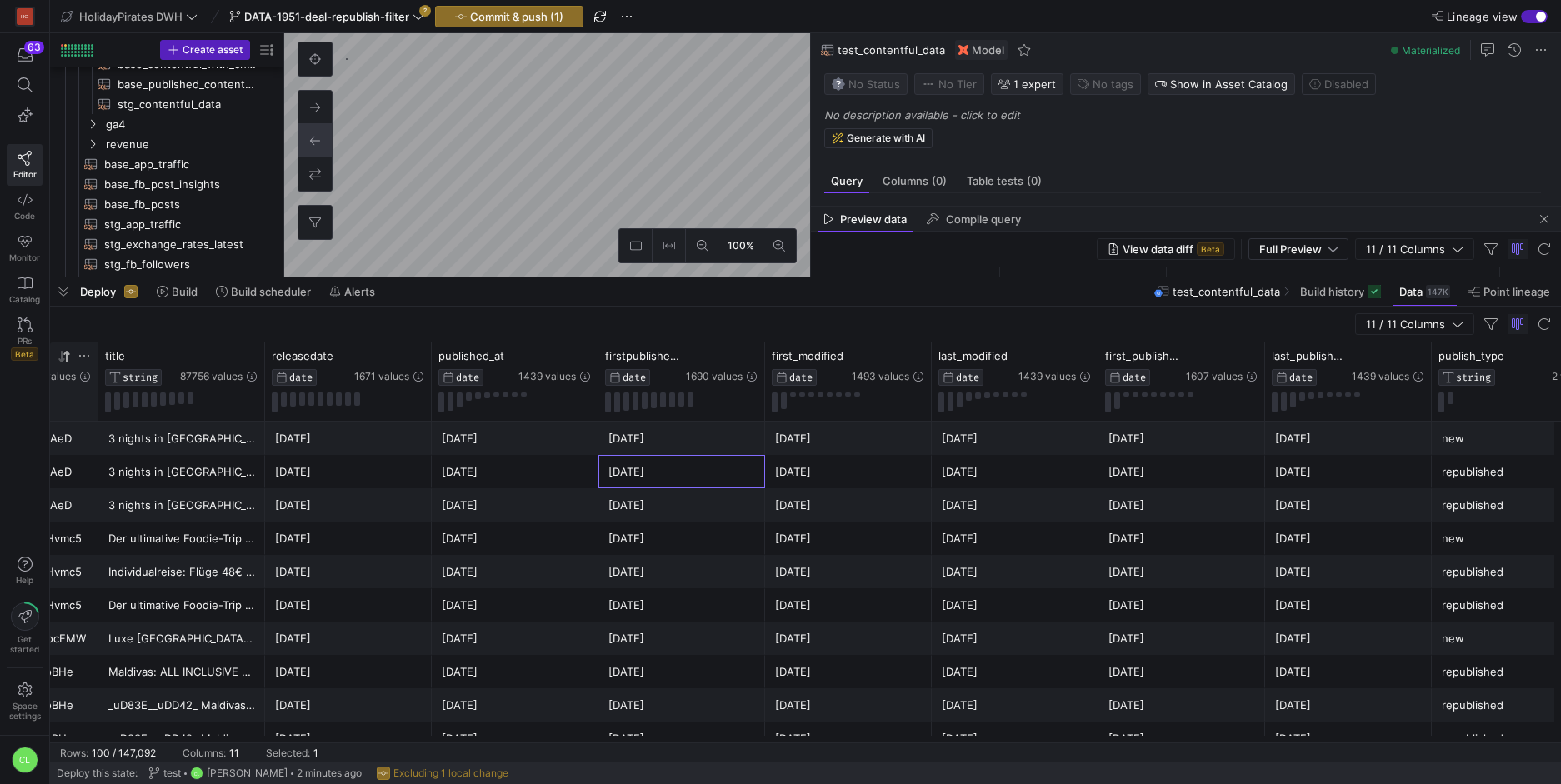
scroll to position [0, 178]
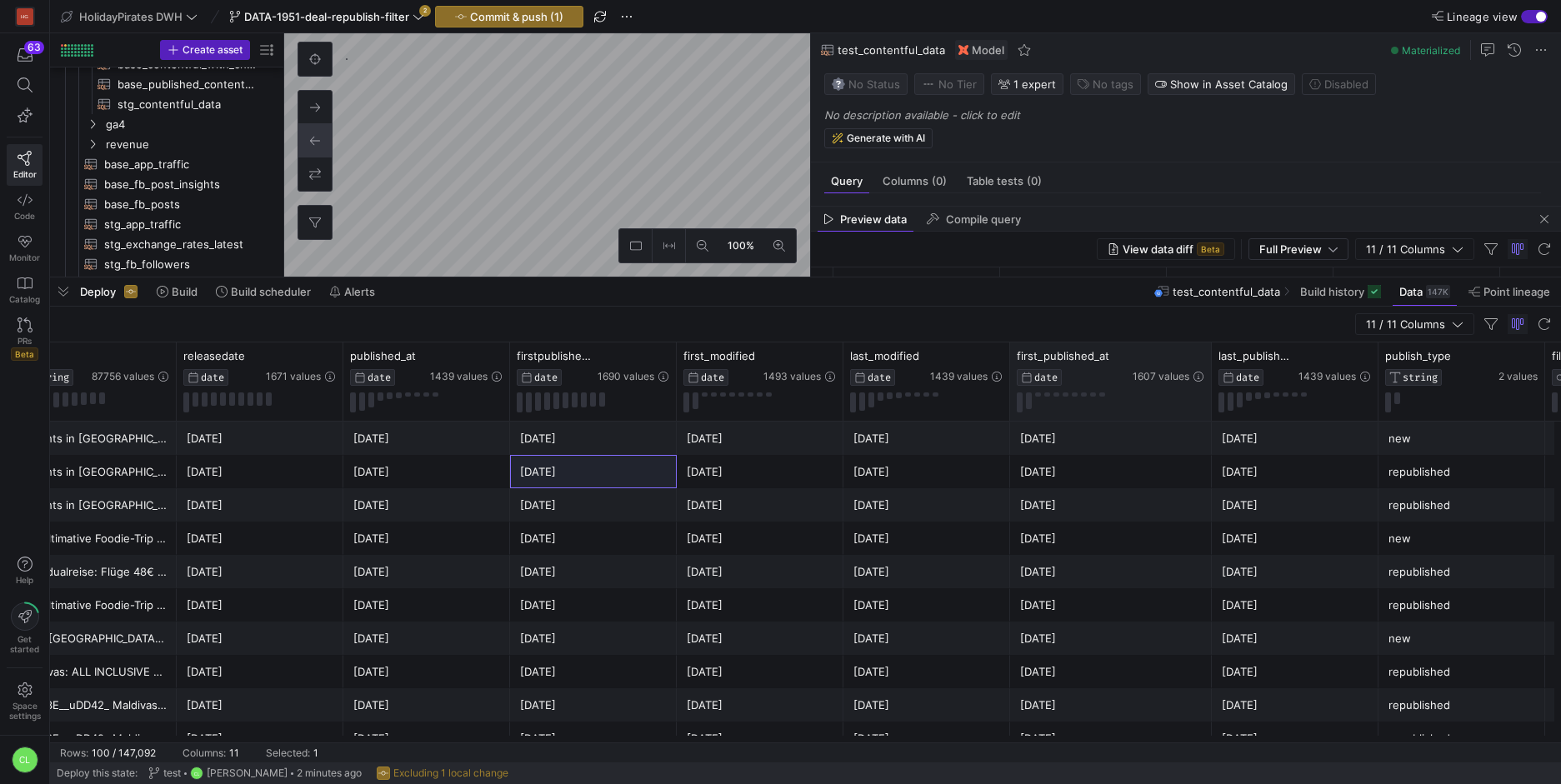
drag, startPoint x: 1174, startPoint y: 352, endPoint x: 1206, endPoint y: 353, distance: 32.0
click at [1207, 353] on div at bounding box center [1211, 381] width 7 height 78
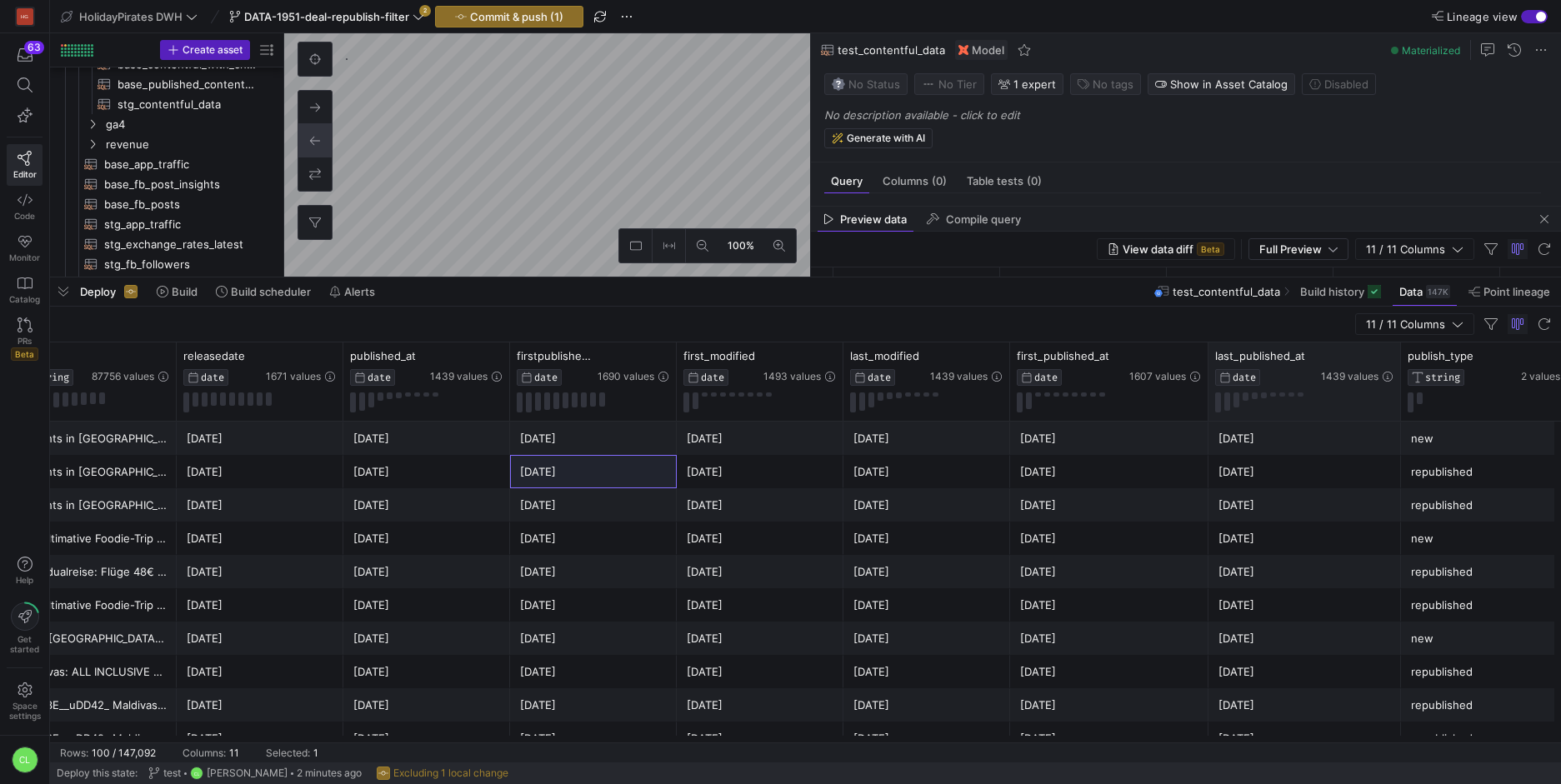
drag, startPoint x: 1371, startPoint y: 358, endPoint x: 1397, endPoint y: 356, distance: 26.1
click at [1397, 356] on div at bounding box center [1400, 381] width 7 height 78
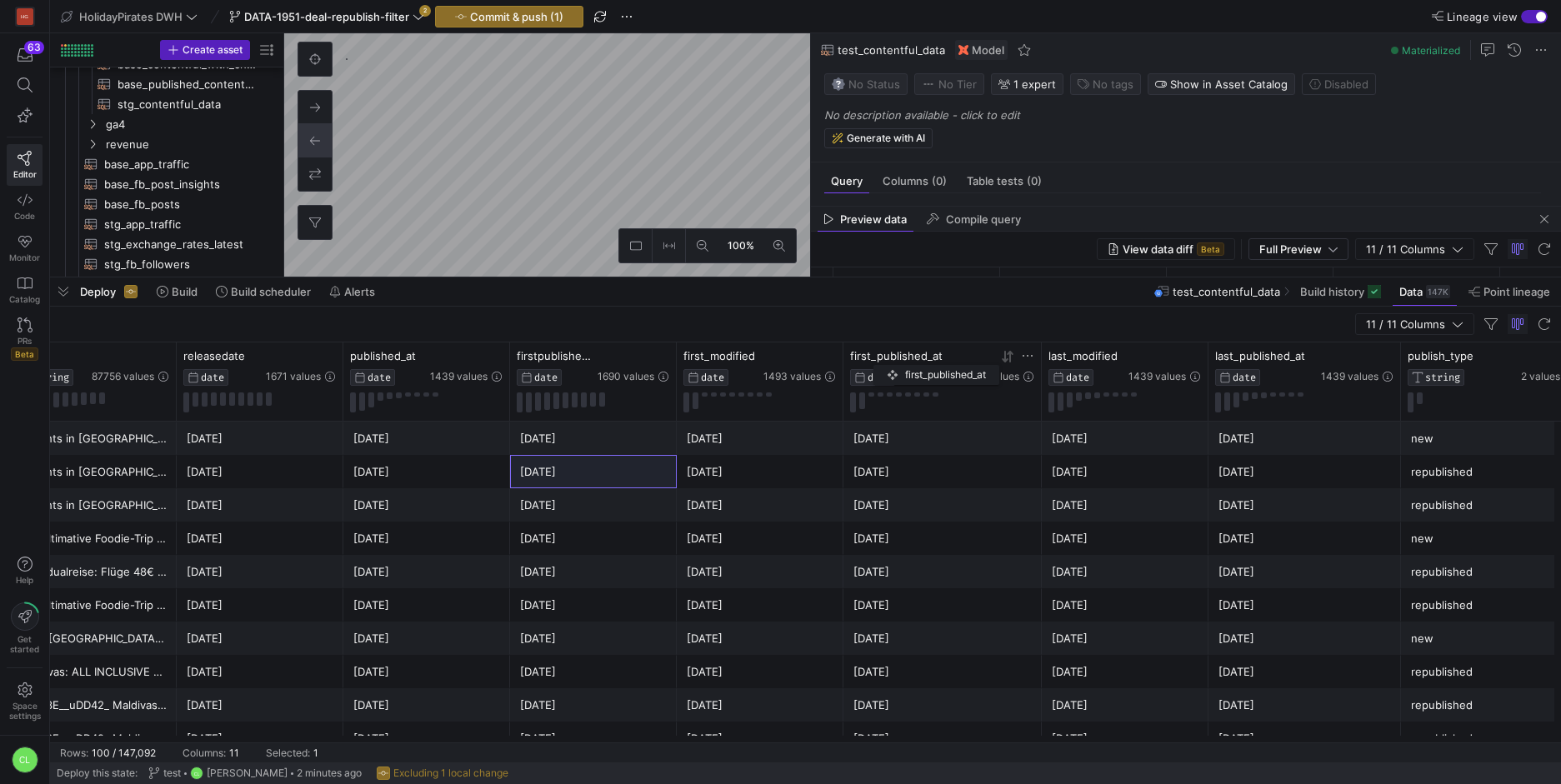
drag, startPoint x: 1071, startPoint y: 364, endPoint x: 882, endPoint y: 361, distance: 189.0
click at [882, 361] on div "first_published_at DATE" at bounding box center [905, 367] width 109 height 37
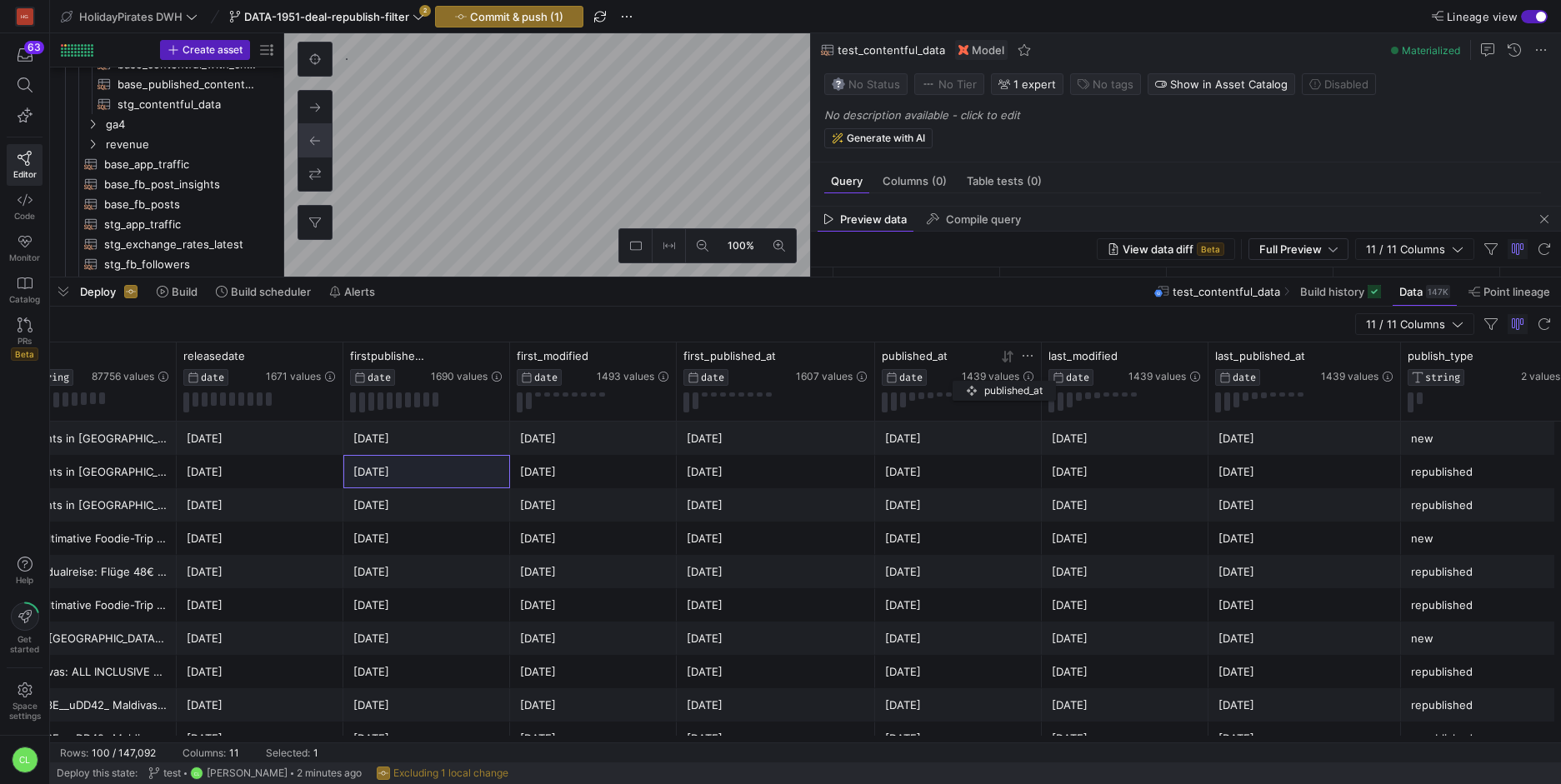
drag, startPoint x: 448, startPoint y: 364, endPoint x: 961, endPoint y: 377, distance: 513.2
click at [961, 377] on div "published_at DATE 1439 values" at bounding box center [958, 367] width 153 height 37
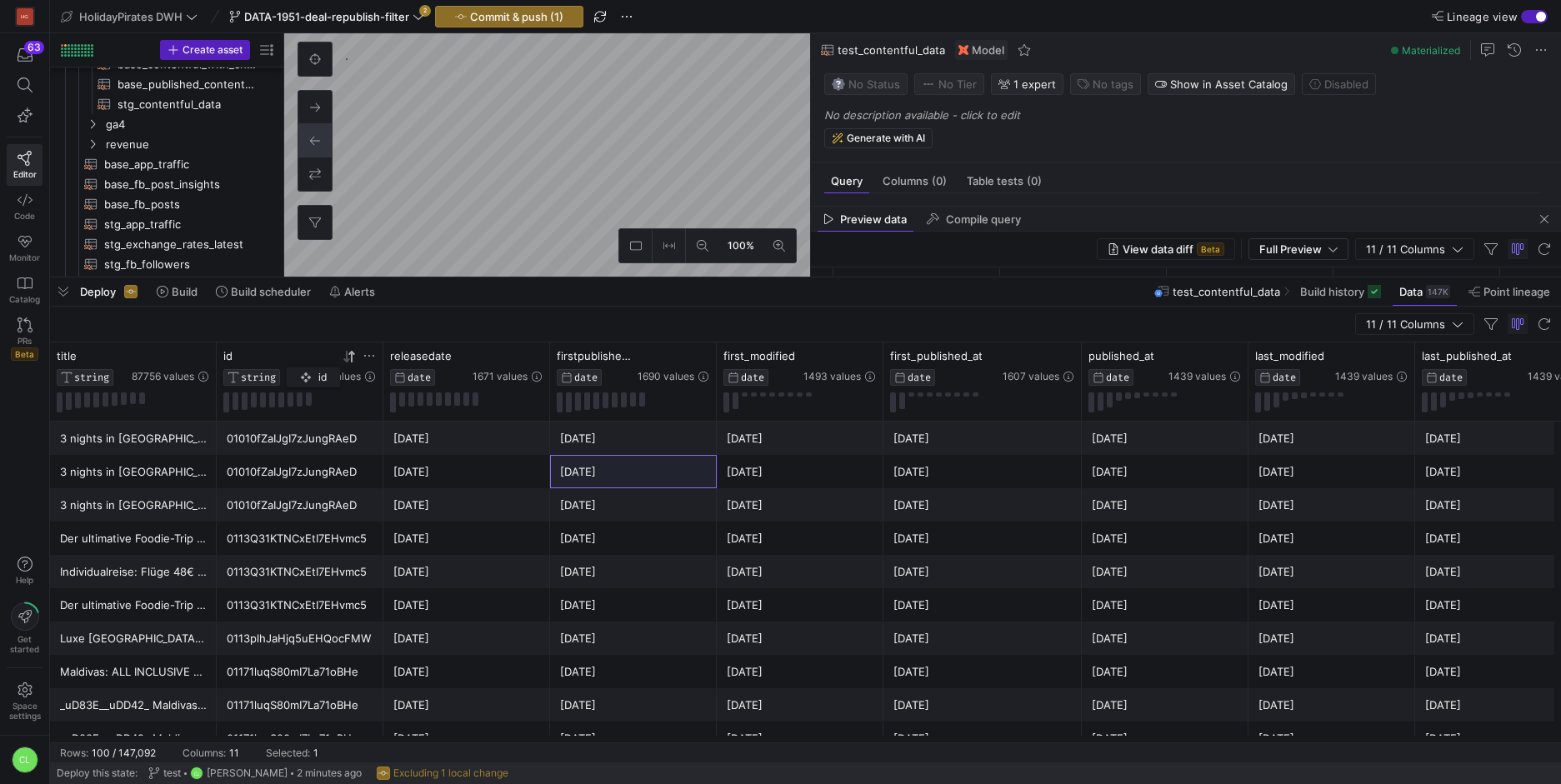
drag, startPoint x: 189, startPoint y: 359, endPoint x: 295, endPoint y: 364, distance: 106.1
click at [295, 364] on div "id STRING 64719 values" at bounding box center [299, 367] width 153 height 37
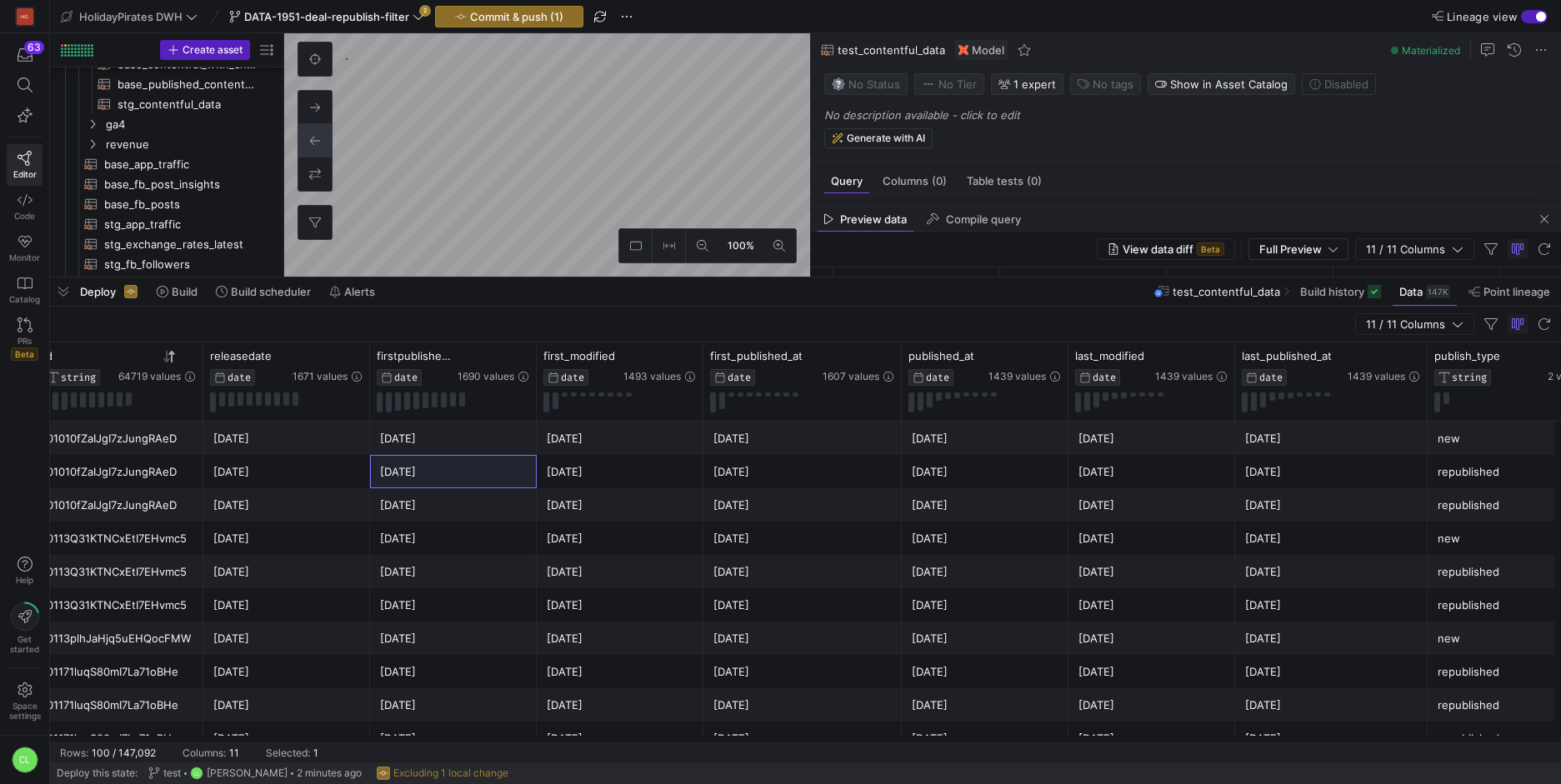
click at [175, 453] on div "01010fZaIJgI7zJungRAeD" at bounding box center [119, 438] width 147 height 32
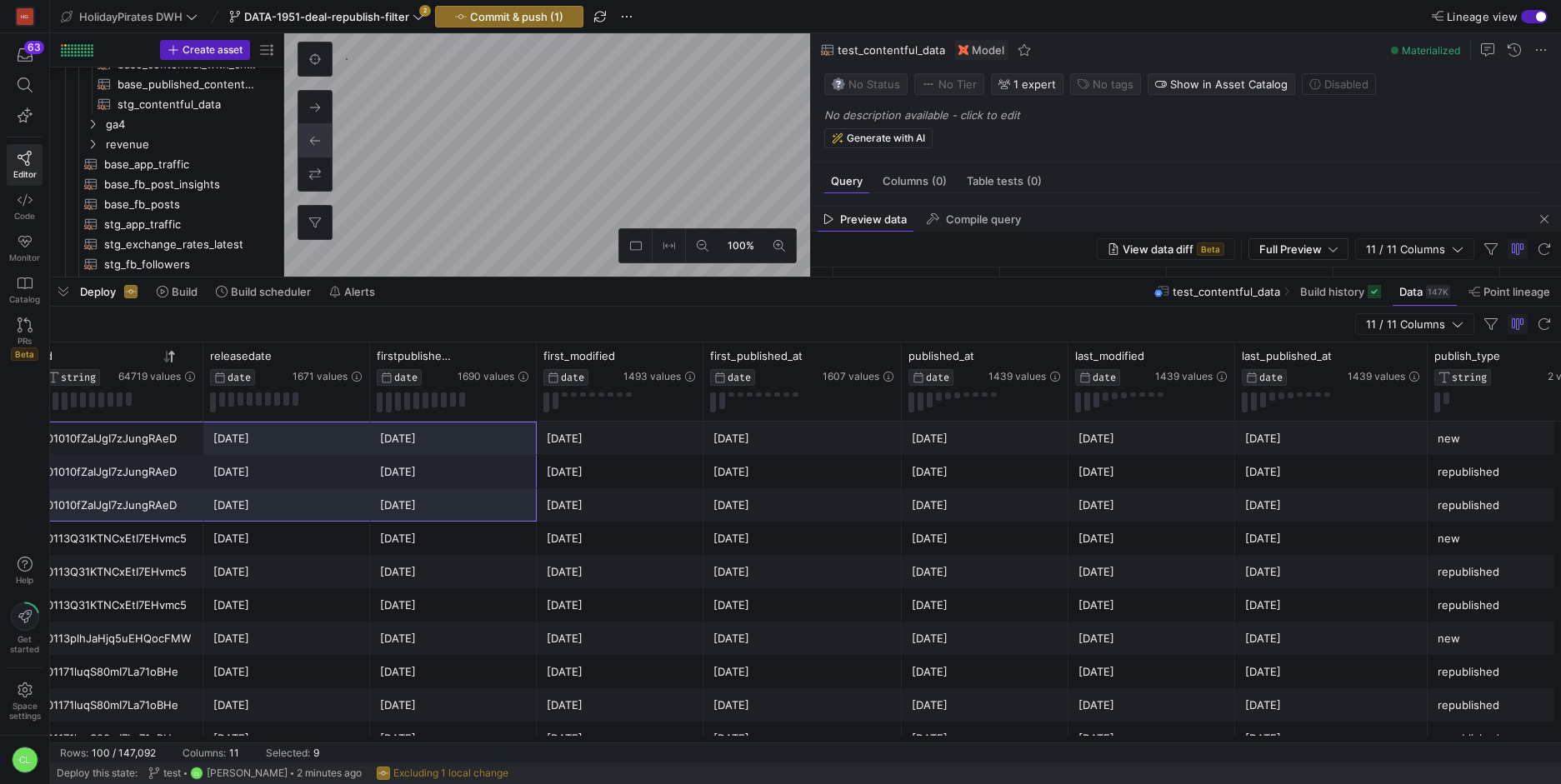
drag, startPoint x: 175, startPoint y: 444, endPoint x: 488, endPoint y: 495, distance: 317.1
click at [488, 495] on div "[DATE]" at bounding box center [453, 504] width 147 height 32
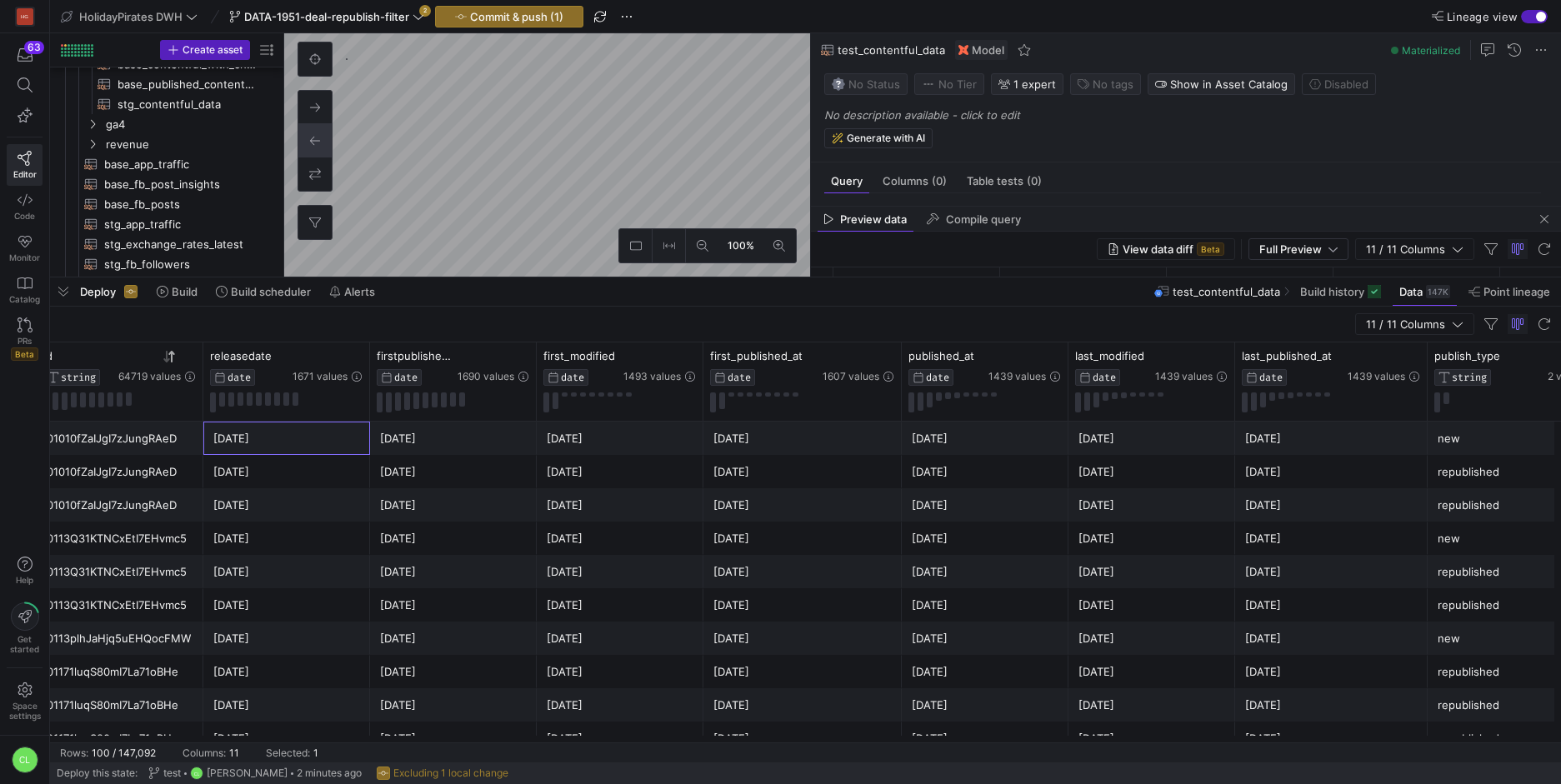
click at [296, 445] on div "[DATE]" at bounding box center [286, 438] width 147 height 32
click at [354, 364] on div "1671 values" at bounding box center [327, 366] width 70 height 34
click at [356, 359] on icon at bounding box center [355, 355] width 13 height 13
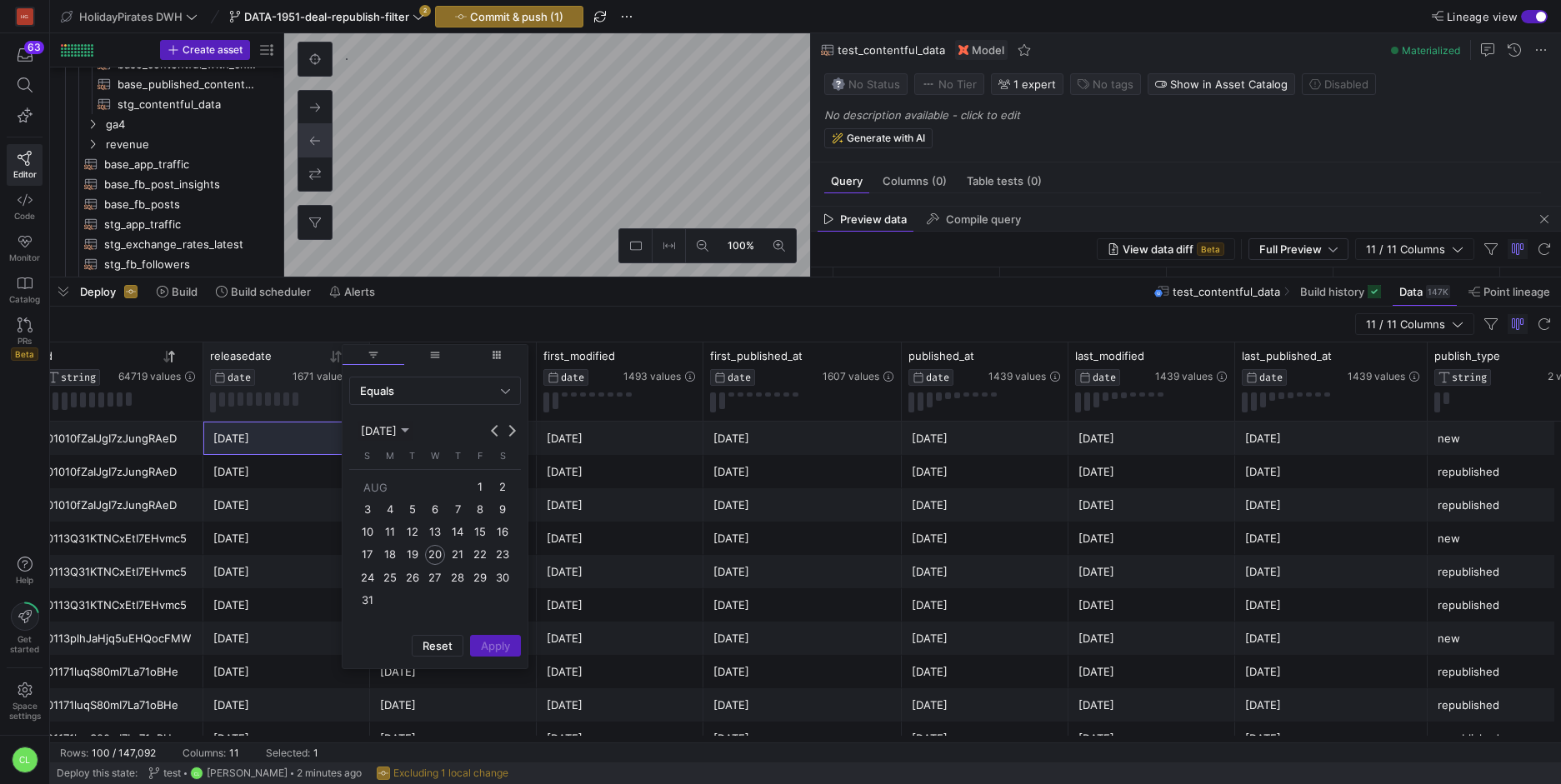
click at [308, 356] on div at bounding box center [327, 356] width 70 height 14
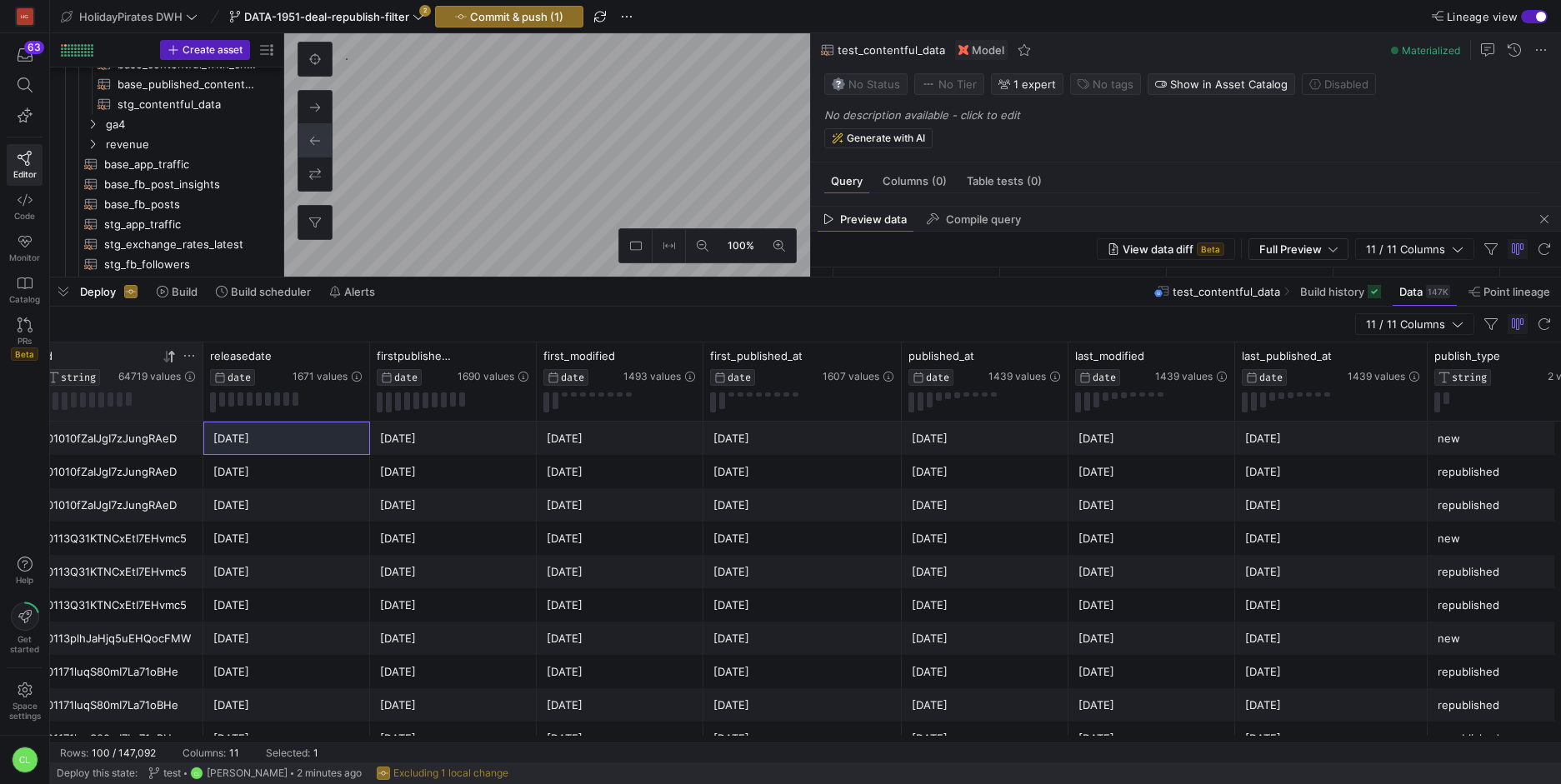
click at [193, 360] on icon at bounding box center [189, 355] width 13 height 13
click at [125, 360] on div at bounding box center [157, 356] width 77 height 14
click at [288, 471] on div "[DATE]" at bounding box center [286, 471] width 147 height 32
click at [302, 448] on div "[DATE]" at bounding box center [286, 438] width 147 height 32
drag, startPoint x: 173, startPoint y: 437, endPoint x: 368, endPoint y: 459, distance: 196.2
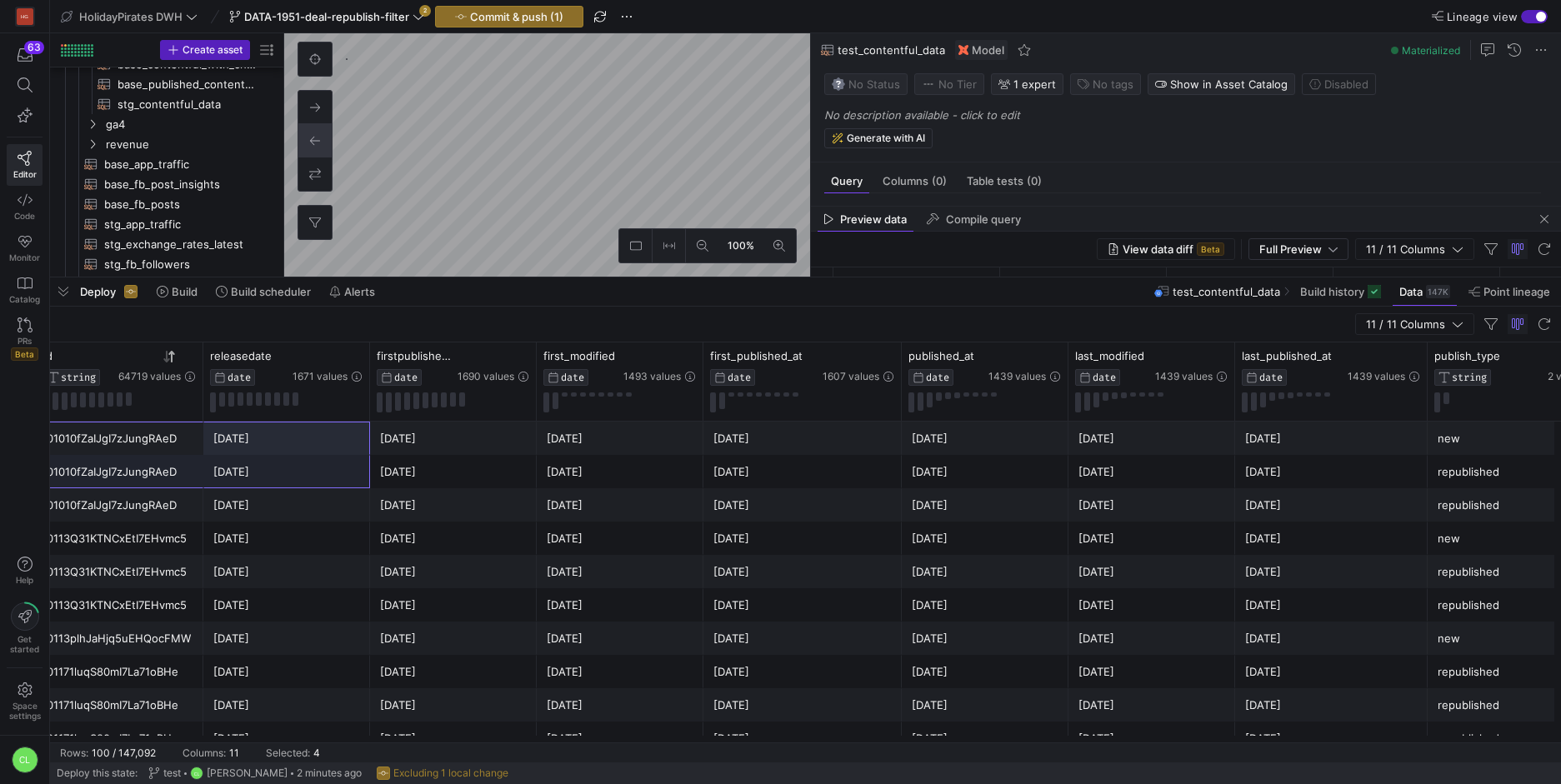
click at [368, 459] on div "[DATE]" at bounding box center [287, 471] width 167 height 33
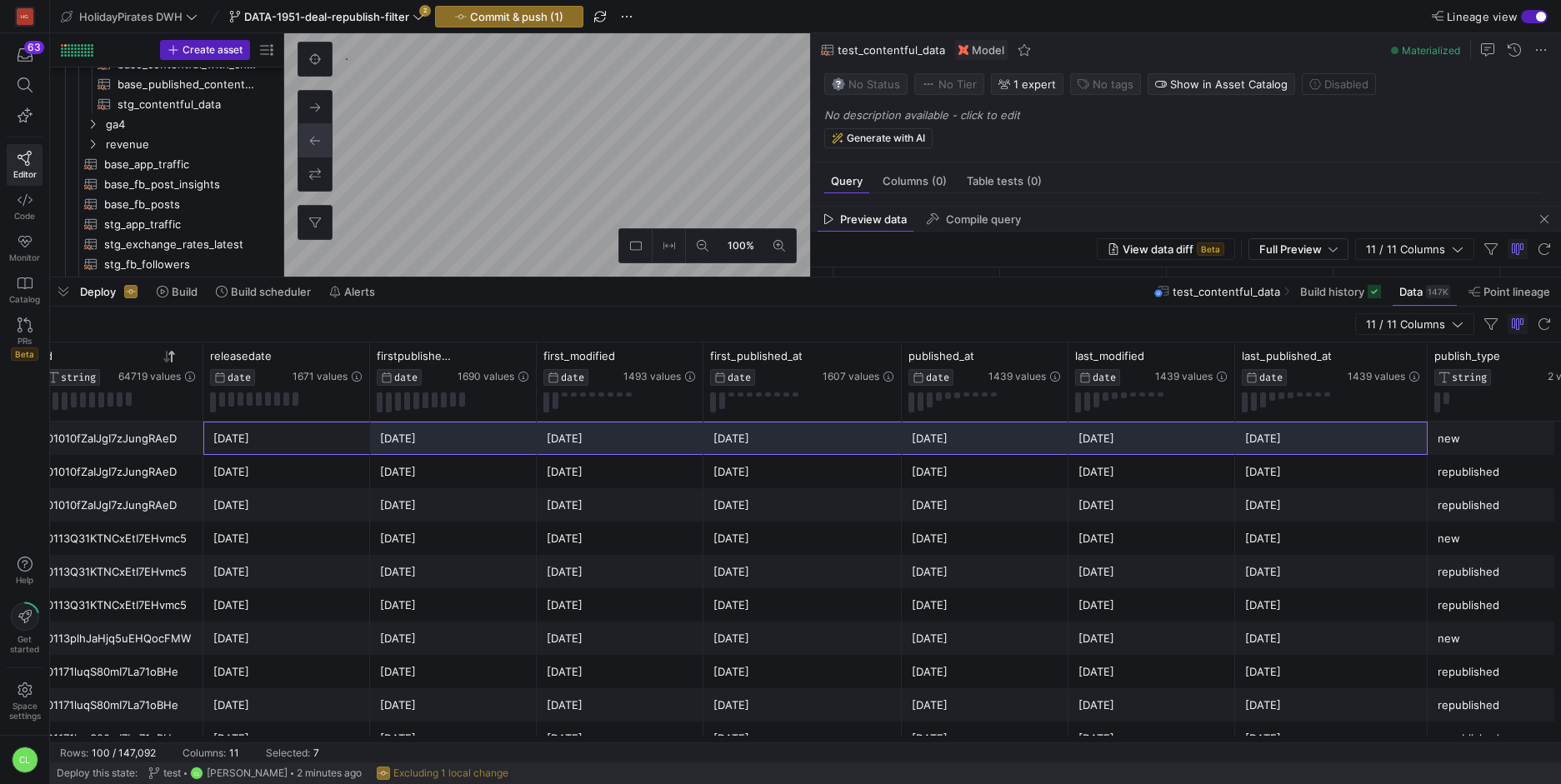
drag, startPoint x: 288, startPoint y: 433, endPoint x: 1427, endPoint y: 438, distance: 1139.0
click at [1427, 438] on div "01010fZaIJgI7zJungRAeD 3 nights in [GEOGRAPHIC_DATA] at [GEOGRAPHIC_DATA] with …" at bounding box center [816, 438] width 1893 height 33
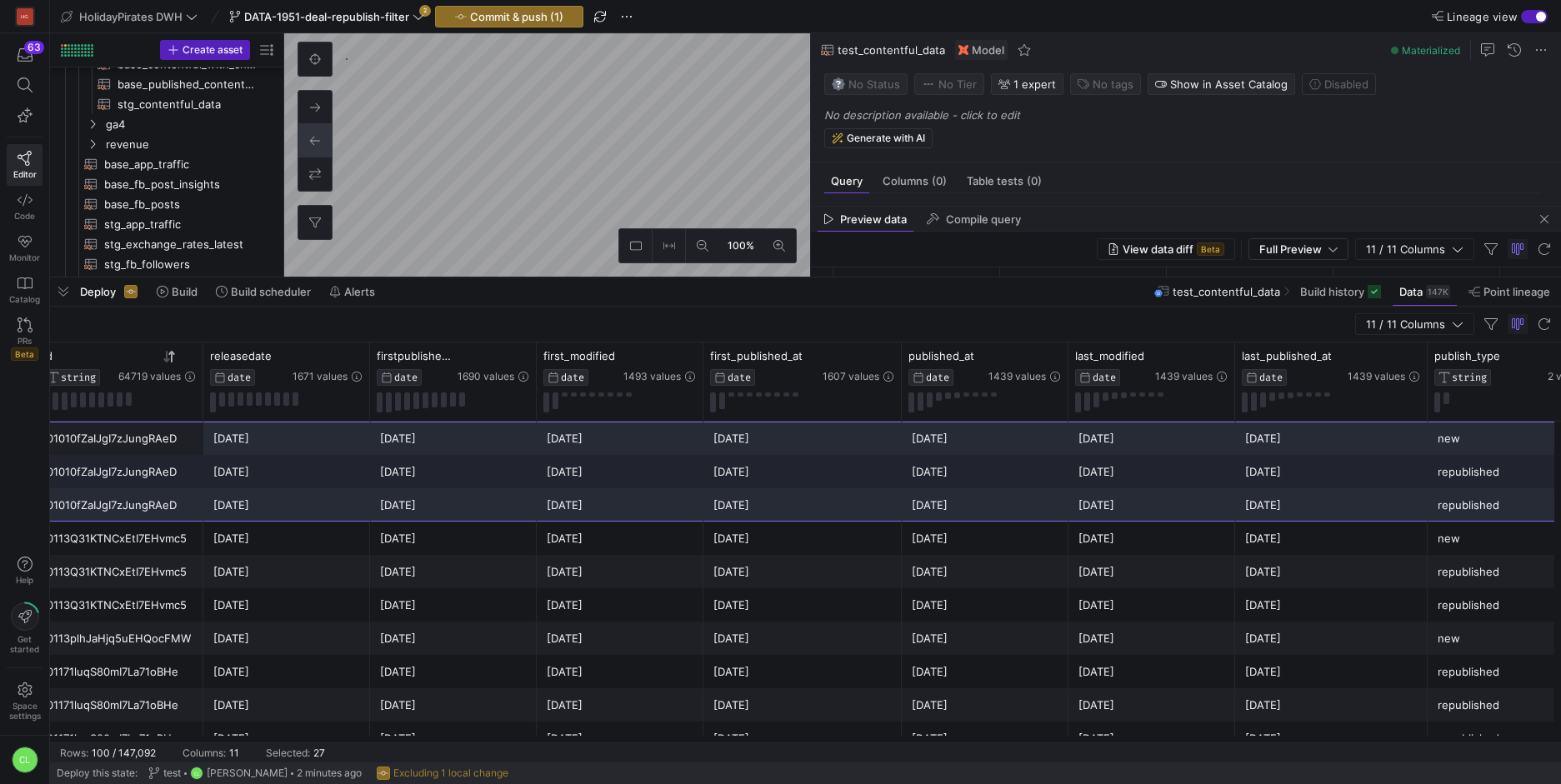
drag, startPoint x: 173, startPoint y: 440, endPoint x: 1467, endPoint y: 505, distance: 1295.6
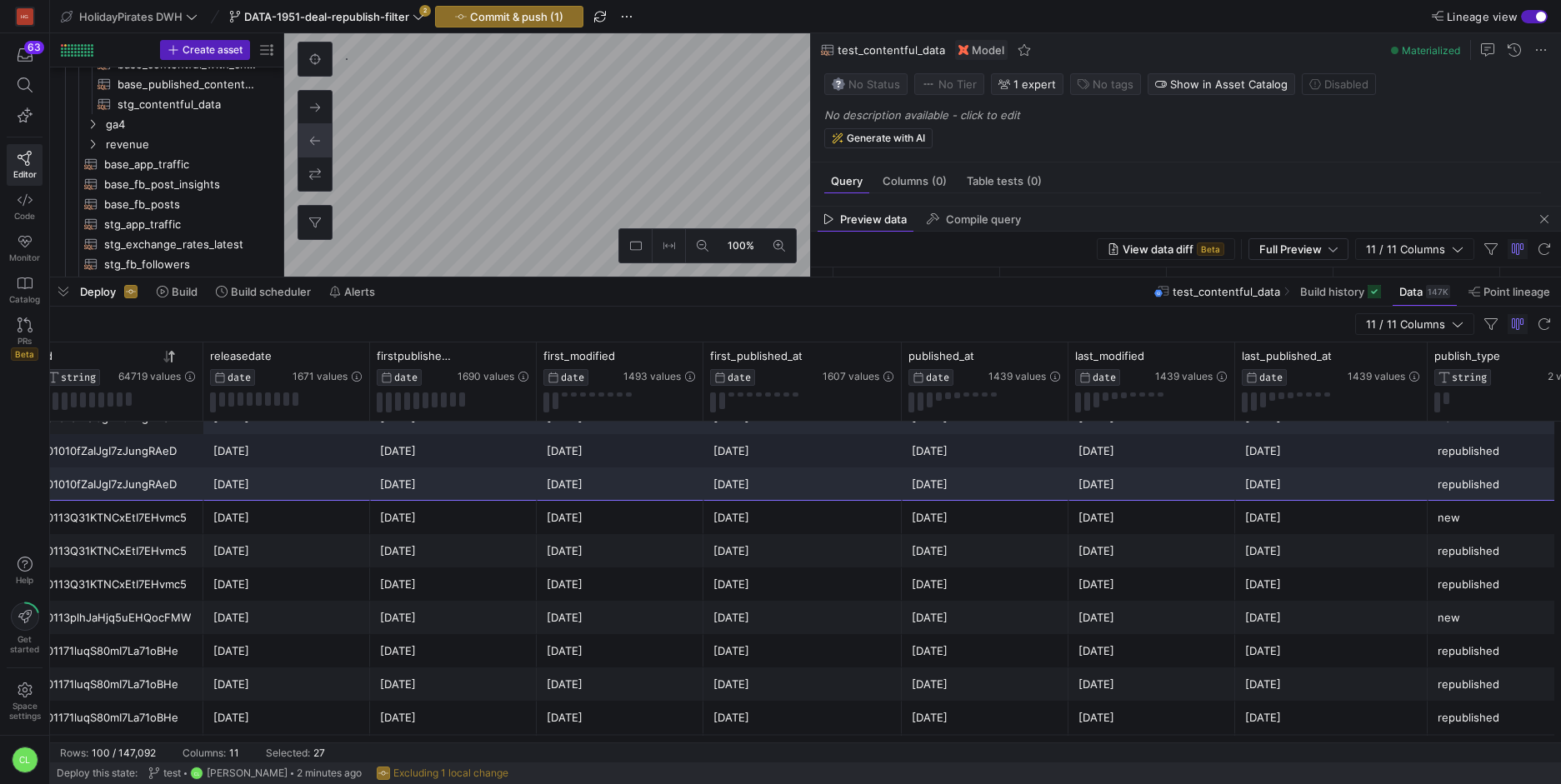
scroll to position [32, 0]
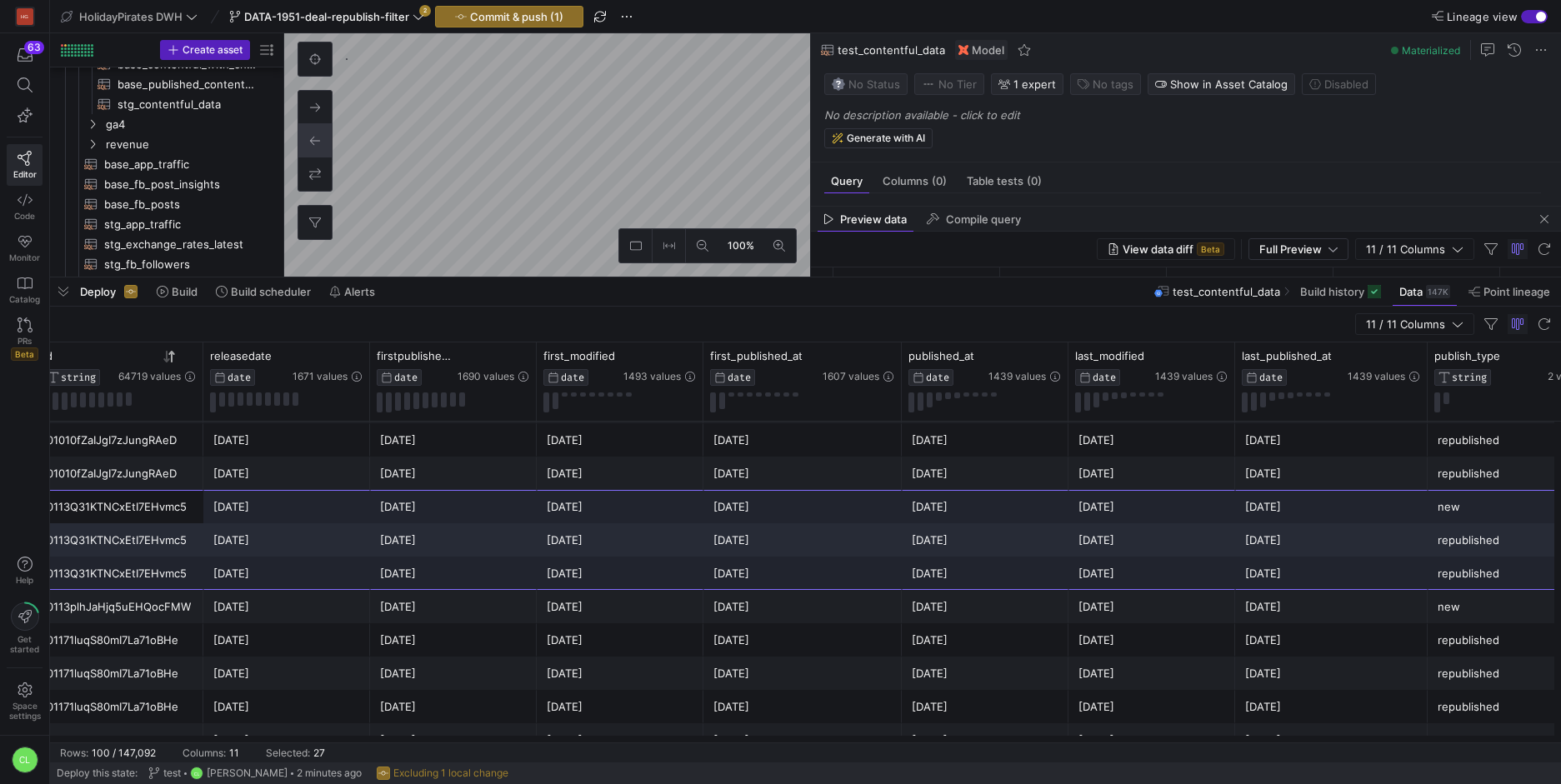
drag, startPoint x: 165, startPoint y: 507, endPoint x: 1437, endPoint y: 556, distance: 1272.9
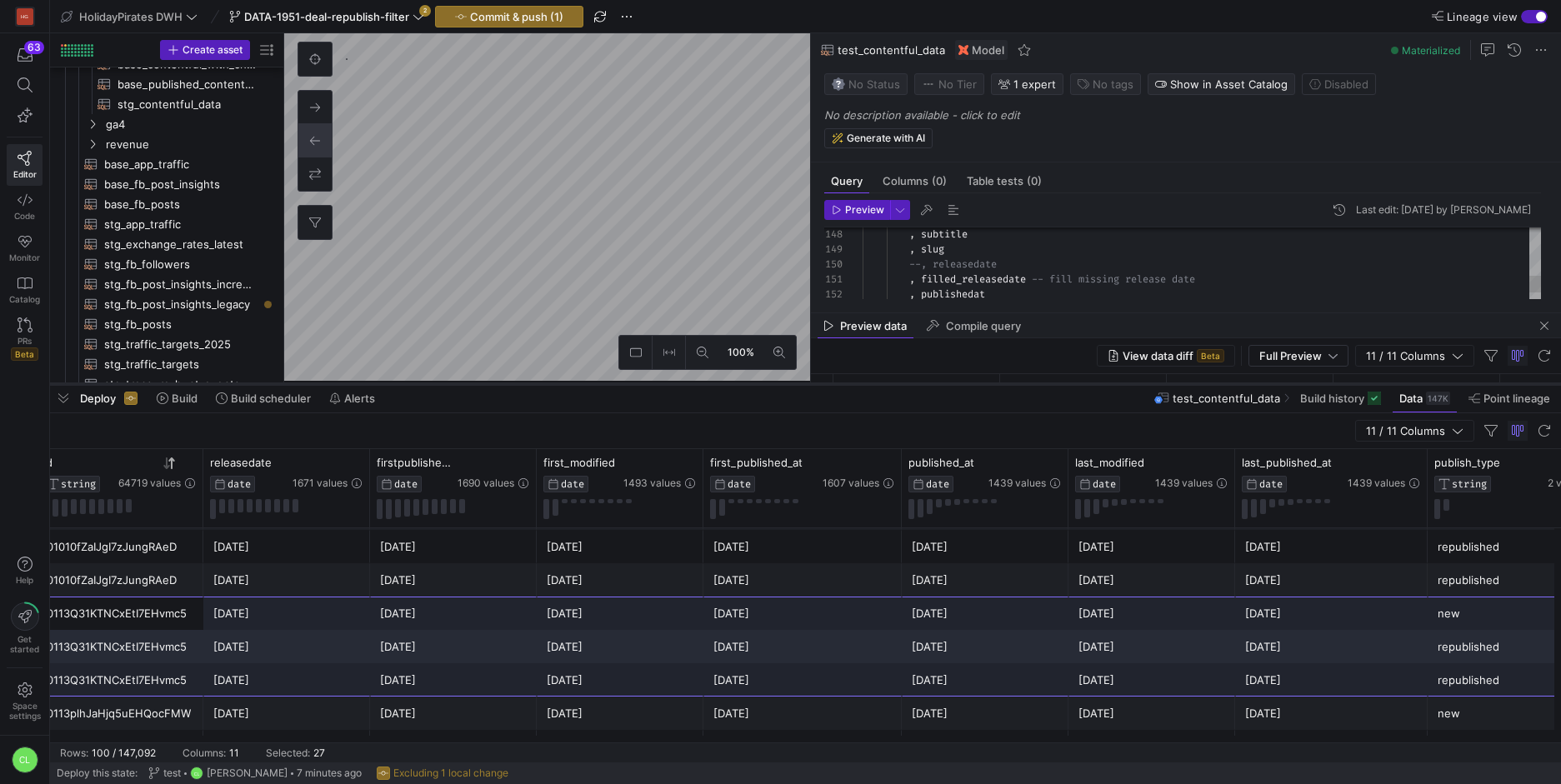
drag, startPoint x: 1085, startPoint y: 276, endPoint x: 1095, endPoint y: 383, distance: 107.5
click at [1095, 383] on div at bounding box center [806, 384] width 1511 height 7
click at [1547, 321] on span "button" at bounding box center [1543, 325] width 20 height 20
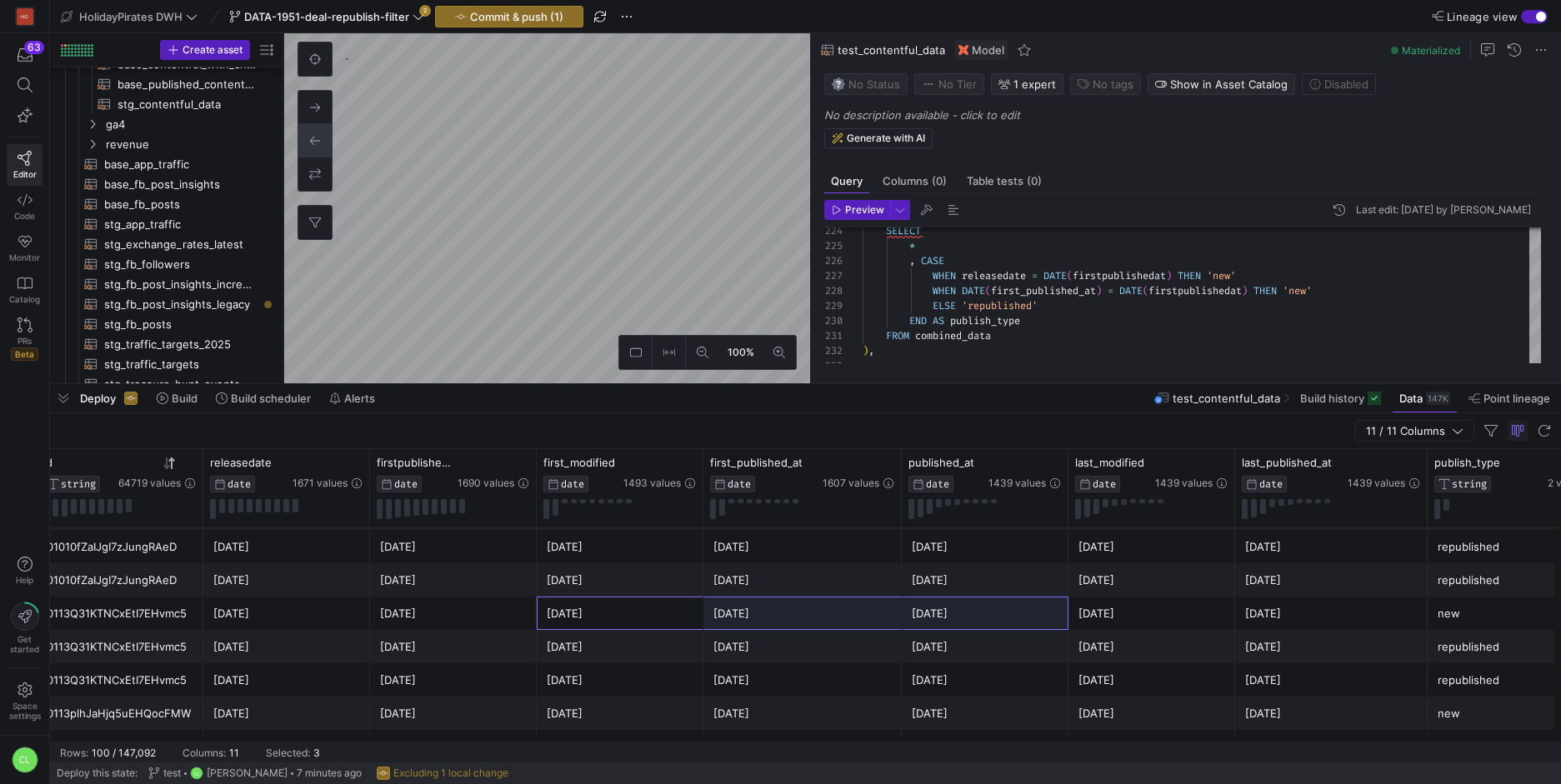
drag, startPoint x: 633, startPoint y: 611, endPoint x: 1119, endPoint y: 620, distance: 486.1
click at [1117, 620] on div "0113Q31KTNCxEtI7EHvmc5 Der ultimative Foodie-Trip _uD83C__uDDEE__uD83C__uDDF9__…" at bounding box center [816, 613] width 1893 height 33
click at [1119, 620] on div "[DATE]" at bounding box center [1151, 613] width 147 height 32
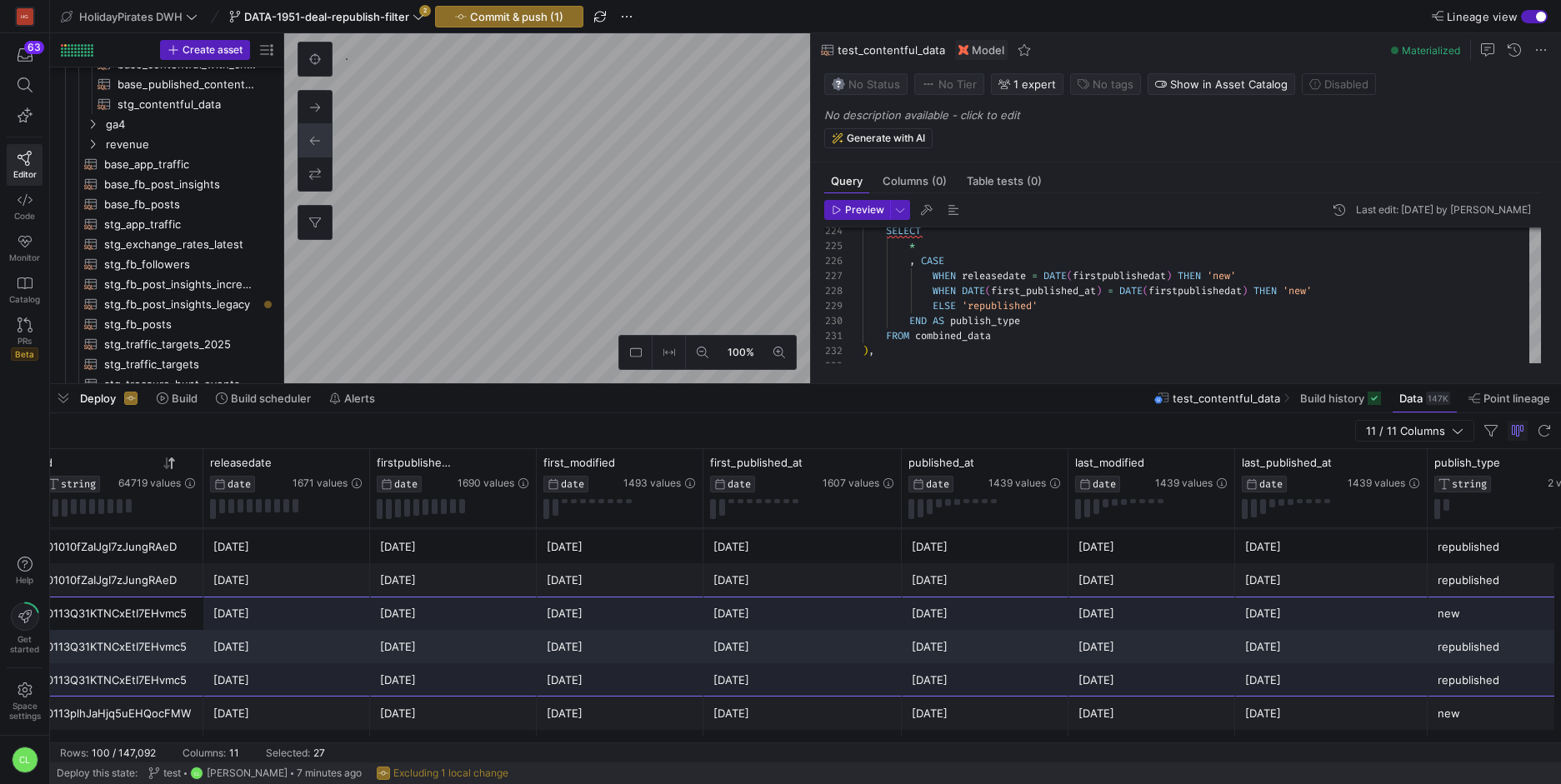
drag, startPoint x: 161, startPoint y: 626, endPoint x: 1448, endPoint y: 671, distance: 1287.8
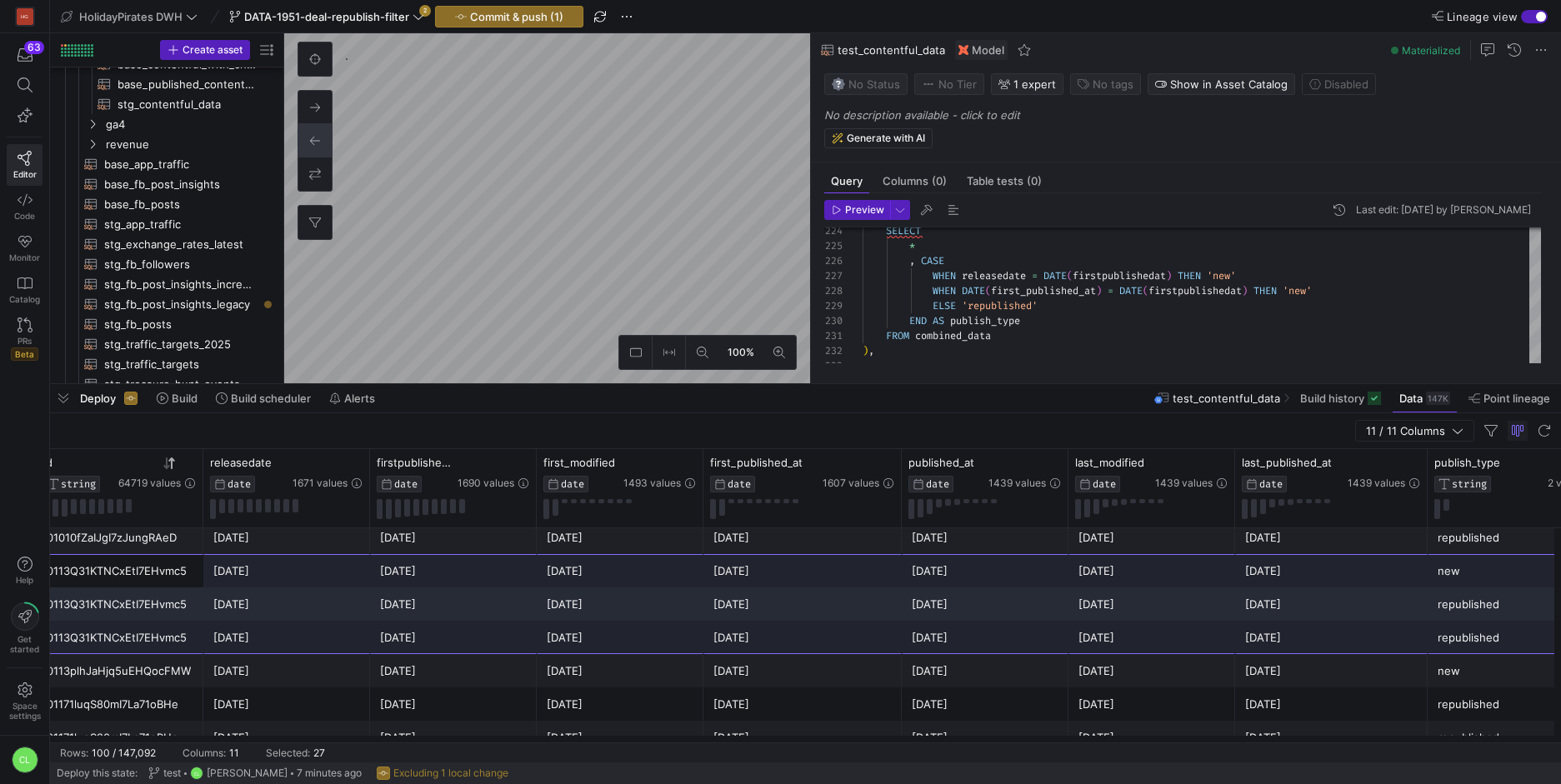
scroll to position [85, 0]
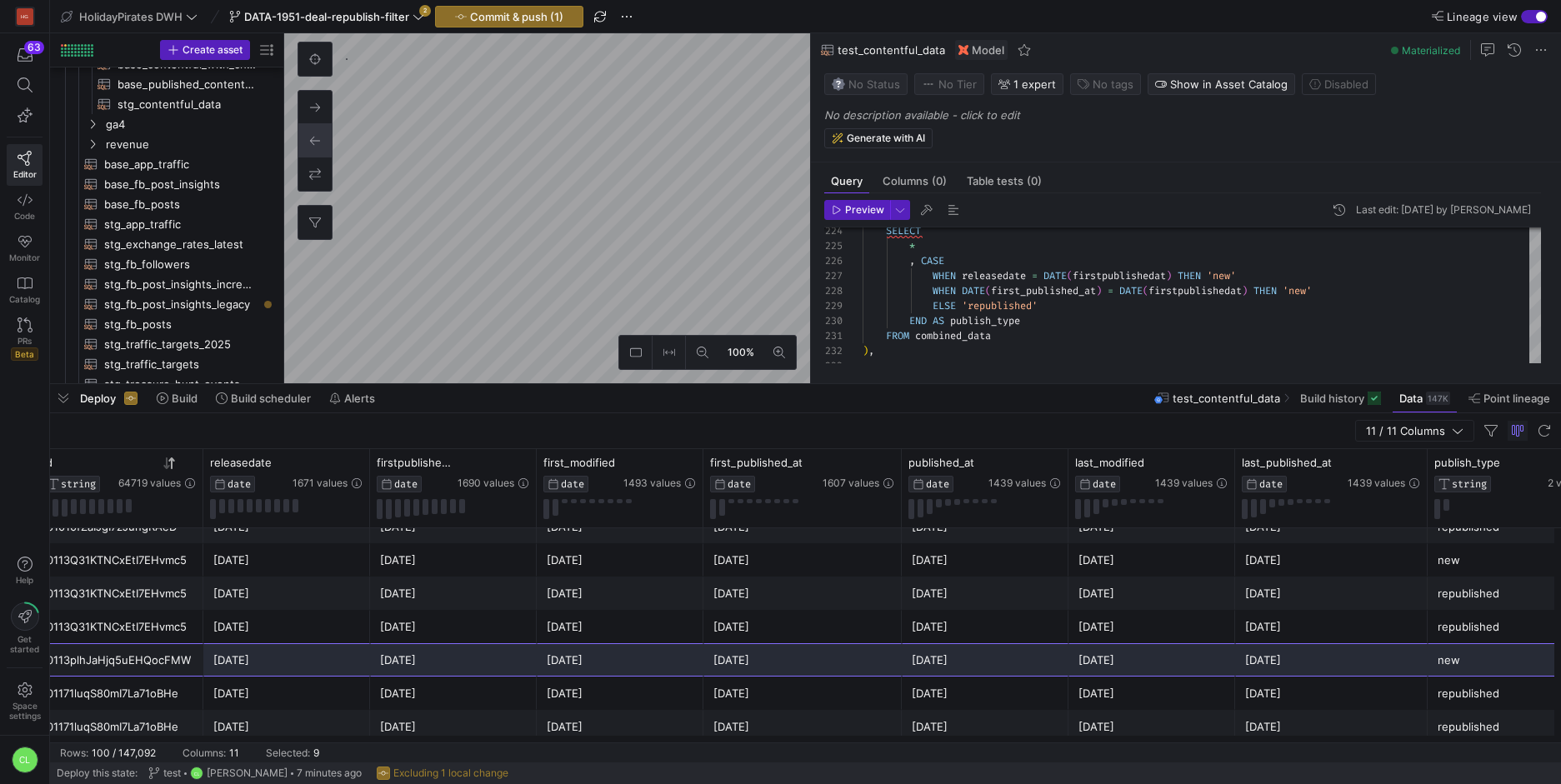
drag, startPoint x: 166, startPoint y: 670, endPoint x: 1514, endPoint y: 669, distance: 1348.0
click at [1514, 669] on div "0113plhJaHjq5uEHQocFMW Luxe [GEOGRAPHIC_DATA] Stays [DATE] [DATE] [DATE] [DATE]…" at bounding box center [816, 659] width 1893 height 33
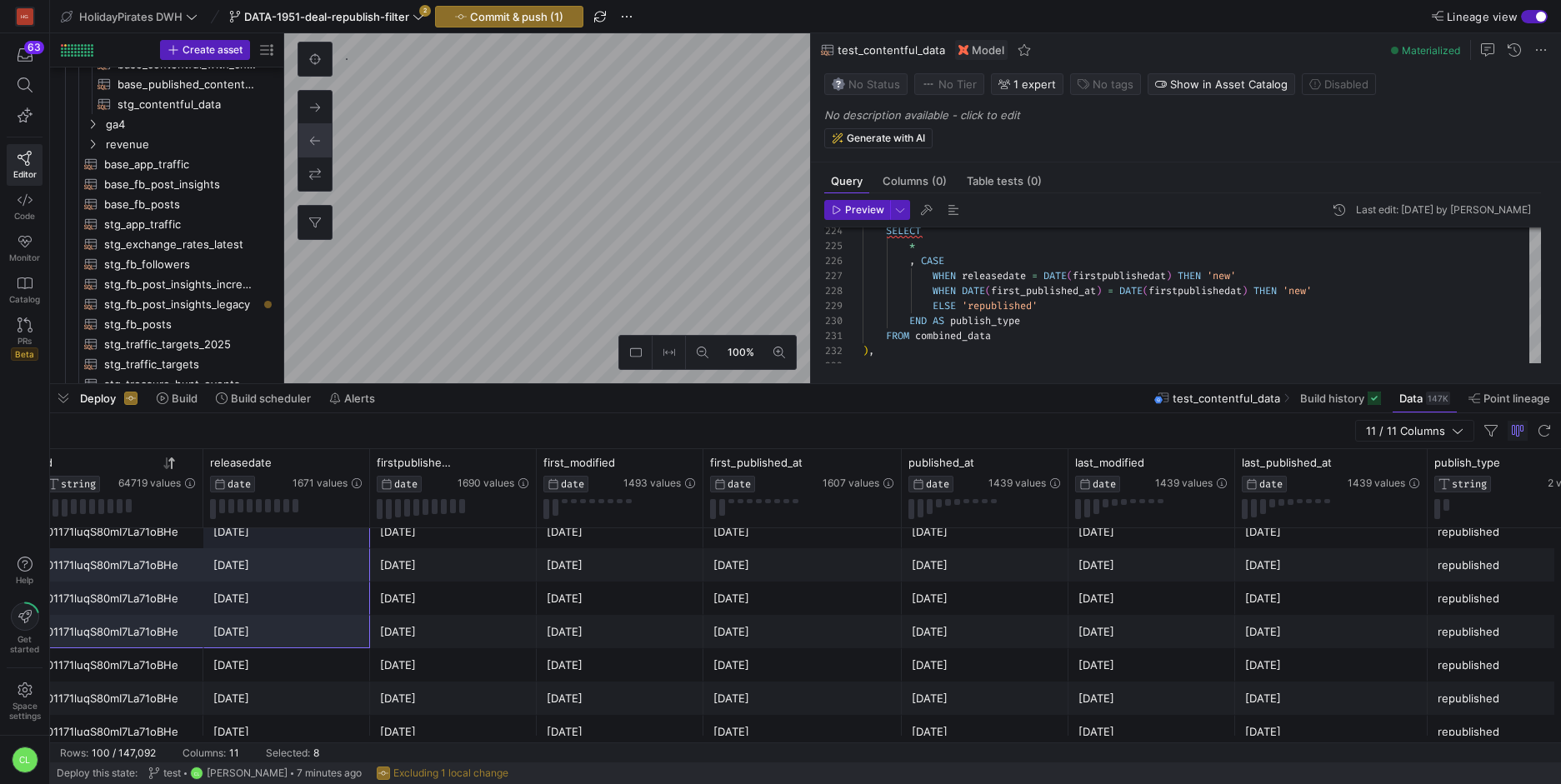
scroll to position [257, 0]
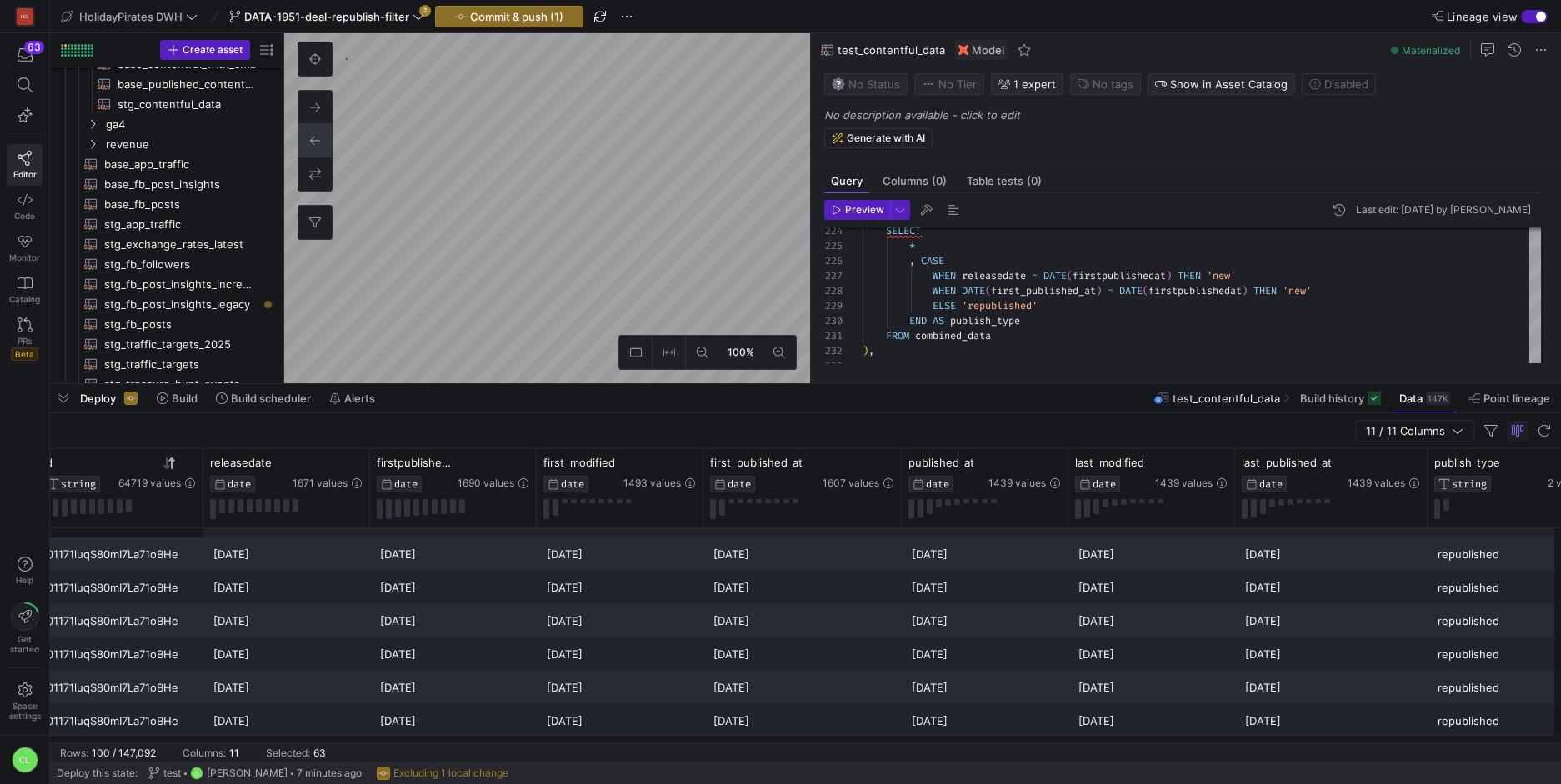
drag, startPoint x: 181, startPoint y: 559, endPoint x: 1461, endPoint y: 712, distance: 1289.1
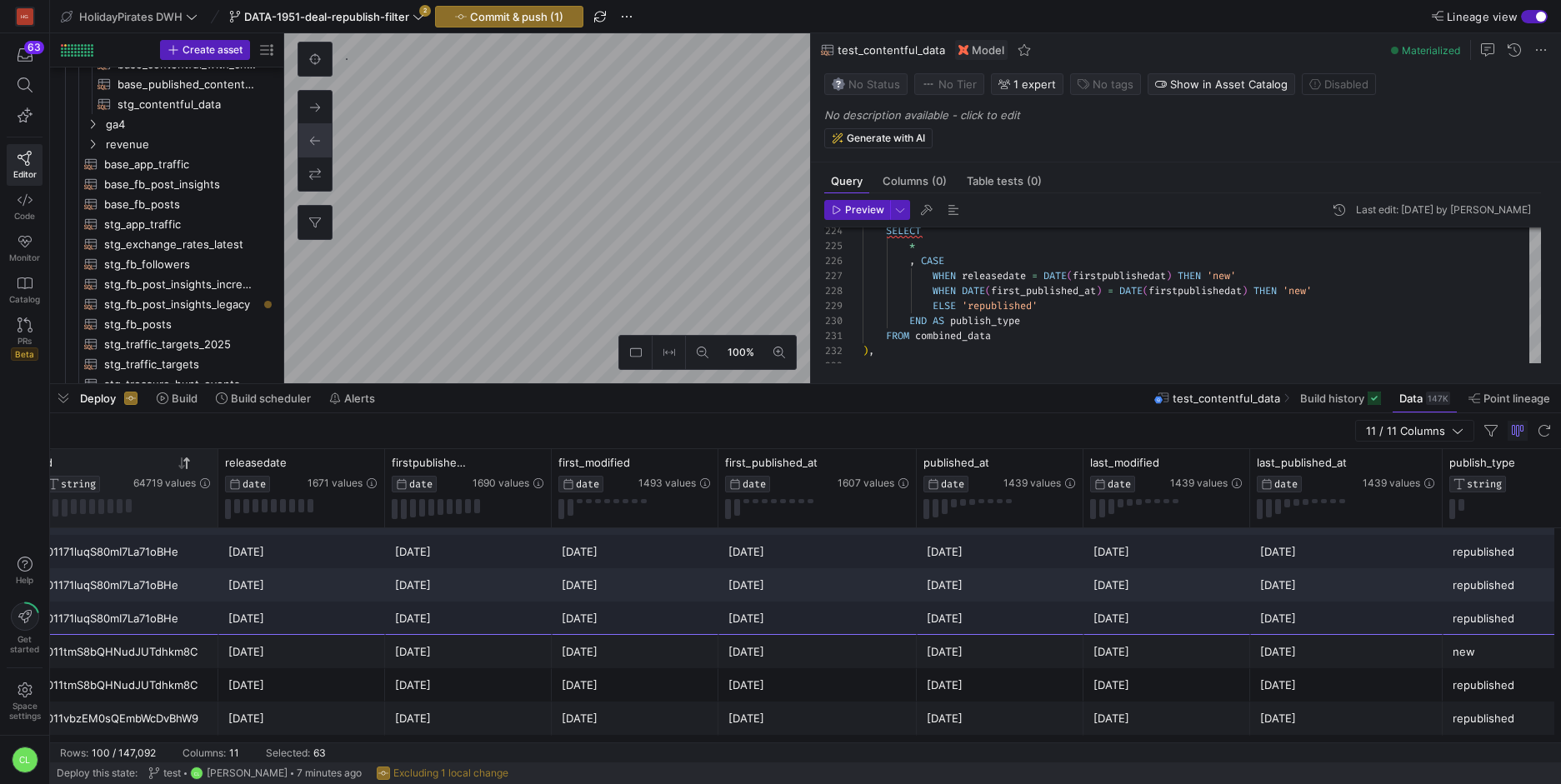
drag, startPoint x: 199, startPoint y: 468, endPoint x: 214, endPoint y: 469, distance: 15.0
click at [214, 469] on div at bounding box center [218, 488] width 7 height 78
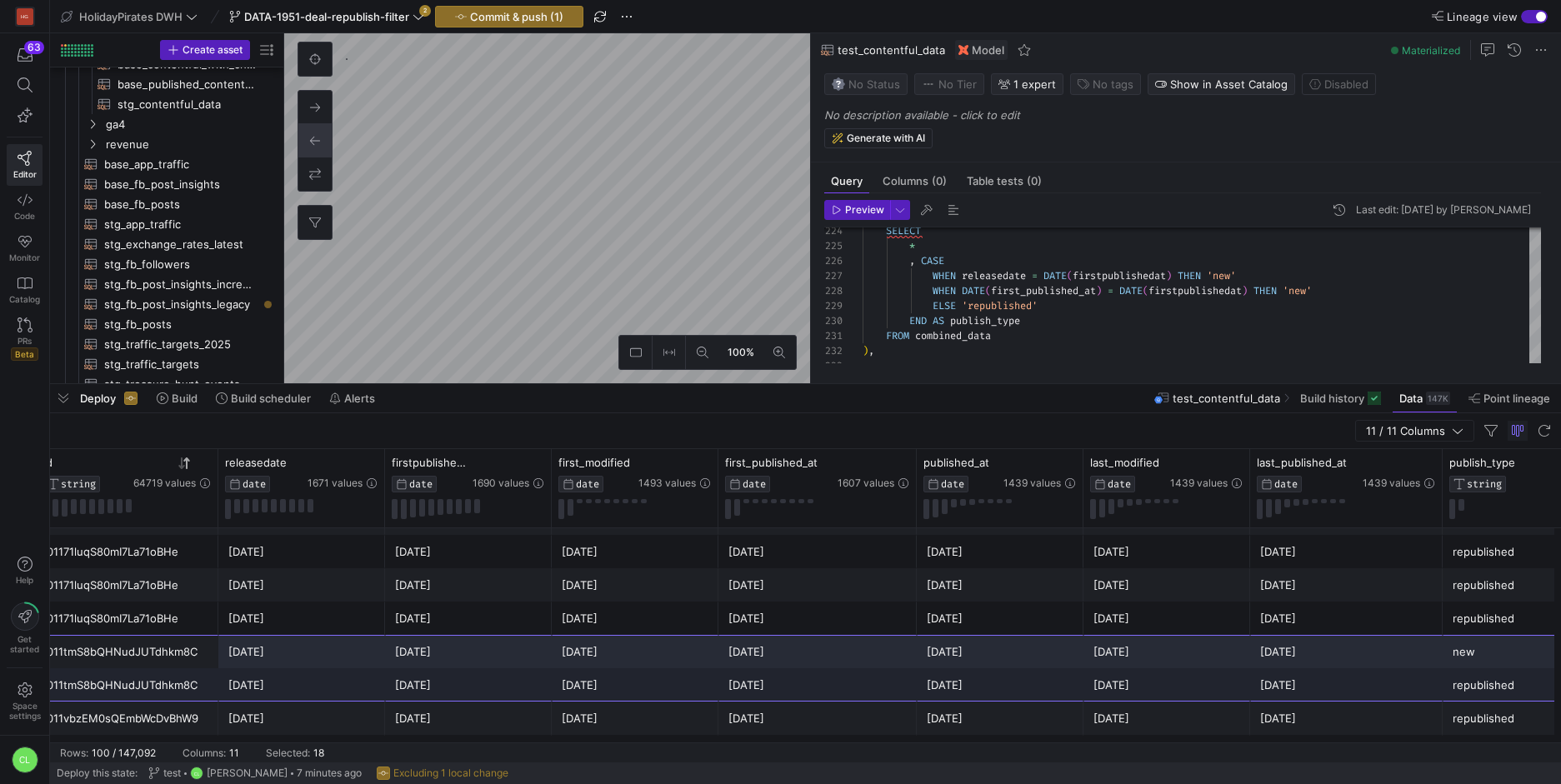
drag, startPoint x: 188, startPoint y: 652, endPoint x: 1457, endPoint y: 695, distance: 1269.7
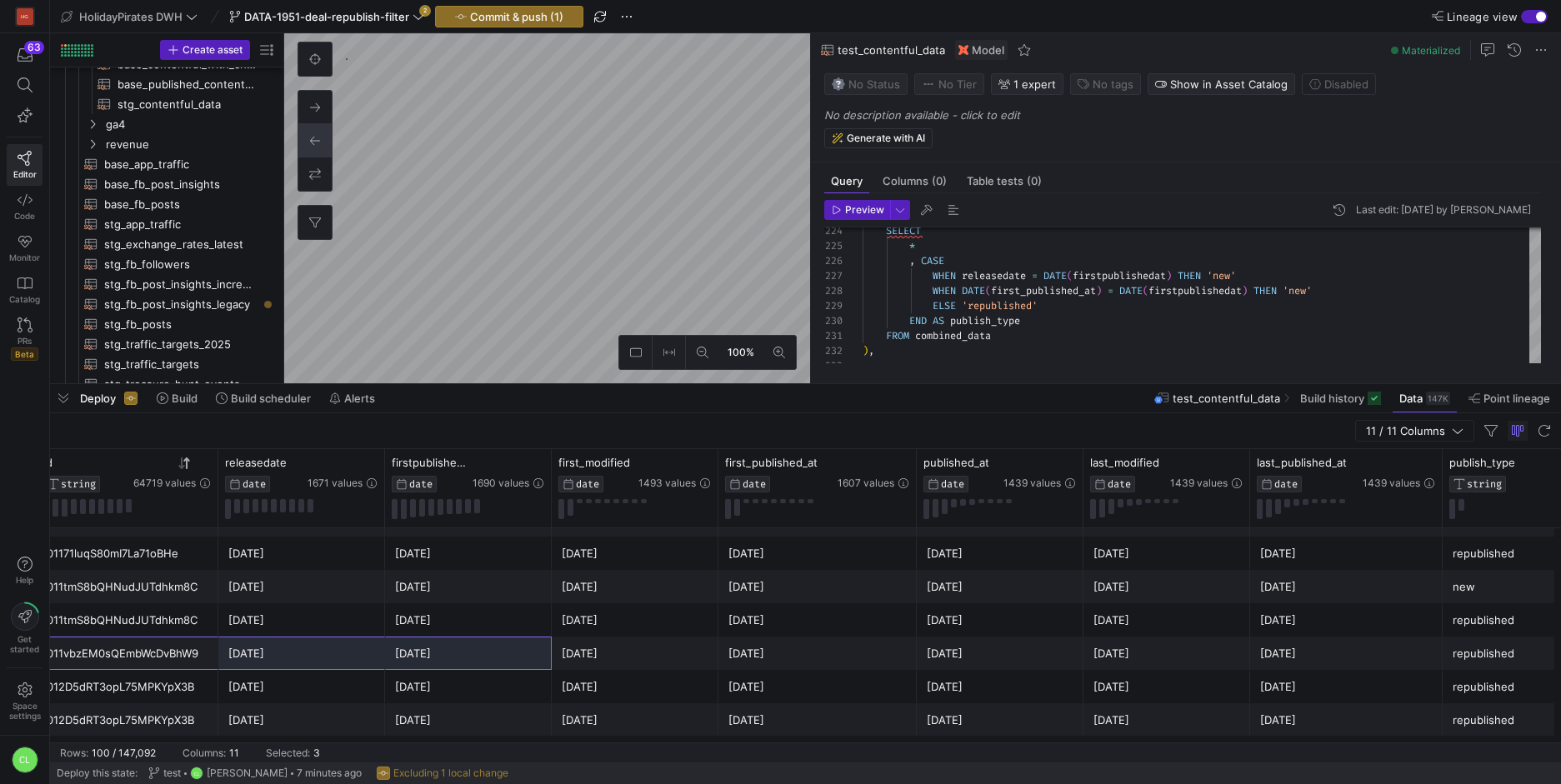
drag, startPoint x: 159, startPoint y: 652, endPoint x: 546, endPoint y: 570, distance: 395.6
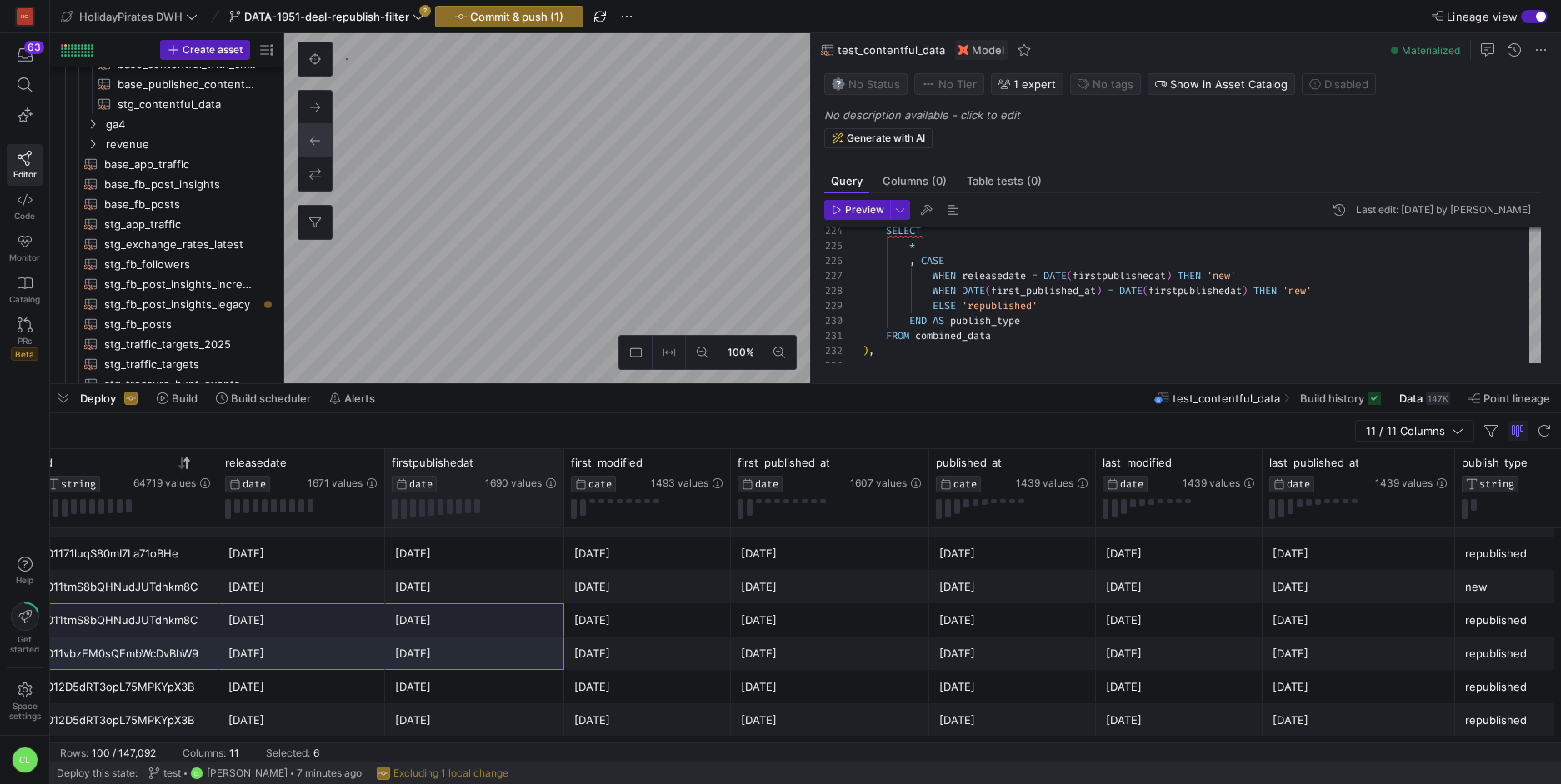
drag, startPoint x: 549, startPoint y: 467, endPoint x: 562, endPoint y: 465, distance: 13.2
click at [562, 465] on div at bounding box center [563, 488] width 7 height 78
click at [400, 654] on div "[DATE]" at bounding box center [474, 652] width 159 height 32
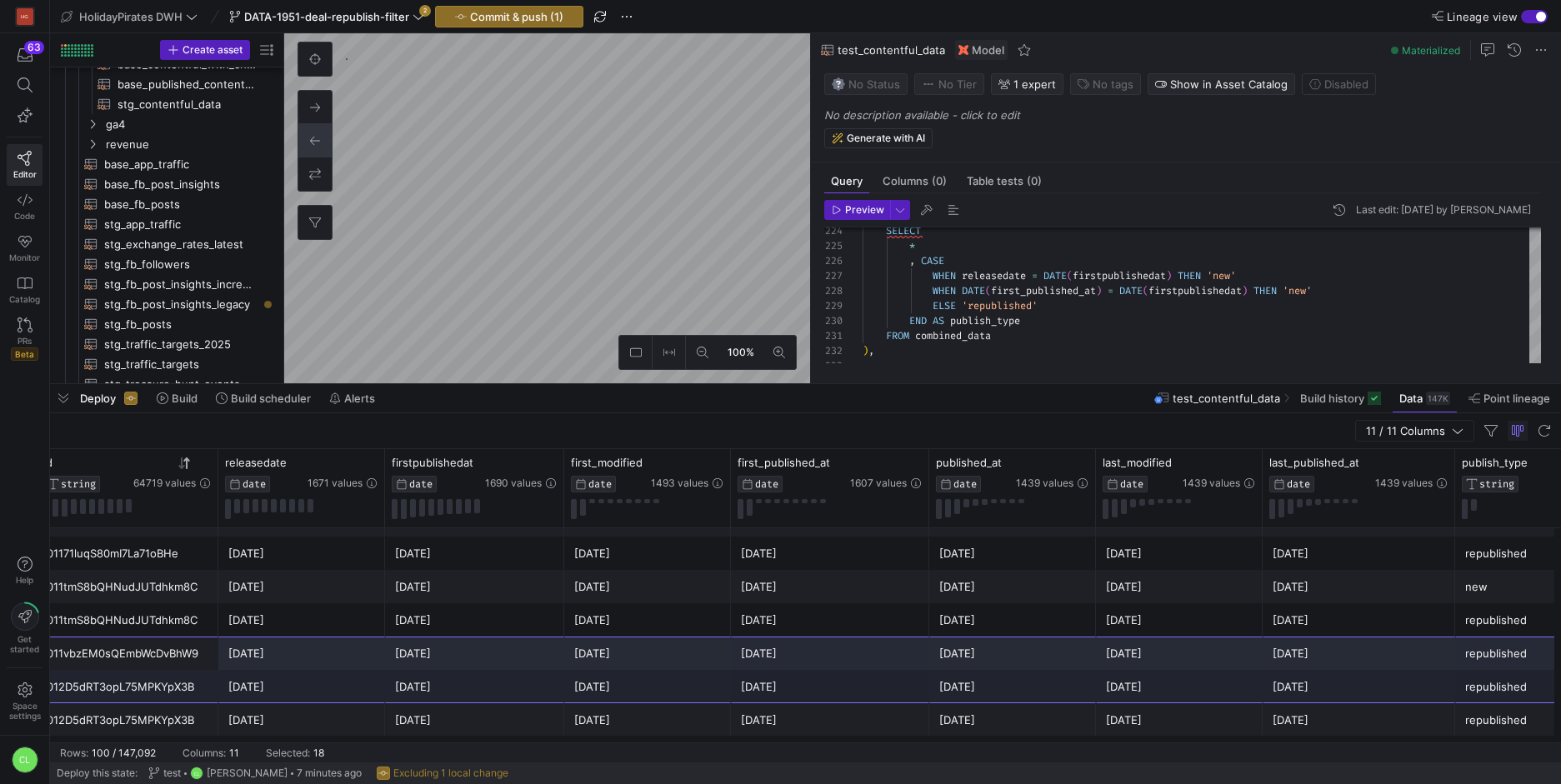
scroll to position [0, 247]
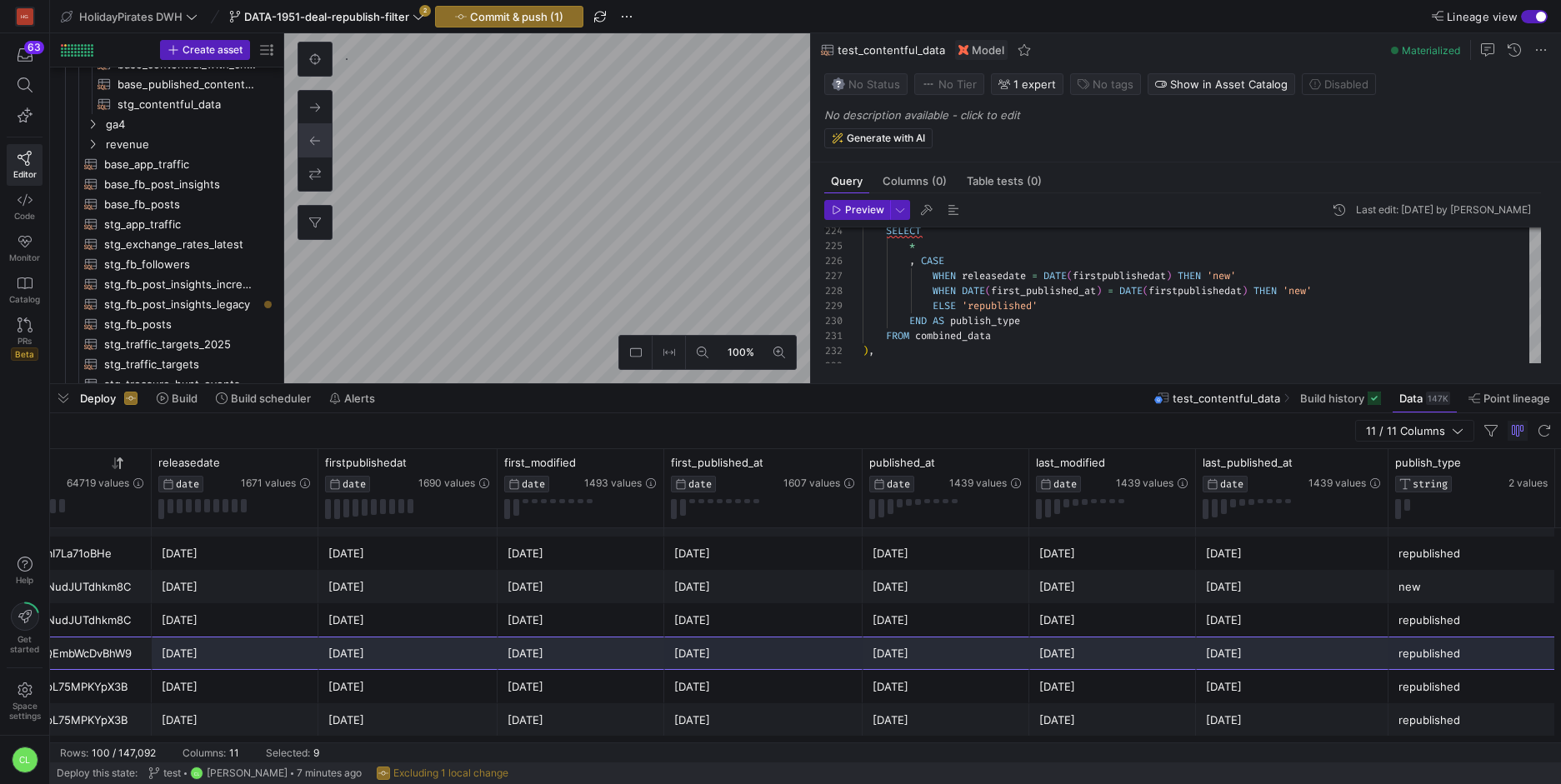
drag, startPoint x: 161, startPoint y: 642, endPoint x: 1468, endPoint y: 660, distance: 1307.1
click at [1468, 660] on div "011vbzEM0sQEmbWcDvBhW9 Opblaasbare Irish Pub voor in de tuin! [DATE] [DATE] [DA…" at bounding box center [763, 652] width 1921 height 33
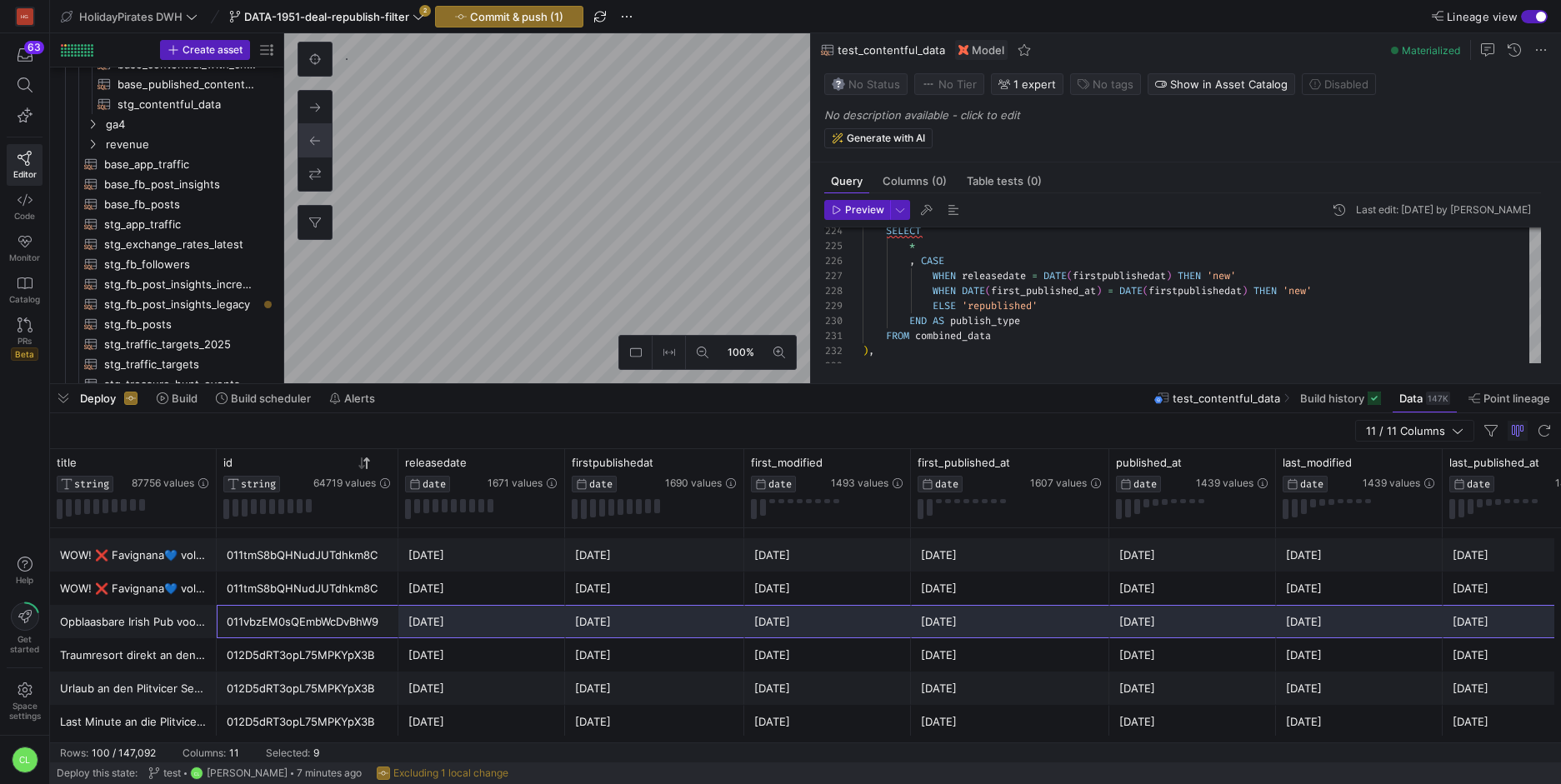
scroll to position [467, 0]
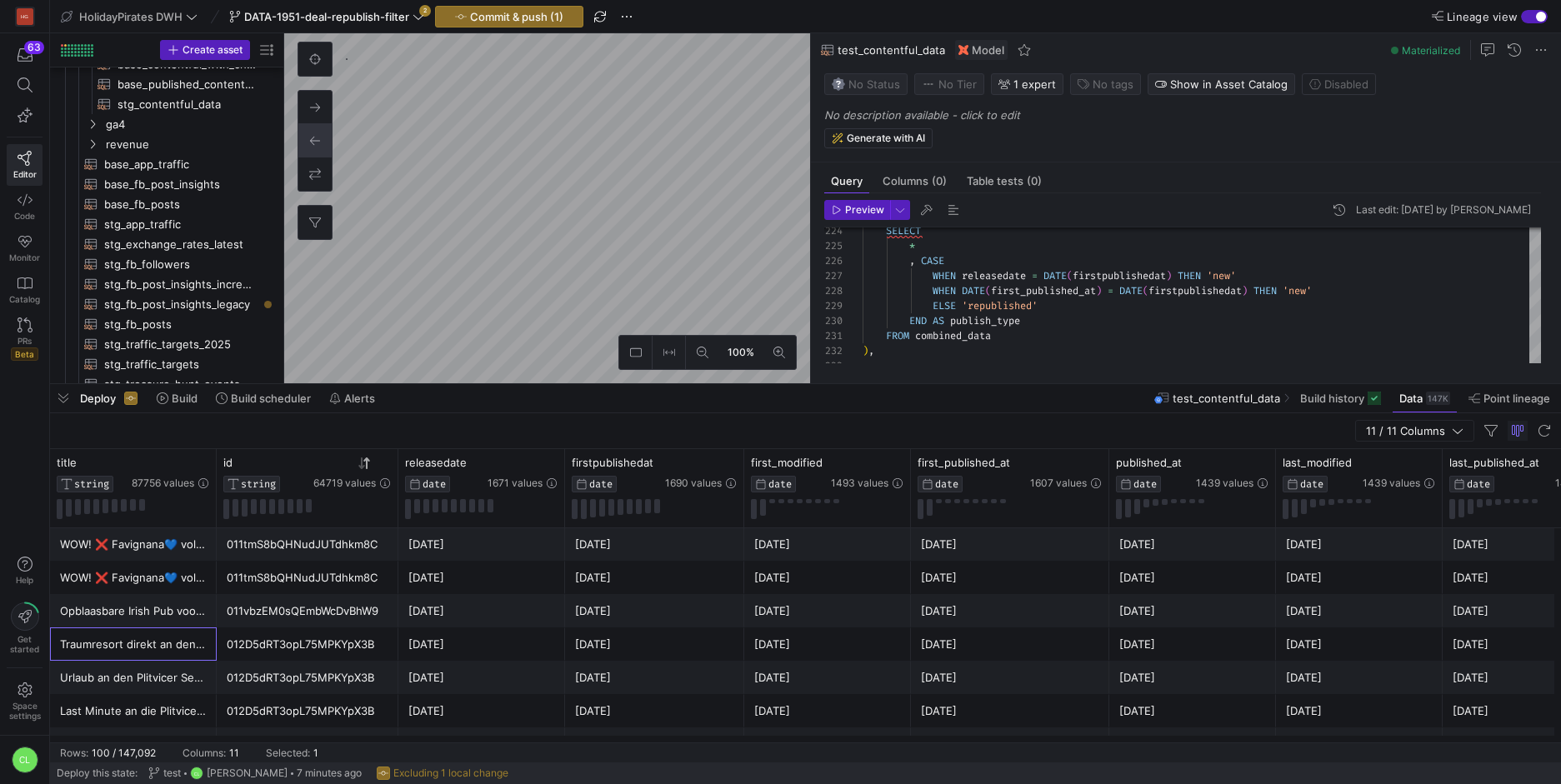
click at [161, 644] on div "Traumresort direkt an den Plitvicer Seen" at bounding box center [132, 644] width 147 height 32
click at [332, 646] on div "012D5dRT3opL75MPKYpX3B" at bounding box center [307, 644] width 161 height 32
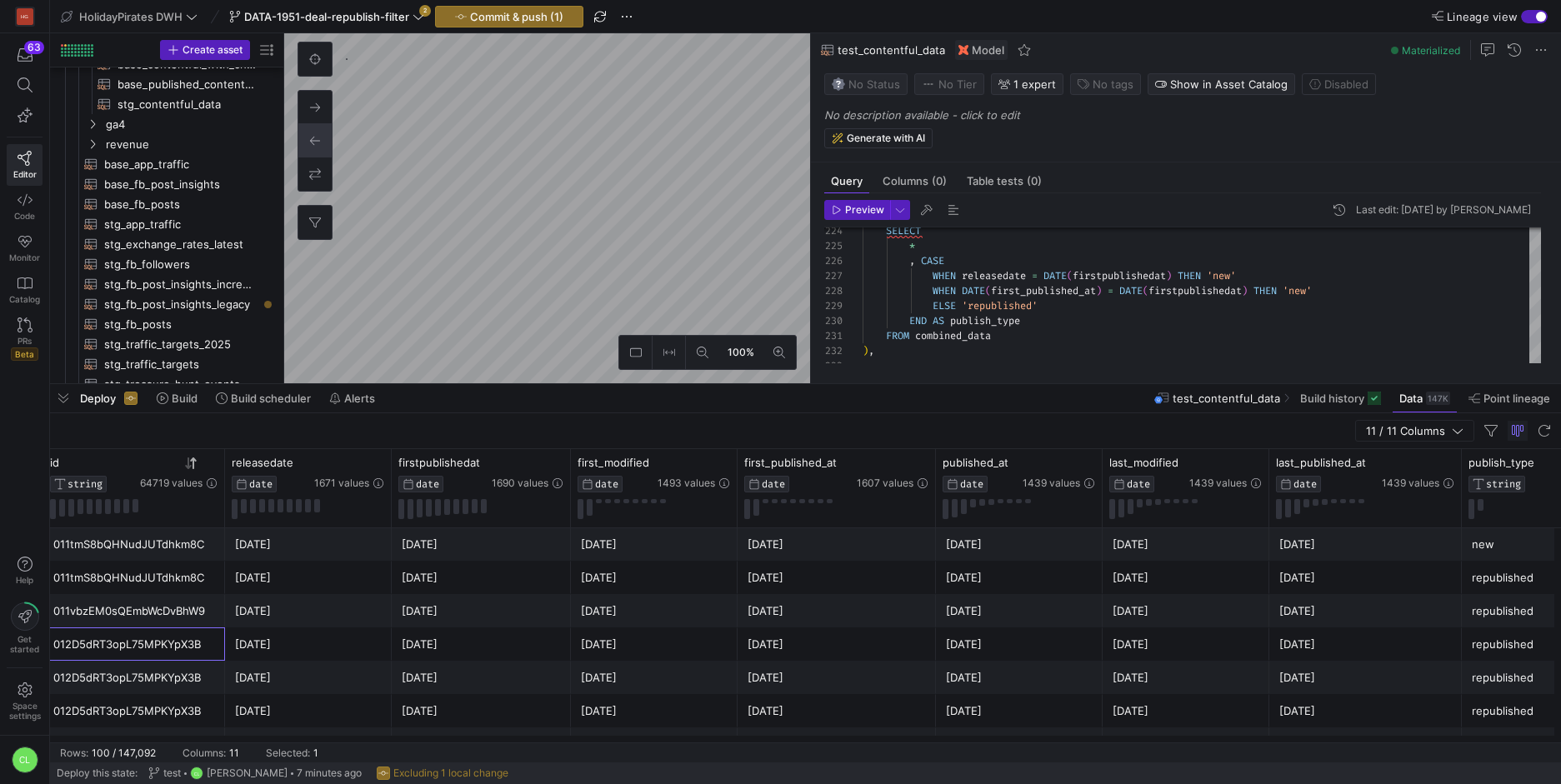
scroll to position [500, 0]
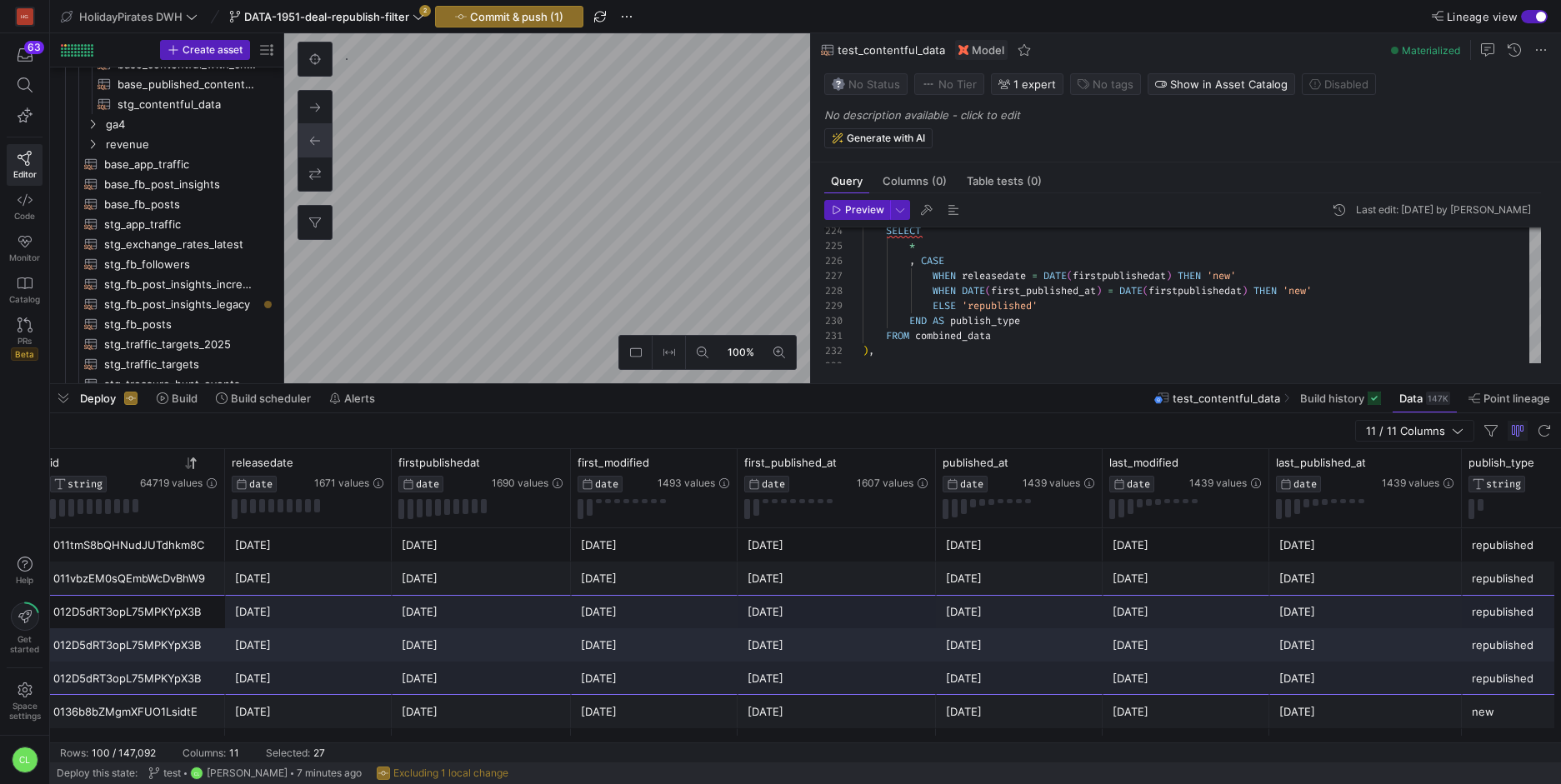
drag, startPoint x: 205, startPoint y: 610, endPoint x: 1479, endPoint y: 670, distance: 1275.4
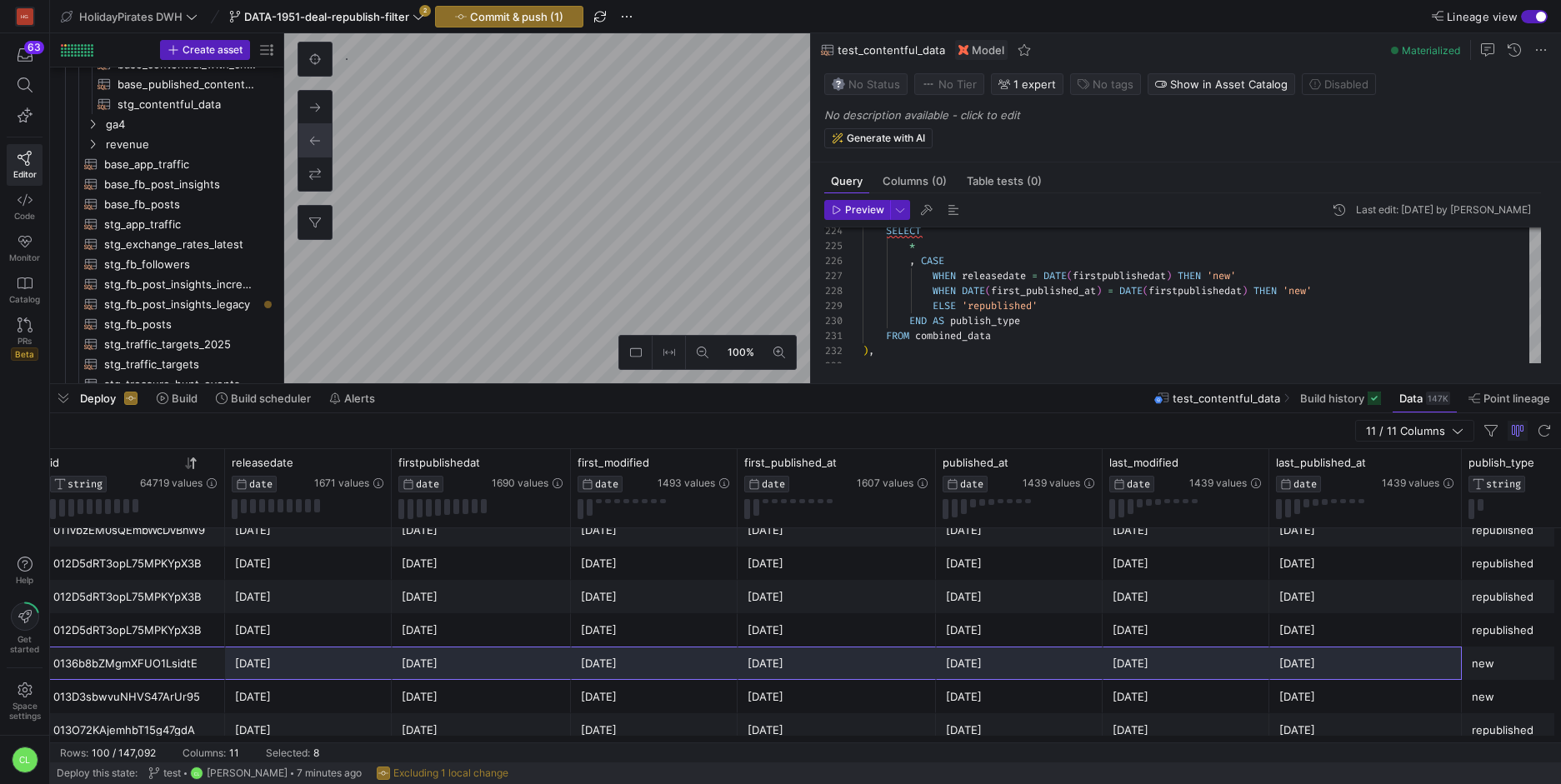
drag, startPoint x: 195, startPoint y: 665, endPoint x: 1353, endPoint y: 673, distance: 1158.0
click at [1353, 673] on div "_uD83D__uDC1A_ Beztroska majówka w [GEOGRAPHIC_DATA] _uD83C__uDF35_ Tydzień na …" at bounding box center [836, 663] width 1921 height 33
drag, startPoint x: 1503, startPoint y: 668, endPoint x: 175, endPoint y: 657, distance: 1328.0
click at [175, 657] on div "_uD83D__uDC1A_ Beztroska majówka w [GEOGRAPHIC_DATA] _uD83C__uDF35_ Tydzień na …" at bounding box center [836, 663] width 1921 height 33
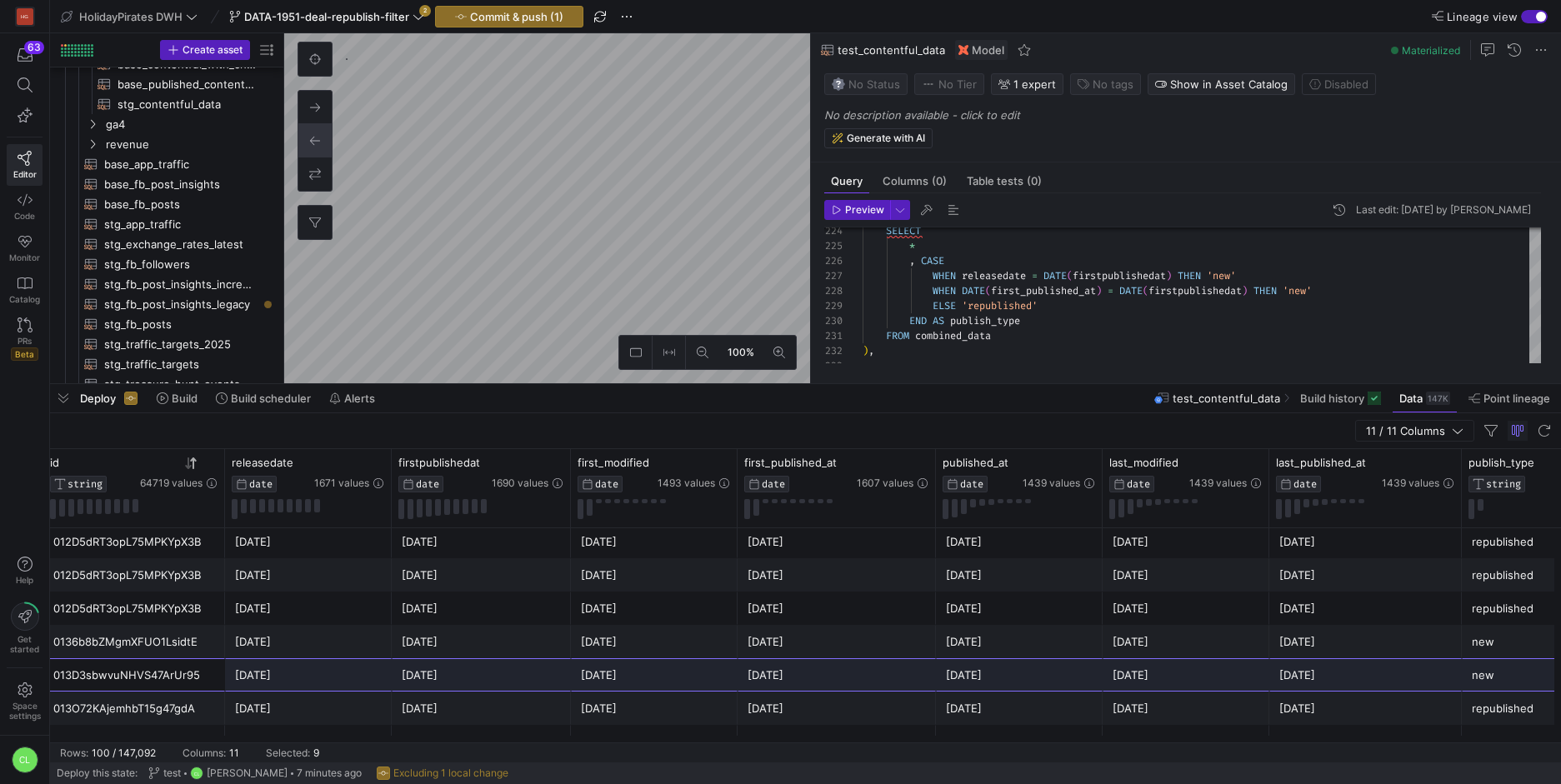
drag, startPoint x: 197, startPoint y: 678, endPoint x: 1522, endPoint y: 674, distance: 1325.0
click at [1522, 674] on div "Urlaub an der [GEOGRAPHIC_DATA] 🇲🇽 013D3sbwvuNHVS47ArUr95 [DATE] [DATE] [DATE] …" at bounding box center [836, 674] width 1921 height 33
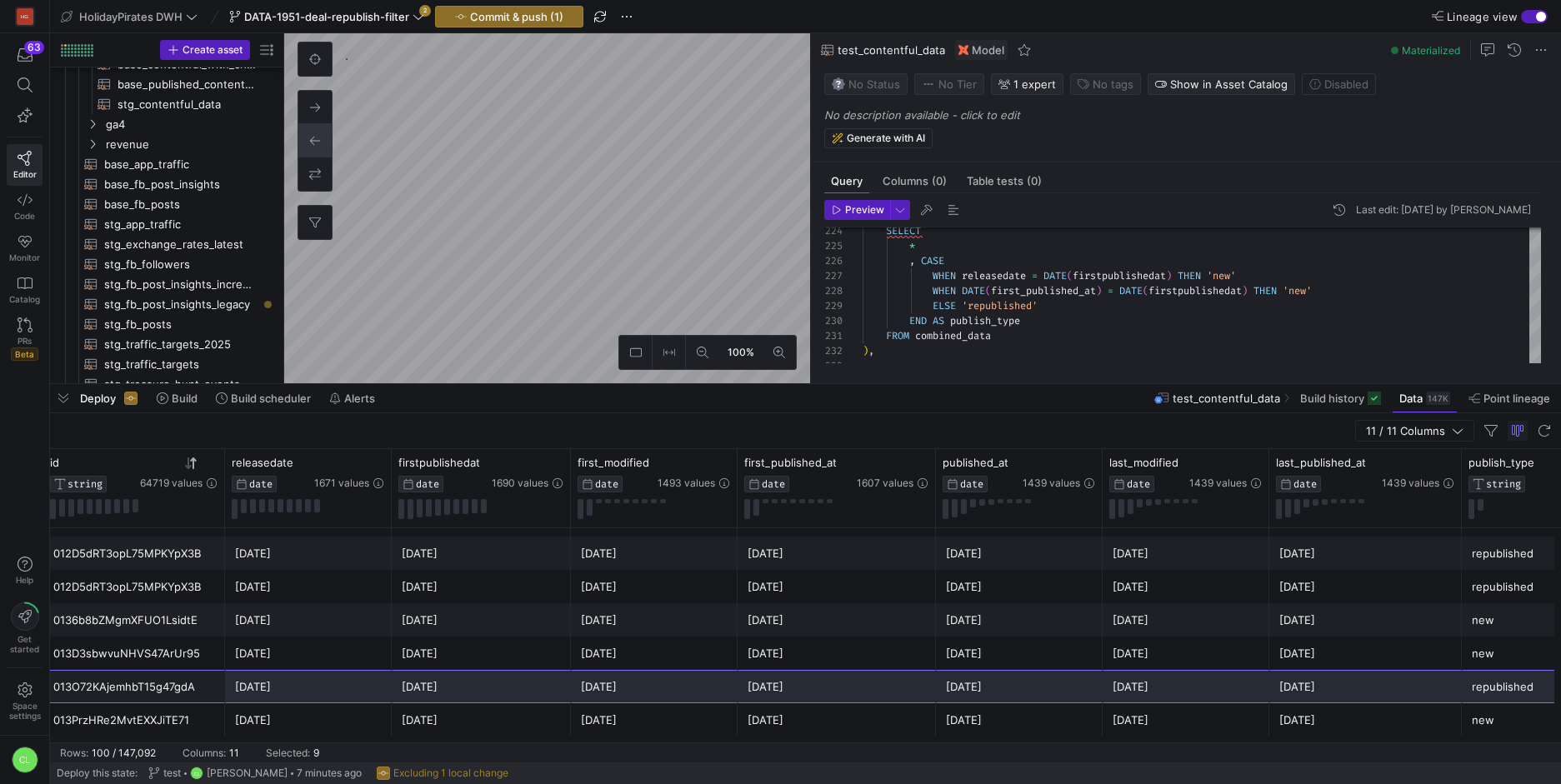
drag, startPoint x: 188, startPoint y: 695, endPoint x: 1480, endPoint y: 686, distance: 1292.0
click at [1480, 686] on div "2 semaines de Circuit à [GEOGRAPHIC_DATA] _uD83D__uDE0D_ 013O72KAjemhbT15g47gdA…" at bounding box center [836, 686] width 1921 height 33
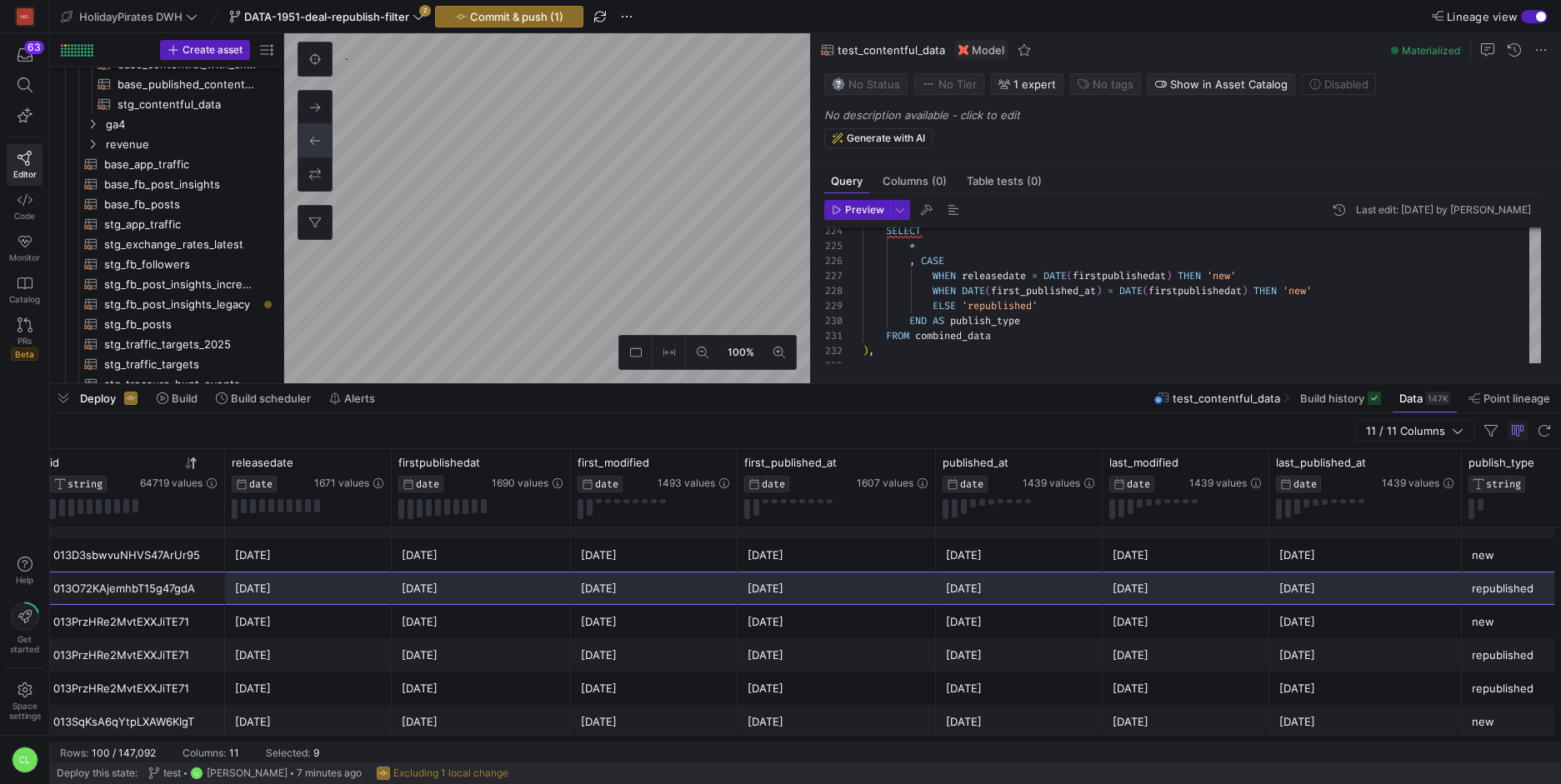
scroll to position [701, 0]
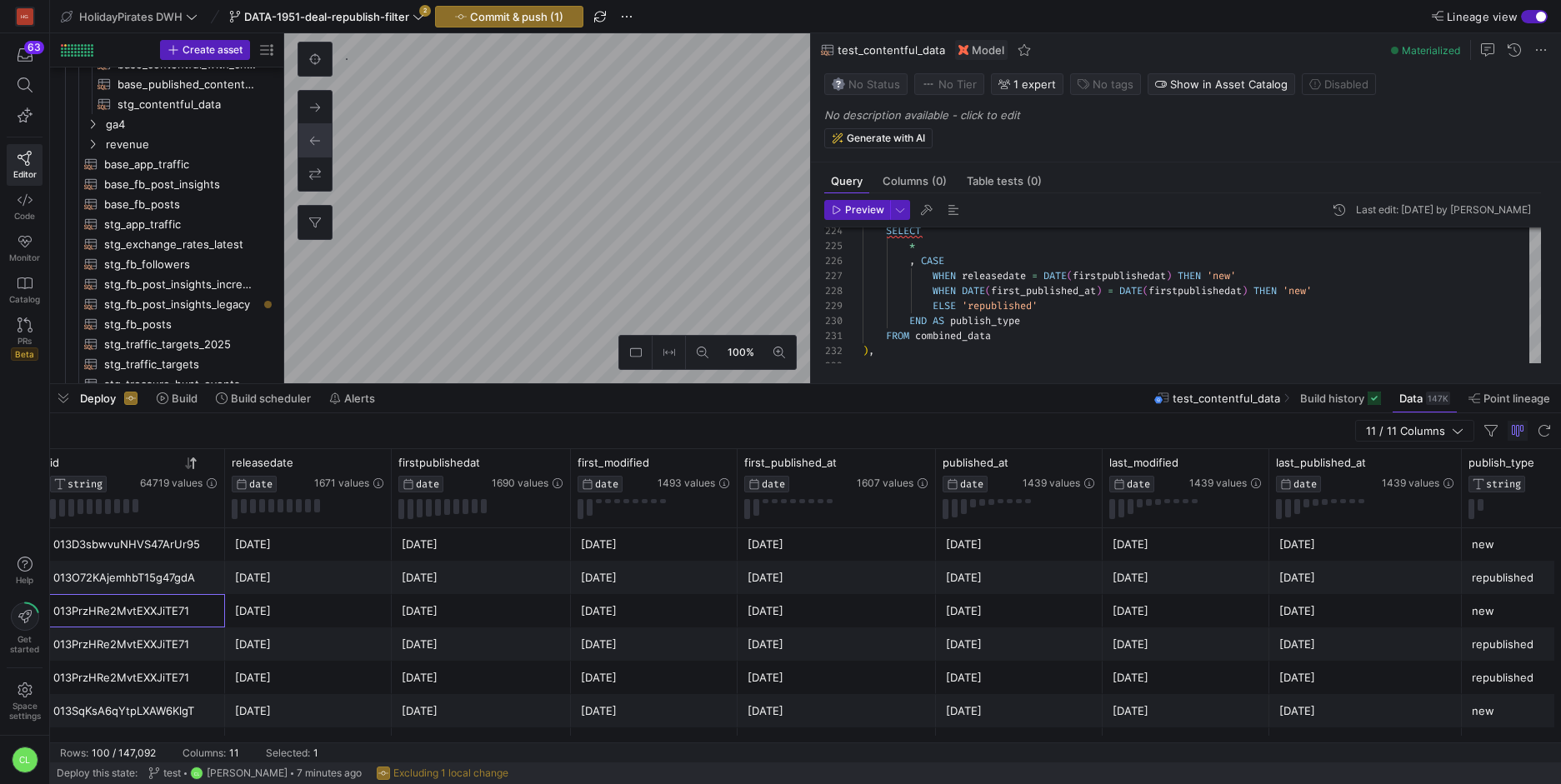
click at [143, 594] on div "013PrzHRe2MvtEXXJiTE71" at bounding box center [133, 610] width 182 height 33
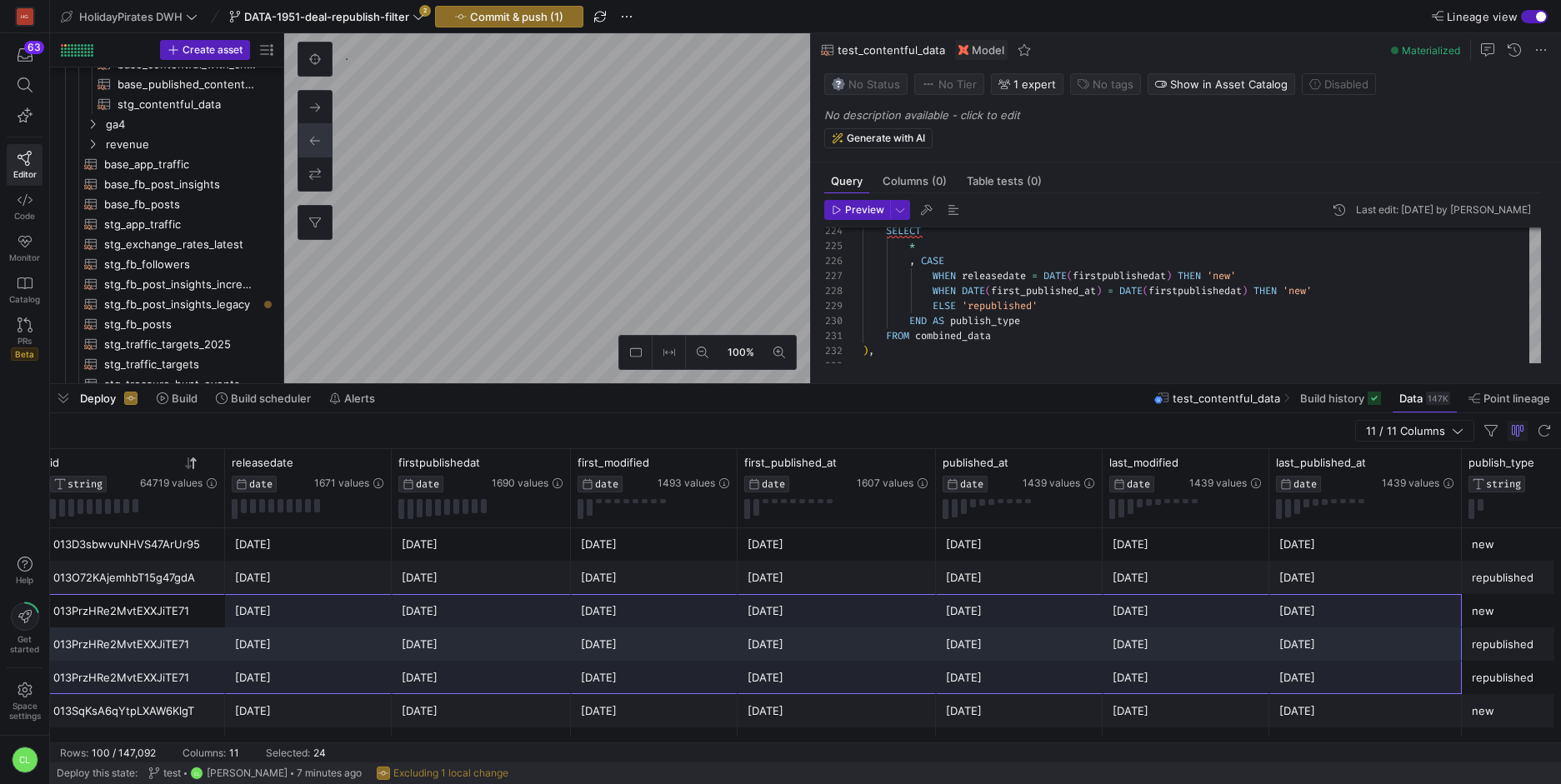
drag, startPoint x: 159, startPoint y: 606, endPoint x: 1486, endPoint y: 683, distance: 1329.2
click at [1511, 684] on div "republished" at bounding box center [1544, 677] width 147 height 32
drag, startPoint x: 1511, startPoint y: 684, endPoint x: 142, endPoint y: 624, distance: 1370.3
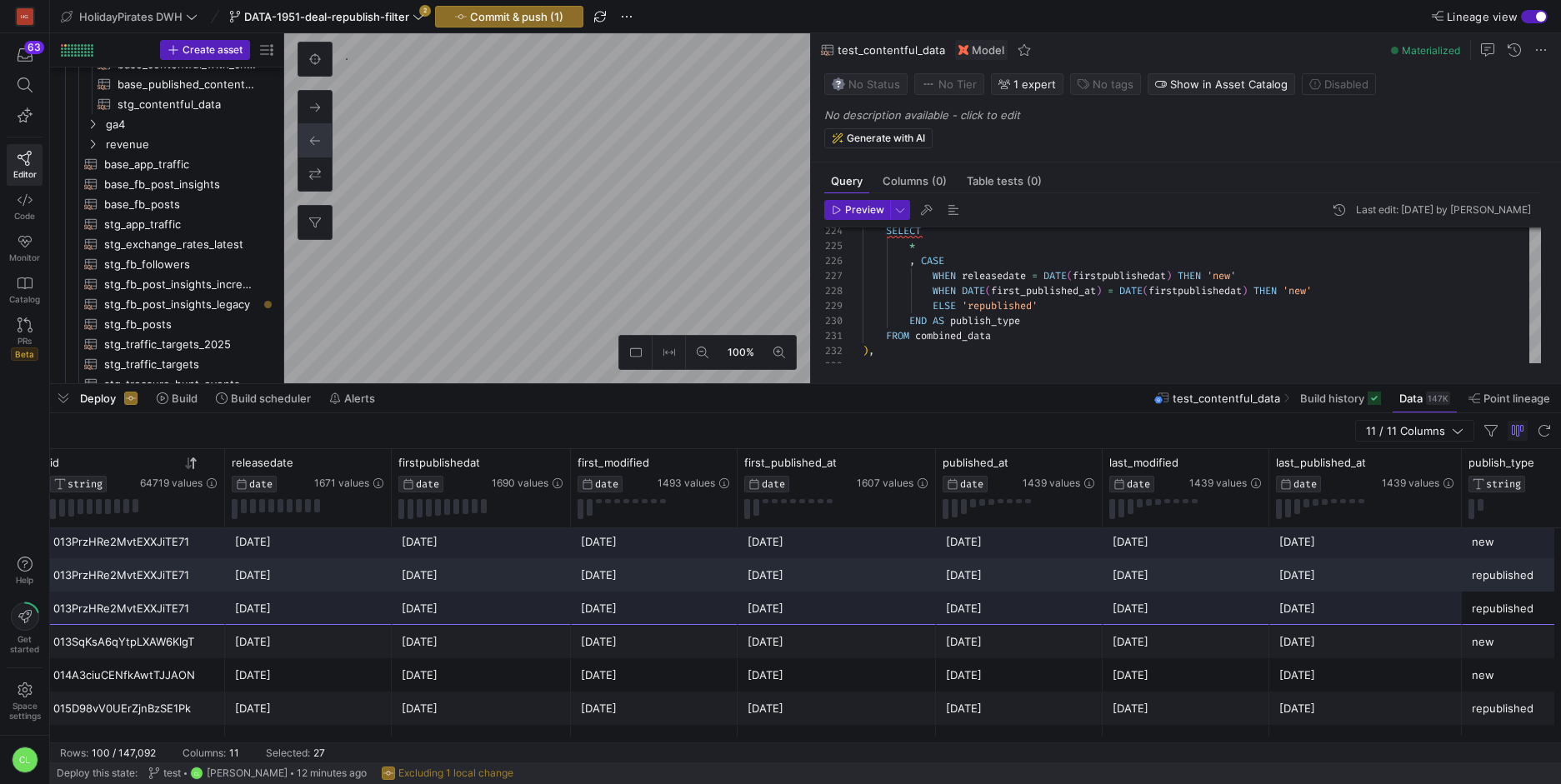
scroll to position [791, 0]
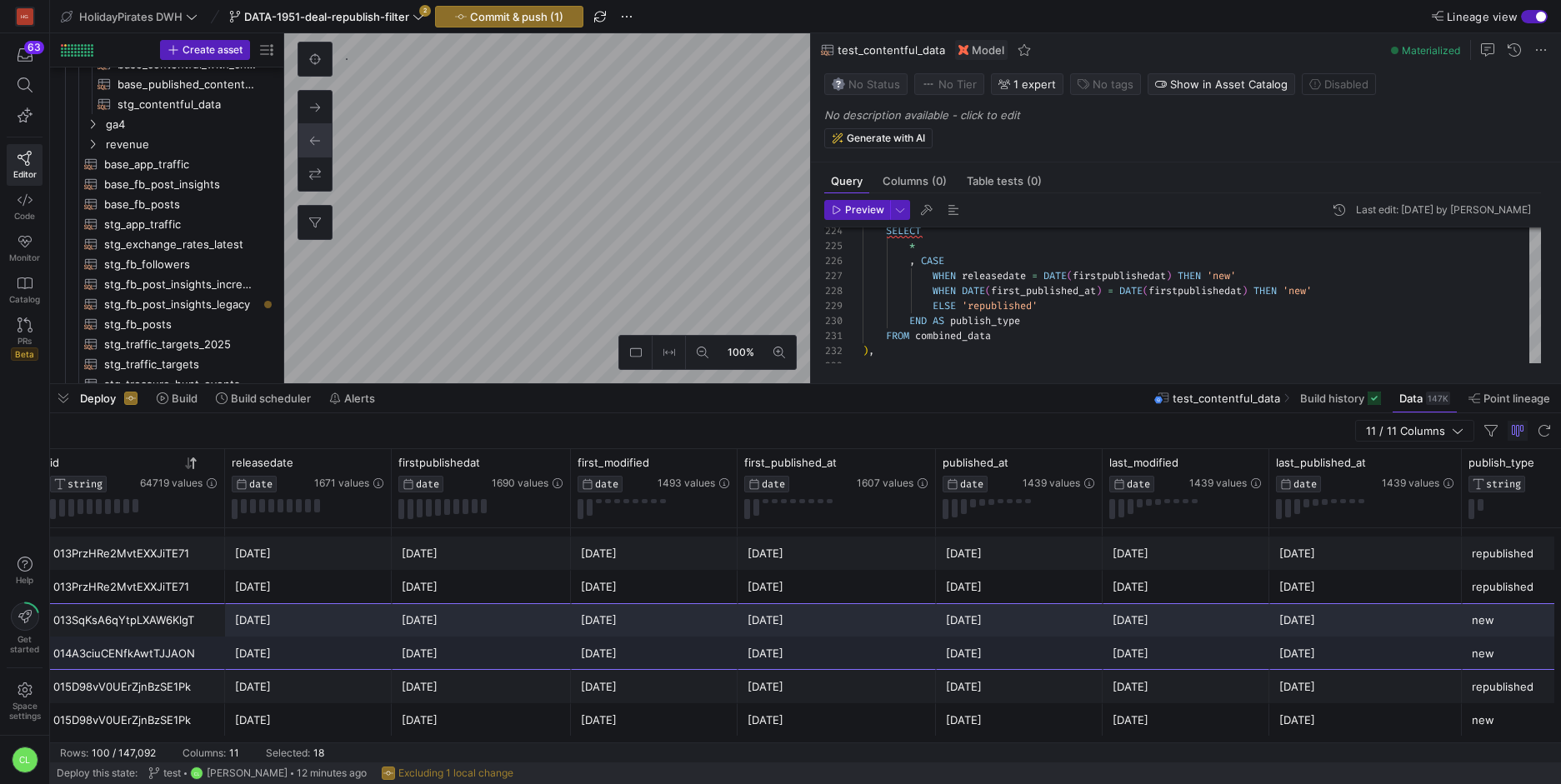
drag, startPoint x: 210, startPoint y: 626, endPoint x: 1464, endPoint y: 646, distance: 1254.2
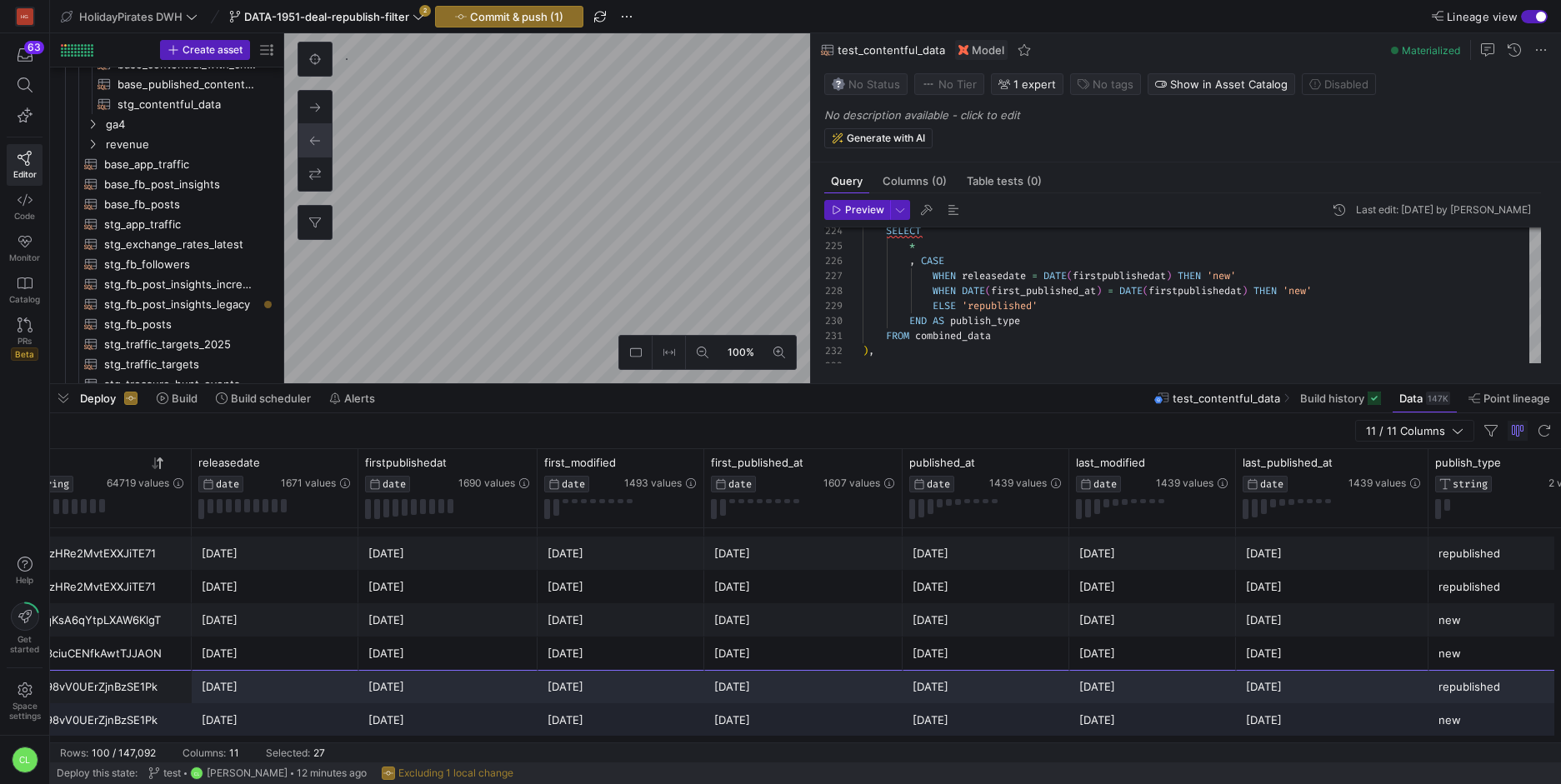
scroll to position [824, 0]
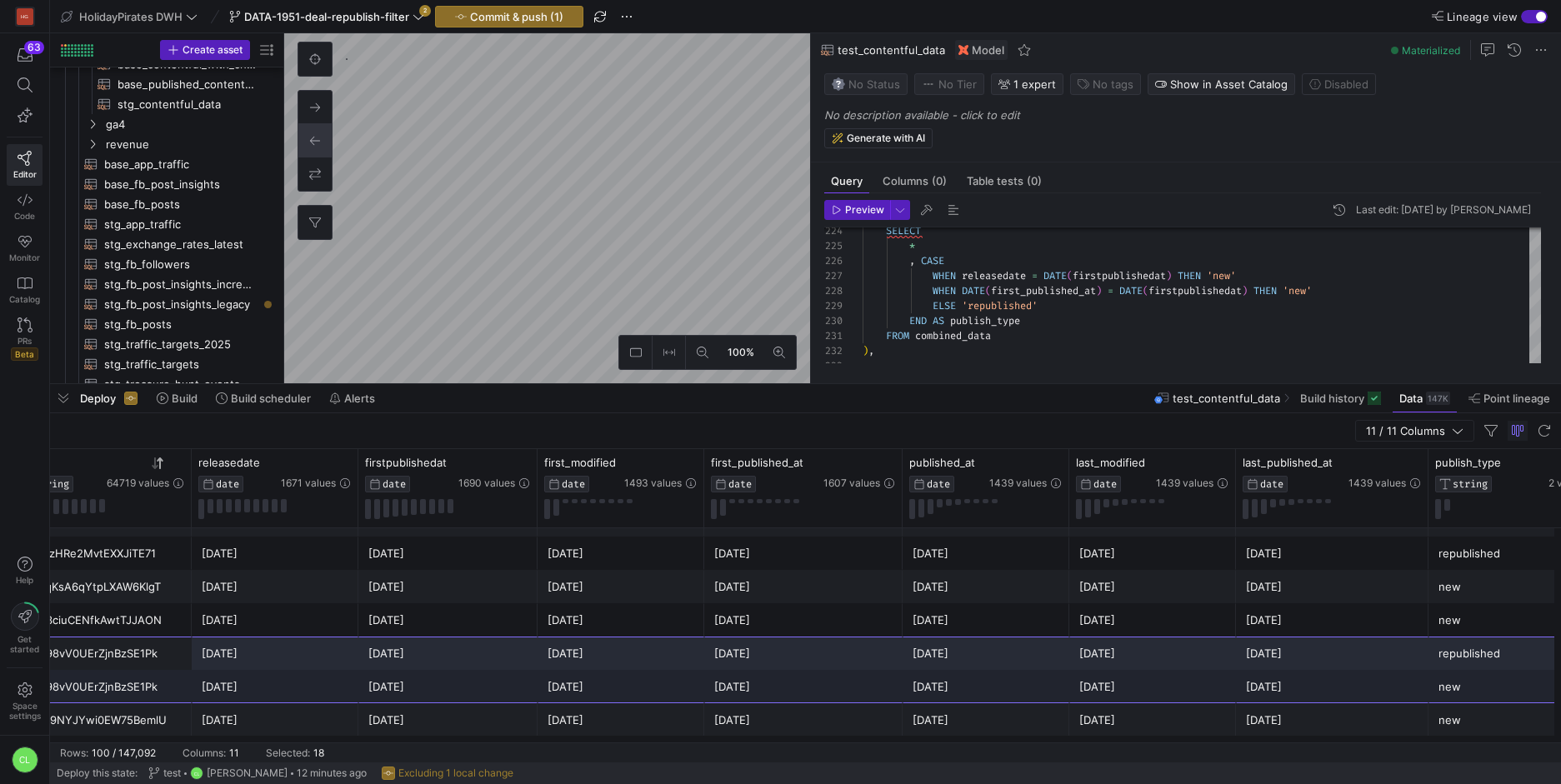
drag, startPoint x: 201, startPoint y: 688, endPoint x: 1453, endPoint y: 673, distance: 1252.1
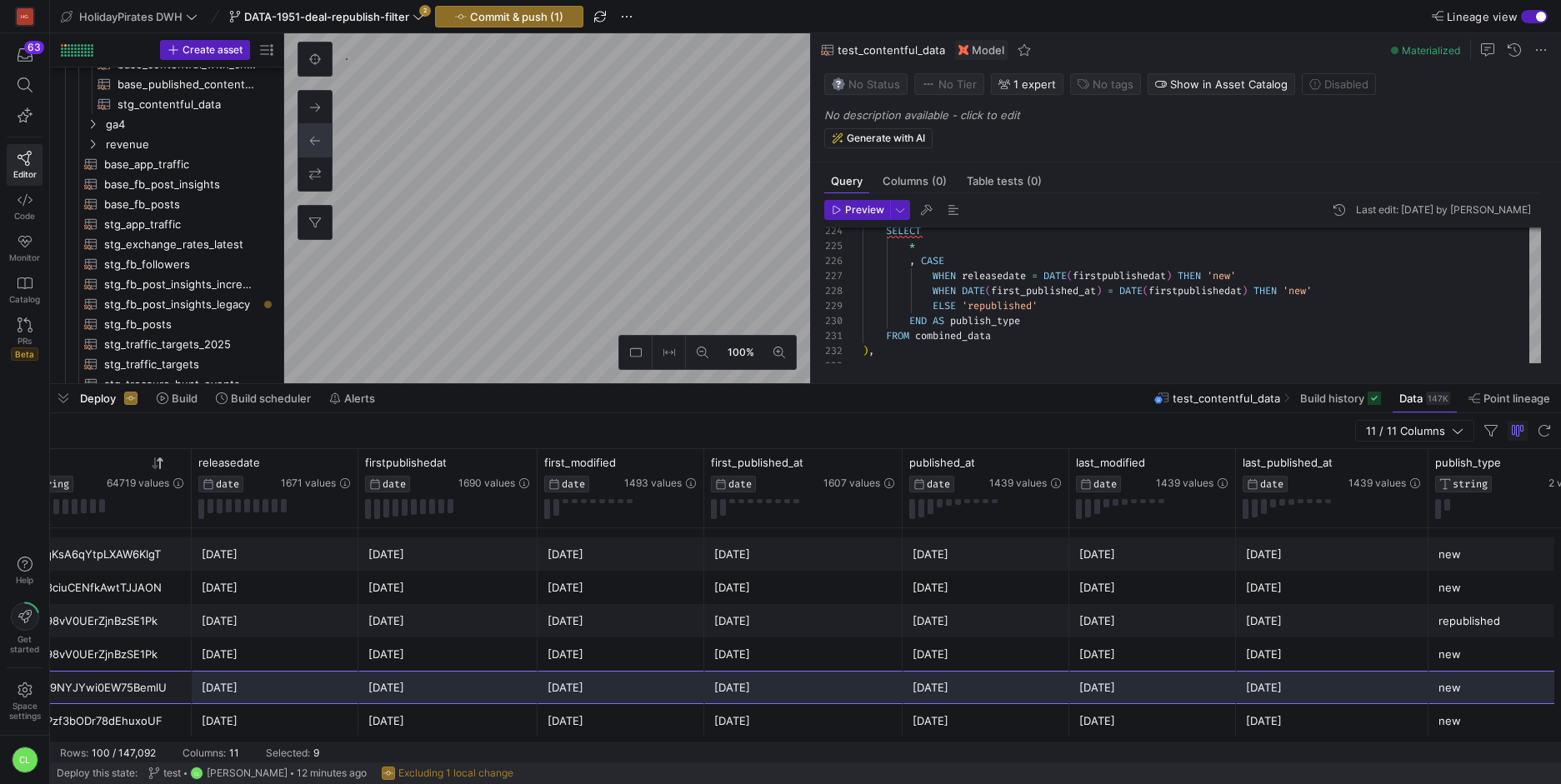
drag, startPoint x: 173, startPoint y: 688, endPoint x: 1429, endPoint y: 681, distance: 1256.0
click at [1429, 681] on div "Preisknüller mit All Inclusive zum Start der Sommersaison 💥 015Tx9NYJYwi0EW75Be…" at bounding box center [803, 687] width 1921 height 33
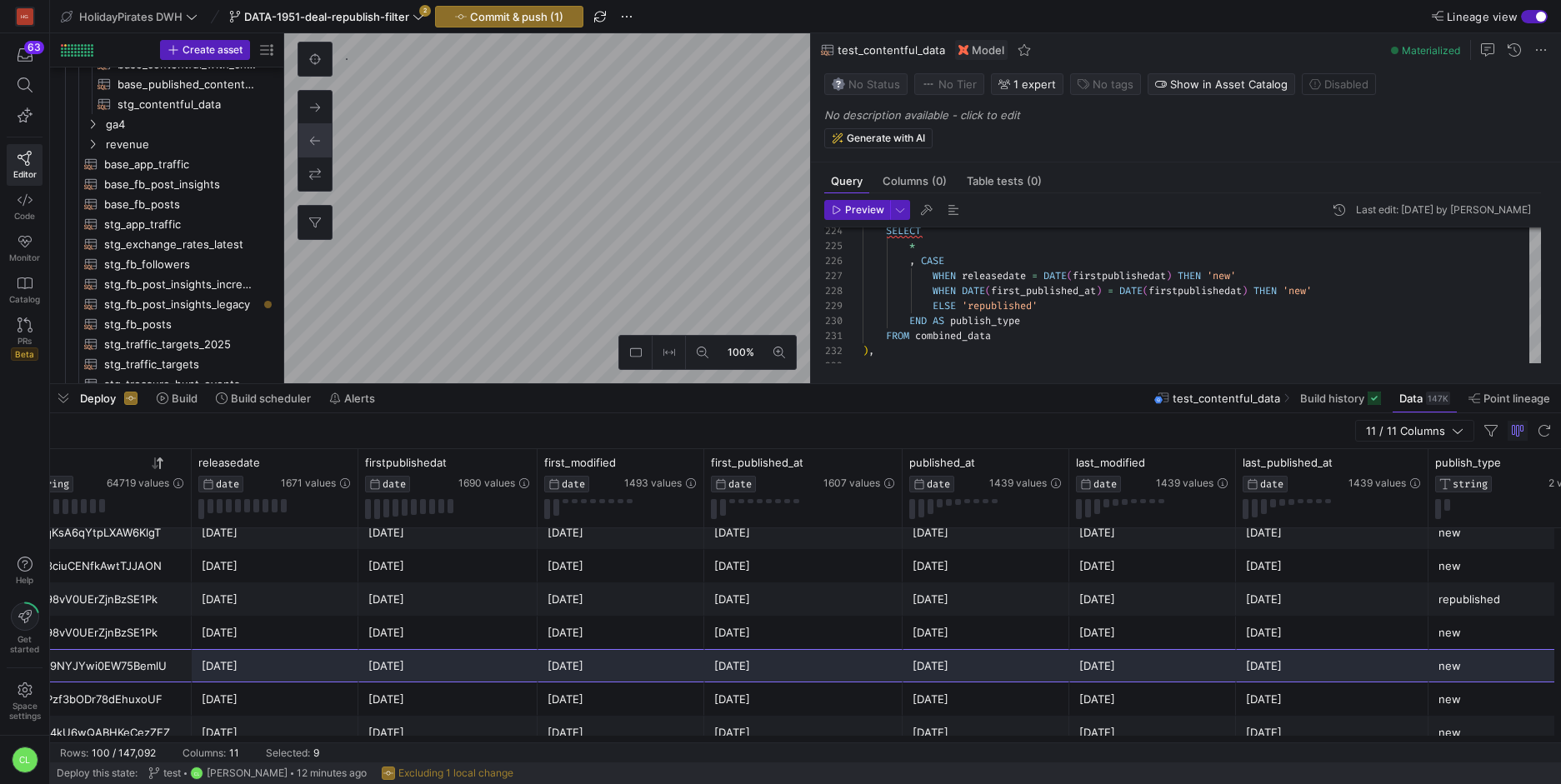
scroll to position [889, 0]
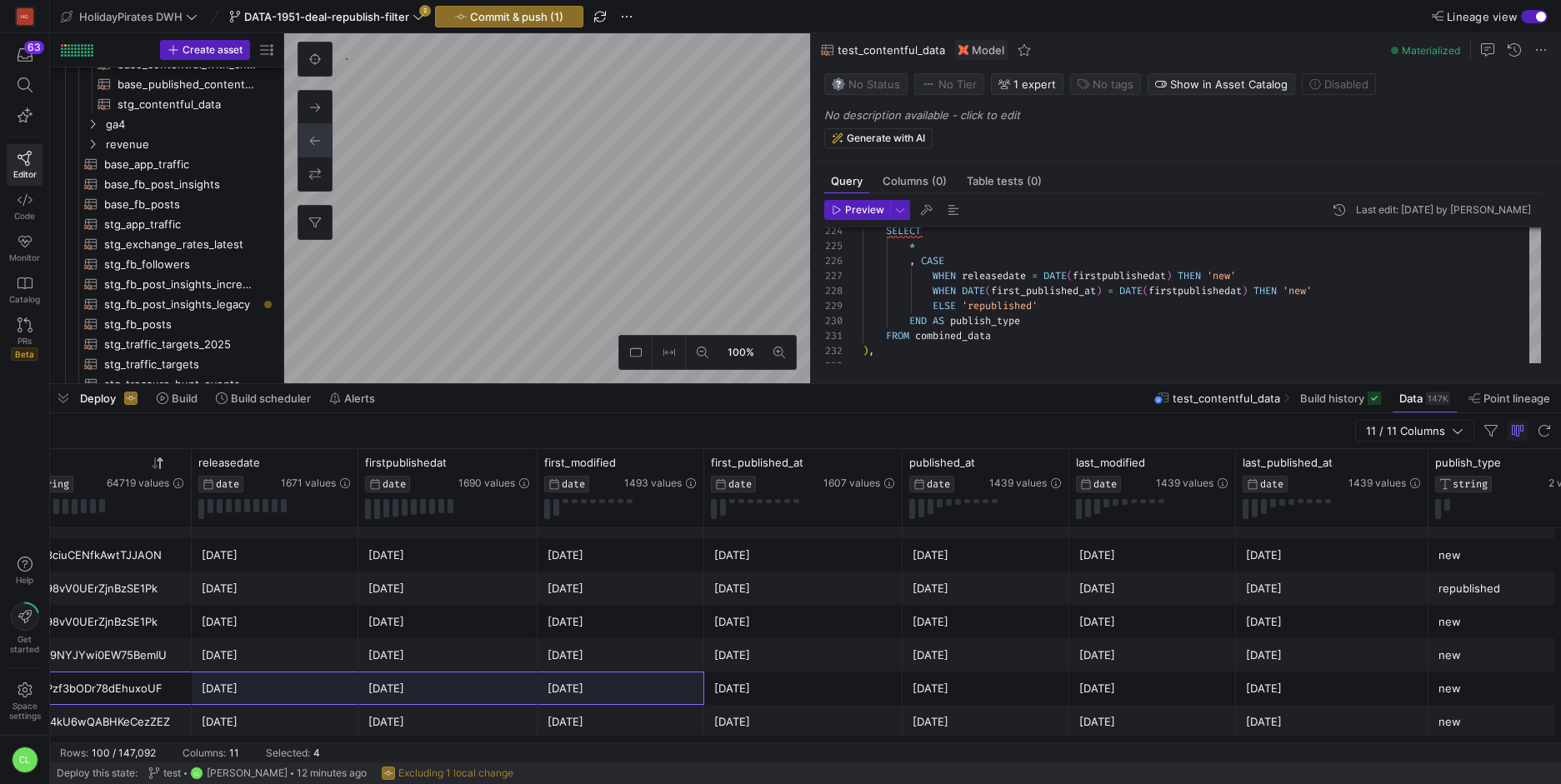
drag, startPoint x: 124, startPoint y: 693, endPoint x: 620, endPoint y: 688, distance: 496.0
click at [620, 688] on div "Return flights to [GEOGRAPHIC_DATA]! _uD83C__uDDE8__uD83C__uDDF7_ 015VPzf3bODr7…" at bounding box center [803, 688] width 1921 height 33
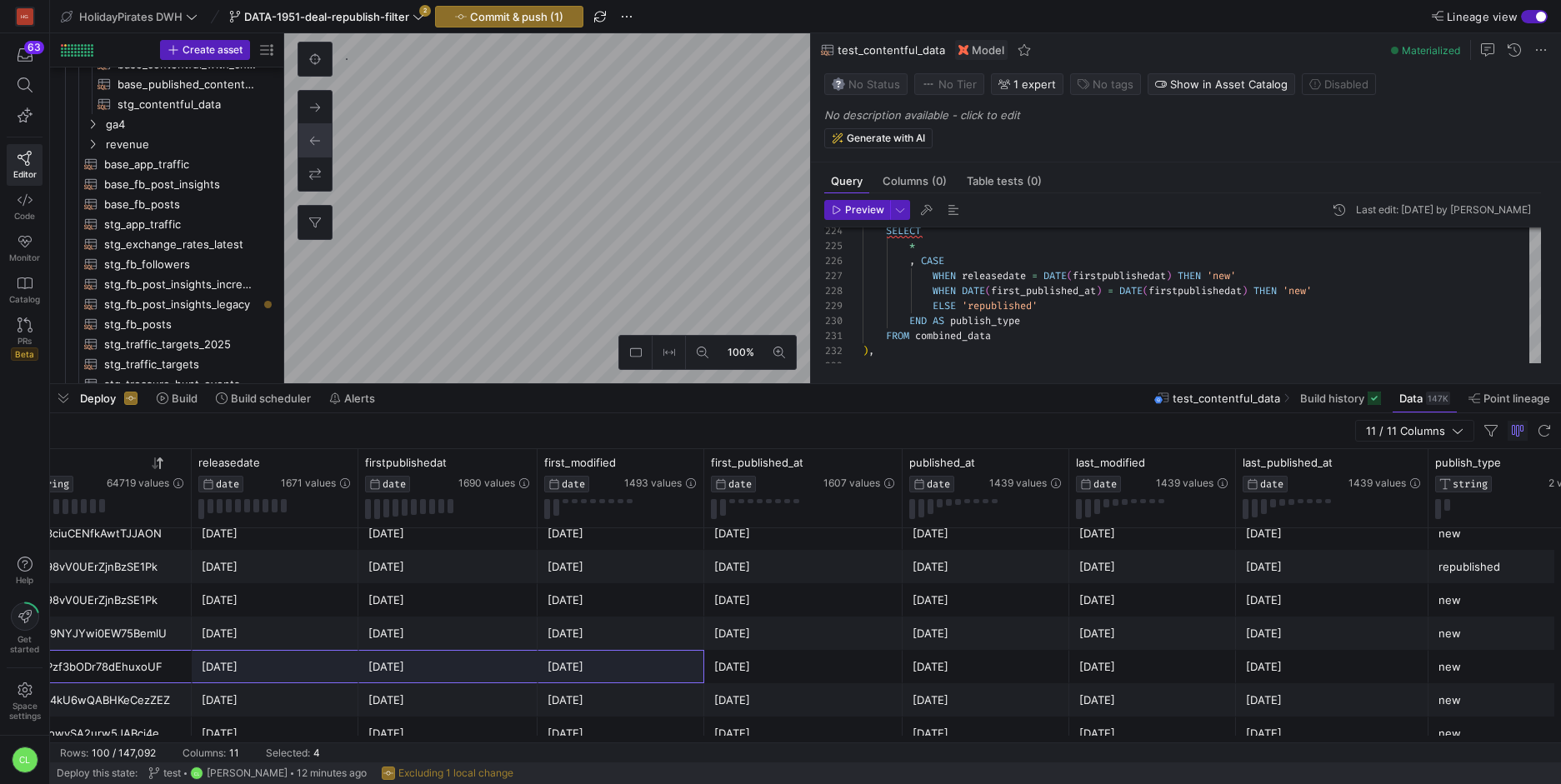
scroll to position [922, 0]
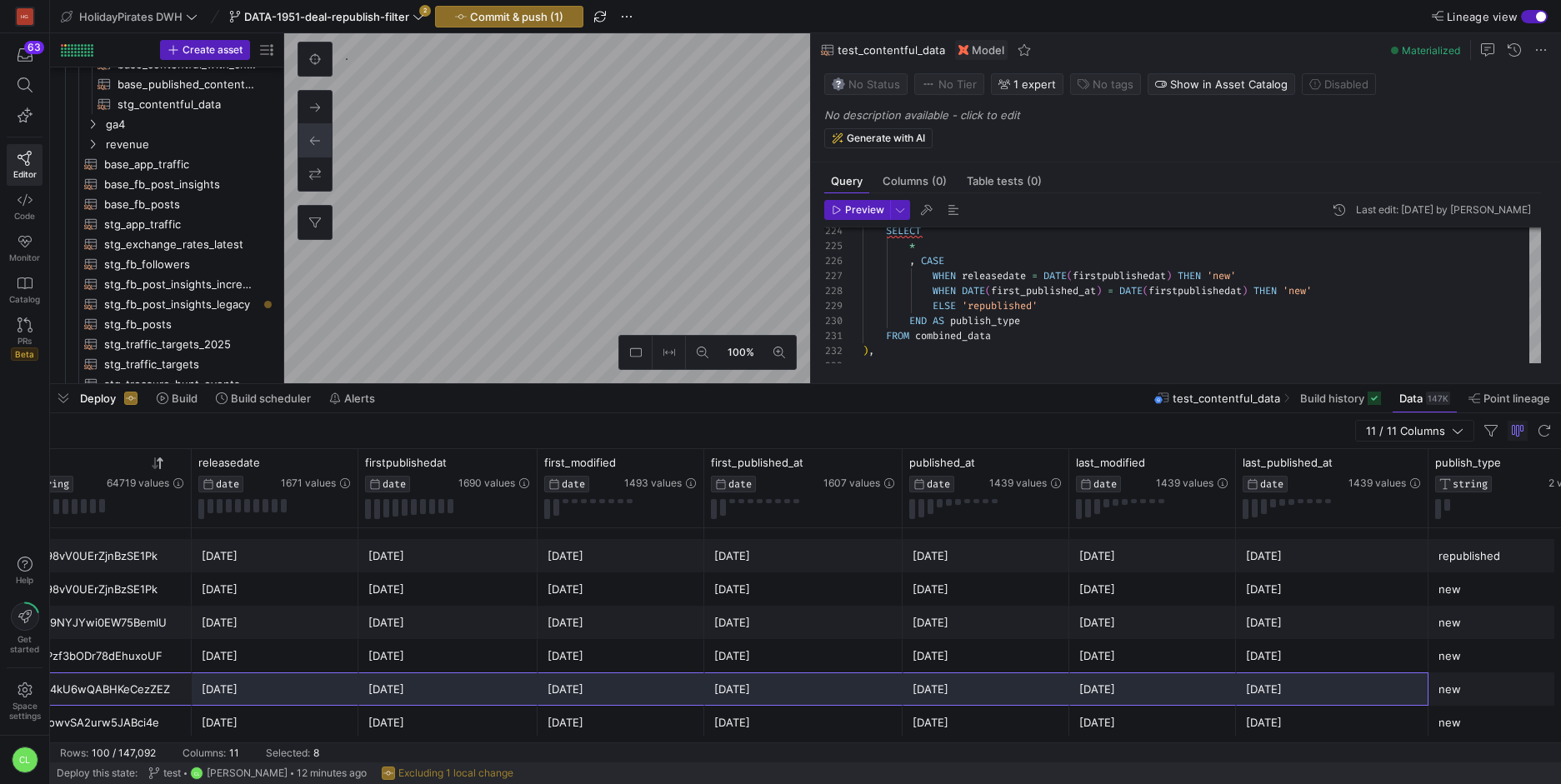
drag, startPoint x: 161, startPoint y: 683, endPoint x: 1367, endPoint y: 674, distance: 1206.0
click at [1367, 674] on div "Espresso Yourself in [GEOGRAPHIC_DATA] for 3 Nights + ✈️ in the $200s 016At4kU6…" at bounding box center [803, 688] width 1921 height 33
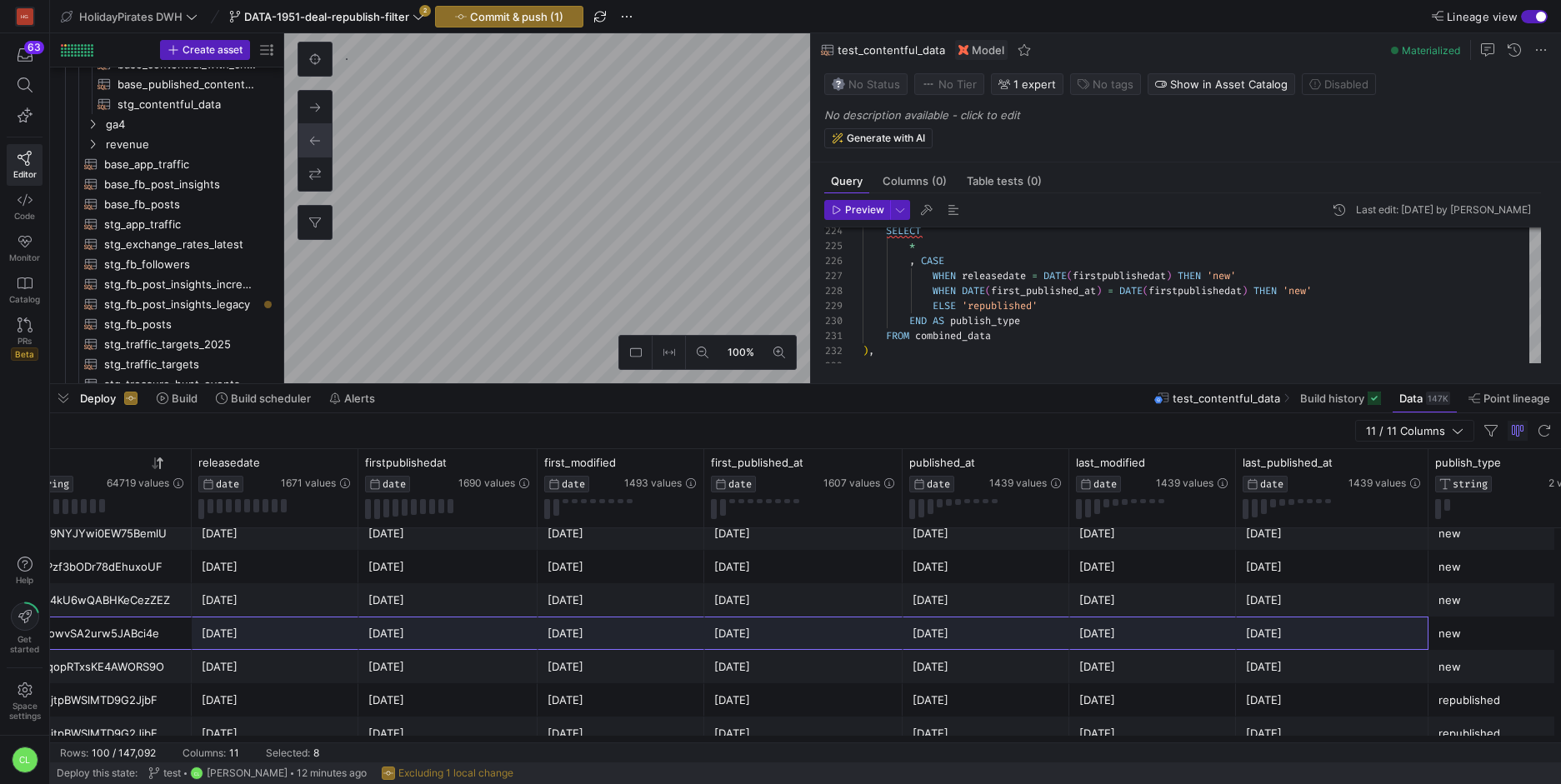
drag, startPoint x: 166, startPoint y: 621, endPoint x: 1343, endPoint y: 624, distance: 1177.0
click at [1333, 624] on div "[PERSON_NAME] naar [GEOGRAPHIC_DATA] in de meivakantie! 016IAowvSA2urw5JABci4e …" at bounding box center [803, 633] width 1921 height 33
click at [1258, 636] on div "[DATE]" at bounding box center [1332, 633] width 173 height 32
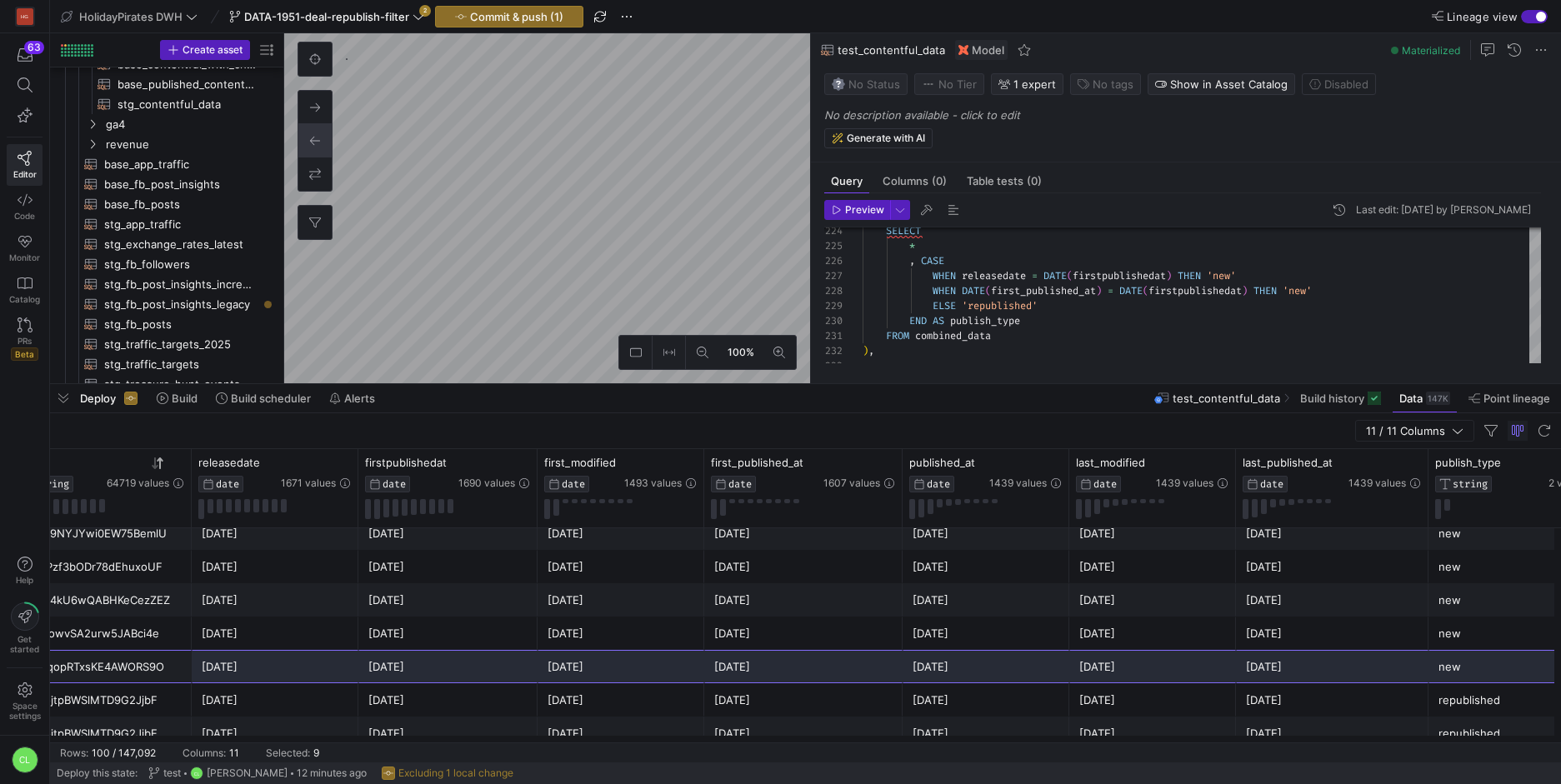
drag, startPoint x: 128, startPoint y: 659, endPoint x: 1459, endPoint y: 671, distance: 1331.1
click at [1459, 671] on div "Bierz drugą połówkę i lećcie na Zakynthos _uD83D__uDE0D_ Wylot już za chwilę _u…" at bounding box center [803, 666] width 1921 height 33
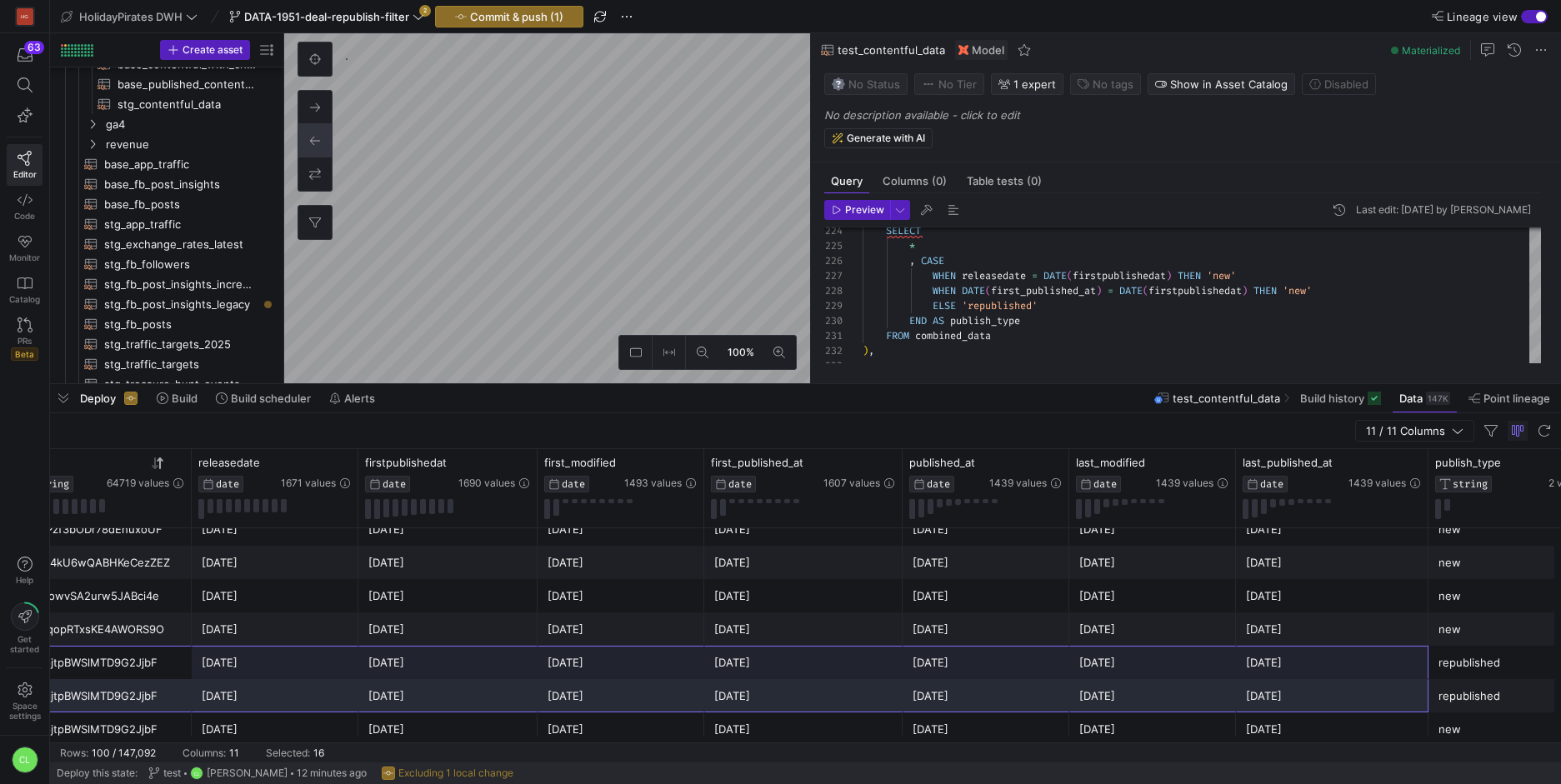
drag, startPoint x: 140, startPoint y: 655, endPoint x: 1366, endPoint y: 691, distance: 1226.5
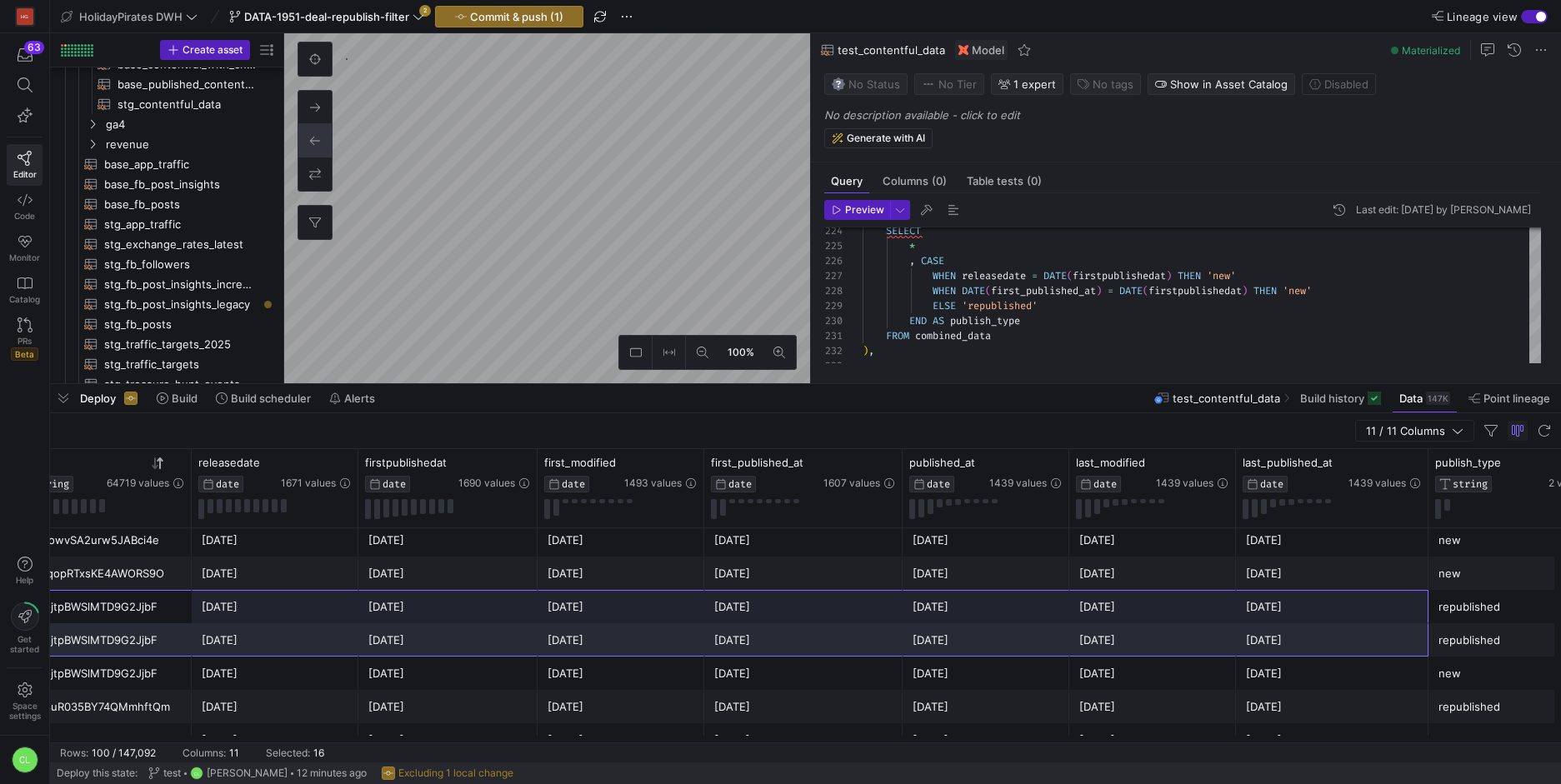
scroll to position [1009, 0]
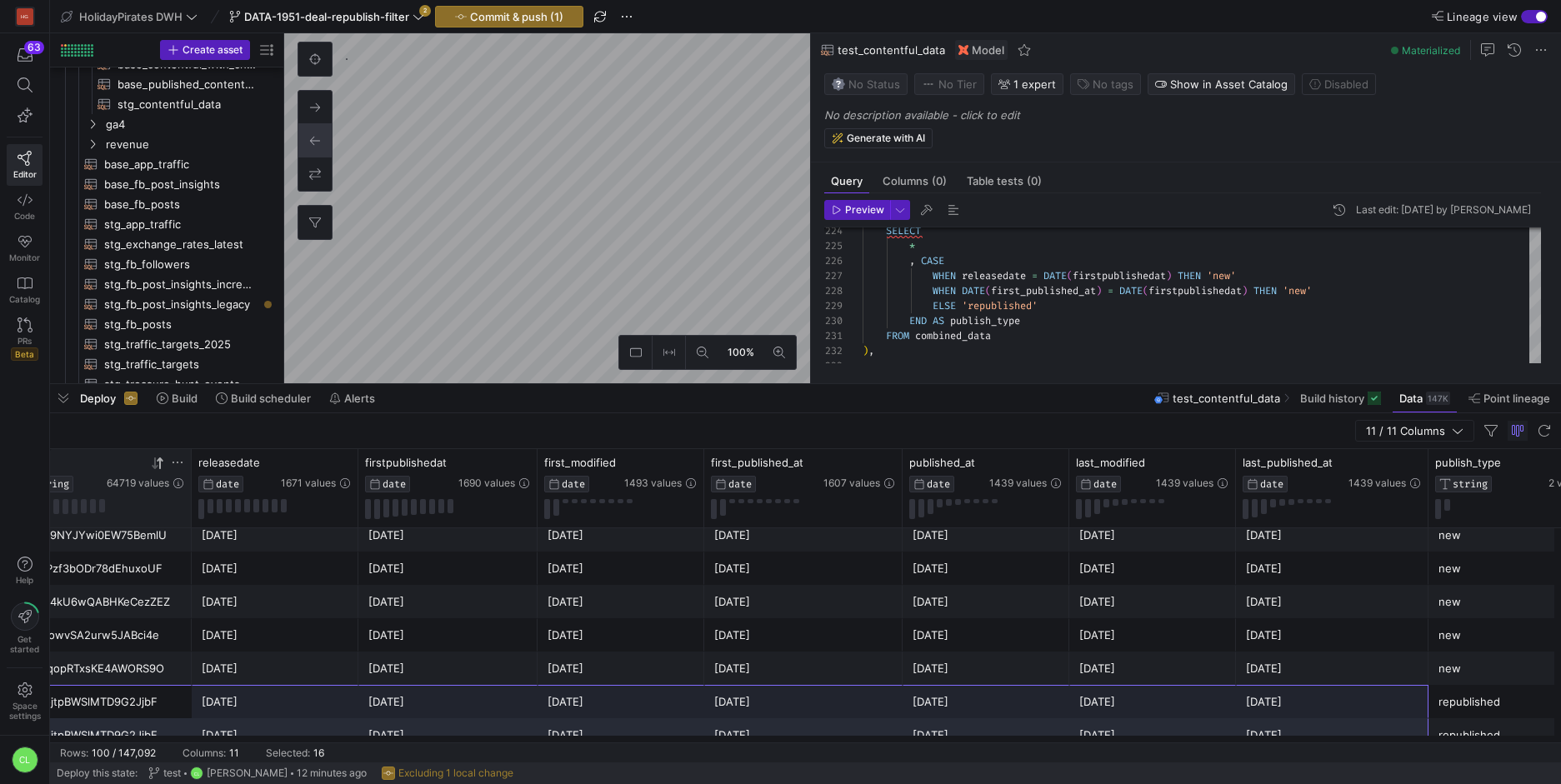
click at [182, 463] on icon at bounding box center [177, 461] width 13 height 13
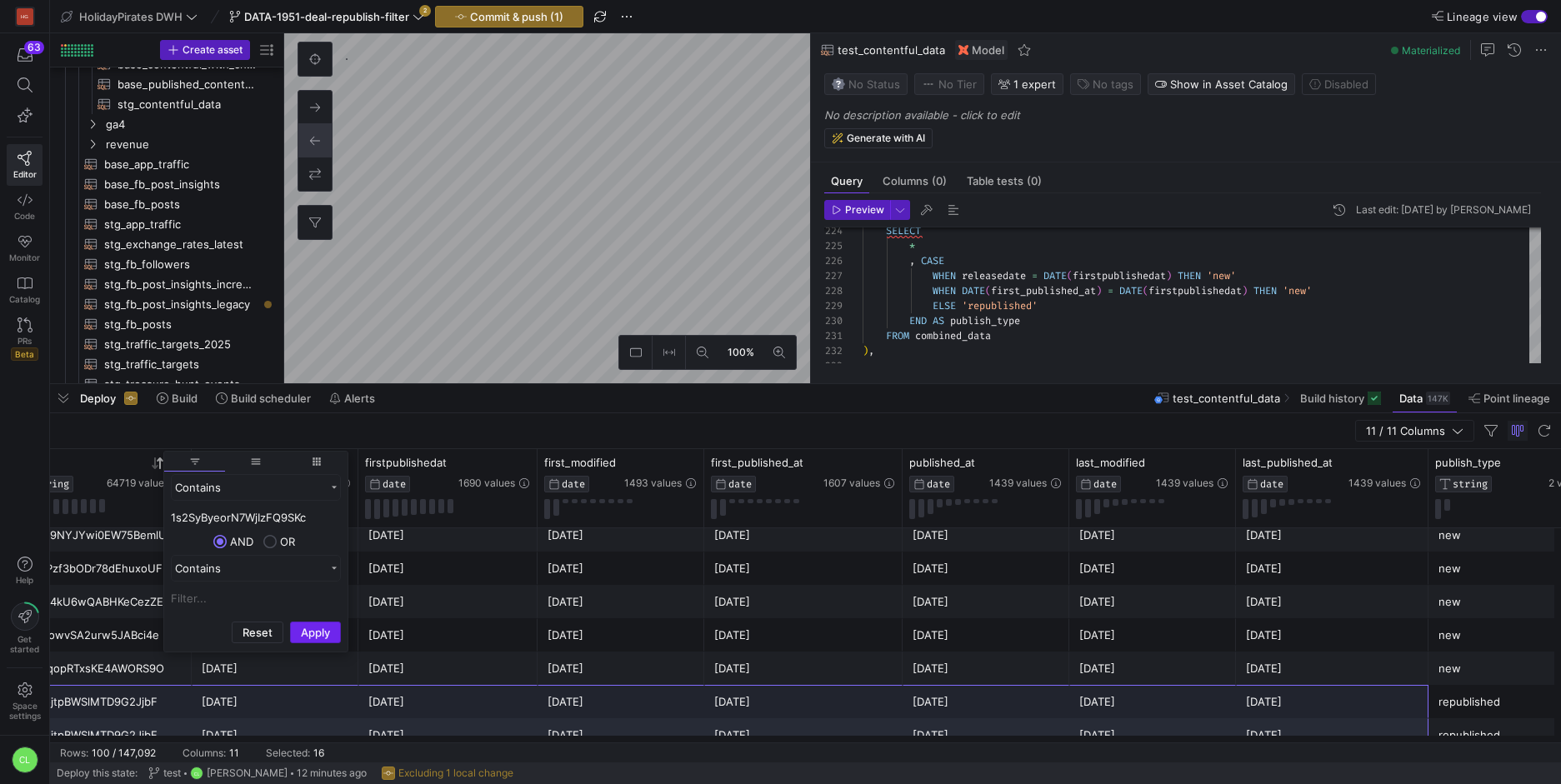
type input "1s2SyByeorN7WjIzFQ9SKc"
click at [310, 631] on button "Apply" at bounding box center [315, 631] width 51 height 22
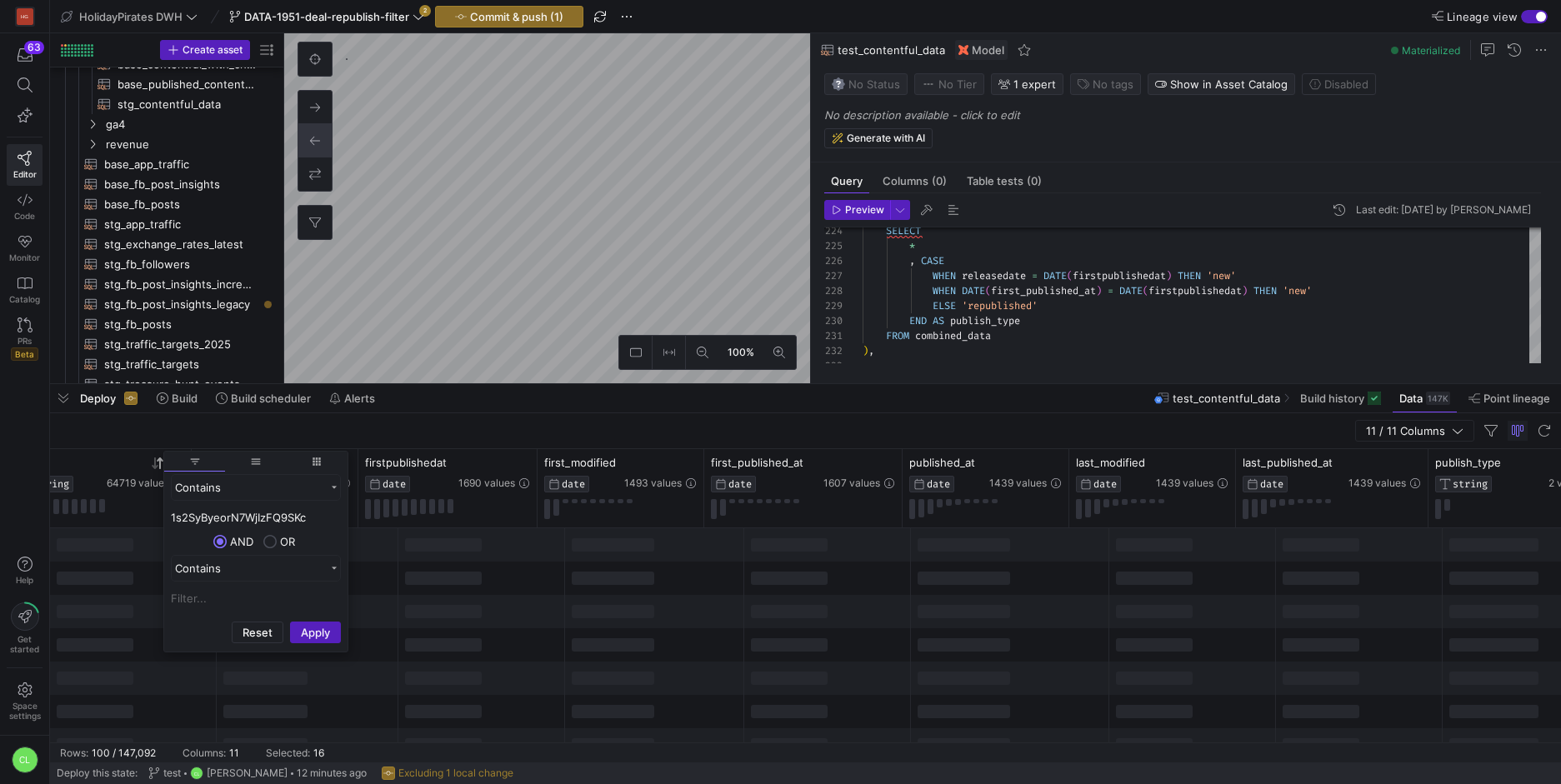
click at [455, 596] on div at bounding box center [482, 611] width 167 height 33
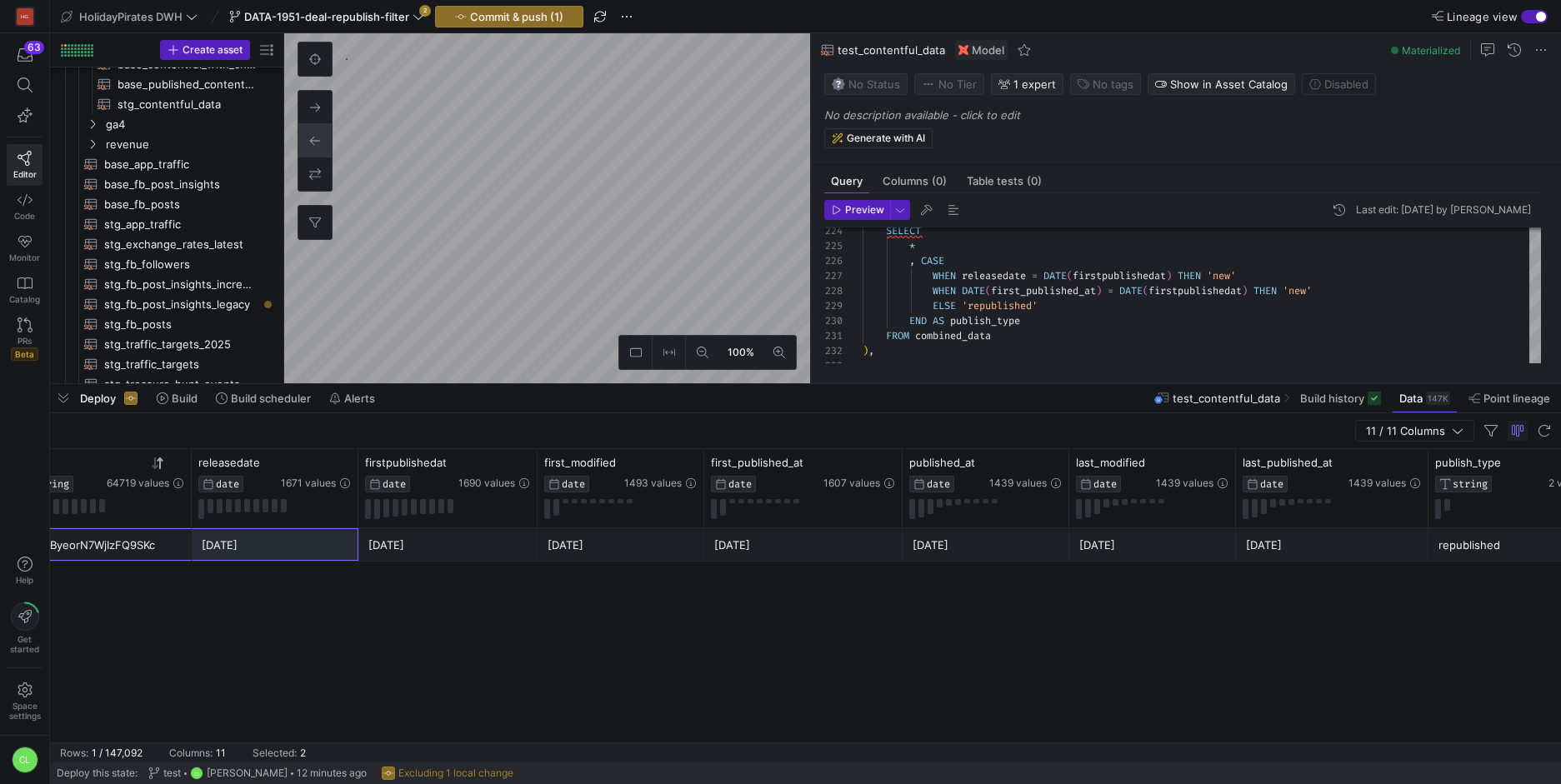
drag, startPoint x: 149, startPoint y: 556, endPoint x: 299, endPoint y: 555, distance: 150.0
click at [299, 555] on div "🏖️ Isola di Lesbo 🇬🇷 hotel da SOLI 16€/notte 😎 1s2SyByeorN7WjIzFQ9SKc [DATE] [D…" at bounding box center [803, 545] width 1921 height 33
click at [299, 555] on div "[DATE]" at bounding box center [275, 545] width 147 height 32
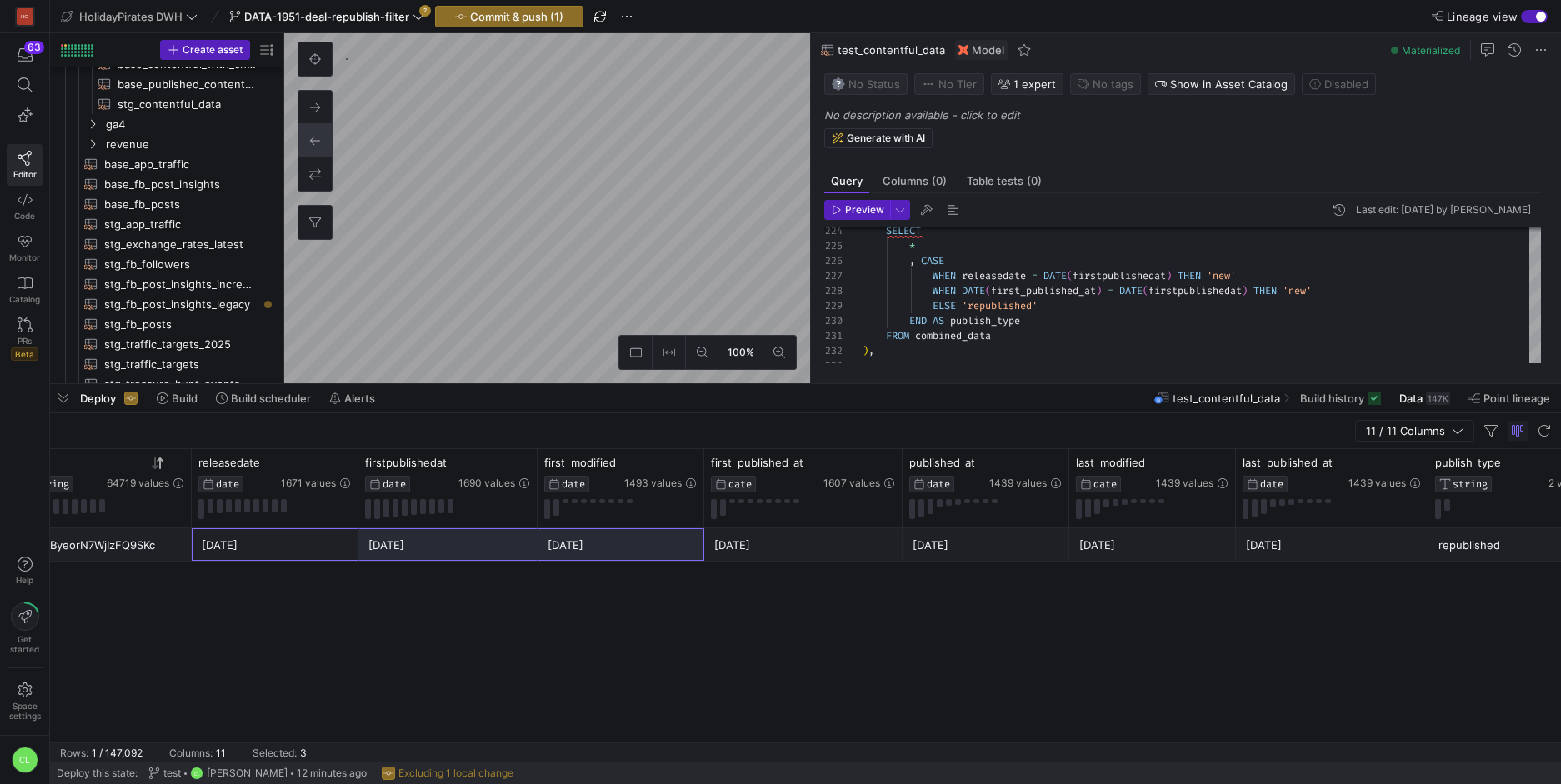
drag, startPoint x: 318, startPoint y: 545, endPoint x: 586, endPoint y: 549, distance: 268.0
click at [586, 549] on div "🏖️ Isola di Lesbo 🇬🇷 hotel da SOLI 16€/notte 😎 1s2SyByeorN7WjIzFQ9SKc [DATE] [D…" at bounding box center [803, 545] width 1921 height 33
click at [586, 549] on div "[DATE]" at bounding box center [620, 545] width 147 height 32
click at [585, 550] on div "[DATE]" at bounding box center [620, 545] width 147 height 32
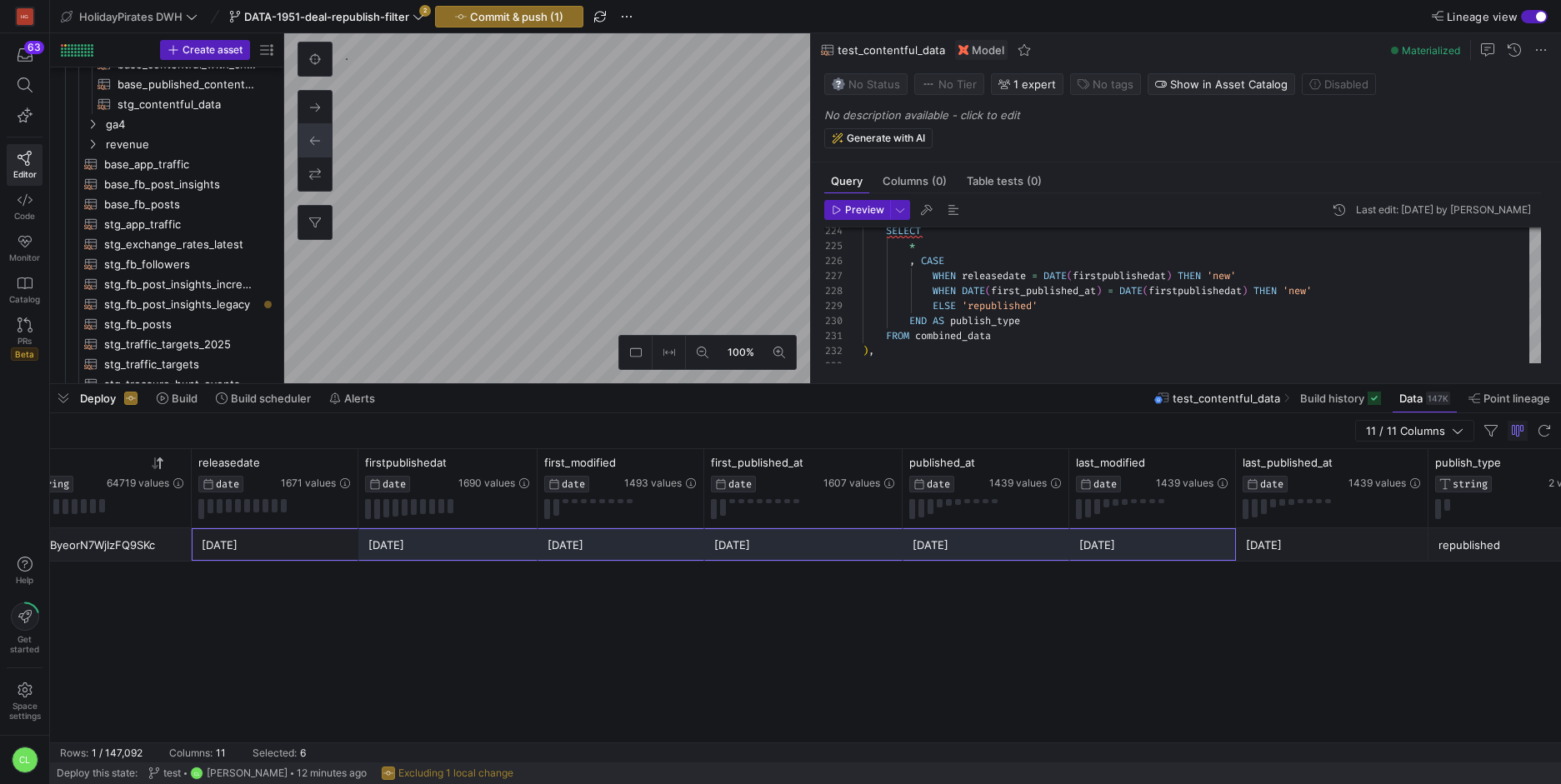
drag, startPoint x: 354, startPoint y: 545, endPoint x: 1253, endPoint y: 536, distance: 899.0
click at [1253, 536] on div "🏖️ Isola di Lesbo 🇬🇷 hotel da SOLI 16€/notte 😎 1s2SyByeorN7WjIzFQ9SKc [DATE] [D…" at bounding box center [803, 545] width 1921 height 33
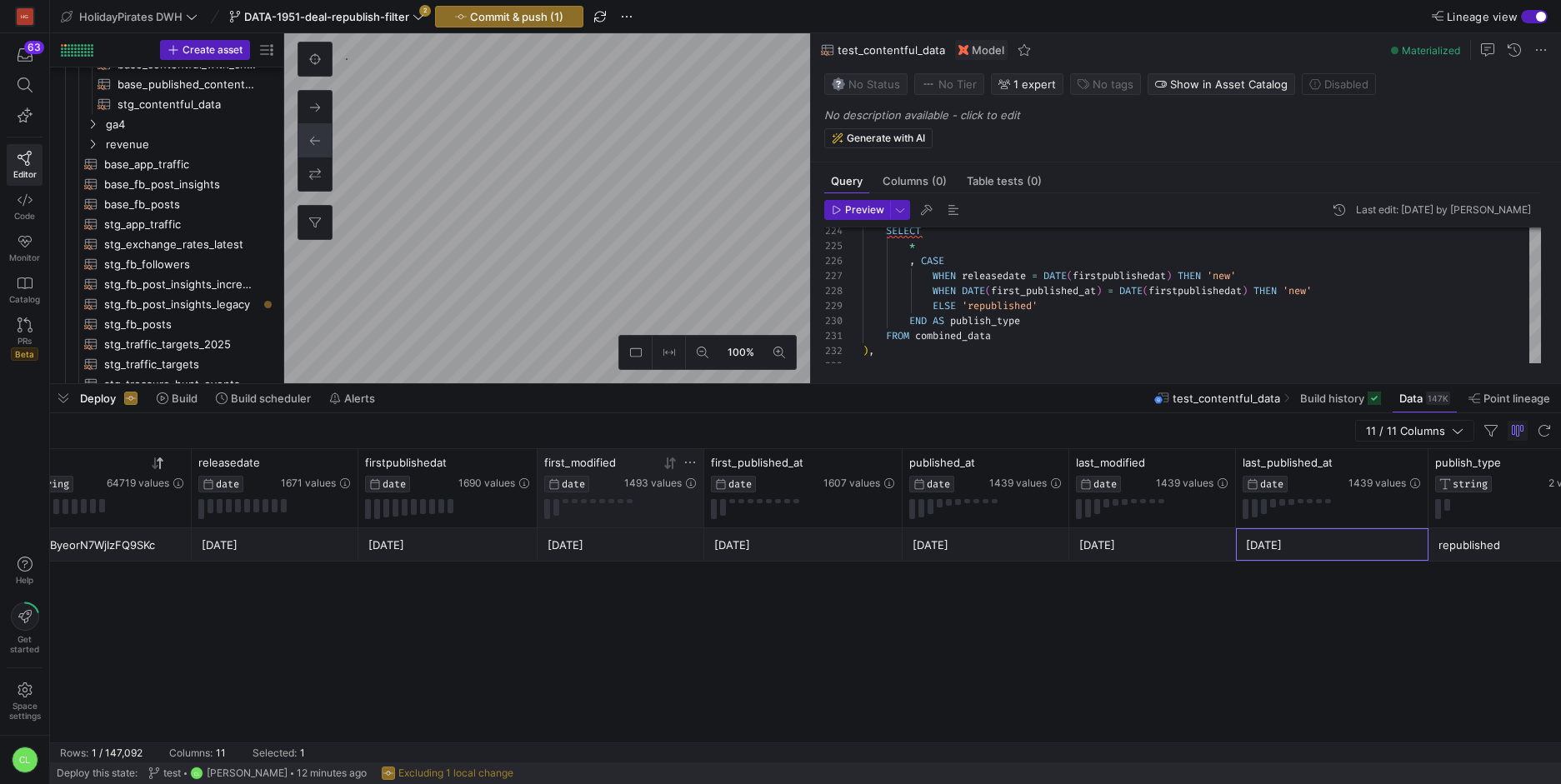
drag, startPoint x: 1253, startPoint y: 536, endPoint x: 551, endPoint y: 517, distance: 702.3
click at [1253, 536] on div "[DATE]" at bounding box center [1332, 545] width 173 height 32
click at [282, 567] on div "🏖️ Isola di Lesbo 🇬🇷 hotel da SOLI 16€/notte 😎 1s2SyByeorN7WjIzFQ9SKc [DATE] [D…" at bounding box center [806, 635] width 1511 height 214
click at [156, 462] on icon at bounding box center [157, 462] width 13 height 13
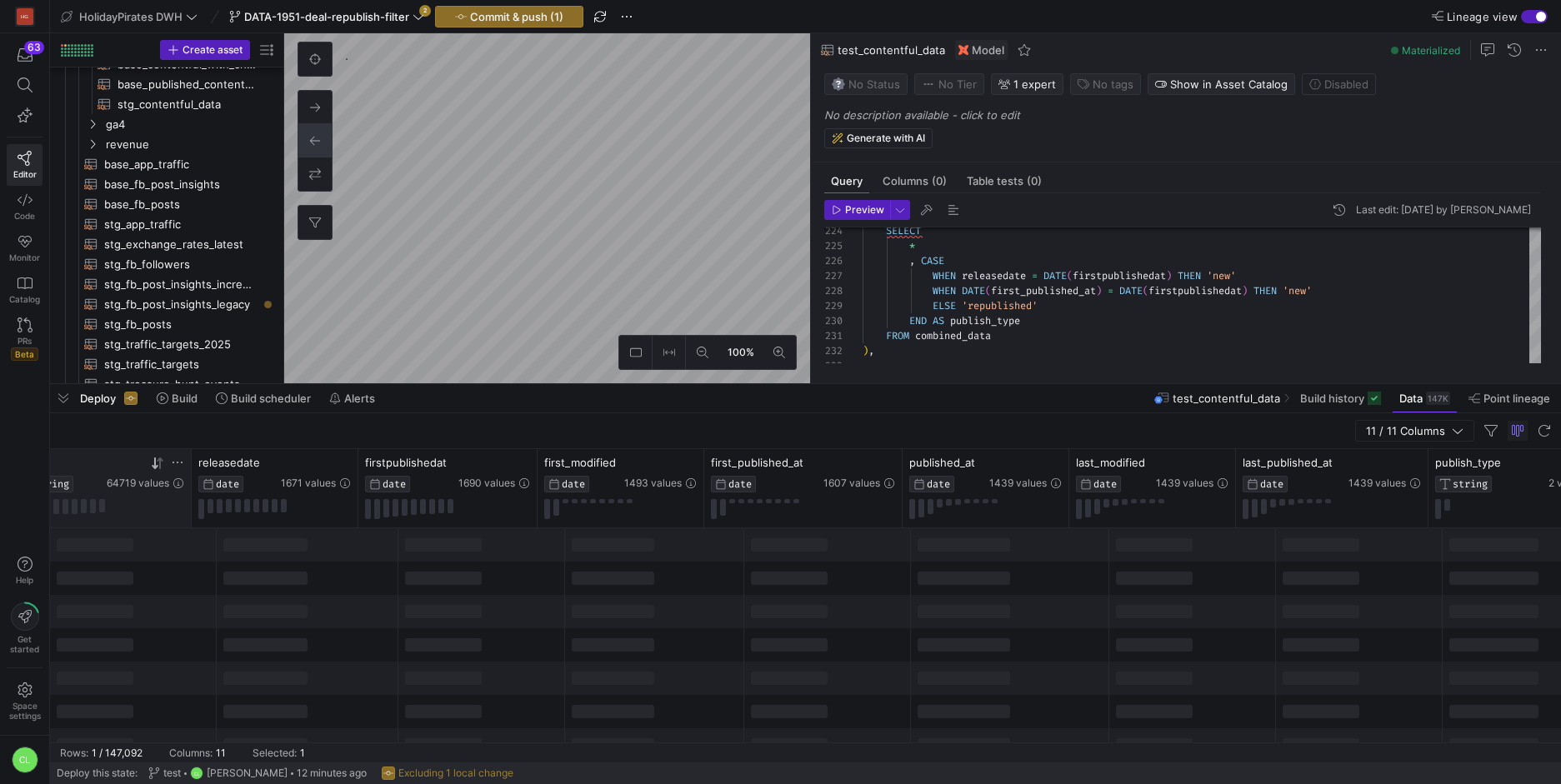
click at [156, 462] on icon at bounding box center [157, 462] width 13 height 13
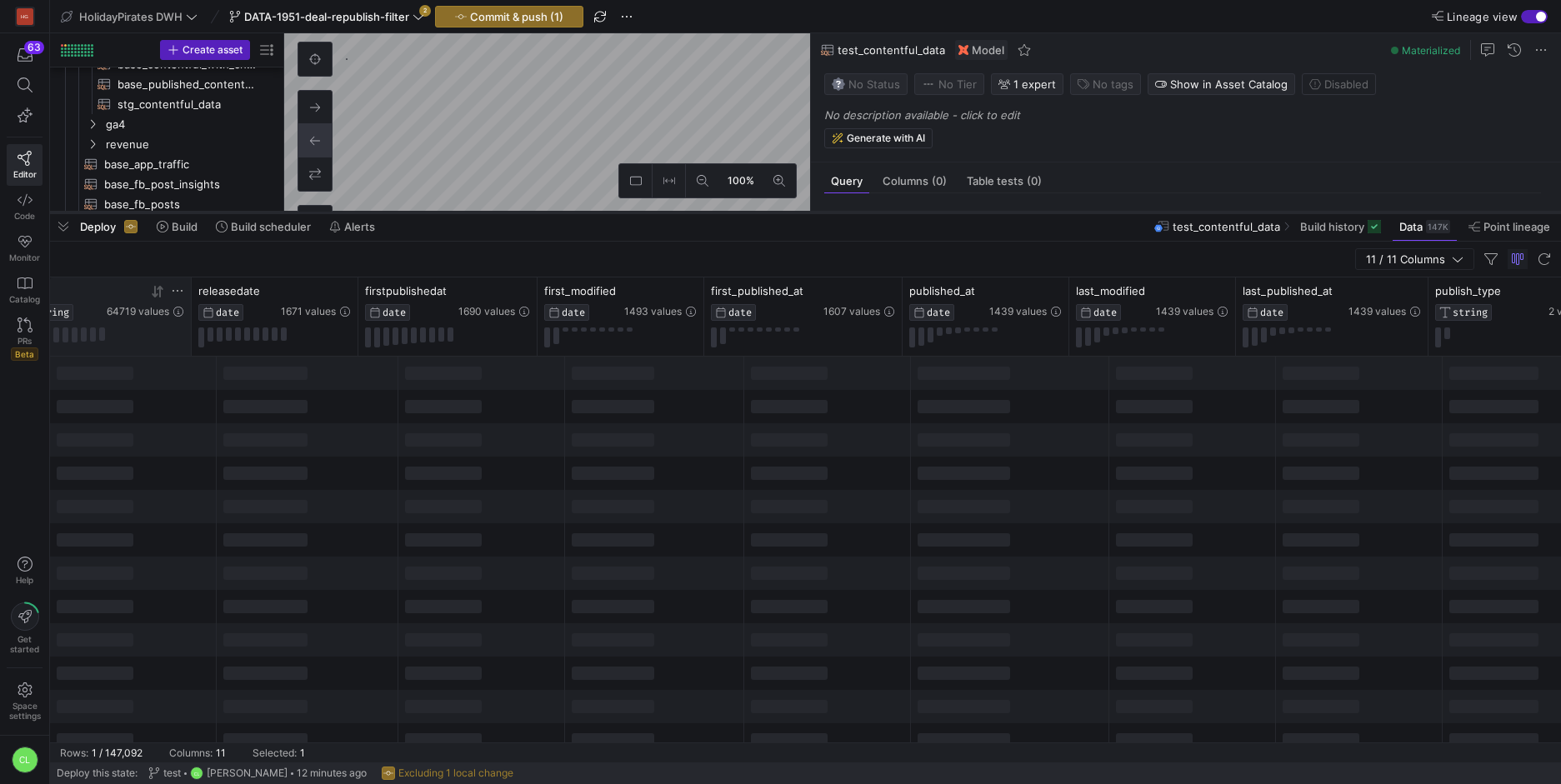
drag, startPoint x: 497, startPoint y: 384, endPoint x: 535, endPoint y: 233, distance: 155.7
click at [554, 209] on div at bounding box center [806, 212] width 1511 height 7
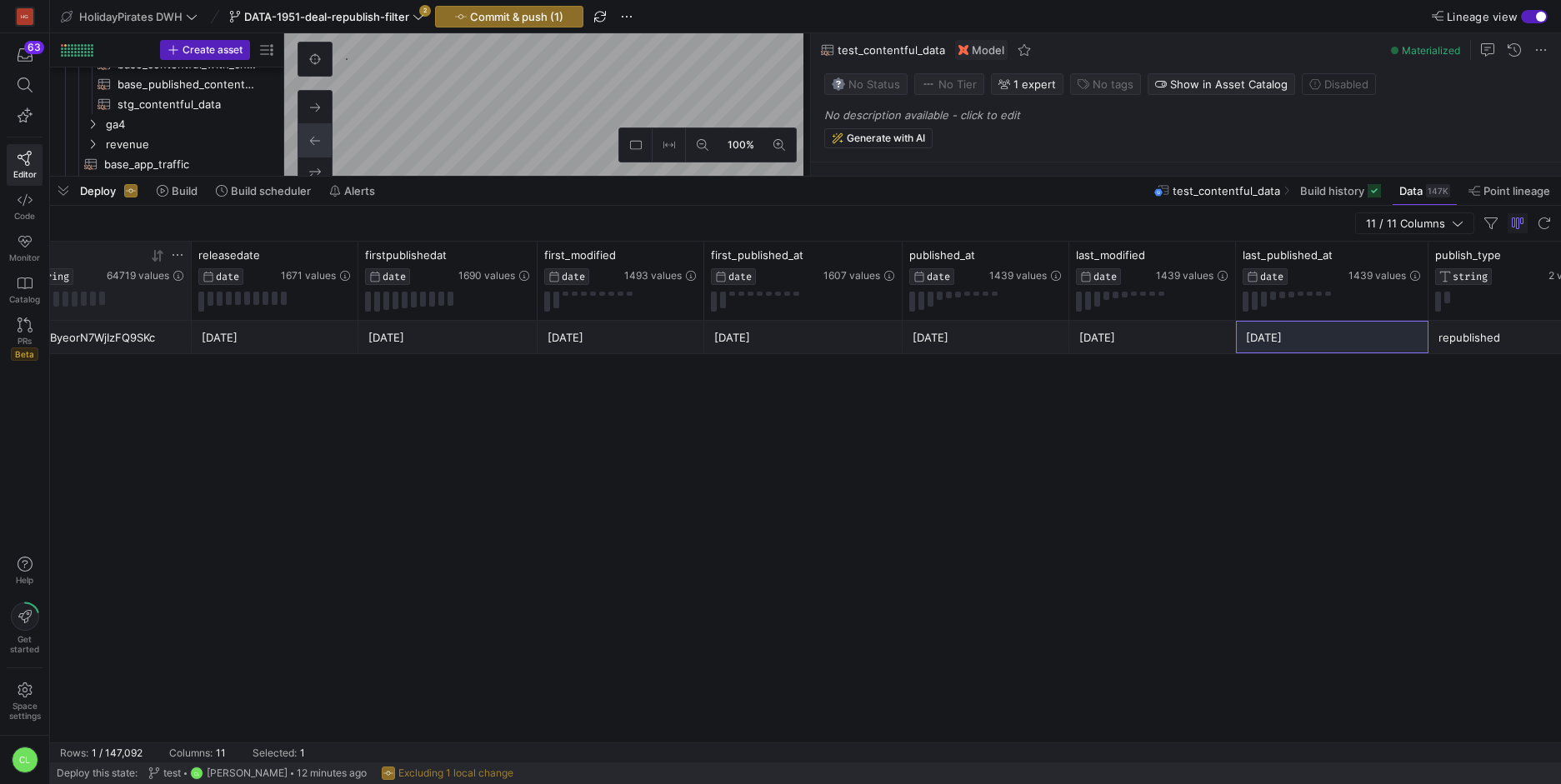
click at [184, 253] on div "id STRING 64719 values" at bounding box center [100, 280] width 182 height 78
click at [179, 255] on icon at bounding box center [177, 254] width 13 height 13
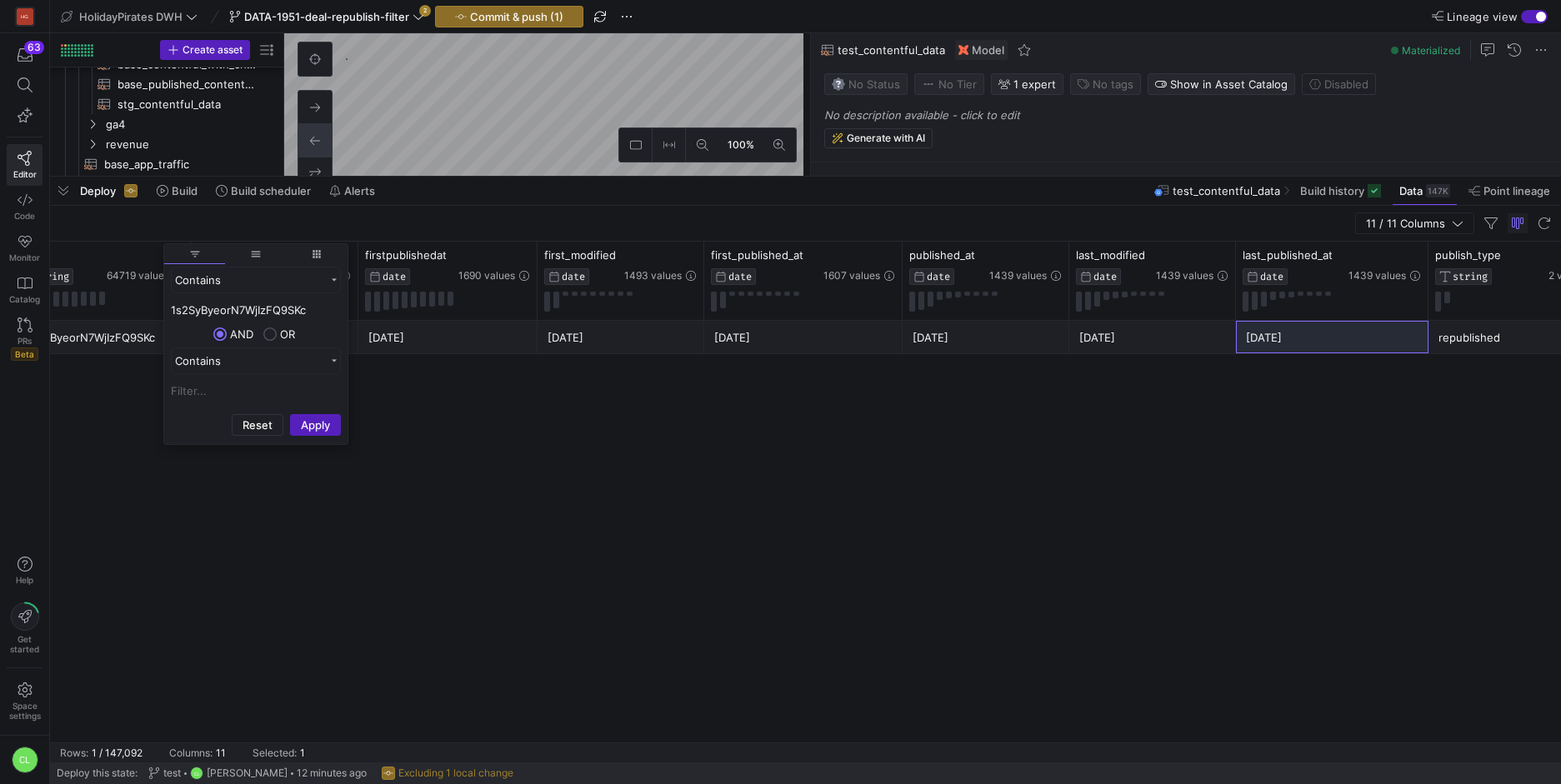
click at [291, 320] on div "Contains 1s2SyByeorN7WjIzFQ9SKc AND OR Contains" at bounding box center [255, 336] width 183 height 141
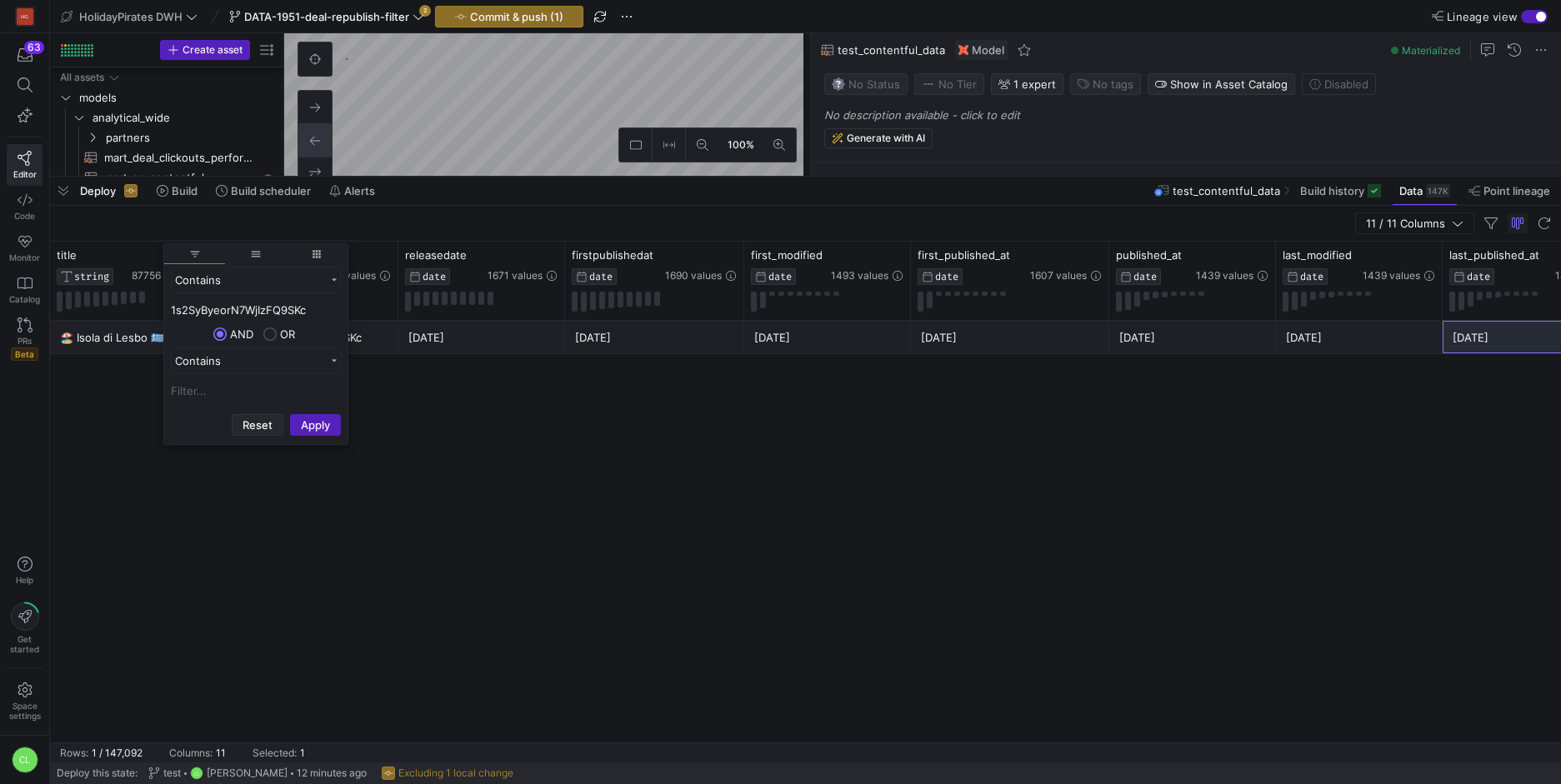
scroll to position [0, 206]
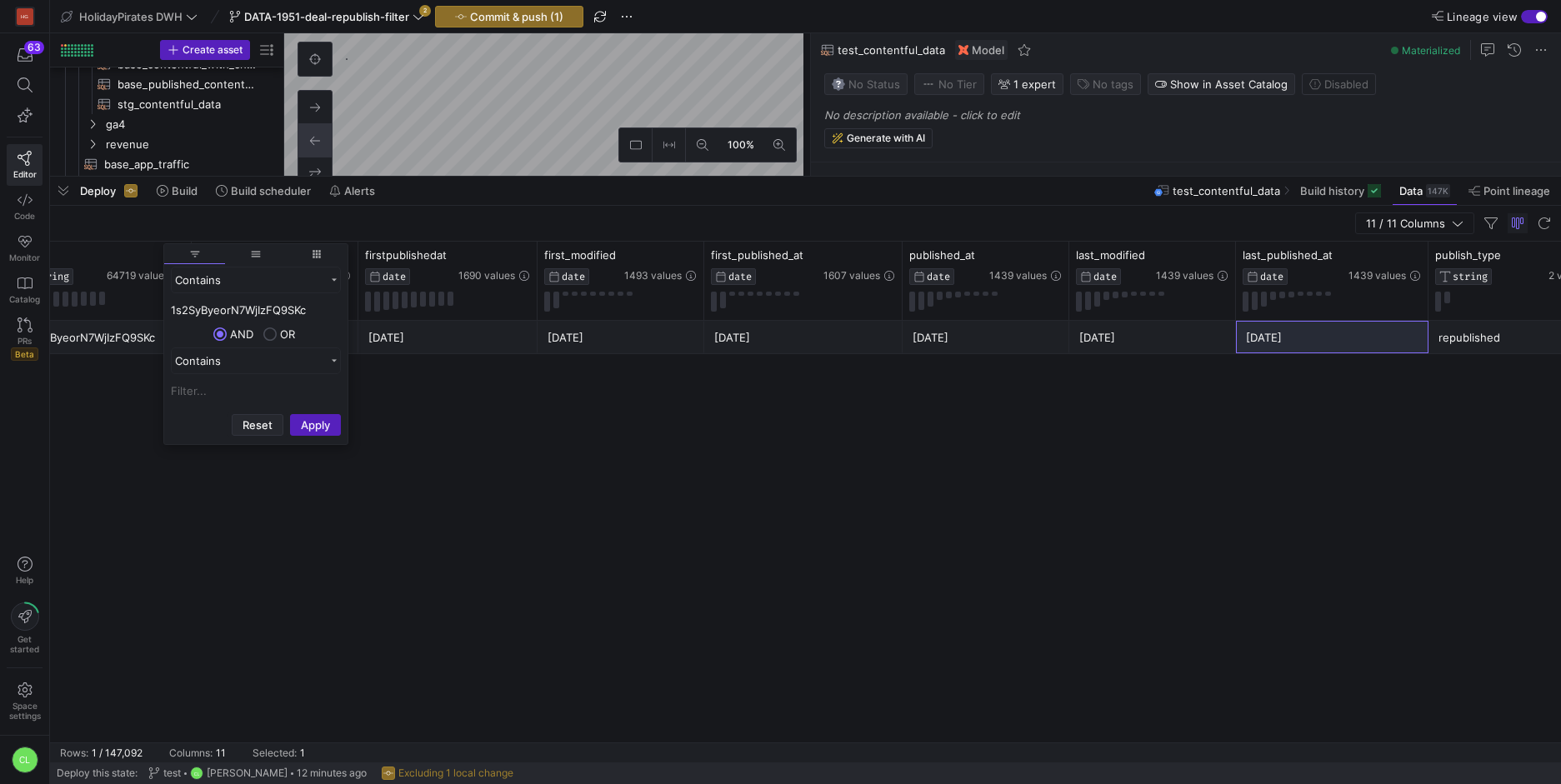
click at [253, 414] on button "Reset" at bounding box center [257, 424] width 52 height 22
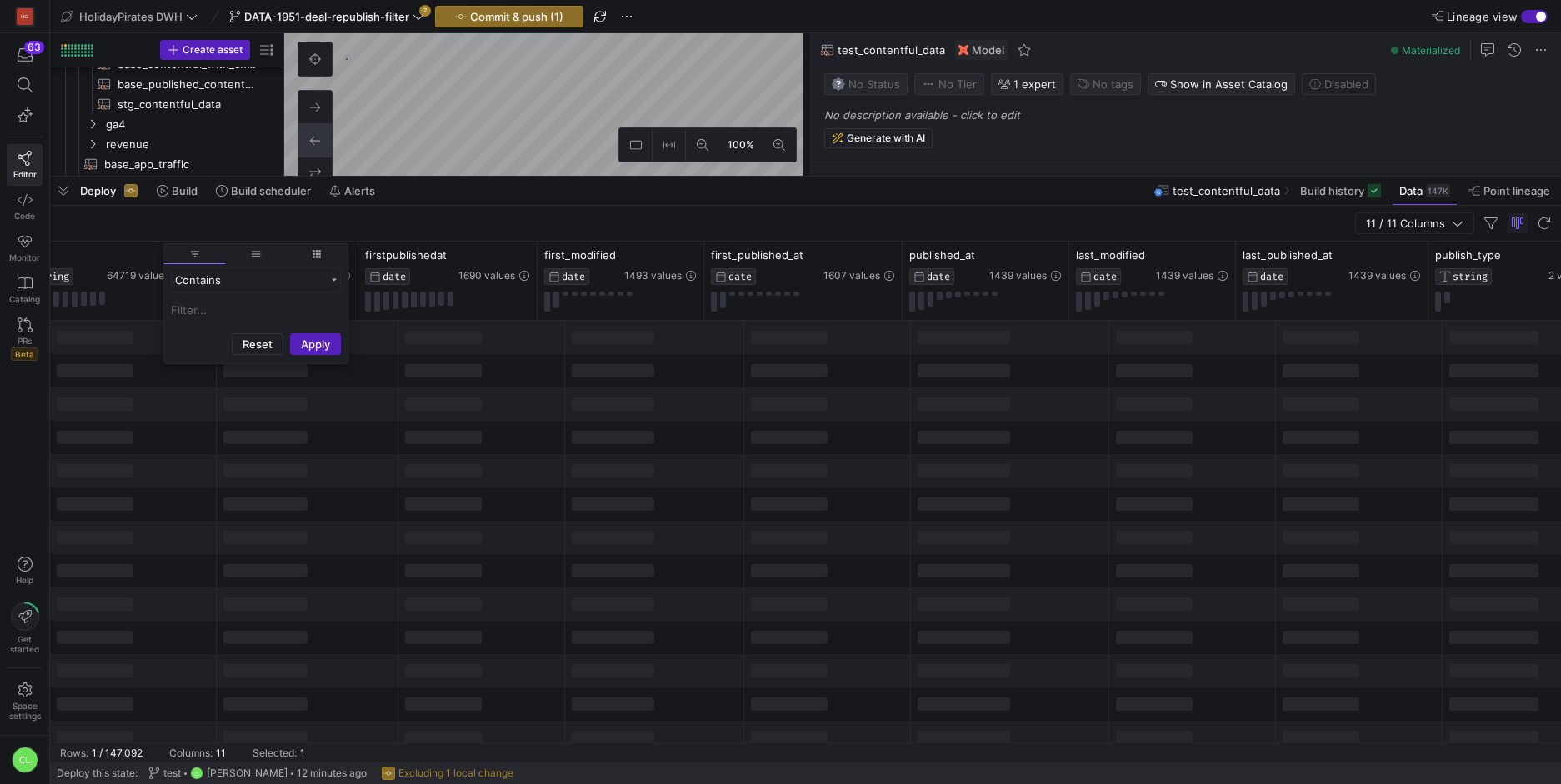
click at [479, 426] on div at bounding box center [482, 438] width 167 height 33
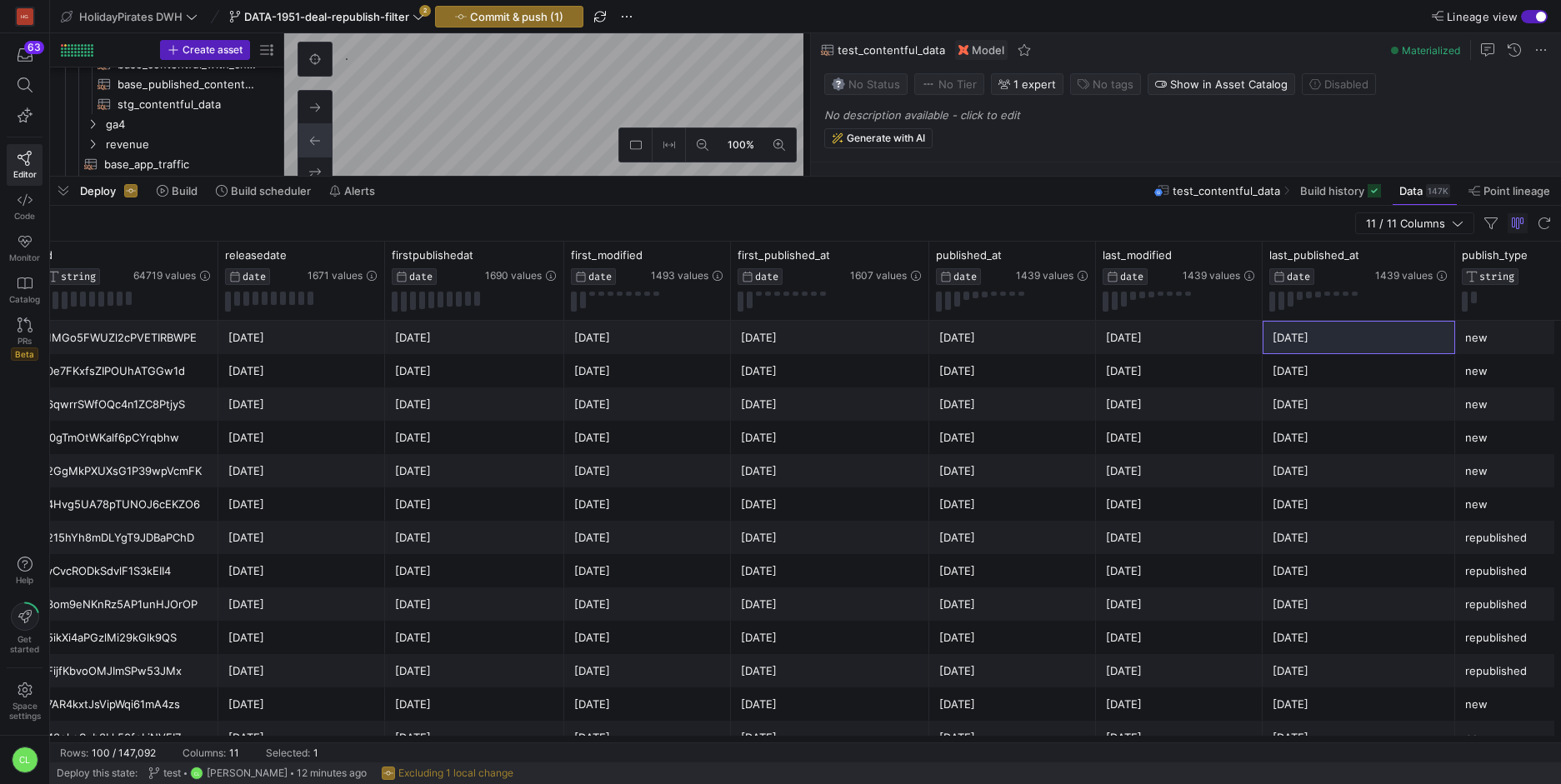
scroll to position [0, 178]
click at [184, 337] on div "1MGo5FWUZl2cPVETIRBWPE" at bounding box center [129, 338] width 161 height 32
drag, startPoint x: 168, startPoint y: 344, endPoint x: 193, endPoint y: 344, distance: 25.0
click at [193, 344] on div "1MGo5FWUZl2cPVETIRBWPE" at bounding box center [129, 338] width 161 height 32
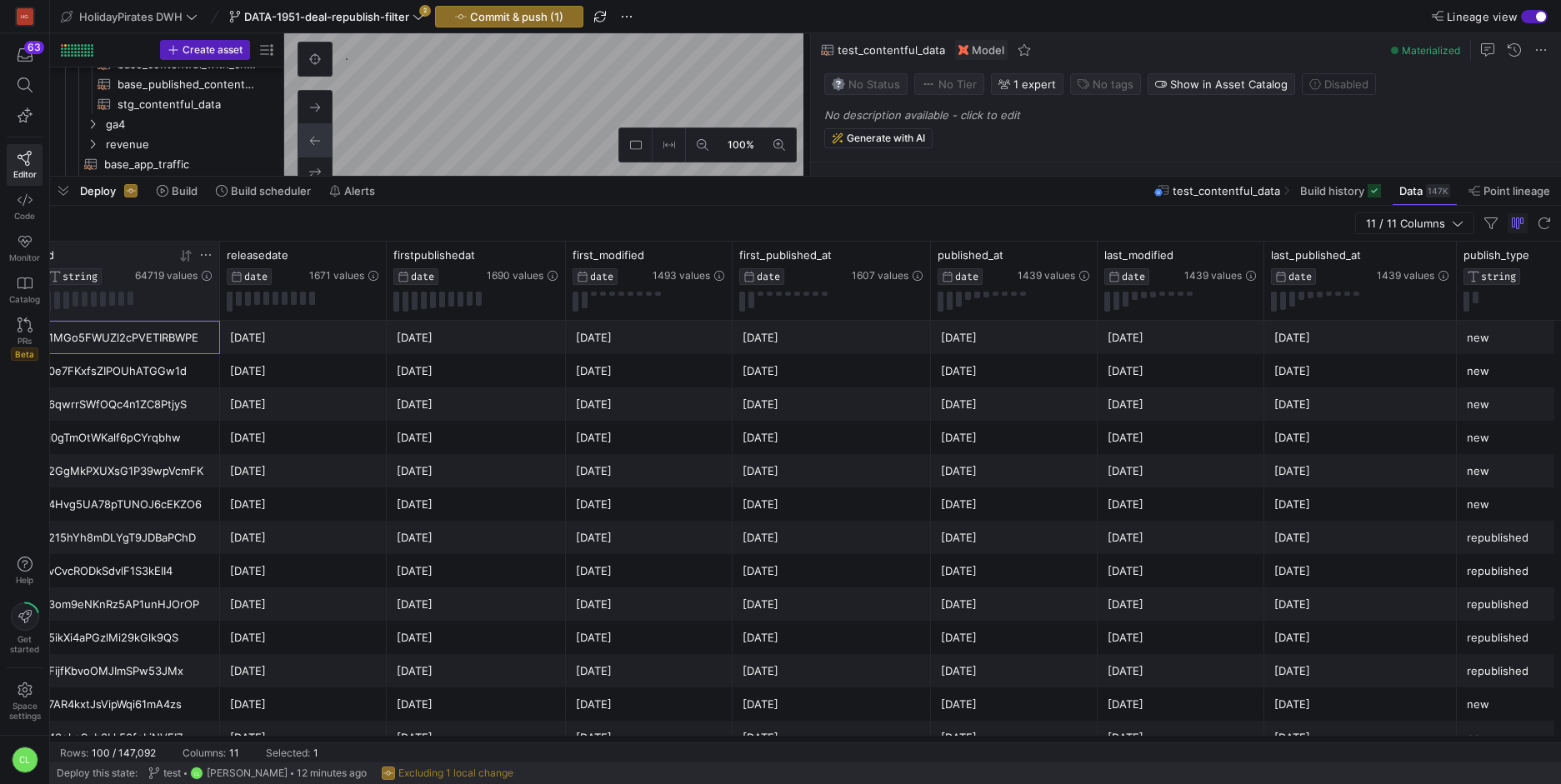
click at [206, 258] on icon at bounding box center [205, 254] width 13 height 13
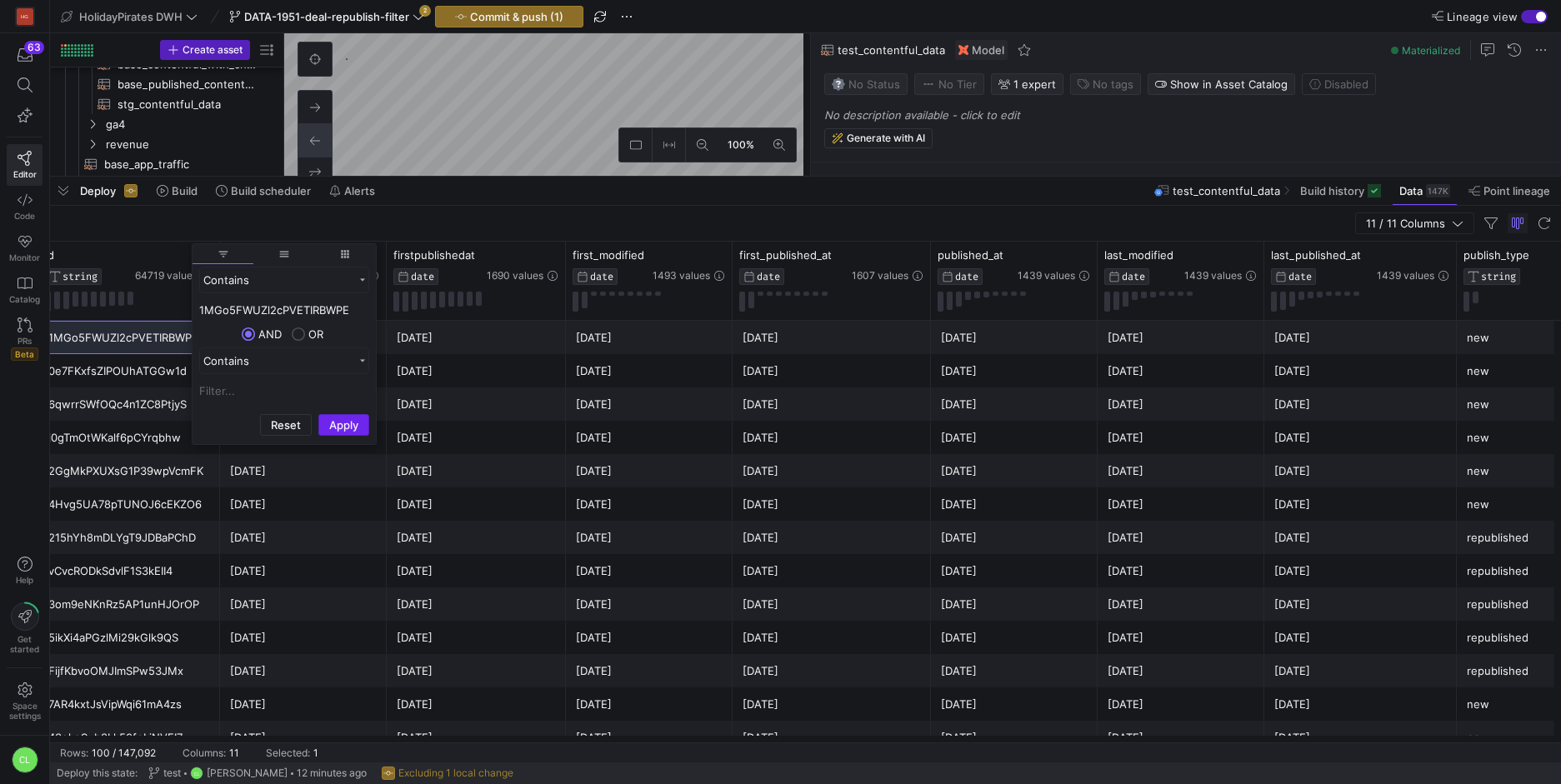
type input "1MGo5FWUZl2cPVETIRBWPE"
click at [351, 430] on button "Apply" at bounding box center [344, 424] width 51 height 22
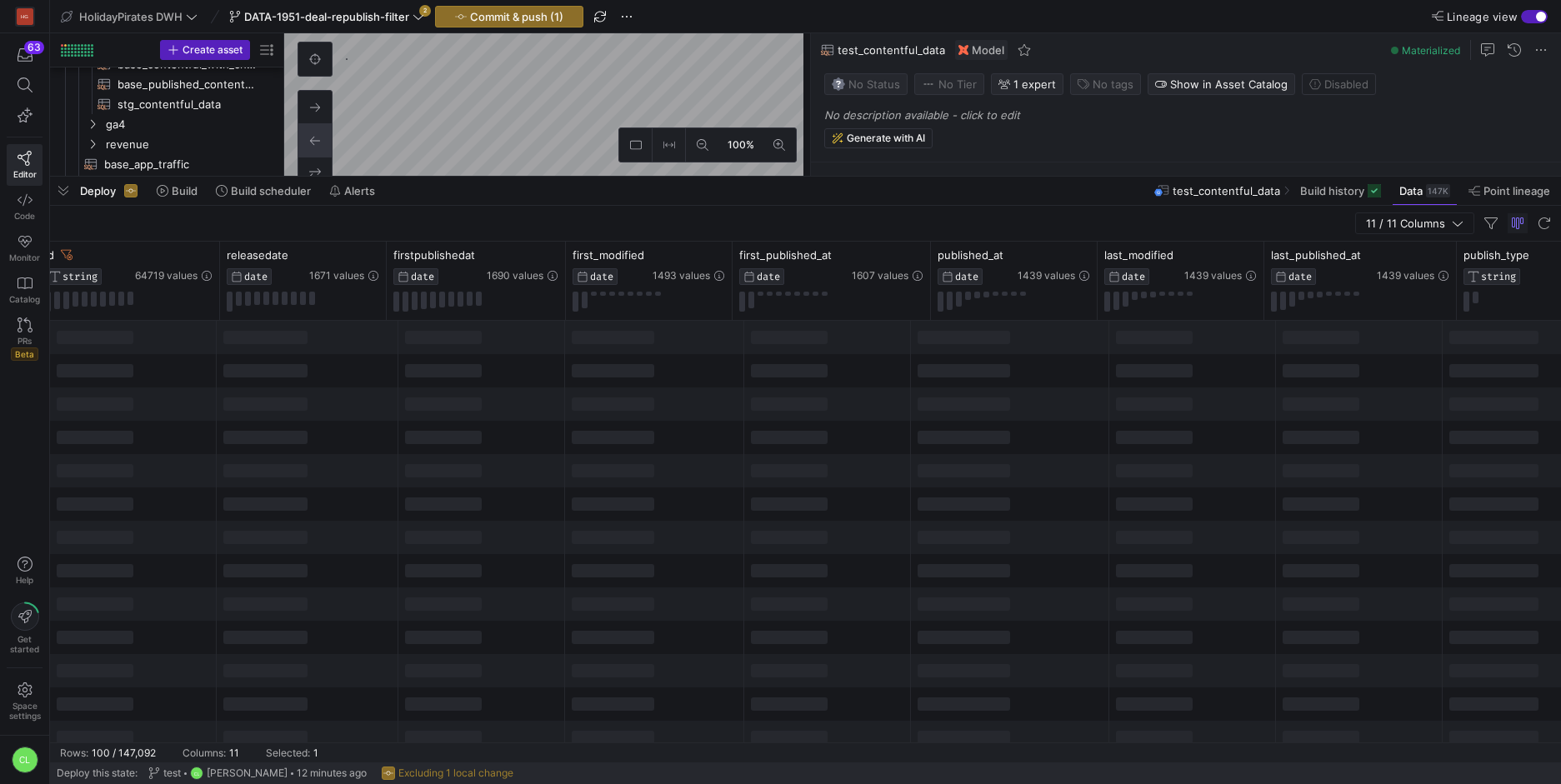
click at [484, 424] on div at bounding box center [482, 438] width 167 height 33
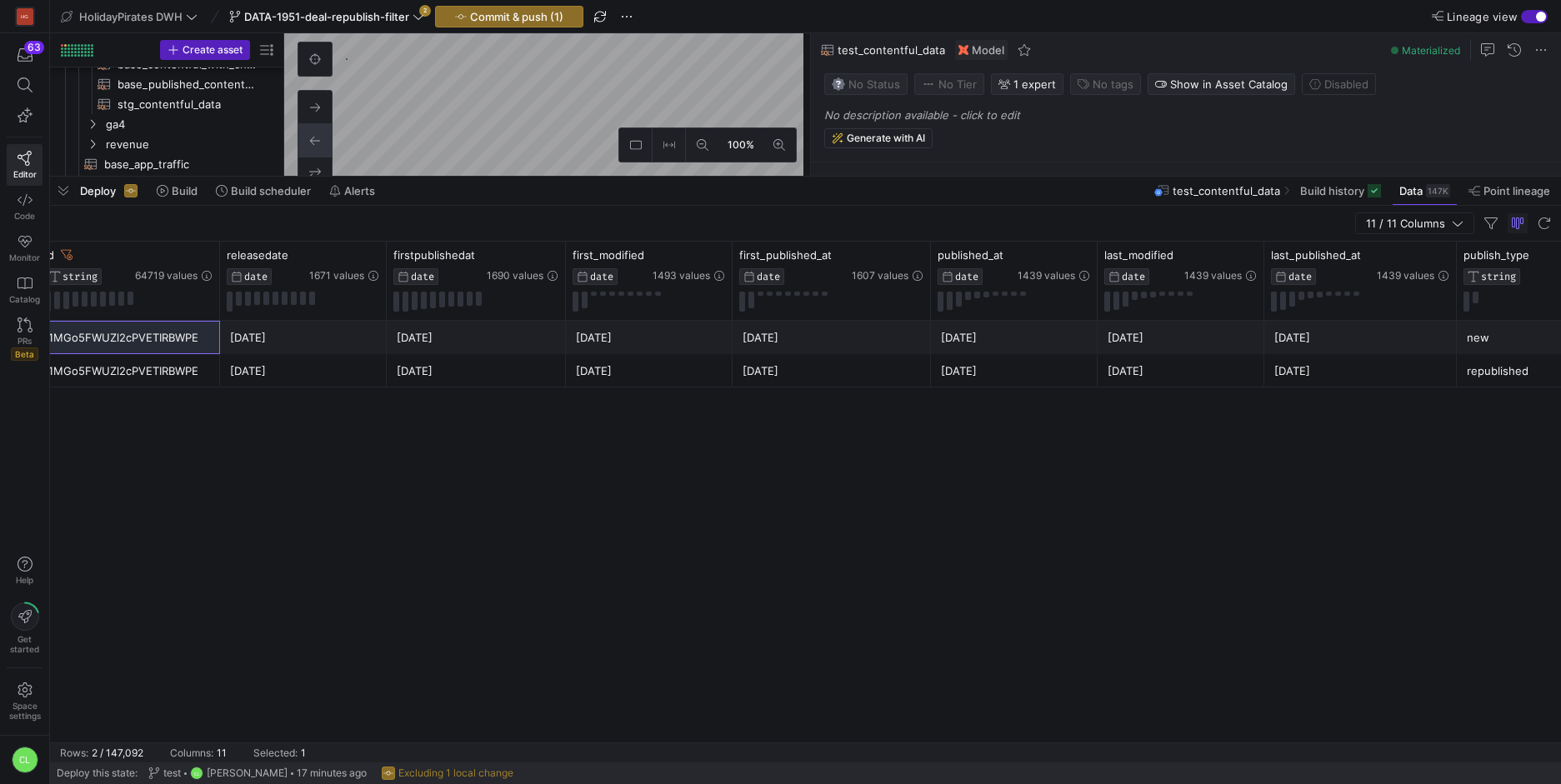
click at [1094, 193] on div "Deploy Build Build scheduler Alerts test_contentful_data Build history Data 147…" at bounding box center [806, 190] width 1511 height 28
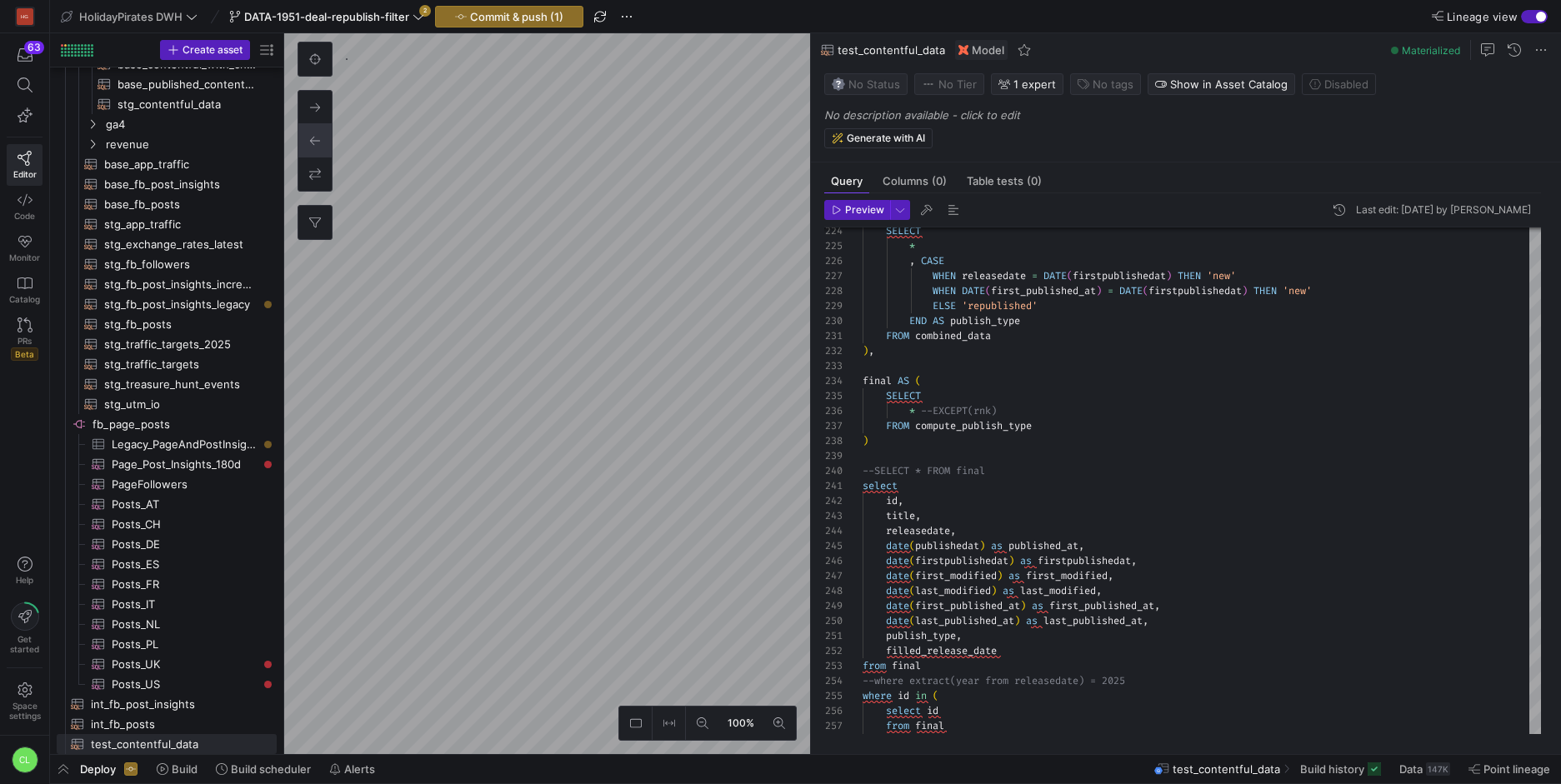
drag, startPoint x: 1400, startPoint y: 762, endPoint x: 1294, endPoint y: 718, distance: 114.8
click at [1400, 762] on span "Data" at bounding box center [1410, 768] width 24 height 13
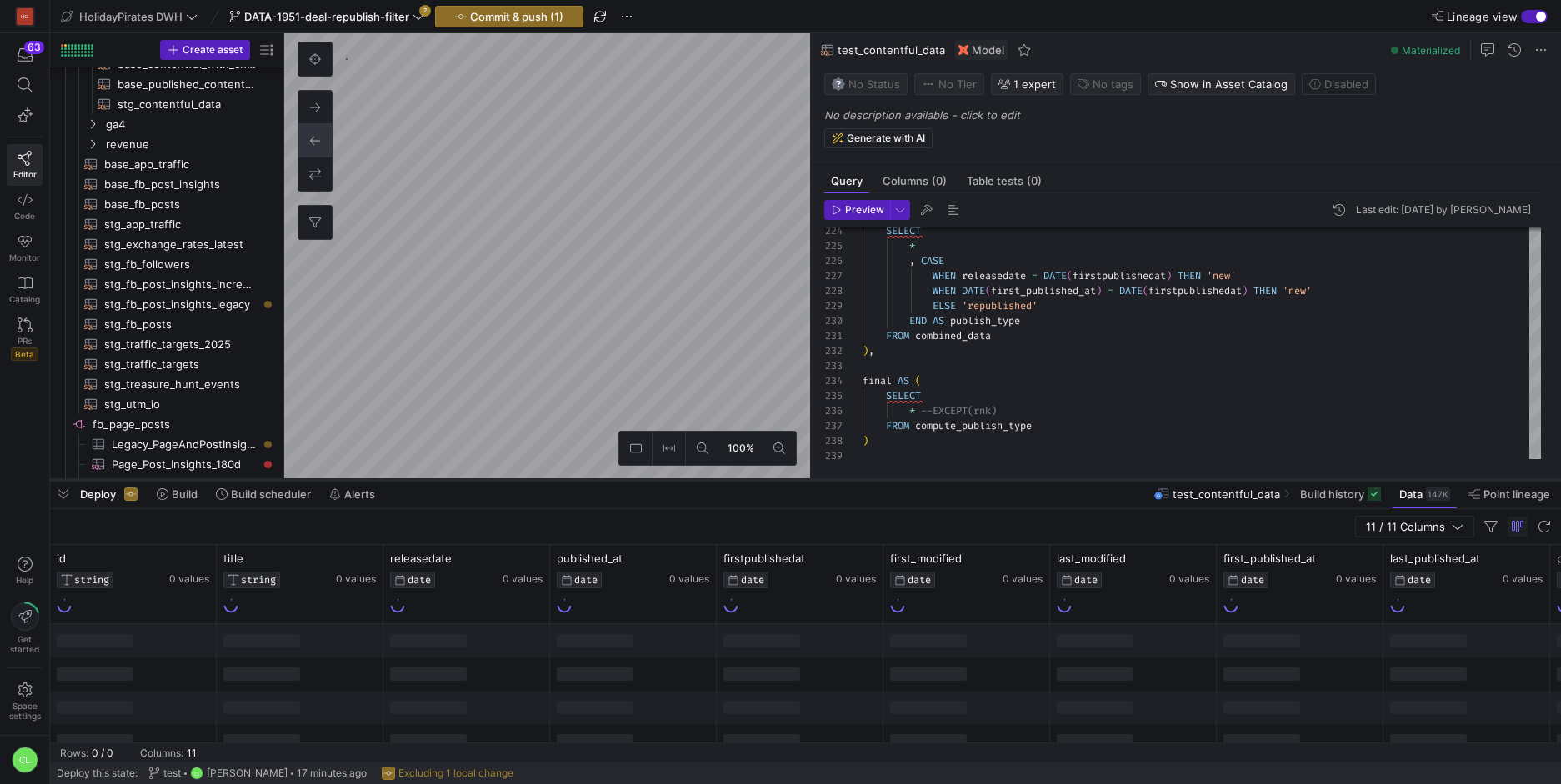
click at [440, 481] on div at bounding box center [806, 480] width 1511 height 7
click at [581, 198] on as-split "HolidayPirates DWH DATA-1951-deal-republish-filter 2 Commit & push (1) Lineage …" at bounding box center [806, 392] width 1511 height 784
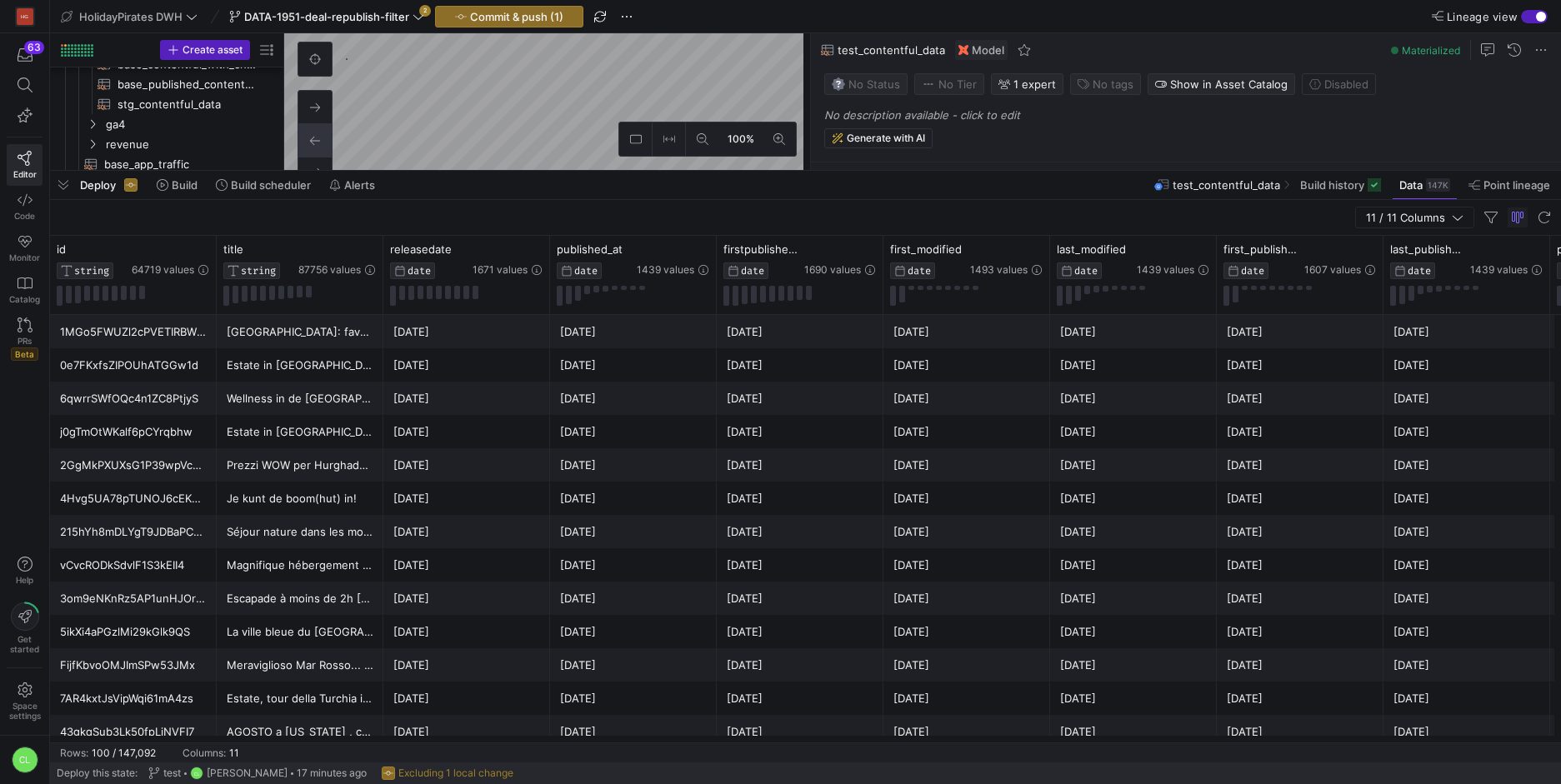
drag, startPoint x: 545, startPoint y: 482, endPoint x: 660, endPoint y: 174, distance: 328.8
click at [213, 248] on div at bounding box center [216, 274] width 7 height 78
click at [186, 253] on icon at bounding box center [182, 249] width 13 height 13
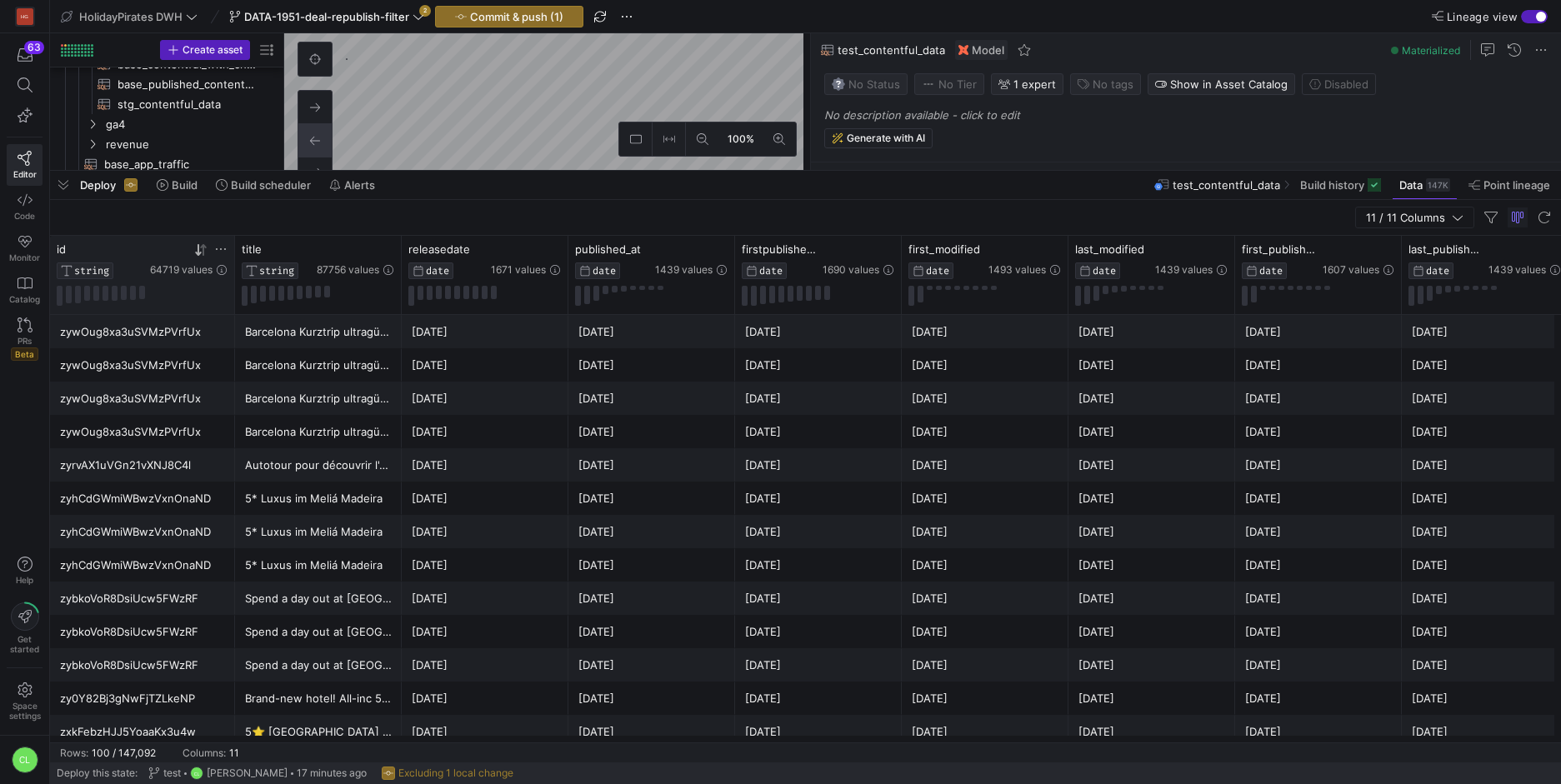
drag, startPoint x: 215, startPoint y: 294, endPoint x: 233, endPoint y: 293, distance: 18.0
click at [233, 293] on div at bounding box center [234, 274] width 7 height 78
click at [336, 438] on div "Barcelona Kurztrip ultragünstig" at bounding box center [318, 431] width 147 height 32
click at [210, 349] on div "zywOug8xa3uSVMzPVrfUx" at bounding box center [142, 365] width 165 height 32
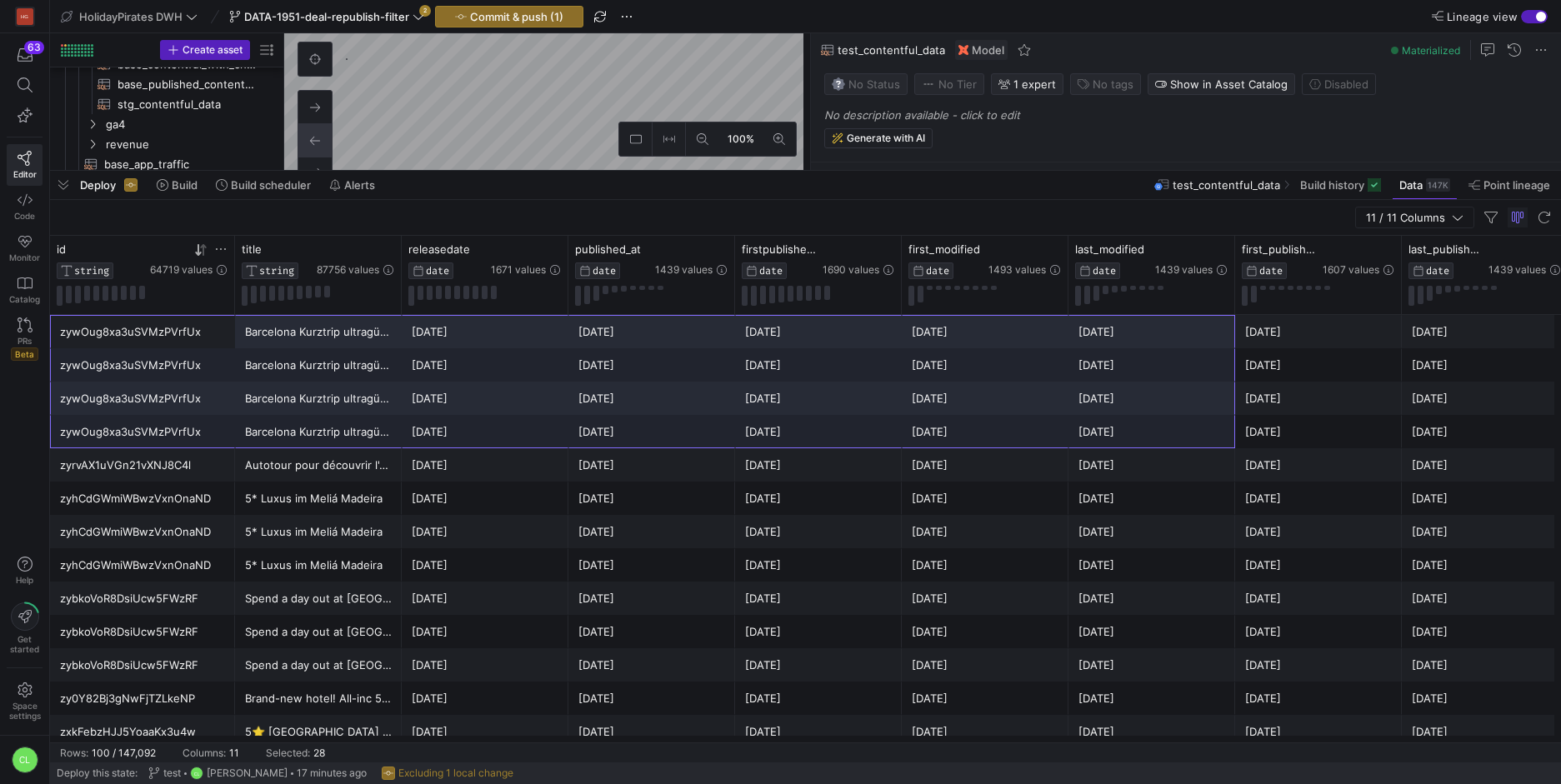
drag, startPoint x: 183, startPoint y: 327, endPoint x: 1223, endPoint y: 445, distance: 1046.7
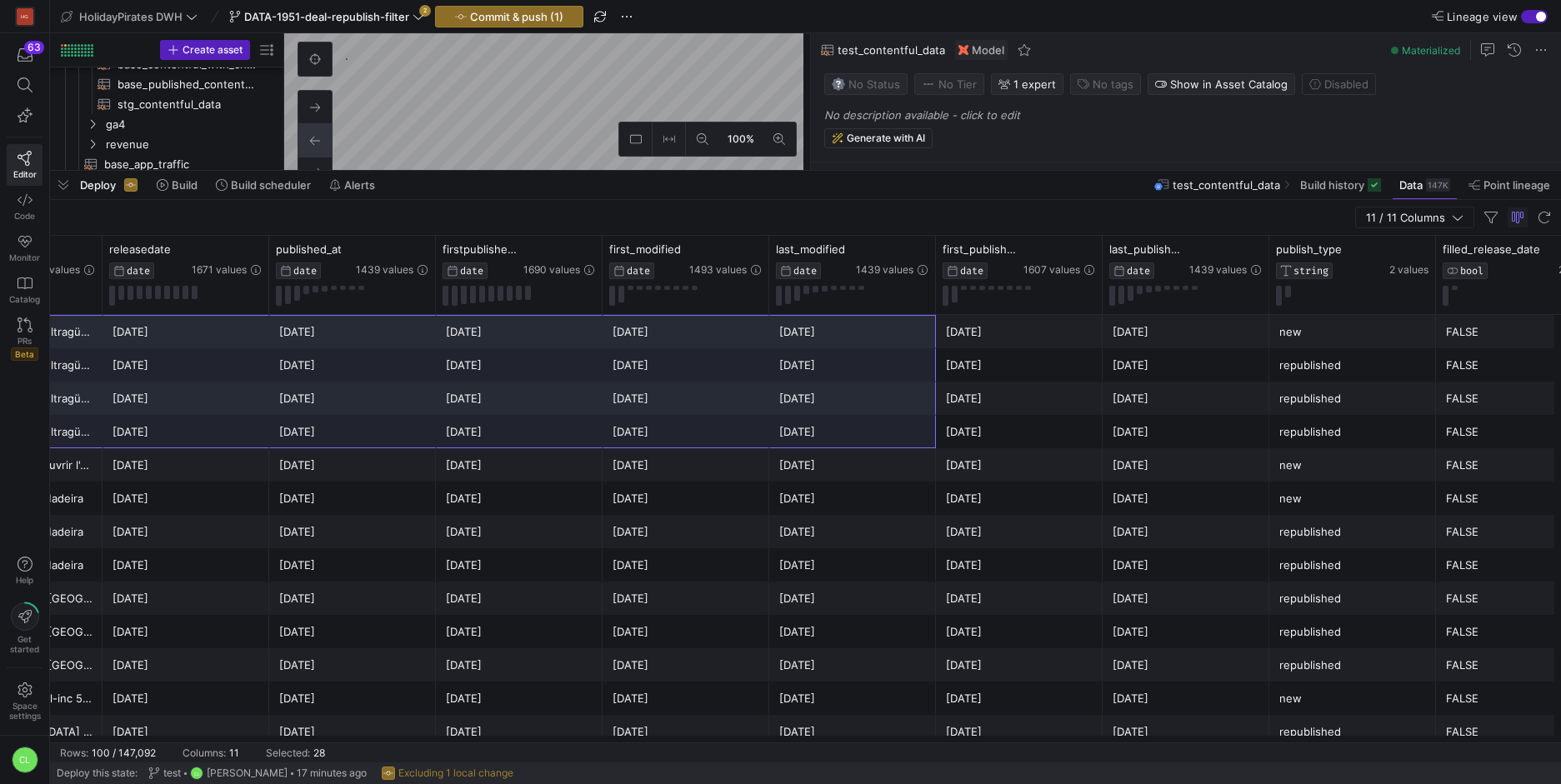
scroll to position [0, 305]
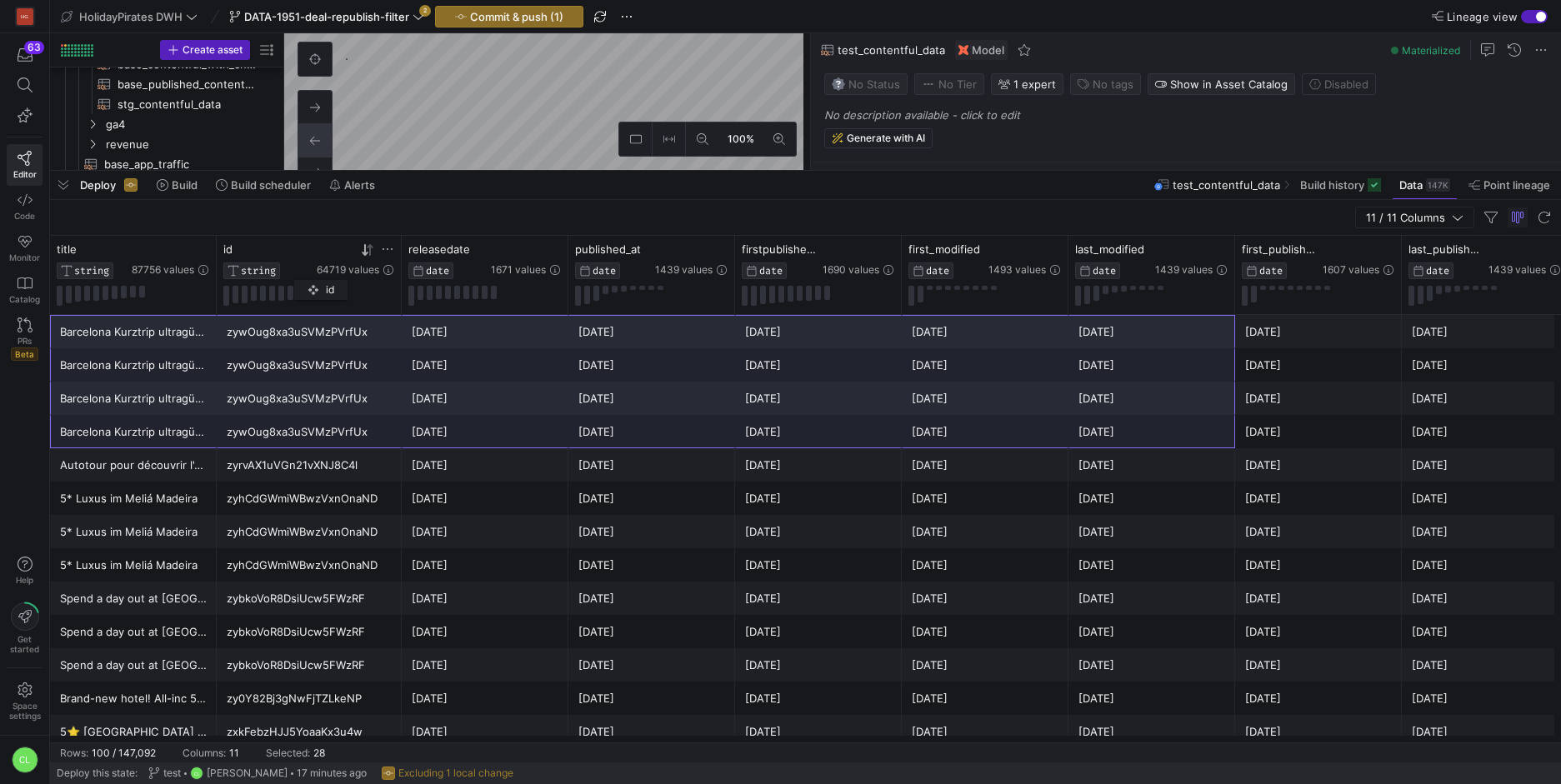
drag, startPoint x: 143, startPoint y: 265, endPoint x: 303, endPoint y: 276, distance: 160.4
click at [303, 276] on y42-database-column-type-icon "STRING" at bounding box center [268, 270] width 90 height 17
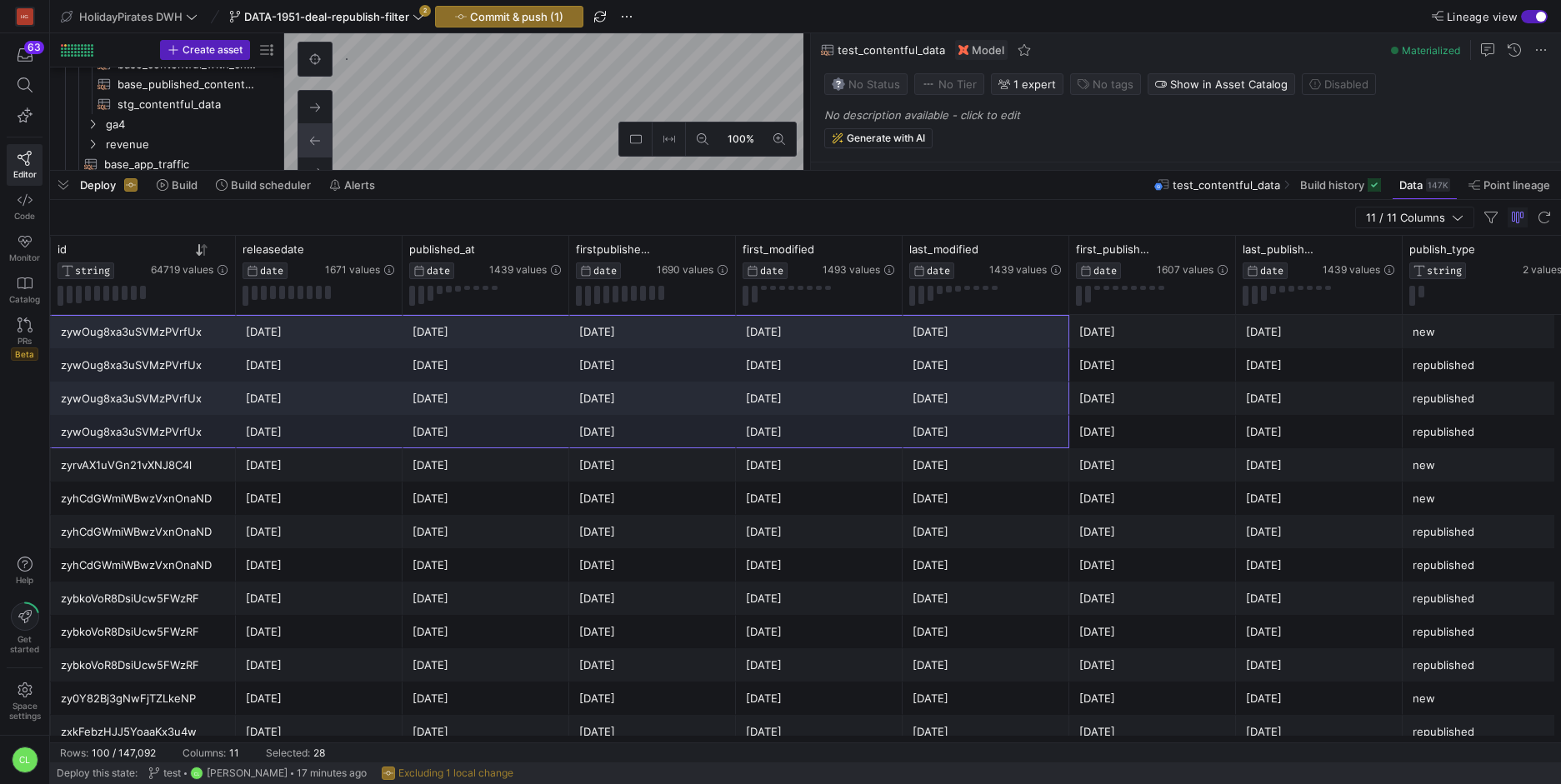
scroll to position [0, 276]
click at [337, 388] on div "2025-02-12" at bounding box center [319, 398] width 147 height 32
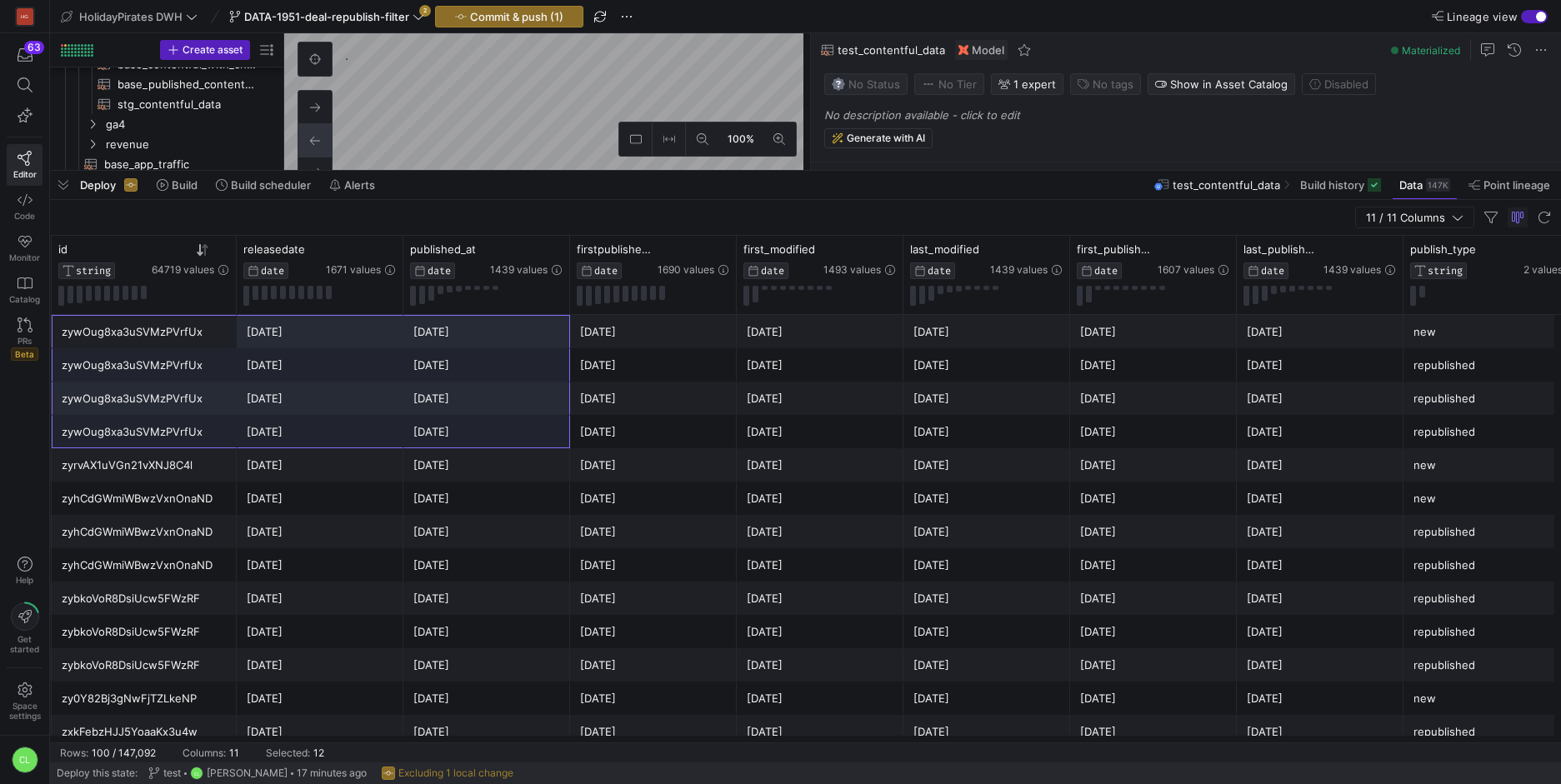
drag, startPoint x: 161, startPoint y: 322, endPoint x: 482, endPoint y: 417, distance: 334.8
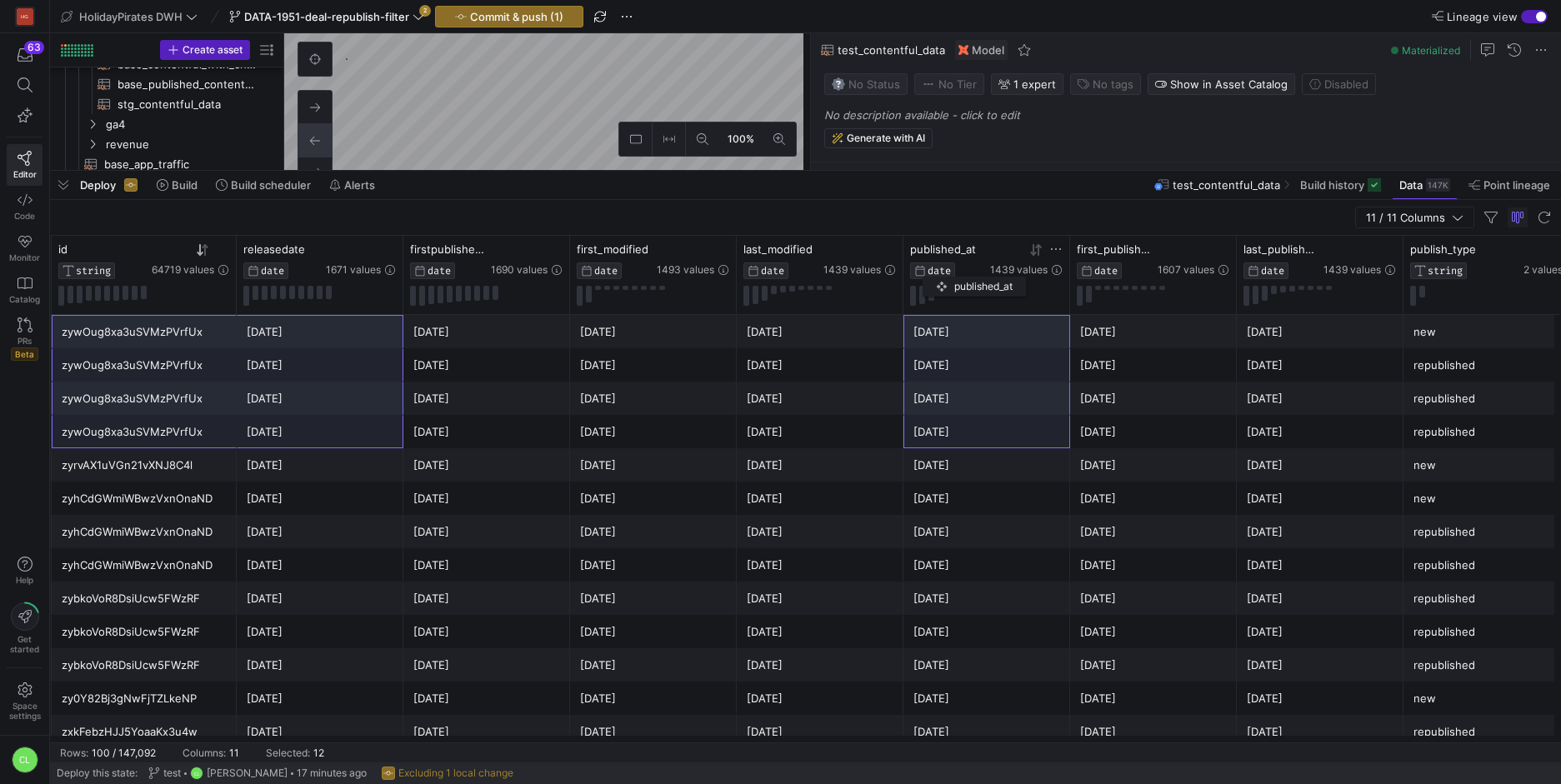
drag, startPoint x: 501, startPoint y: 253, endPoint x: 931, endPoint y: 273, distance: 430.5
click at [931, 273] on div "published_at DATE 1439 values" at bounding box center [986, 260] width 153 height 37
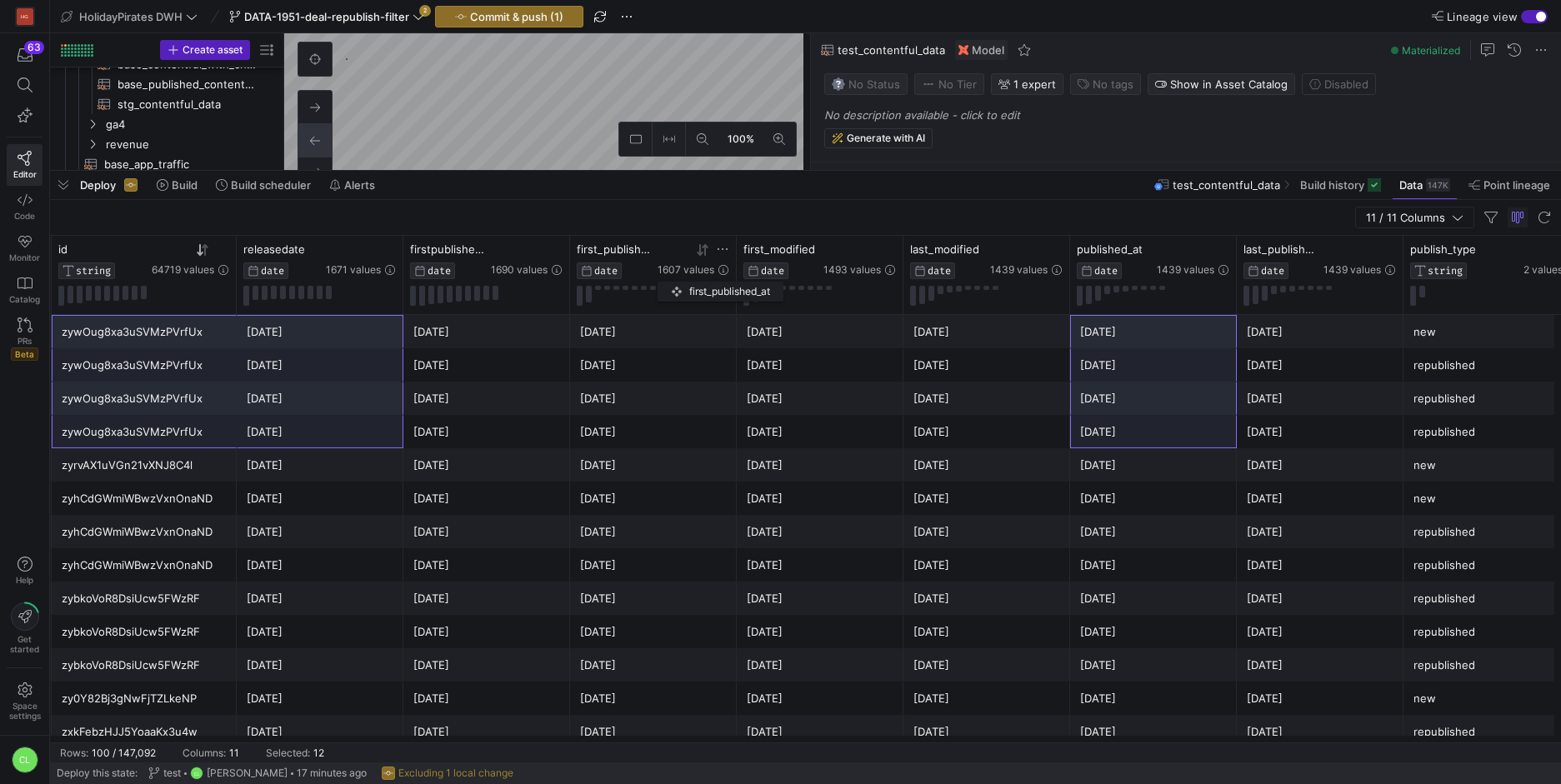
drag, startPoint x: 1139, startPoint y: 256, endPoint x: 664, endPoint y: 278, distance: 475.5
click at [664, 278] on div "first_published_at DATE 1607 values" at bounding box center [653, 260] width 153 height 37
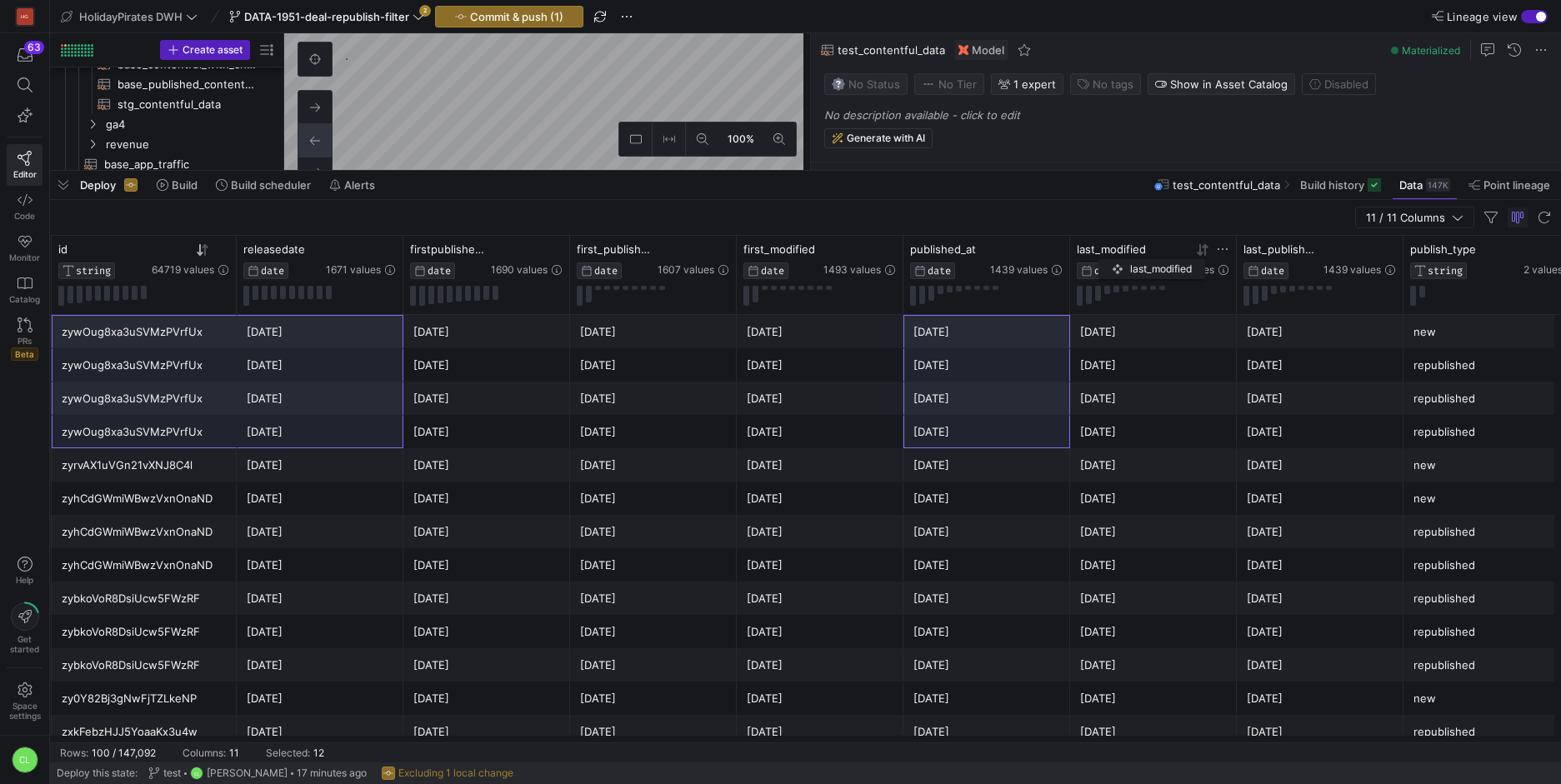
drag, startPoint x: 986, startPoint y: 255, endPoint x: 1135, endPoint y: 256, distance: 149.0
click at [1135, 256] on div "last_modified DATE" at bounding box center [1114, 260] width 76 height 37
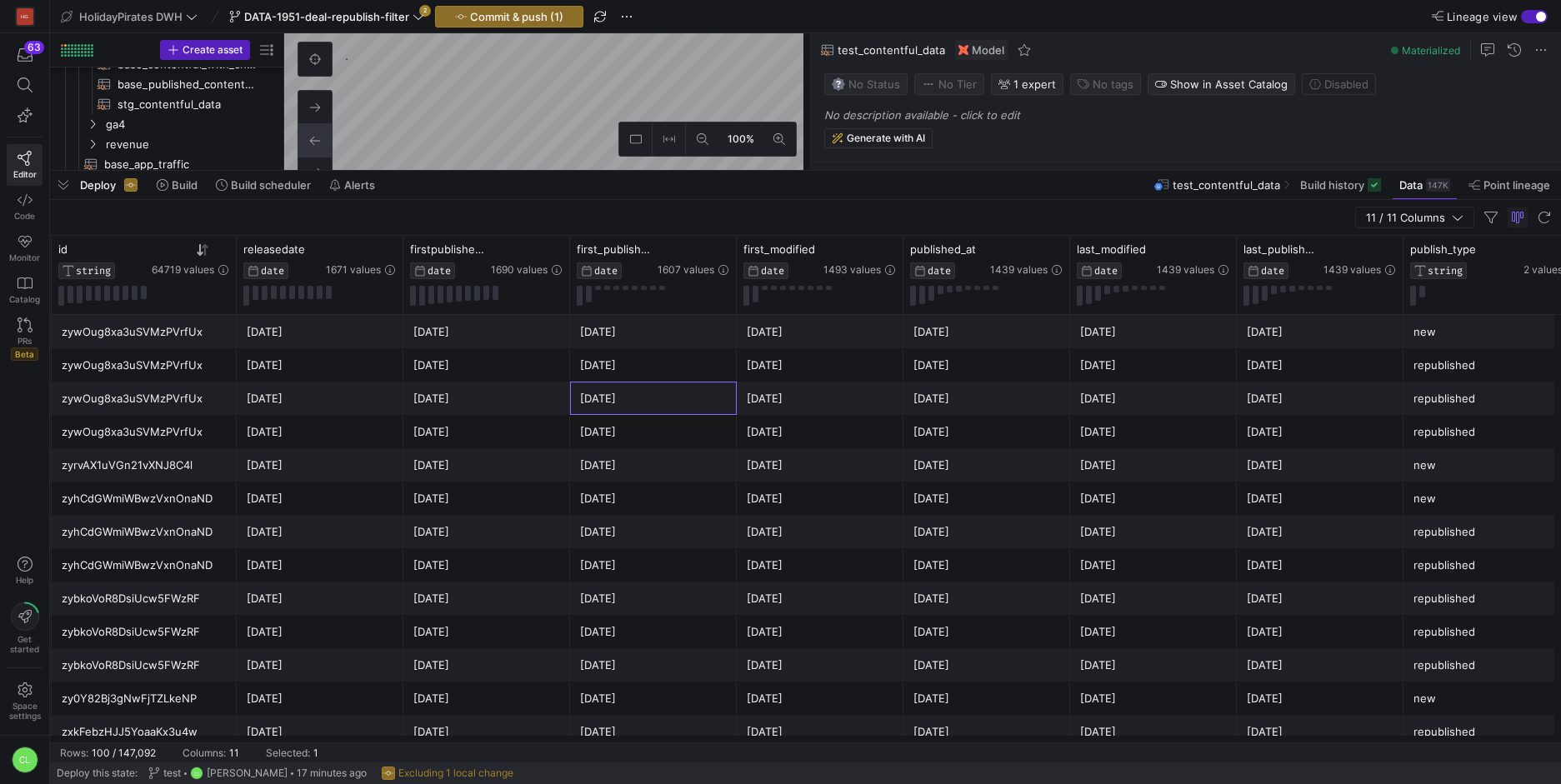
click at [625, 388] on div "2025-02-12" at bounding box center [653, 398] width 147 height 32
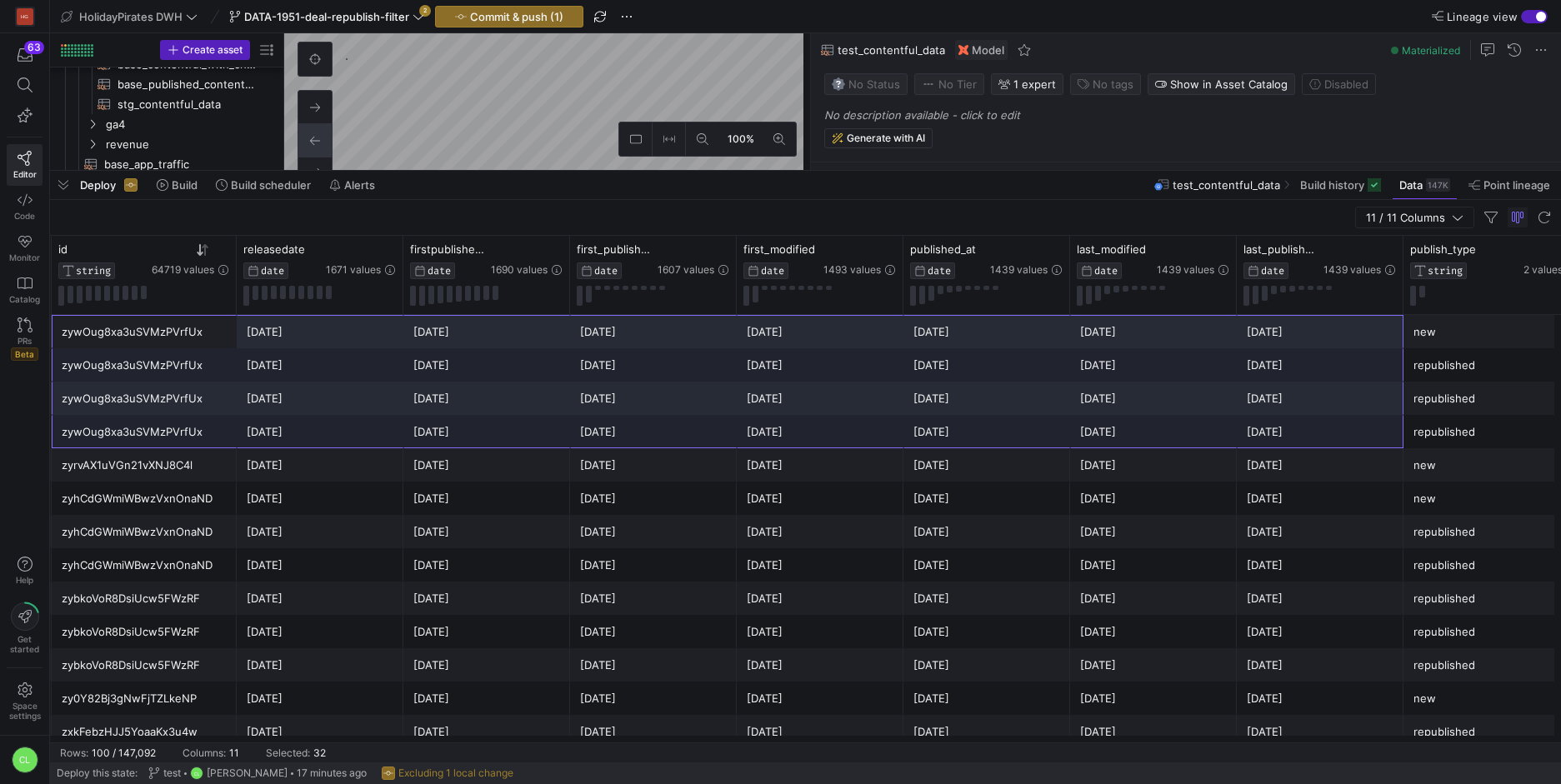
drag, startPoint x: 162, startPoint y: 331, endPoint x: 1401, endPoint y: 442, distance: 1244.0
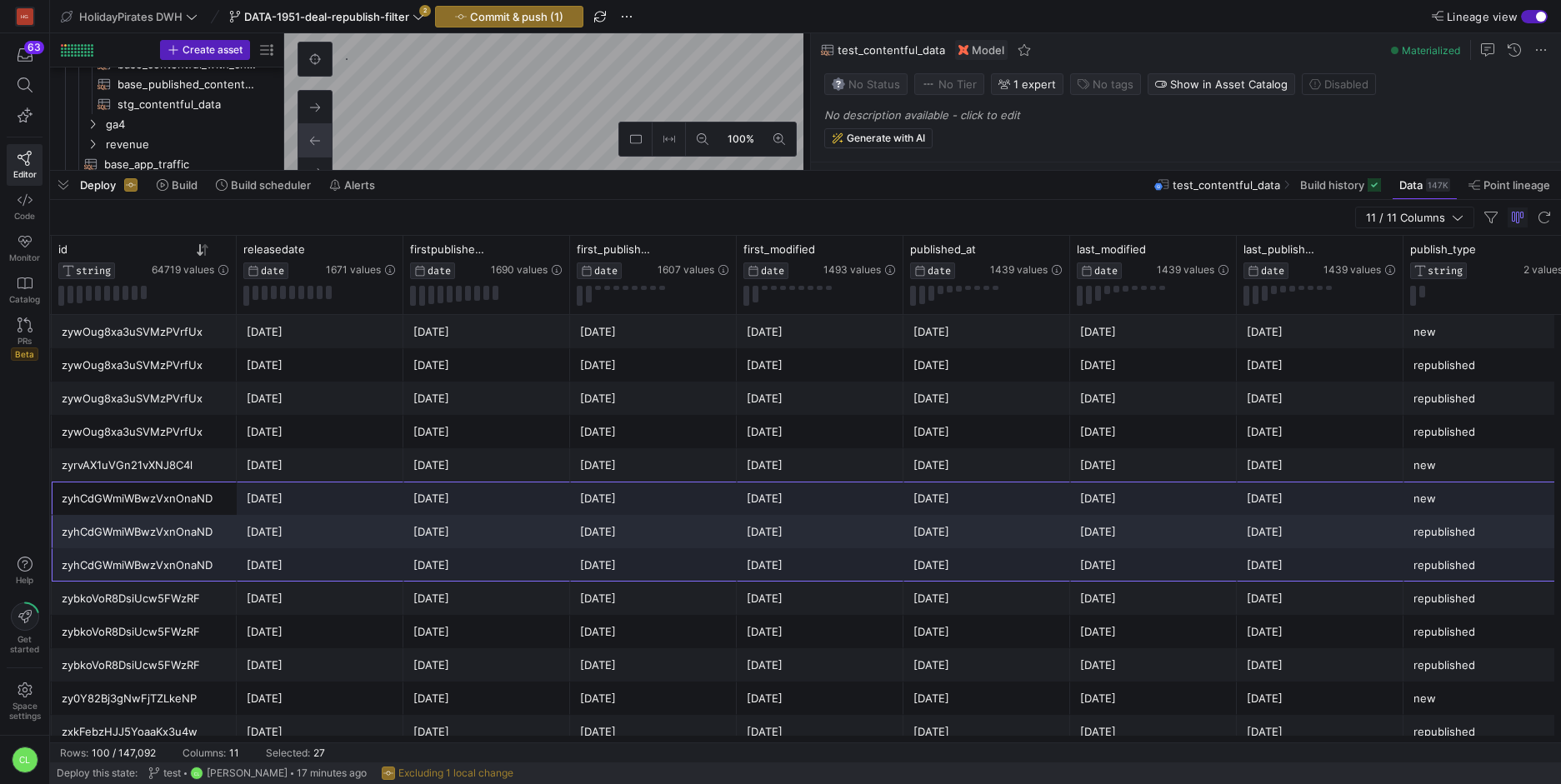
drag, startPoint x: 233, startPoint y: 505, endPoint x: 1439, endPoint y: 575, distance: 1208.0
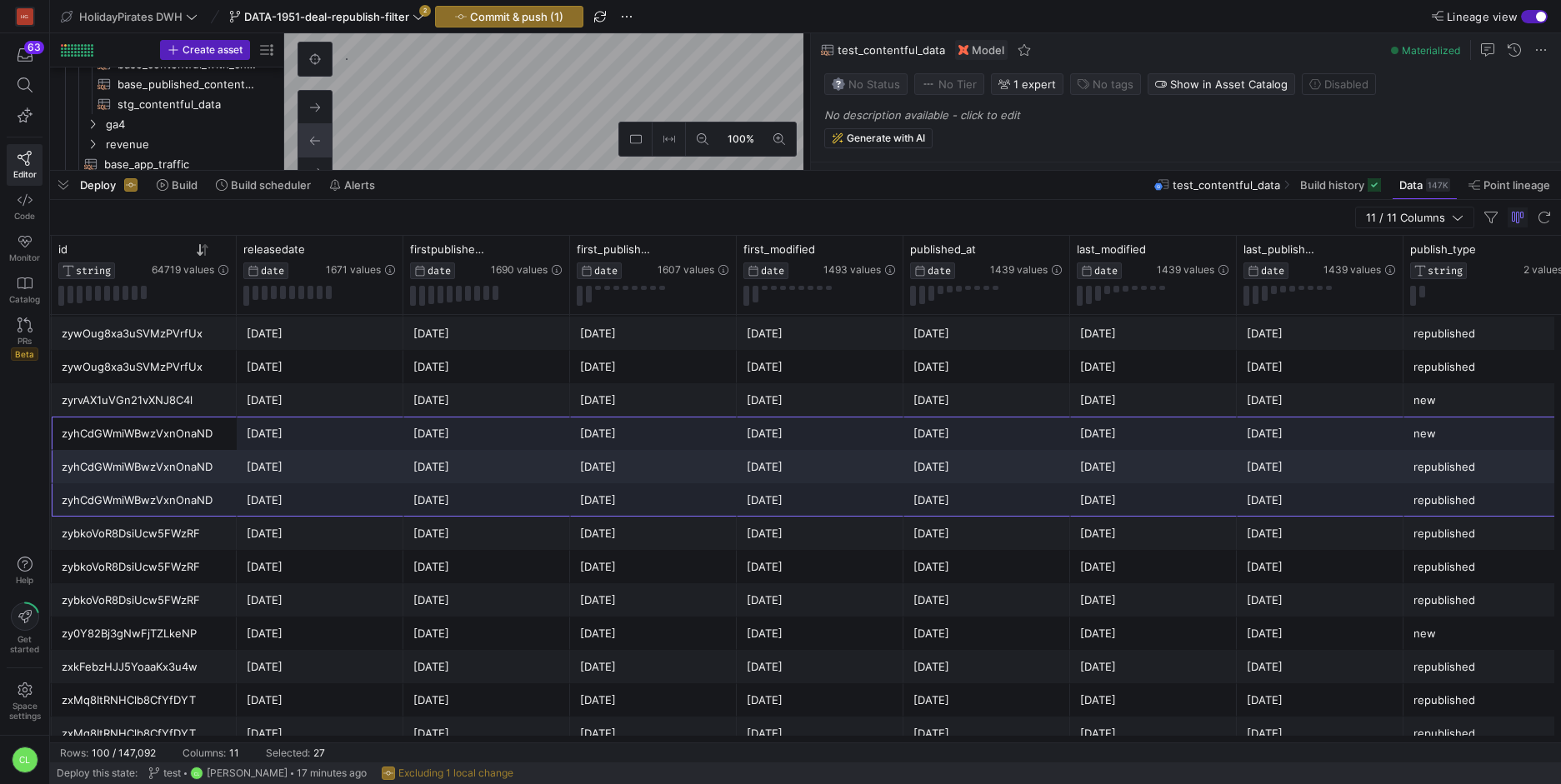
scroll to position [75, 0]
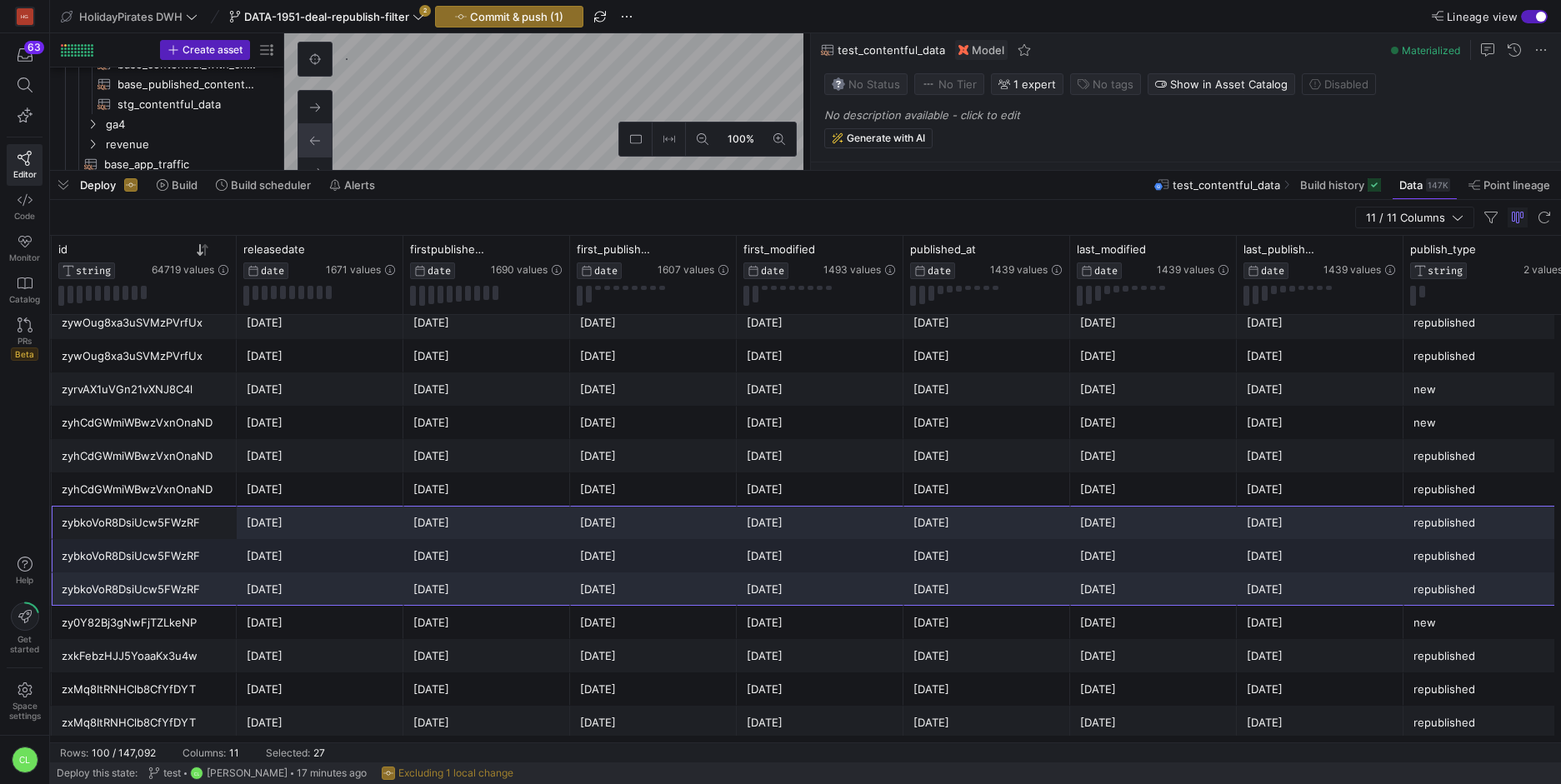
drag, startPoint x: 159, startPoint y: 527, endPoint x: 1466, endPoint y: 581, distance: 1308.1
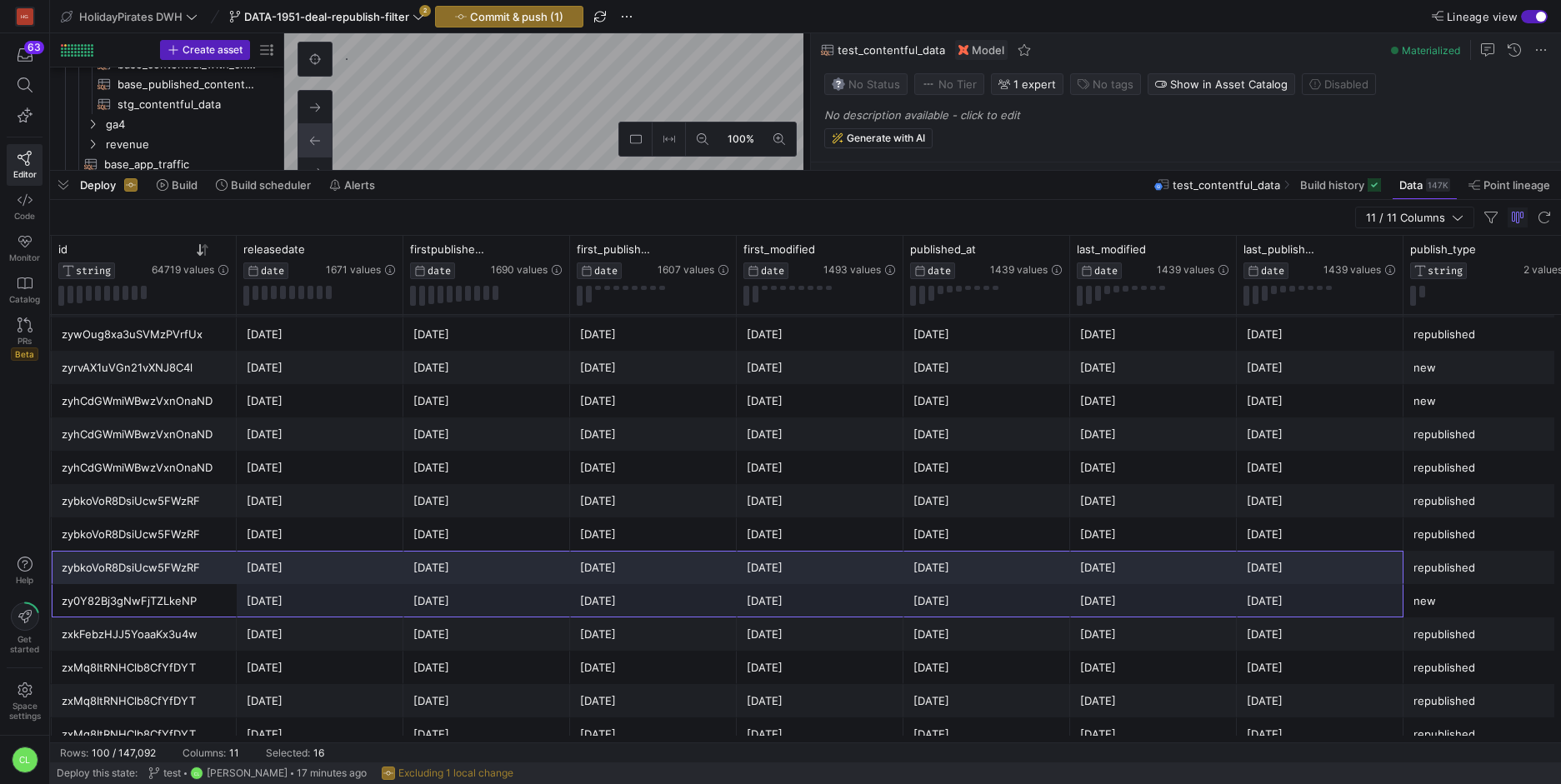
drag, startPoint x: 190, startPoint y: 605, endPoint x: 1419, endPoint y: 587, distance: 1229.1
click at [1419, 587] on div "zy0Y82Bj3gNwFjTZLkeNP Brand-new hotel! All-inc 5⭐ Mexico week w/flights & room …" at bounding box center [812, 601] width 1854 height 33
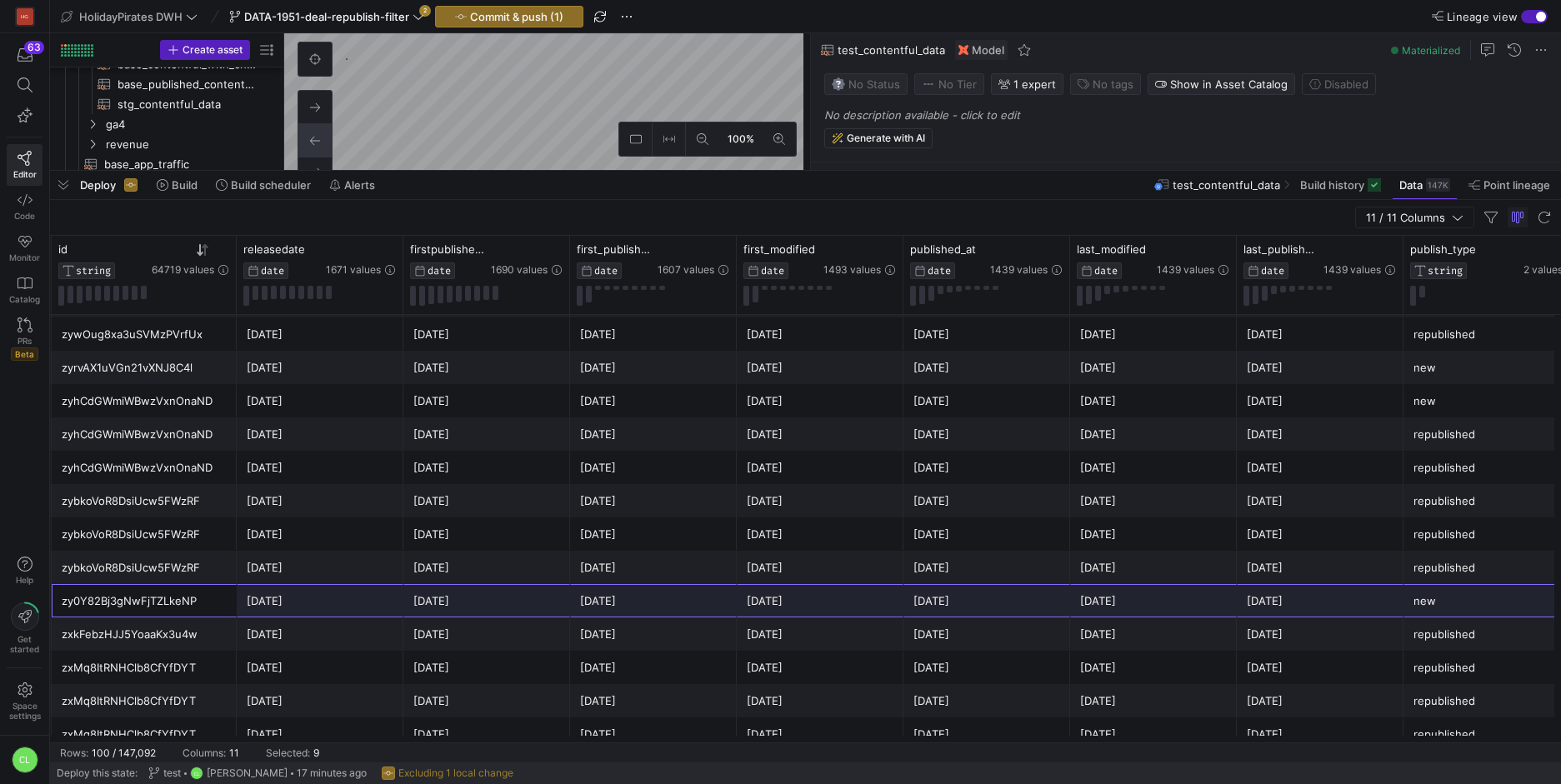
scroll to position [119, 0]
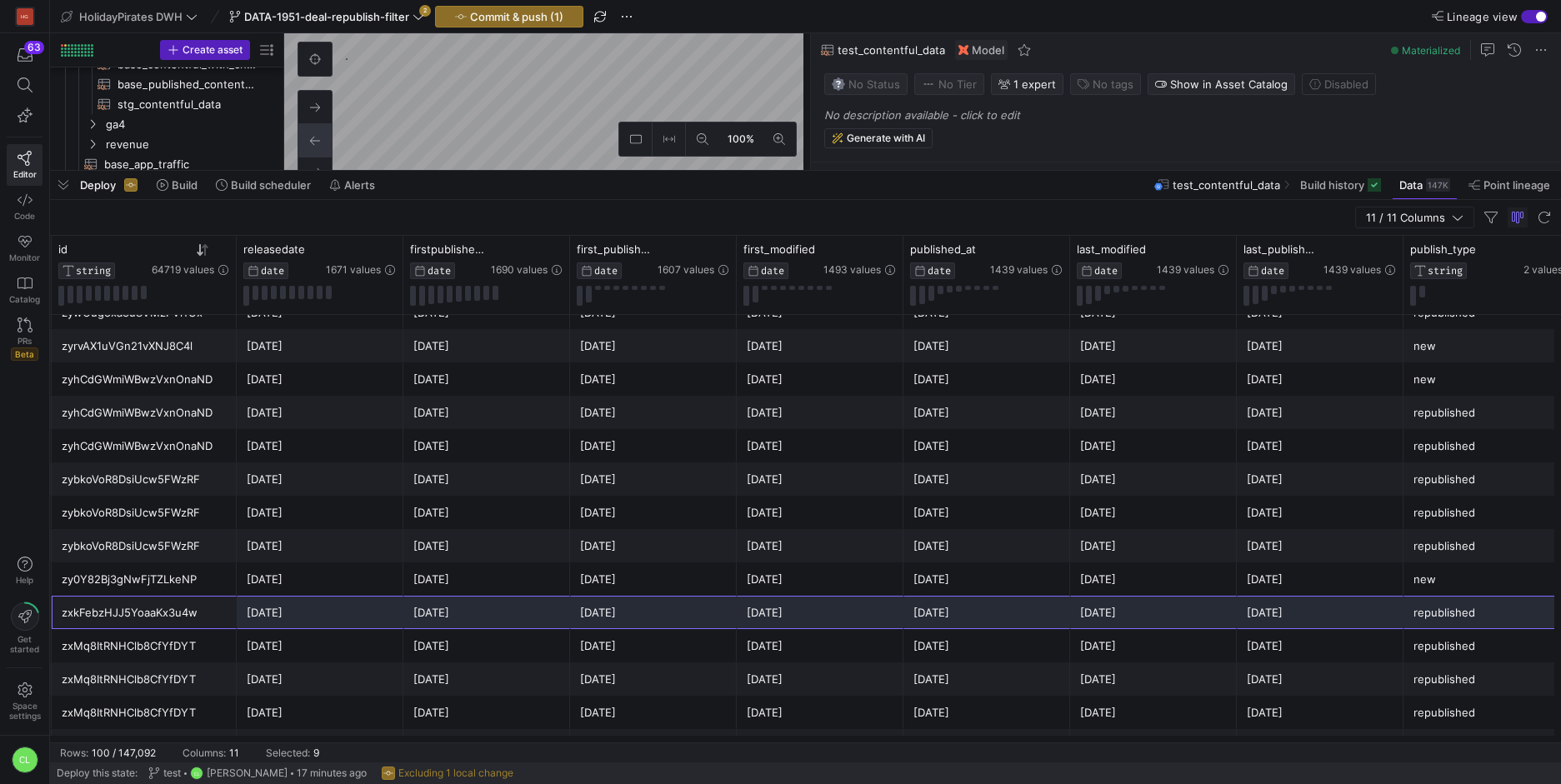
drag, startPoint x: 211, startPoint y: 614, endPoint x: 1463, endPoint y: 614, distance: 1252.0
click at [1463, 614] on div "zxkFebzHJJ5YoaaKx3u4w 5⭐ Maldives full-board week with 30% saving _uD83D__uDD25…" at bounding box center [812, 612] width 1854 height 33
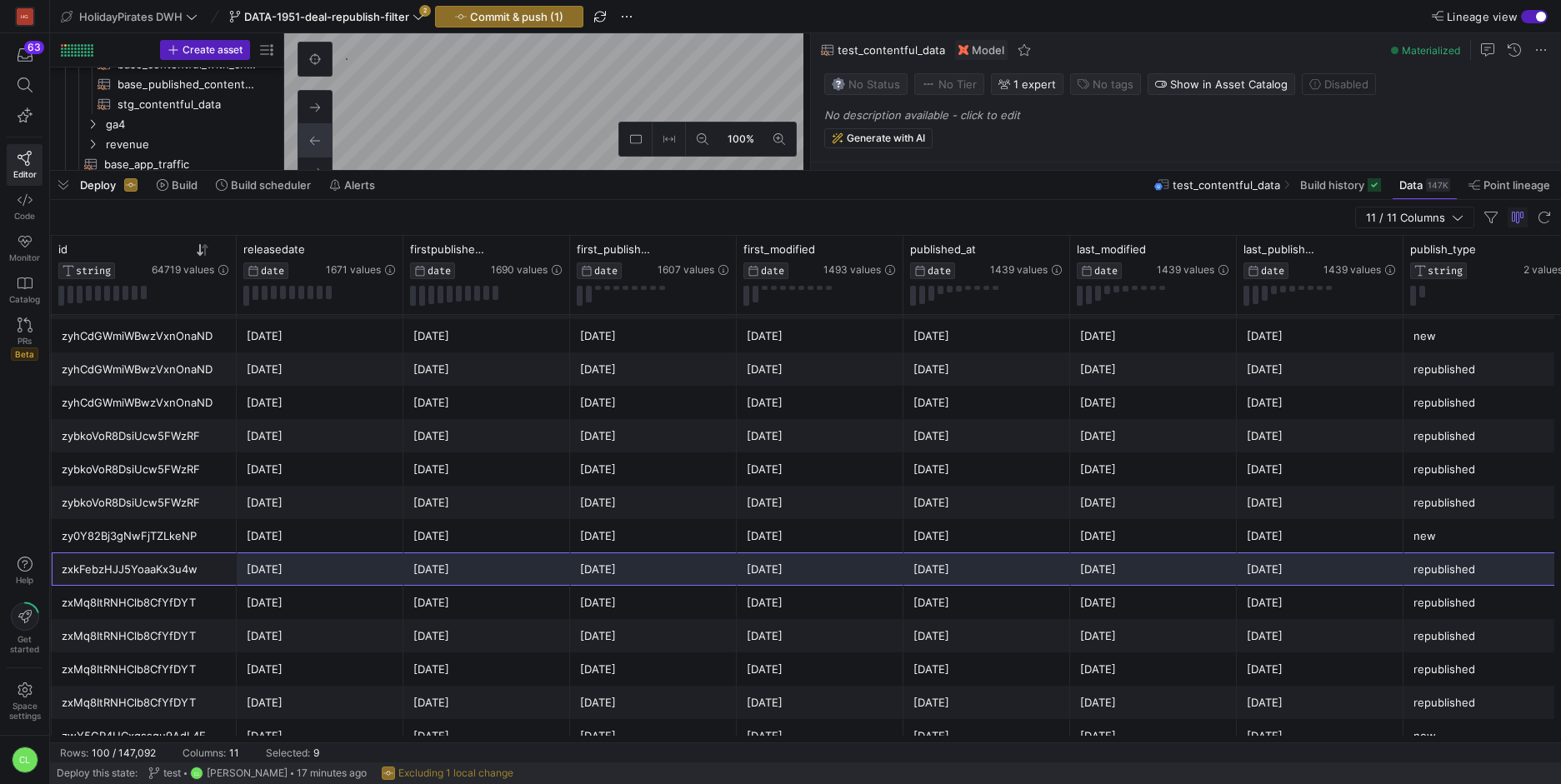
scroll to position [183, 0]
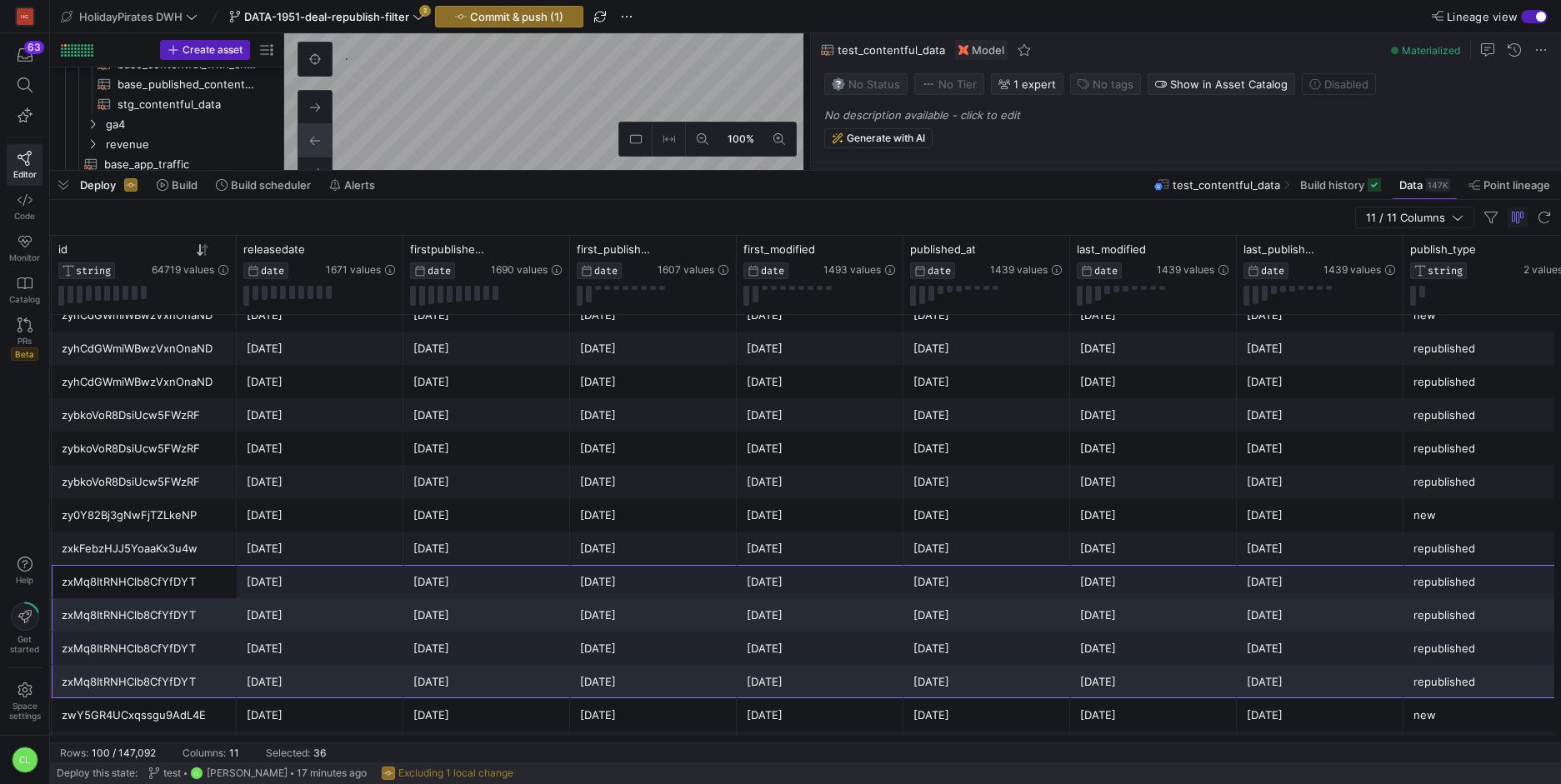
drag, startPoint x: 158, startPoint y: 587, endPoint x: 1428, endPoint y: 682, distance: 1273.5
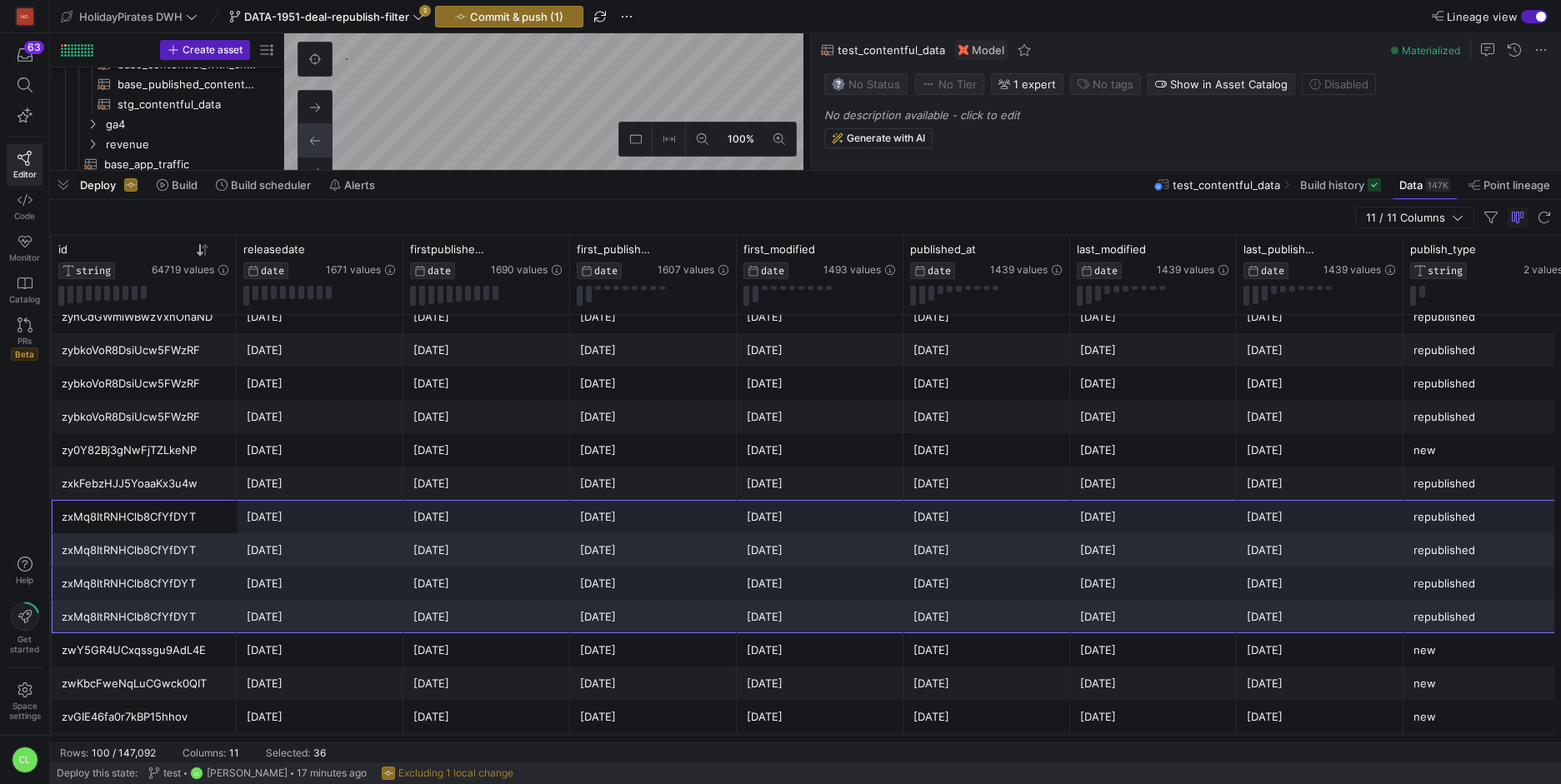
scroll to position [324, 0]
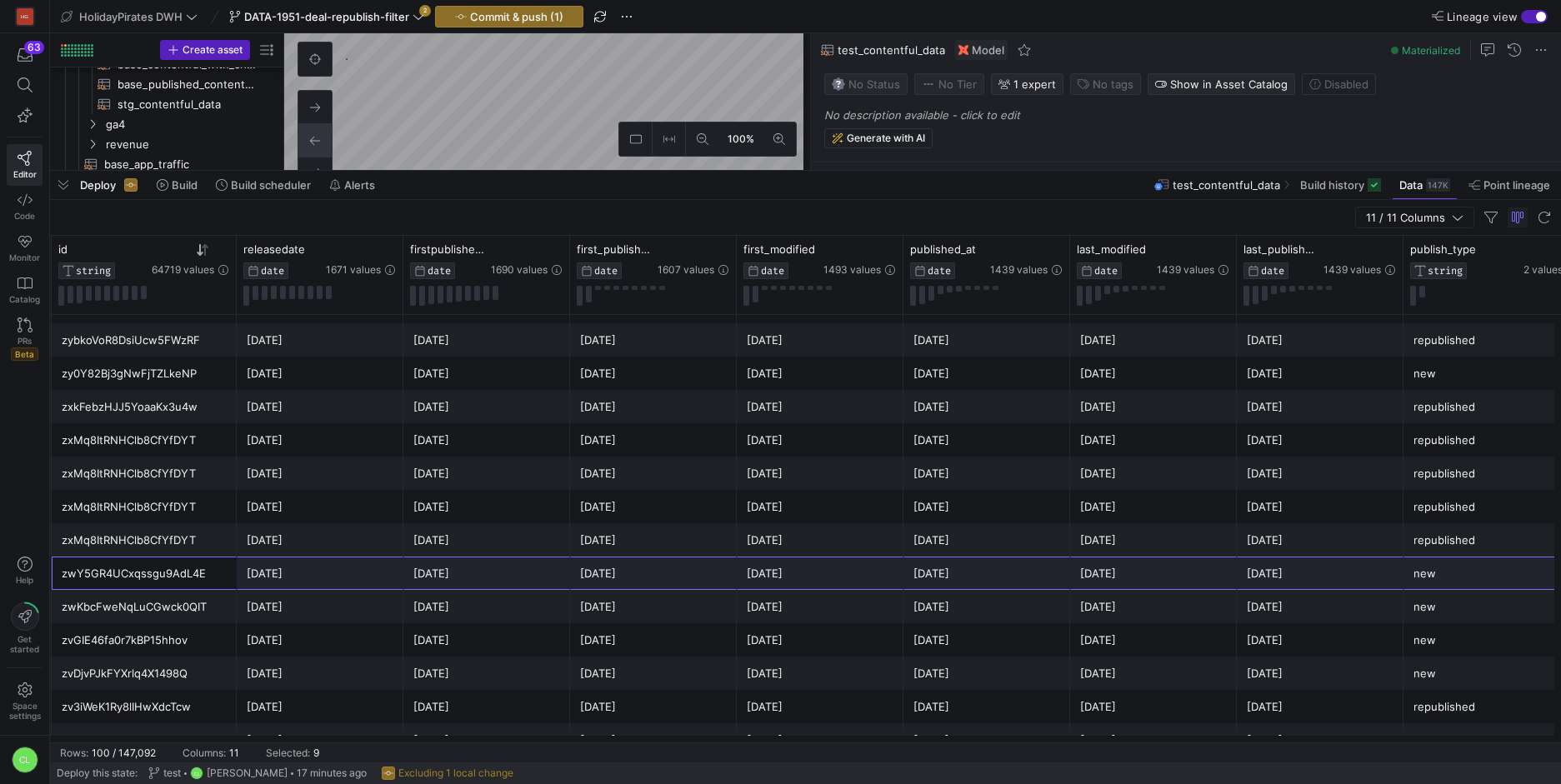
drag, startPoint x: 213, startPoint y: 583, endPoint x: 1451, endPoint y: 585, distance: 1238.0
click at [1451, 585] on div "zwY5GR4UCxqssgu9AdL4E Stay on Lake Garda for an absolute steal! 2023-04-21 2024…" at bounding box center [812, 573] width 1854 height 33
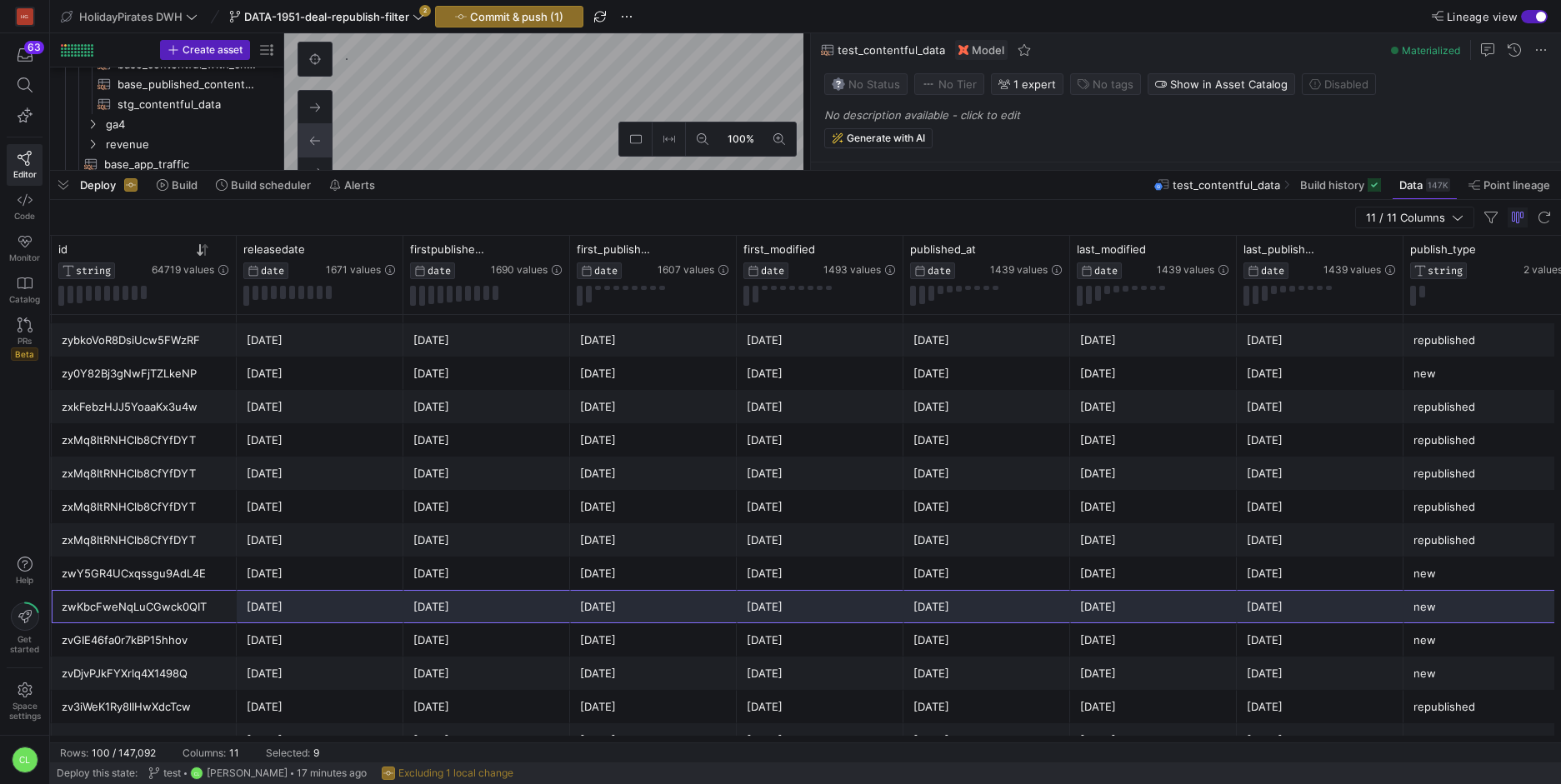
drag, startPoint x: 144, startPoint y: 604, endPoint x: 1450, endPoint y: 611, distance: 1306.0
click at [1450, 611] on div "zwKbcFweNqLuCGwck0QIT Malaysia with Friends: Abenteuer zwischen Dschungel & Tra…" at bounding box center [812, 606] width 1854 height 33
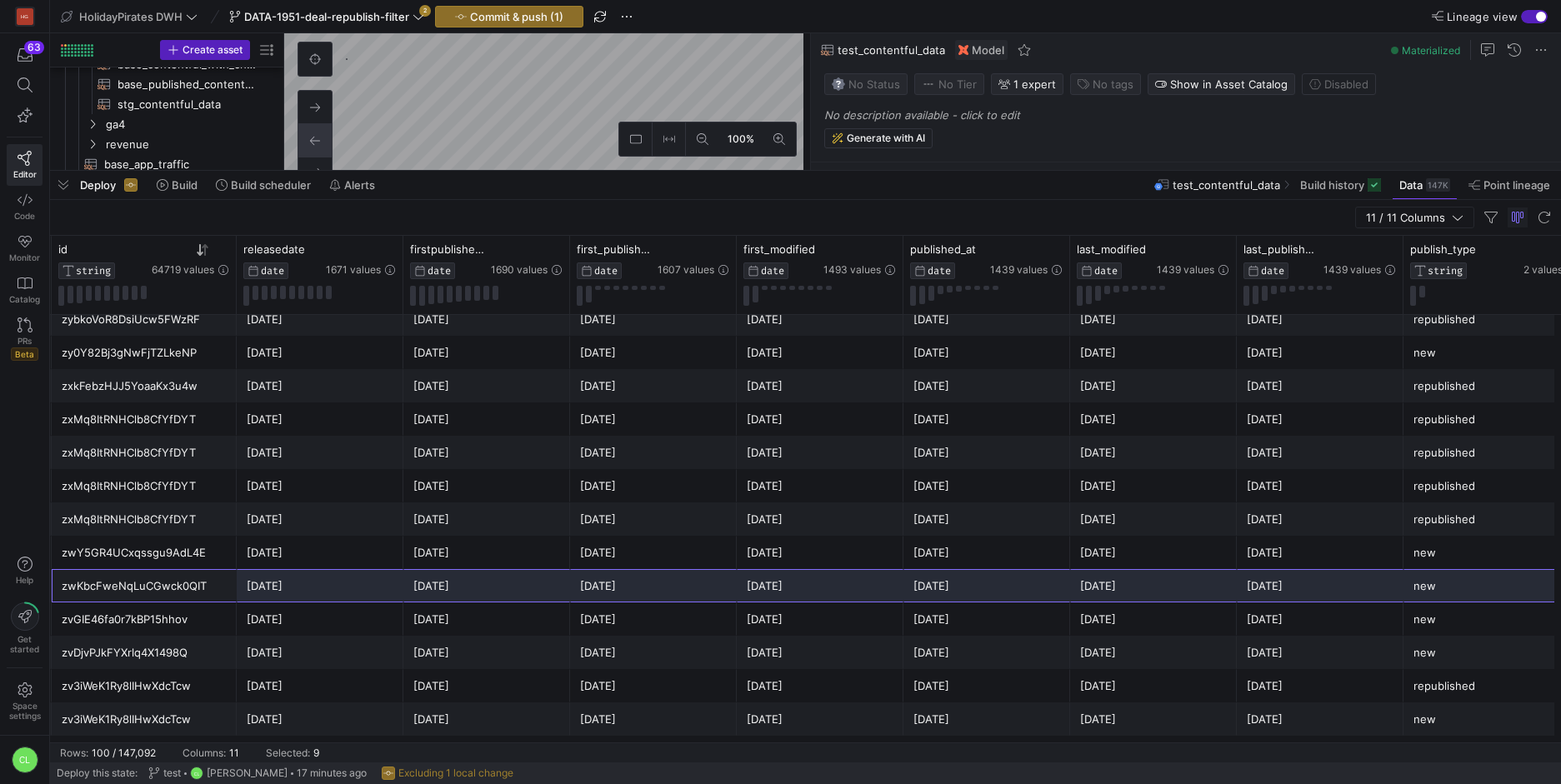
scroll to position [356, 0]
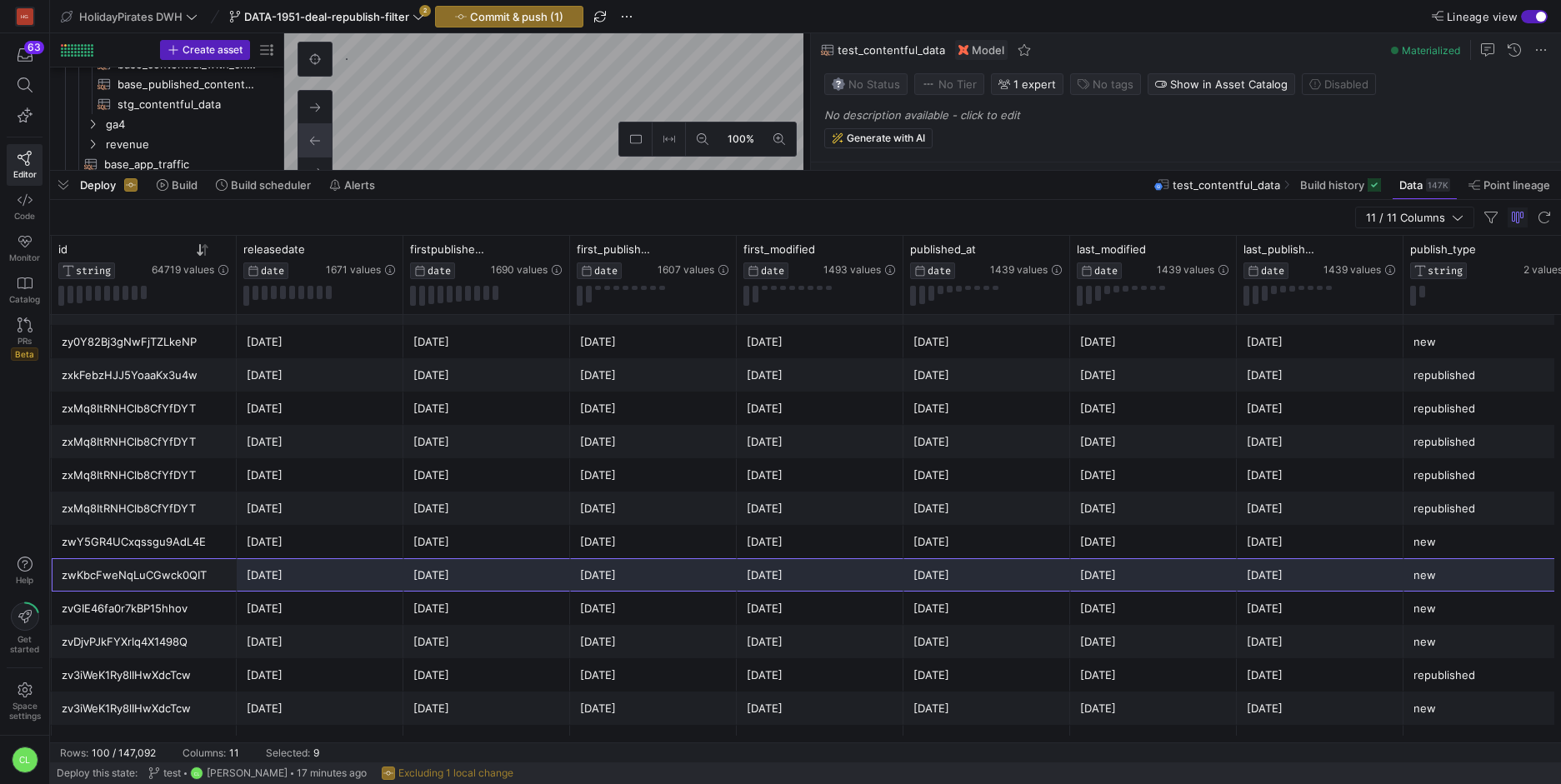
click at [232, 639] on div "zvDjvPJkFYXrlq4X1498Q" at bounding box center [144, 641] width 185 height 33
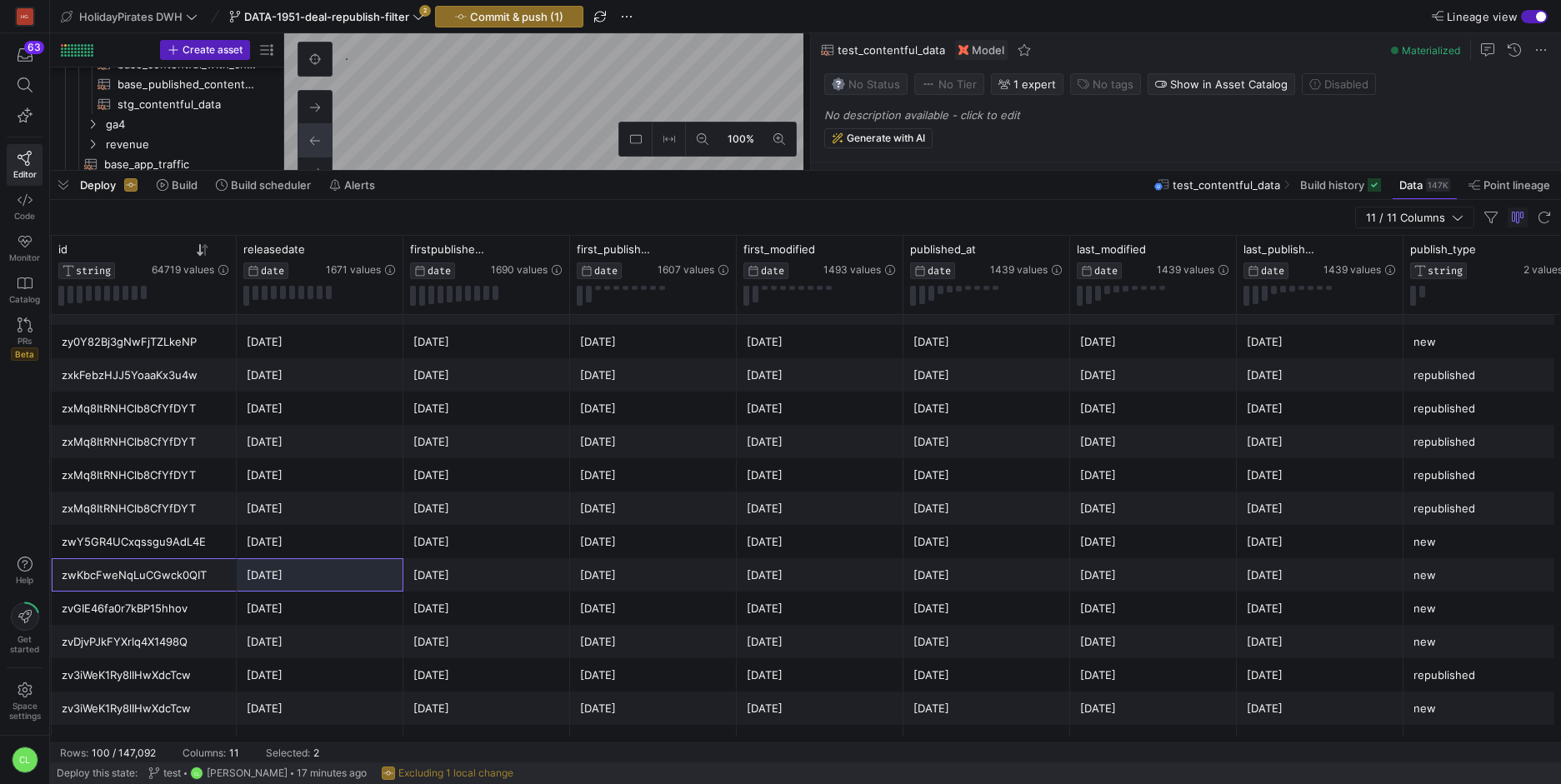
drag, startPoint x: 248, startPoint y: 578, endPoint x: 229, endPoint y: 574, distance: 19.4
click at [229, 574] on div "zwKbcFweNqLuCGwck0QIT" at bounding box center [144, 574] width 185 height 33
click at [214, 576] on div "zwKbcFweNqLuCGwck0QIT" at bounding box center [144, 574] width 165 height 32
drag, startPoint x: 162, startPoint y: 586, endPoint x: 682, endPoint y: 585, distance: 520.0
click at [682, 585] on div "zwKbcFweNqLuCGwck0QIT Malaysia with Friends: Abenteuer zwischen Dschungel & Tra…" at bounding box center [812, 574] width 1854 height 33
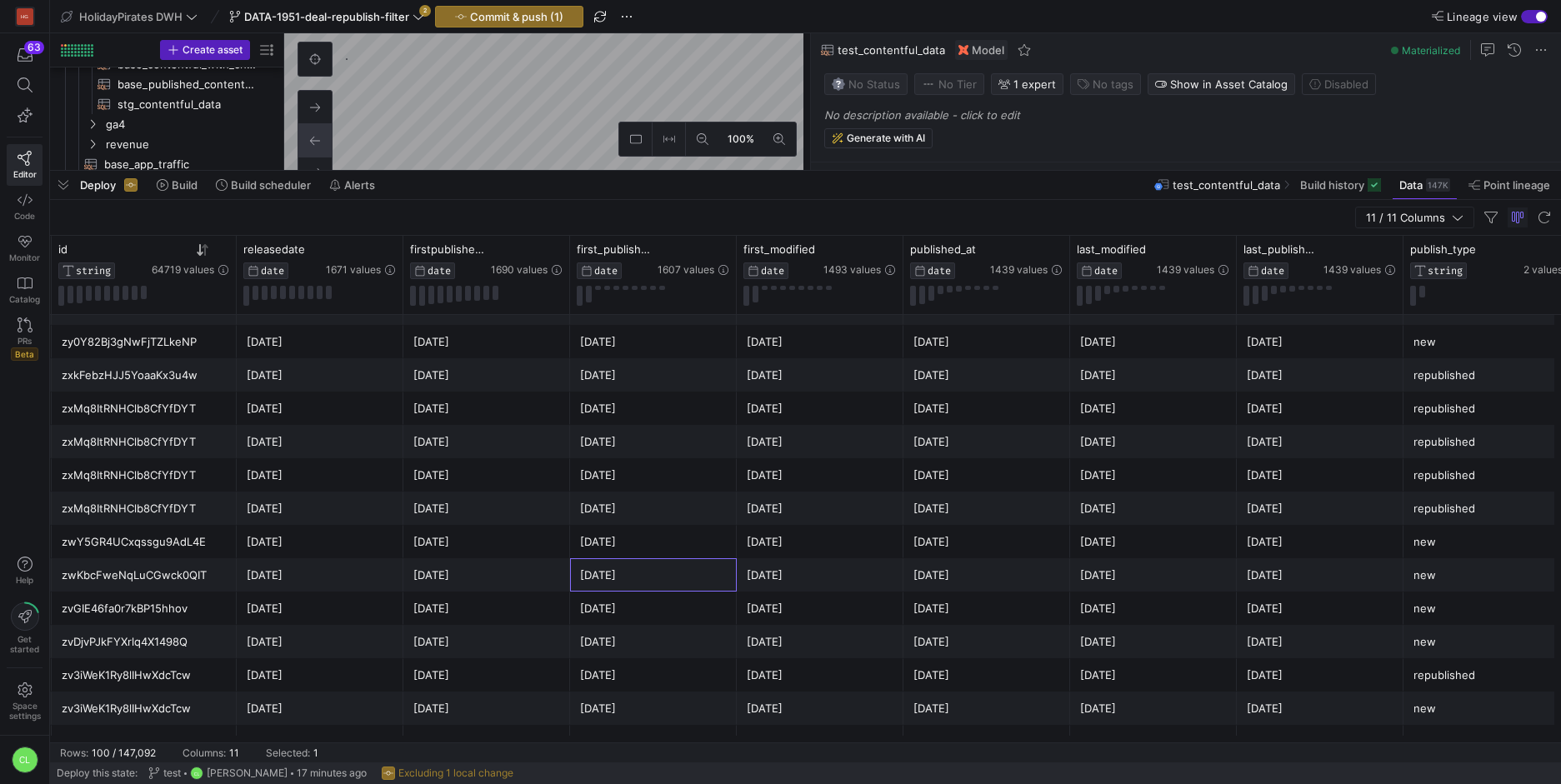
click at [682, 585] on div "[DATE]" at bounding box center [653, 574] width 147 height 32
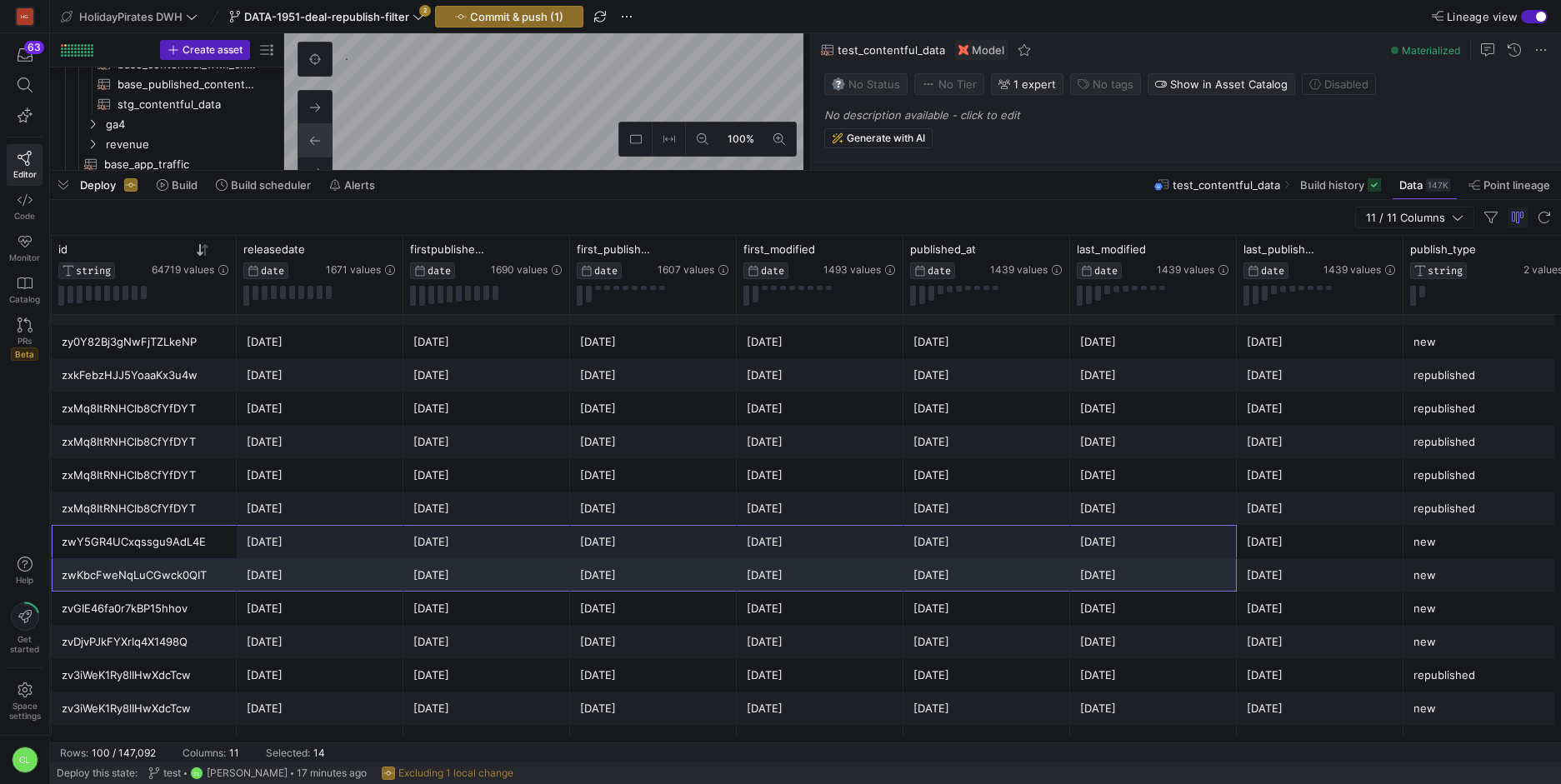
drag, startPoint x: 152, startPoint y: 548, endPoint x: 1212, endPoint y: 581, distance: 1060.5
click at [757, 607] on div "2025-06-18" at bounding box center [820, 608] width 147 height 32
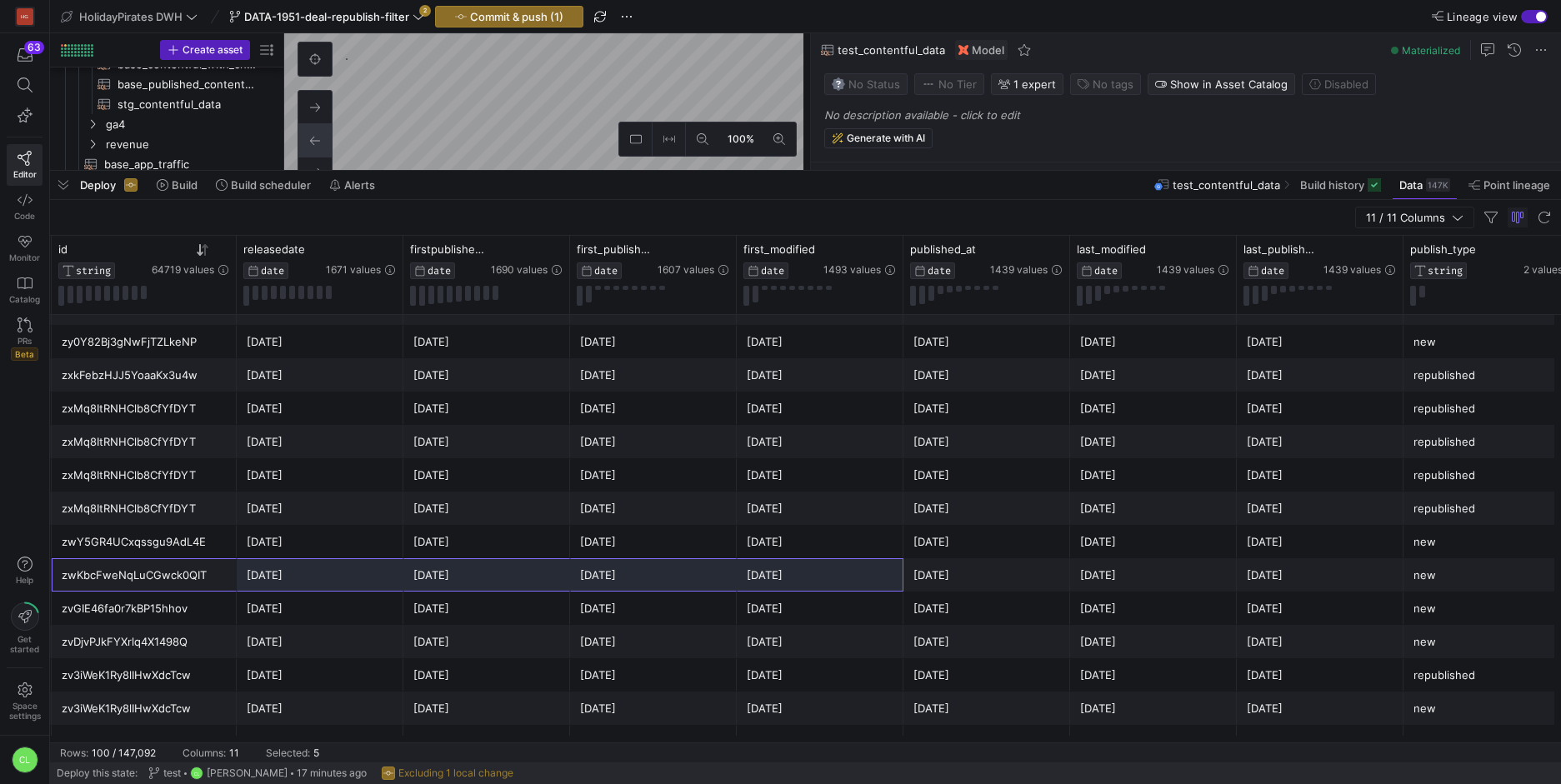
drag, startPoint x: 170, startPoint y: 577, endPoint x: 690, endPoint y: 586, distance: 520.1
click at [693, 586] on div "zwKbcFweNqLuCGwck0QIT Malaysia with Friends: Abenteuer zwischen Dschungel & Tra…" at bounding box center [812, 574] width 1854 height 33
click at [690, 586] on div "[DATE]" at bounding box center [653, 574] width 147 height 32
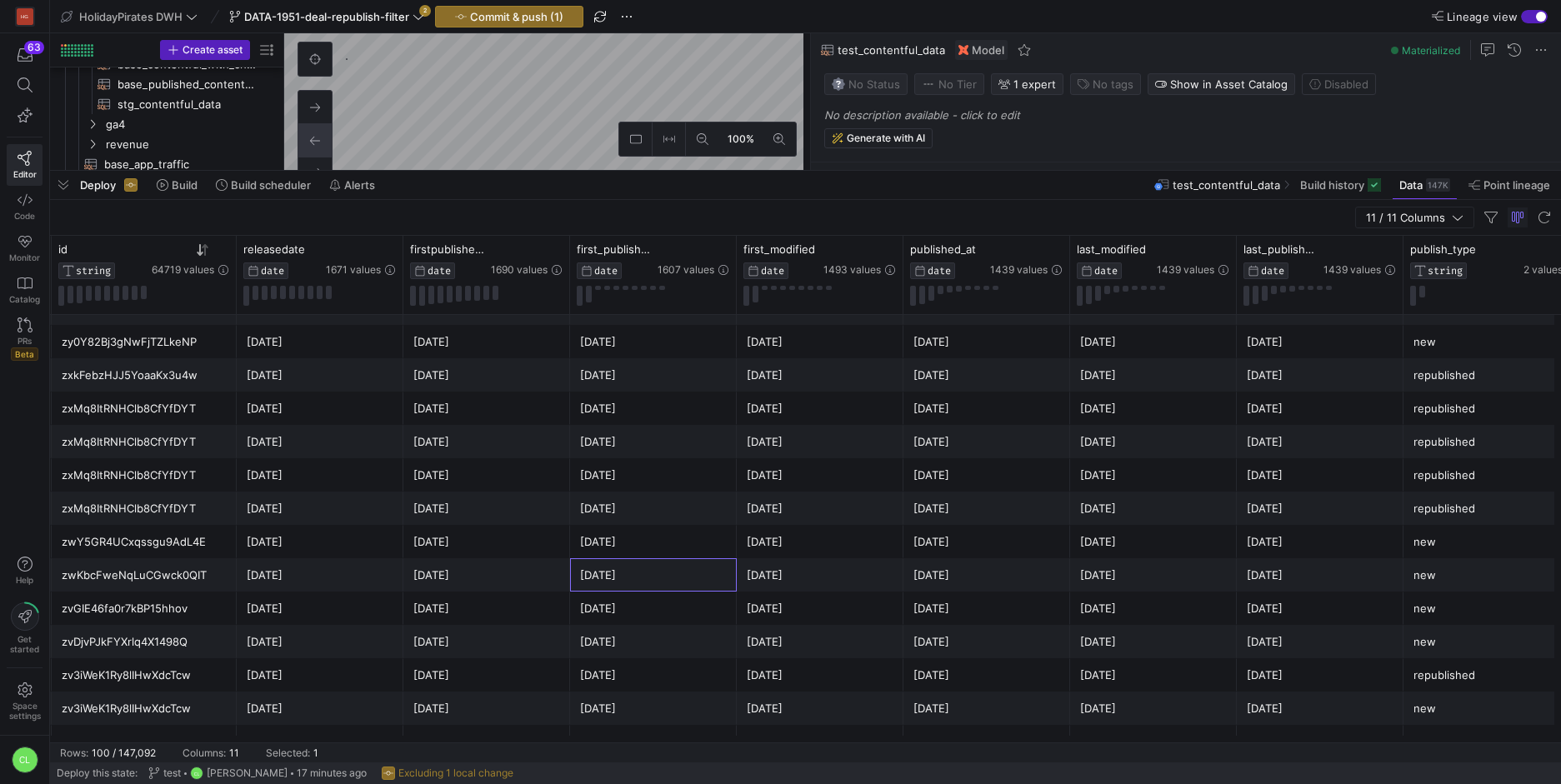
click at [691, 591] on div "2025-06-18" at bounding box center [654, 608] width 167 height 33
click at [662, 581] on div "[DATE]" at bounding box center [653, 574] width 147 height 32
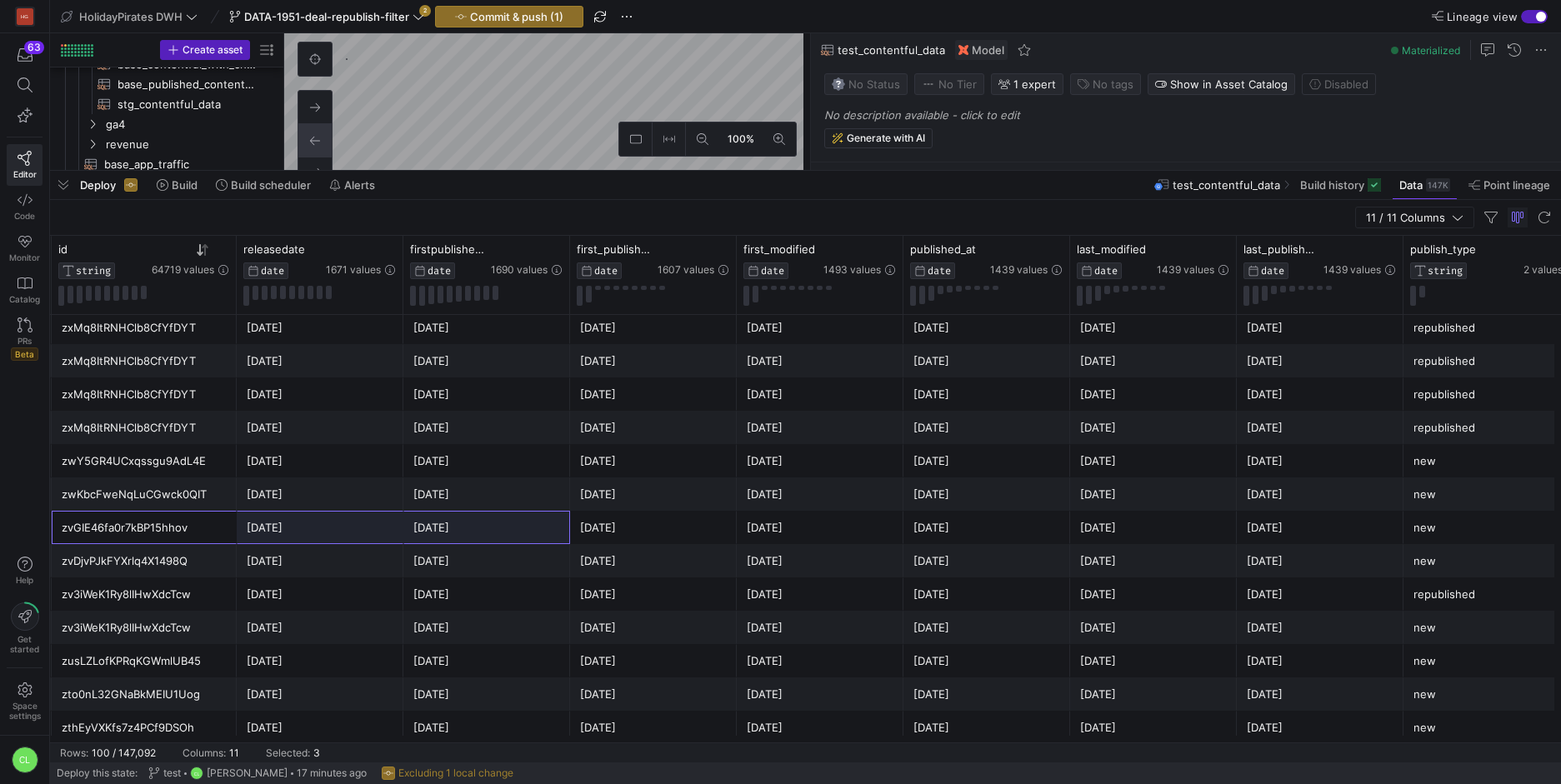
drag, startPoint x: 196, startPoint y: 533, endPoint x: 525, endPoint y: 532, distance: 329.0
click at [525, 532] on div "zvGIE46fa0r7kBP15hhov Stay in an🍦ice-cream themed hotel in Bournemouth 💦🥰 this …" at bounding box center [812, 527] width 1854 height 33
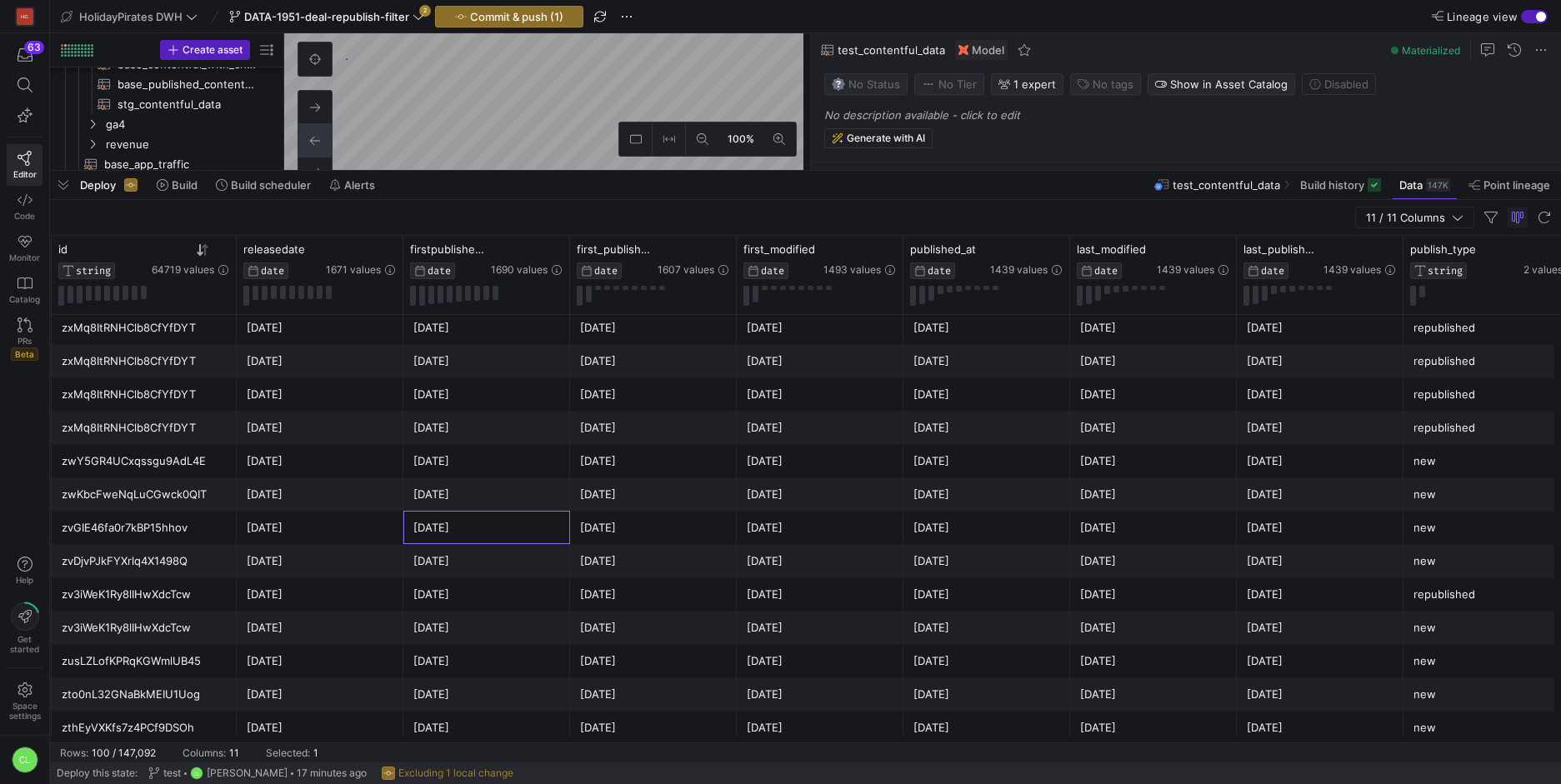
click at [525, 532] on div "2025-06-18" at bounding box center [486, 527] width 147 height 32
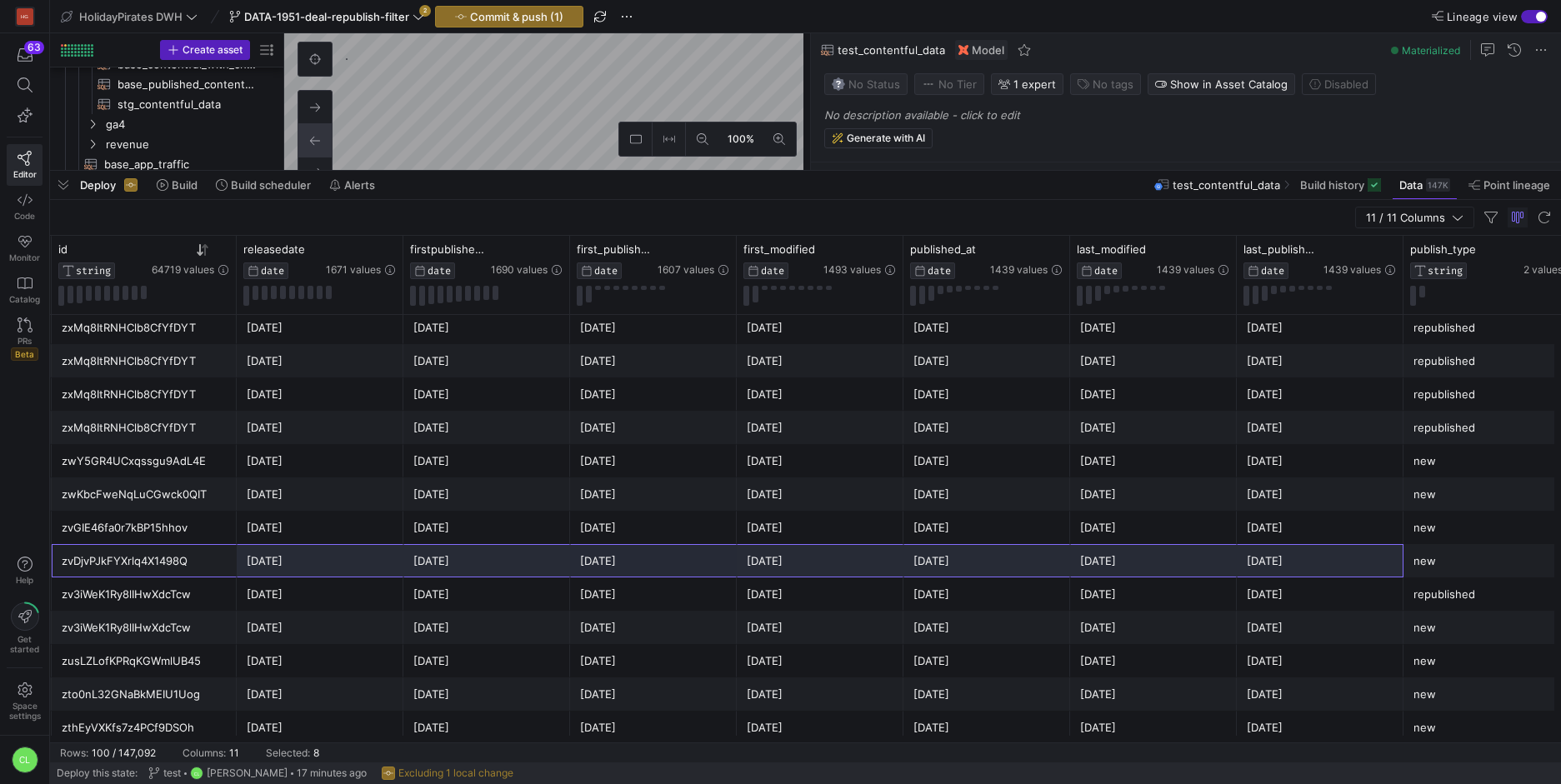
drag, startPoint x: 190, startPoint y: 557, endPoint x: 1312, endPoint y: 566, distance: 1122.0
click at [1312, 566] on div "zvDjvPJkFYXrlq4X1498Q 4-night Yorkshire lodge stay - Sleeps EIGHT _uD83D__uDE32…" at bounding box center [812, 560] width 1854 height 33
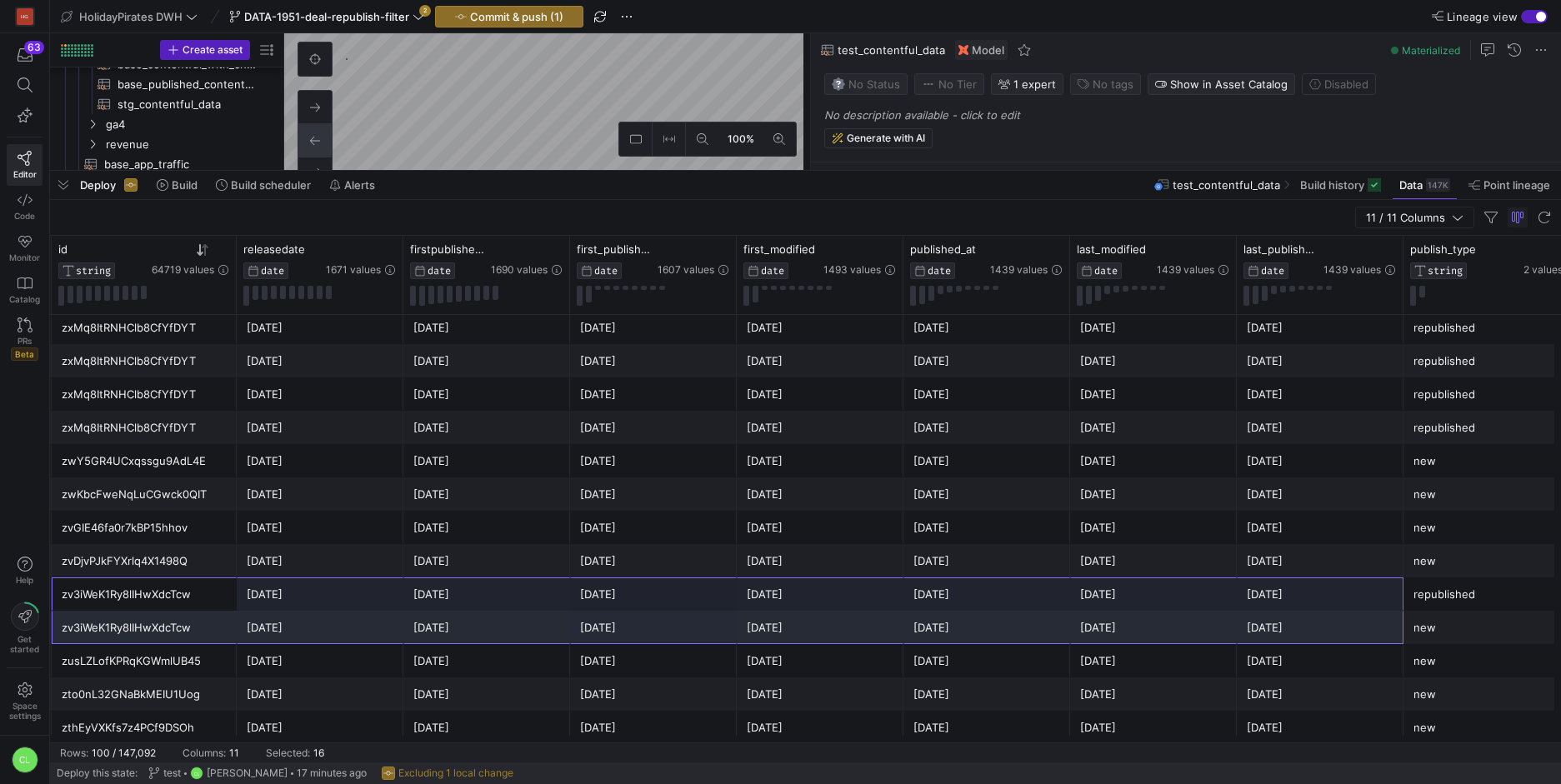
drag, startPoint x: 1080, startPoint y: 593, endPoint x: 1314, endPoint y: 619, distance: 235.4
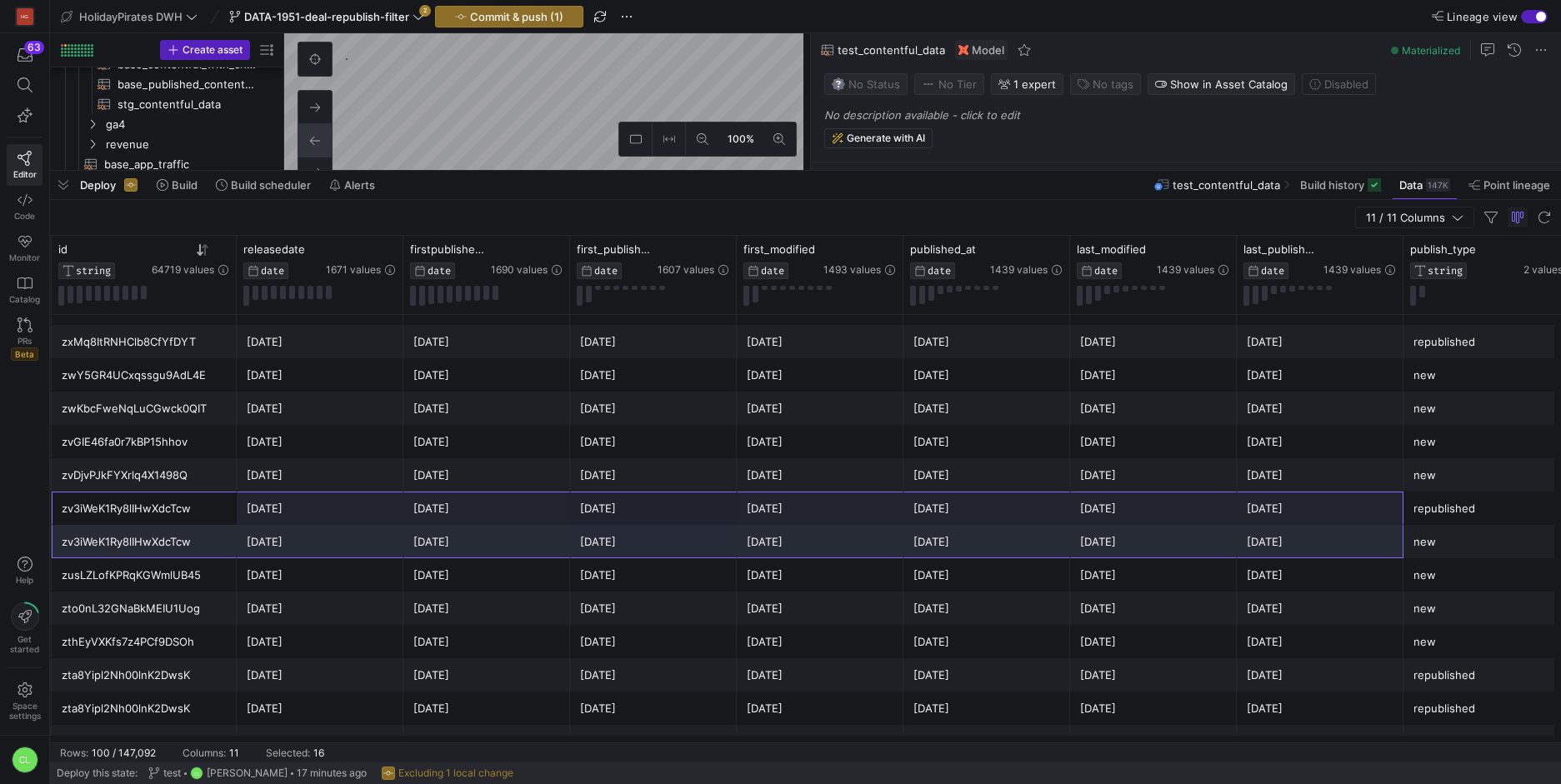
scroll to position [534, 0]
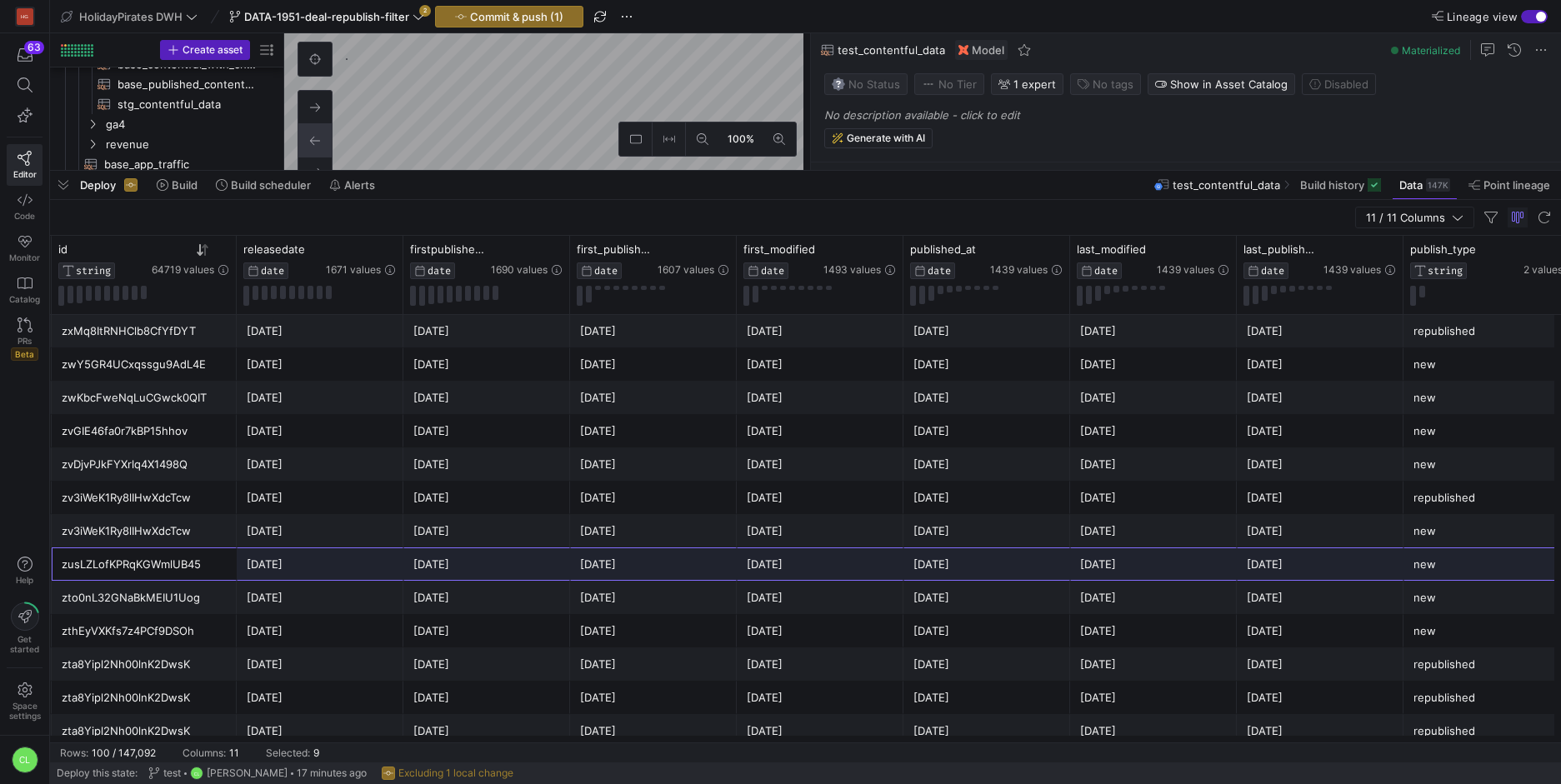
drag, startPoint x: 222, startPoint y: 574, endPoint x: 1463, endPoint y: 571, distance: 1241.0
click at [1463, 571] on div "Tanio i luksusowo! zusLZLofKPRqKGWmlUB45 2021-05-18 2021-05-18 2022-07-31 2022-…" at bounding box center [812, 564] width 1854 height 33
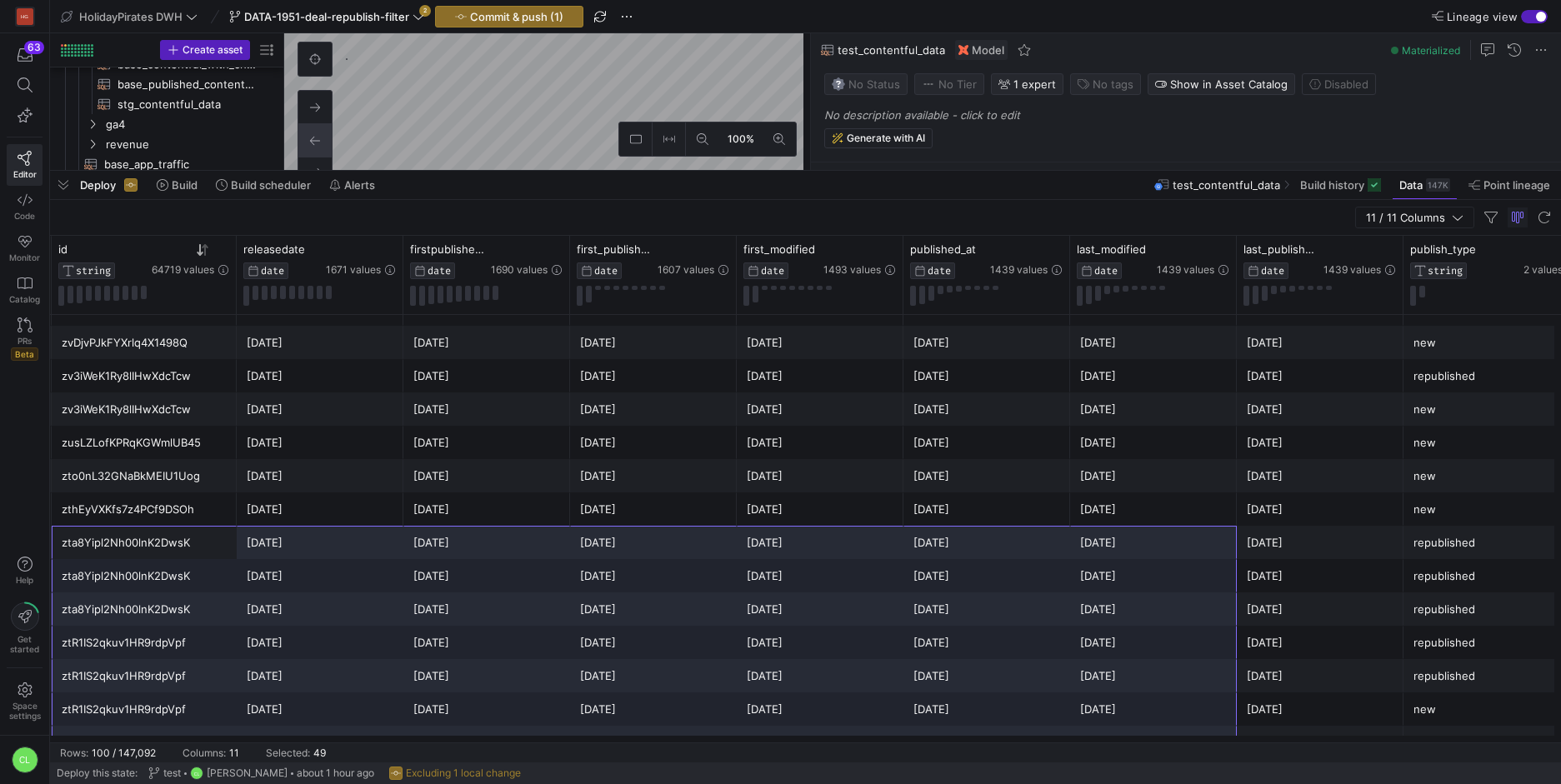
scroll to position [722, 0]
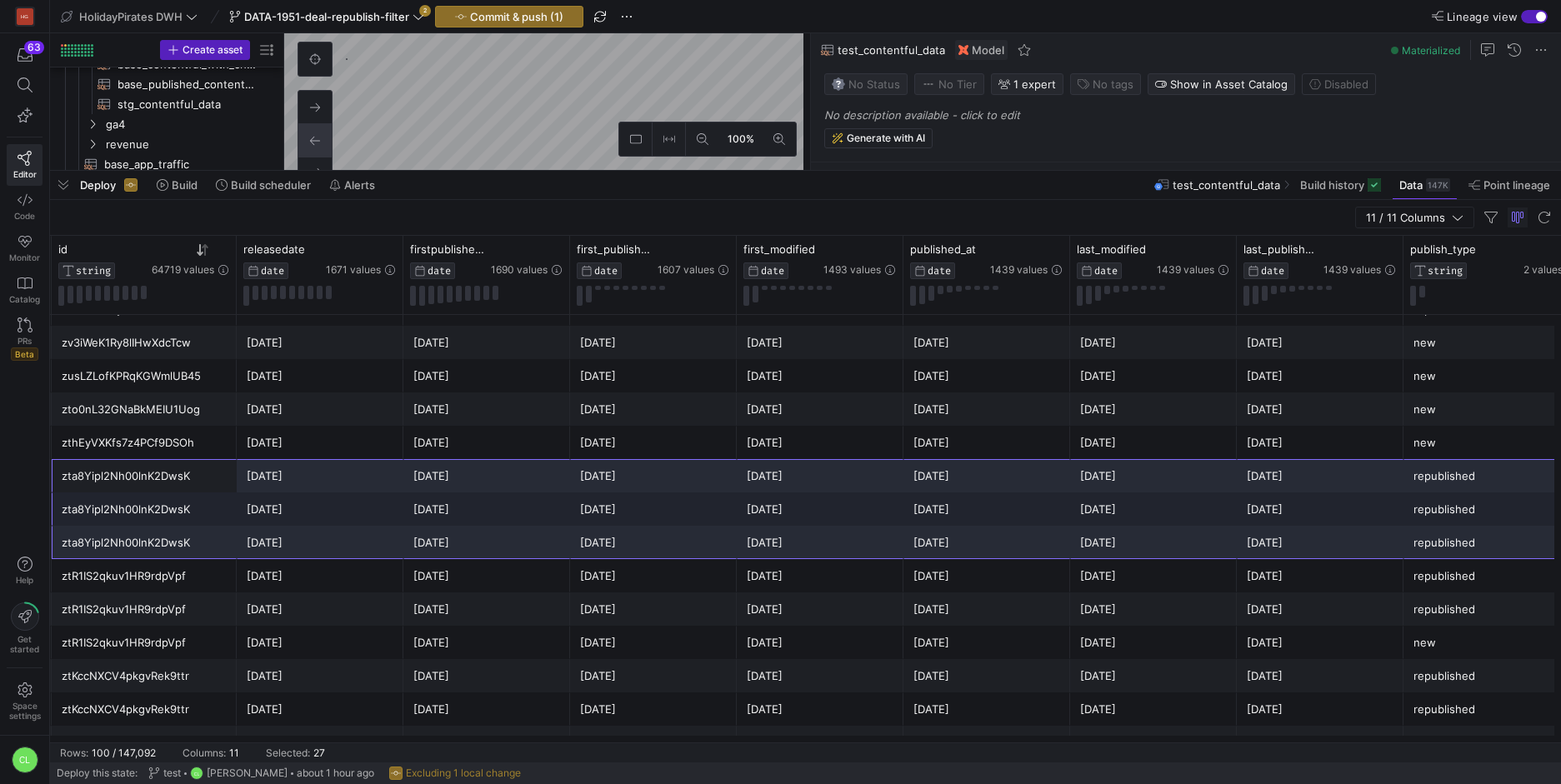
drag, startPoint x: 183, startPoint y: 669, endPoint x: 1450, endPoint y: 551, distance: 1272.5
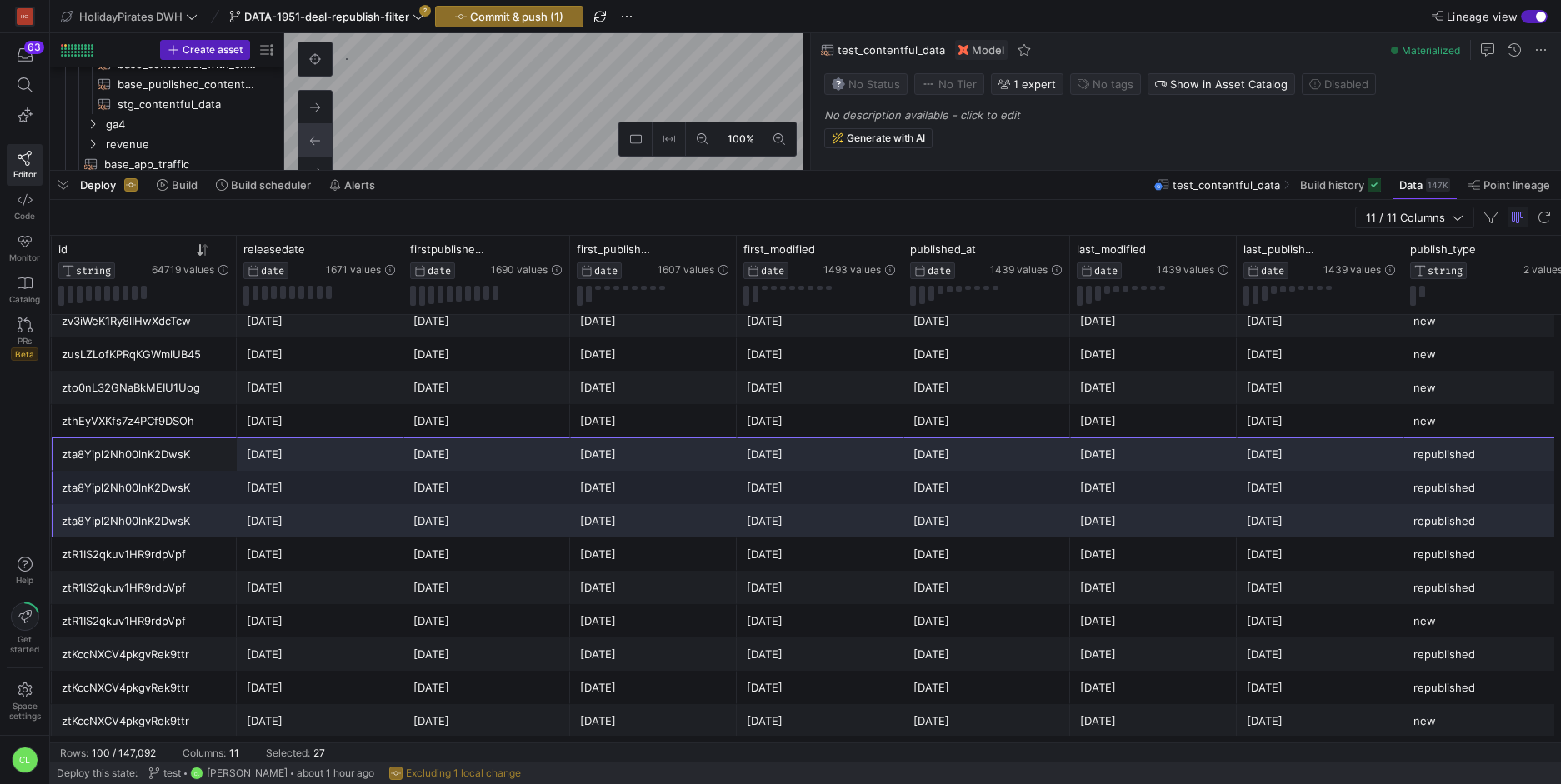
scroll to position [754, 0]
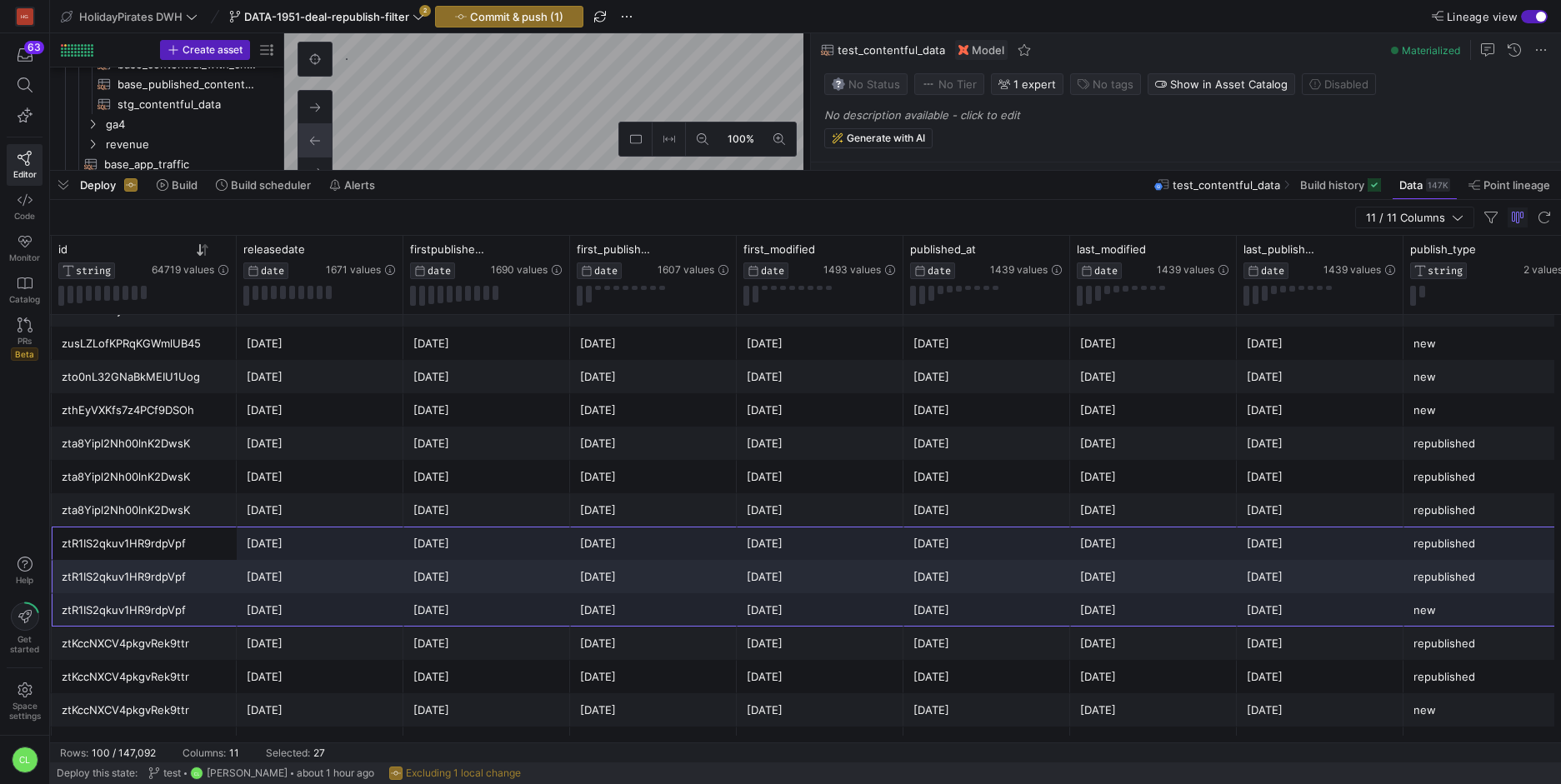
drag, startPoint x: 197, startPoint y: 545, endPoint x: 1439, endPoint y: 609, distance: 1243.6
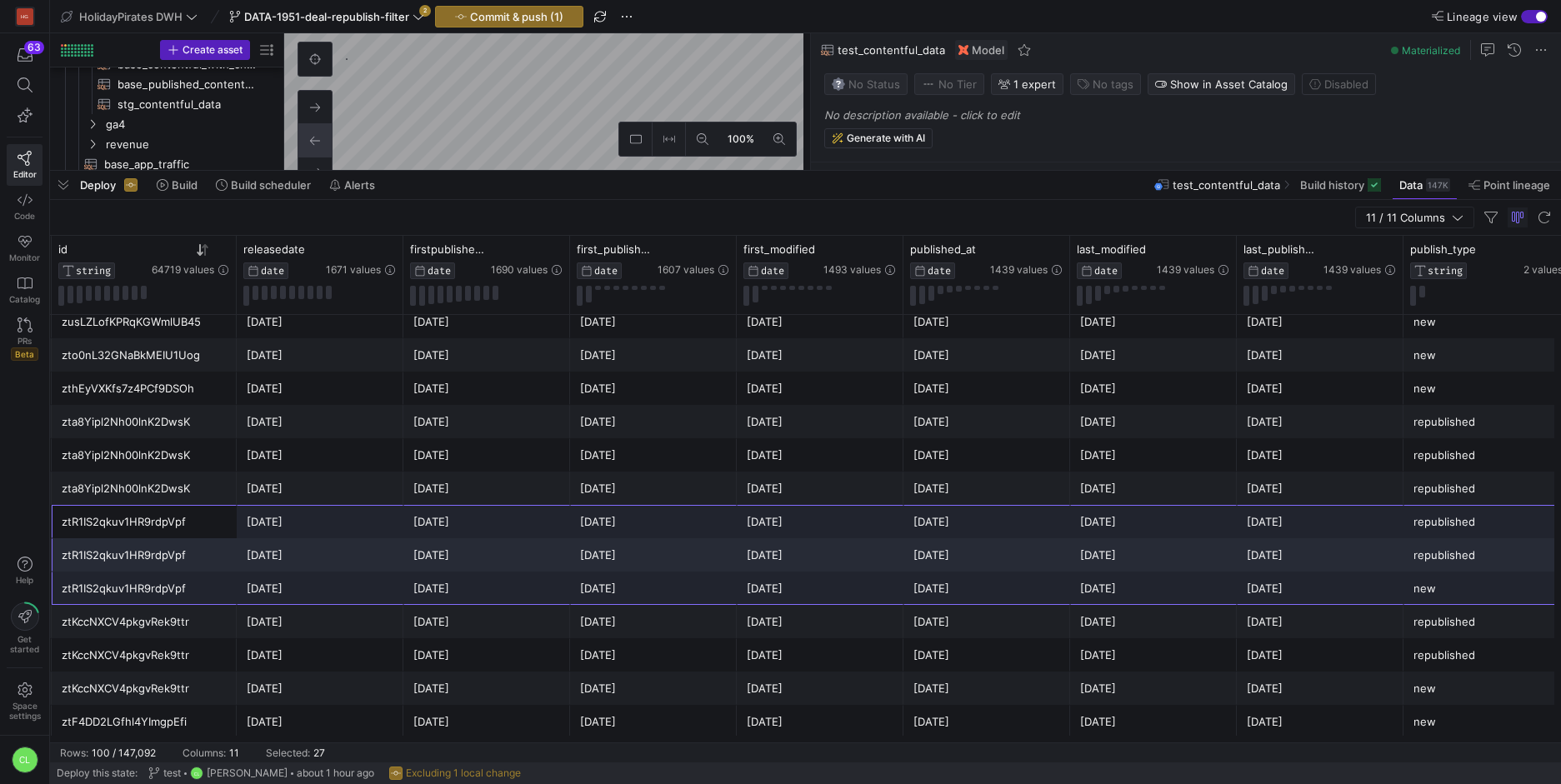
scroll to position [798, 0]
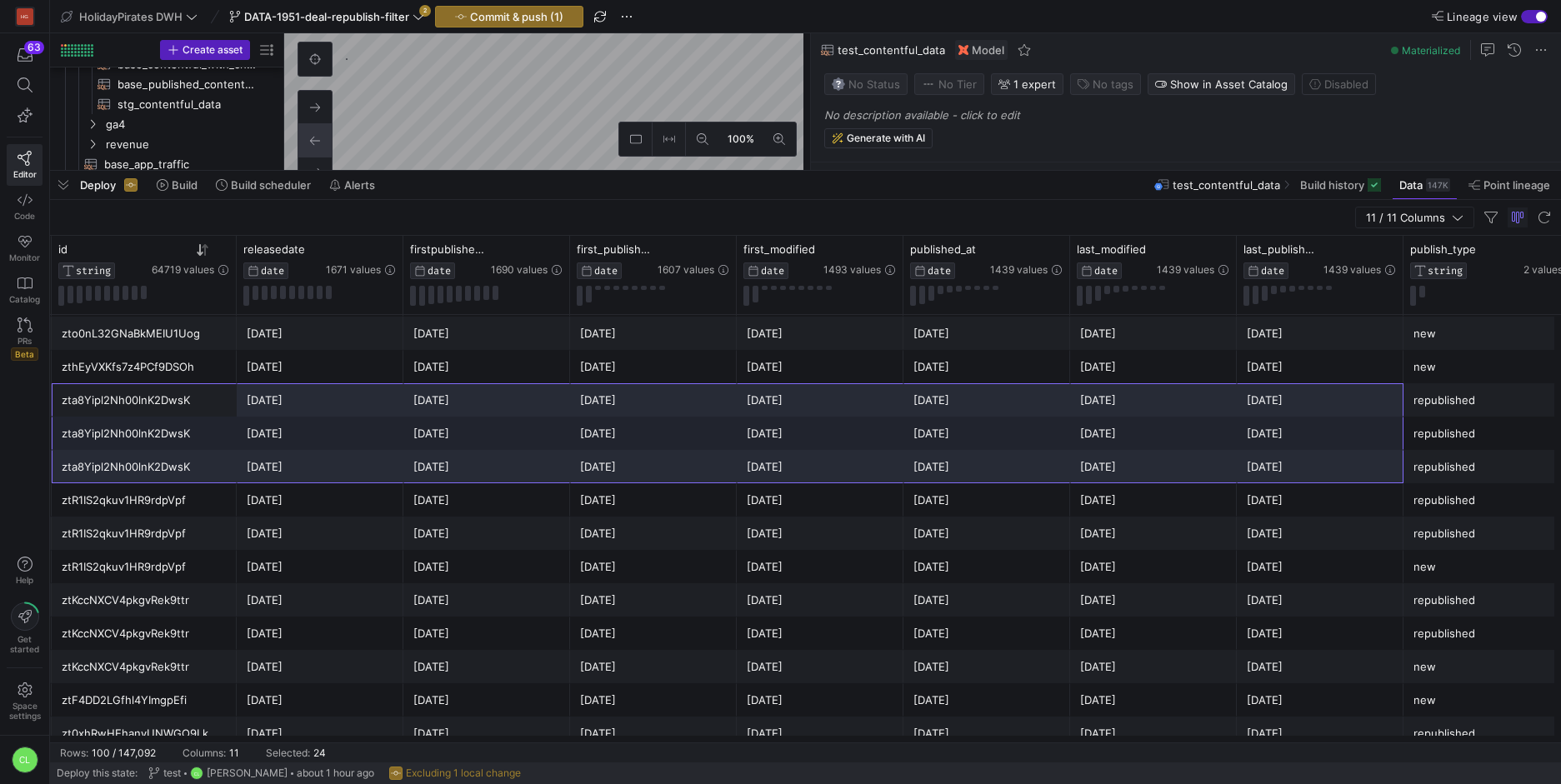
drag, startPoint x: 203, startPoint y: 414, endPoint x: 1457, endPoint y: 463, distance: 1255.0
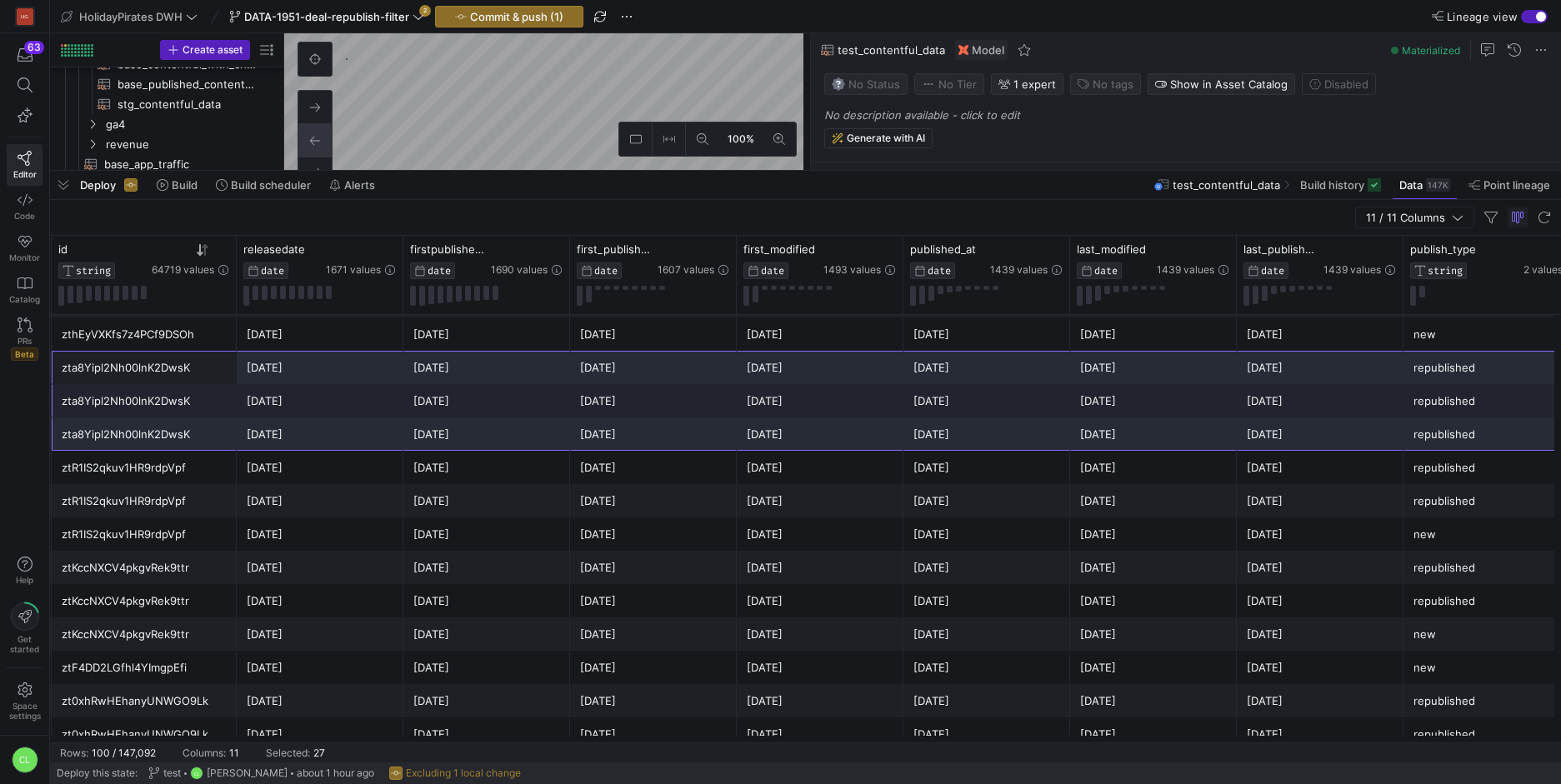
scroll to position [841, 0]
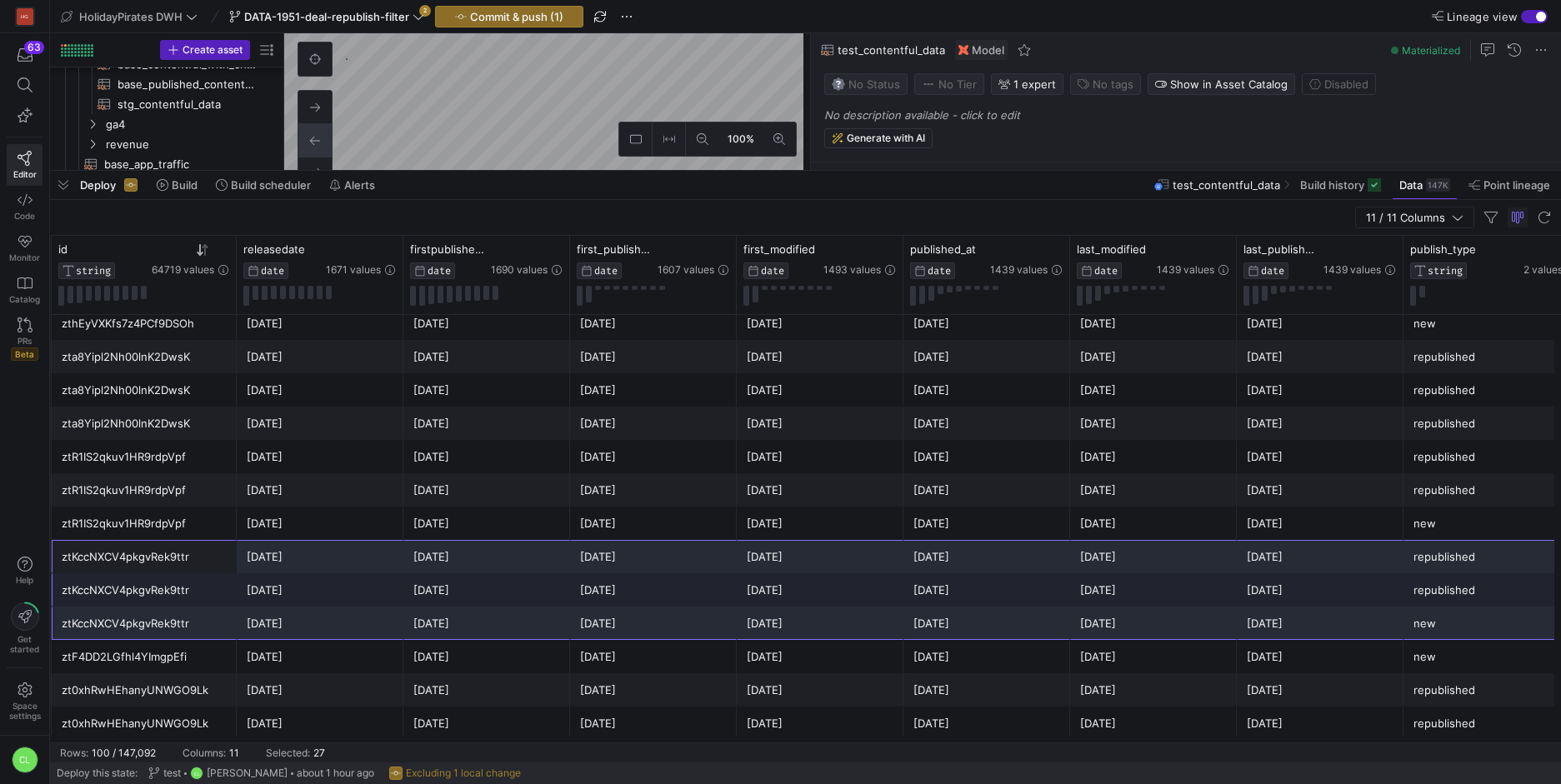
drag, startPoint x: 182, startPoint y: 563, endPoint x: 1483, endPoint y: 619, distance: 1302.2
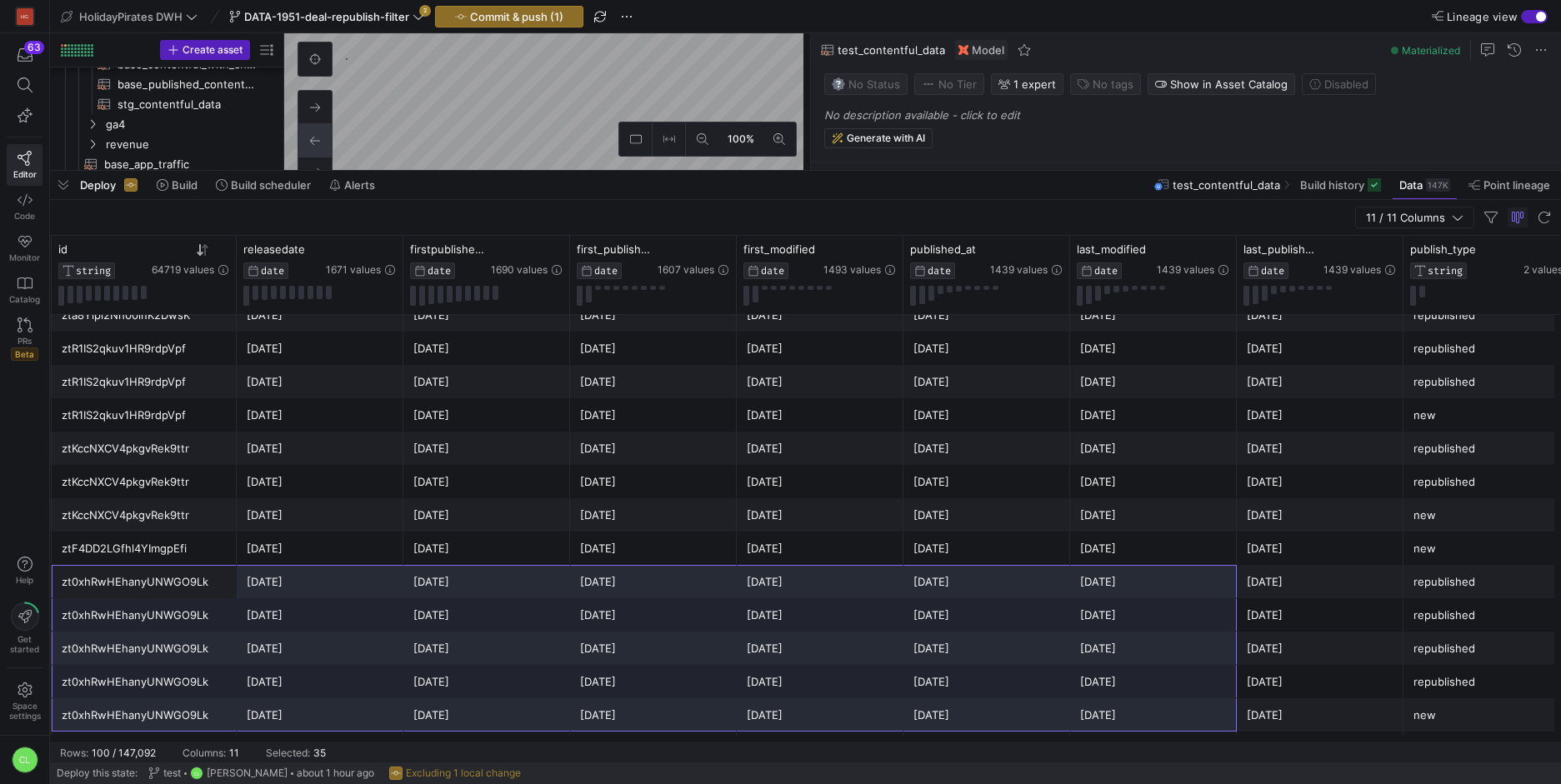
scroll to position [970, 0]
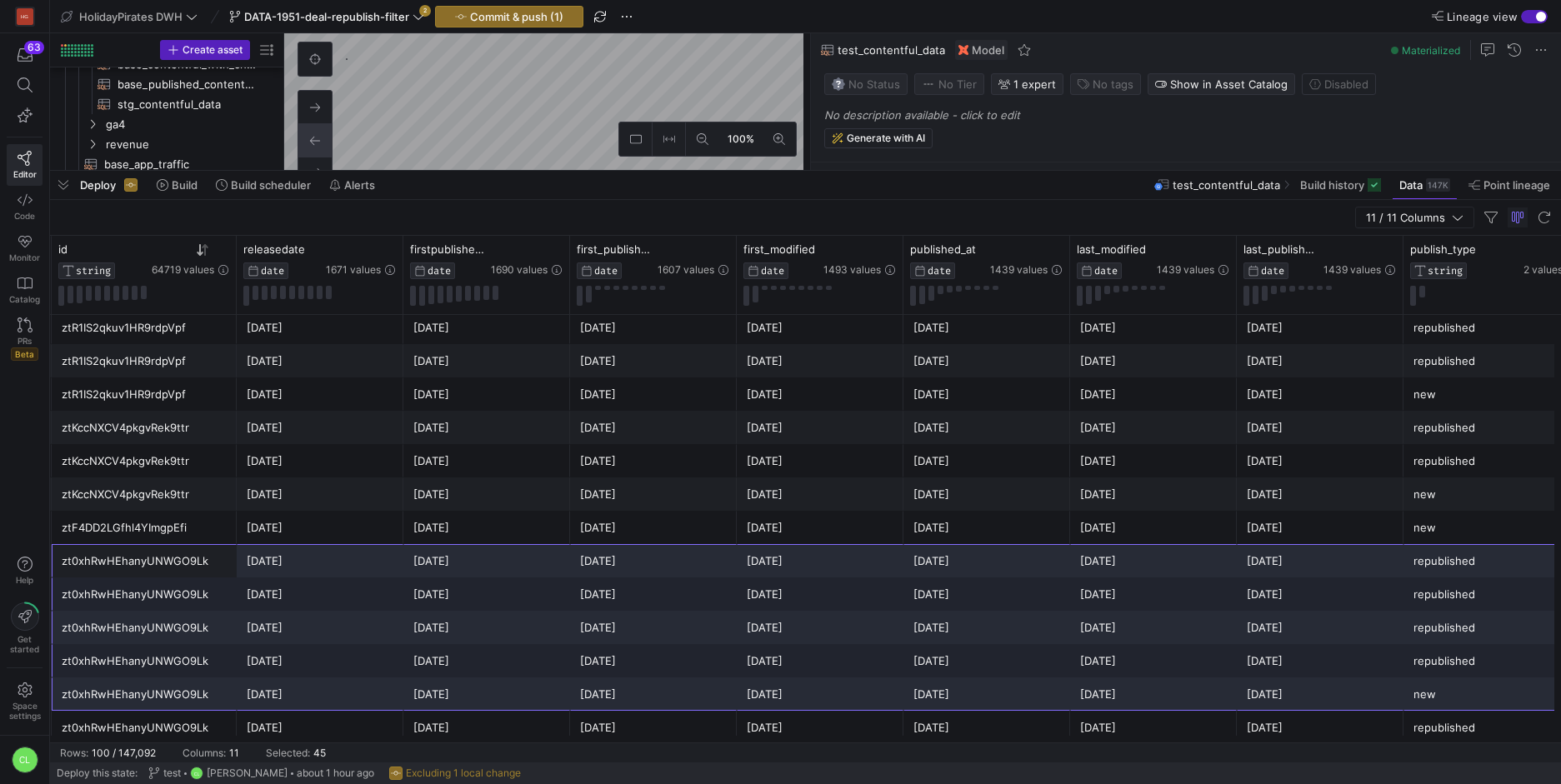
drag, startPoint x: 191, startPoint y: 622, endPoint x: 1446, endPoint y: 691, distance: 1256.9
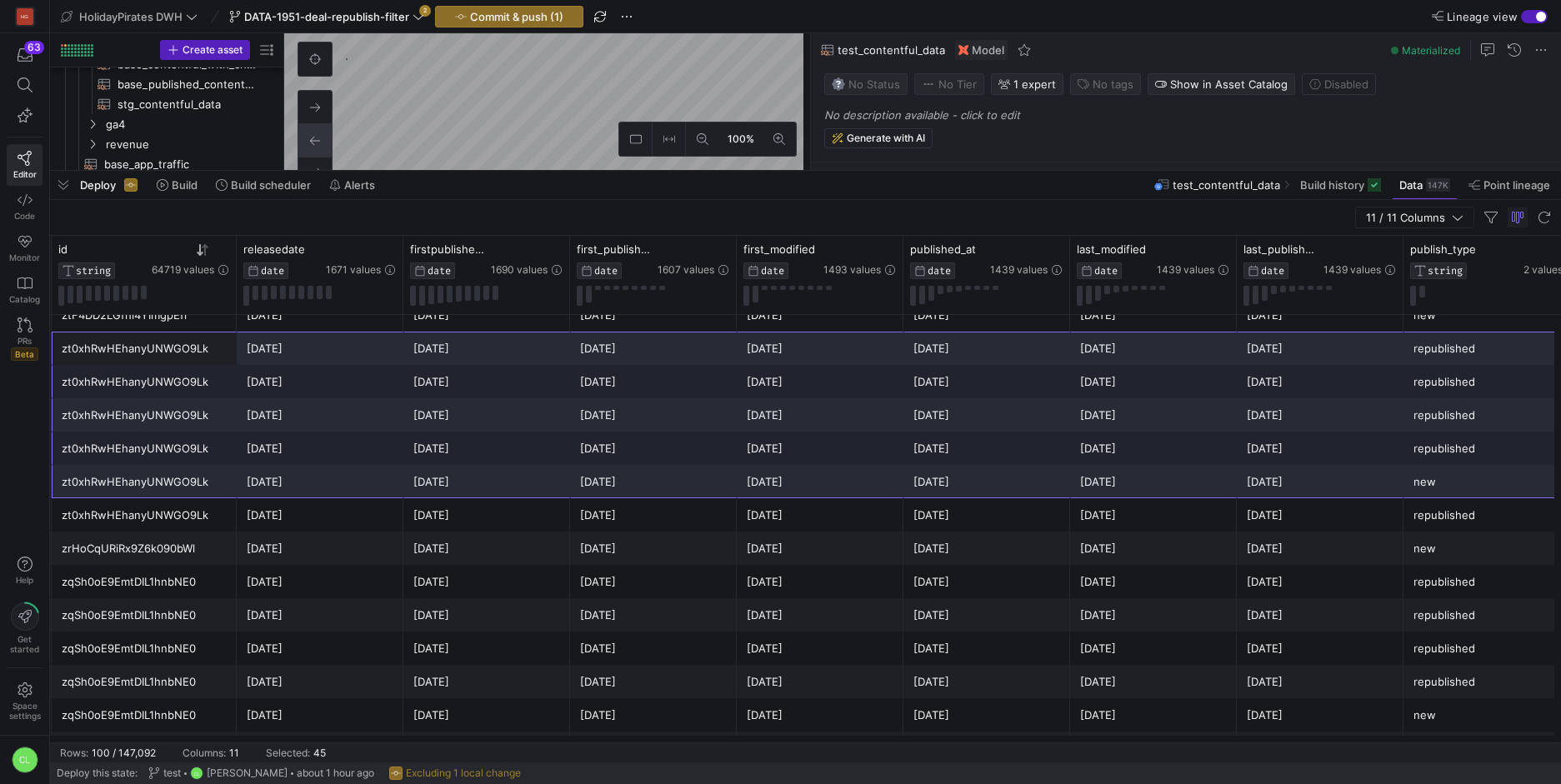
scroll to position [1172, 0]
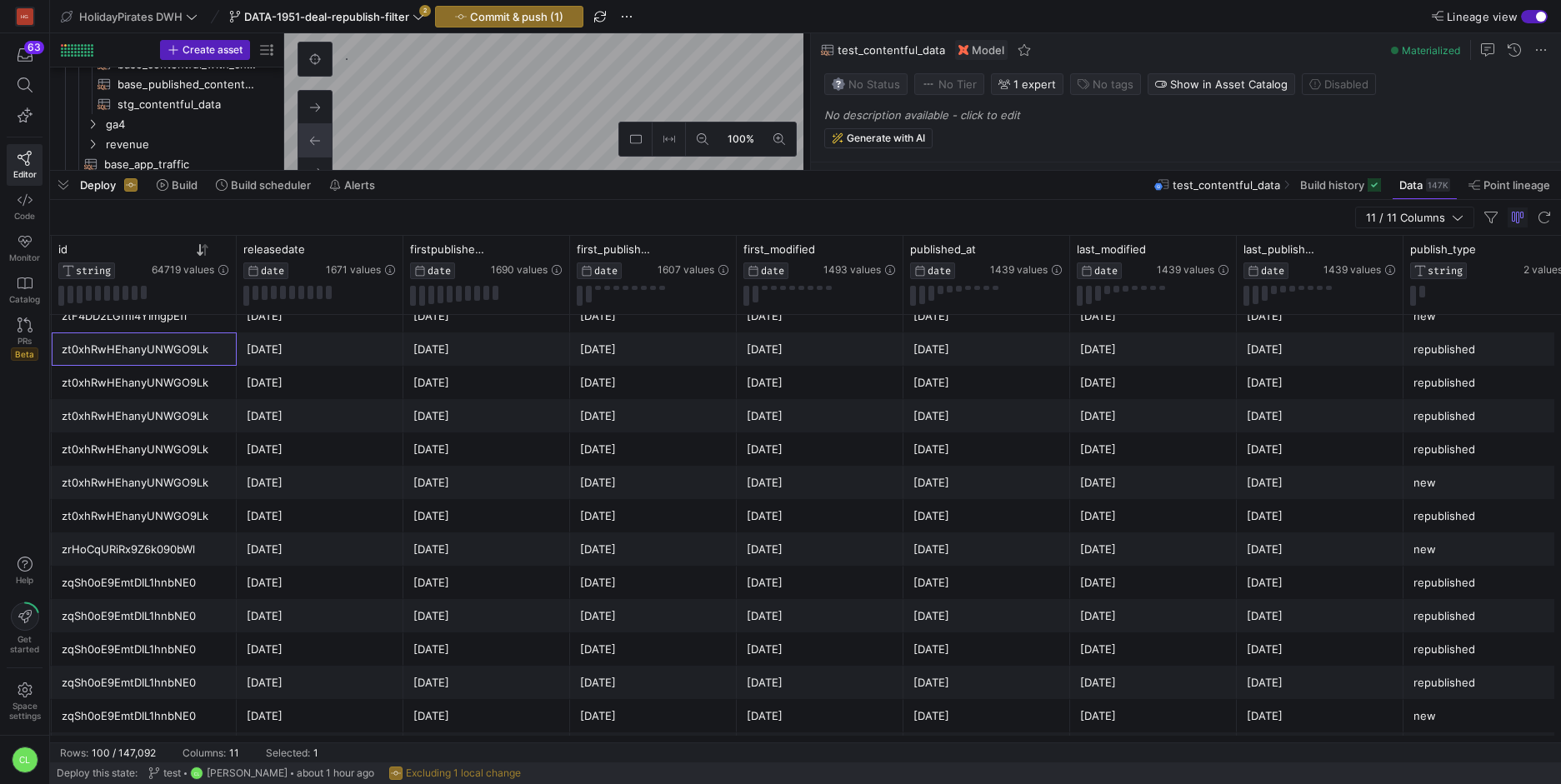
click at [219, 358] on div "zt0xhRwHEhanyUNWGO9Lk" at bounding box center [144, 349] width 165 height 32
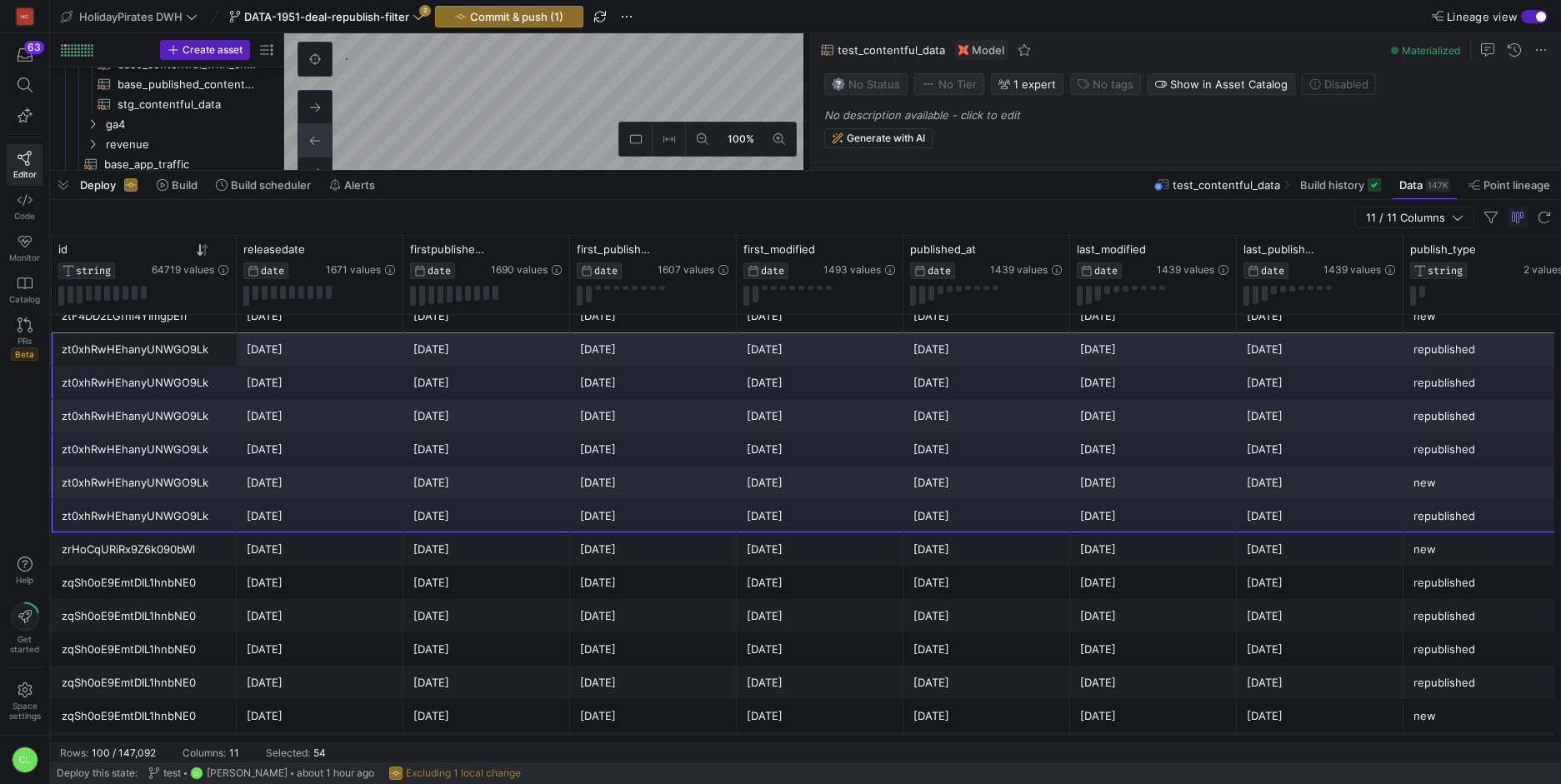
drag, startPoint x: 216, startPoint y: 355, endPoint x: 1463, endPoint y: 501, distance: 1255.5
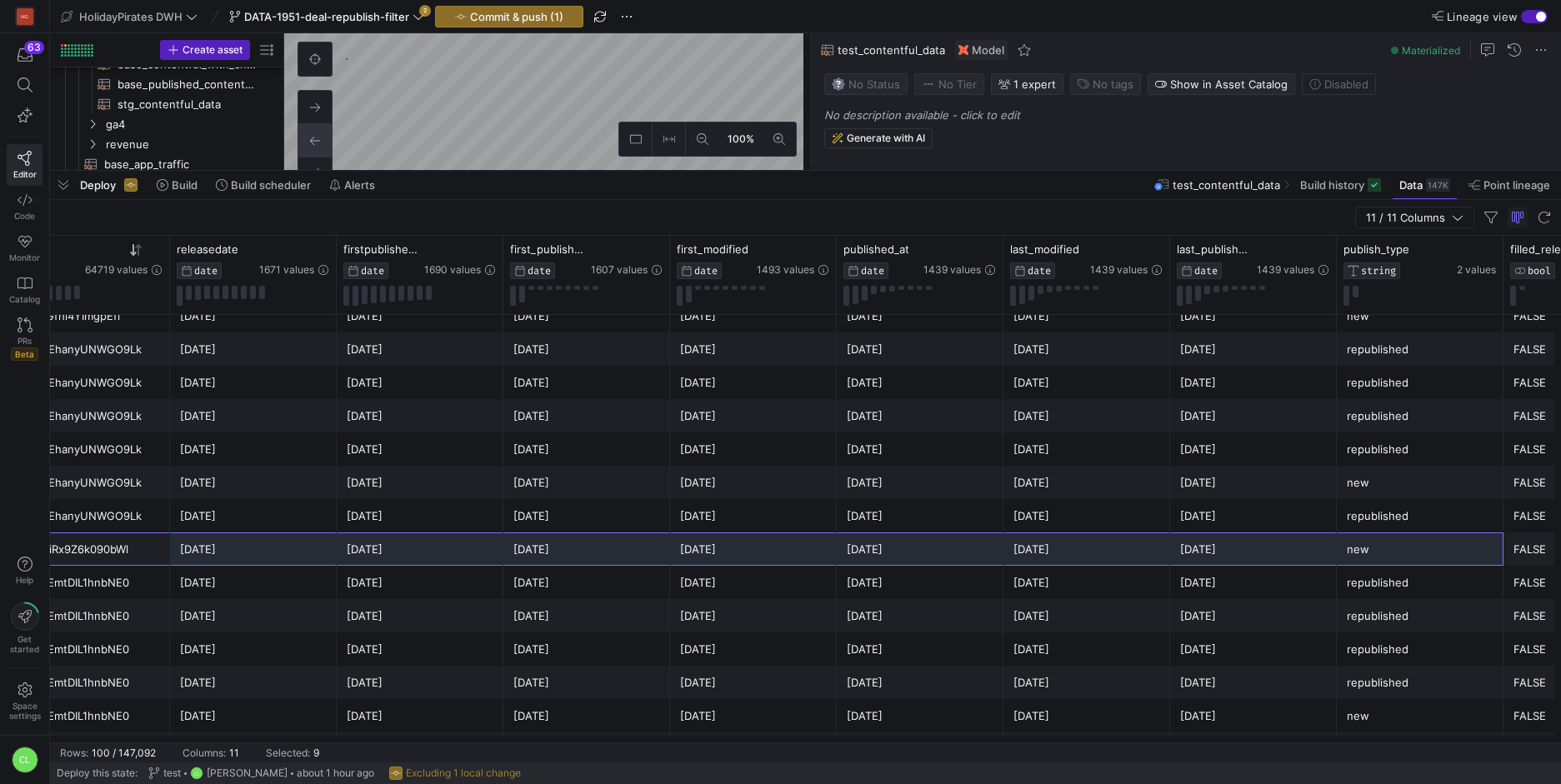
drag, startPoint x: 220, startPoint y: 550, endPoint x: 1408, endPoint y: 558, distance: 1188.0
click at [1408, 558] on div "Helsinki Has My Heart – zrHoCqURiRx9Z6k090bWl 2024-06-07 2024-06-08 2024-06-08 …" at bounding box center [745, 549] width 1854 height 33
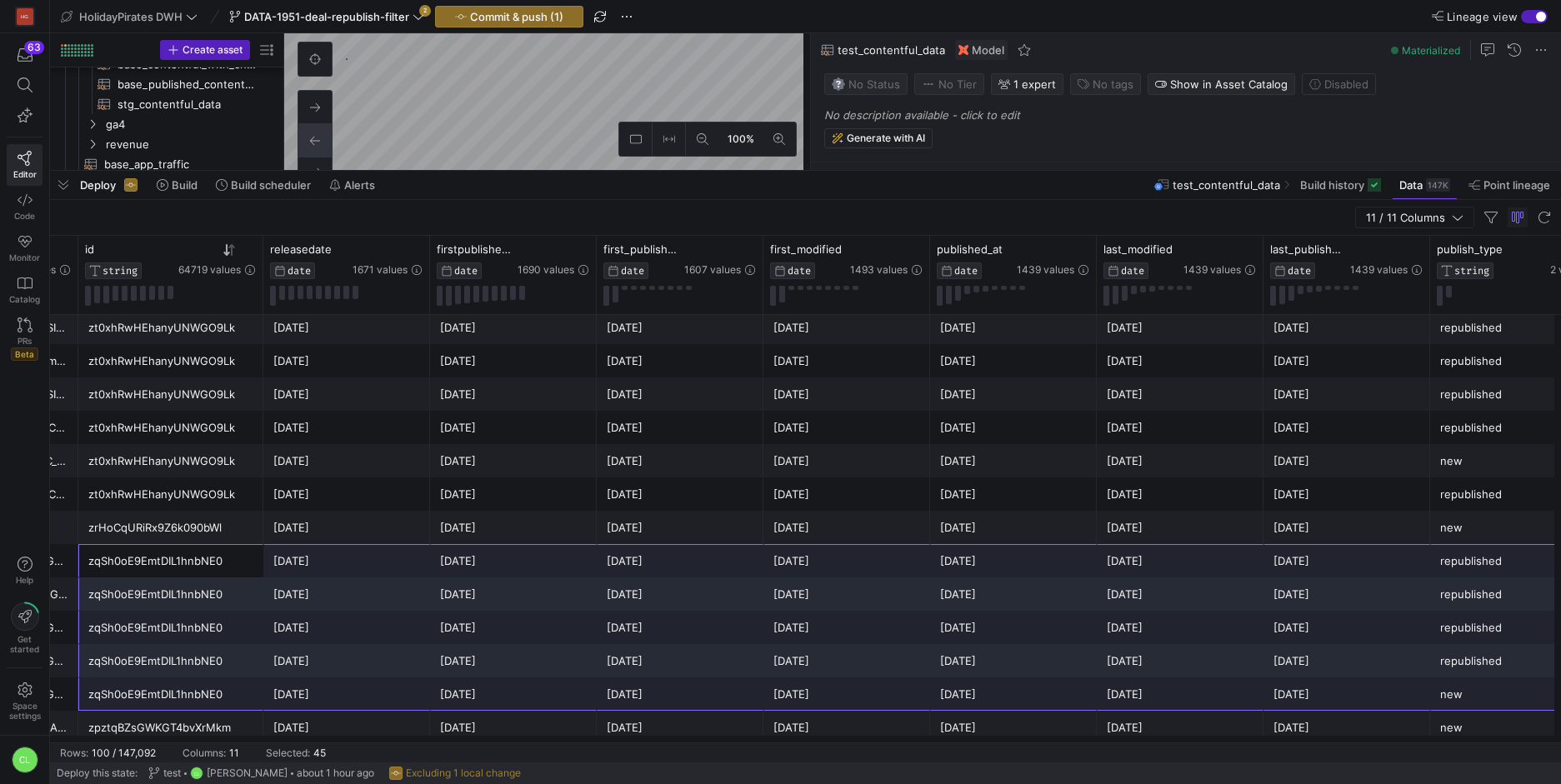
drag, startPoint x: 174, startPoint y: 562, endPoint x: 1467, endPoint y: 695, distance: 1299.8
click at [1467, 695] on div "ADULTS-ONLY Norfolk lodge w/roll-top bath & hot tub! zta8Yipl2Nh00lnK2DwsK 2023…" at bounding box center [838, 794] width 1854 height 3364
